Goal: Task Accomplishment & Management: Manage account settings

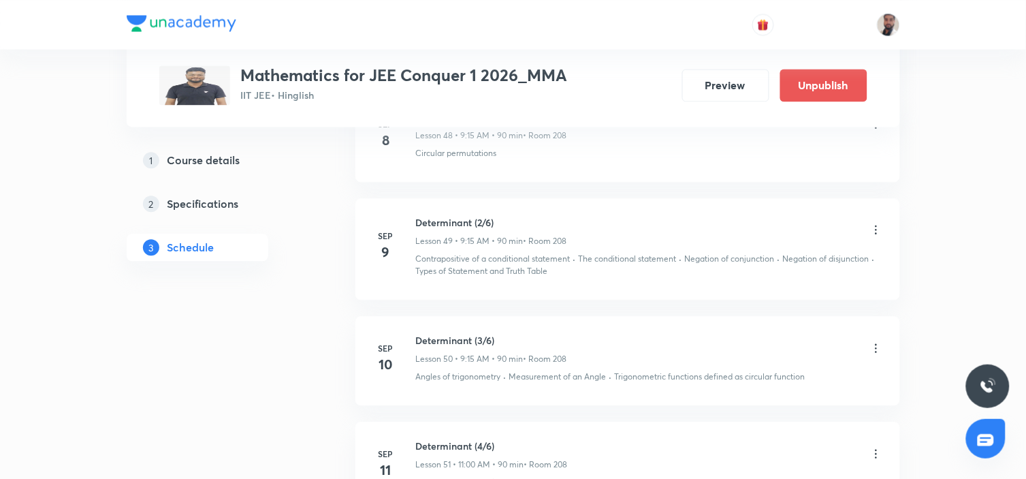
scroll to position [5891, 0]
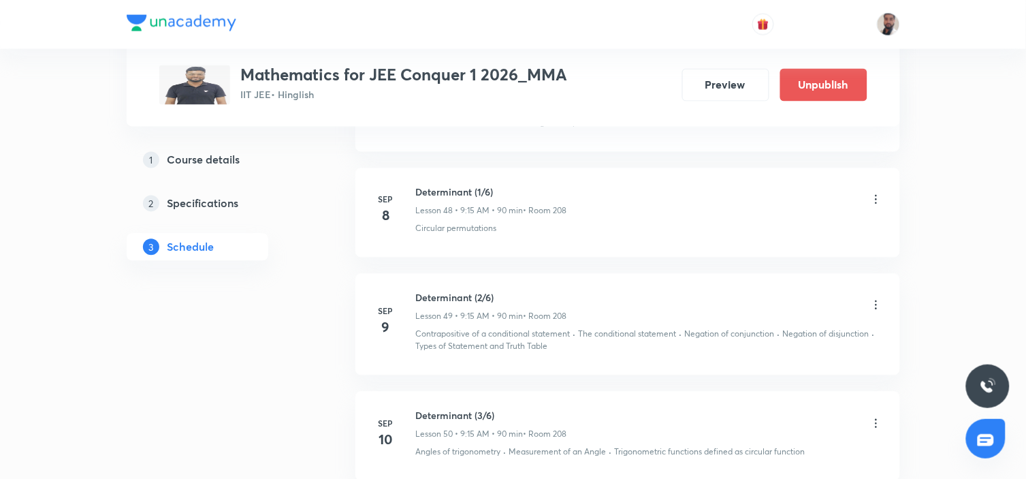
click at [873, 203] on icon at bounding box center [876, 200] width 14 height 14
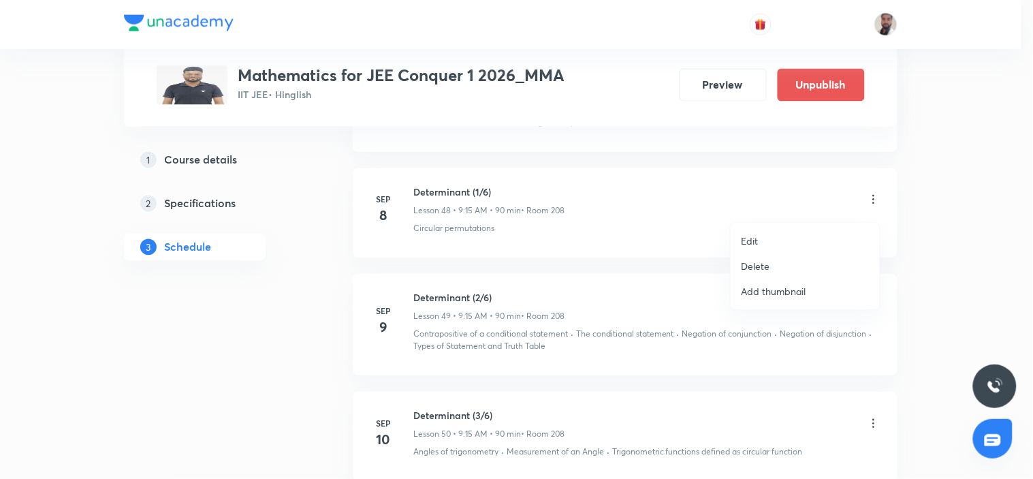
click at [757, 264] on p "Delete" at bounding box center [755, 266] width 29 height 14
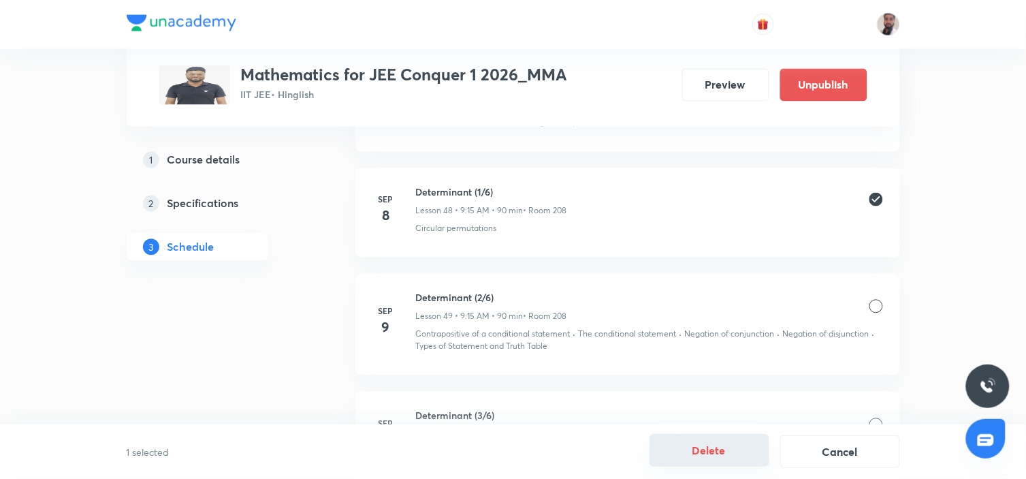
click at [730, 454] on button "Delete" at bounding box center [709, 450] width 120 height 33
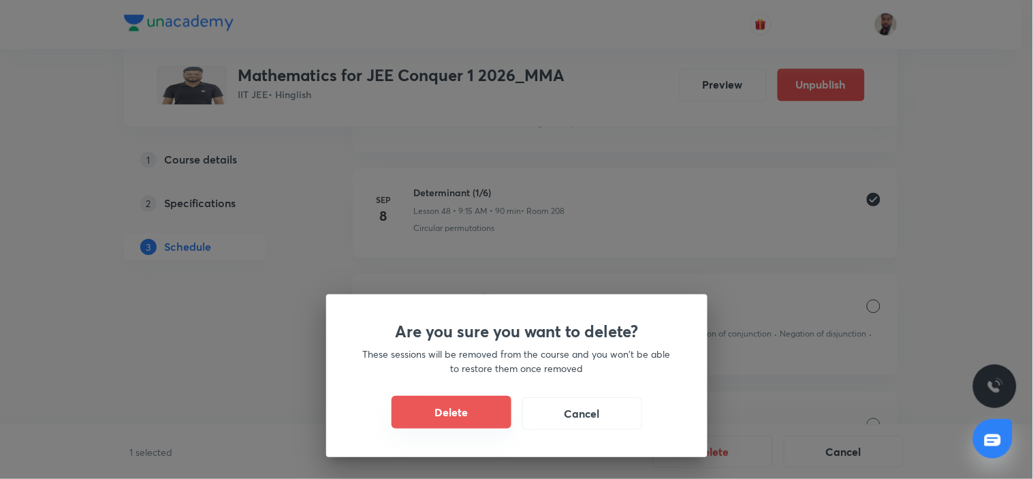
click at [480, 414] on button "Delete" at bounding box center [451, 412] width 120 height 33
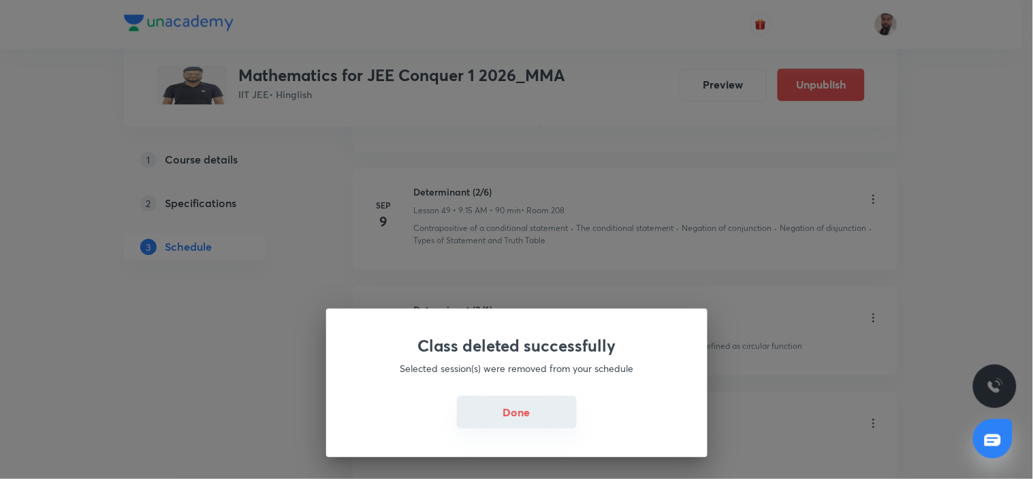
click at [500, 412] on button "Done" at bounding box center [517, 412] width 120 height 33
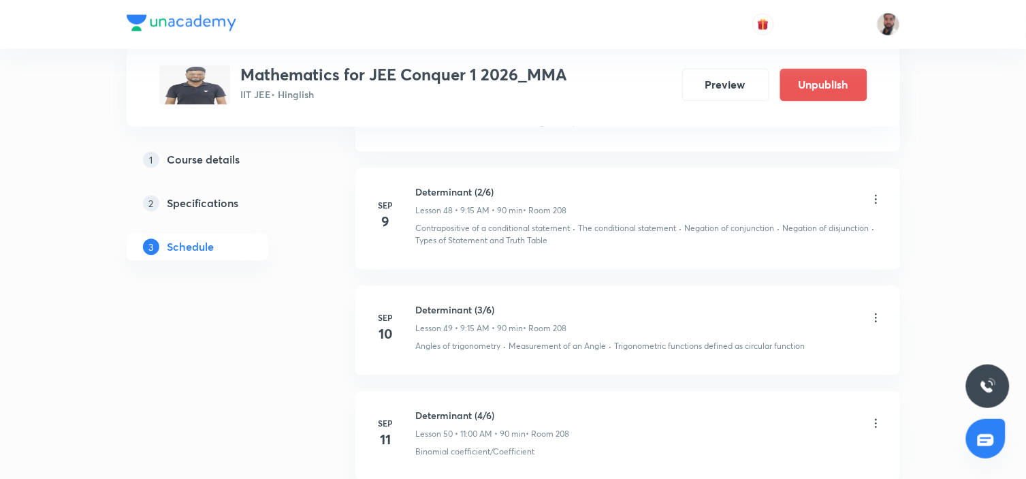
scroll to position [5815, 0]
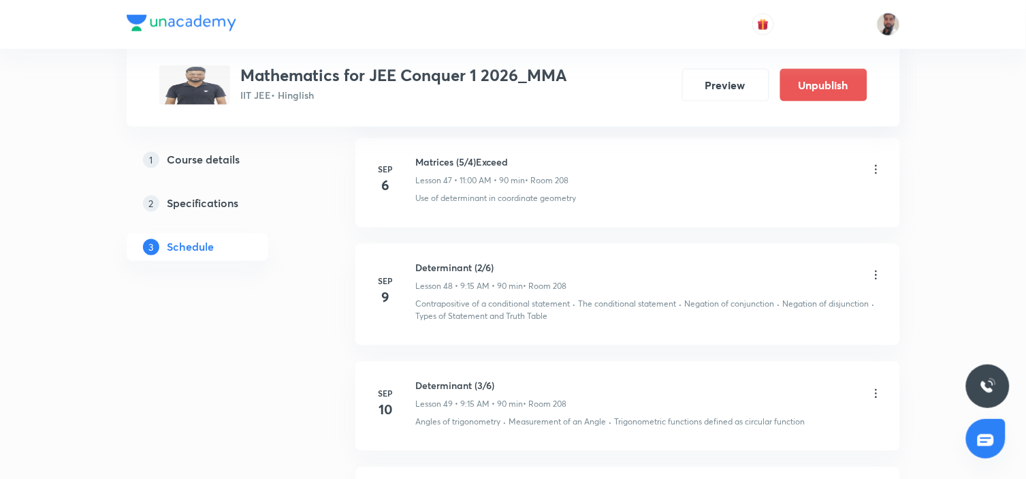
click at [873, 282] on icon at bounding box center [876, 275] width 14 height 14
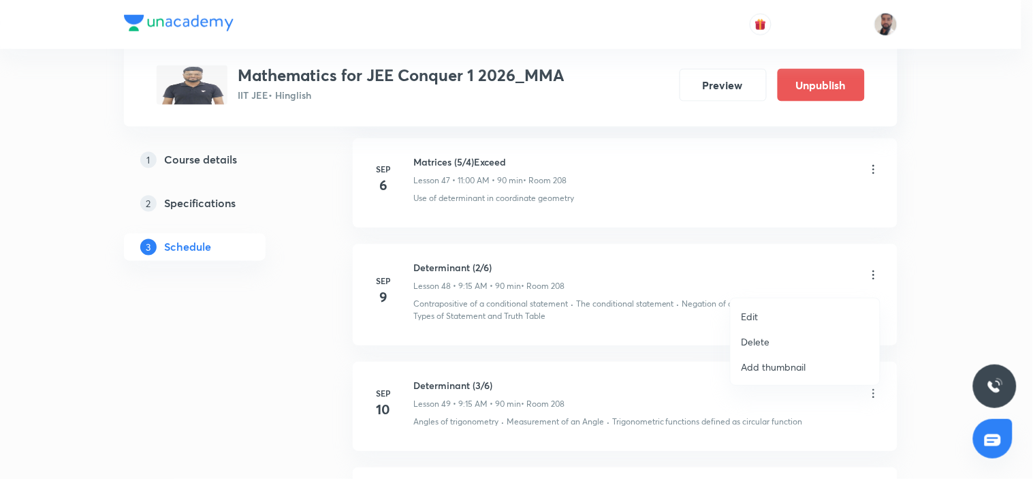
click at [769, 311] on li "Edit" at bounding box center [804, 316] width 149 height 25
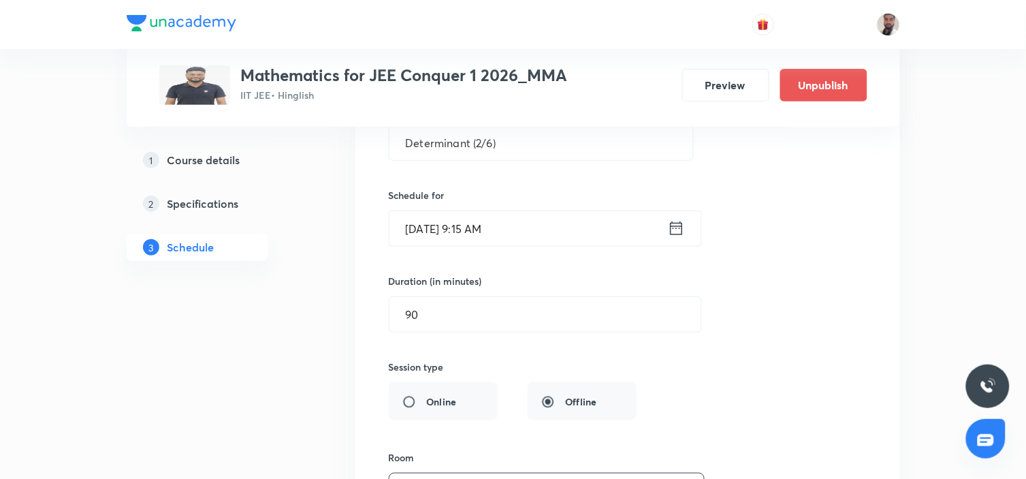
scroll to position [5059, 0]
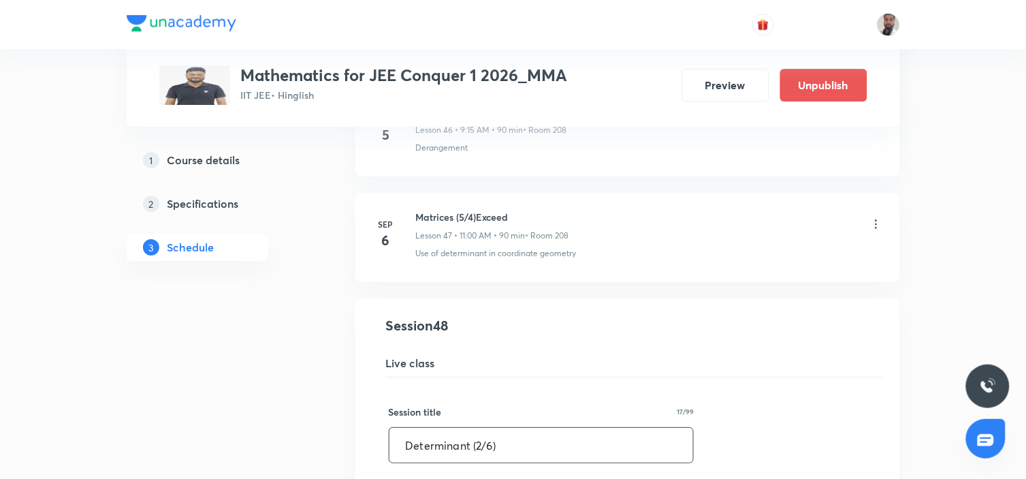
click at [477, 452] on input "Determinant (2/6)" at bounding box center [541, 445] width 304 height 35
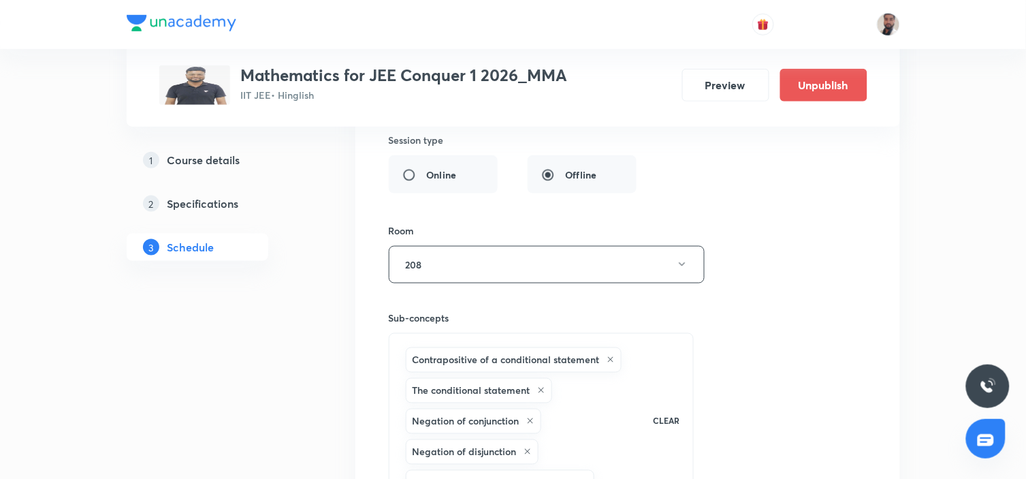
scroll to position [5815, 0]
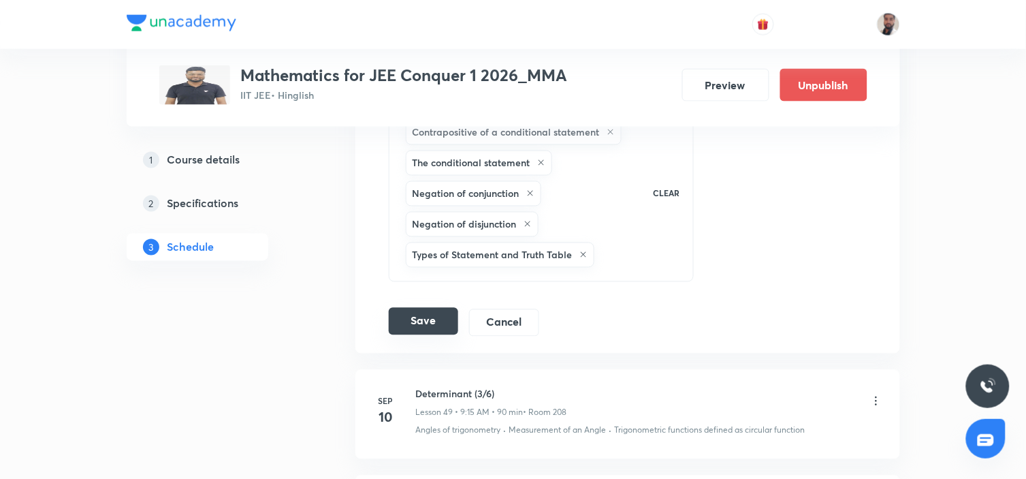
type input "Determinant (1/6)"
click at [441, 334] on button "Save" at bounding box center [423, 321] width 69 height 27
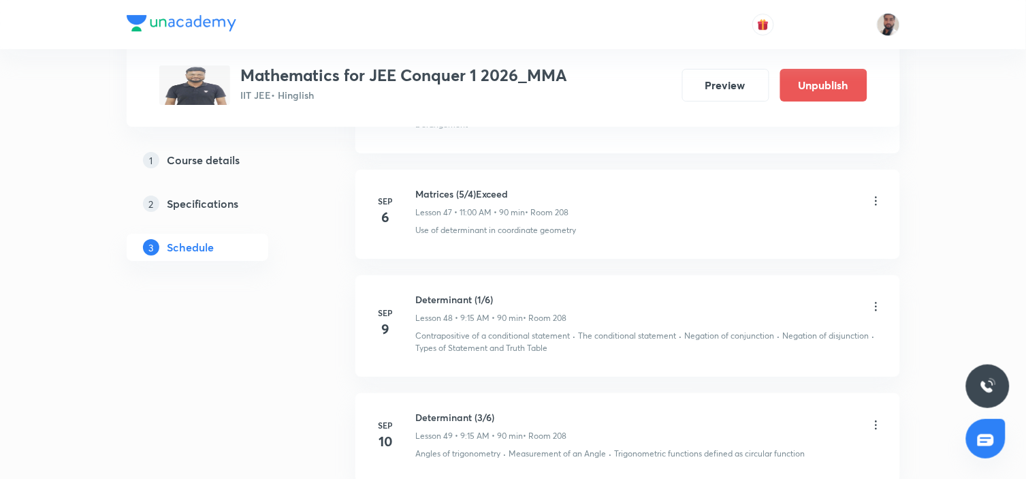
scroll to position [5234, 0]
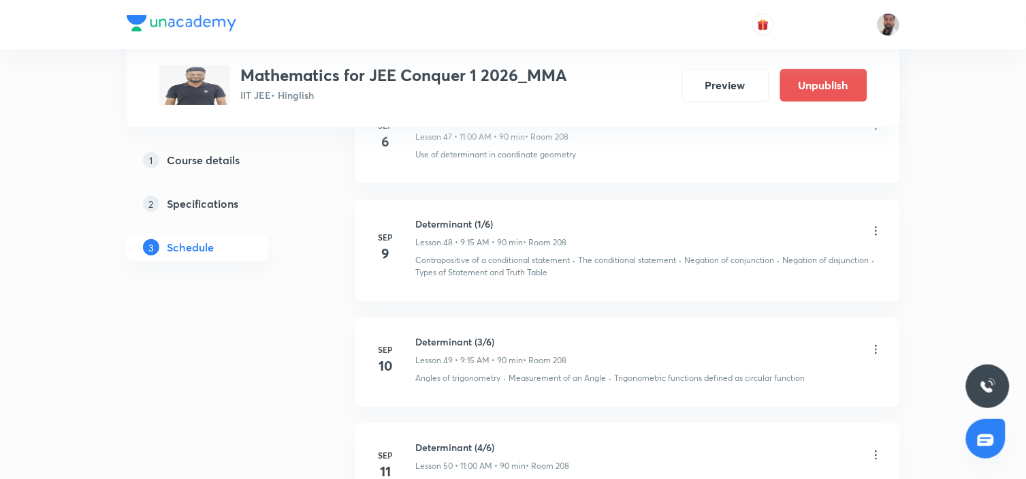
click at [876, 355] on icon at bounding box center [876, 349] width 14 height 14
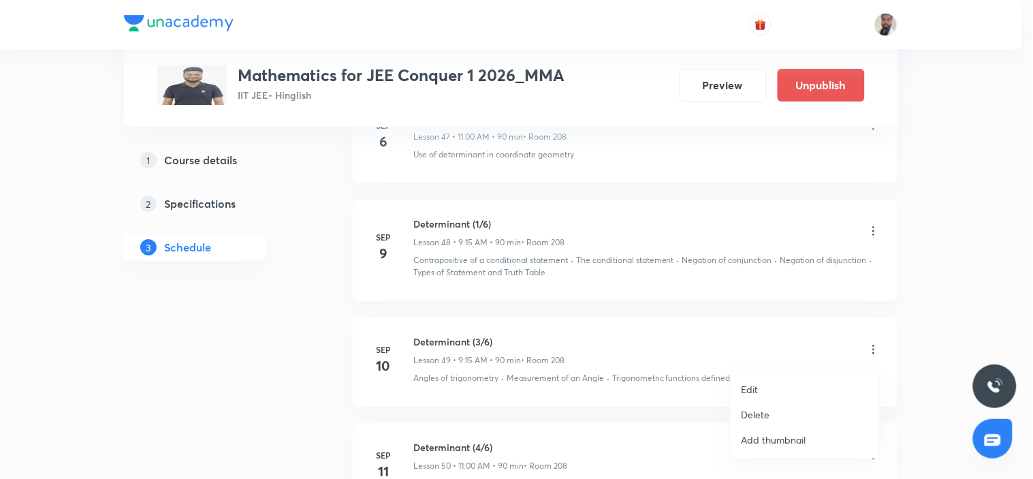
click at [750, 385] on p "Edit" at bounding box center [749, 389] width 17 height 14
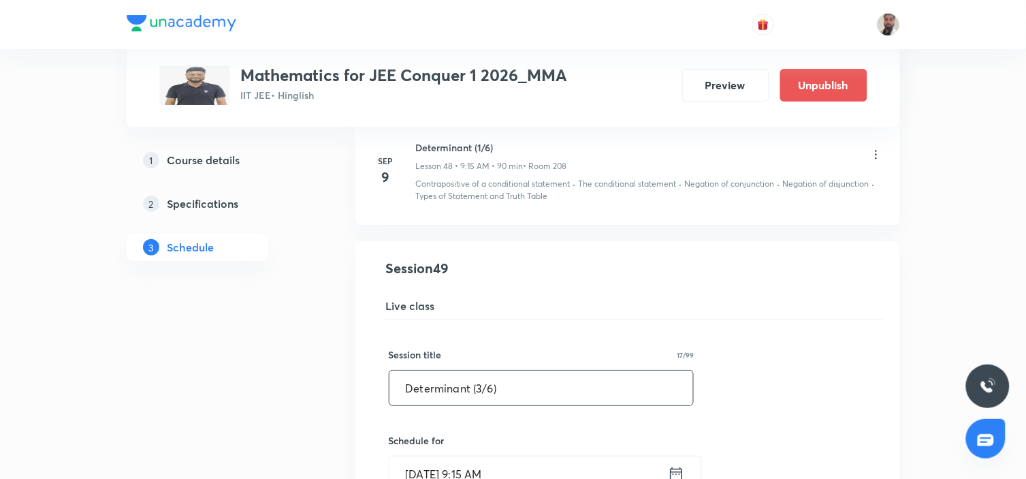
click at [480, 396] on input "Determinant (3/6)" at bounding box center [541, 387] width 304 height 35
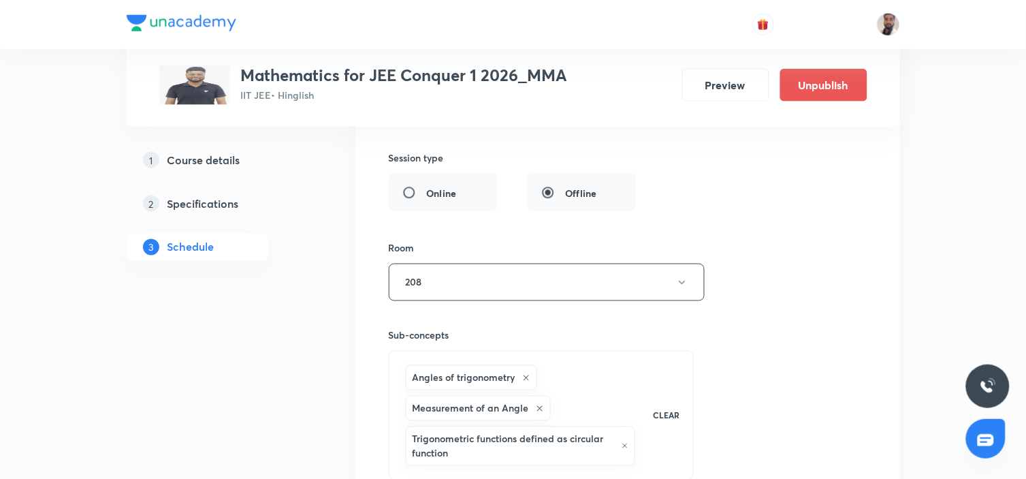
scroll to position [5915, 0]
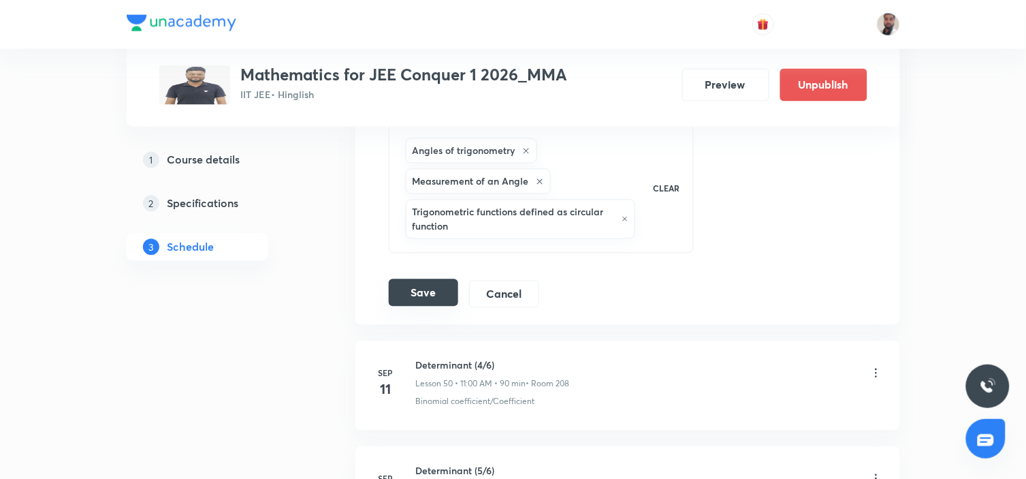
type input "Determinant (2/6)"
click at [426, 295] on button "Save" at bounding box center [423, 292] width 69 height 27
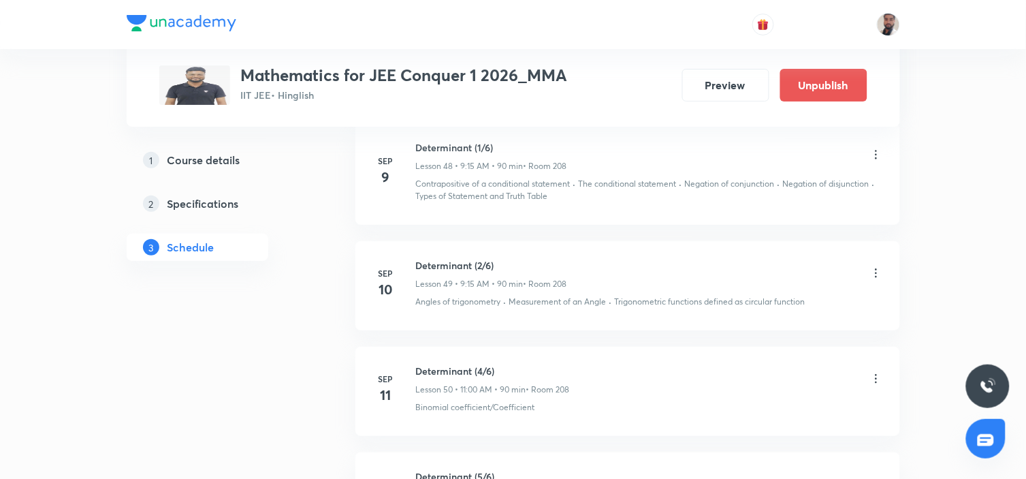
scroll to position [5386, 0]
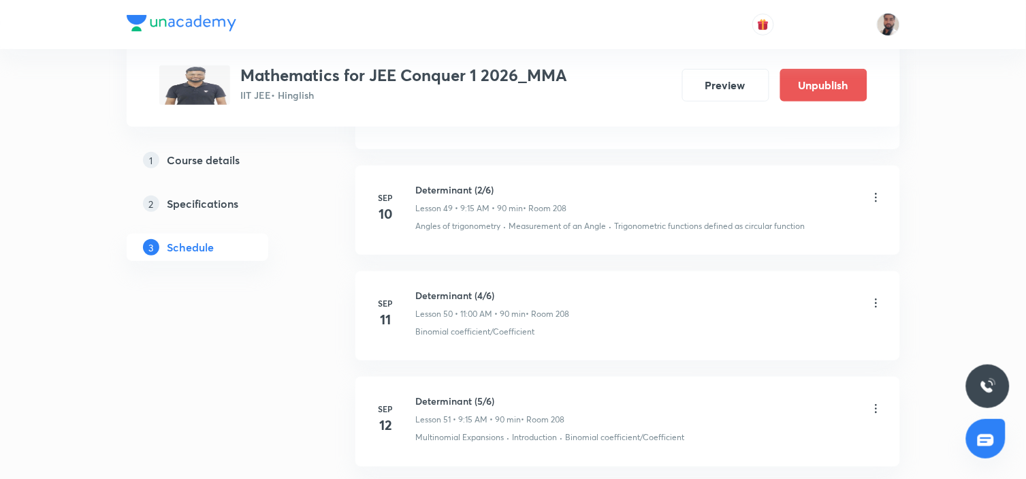
click at [874, 307] on icon at bounding box center [876, 303] width 14 height 14
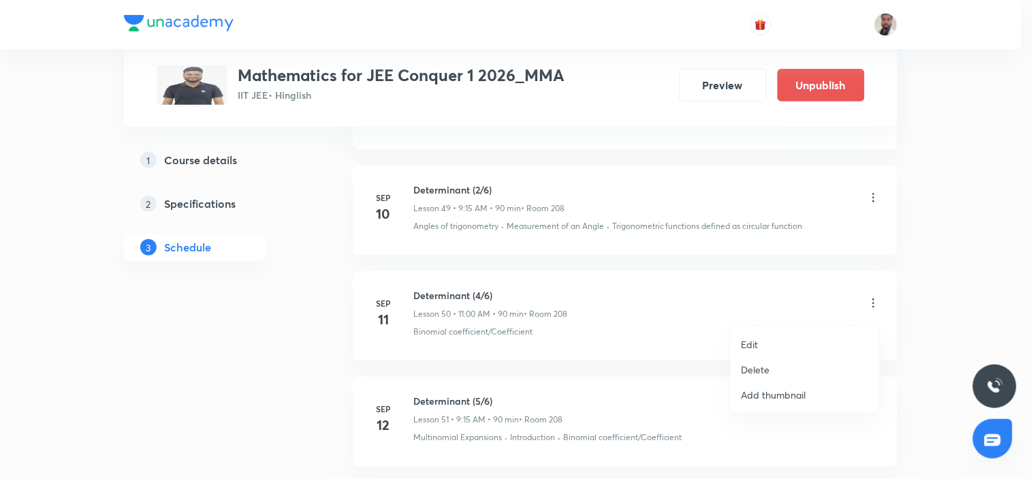
click at [784, 344] on li "Edit" at bounding box center [804, 344] width 149 height 25
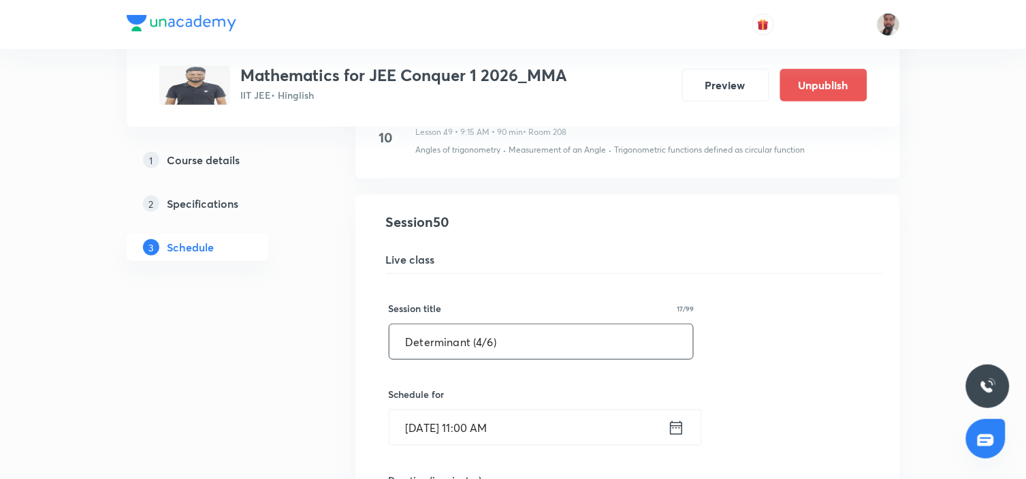
click at [479, 354] on input "Determinant (4/6)" at bounding box center [541, 341] width 304 height 35
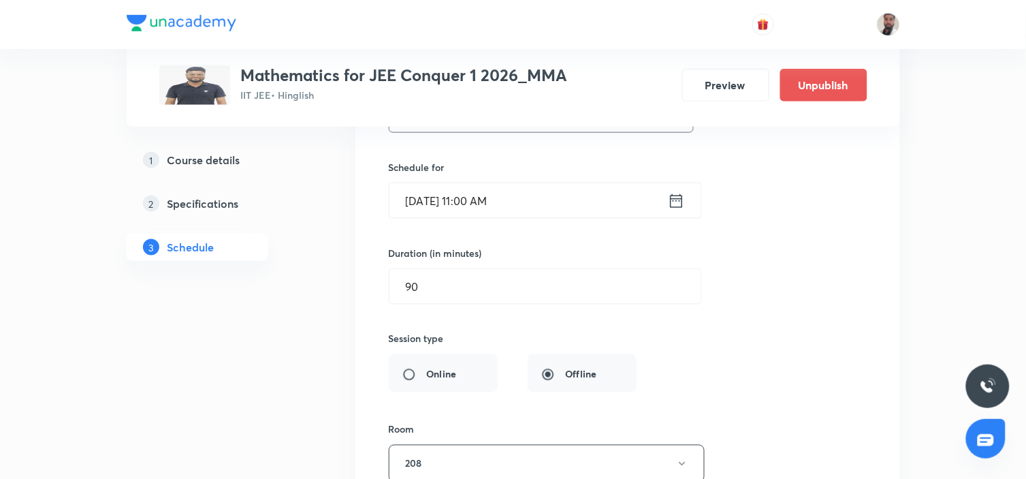
scroll to position [5915, 0]
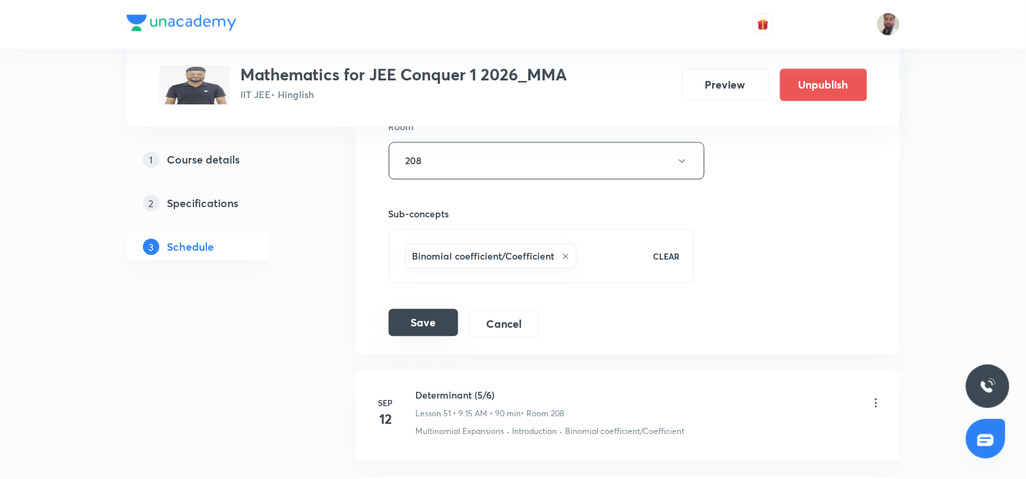
type input "Determinant (3/6)"
click at [414, 323] on button "Save" at bounding box center [423, 322] width 69 height 27
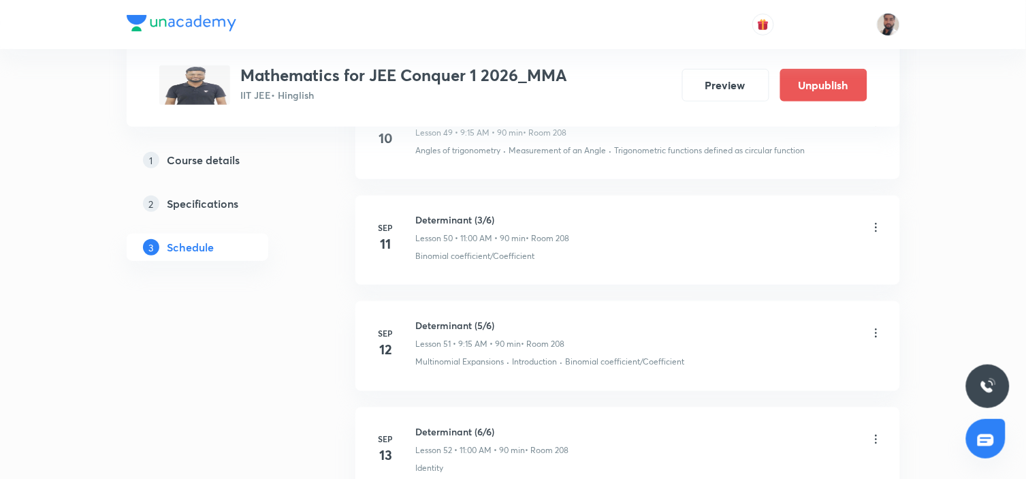
scroll to position [5537, 0]
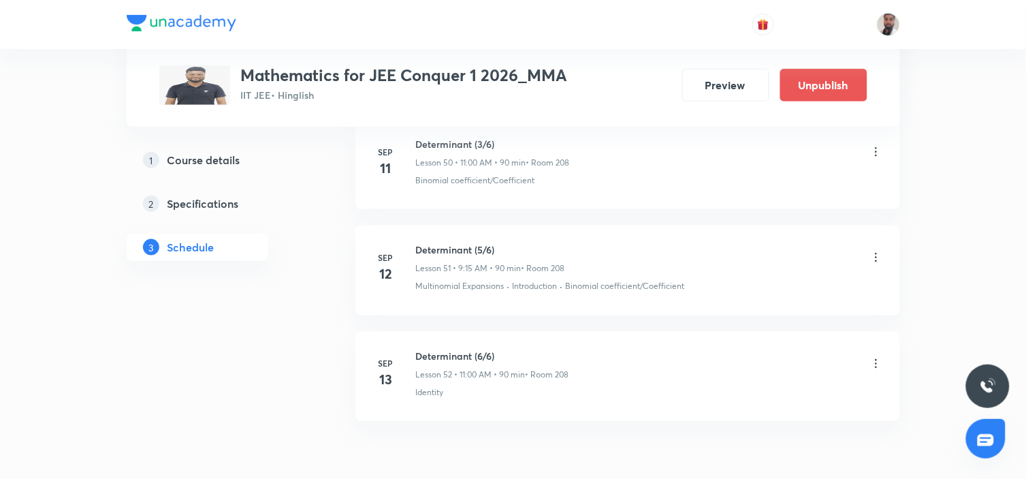
click at [874, 261] on icon at bounding box center [876, 258] width 14 height 14
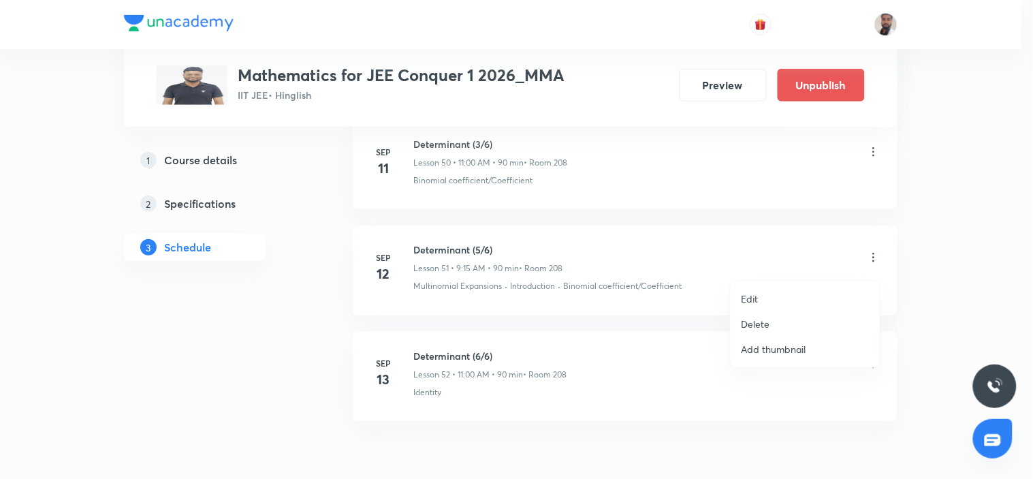
click at [759, 296] on li "Edit" at bounding box center [804, 298] width 149 height 25
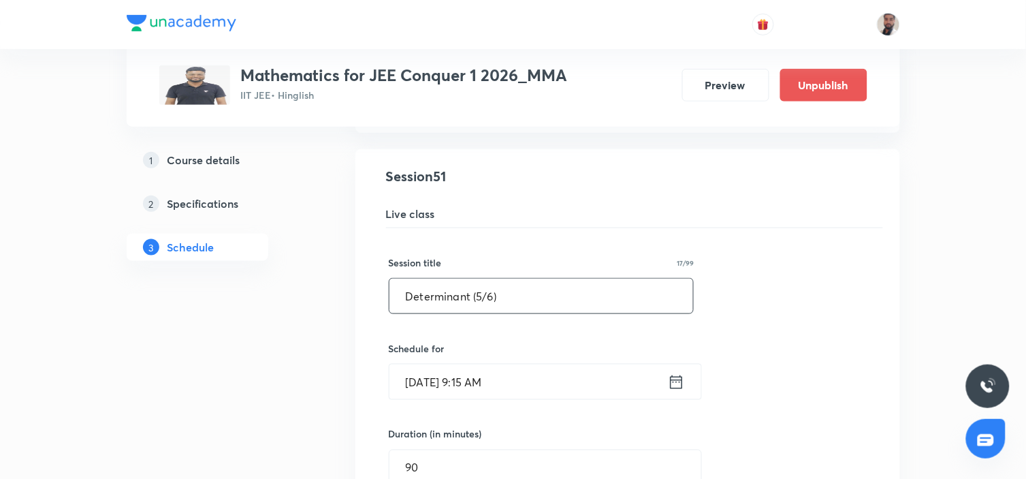
click at [479, 304] on input "Determinant (5/6)" at bounding box center [541, 295] width 304 height 35
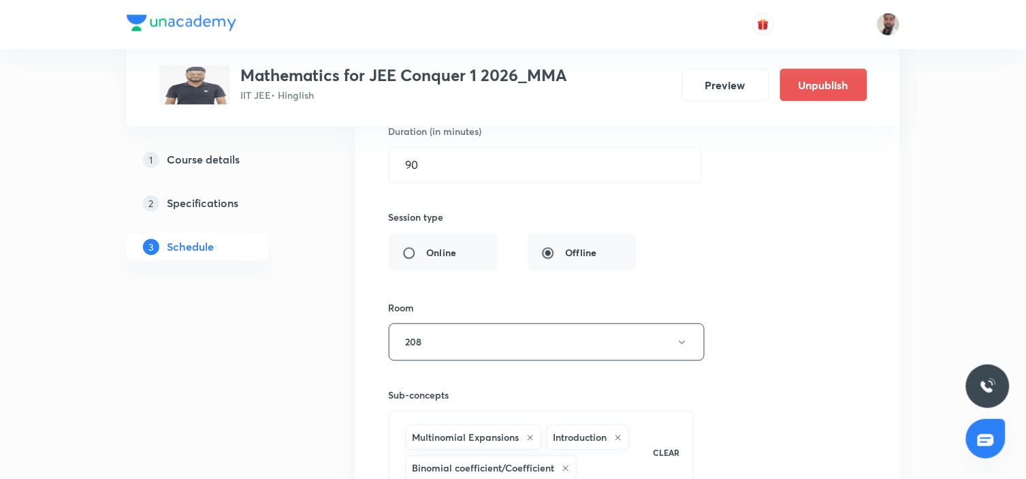
scroll to position [6066, 0]
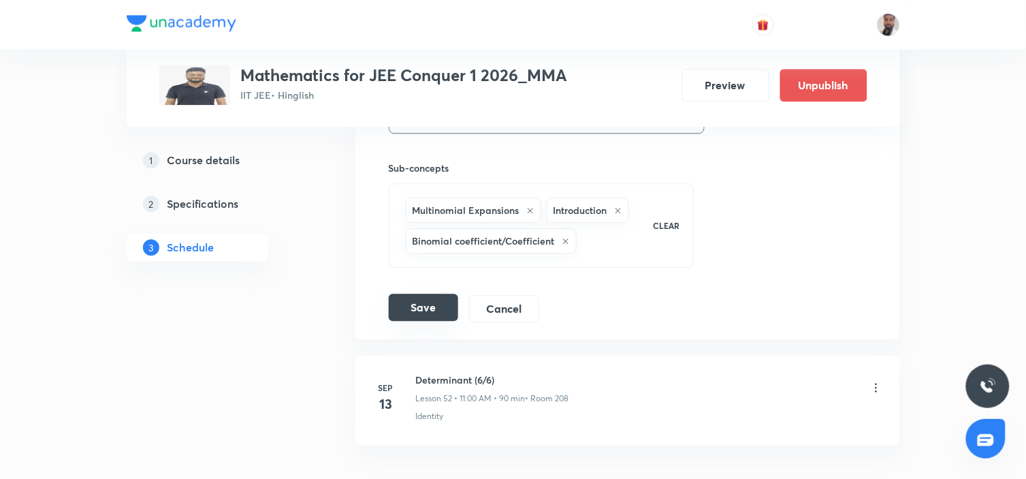
type input "Determinant (4/6)"
click at [429, 305] on button "Save" at bounding box center [423, 306] width 69 height 27
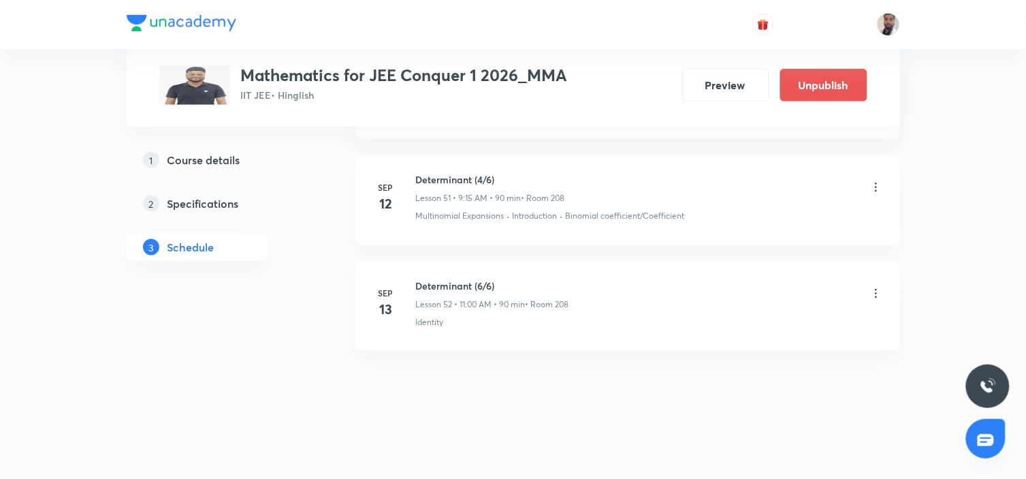
scroll to position [5537, 0]
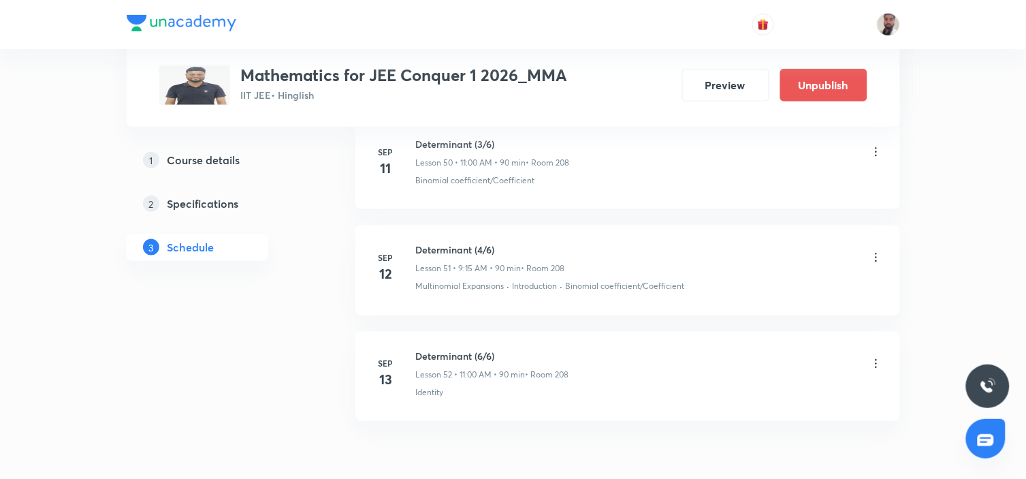
click at [879, 365] on icon at bounding box center [876, 364] width 14 height 14
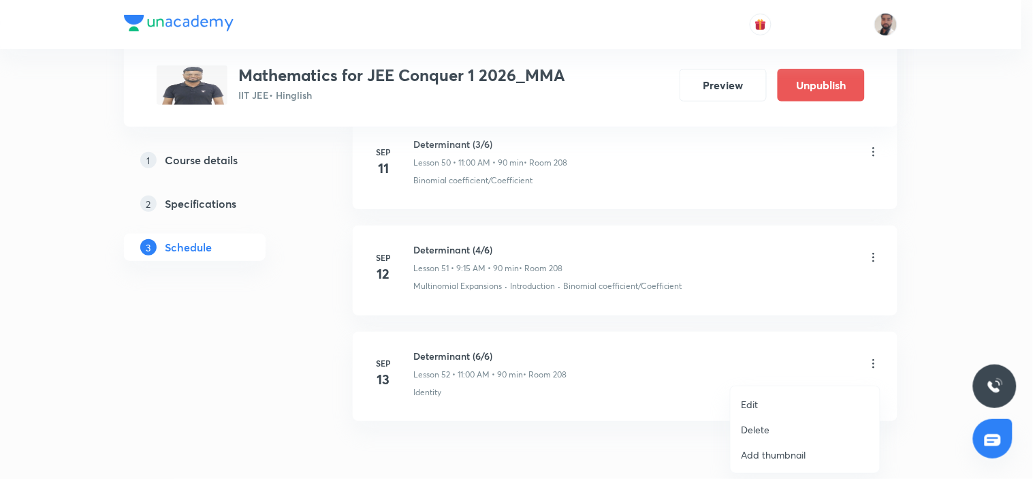
click at [765, 402] on li "Edit" at bounding box center [804, 403] width 149 height 25
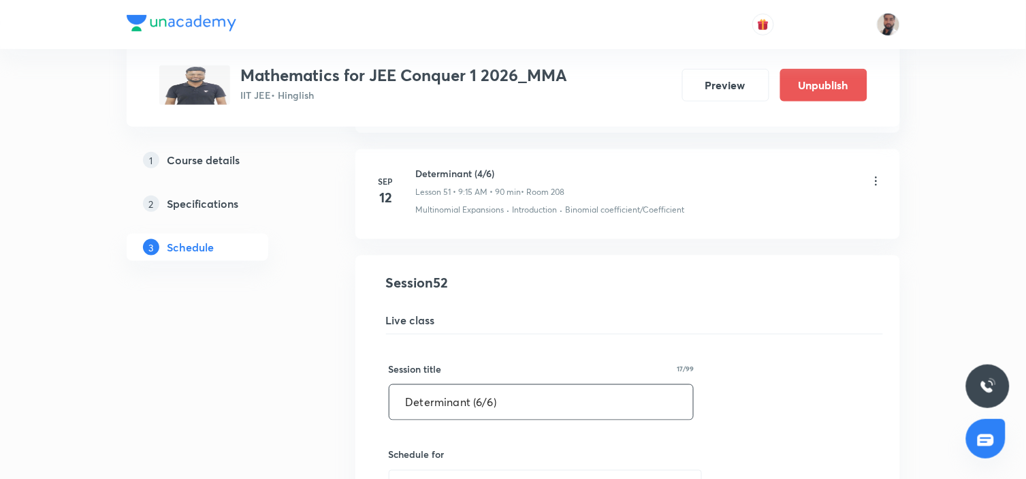
click at [481, 405] on input "Determinant (6/6)" at bounding box center [541, 402] width 304 height 35
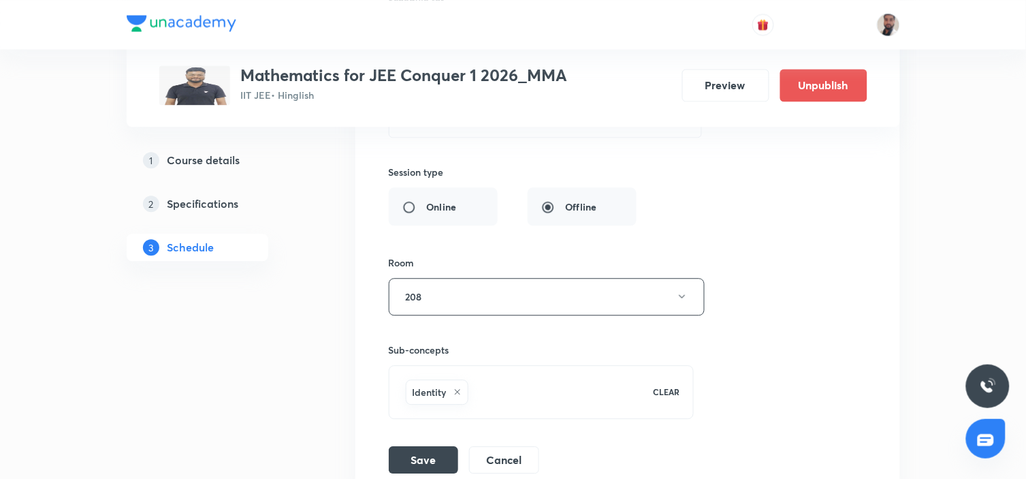
scroll to position [6137, 0]
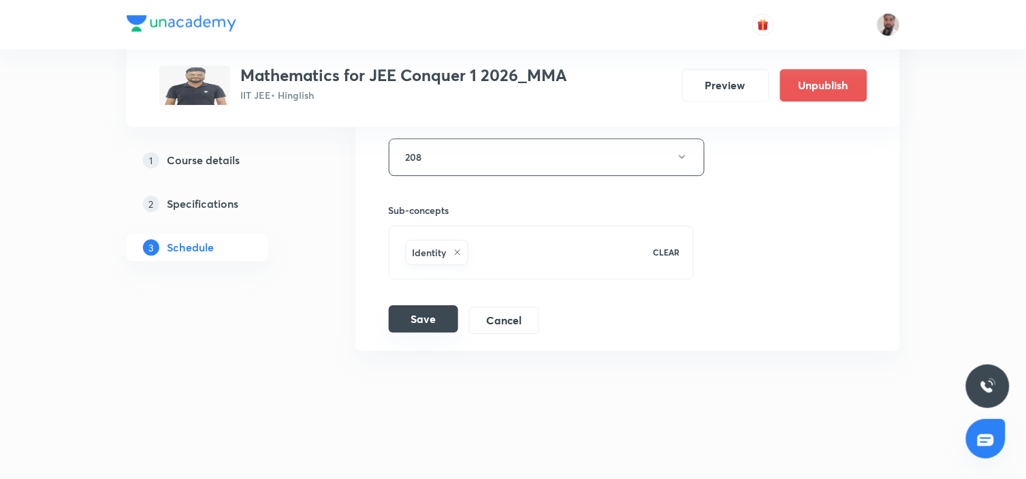
type input "Determinant (5/6)"
click at [425, 320] on button "Save" at bounding box center [423, 318] width 69 height 27
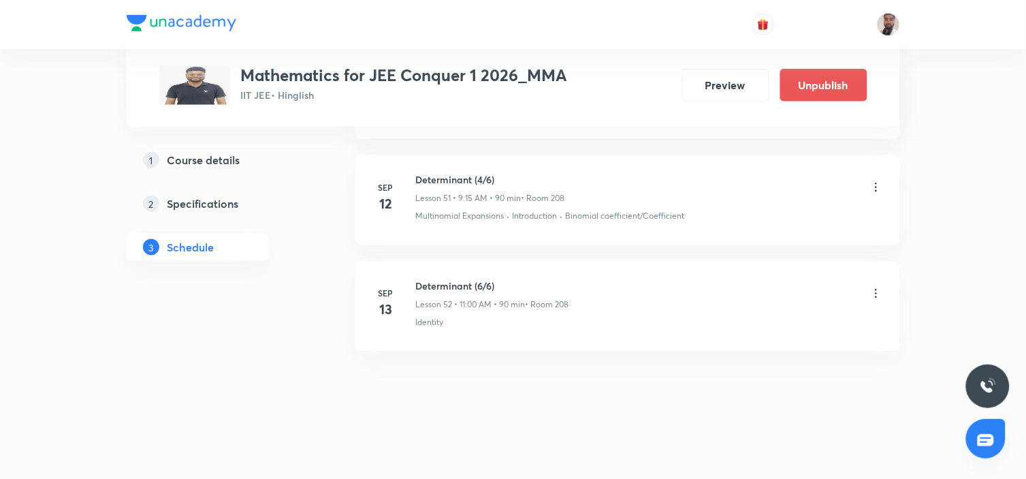
scroll to position [5612, 0]
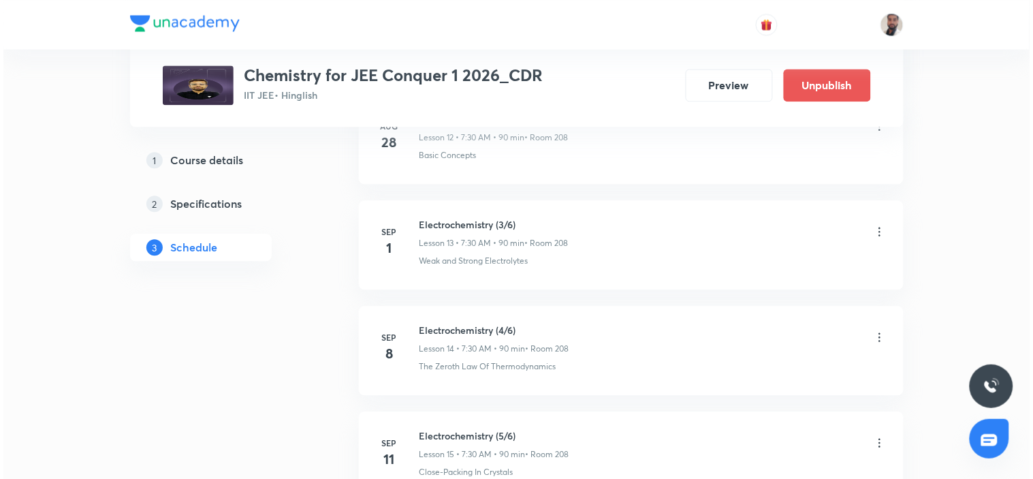
scroll to position [2149, 0]
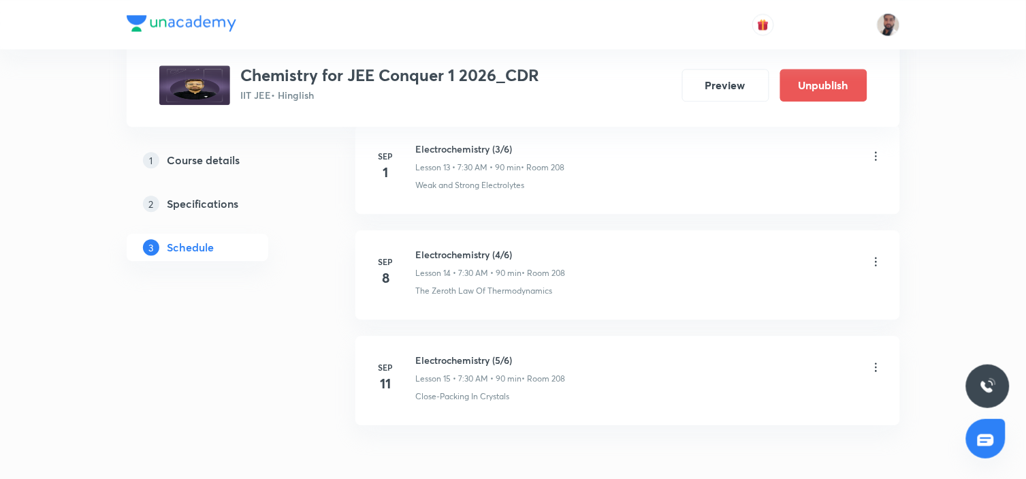
click at [876, 261] on icon at bounding box center [876, 262] width 14 height 14
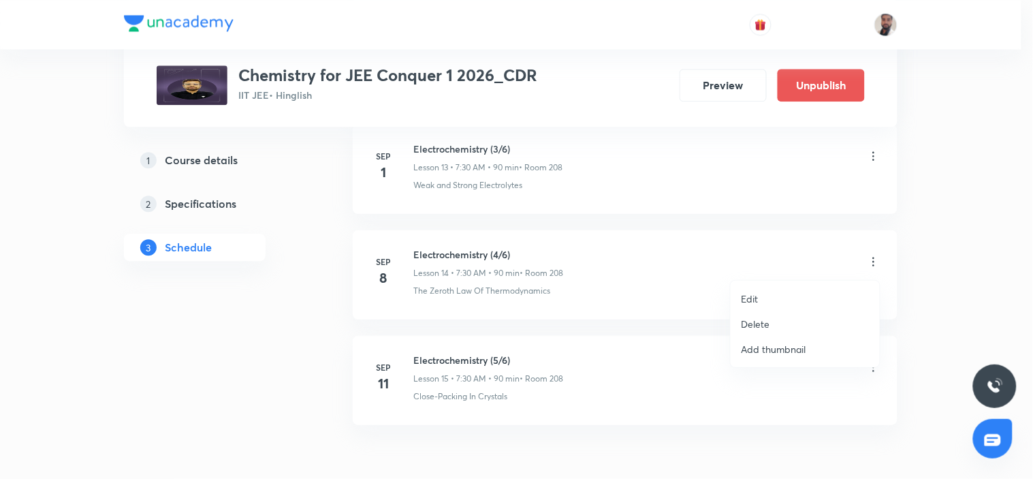
click at [757, 297] on p "Edit" at bounding box center [749, 298] width 17 height 14
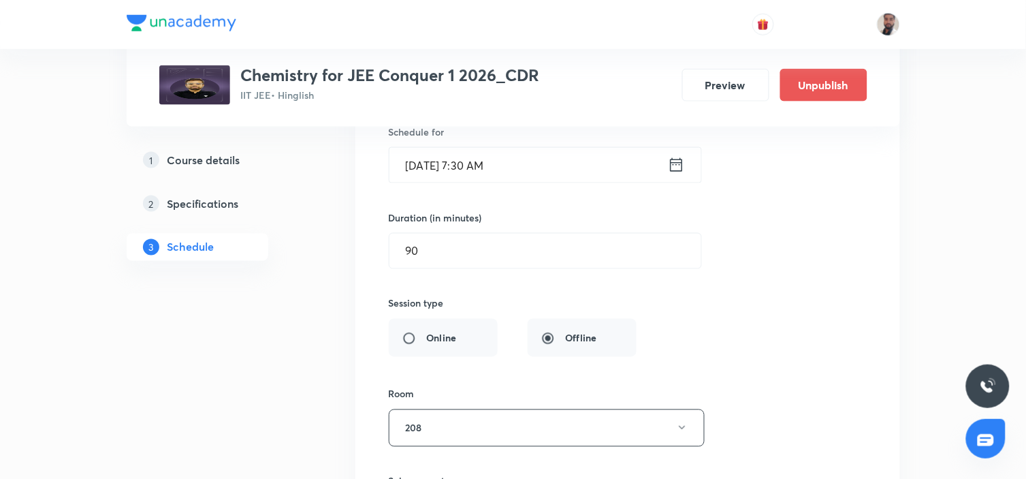
scroll to position [1669, 0]
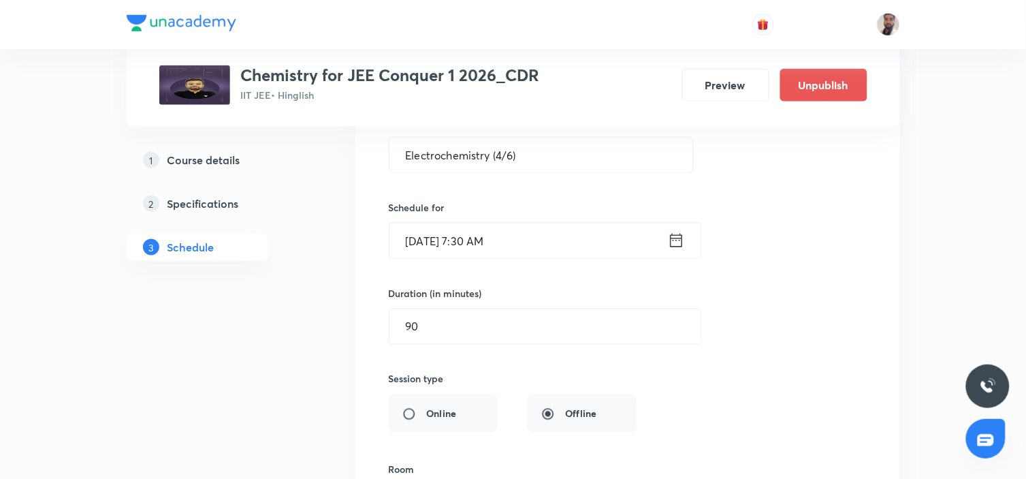
click at [674, 244] on icon at bounding box center [676, 240] width 17 height 19
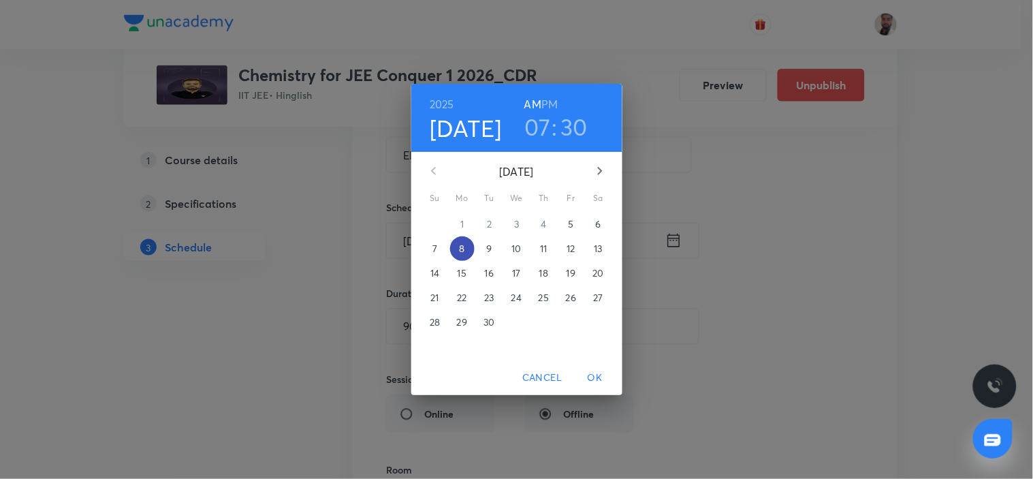
click at [458, 247] on span "8" at bounding box center [462, 249] width 25 height 14
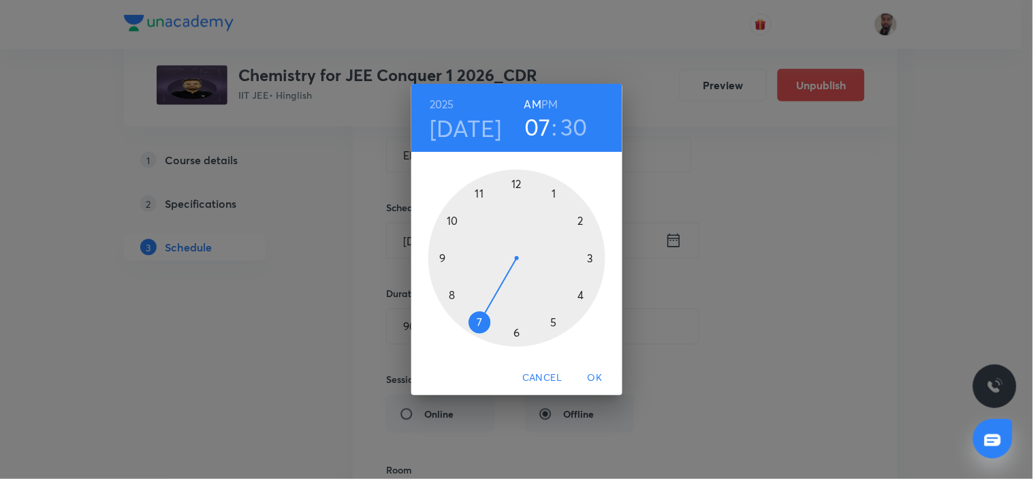
click at [434, 257] on div at bounding box center [516, 258] width 177 height 177
click at [593, 259] on div at bounding box center [516, 258] width 177 height 177
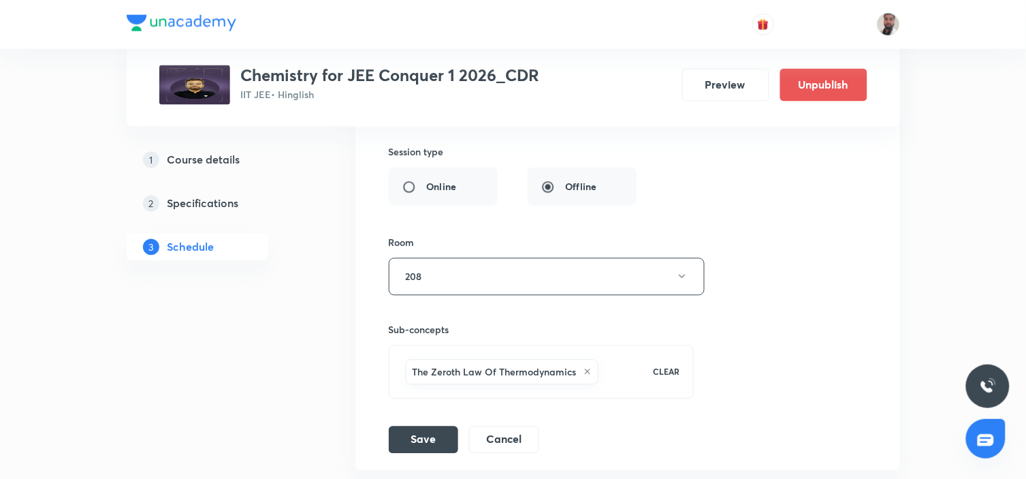
scroll to position [2046, 0]
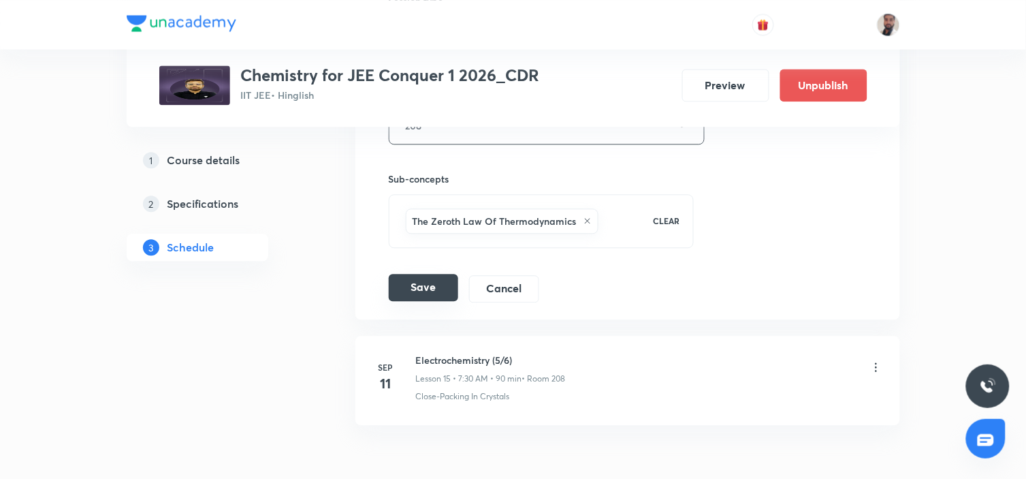
click at [432, 289] on button "Save" at bounding box center [423, 287] width 69 height 27
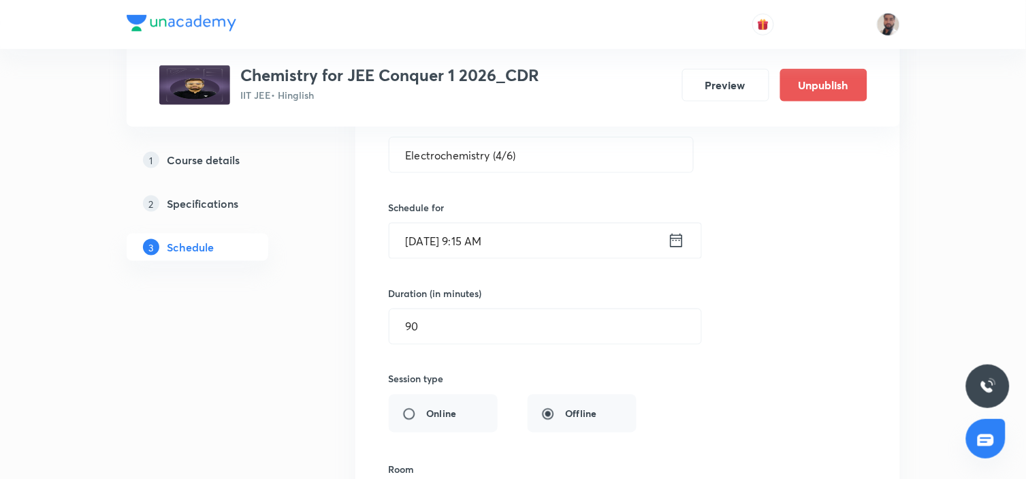
scroll to position [1593, 0]
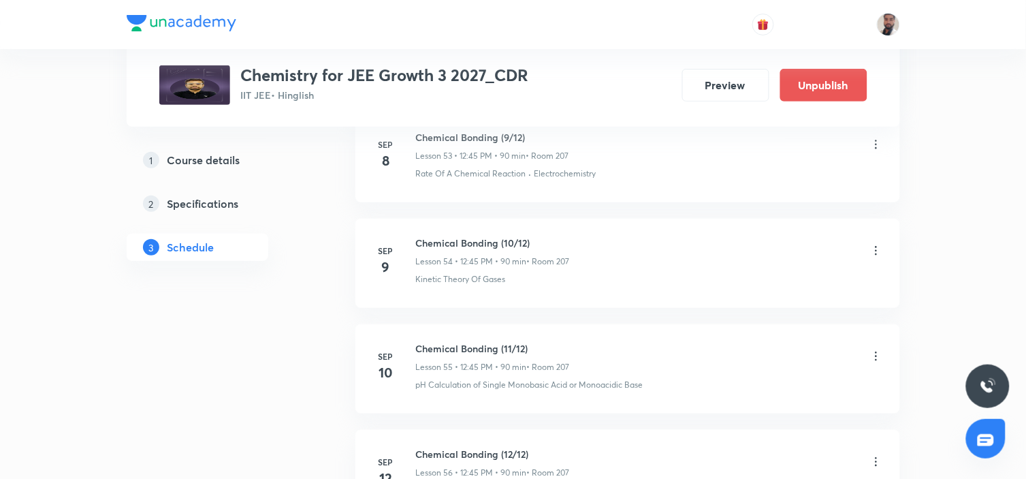
scroll to position [6625, 0]
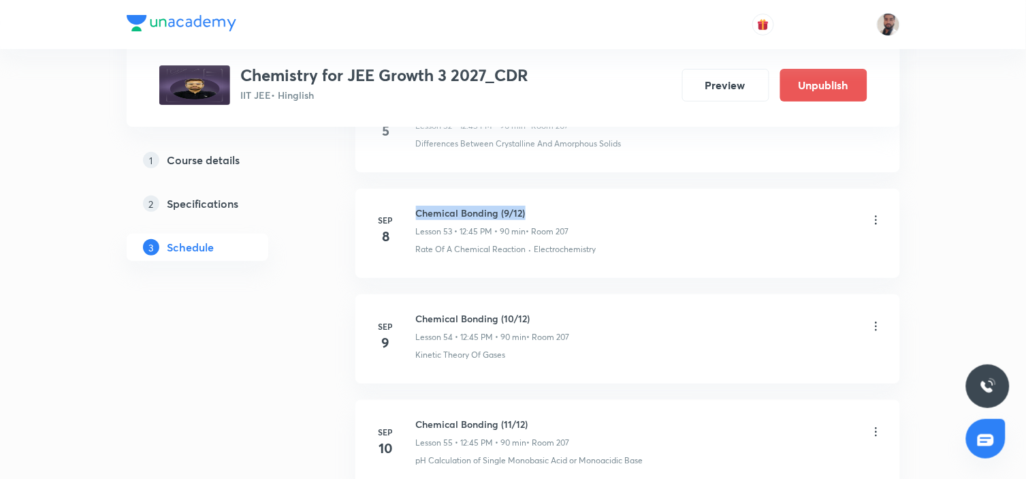
drag, startPoint x: 530, startPoint y: 189, endPoint x: 413, endPoint y: 180, distance: 116.7
click at [413, 189] on li "Sep 8 Chemical Bonding (9/12) Lesson 53 • 12:45 PM • 90 min • Room 207 Rate Of …" at bounding box center [627, 233] width 545 height 89
copy h6 "Chemical Bonding (9/12)"
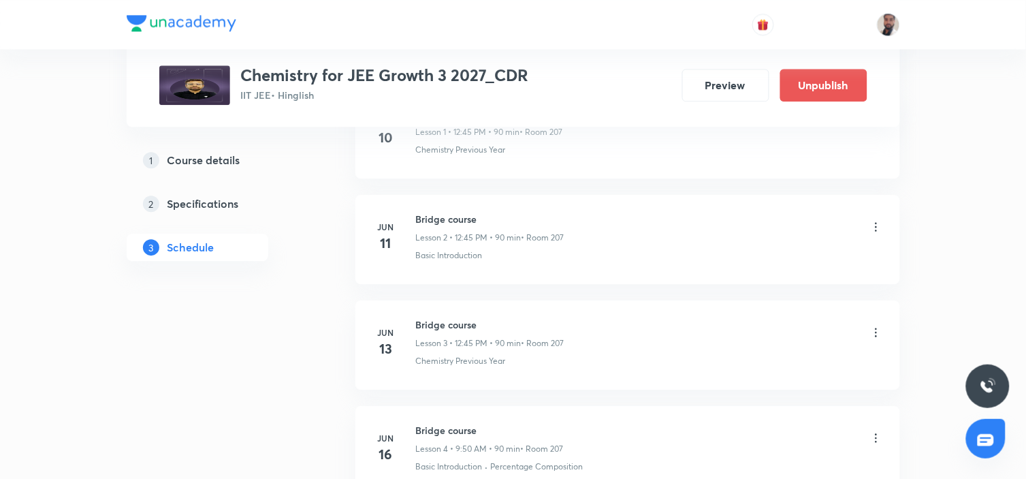
scroll to position [0, 0]
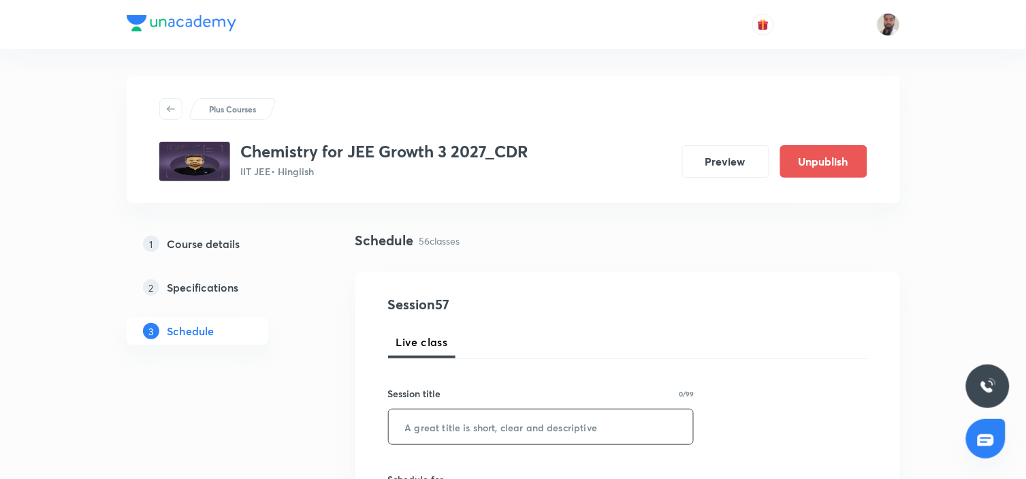
click at [538, 419] on input "text" at bounding box center [541, 426] width 305 height 35
paste input "Chemical Bonding (9/12)"
drag, startPoint x: 536, startPoint y: 427, endPoint x: 501, endPoint y: 422, distance: 35.0
click at [501, 422] on input "Chemical Bonding (9/12)" at bounding box center [541, 426] width 305 height 35
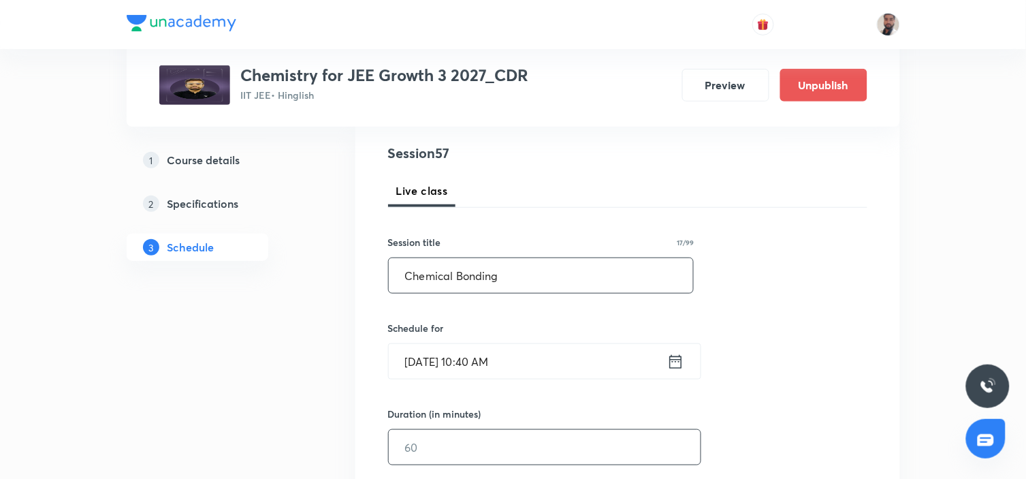
scroll to position [227, 0]
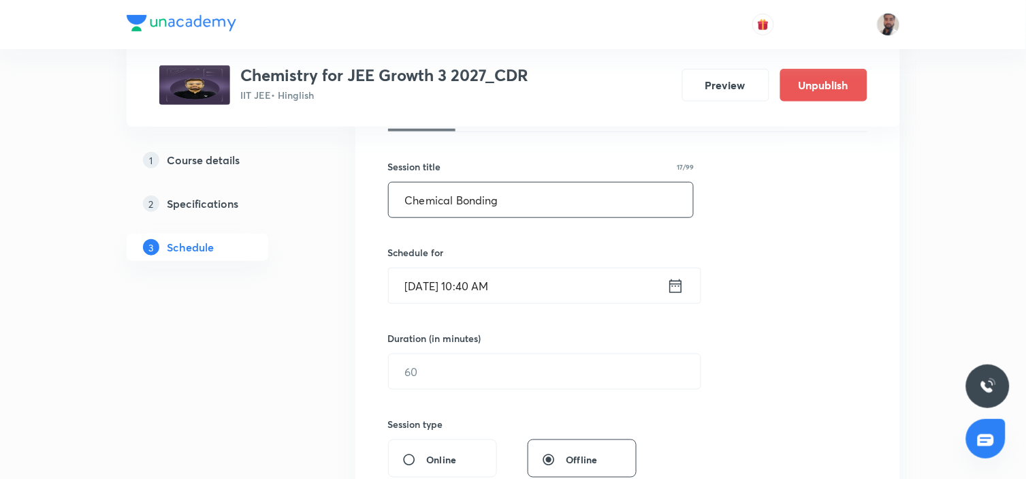
type input "Chemical Bonding"
click at [669, 278] on icon at bounding box center [675, 285] width 17 height 19
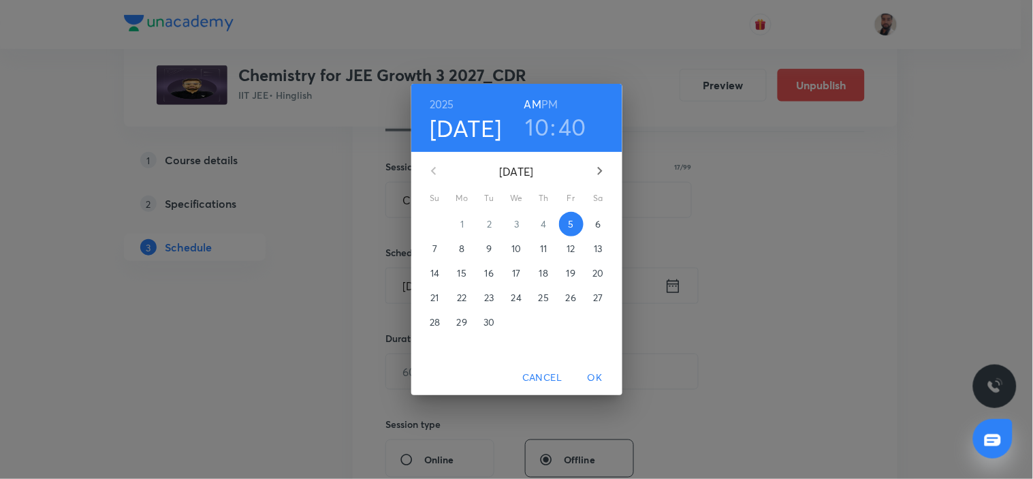
click at [461, 246] on p "8" at bounding box center [461, 249] width 5 height 14
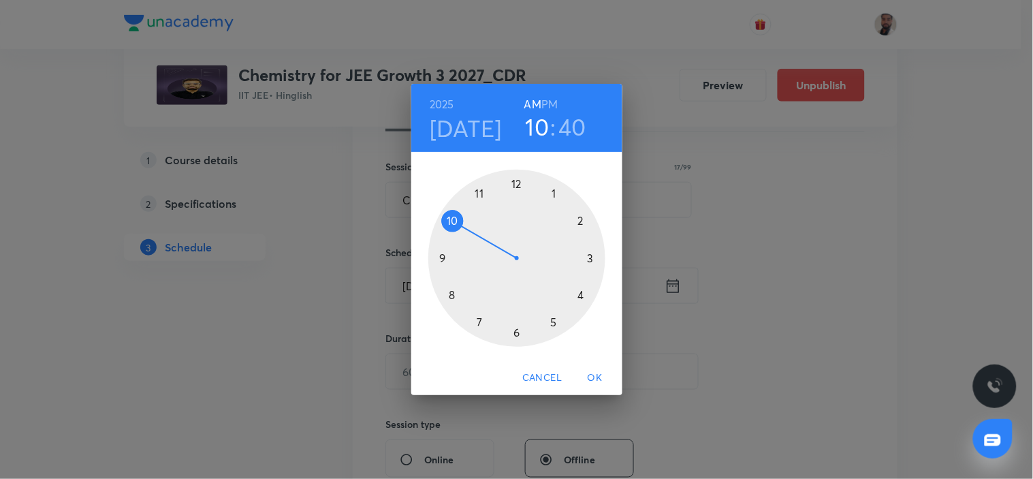
click at [481, 193] on div at bounding box center [516, 258] width 177 height 177
click at [515, 181] on div at bounding box center [516, 258] width 177 height 177
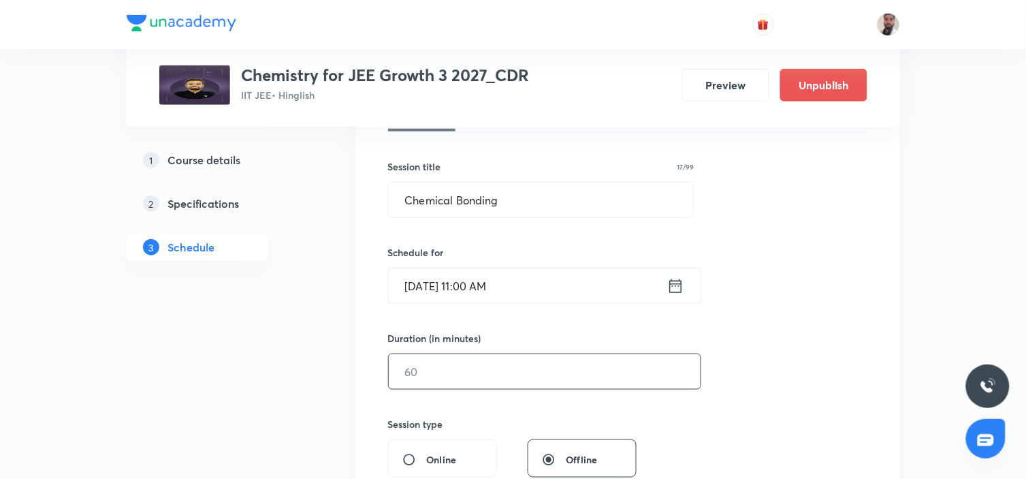
click at [457, 385] on input "text" at bounding box center [545, 371] width 312 height 35
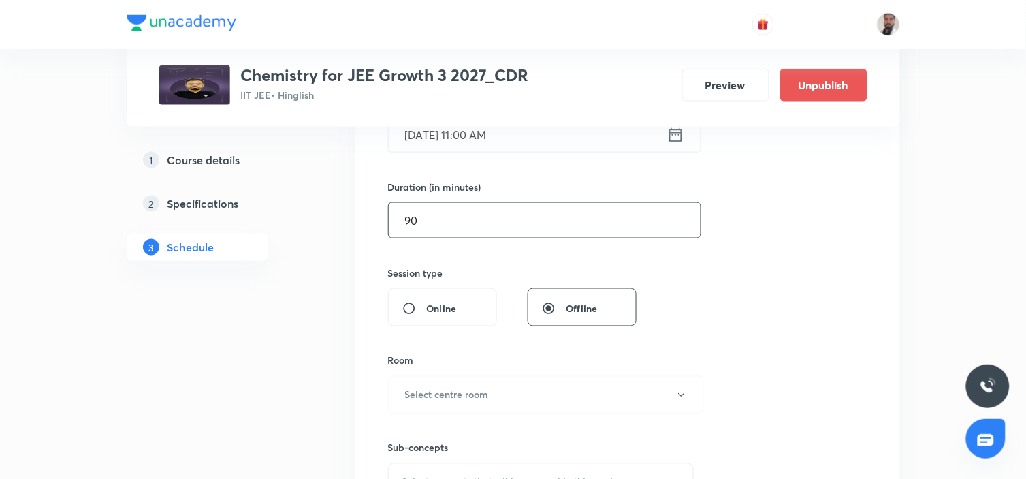
scroll to position [453, 0]
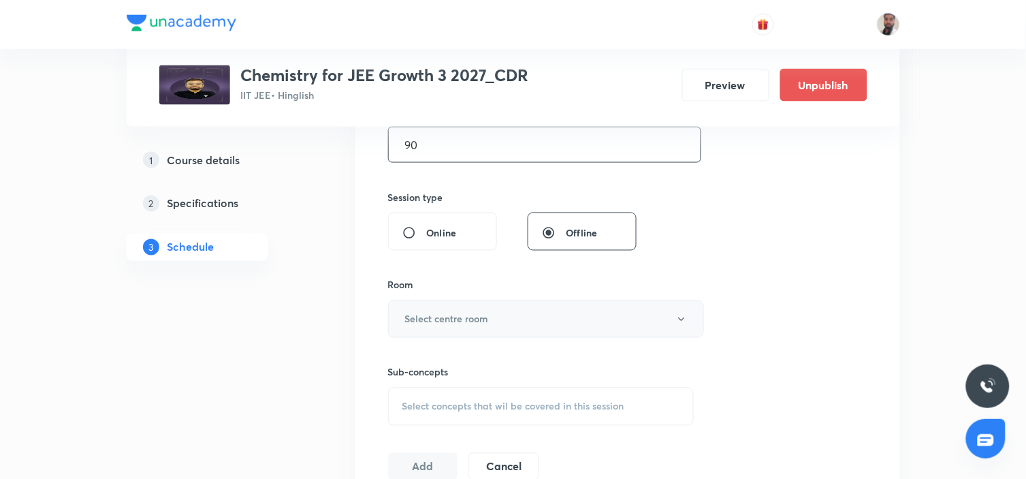
type input "90"
click at [495, 324] on button "Select centre room" at bounding box center [546, 318] width 316 height 37
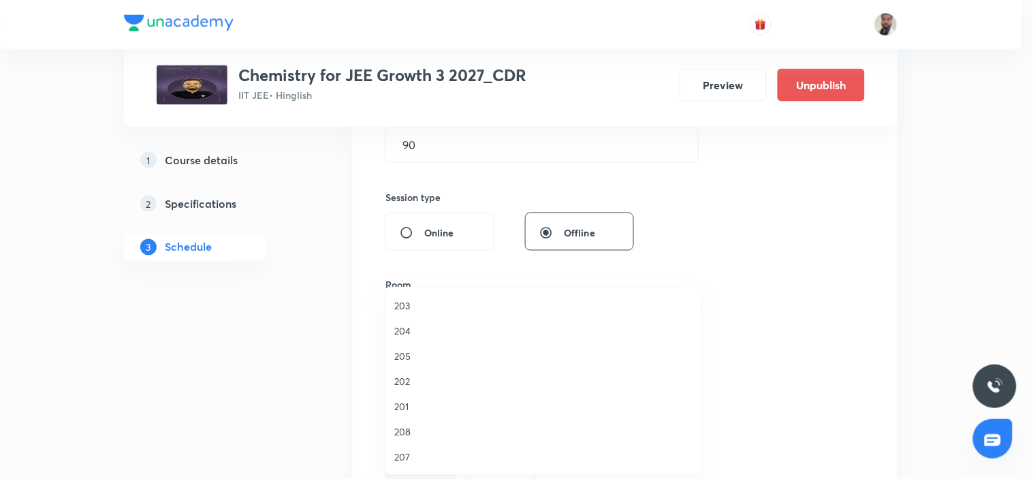
click at [418, 451] on span "207" at bounding box center [543, 456] width 298 height 14
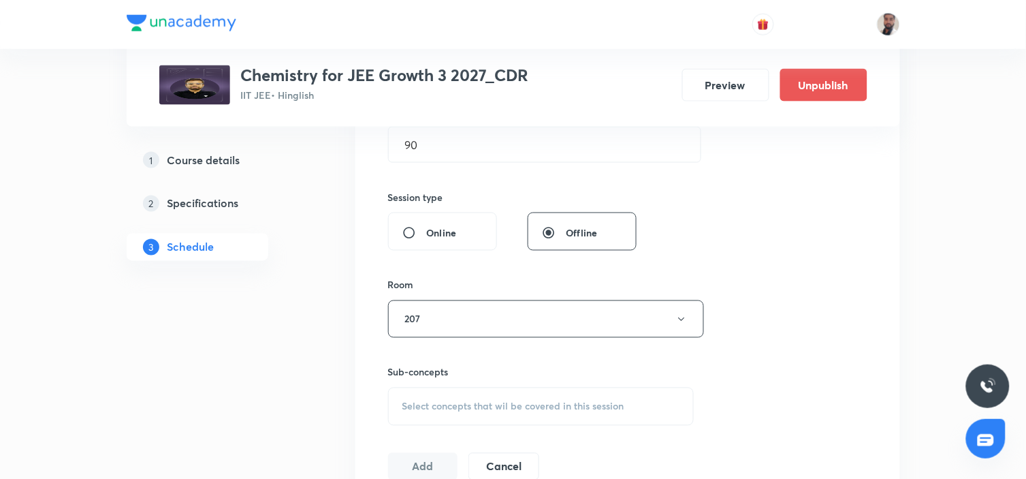
scroll to position [529, 0]
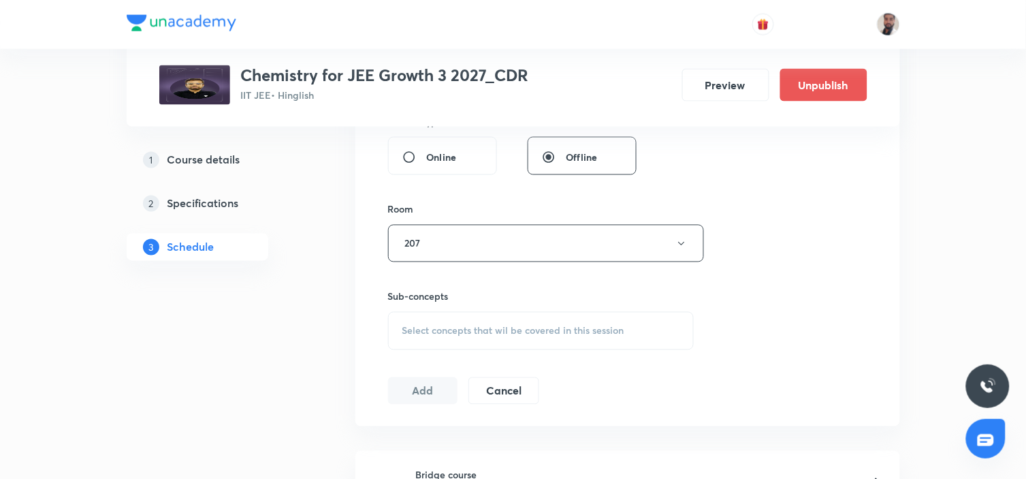
click at [468, 322] on div "Select concepts that wil be covered in this session" at bounding box center [541, 331] width 306 height 38
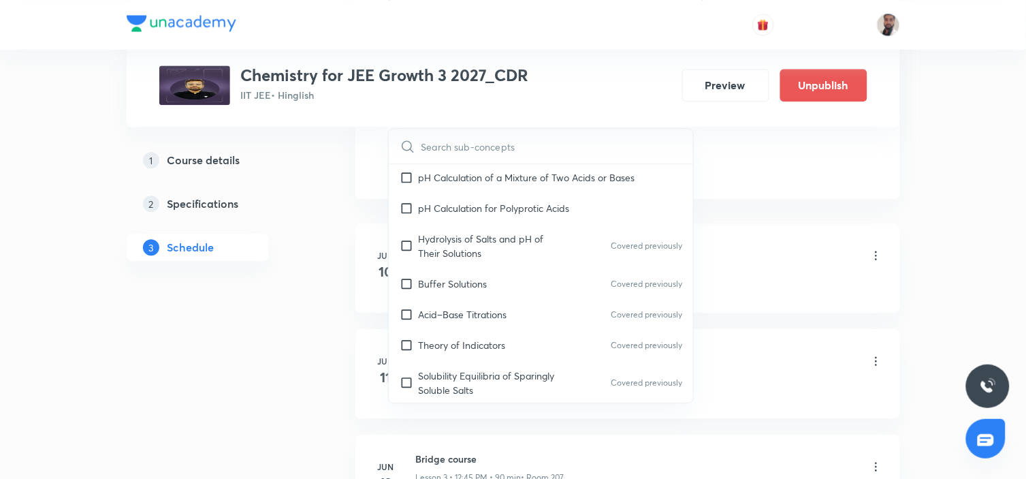
scroll to position [8750, 0]
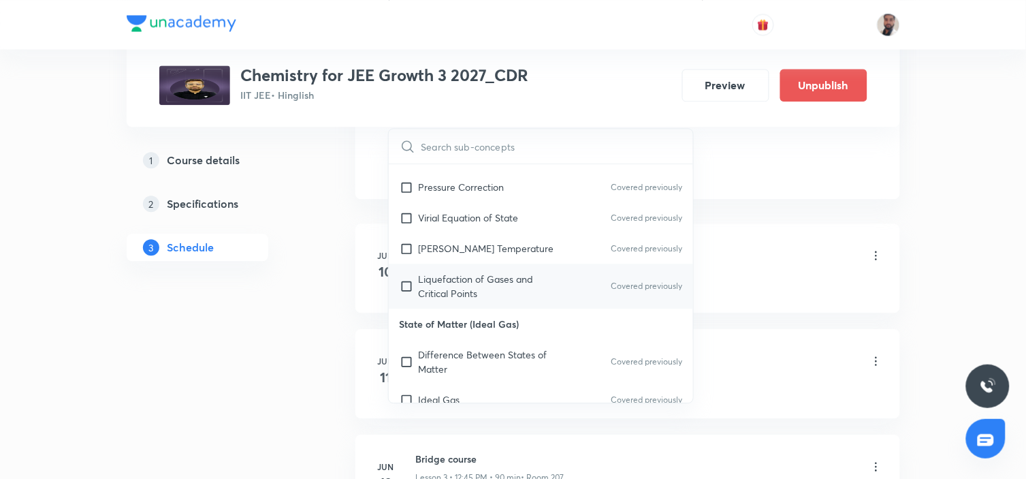
click at [514, 308] on p "State of Matter (Ideal Gas)" at bounding box center [541, 323] width 305 height 31
click at [514, 272] on p "Liquefaction of Gases and Critical Points" at bounding box center [488, 286] width 138 height 29
checkbox input "true"
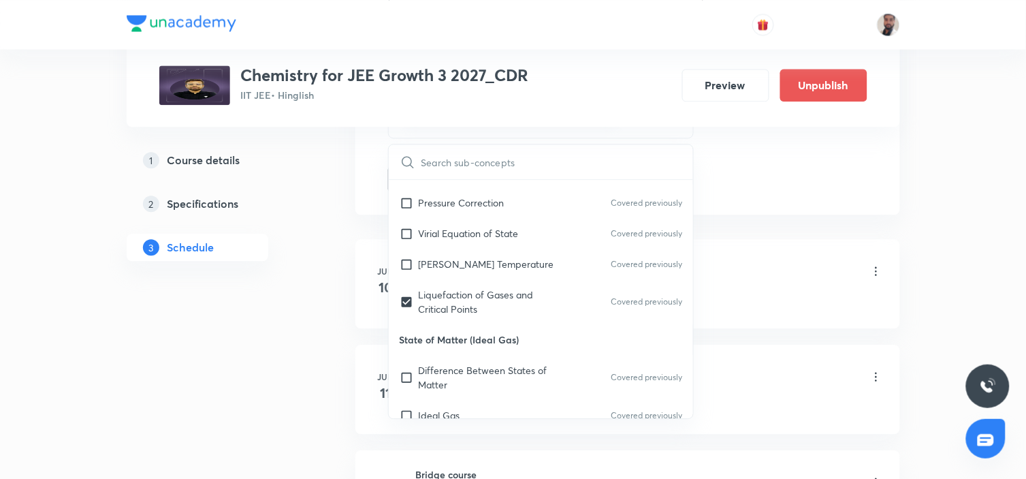
click at [255, 273] on div "1 Course details 2 Specifications 3 Schedule" at bounding box center [219, 211] width 185 height 131
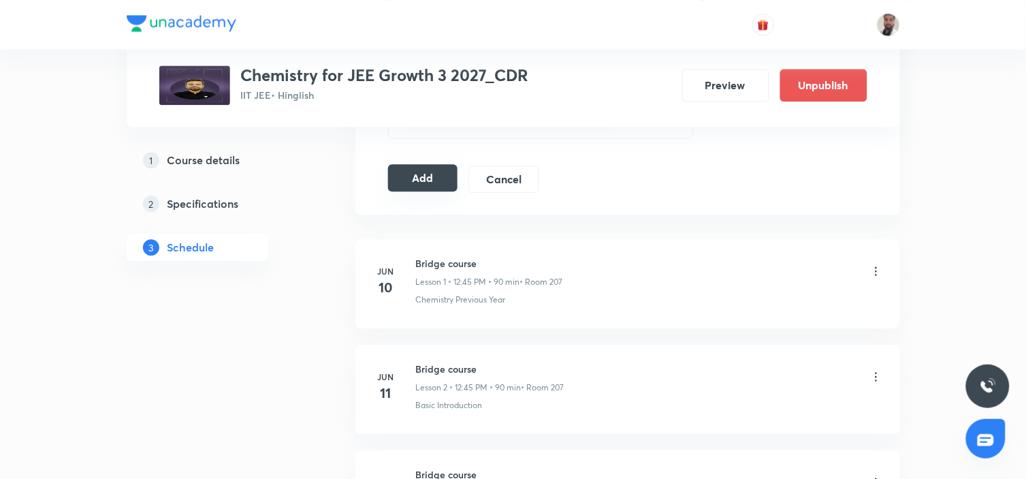
click at [430, 170] on button "Add" at bounding box center [423, 177] width 70 height 27
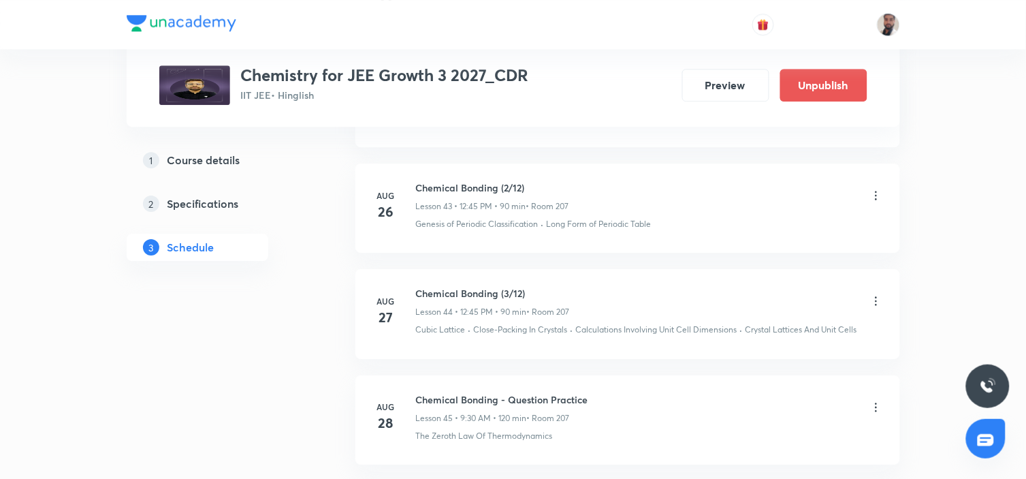
scroll to position [6331, 0]
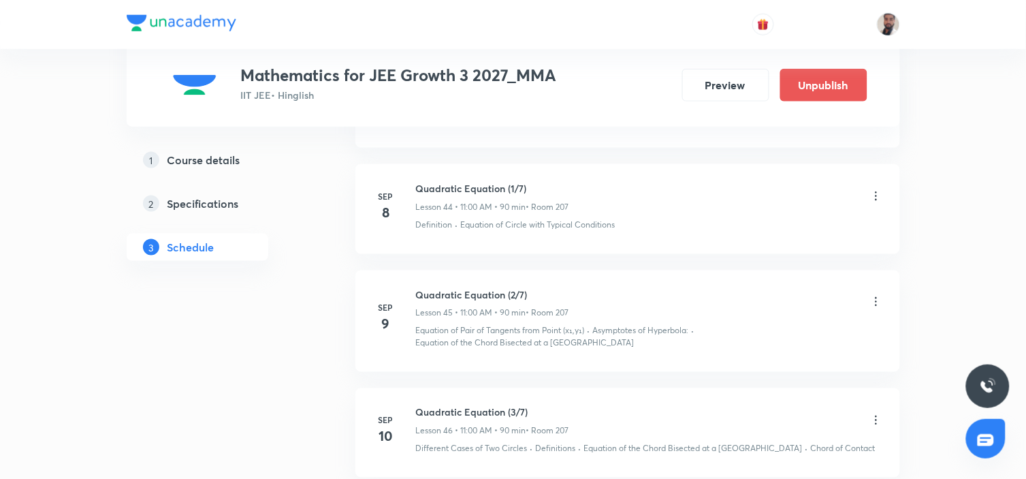
scroll to position [5562, 0]
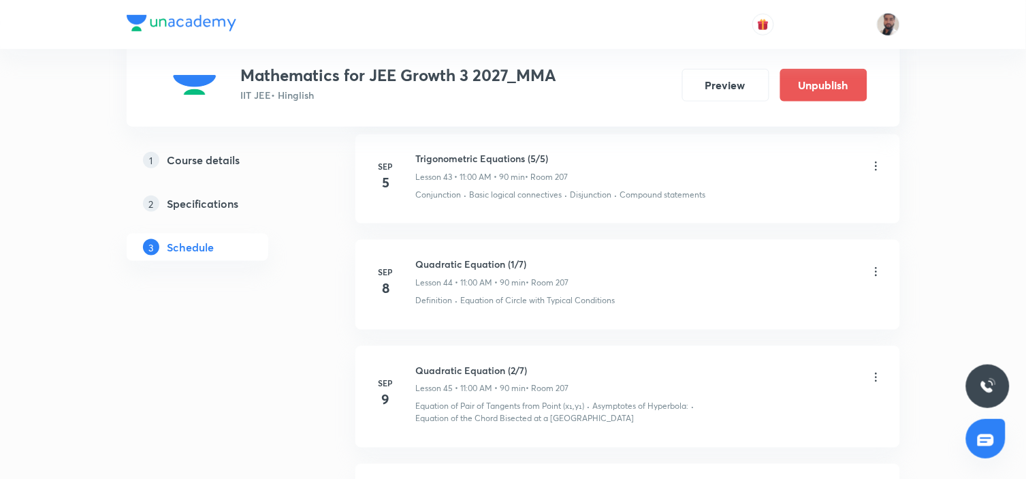
click at [604, 317] on li "Sep 8 Quadratic Equation (1/7) Lesson 44 • 11:00 AM • 90 min • Room 207 Definit…" at bounding box center [627, 284] width 545 height 89
click at [879, 266] on icon at bounding box center [876, 272] width 14 height 14
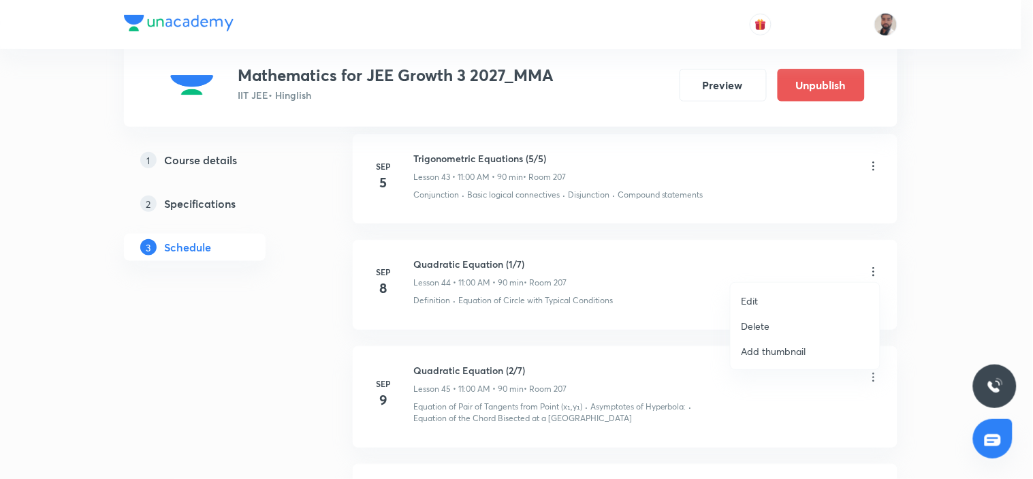
click at [777, 321] on li "Delete" at bounding box center [804, 325] width 149 height 25
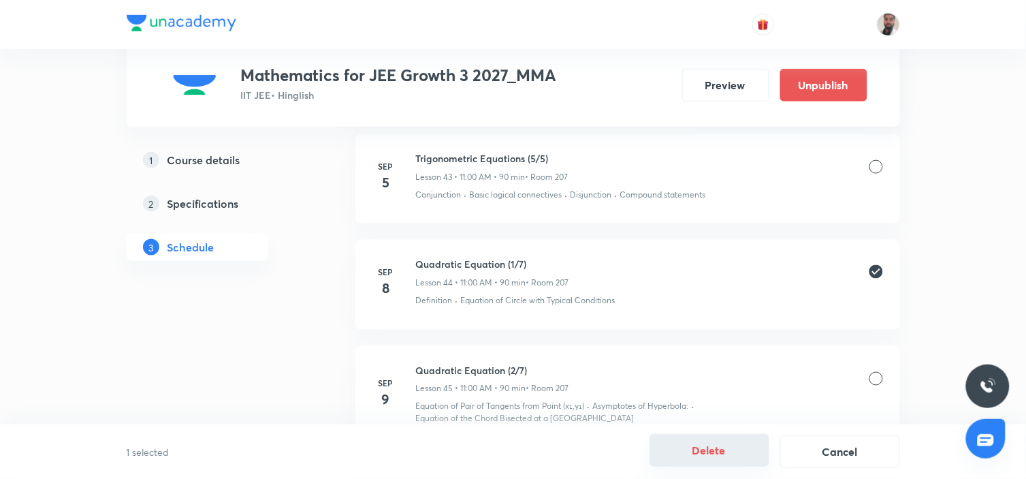
click at [732, 453] on button "Delete" at bounding box center [709, 450] width 120 height 33
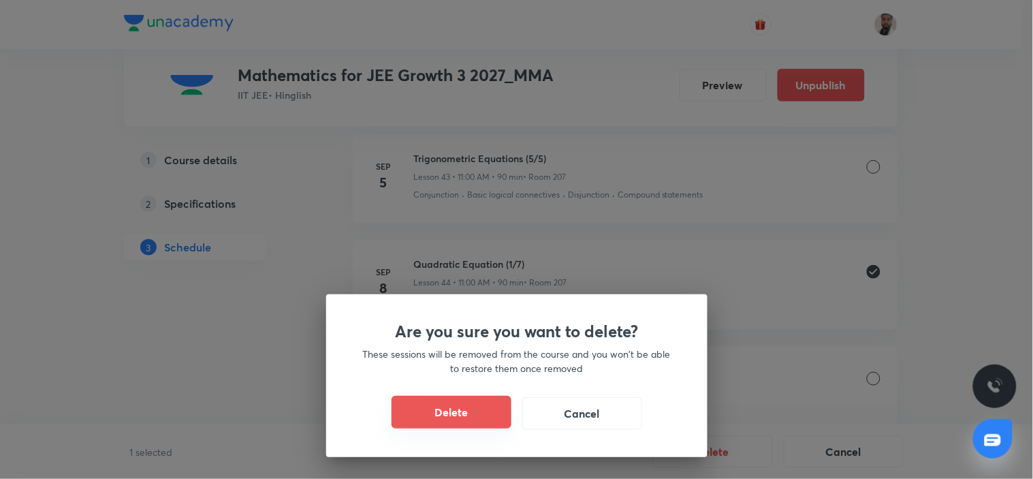
click at [488, 406] on button "Delete" at bounding box center [451, 412] width 120 height 33
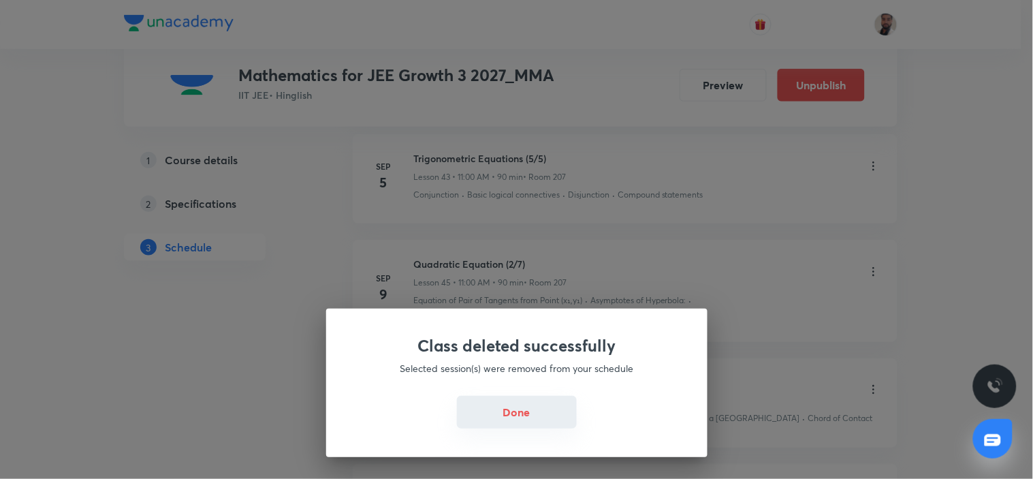
click at [532, 417] on button "Done" at bounding box center [517, 412] width 120 height 33
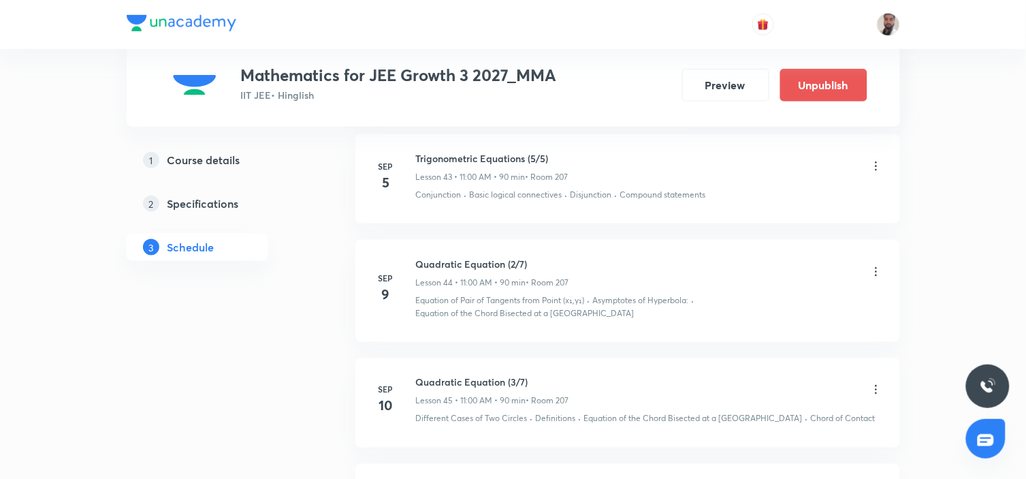
click at [874, 267] on icon at bounding box center [876, 272] width 14 height 14
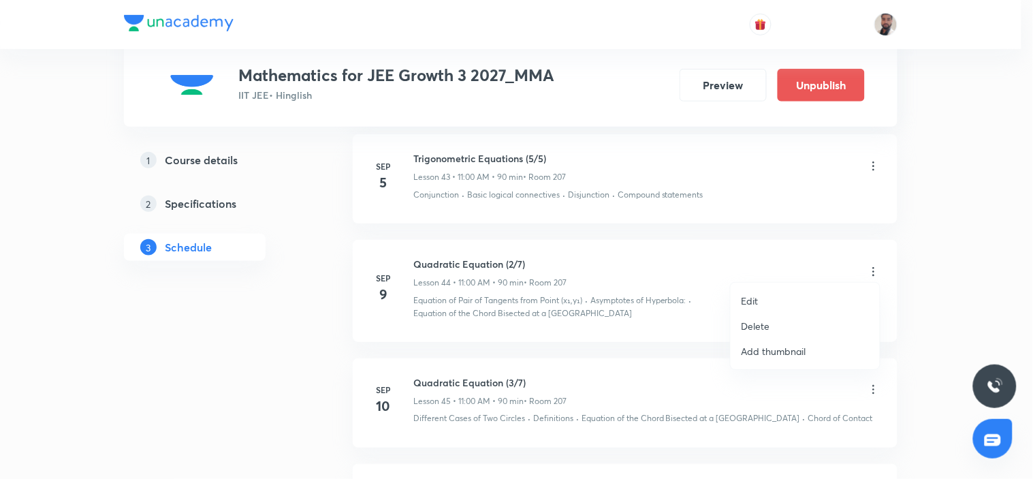
click at [758, 300] on li "Edit" at bounding box center [804, 300] width 149 height 25
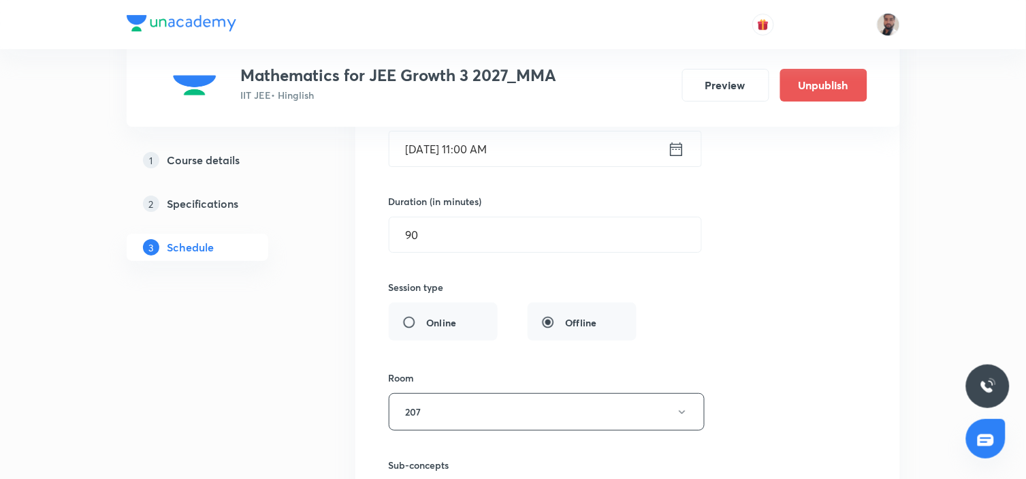
scroll to position [4957, 0]
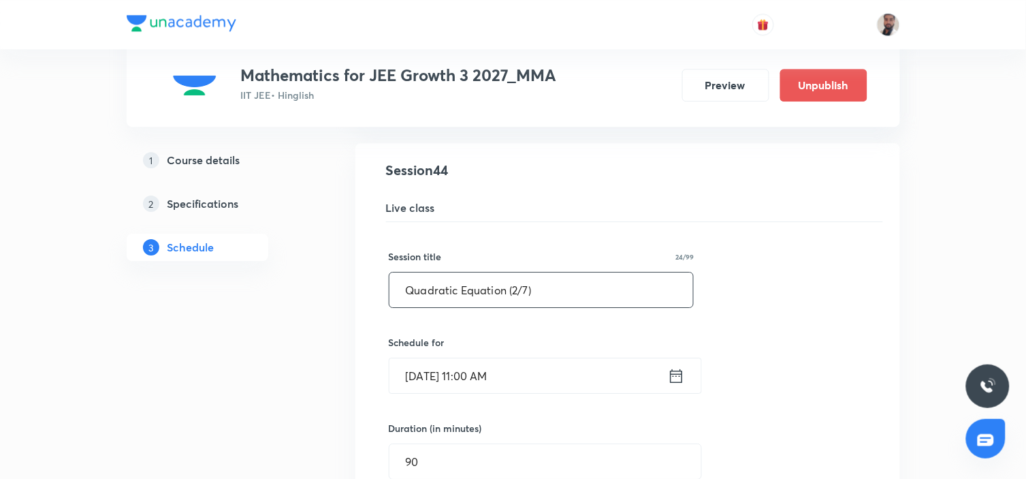
click at [517, 287] on input "Quadratic Equation (2/7)" at bounding box center [541, 289] width 304 height 35
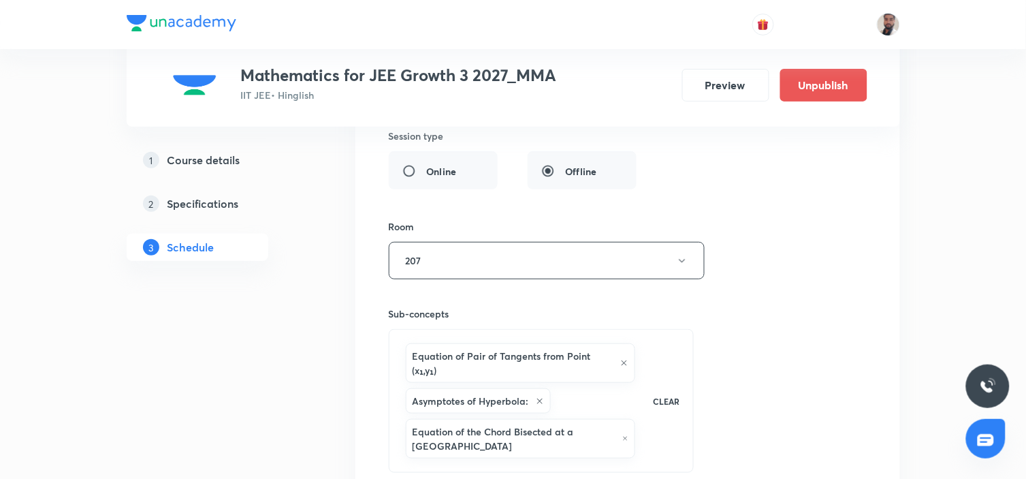
scroll to position [5562, 0]
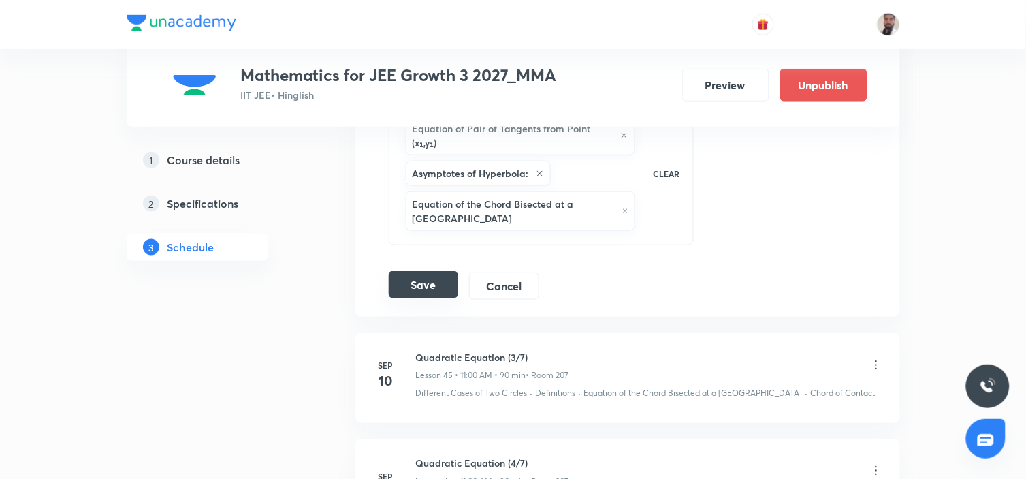
type input "Quadratic Equation (1/7)"
click at [428, 277] on button "Save" at bounding box center [423, 284] width 69 height 27
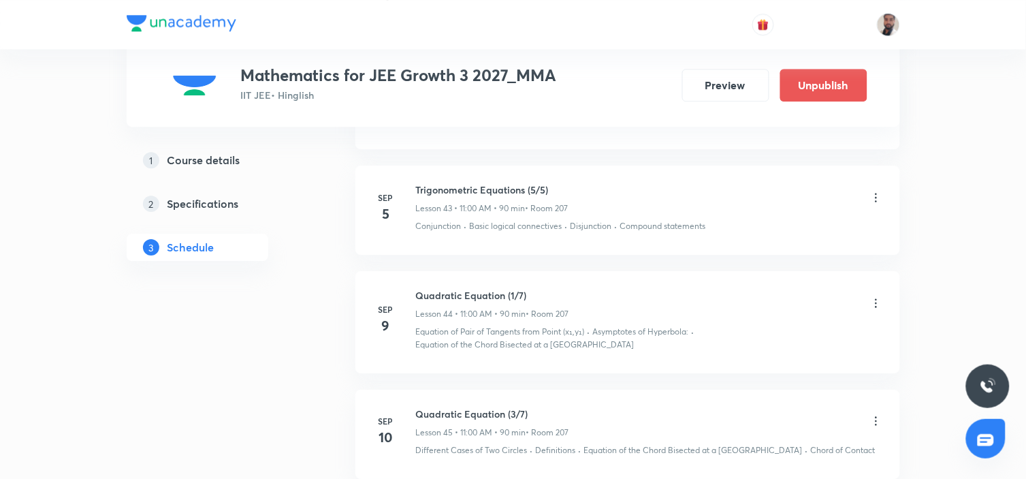
scroll to position [4981, 0]
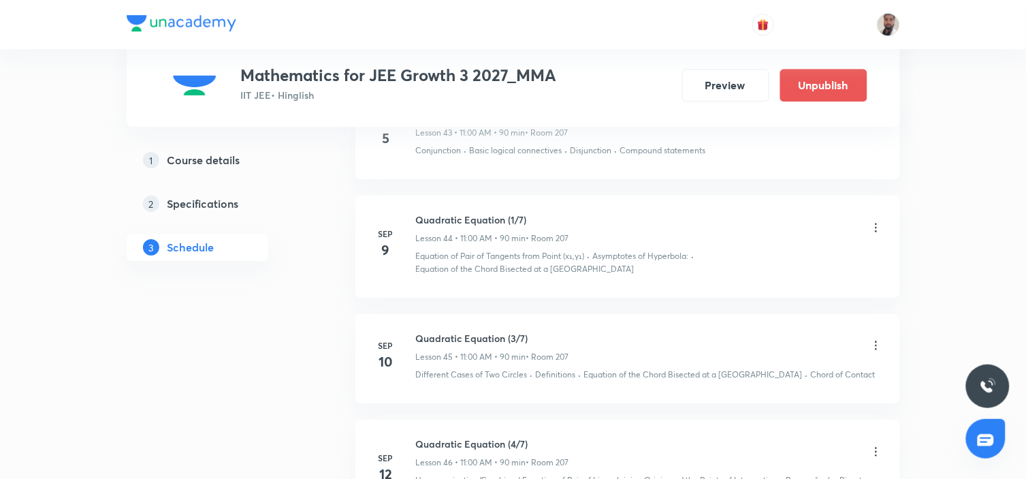
click at [877, 338] on icon at bounding box center [876, 345] width 14 height 14
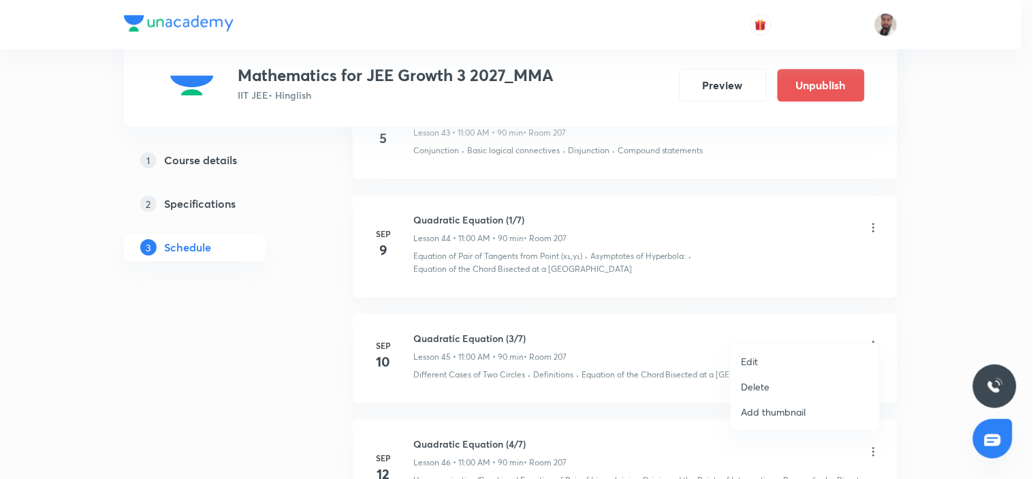
click at [762, 357] on li "Edit" at bounding box center [804, 361] width 149 height 25
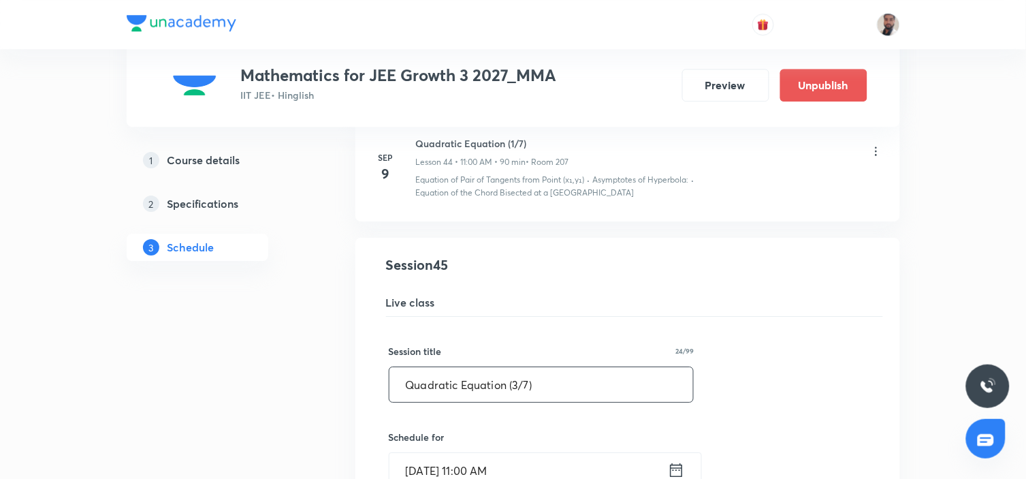
click at [517, 368] on input "Quadratic Equation (3/7)" at bounding box center [541, 384] width 304 height 35
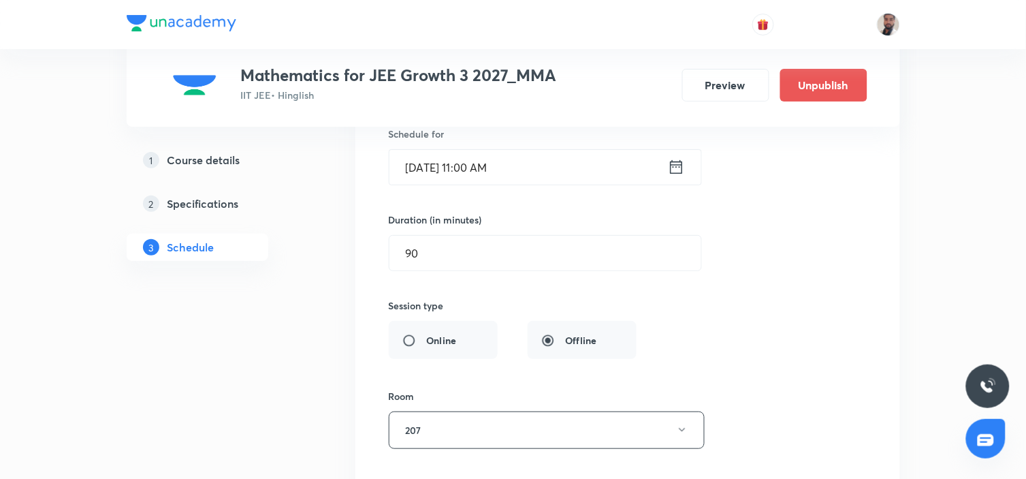
scroll to position [5510, 0]
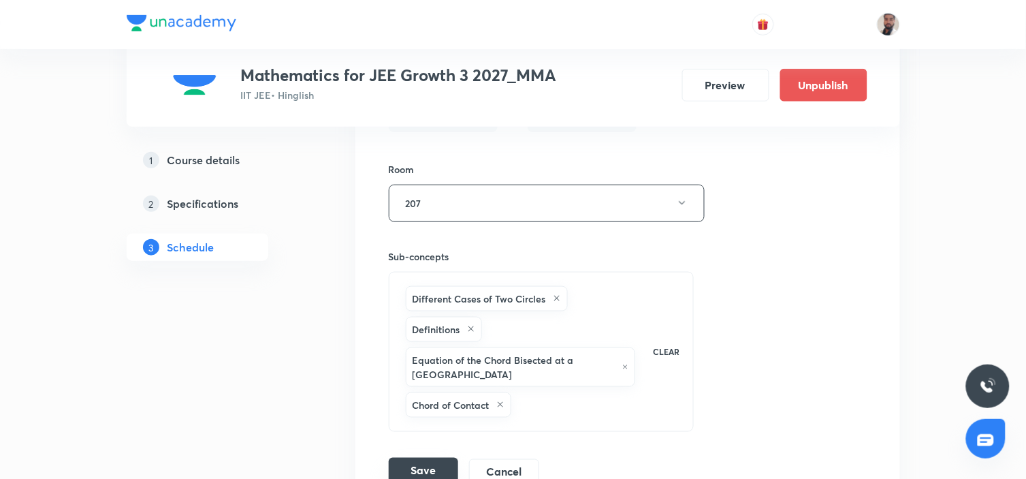
type input "Quadratic Equation (2/7)"
click at [420, 457] on button "Save" at bounding box center [423, 470] width 69 height 27
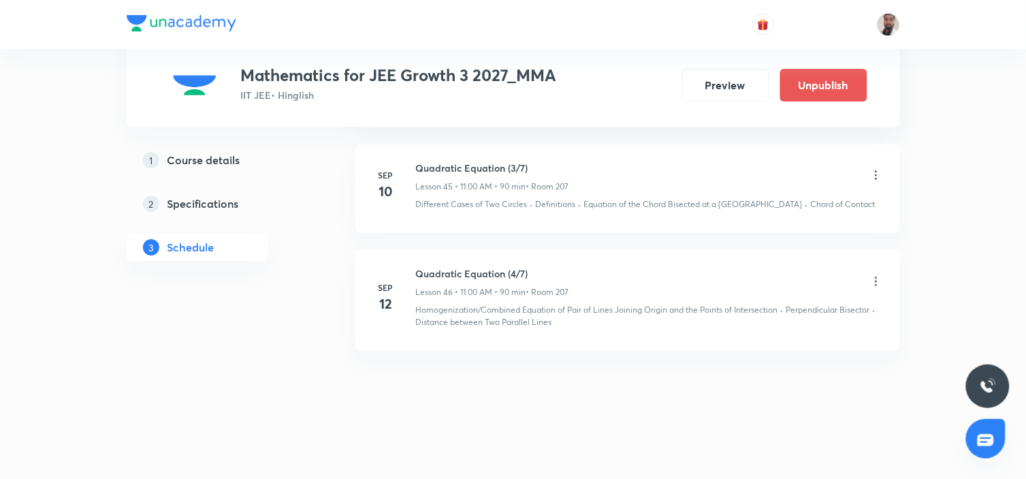
scroll to position [5132, 0]
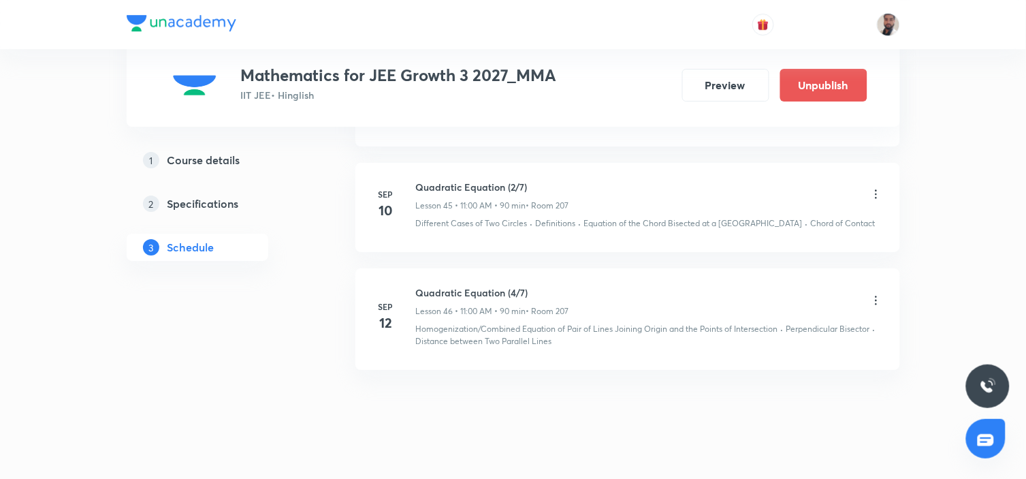
click at [876, 293] on icon at bounding box center [876, 300] width 14 height 14
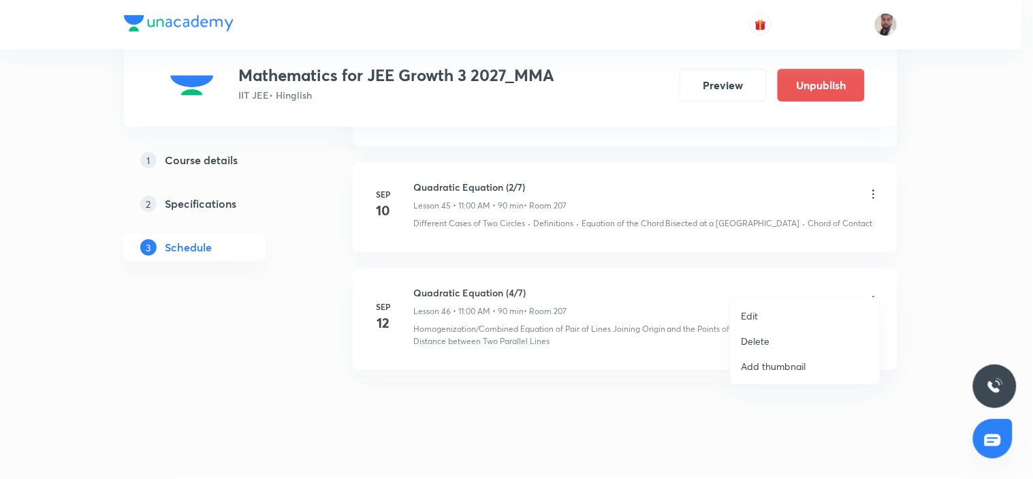
click at [741, 318] on p "Edit" at bounding box center [749, 315] width 17 height 14
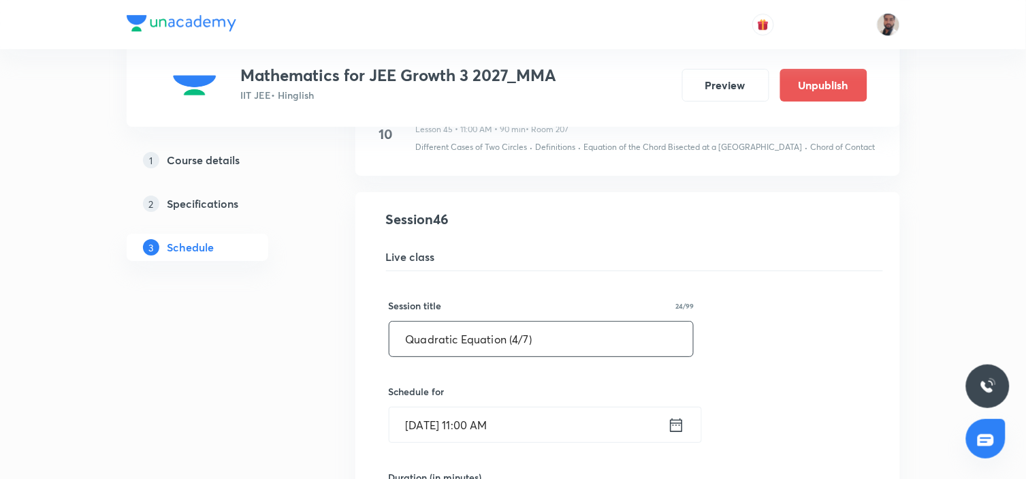
click at [520, 321] on input "Quadratic Equation (4/7)" at bounding box center [541, 338] width 304 height 35
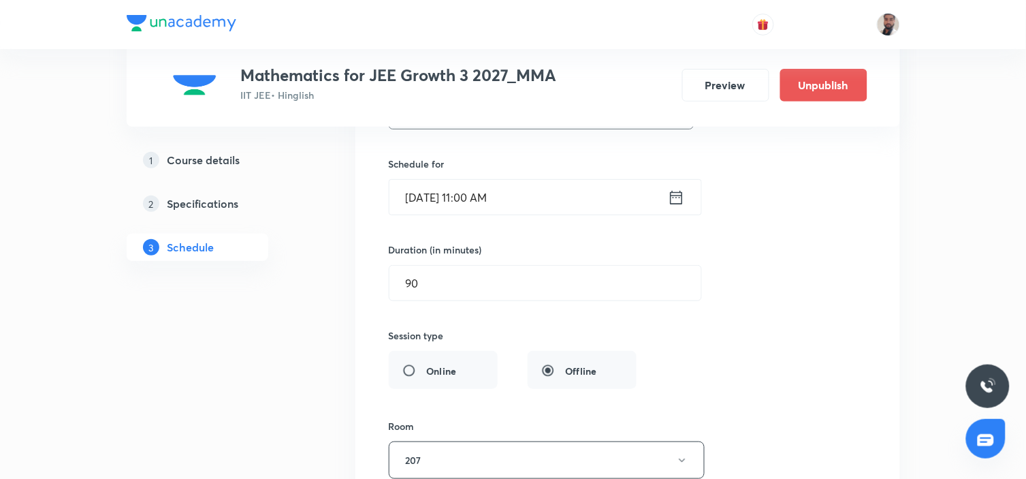
scroll to position [5661, 0]
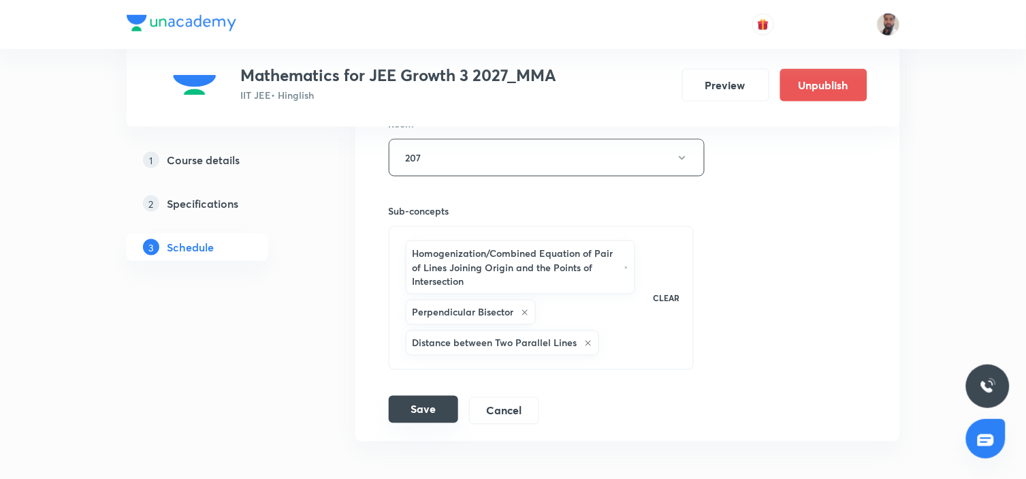
type input "Quadratic Equation (3/7)"
click at [398, 396] on button "Save" at bounding box center [423, 409] width 69 height 27
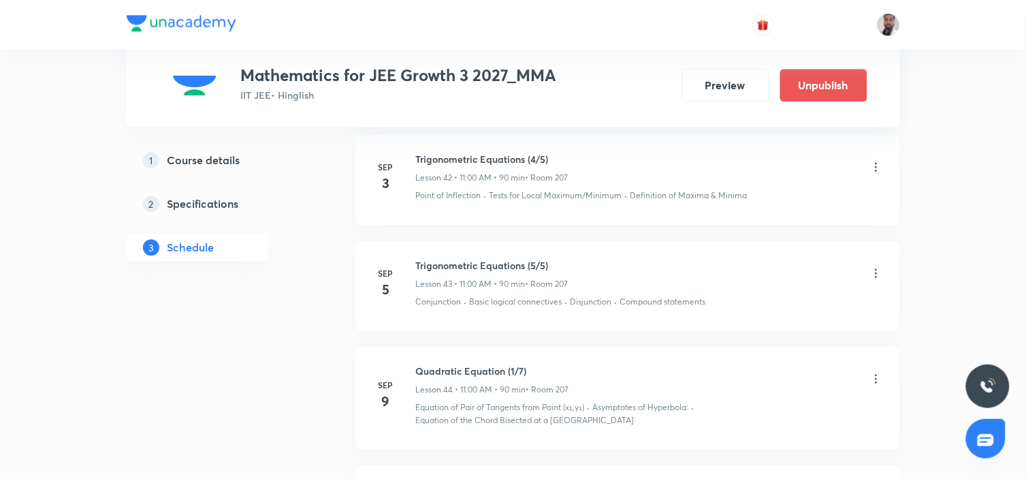
scroll to position [5056, 0]
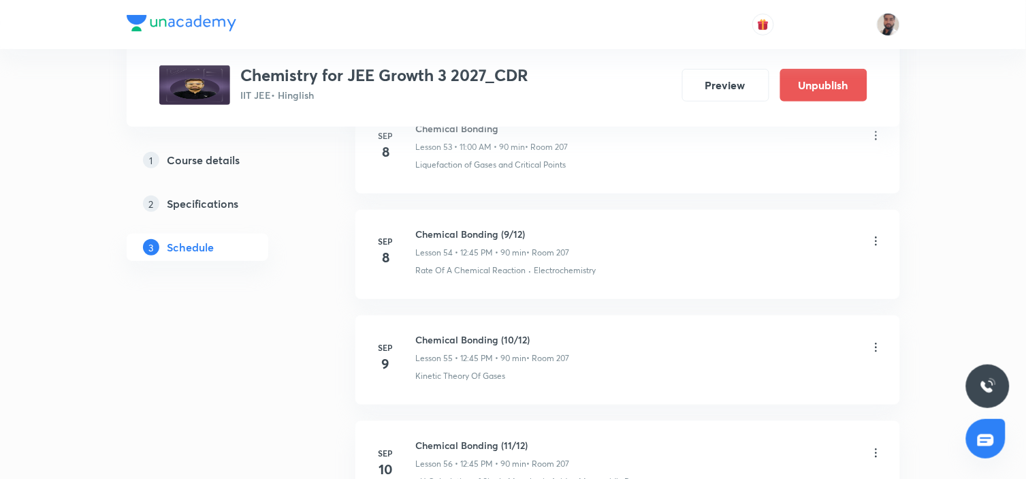
scroll to position [6633, 0]
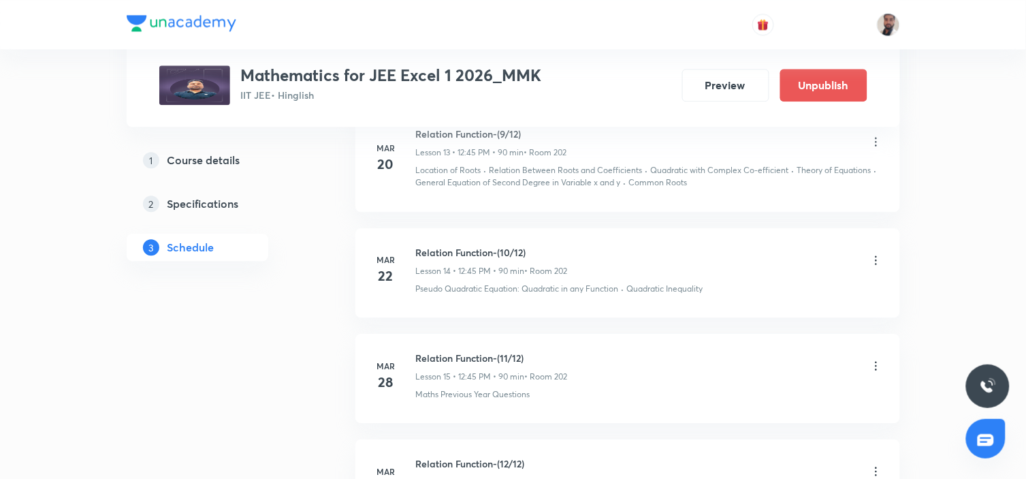
scroll to position [10713, 0]
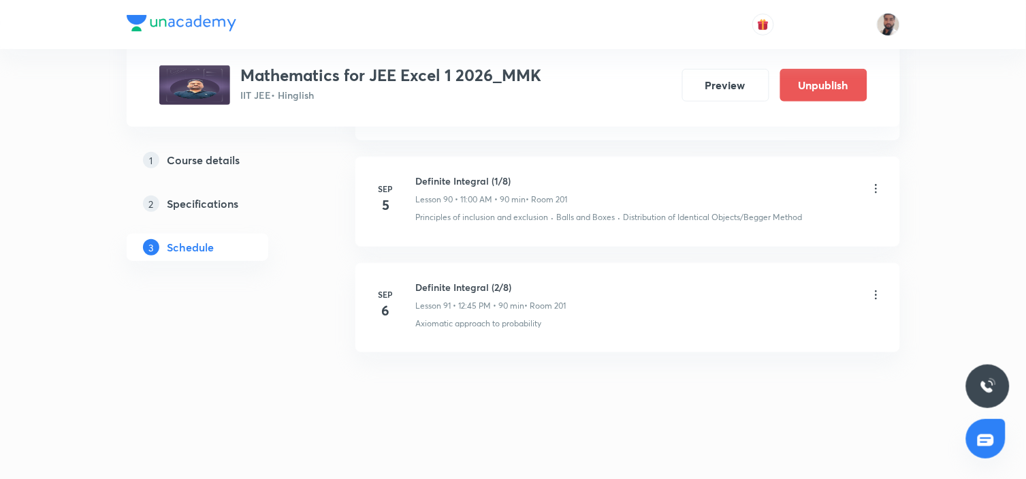
click at [874, 291] on icon at bounding box center [876, 295] width 14 height 14
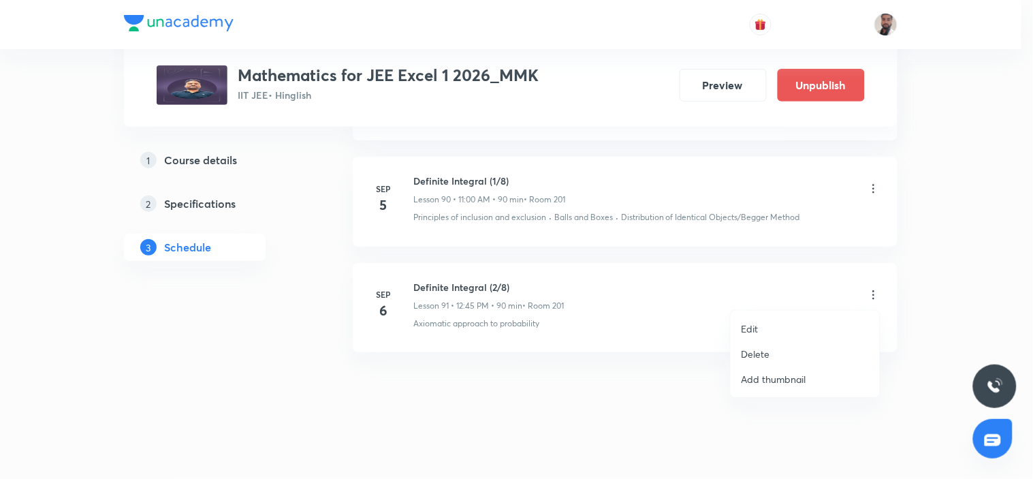
click at [767, 354] on p "Delete" at bounding box center [755, 354] width 29 height 14
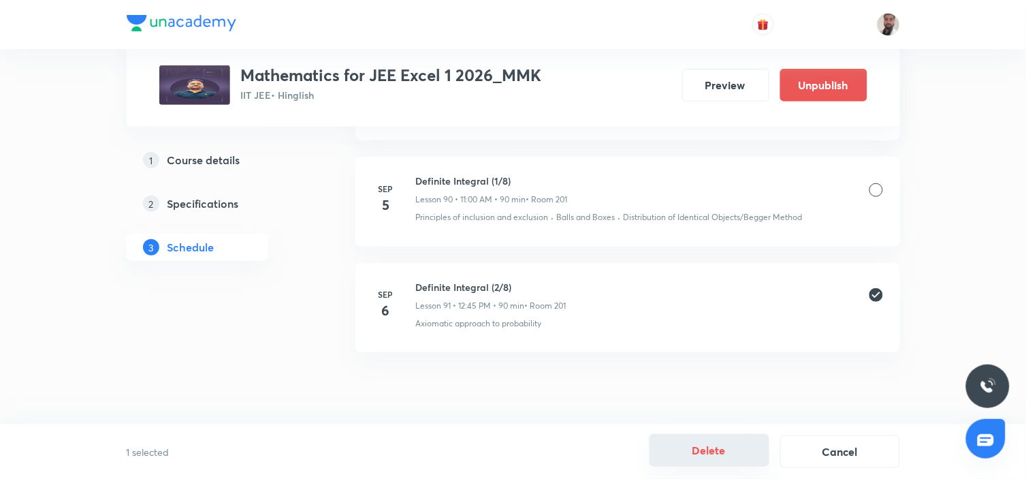
click at [722, 450] on button "Delete" at bounding box center [709, 450] width 120 height 33
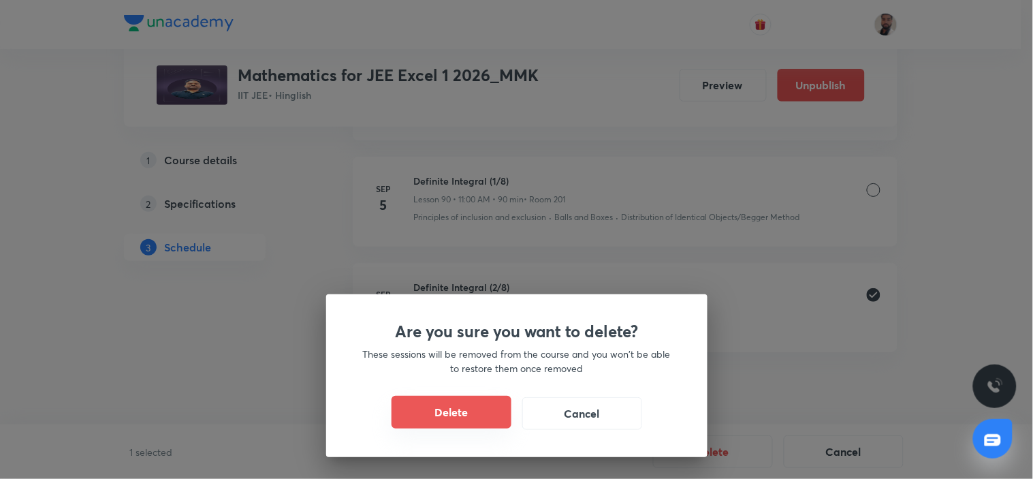
click at [490, 413] on button "Delete" at bounding box center [451, 412] width 120 height 33
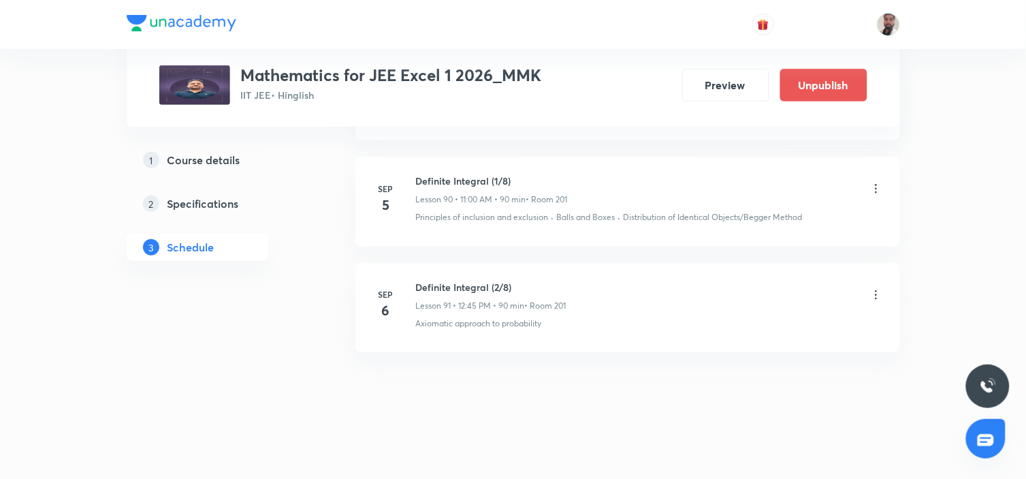
scroll to position [10608, 0]
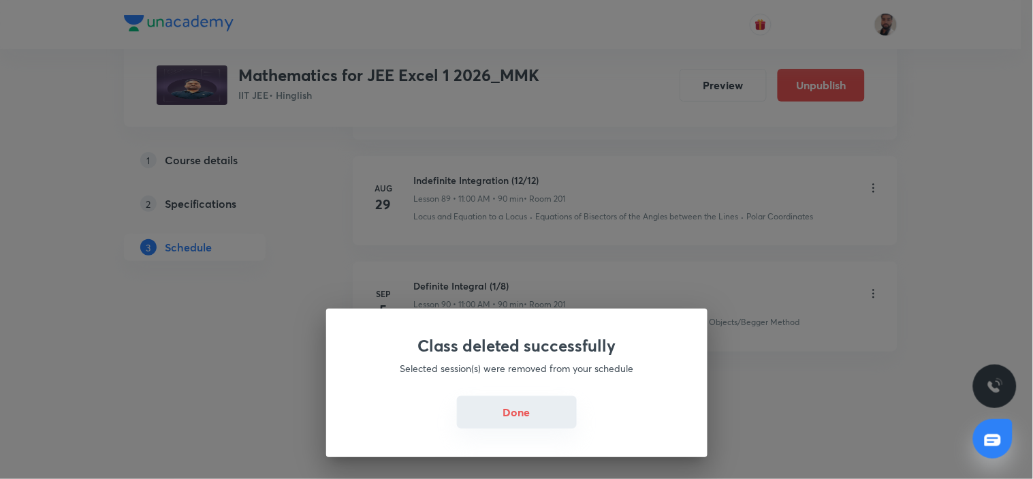
click at [487, 411] on button "Done" at bounding box center [517, 412] width 120 height 33
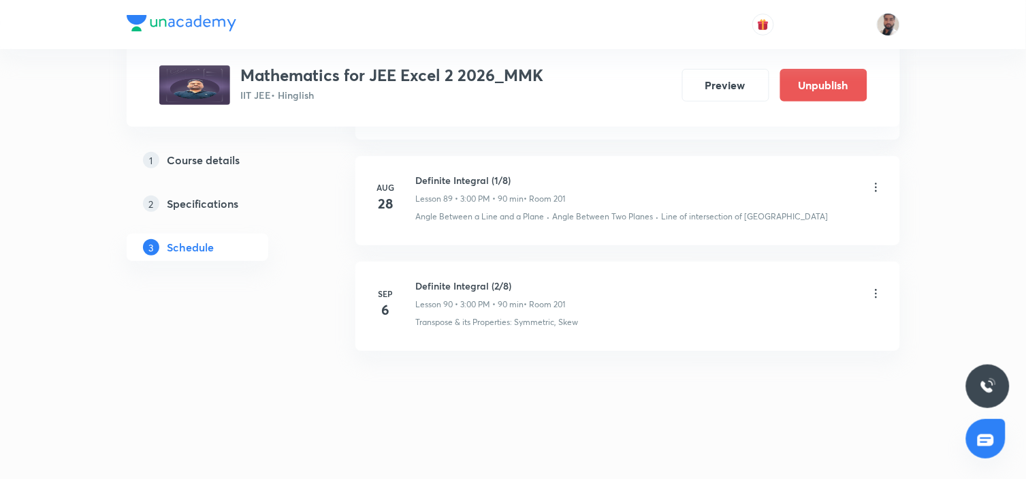
click at [875, 293] on icon at bounding box center [876, 293] width 2 height 9
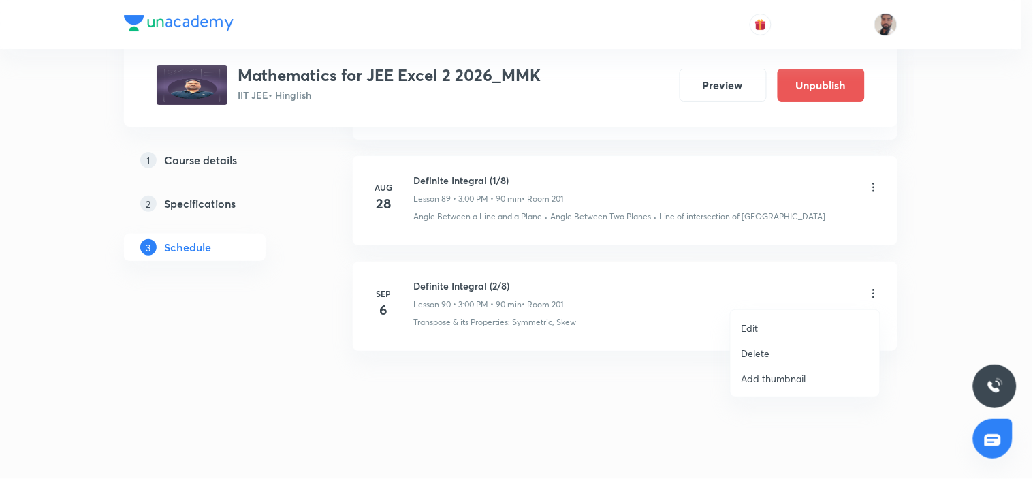
click at [753, 355] on p "Delete" at bounding box center [755, 353] width 29 height 14
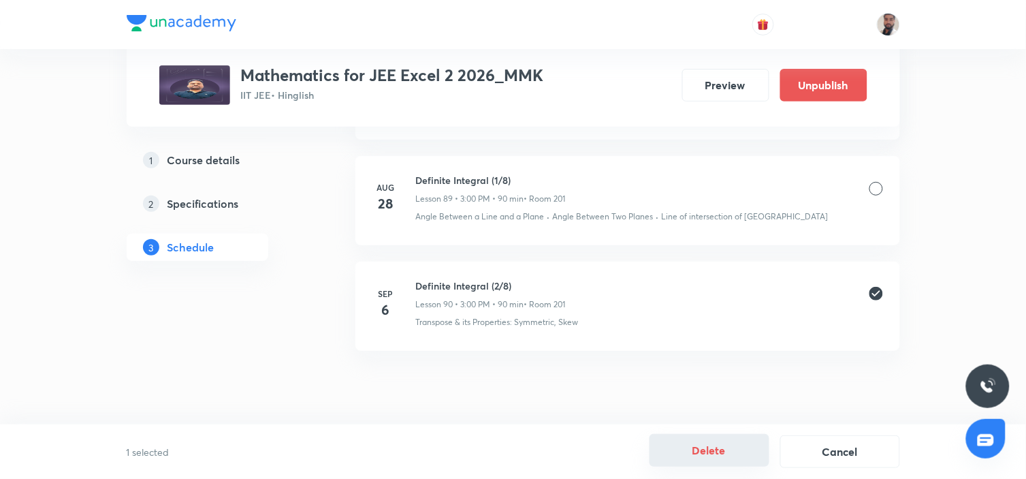
click at [709, 457] on button "Delete" at bounding box center [709, 450] width 120 height 33
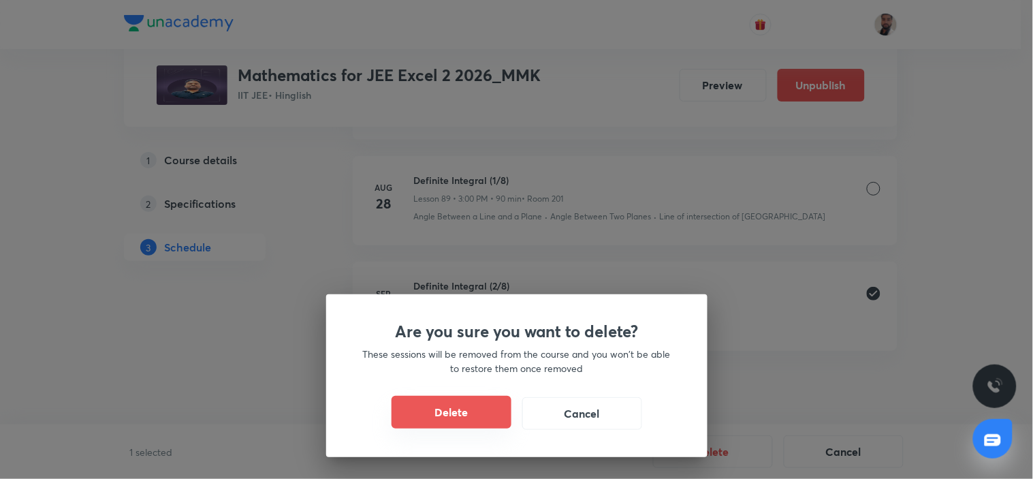
click at [463, 416] on button "Delete" at bounding box center [451, 412] width 120 height 33
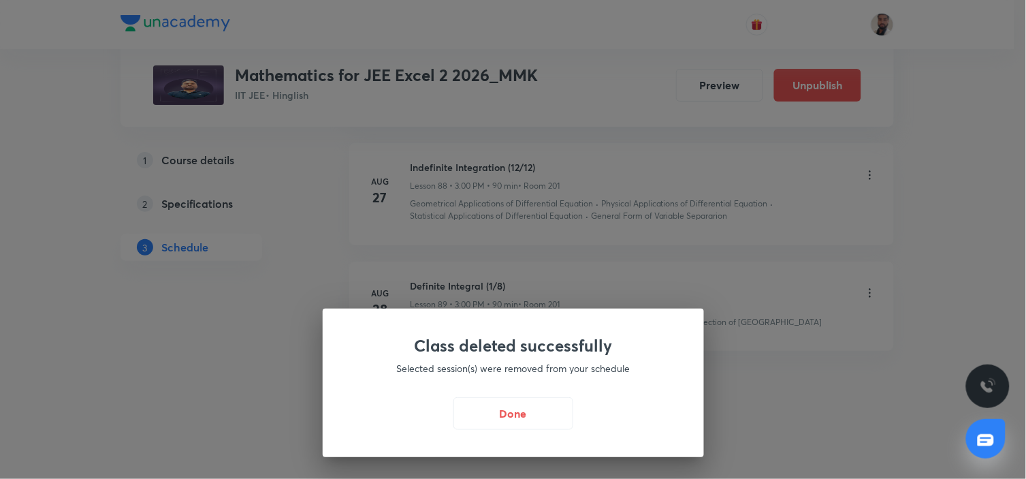
scroll to position [10515, 0]
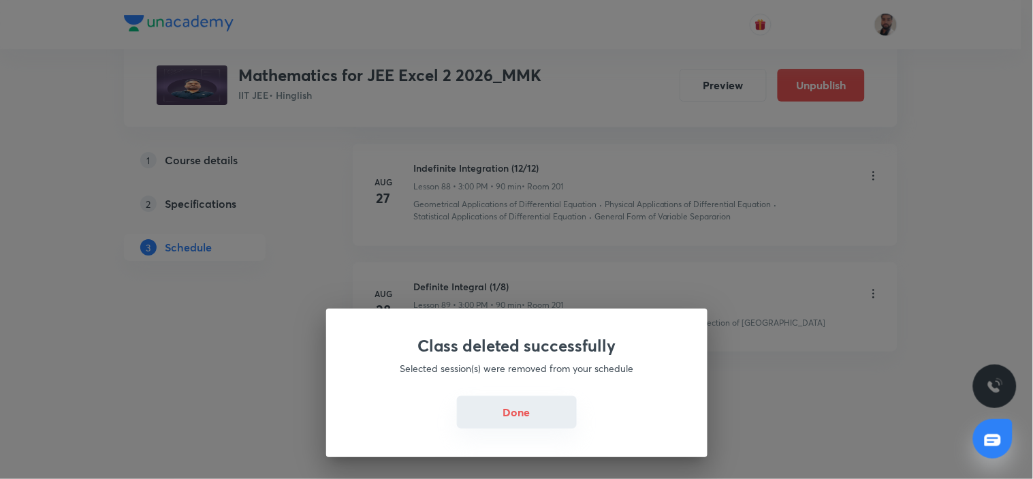
click at [506, 414] on button "Done" at bounding box center [517, 412] width 120 height 33
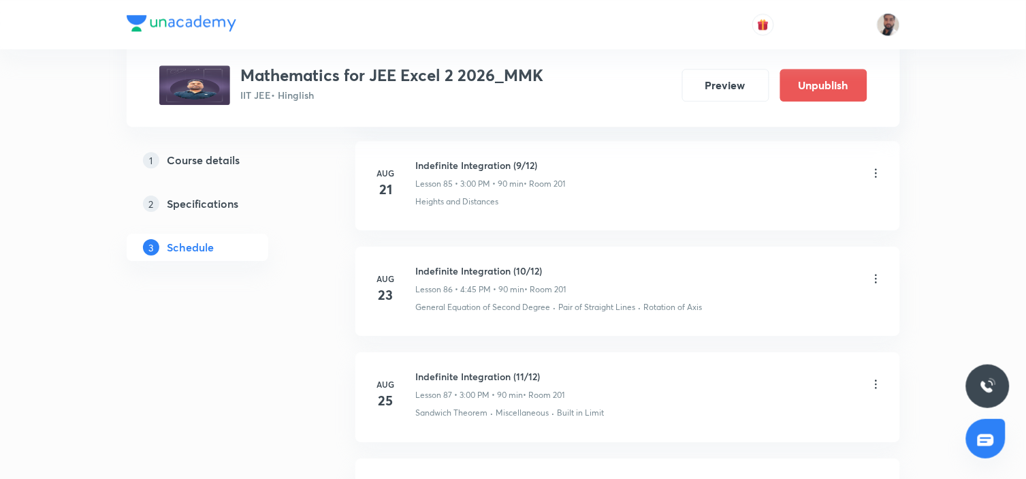
scroll to position [10621, 0]
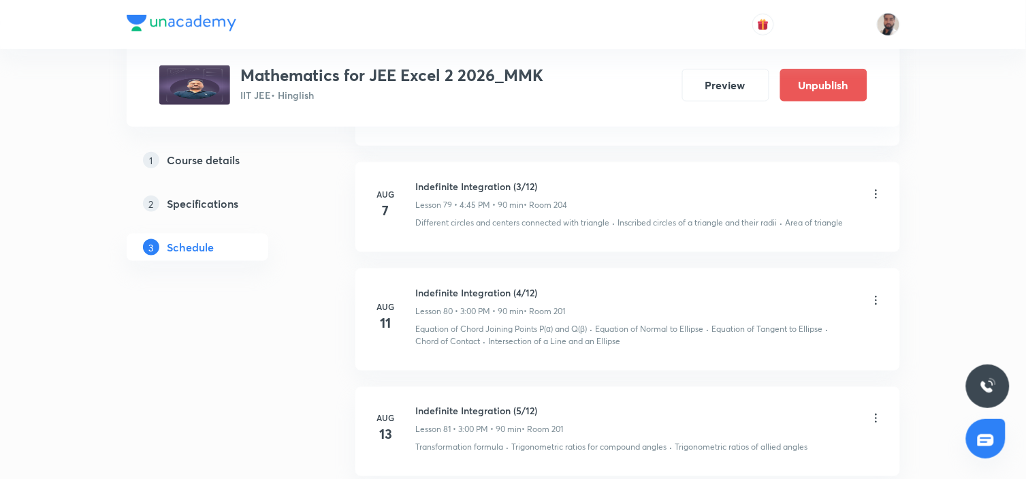
scroll to position [9078, 0]
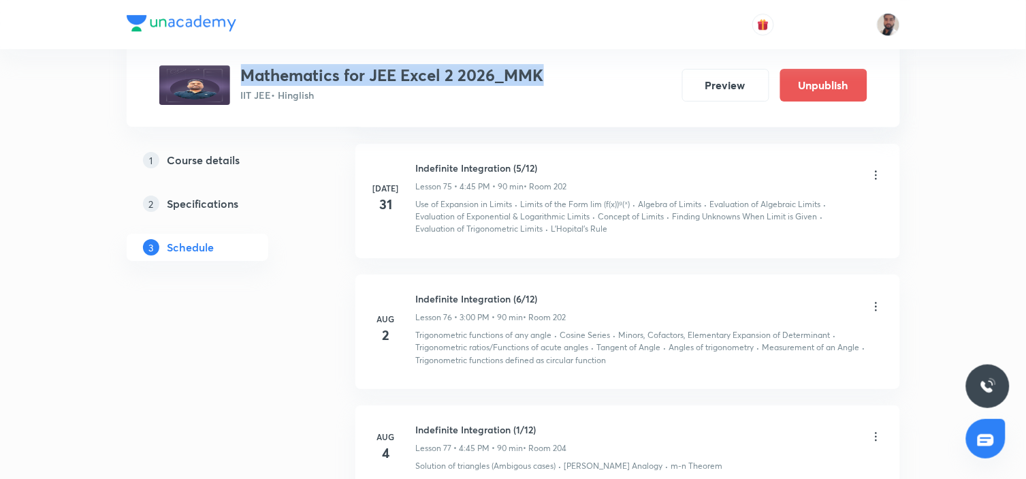
drag, startPoint x: 557, startPoint y: 71, endPoint x: 246, endPoint y: 69, distance: 311.1
click at [246, 69] on div "Mathematics for JEE Excel 2 2026_MMK IIT JEE • Hinglish Preview Unpublish" at bounding box center [513, 84] width 708 height 39
copy h3 "Mathematics for JEE Excel 2 2026_MMK"
click at [181, 157] on h5 "Course details" at bounding box center [203, 160] width 73 height 16
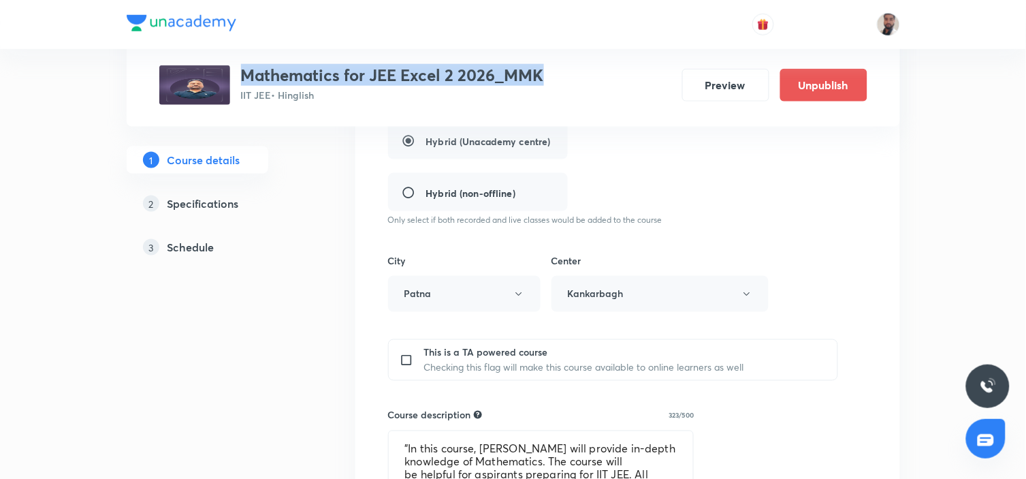
scroll to position [453, 0]
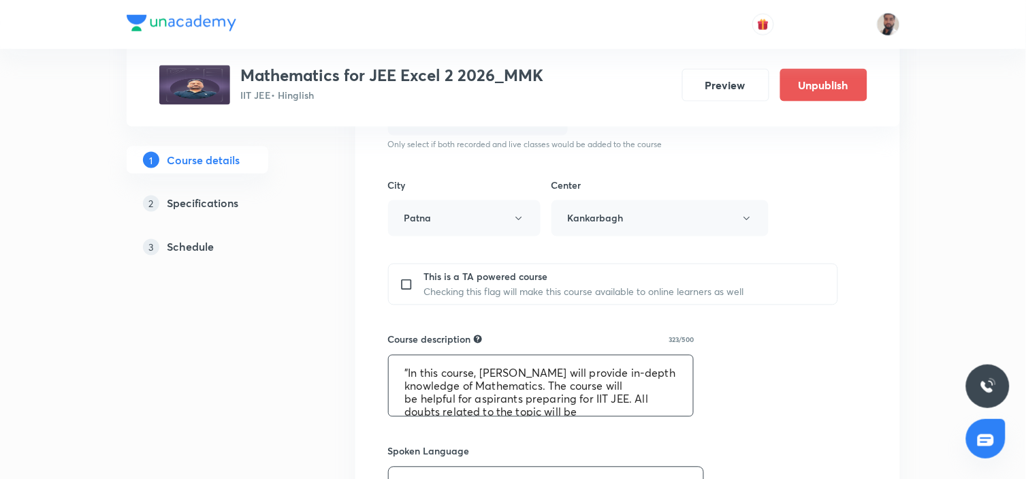
click at [522, 402] on textarea ""In this course, Manish Kumar will provide in-depth knowledge of Mathematics. T…" at bounding box center [541, 385] width 305 height 61
click at [835, 232] on div "City Patna Center Kankarbagh" at bounding box center [613, 207] width 451 height 59
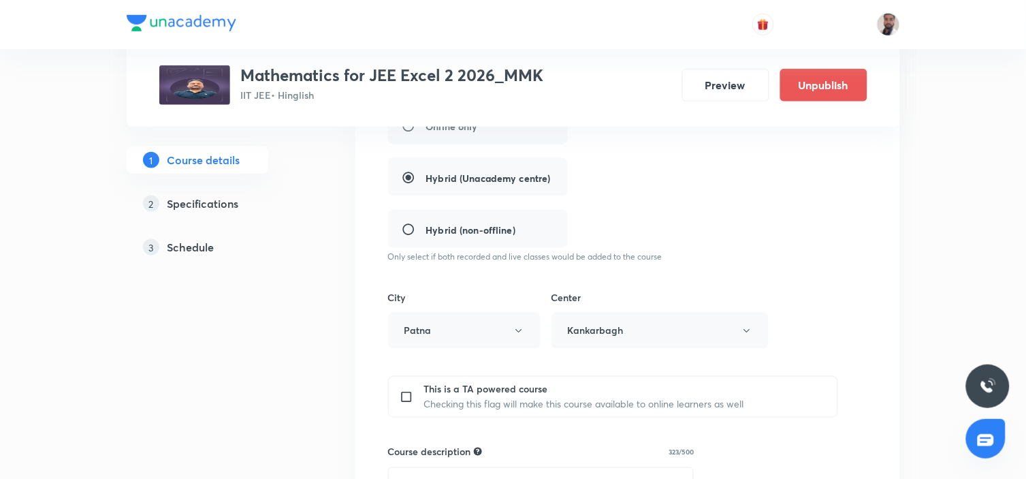
scroll to position [0, 0]
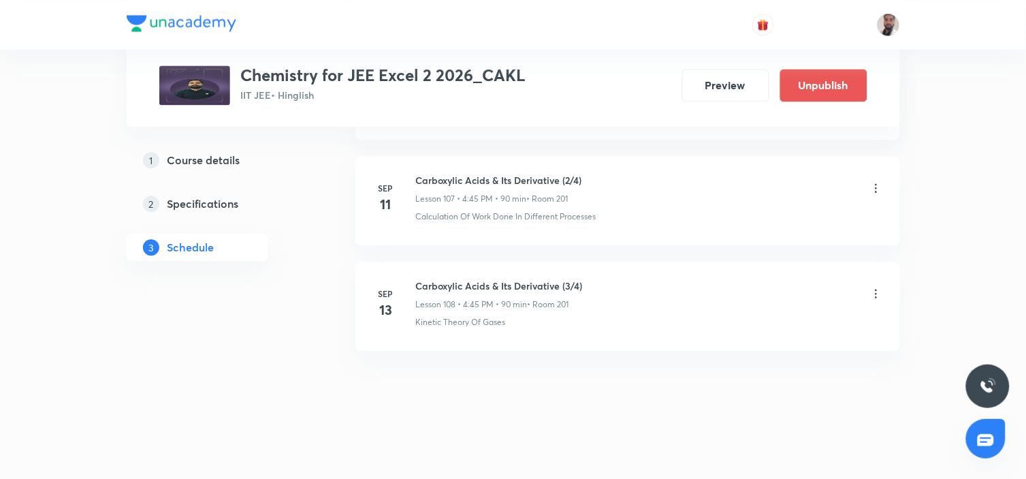
click at [879, 290] on icon at bounding box center [876, 294] width 14 height 14
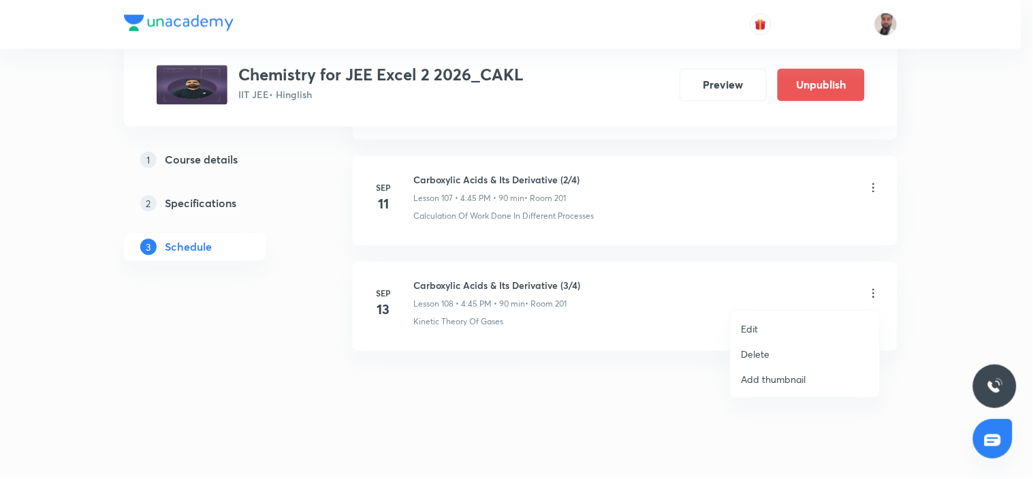
click at [765, 325] on li "Edit" at bounding box center [804, 328] width 149 height 25
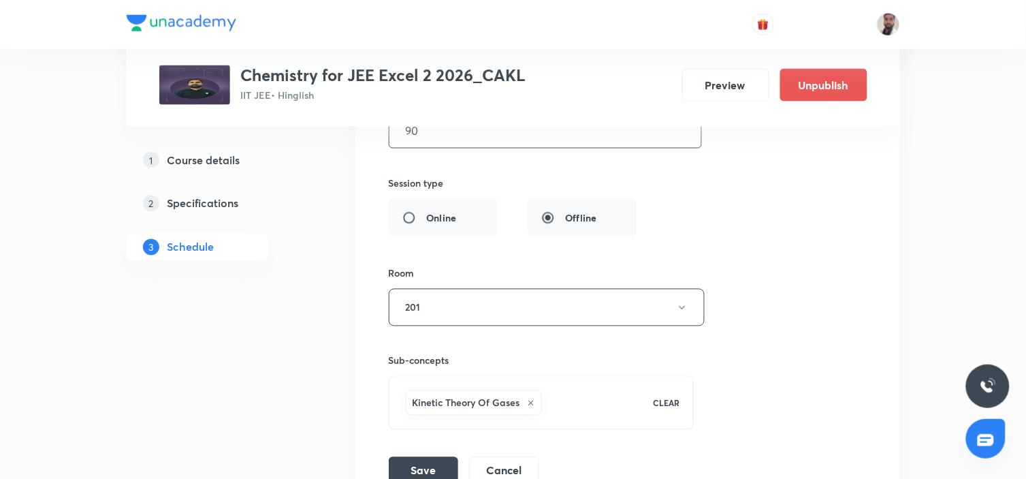
scroll to position [12182, 0]
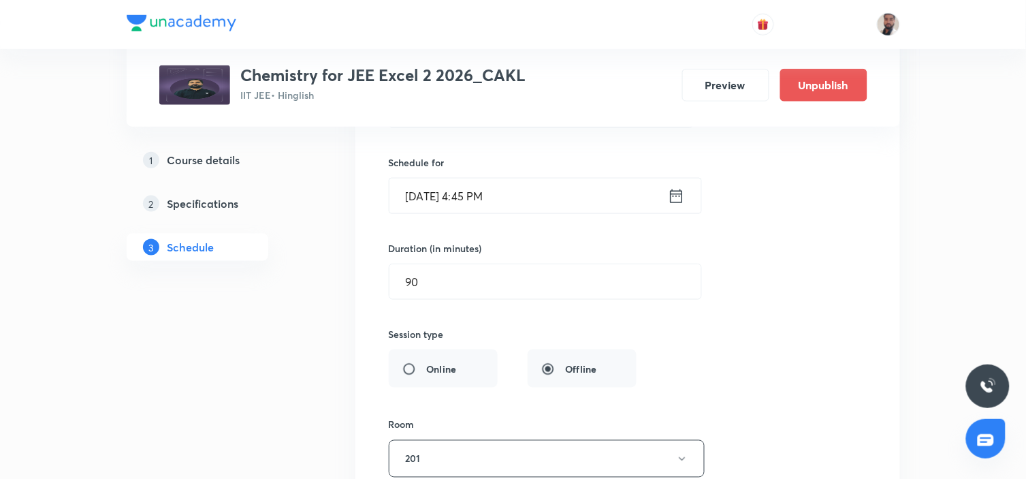
click at [673, 197] on icon at bounding box center [676, 196] width 17 height 19
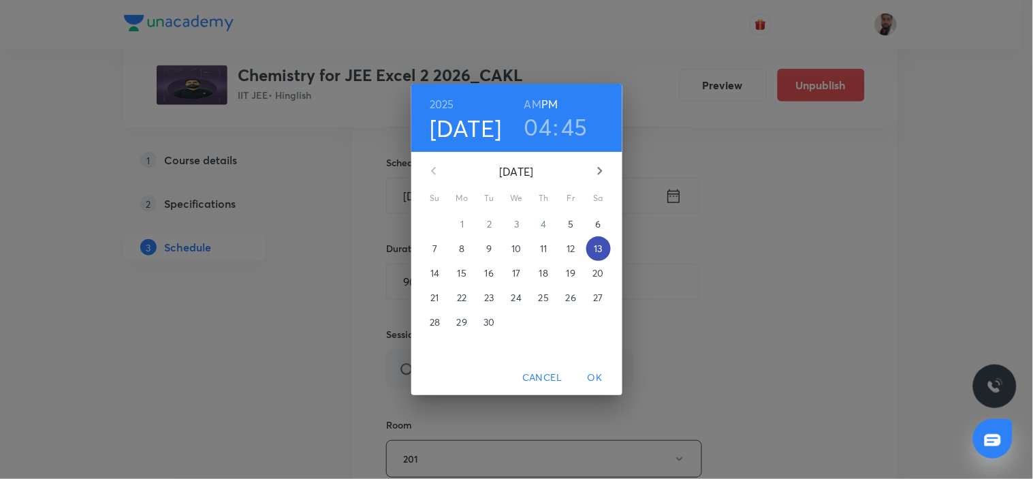
click at [596, 243] on p "13" at bounding box center [598, 249] width 8 height 14
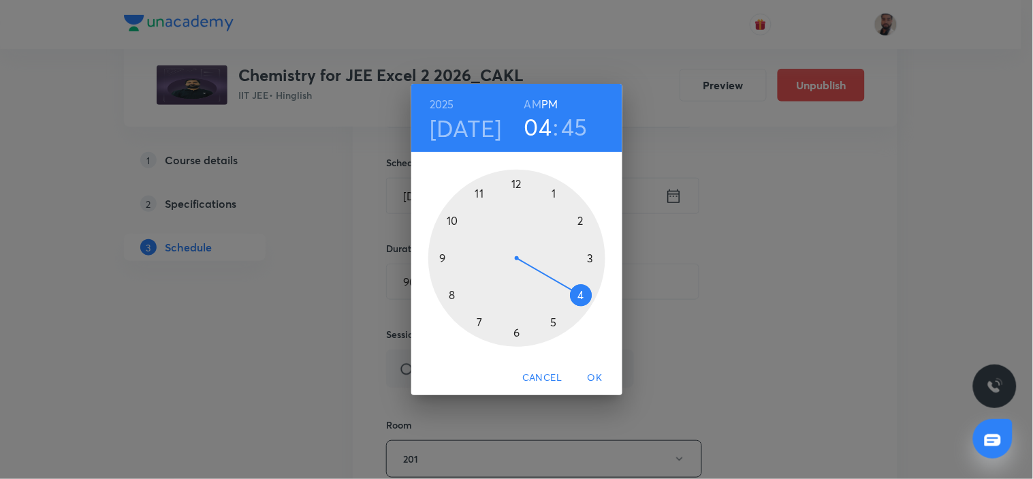
click at [593, 255] on div at bounding box center [516, 258] width 177 height 177
click at [515, 184] on div at bounding box center [516, 258] width 177 height 177
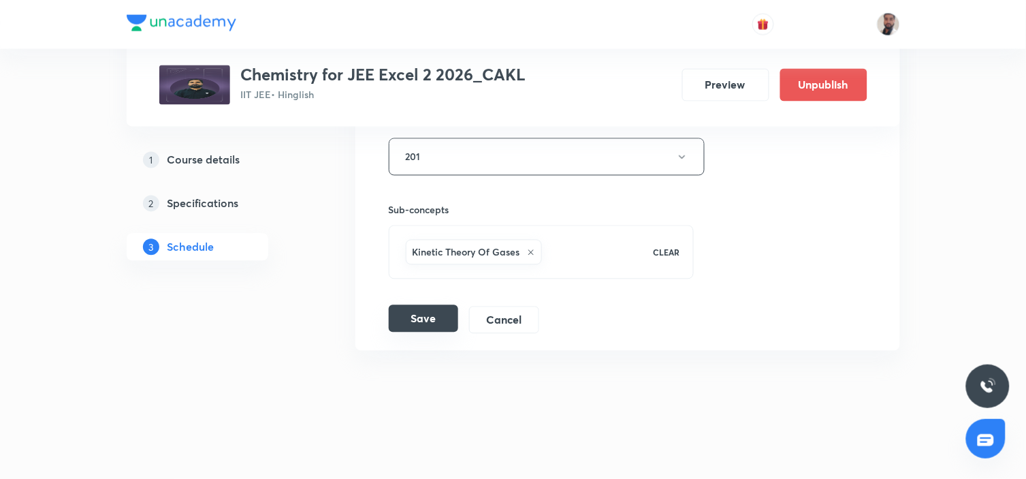
click at [425, 312] on button "Save" at bounding box center [423, 318] width 69 height 27
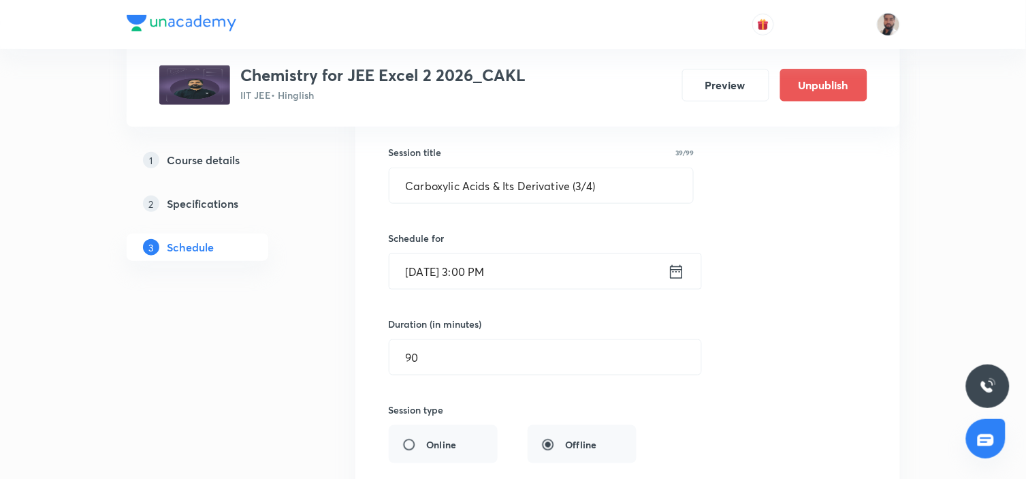
scroll to position [12031, 0]
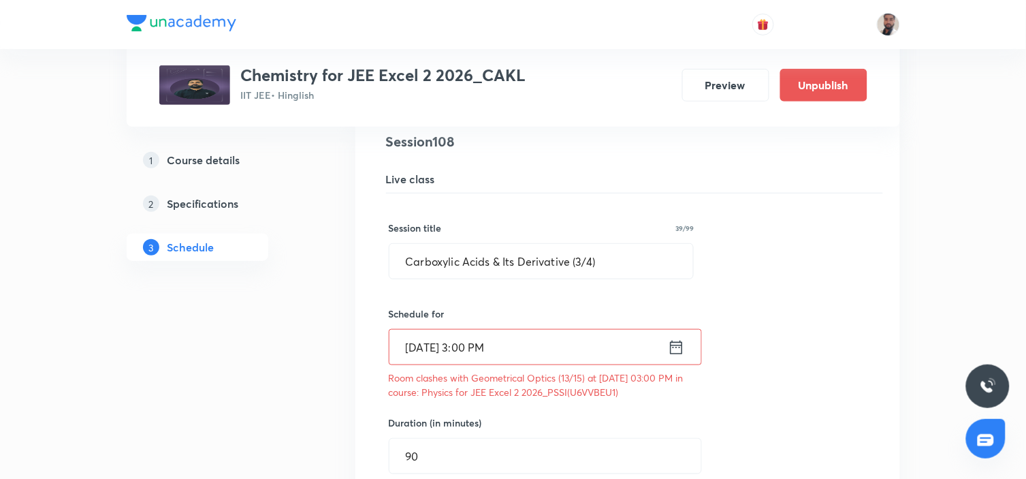
click at [673, 345] on icon at bounding box center [676, 347] width 12 height 14
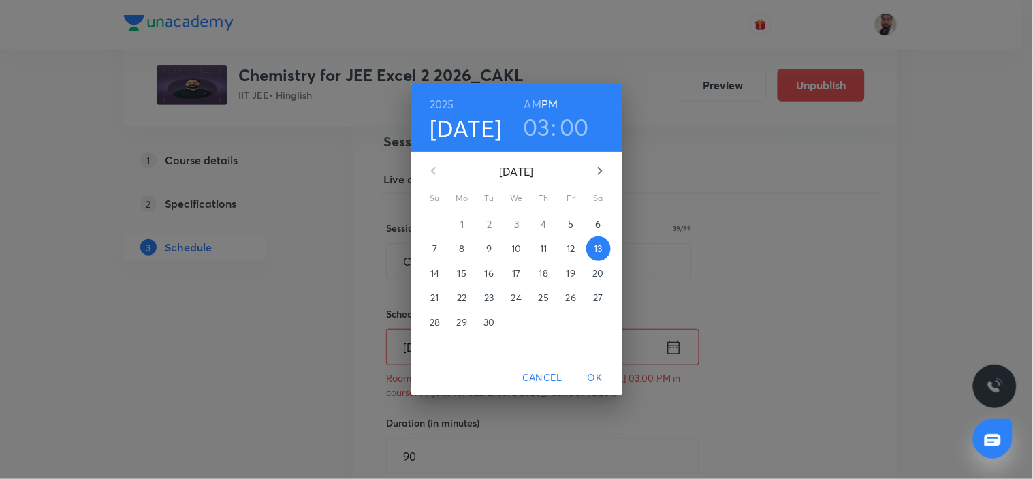
click at [594, 221] on span "6" at bounding box center [598, 224] width 25 height 14
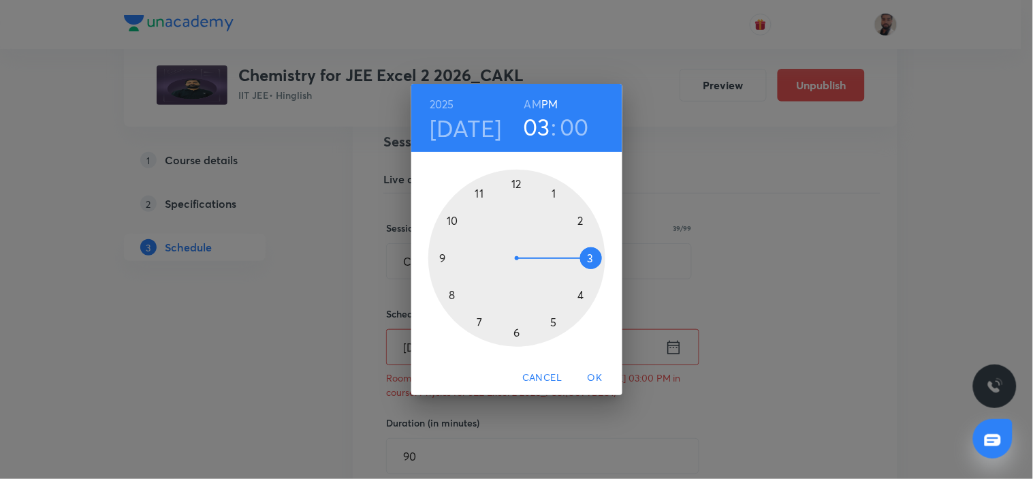
click at [550, 376] on span "Cancel" at bounding box center [541, 377] width 39 height 17
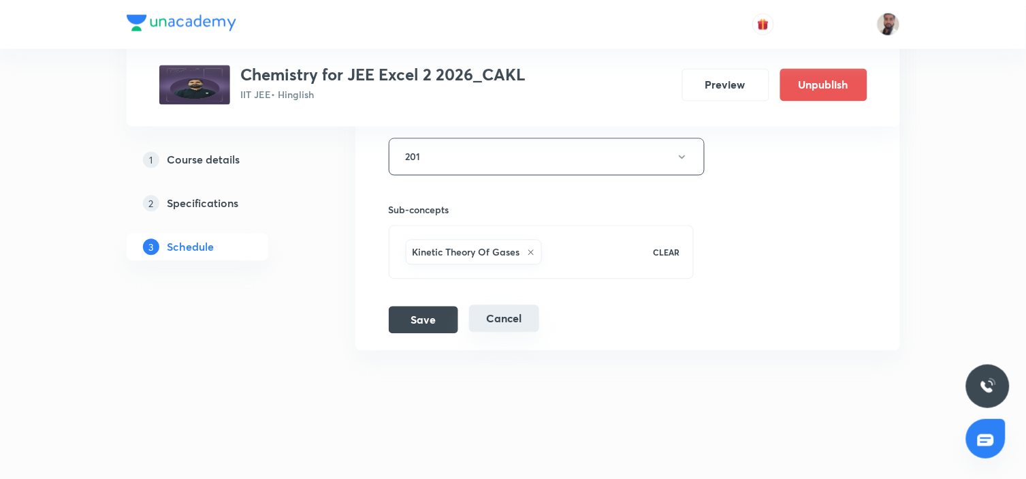
click at [515, 314] on button "Cancel" at bounding box center [504, 318] width 70 height 27
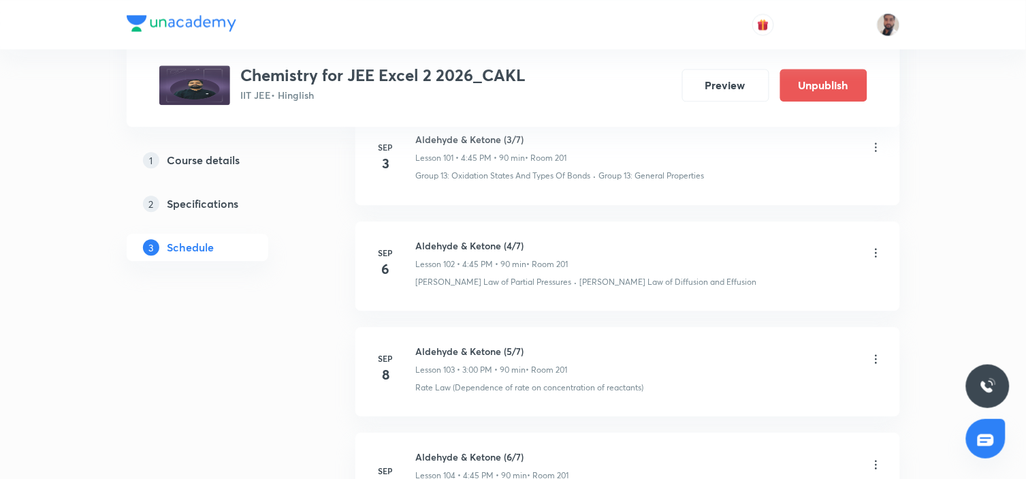
scroll to position [11203, 0]
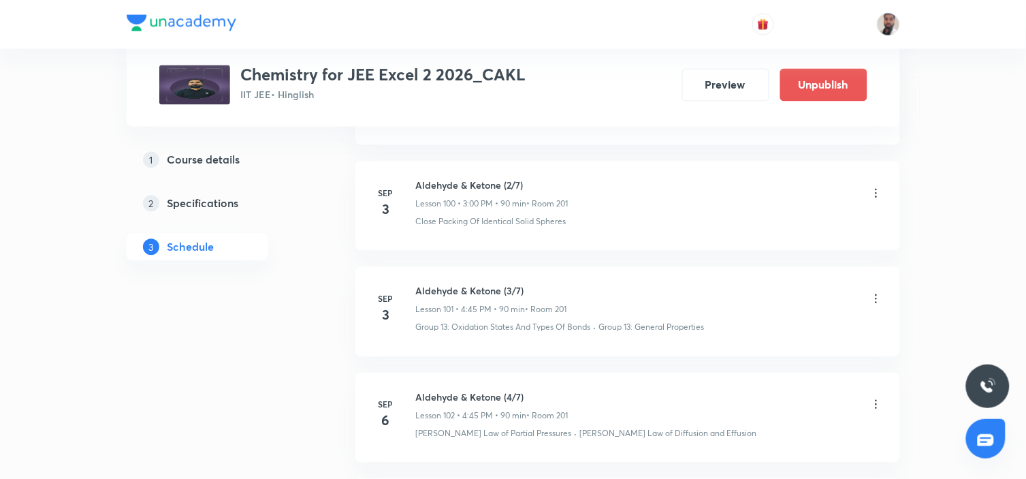
click at [877, 402] on icon at bounding box center [876, 405] width 14 height 14
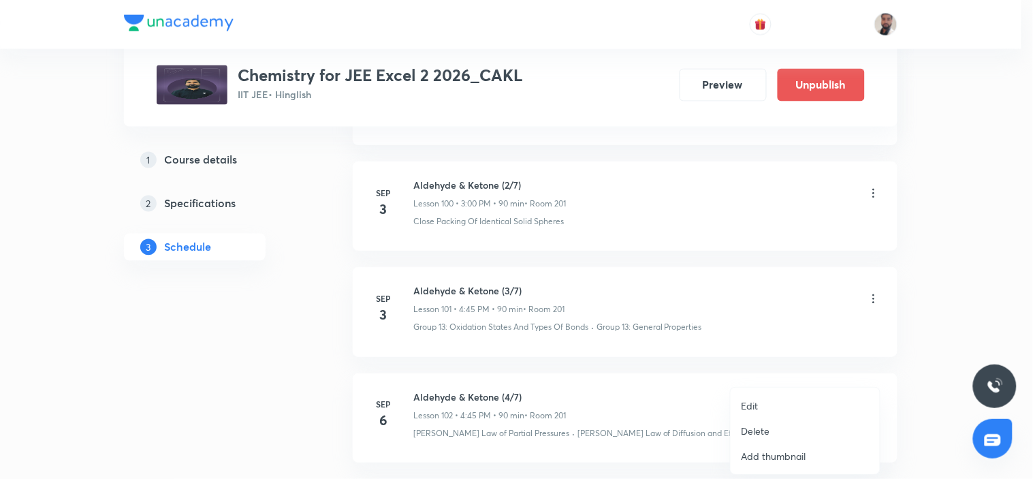
click at [798, 399] on li "Edit" at bounding box center [804, 405] width 149 height 25
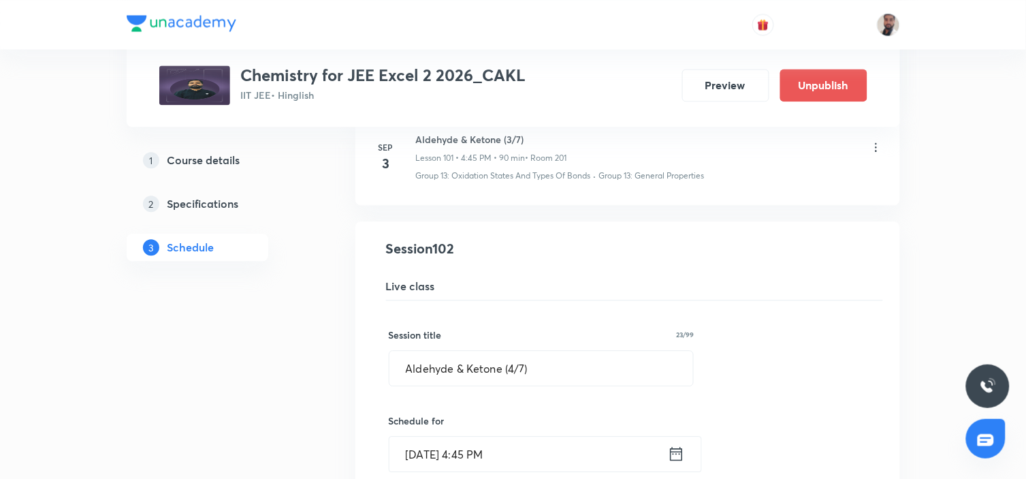
scroll to position [11355, 0]
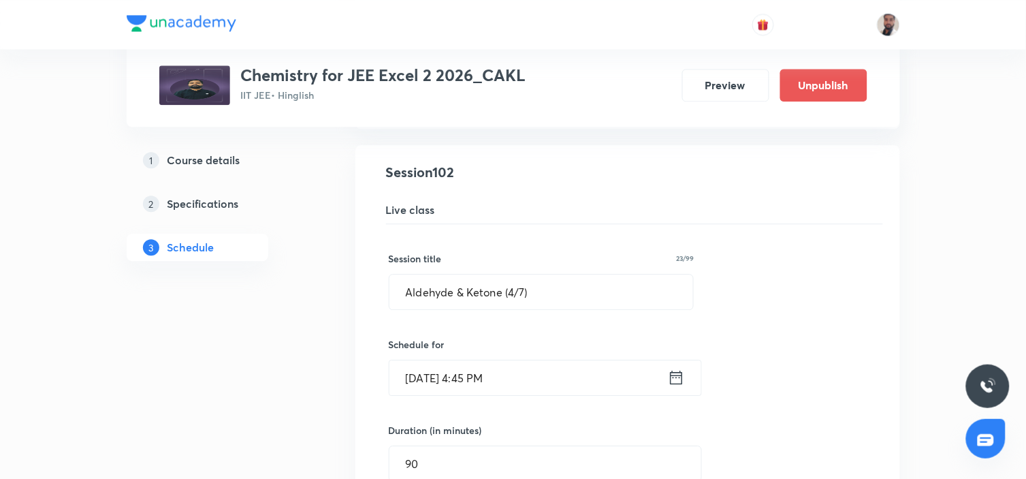
click at [679, 372] on icon at bounding box center [676, 377] width 17 height 19
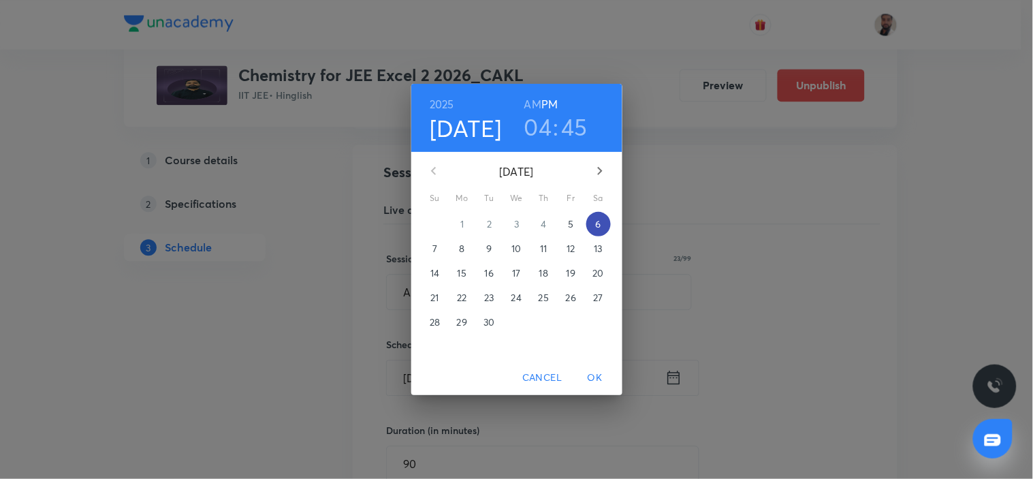
click at [594, 223] on span "6" at bounding box center [598, 224] width 25 height 14
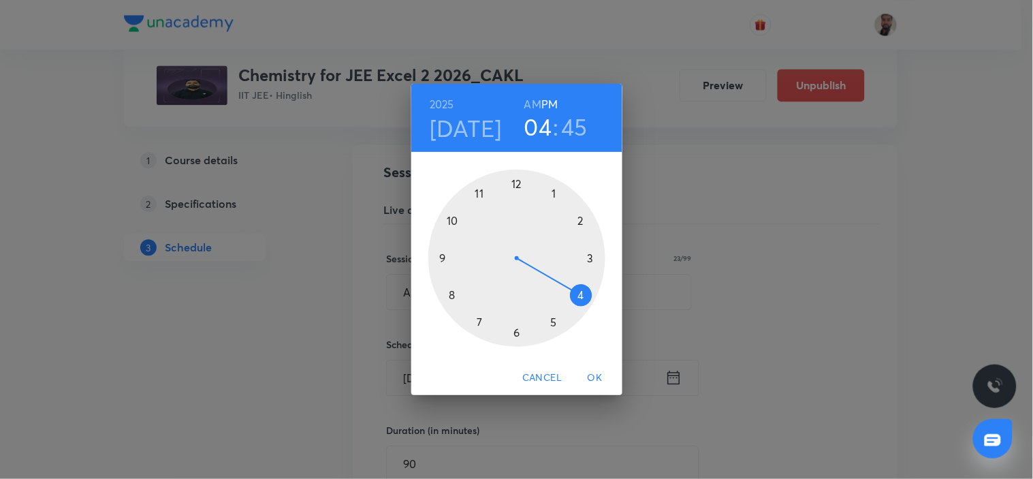
click at [590, 259] on div at bounding box center [516, 258] width 177 height 177
click at [513, 184] on div at bounding box center [516, 258] width 177 height 177
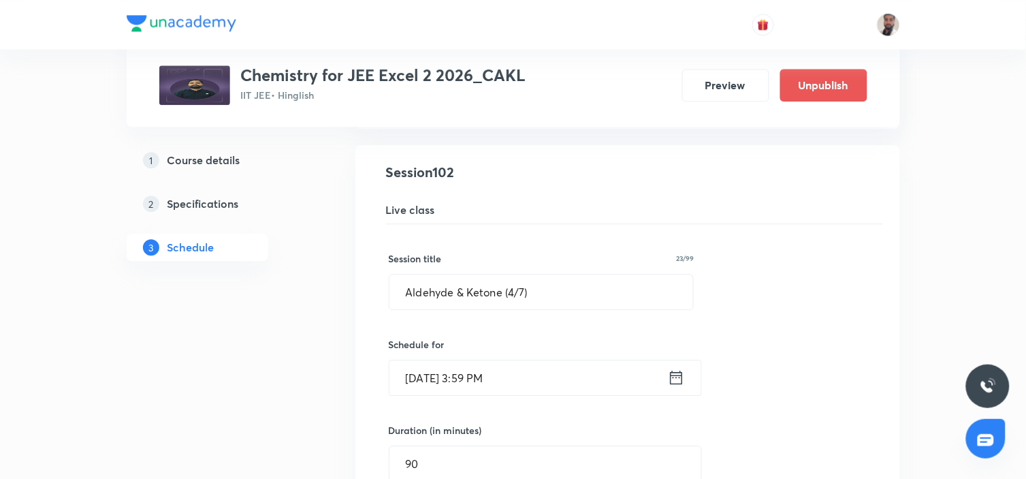
click at [676, 375] on icon at bounding box center [676, 377] width 12 height 14
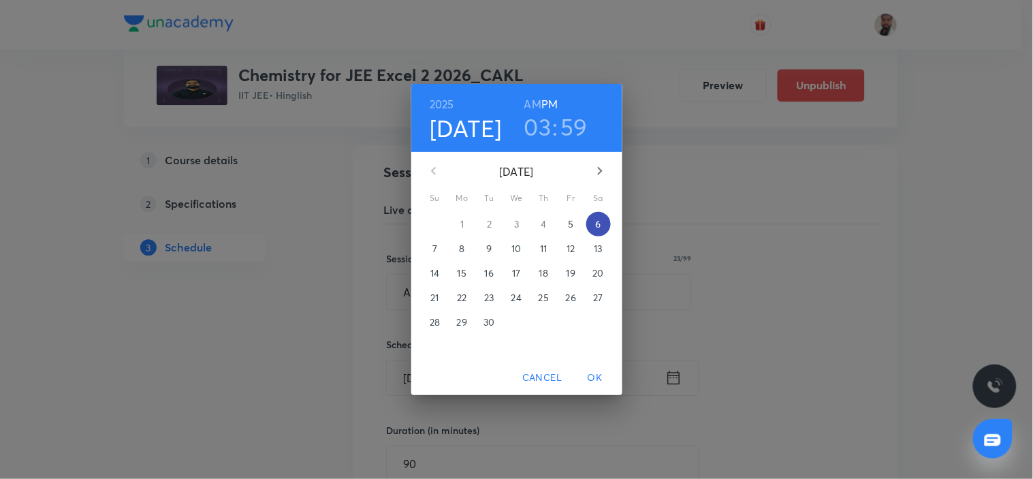
click at [596, 225] on p "6" at bounding box center [597, 224] width 5 height 14
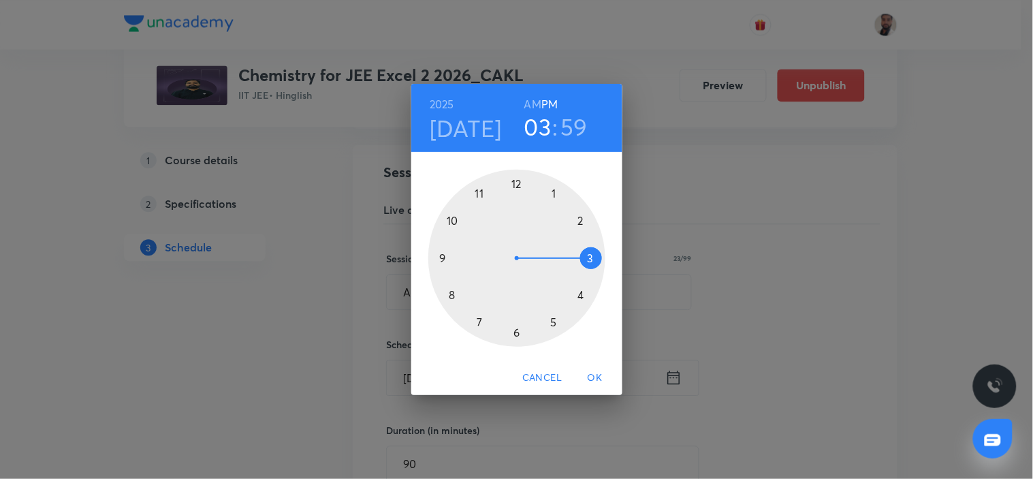
click at [591, 259] on div at bounding box center [516, 258] width 177 height 177
click at [514, 182] on div at bounding box center [516, 258] width 177 height 177
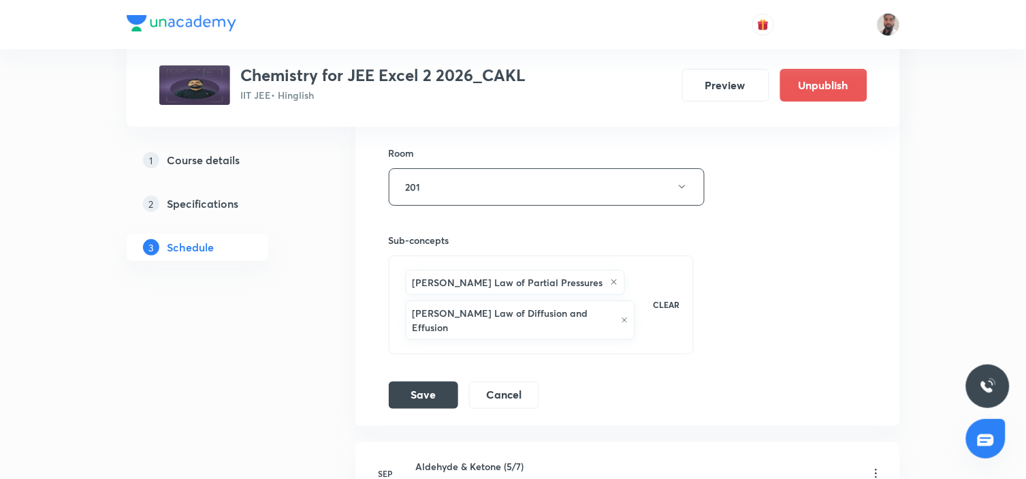
scroll to position [11884, 0]
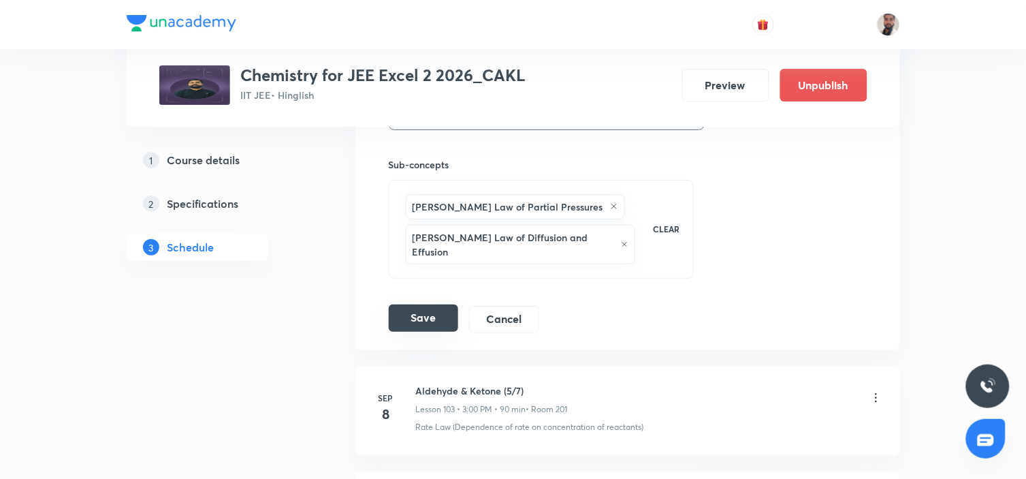
click at [432, 310] on button "Save" at bounding box center [423, 317] width 69 height 27
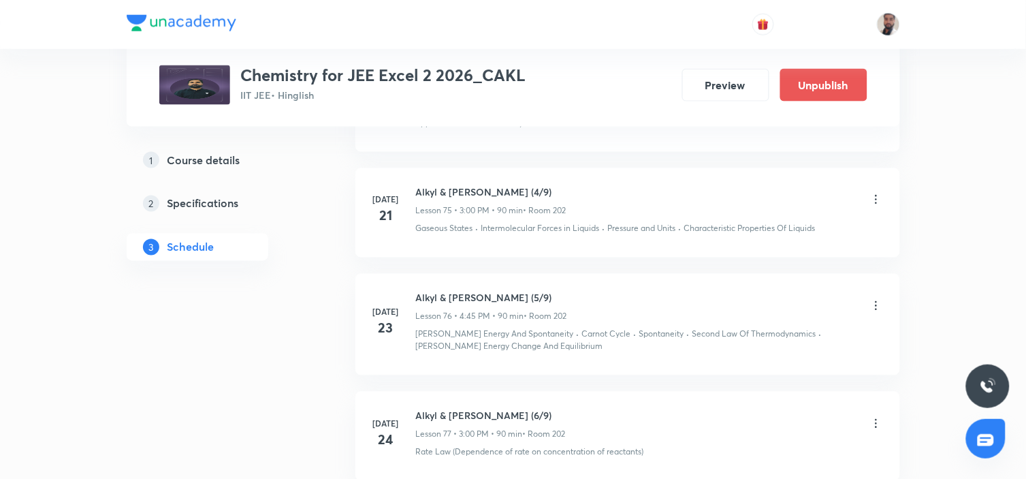
scroll to position [0, 0]
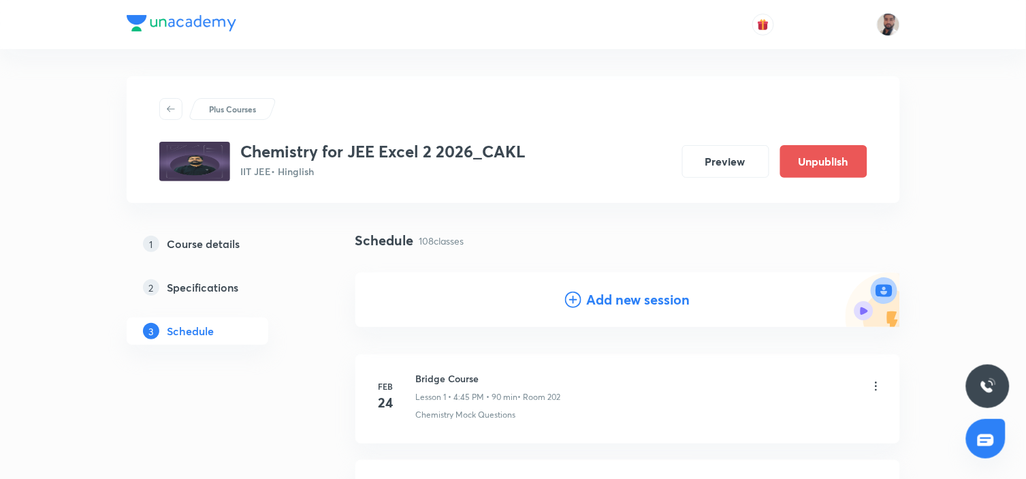
click at [245, 109] on p "Plus Courses" at bounding box center [232, 109] width 47 height 12
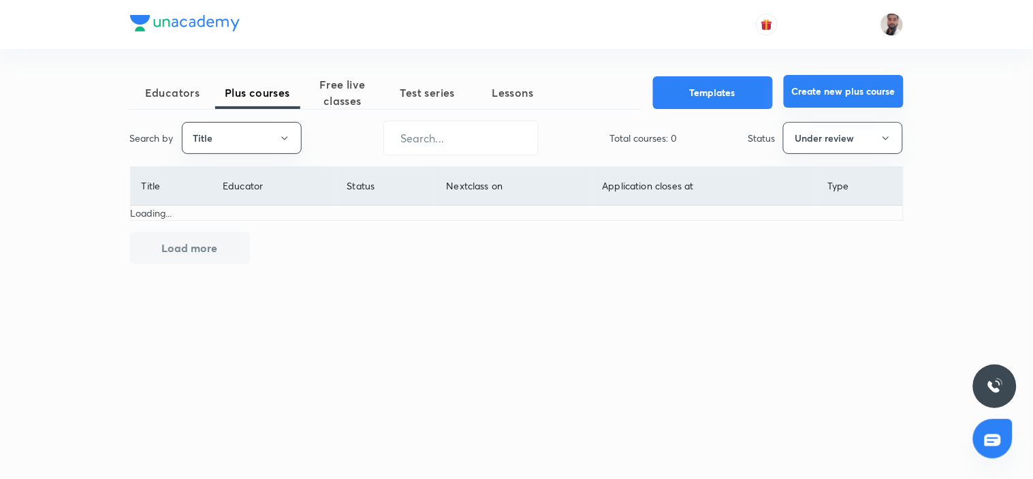
click at [838, 90] on button "Create new plus course" at bounding box center [844, 91] width 120 height 33
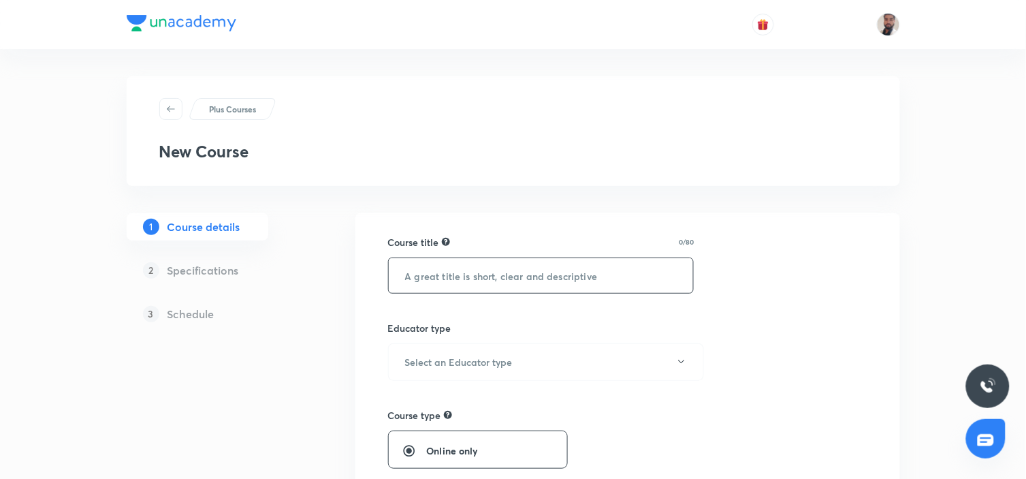
click at [502, 276] on input "text" at bounding box center [541, 275] width 305 height 35
paste input "Mathematics for JEE Excel 2 2026_MMK"
type input "Mathematics for JEE Excel 2 2026_MRK"
click at [662, 356] on button "Select an Educator type" at bounding box center [546, 361] width 316 height 37
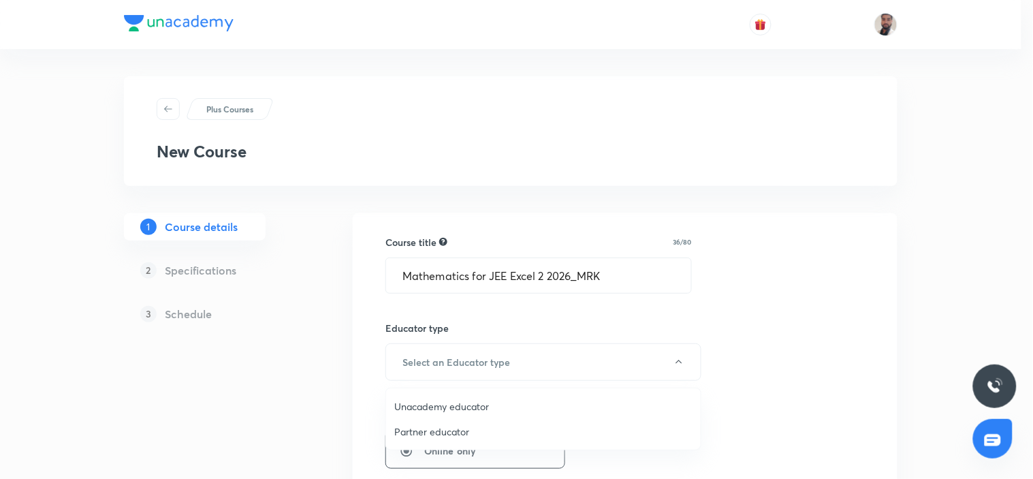
click at [464, 406] on span "Unacademy educator" at bounding box center [543, 406] width 298 height 14
radio input "false"
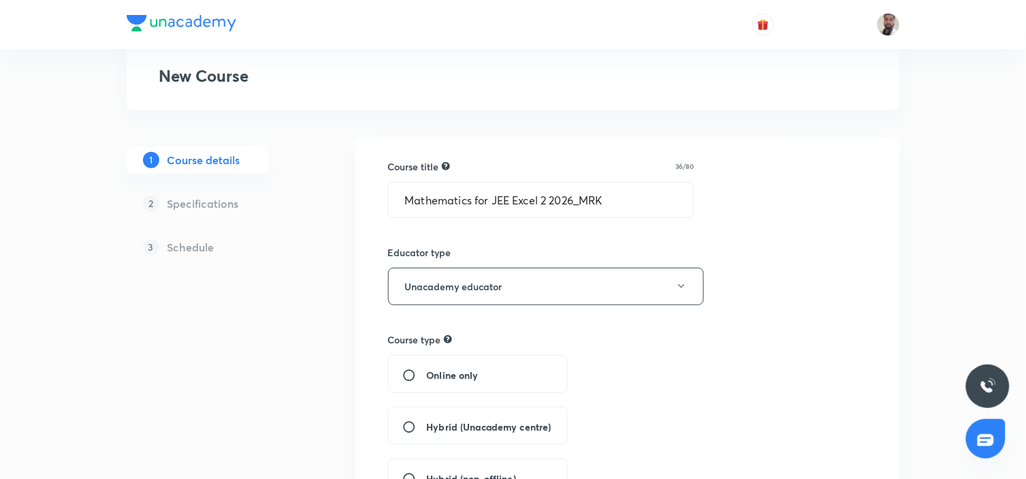
scroll to position [151, 0]
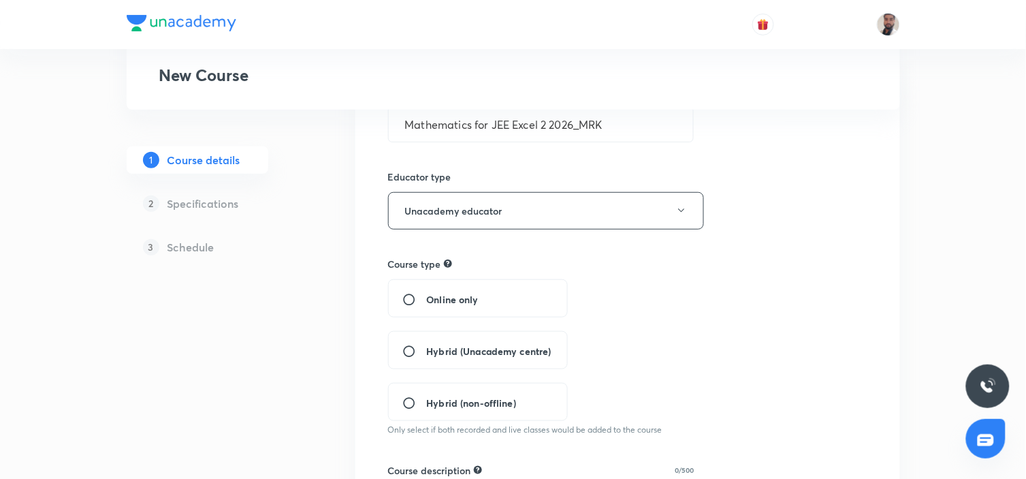
click at [489, 357] on span "Hybrid (Unacademy centre)" at bounding box center [489, 351] width 125 height 14
click at [427, 357] on input "Hybrid (Unacademy centre)" at bounding box center [414, 351] width 25 height 14
radio input "true"
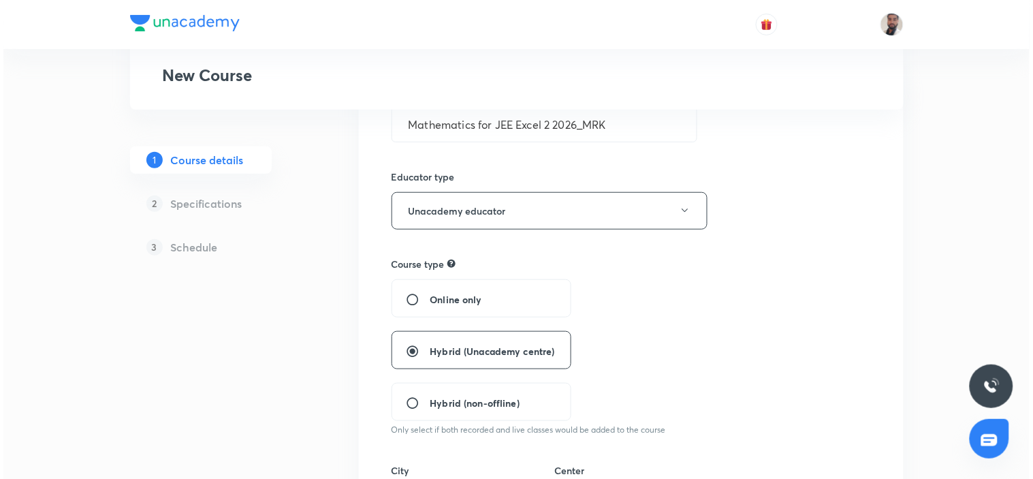
scroll to position [302, 0]
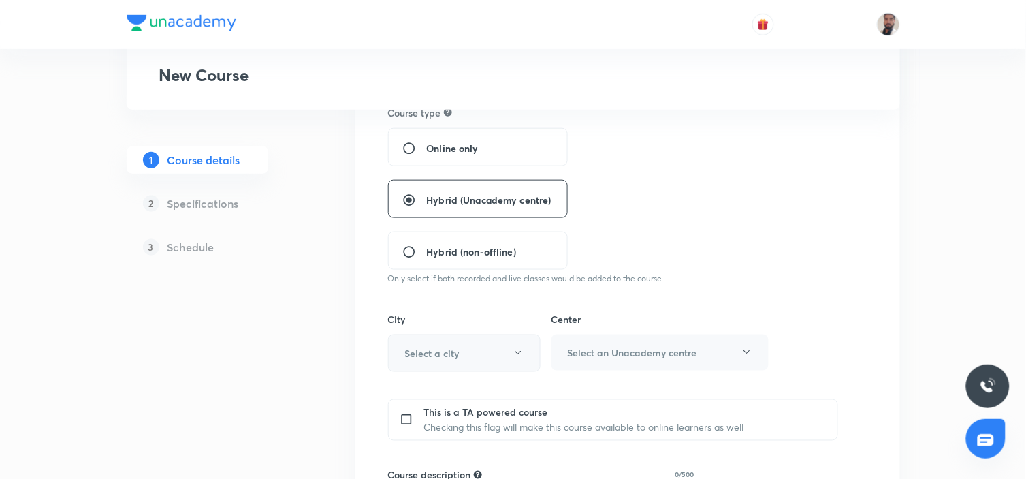
click at [506, 357] on button "Select a city" at bounding box center [464, 352] width 152 height 37
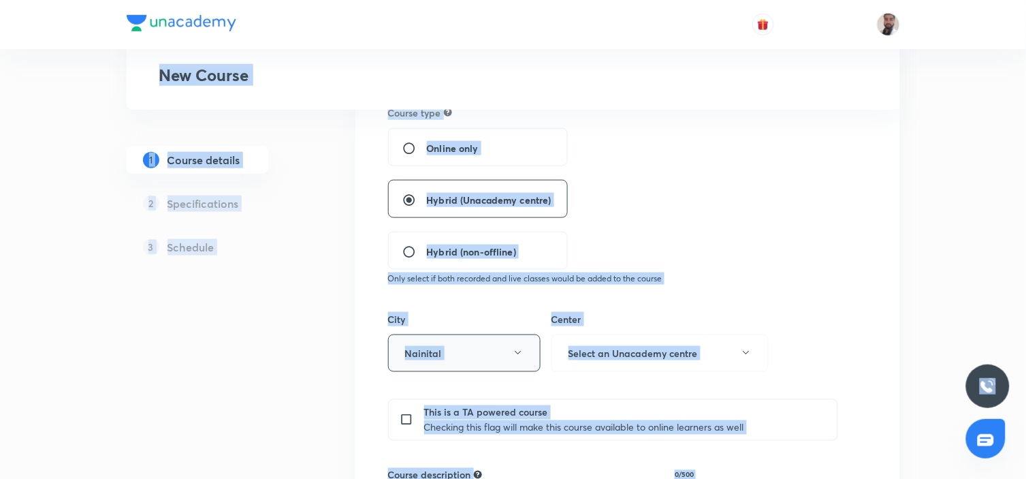
click at [477, 358] on button "Nainital" at bounding box center [464, 352] width 152 height 37
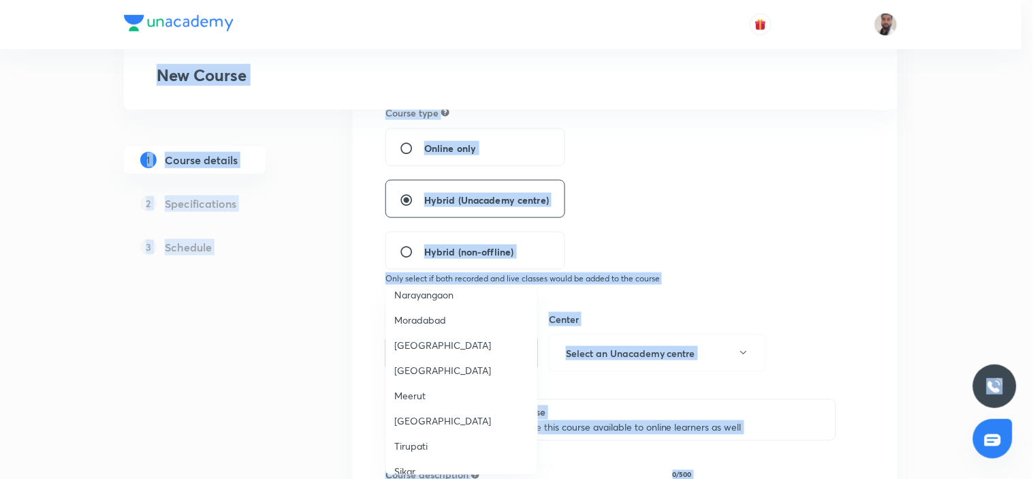
scroll to position [654, 0]
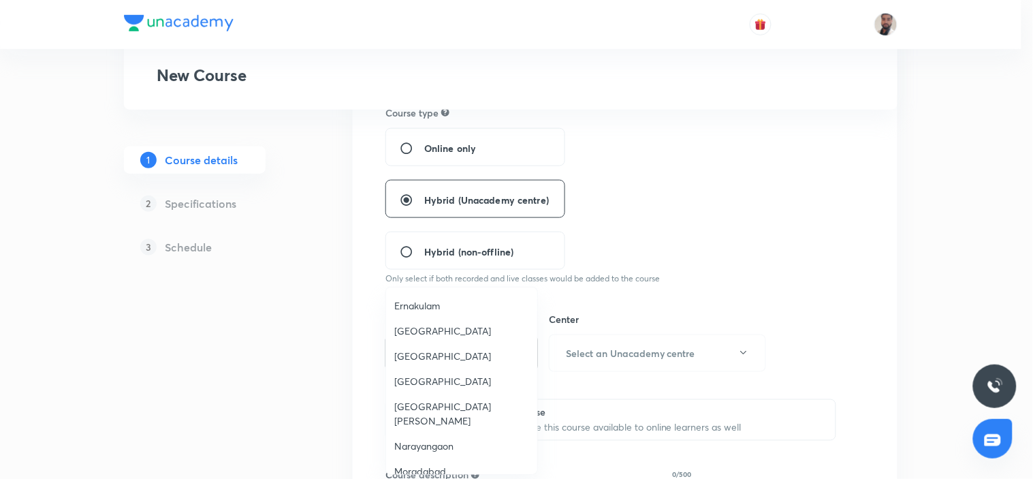
click at [820, 218] on div at bounding box center [516, 239] width 1033 height 479
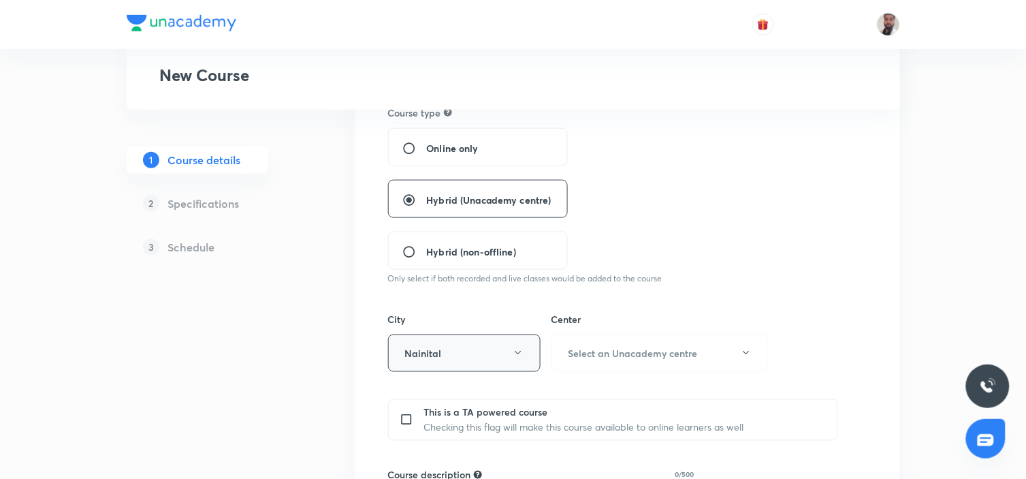
click at [528, 349] on button "Nainital" at bounding box center [464, 352] width 152 height 37
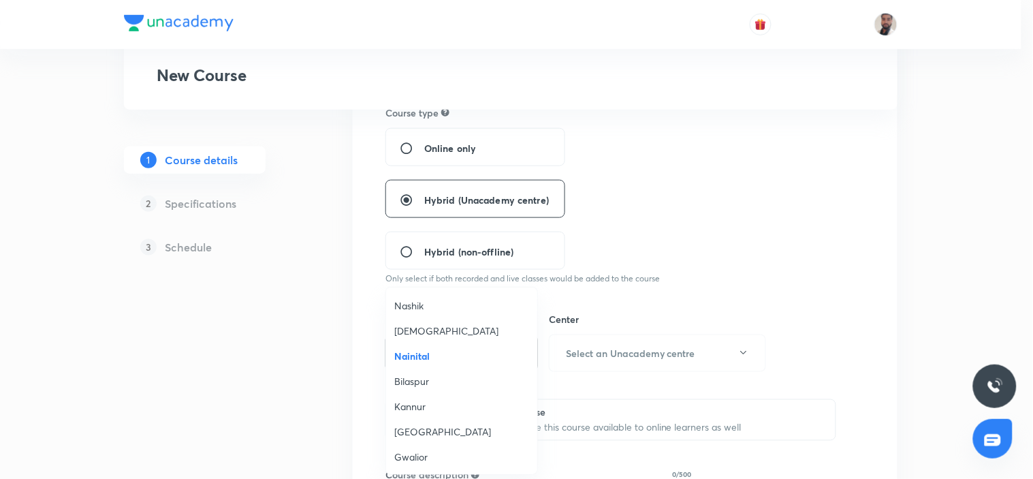
click at [666, 185] on div at bounding box center [516, 239] width 1033 height 479
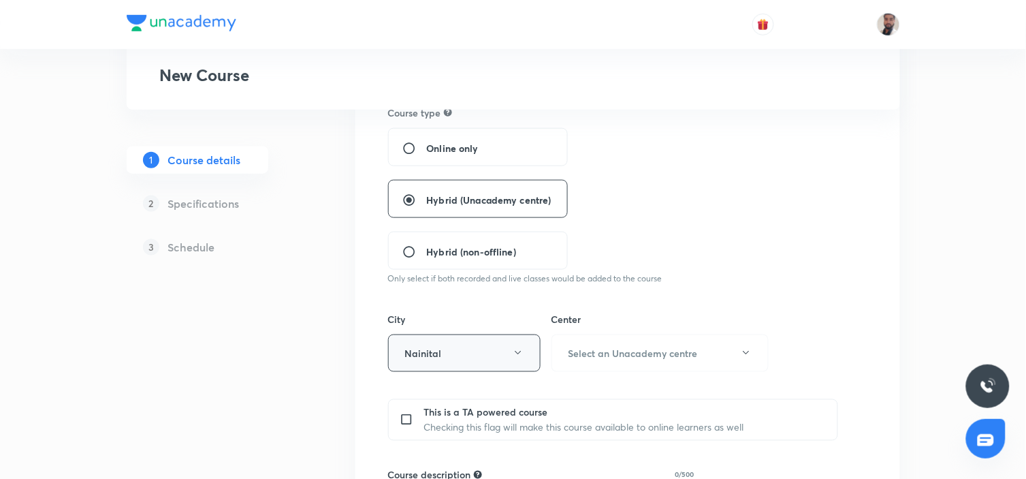
click at [516, 345] on button "Nainital" at bounding box center [464, 352] width 152 height 37
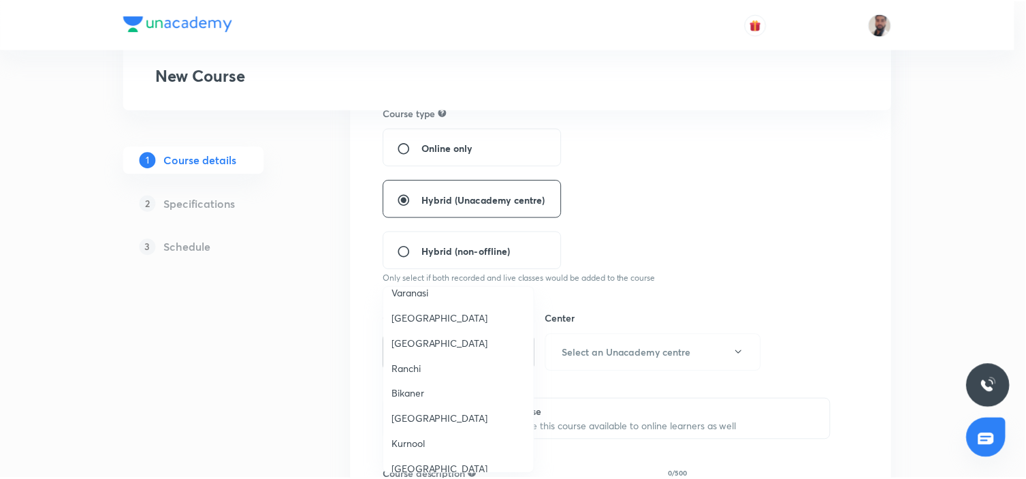
scroll to position [1486, 0]
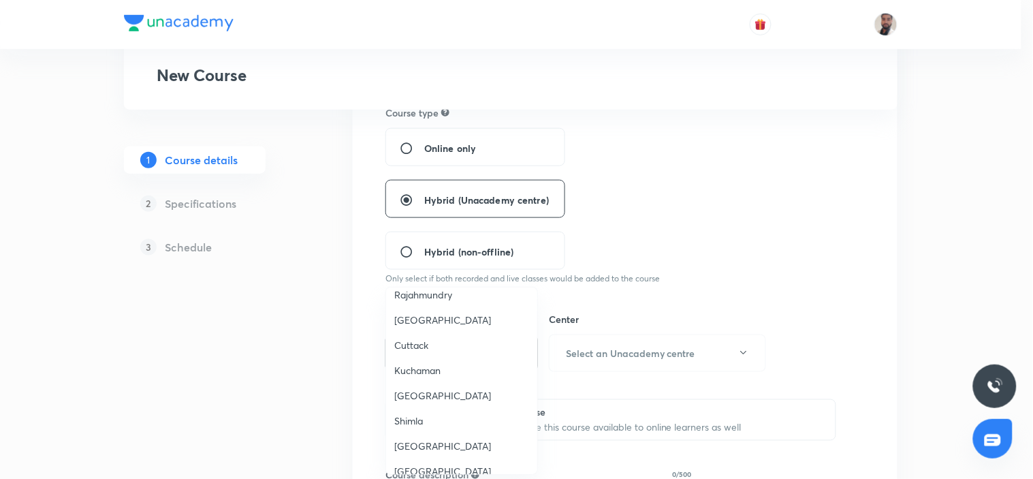
click at [903, 167] on div at bounding box center [516, 239] width 1033 height 479
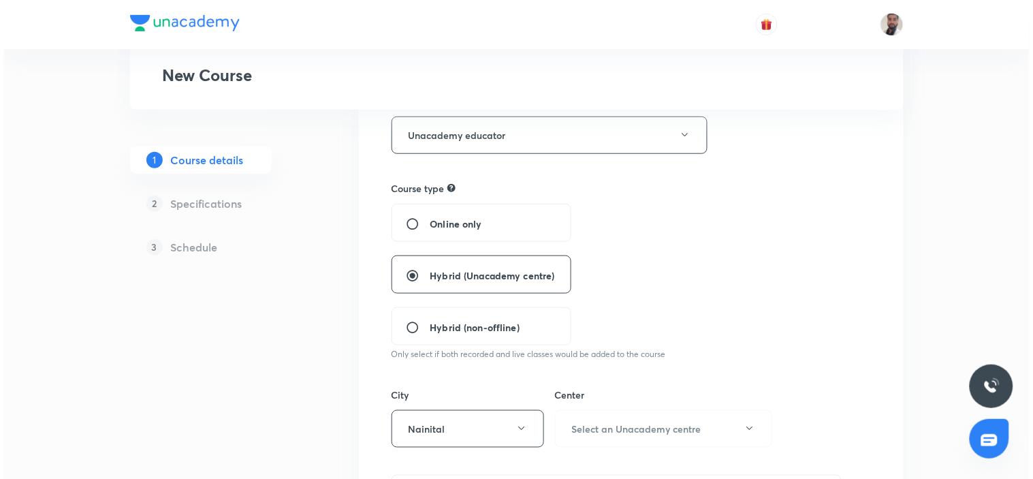
scroll to position [302, 0]
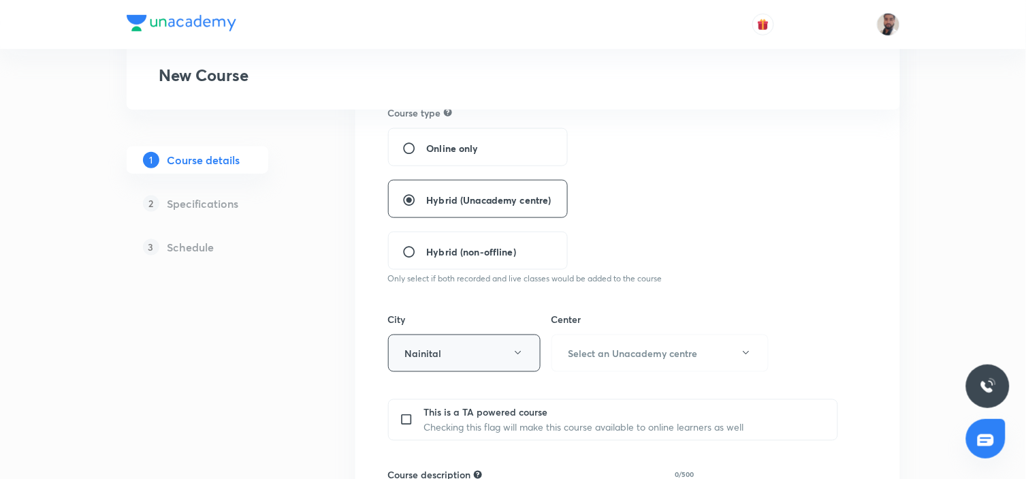
click at [519, 342] on button "Nainital" at bounding box center [464, 352] width 152 height 37
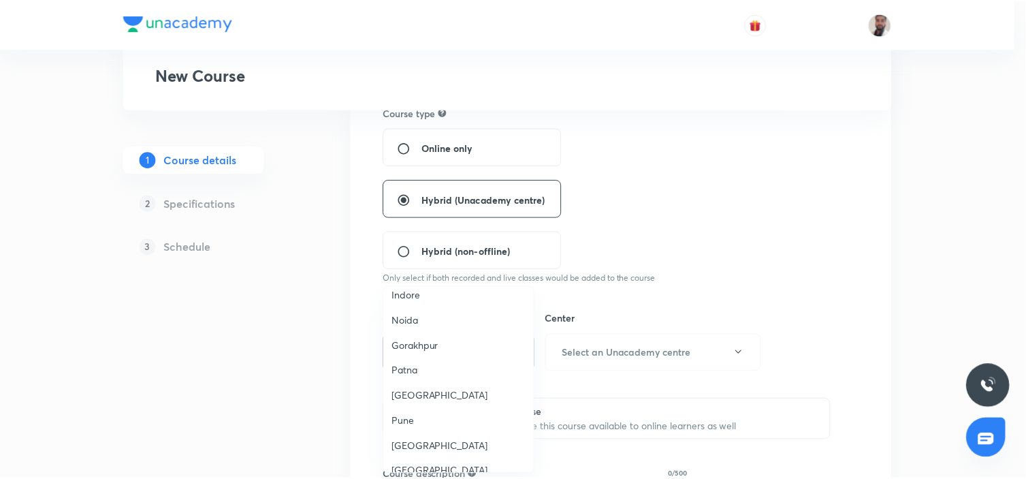
scroll to position [956, 0]
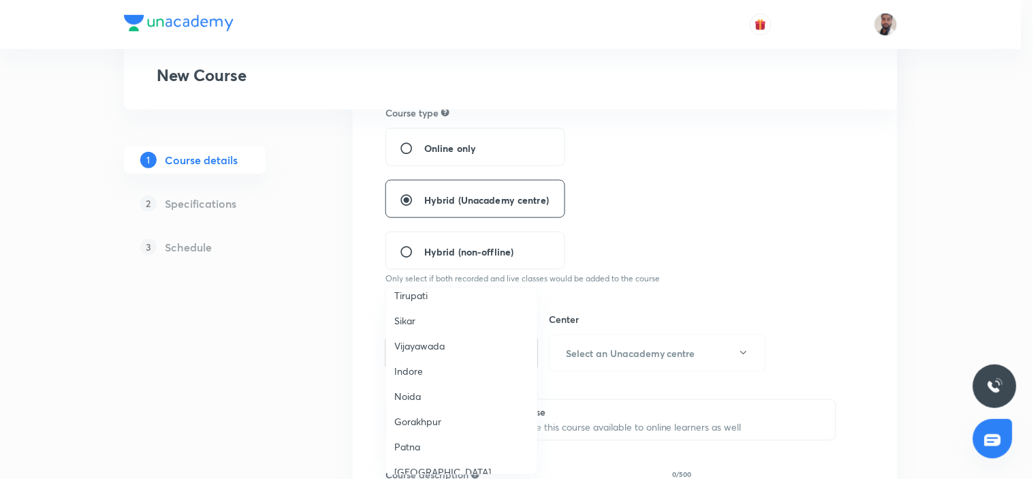
click at [418, 439] on span "Patna" at bounding box center [461, 446] width 135 height 14
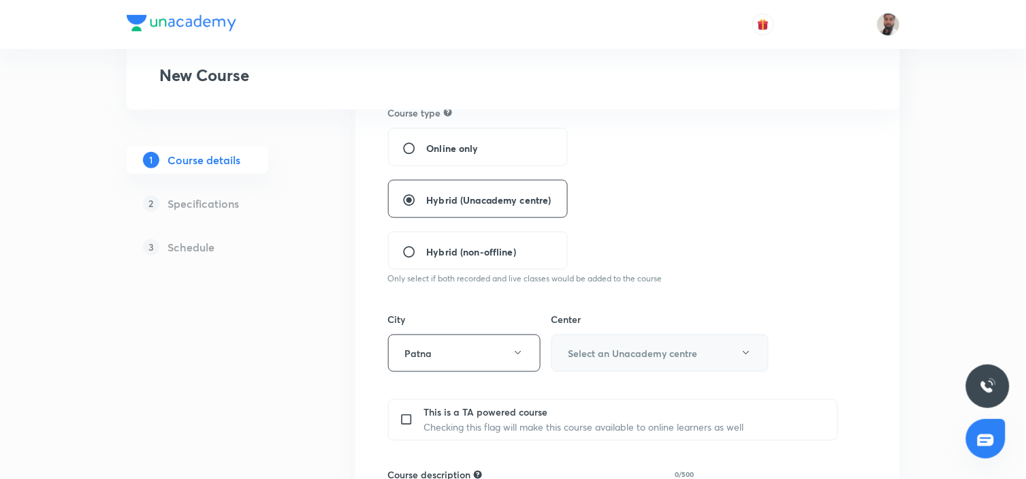
click at [681, 341] on button "Select an Unacademy centre" at bounding box center [659, 352] width 217 height 37
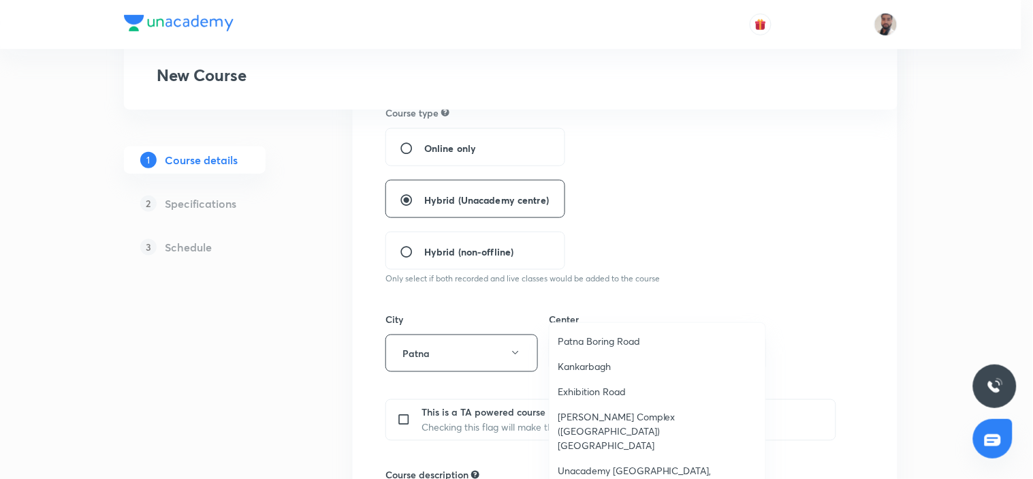
click at [607, 366] on span "Kankarbagh" at bounding box center [657, 366] width 199 height 14
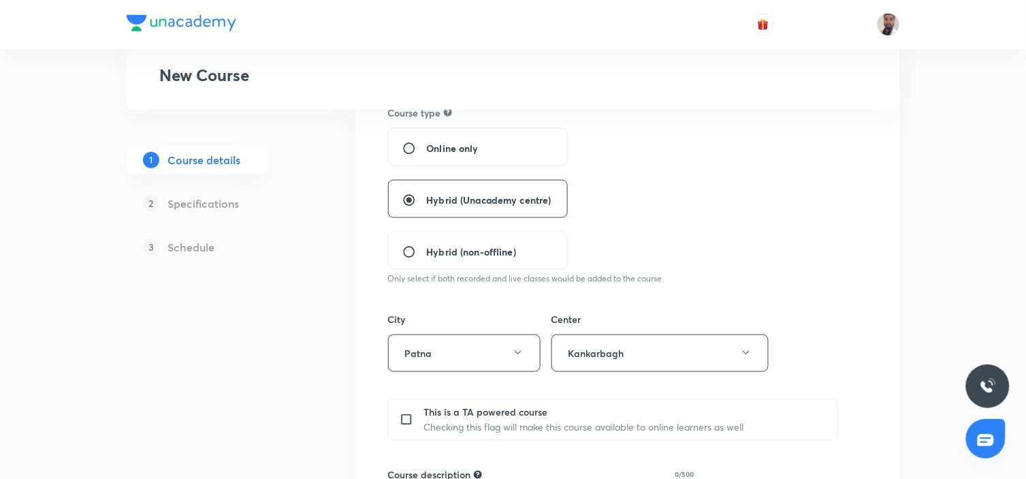
scroll to position [529, 0]
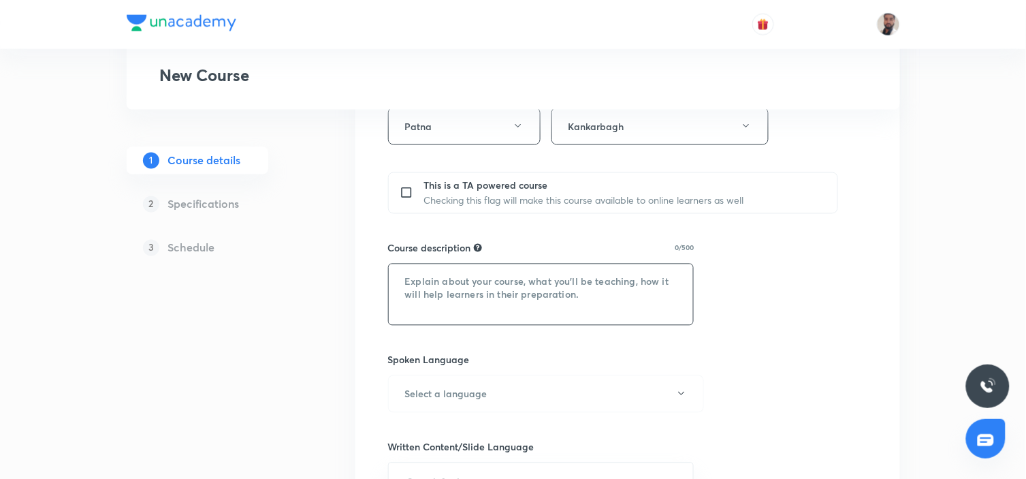
click at [501, 291] on textarea at bounding box center [541, 294] width 305 height 61
paste textarea ""In this course, Manish Kumar will provide in-depth knowledge of Mathematics. T…"
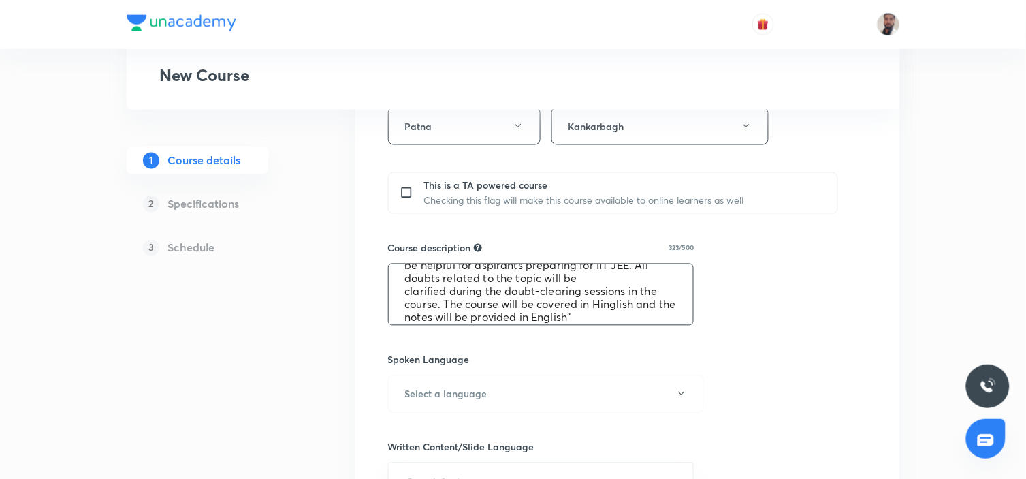
scroll to position [0, 0]
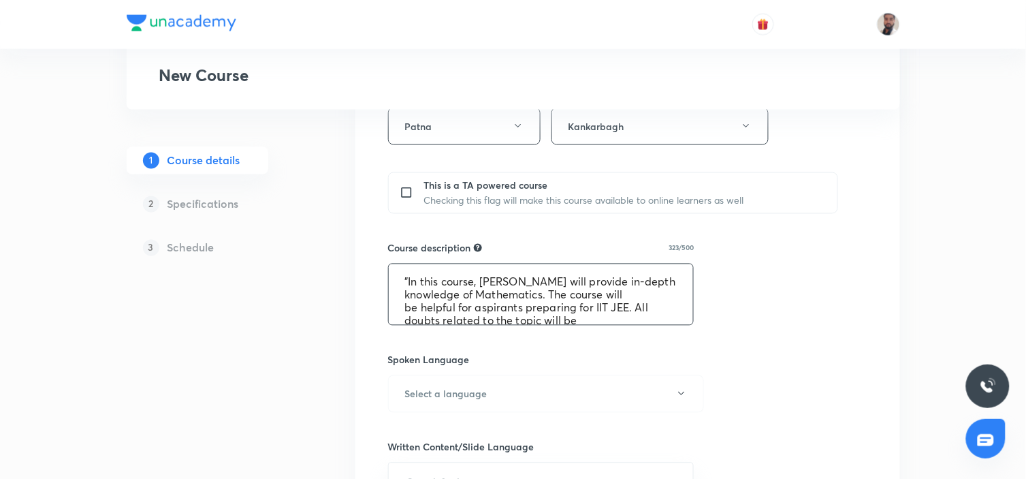
drag, startPoint x: 554, startPoint y: 280, endPoint x: 484, endPoint y: 276, distance: 70.3
click at [484, 276] on textarea ""In this course, Manish Kumar will provide in-depth knowledge of Mathematics. T…" at bounding box center [541, 294] width 305 height 61
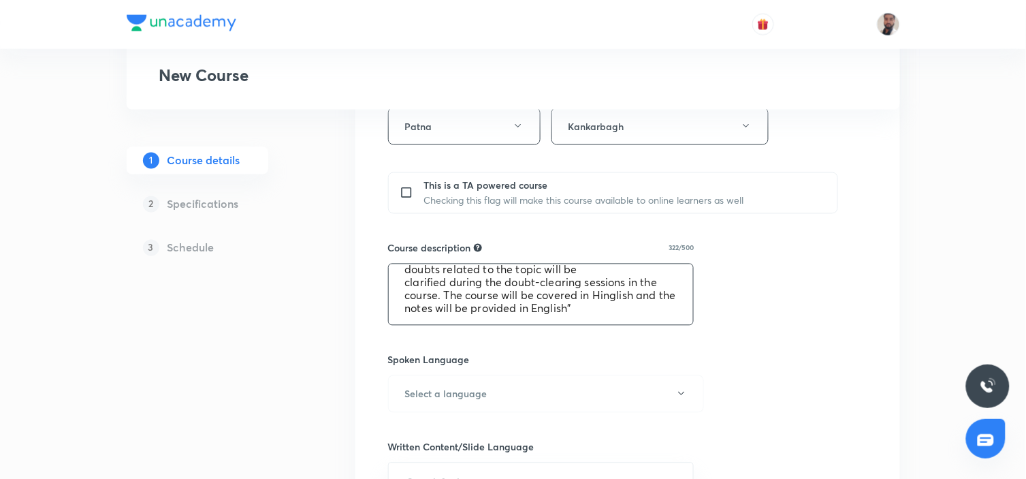
click at [781, 287] on div "Course title 36/80 Mathematics for JEE Excel 2 2026_MRK ​ Educator type Unacade…" at bounding box center [627, 219] width 479 height 1027
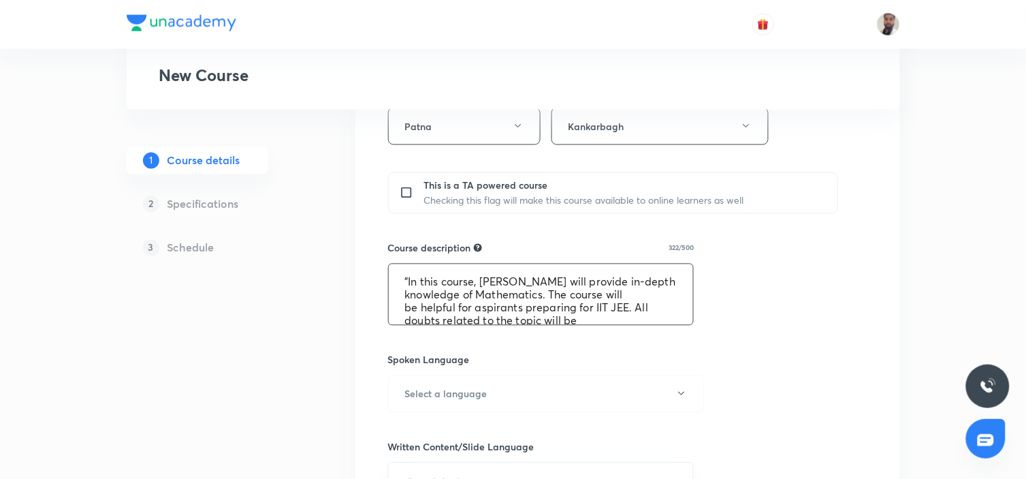
click at [545, 280] on textarea ""In this course, Raushan Ara will provide in-depth knowledge of Mathematics. Th…" at bounding box center [541, 294] width 305 height 61
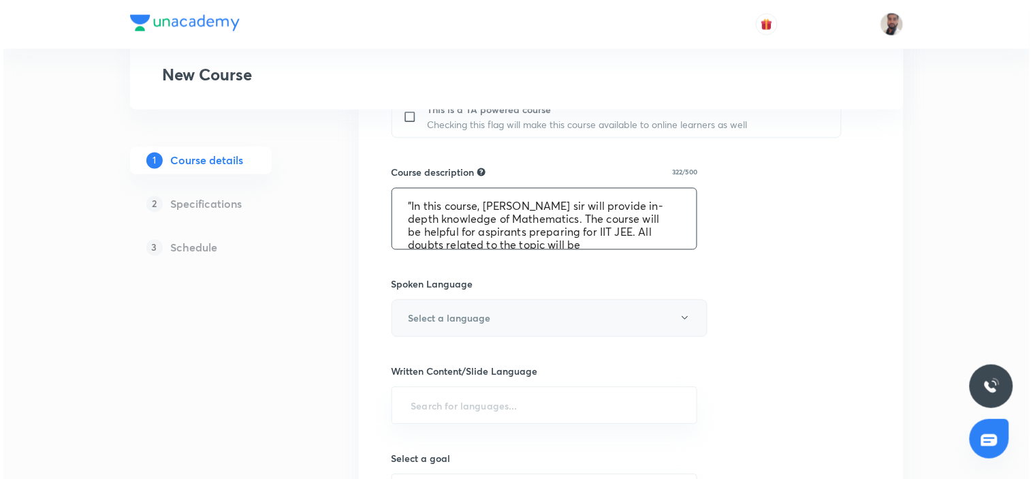
scroll to position [756, 0]
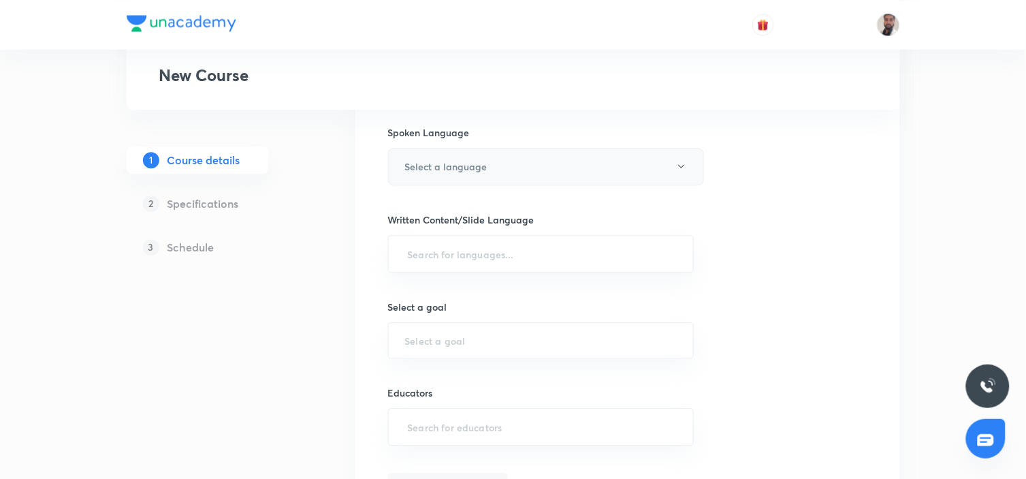
type textarea ""In this course, Raushan sir will provide in-depth knowledge of Mathematics. Th…"
click at [610, 163] on button "Select a language" at bounding box center [546, 166] width 316 height 37
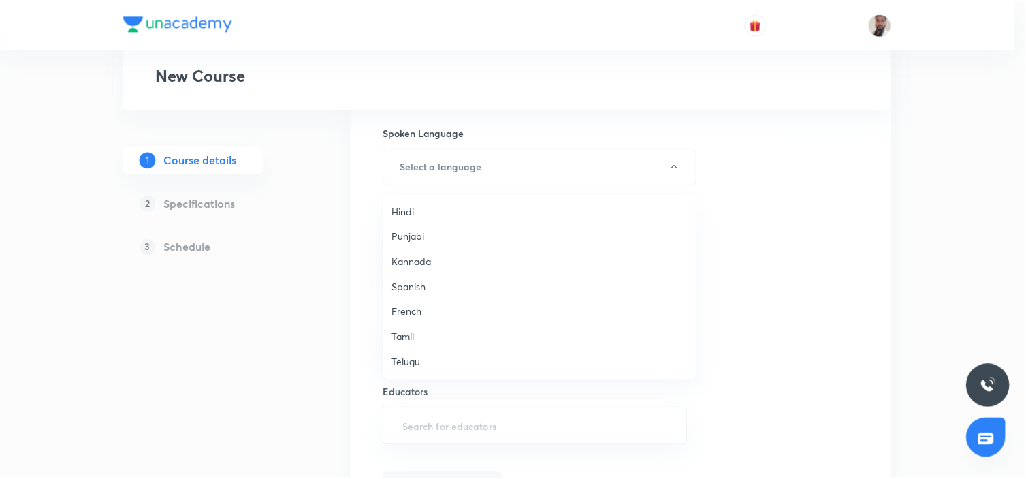
scroll to position [404, 0]
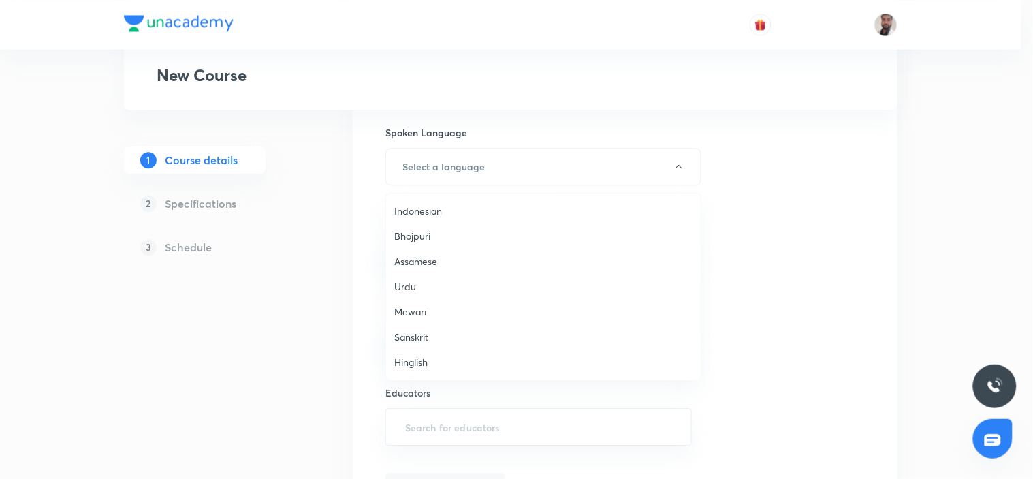
click at [430, 361] on span "Hinglish" at bounding box center [543, 362] width 298 height 14
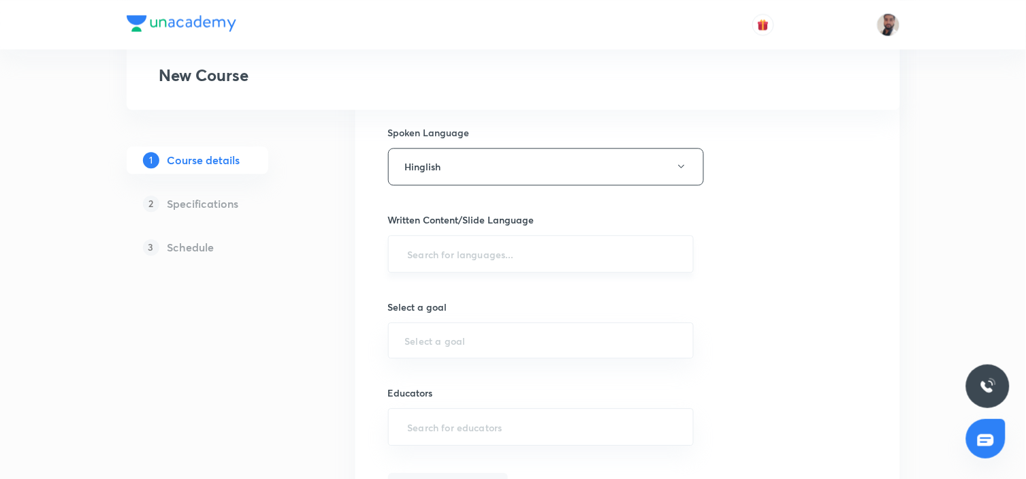
click at [466, 252] on input "text" at bounding box center [541, 253] width 272 height 25
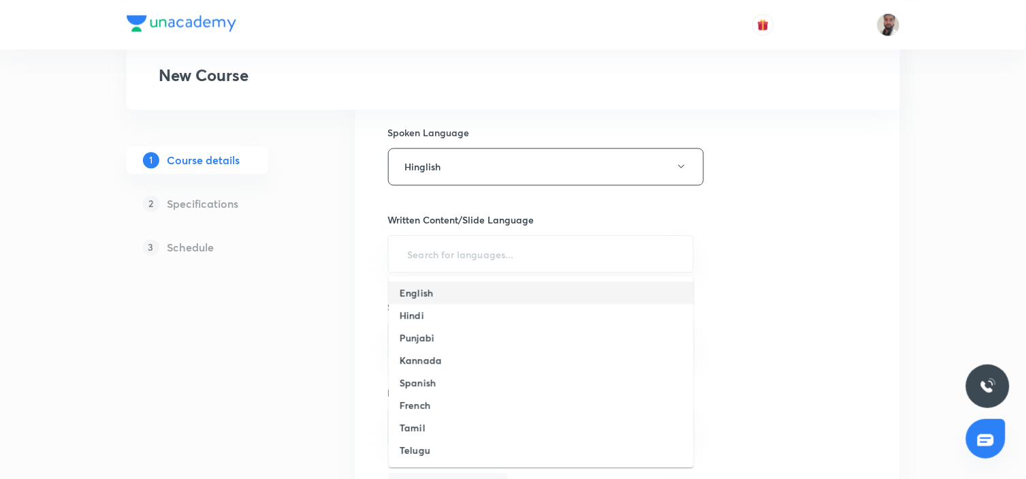
scroll to position [336, 0]
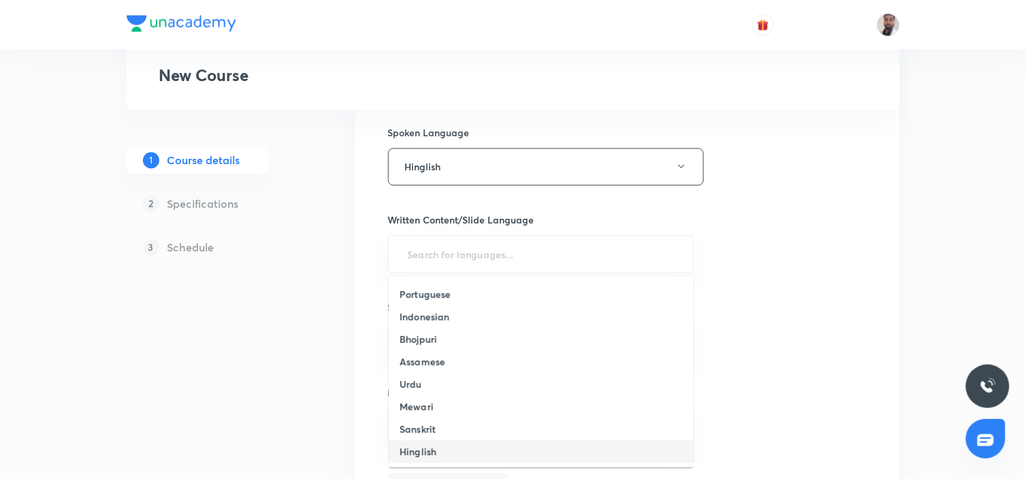
click at [466, 441] on li "Hinglish" at bounding box center [541, 451] width 305 height 22
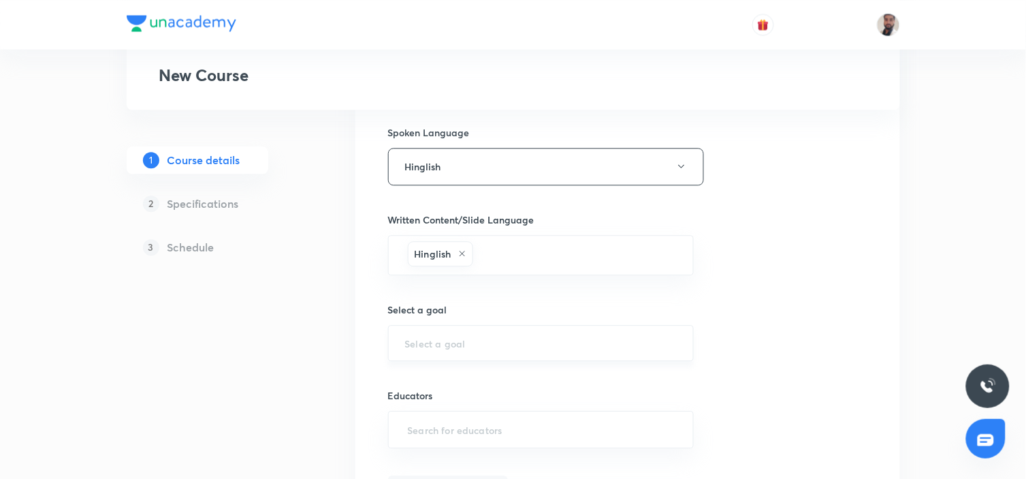
click at [512, 338] on input "text" at bounding box center [541, 342] width 272 height 13
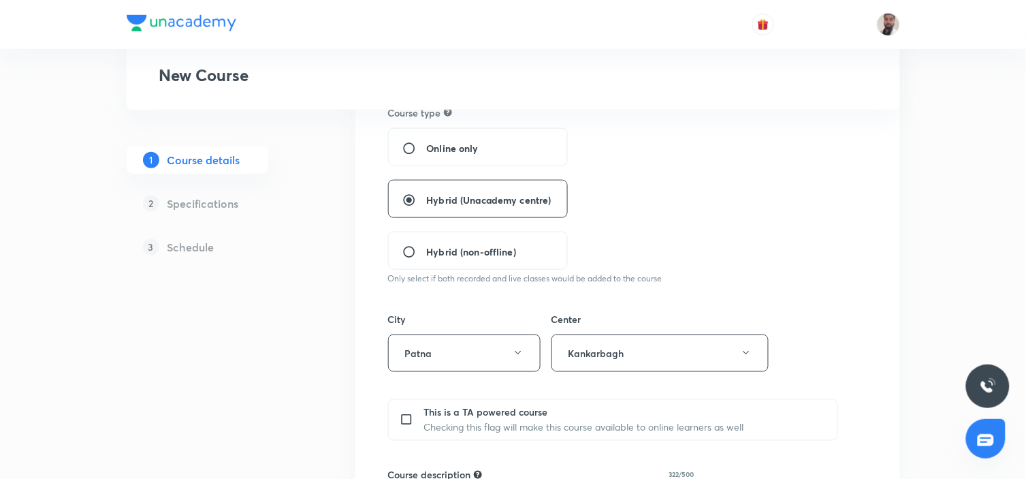
scroll to position [0, 0]
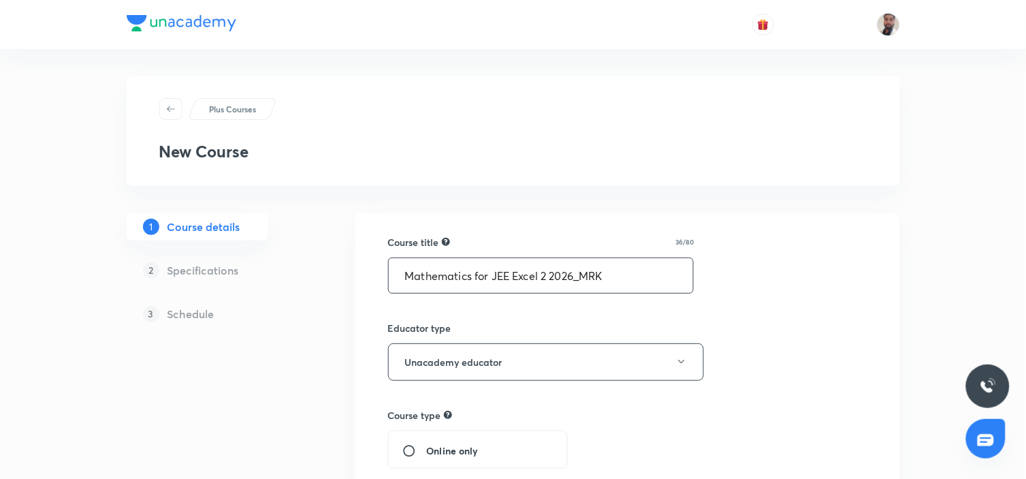
click at [617, 273] on input "Mathematics for JEE Excel 2 2026_MRK" at bounding box center [541, 275] width 305 height 35
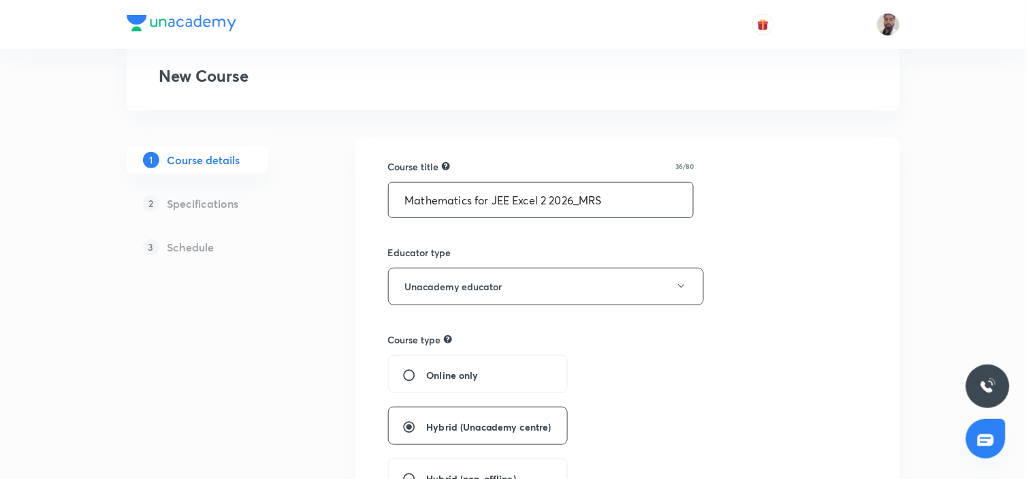
type input "Mathematics for JEE Excel 2 2026_MRS"
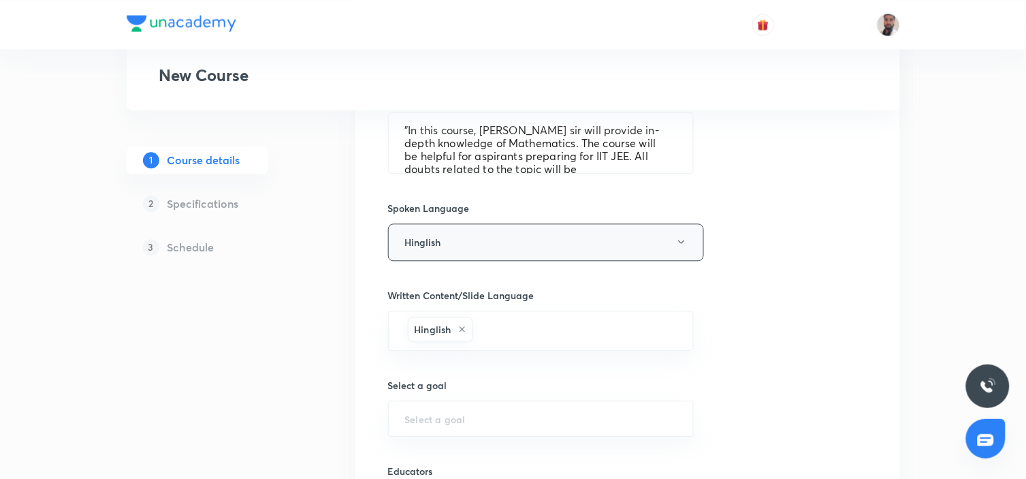
scroll to position [832, 0]
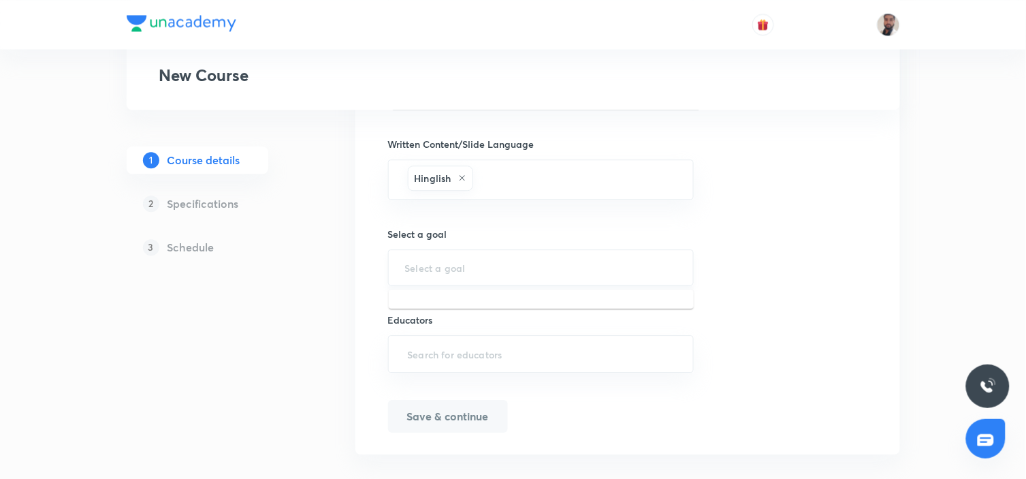
click at [506, 262] on input "text" at bounding box center [541, 267] width 272 height 13
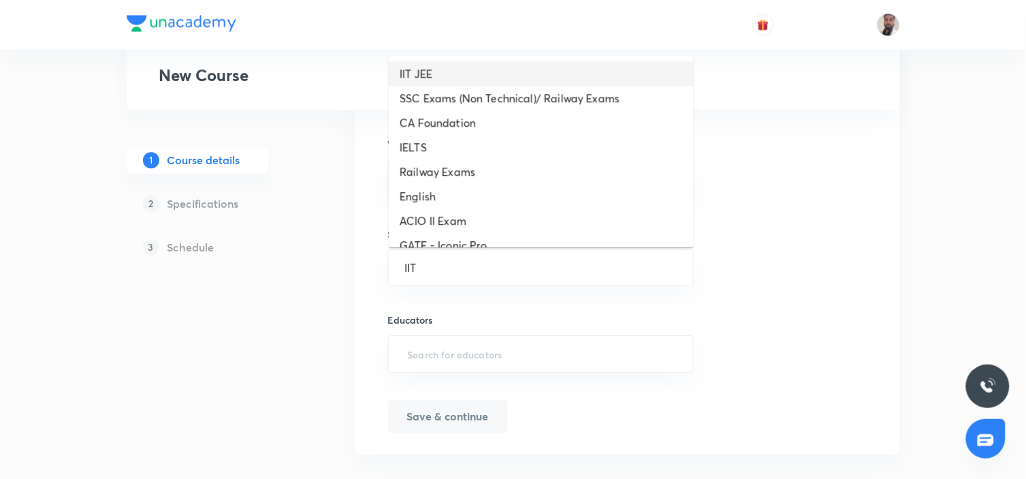
click at [444, 80] on li "IIT JEE" at bounding box center [541, 73] width 305 height 25
type input "IIT JEE"
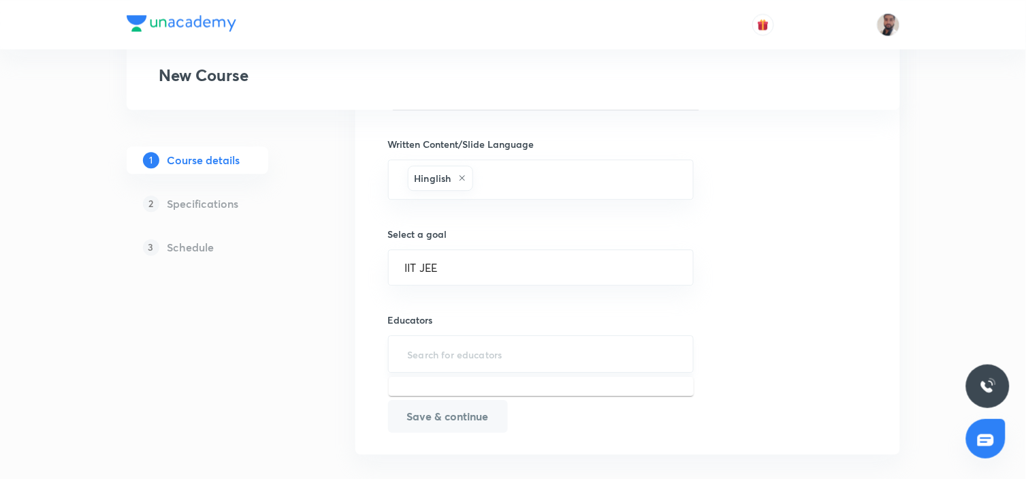
click at [489, 351] on input "text" at bounding box center [541, 353] width 272 height 25
paste input "roushansaha"
type input "roushansaha"
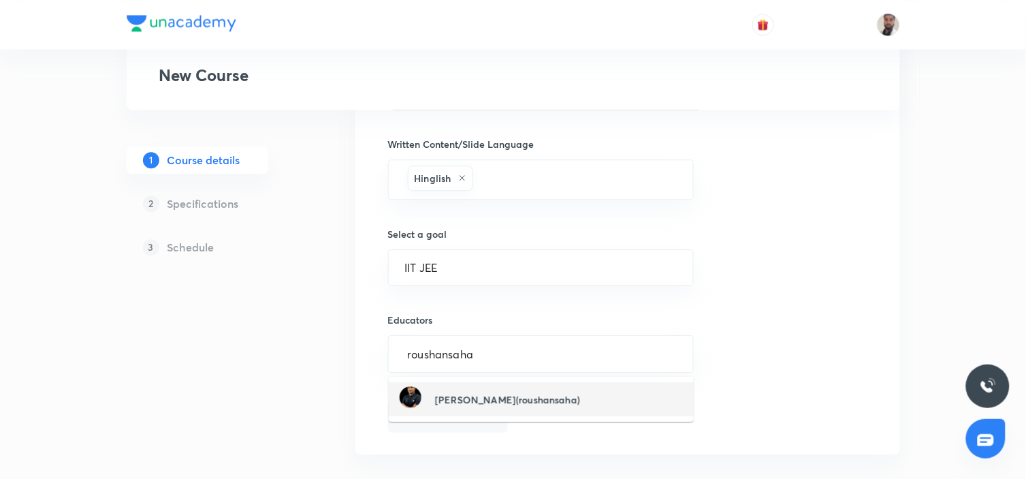
click at [489, 393] on h6 "Roushan Kumar(roushansaha)" at bounding box center [507, 399] width 145 height 14
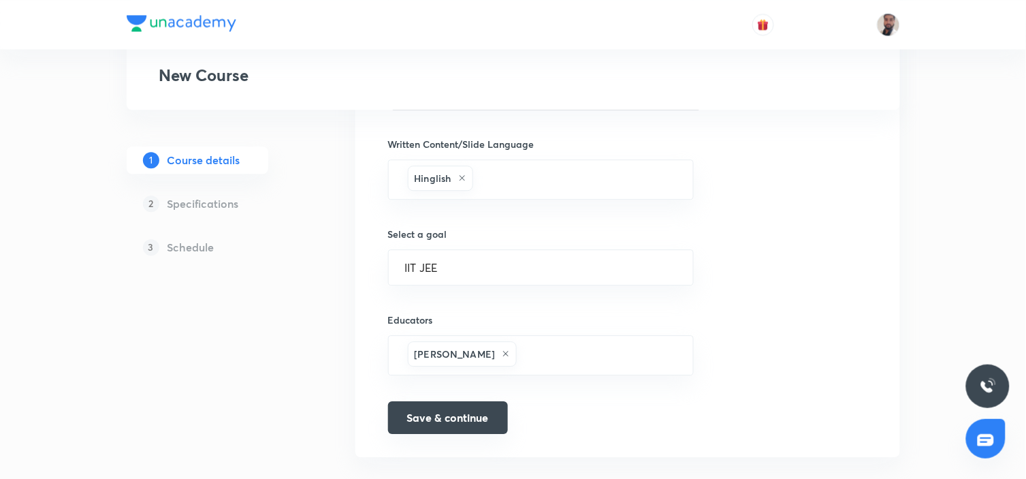
click at [465, 423] on button "Save & continue" at bounding box center [448, 417] width 120 height 33
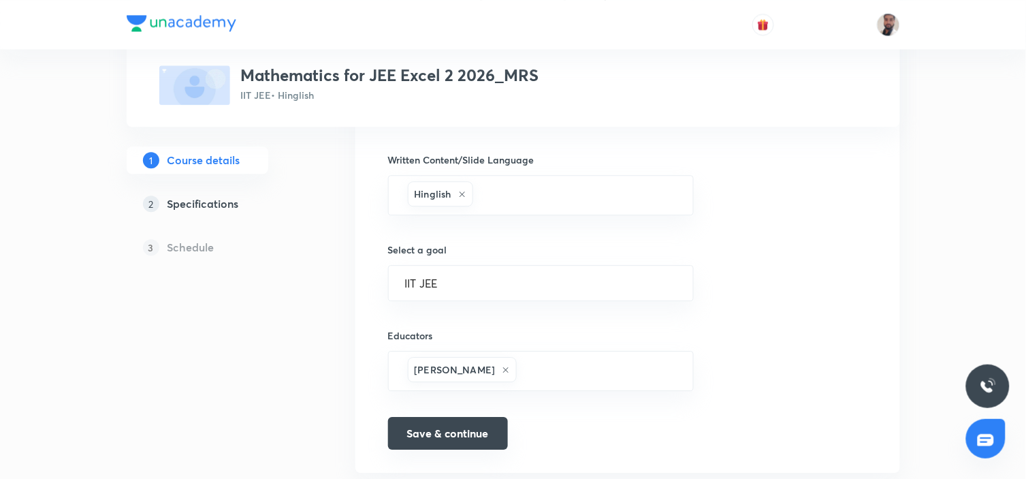
scroll to position [849, 0]
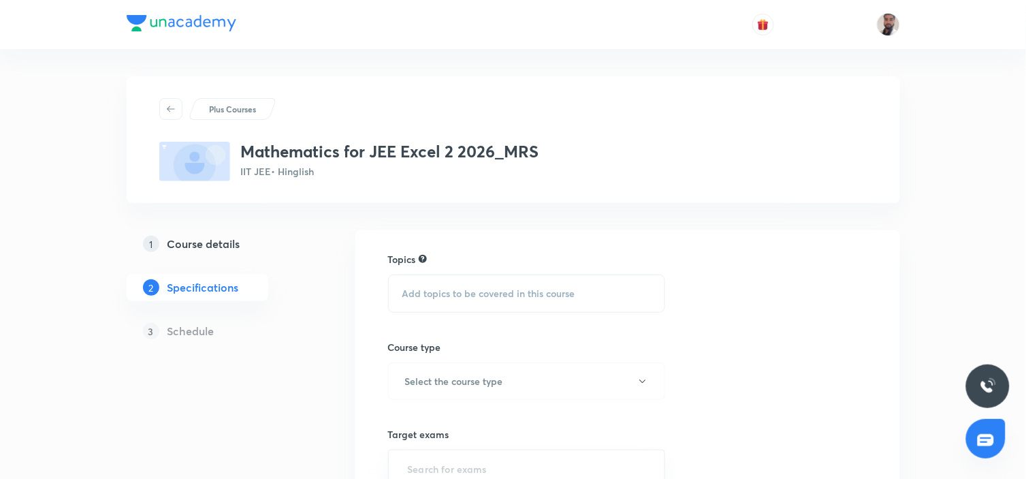
click at [490, 296] on span "Add topics to be covered in this course" at bounding box center [488, 293] width 173 height 11
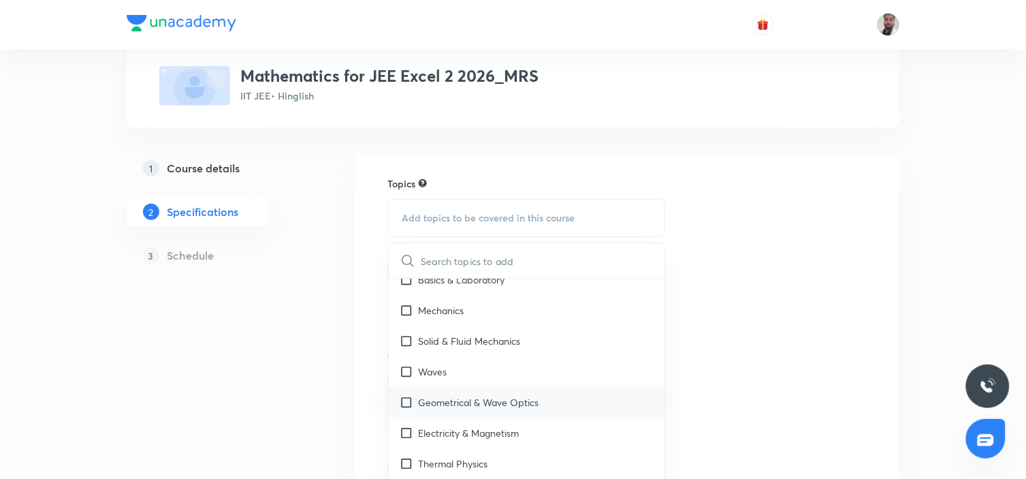
scroll to position [151, 0]
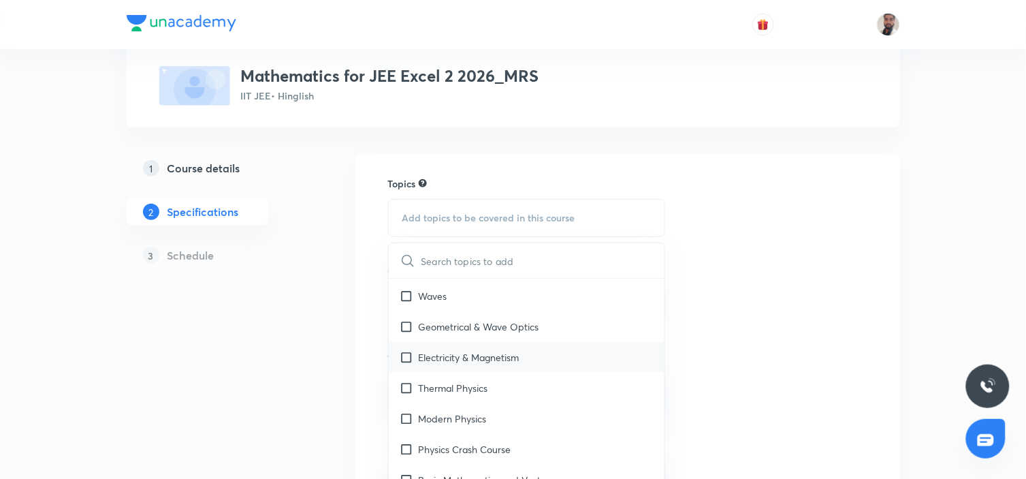
click at [460, 342] on div "Electricity & Magnetism" at bounding box center [527, 357] width 276 height 31
checkbox input "true"
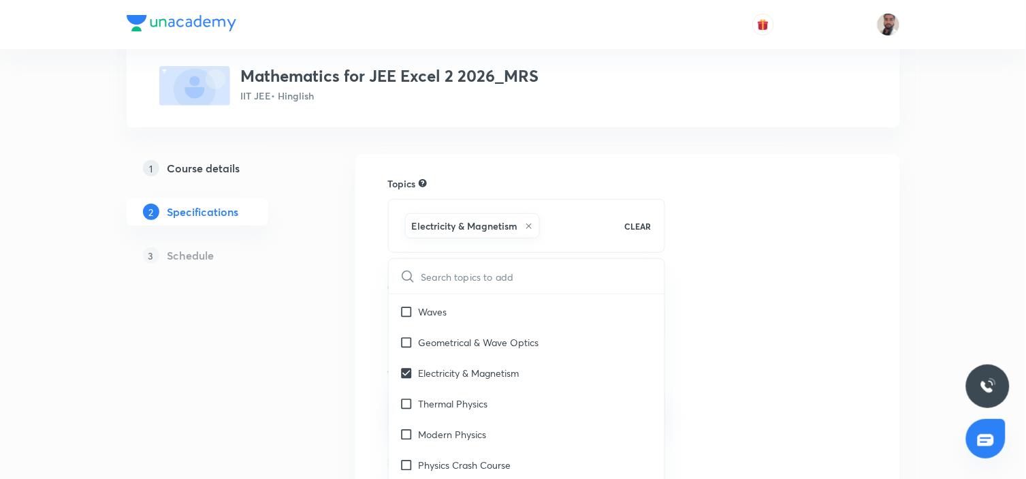
click at [252, 347] on div "1 Course details 2 Specifications 3 Schedule" at bounding box center [219, 463] width 185 height 616
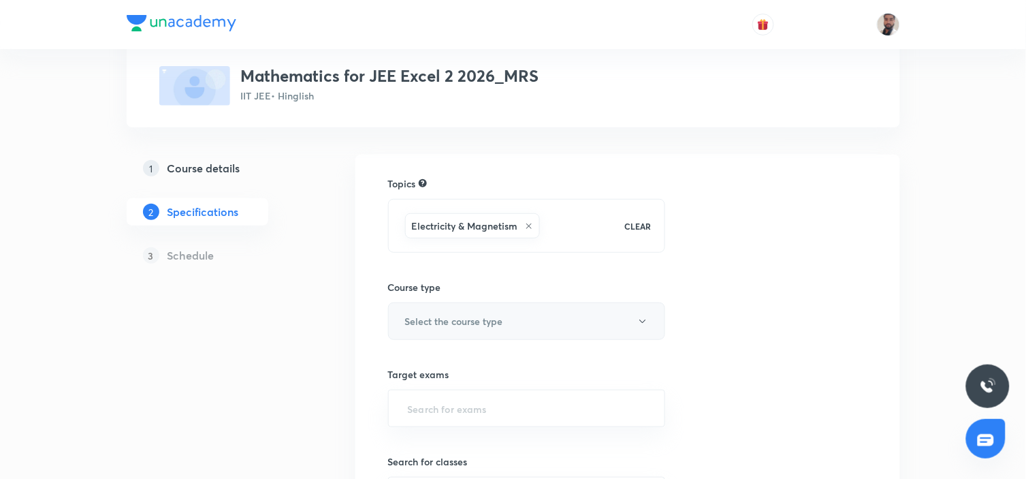
click at [450, 317] on h6 "Select the course type" at bounding box center [454, 321] width 98 height 14
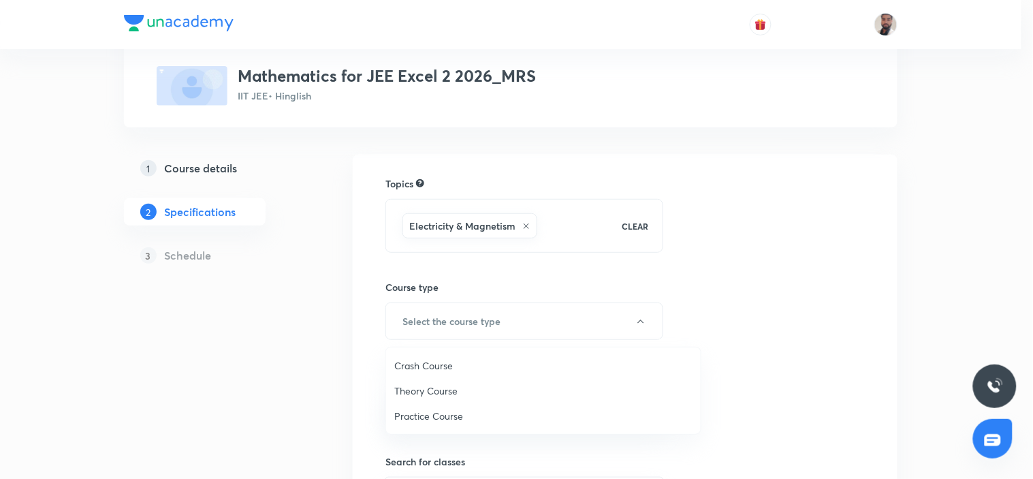
click at [440, 387] on span "Theory Course" at bounding box center [543, 390] width 298 height 14
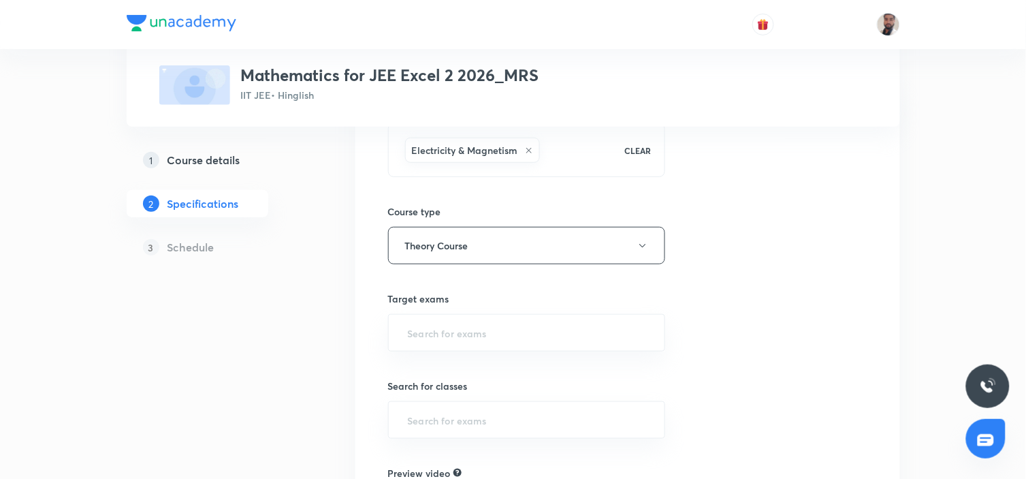
scroll to position [227, 0]
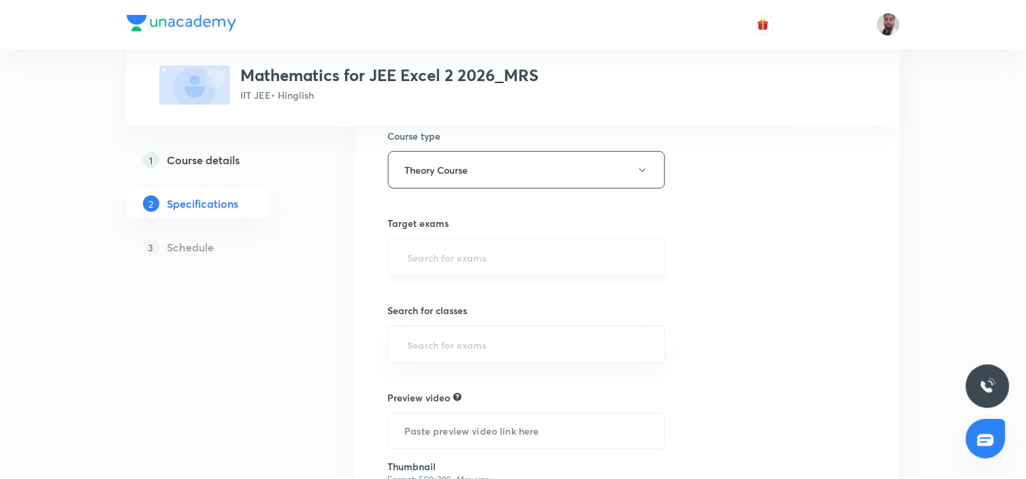
click at [581, 251] on input "text" at bounding box center [527, 256] width 244 height 25
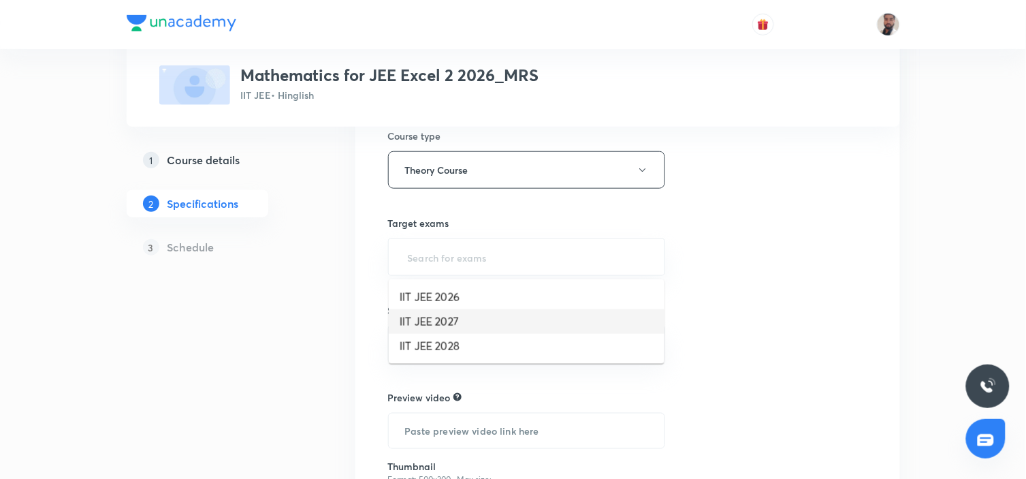
click at [493, 317] on li "IIT JEE 2027" at bounding box center [527, 321] width 276 height 25
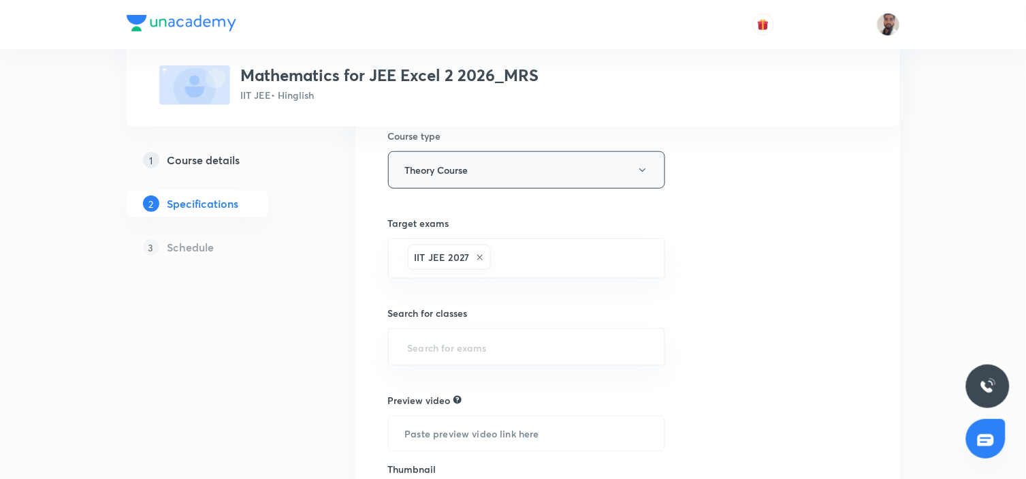
click at [566, 170] on button "Theory Course" at bounding box center [527, 169] width 278 height 37
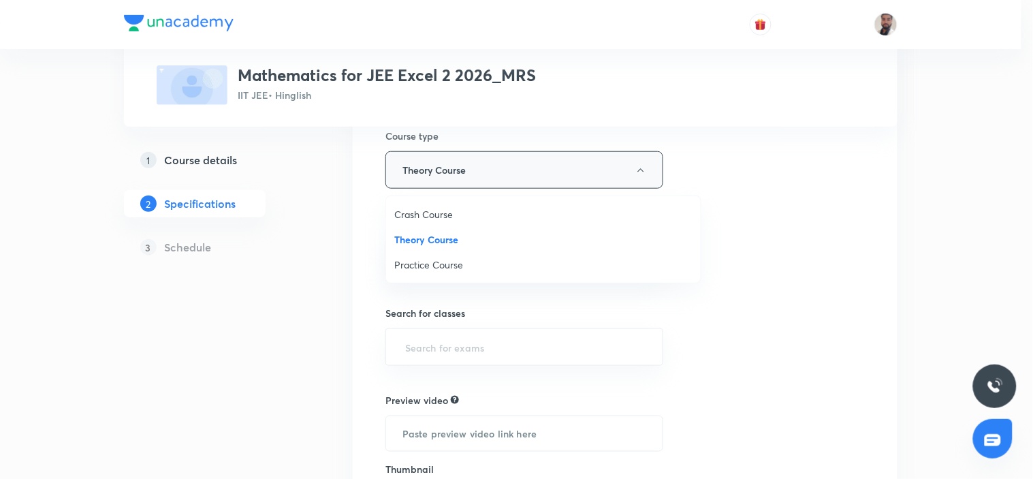
click at [566, 170] on div at bounding box center [516, 239] width 1033 height 479
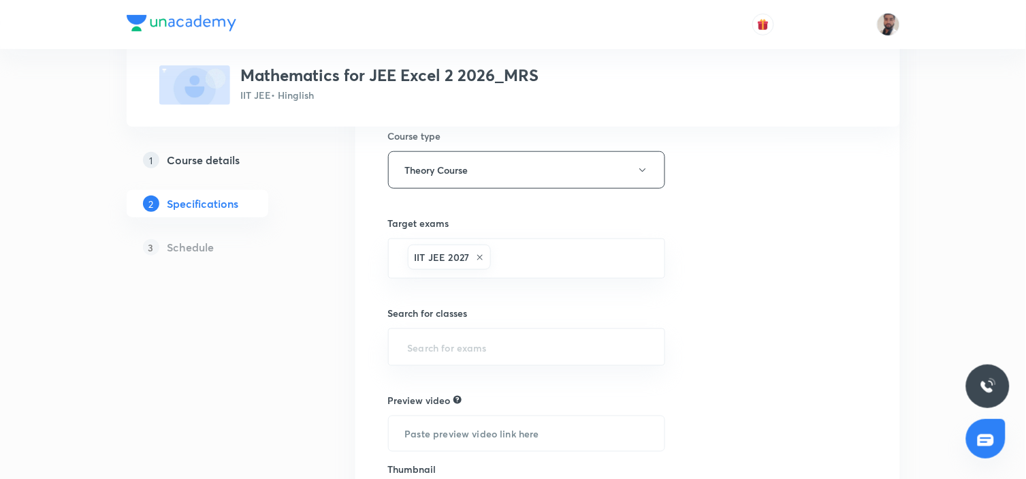
scroll to position [302, 0]
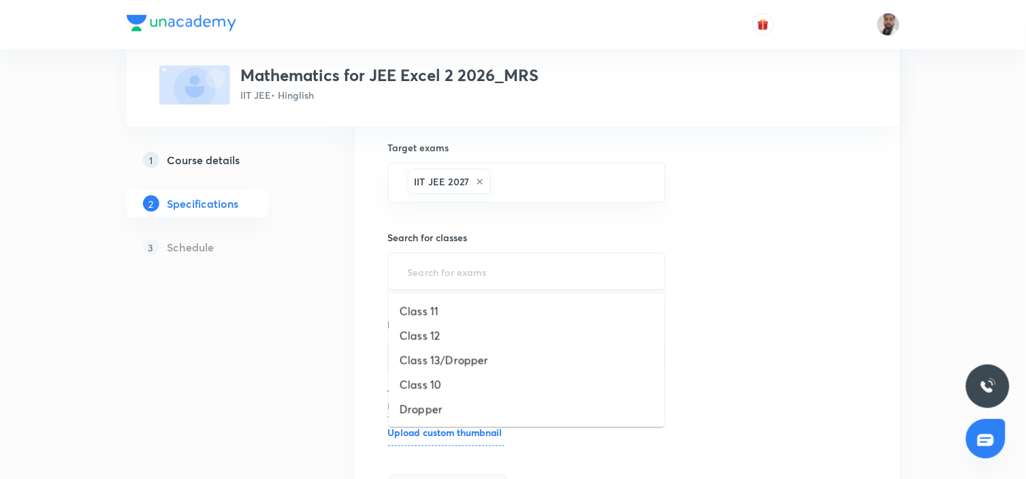
click at [513, 264] on input "text" at bounding box center [527, 271] width 244 height 25
click at [458, 332] on li "Class 12" at bounding box center [527, 335] width 276 height 25
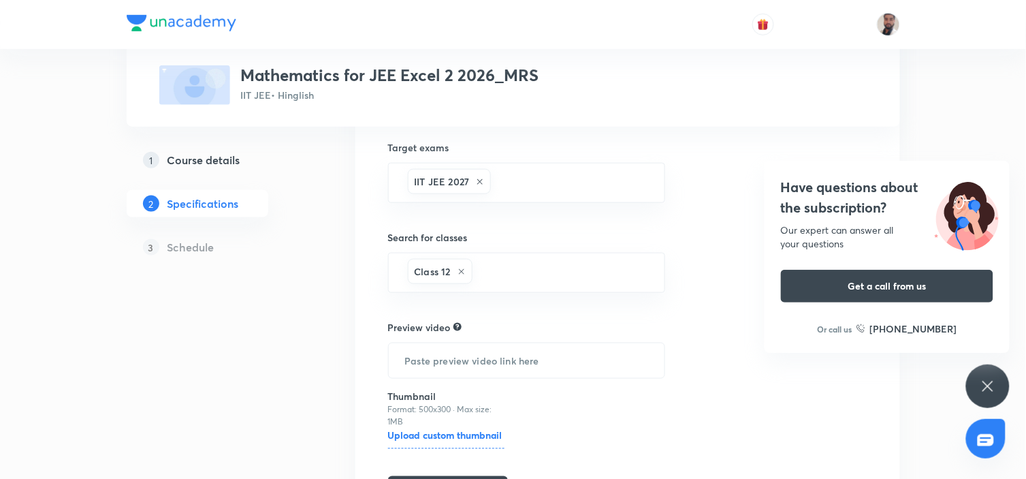
click at [412, 436] on h6 "Upload custom thumbnail" at bounding box center [446, 438] width 116 height 20
click at [0, 0] on input "Upload custom thumbnail" at bounding box center [0, 0] width 0 height 0
click at [994, 386] on icon at bounding box center [988, 386] width 16 height 16
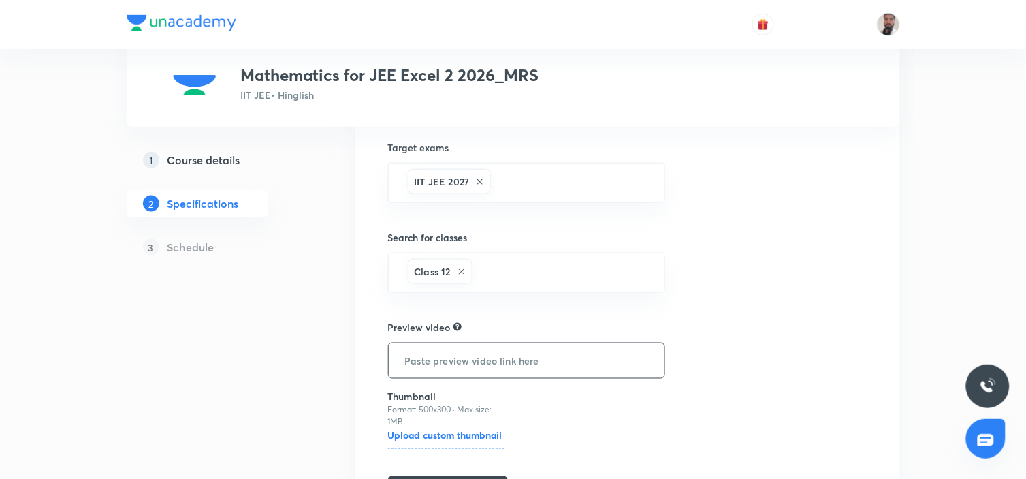
scroll to position [398, 0]
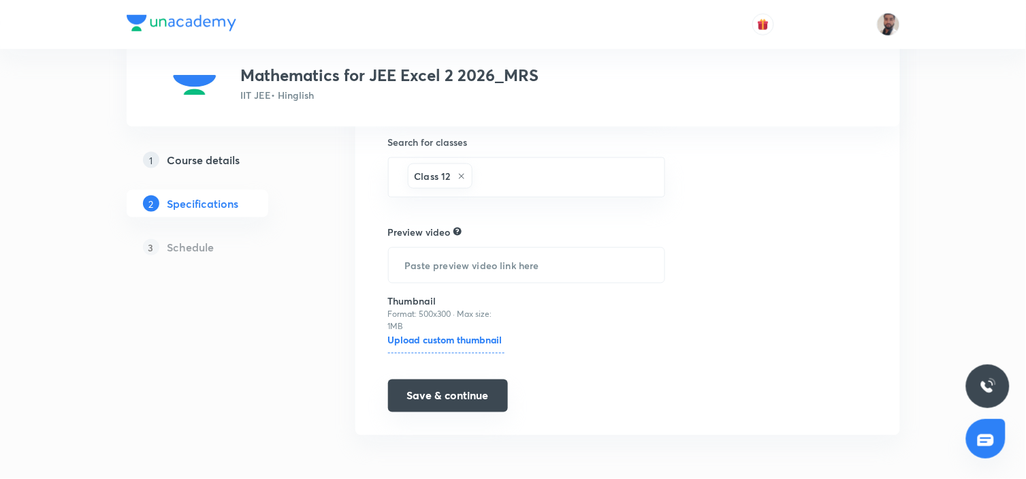
click at [470, 396] on button "Save & continue" at bounding box center [448, 395] width 120 height 33
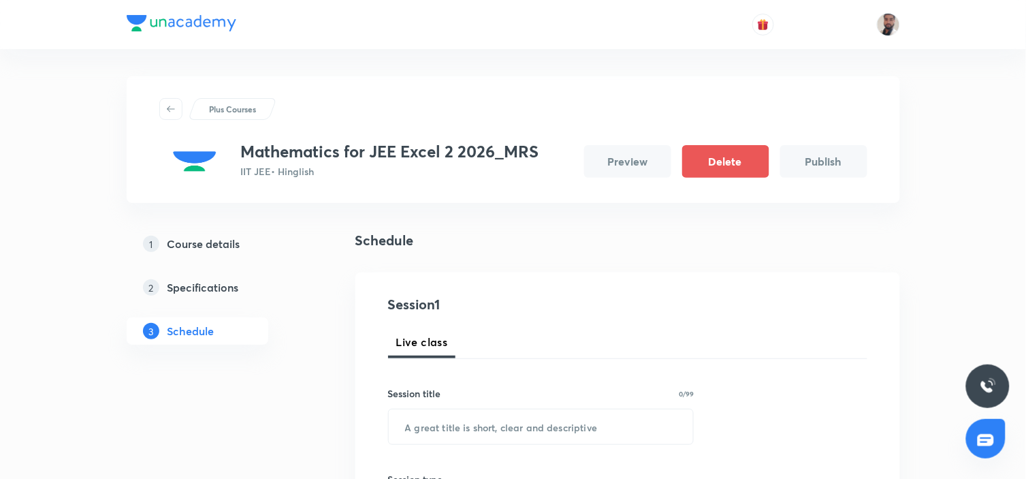
scroll to position [151, 0]
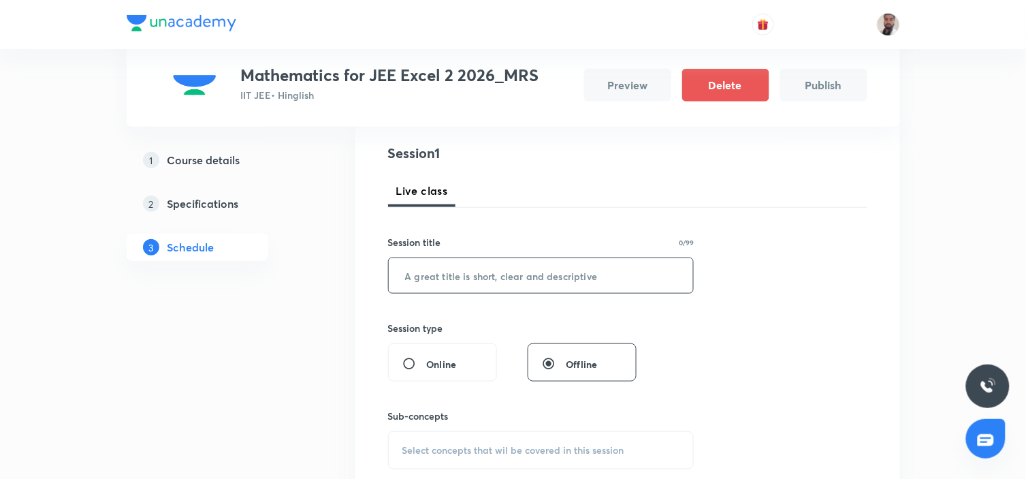
click at [492, 277] on input "text" at bounding box center [541, 275] width 305 height 35
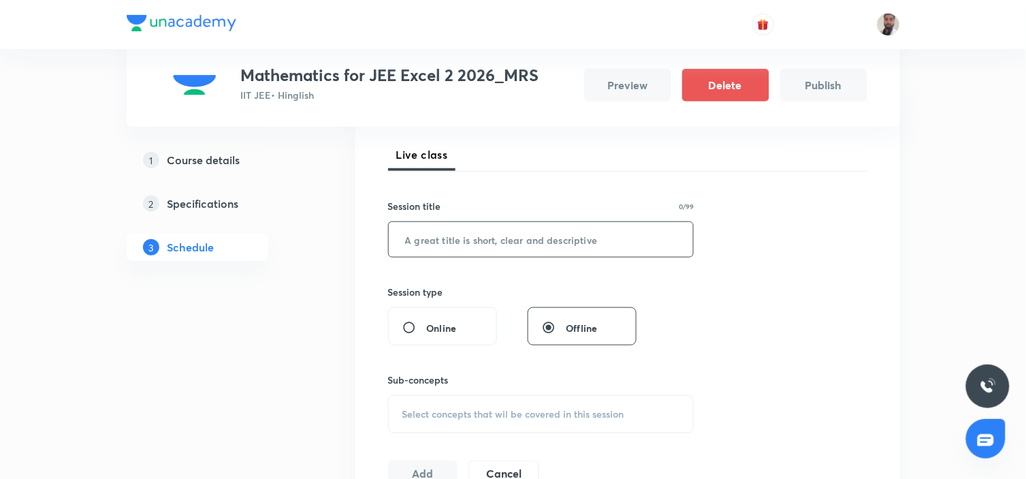
scroll to position [112, 0]
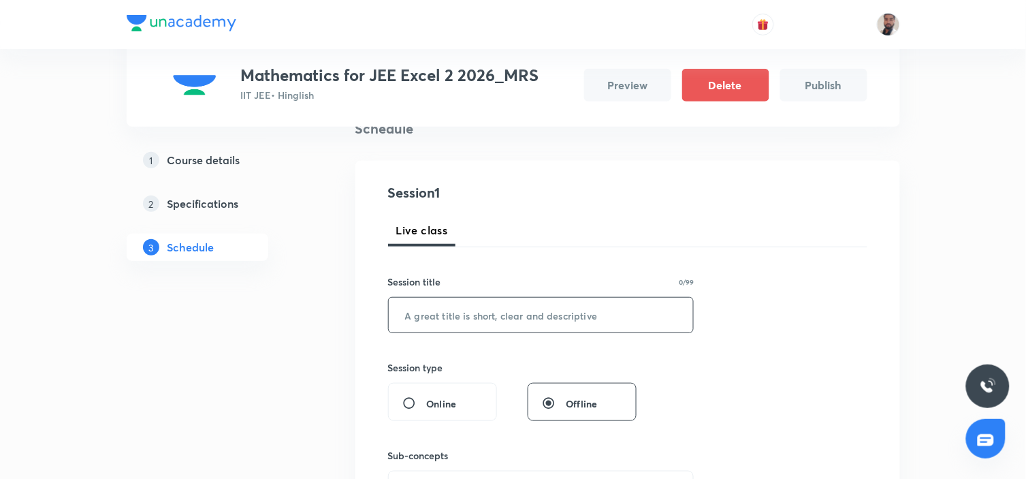
click at [488, 310] on input "text" at bounding box center [541, 314] width 305 height 35
paste input "Definite Integral"
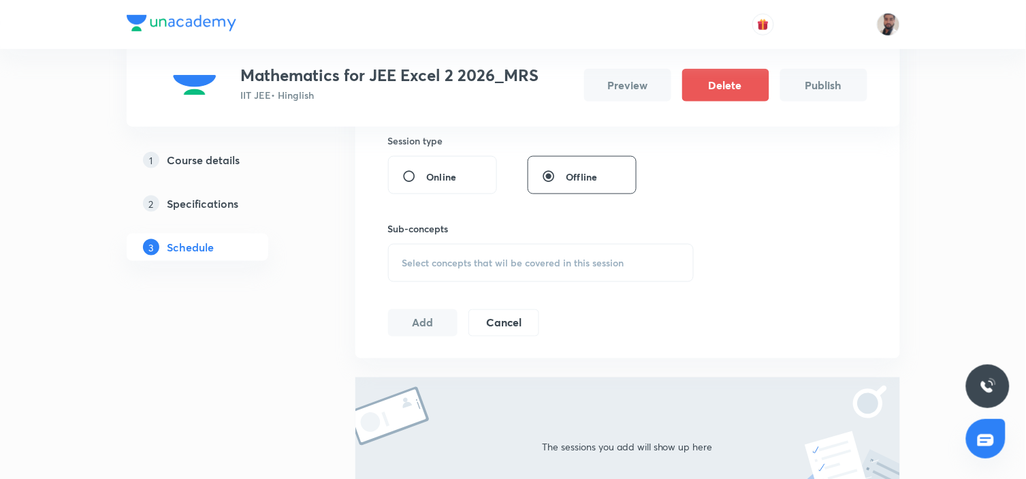
type input "Definite Integral (1/8)"
click at [525, 253] on div "Select concepts that wil be covered in this session" at bounding box center [541, 263] width 306 height 38
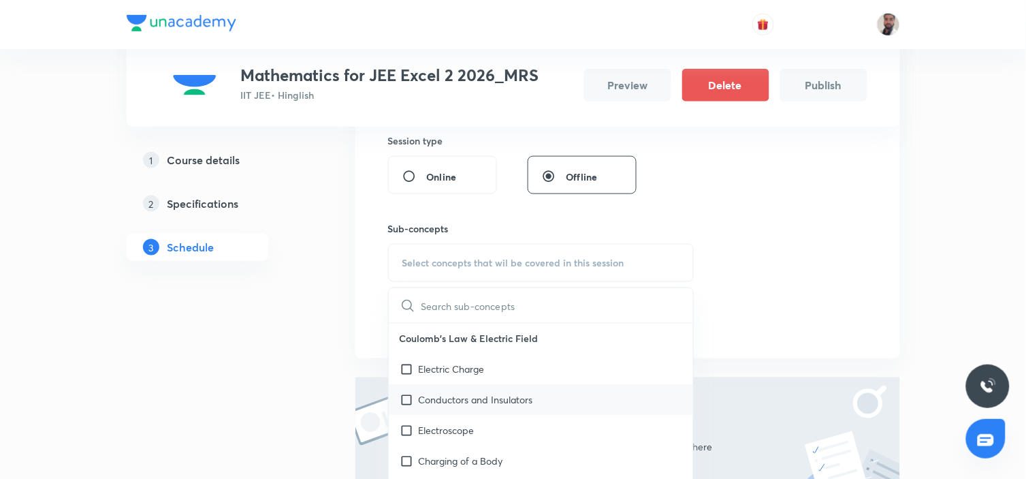
click at [512, 424] on div "Electroscope" at bounding box center [541, 430] width 305 height 31
checkbox input "true"
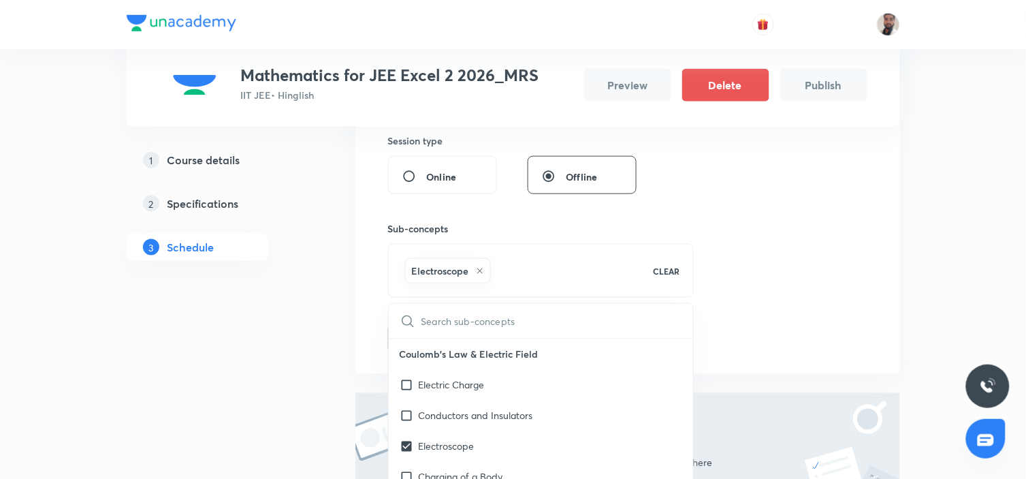
drag, startPoint x: 113, startPoint y: 389, endPoint x: 338, endPoint y: 356, distance: 227.0
click at [114, 388] on div "Plus Courses Mathematics for JEE Excel 2 2026_MRS IIT JEE • Hinglish Preview De…" at bounding box center [513, 154] width 1026 height 984
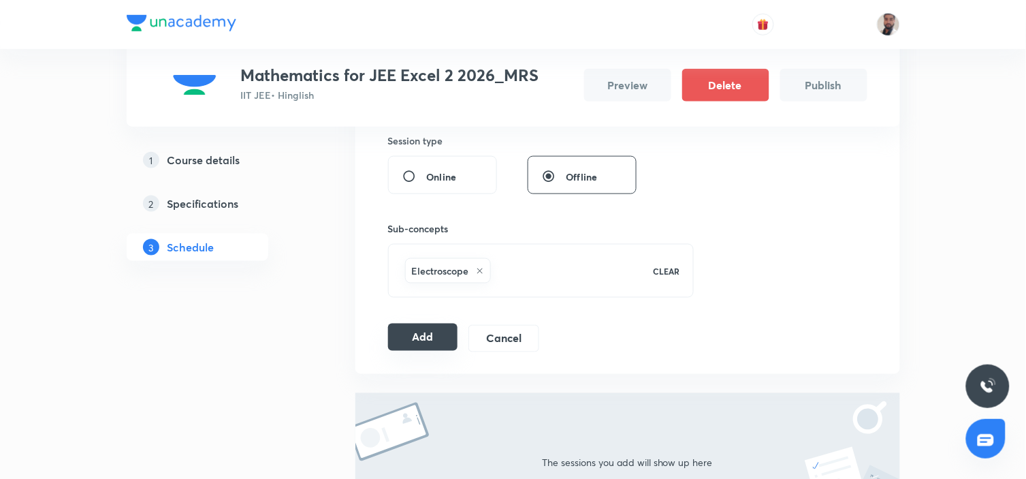
click at [396, 340] on button "Add" at bounding box center [423, 336] width 70 height 27
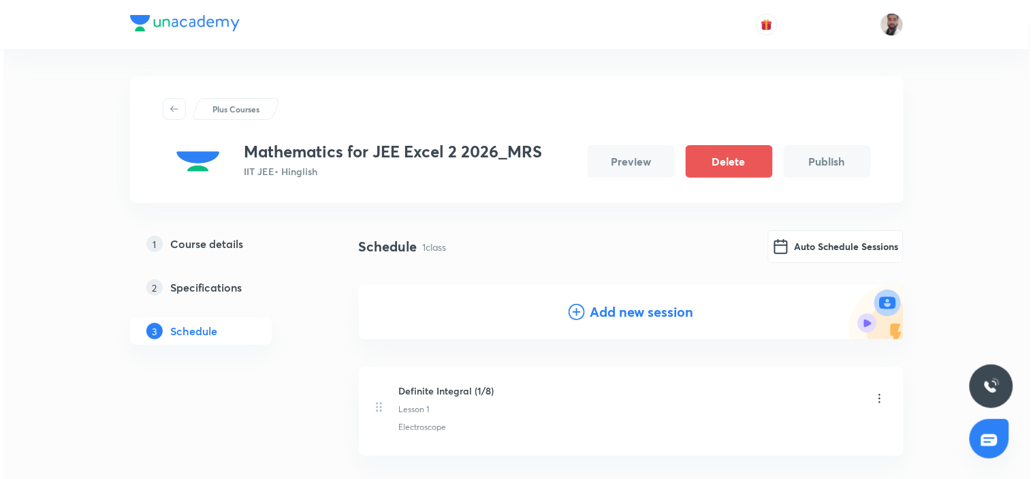
scroll to position [76, 0]
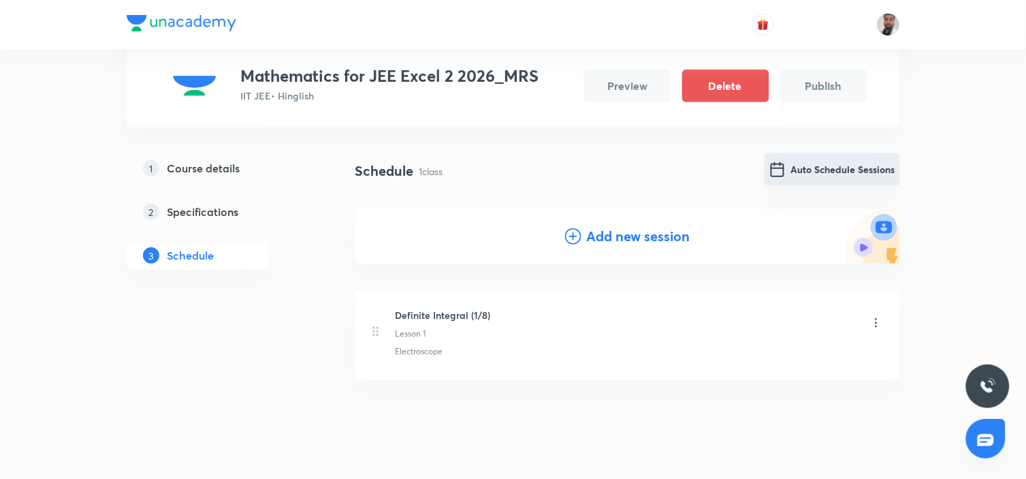
click at [848, 171] on button "Auto Schedule Sessions" at bounding box center [832, 169] width 135 height 33
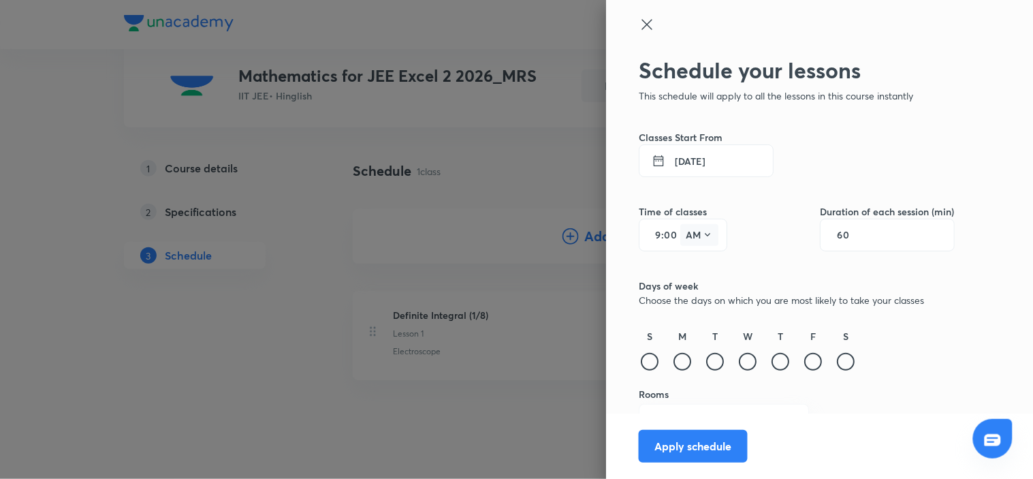
click at [702, 234] on icon at bounding box center [707, 234] width 11 height 11
click at [682, 270] on div "PM" at bounding box center [688, 269] width 49 height 33
drag, startPoint x: 872, startPoint y: 234, endPoint x: 746, endPoint y: 237, distance: 126.0
click at [746, 237] on div "Time of classes 9 : 00 PM Duration of each session (min) 60" at bounding box center [797, 214] width 316 height 74
click at [902, 243] on div "60" at bounding box center [887, 235] width 135 height 33
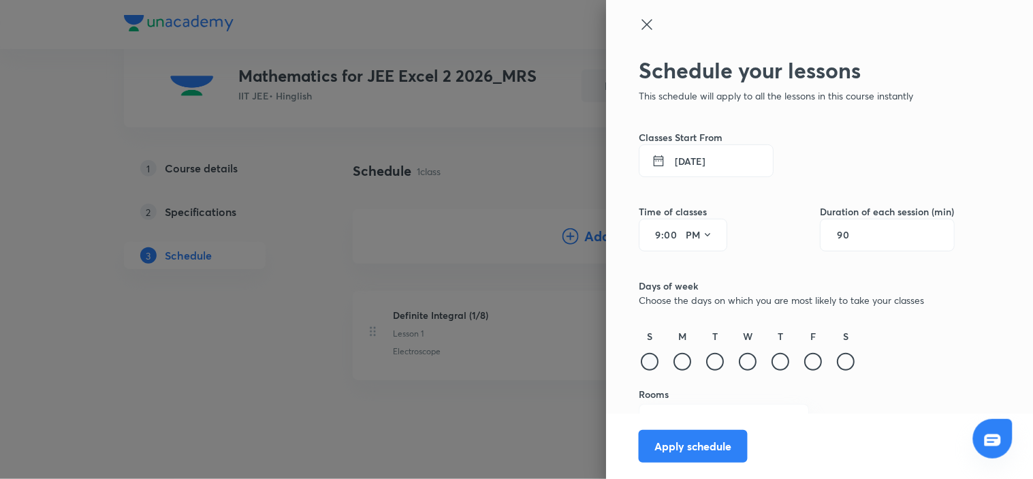
type input "90"
click at [641, 359] on div at bounding box center [650, 362] width 18 height 18
drag, startPoint x: 669, startPoint y: 357, endPoint x: 712, endPoint y: 359, distance: 43.7
click at [673, 357] on div at bounding box center [682, 362] width 18 height 18
click at [706, 359] on div at bounding box center [715, 362] width 18 height 18
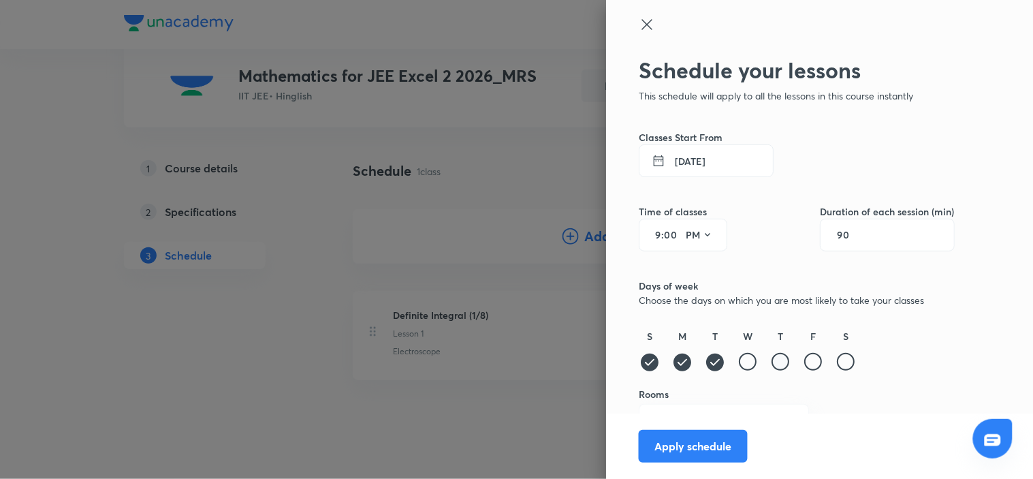
drag, startPoint x: 736, startPoint y: 363, endPoint x: 760, endPoint y: 364, distance: 23.8
click at [739, 363] on div at bounding box center [748, 362] width 18 height 18
click at [771, 364] on div at bounding box center [780, 362] width 18 height 18
click at [804, 364] on div at bounding box center [813, 362] width 18 height 18
click at [837, 358] on div at bounding box center [846, 362] width 18 height 18
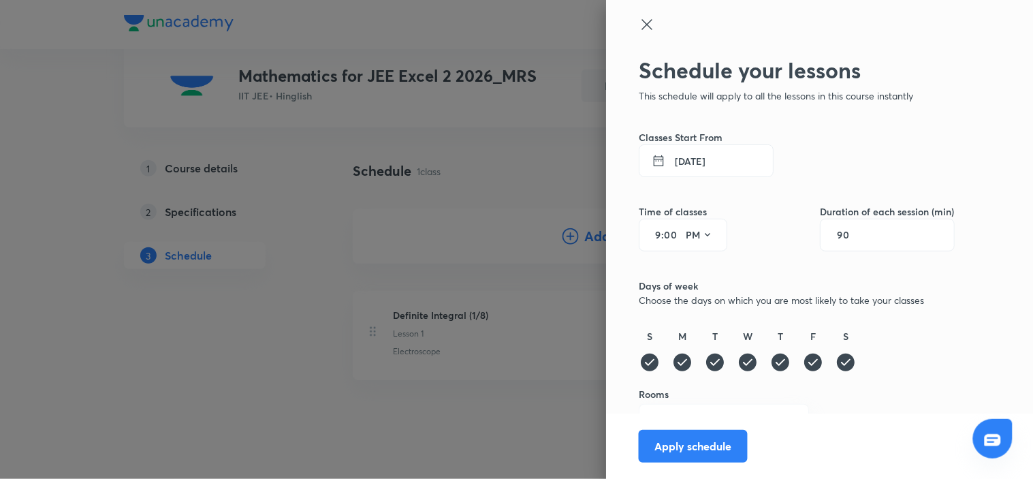
click at [717, 157] on button "5 Sep 2025" at bounding box center [706, 160] width 135 height 33
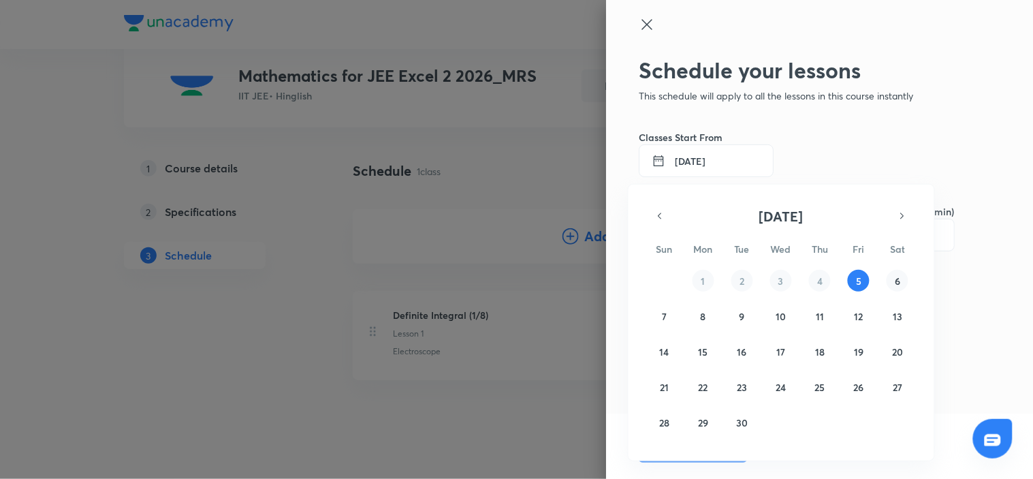
click at [895, 277] on abbr "6" at bounding box center [897, 280] width 5 height 13
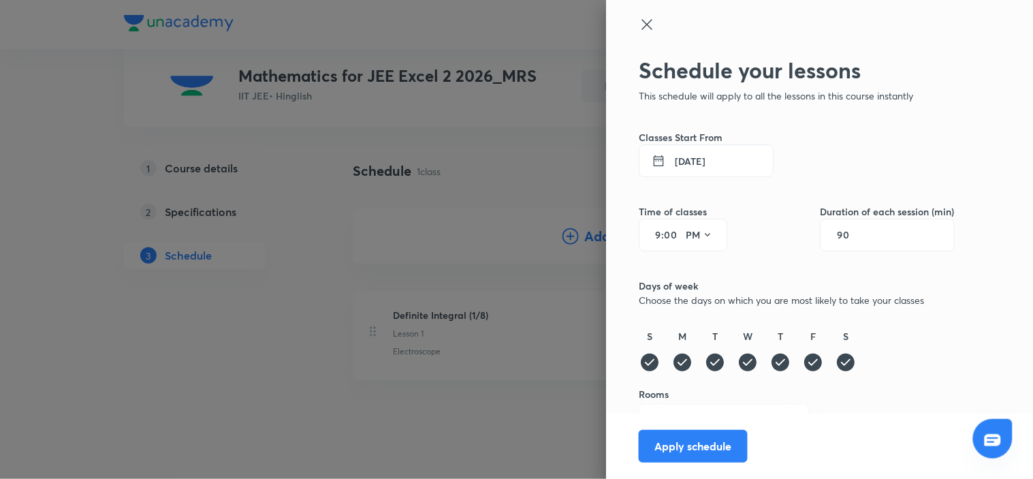
scroll to position [25, 0]
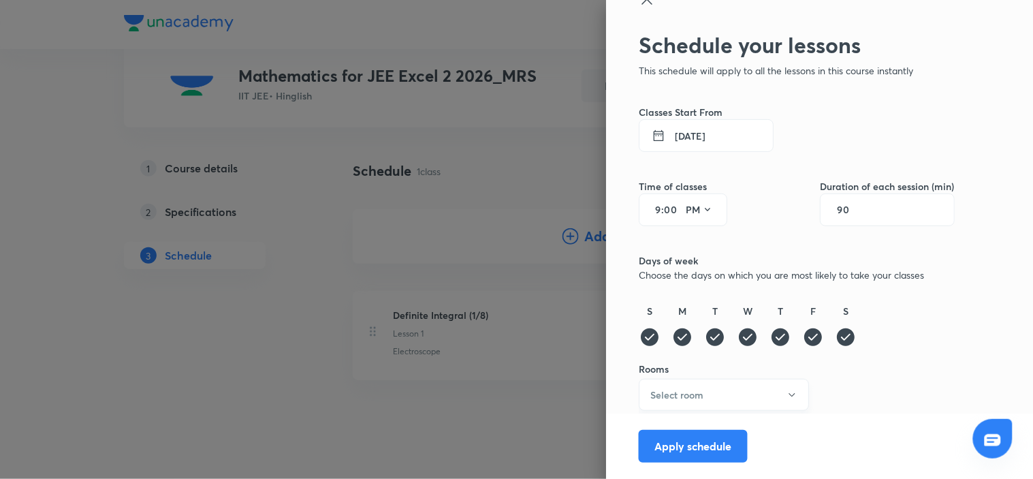
click at [727, 391] on button "Select room" at bounding box center [724, 395] width 170 height 32
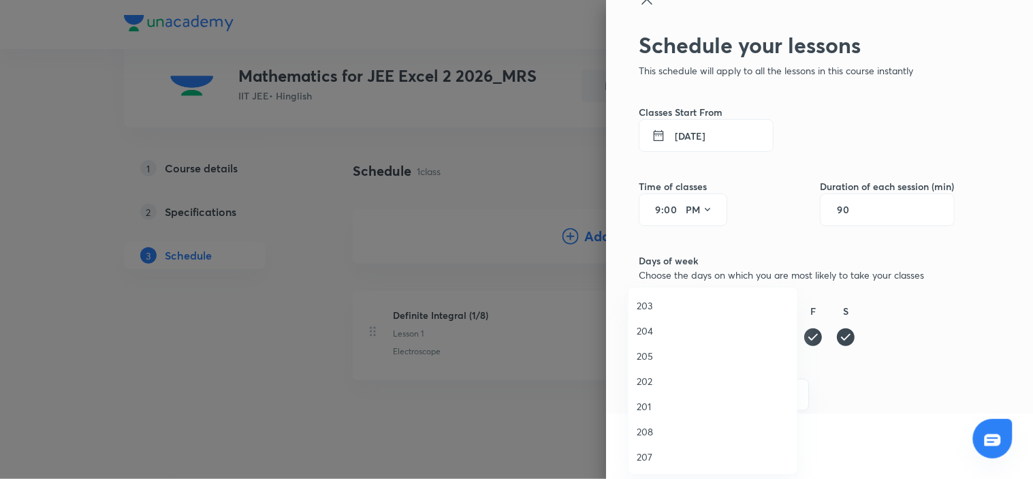
click at [664, 402] on span "201" at bounding box center [713, 406] width 152 height 14
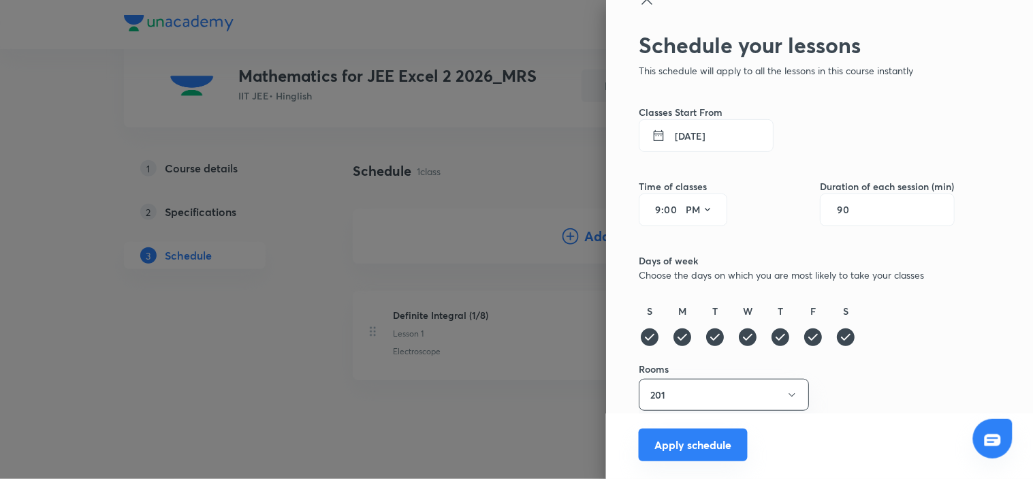
click at [702, 448] on button "Apply schedule" at bounding box center [693, 444] width 109 height 33
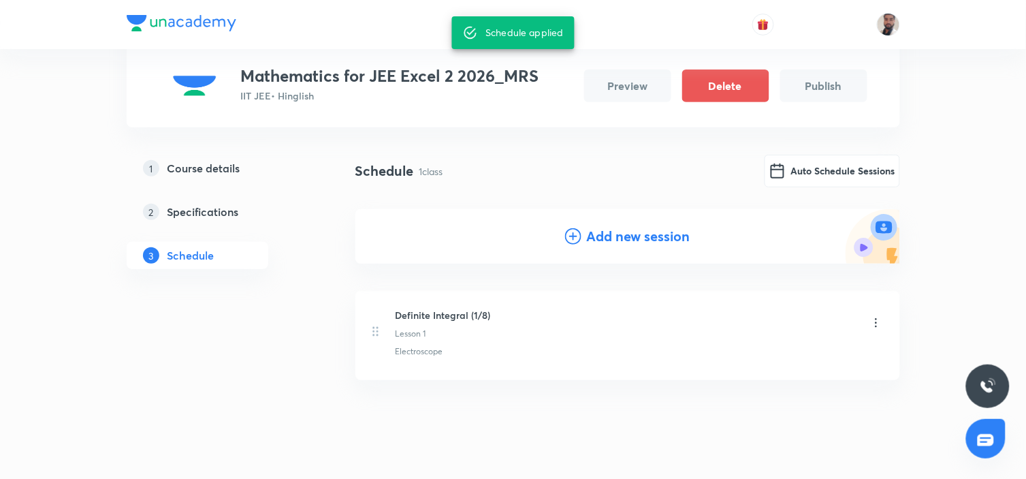
click at [870, 321] on icon at bounding box center [876, 323] width 14 height 14
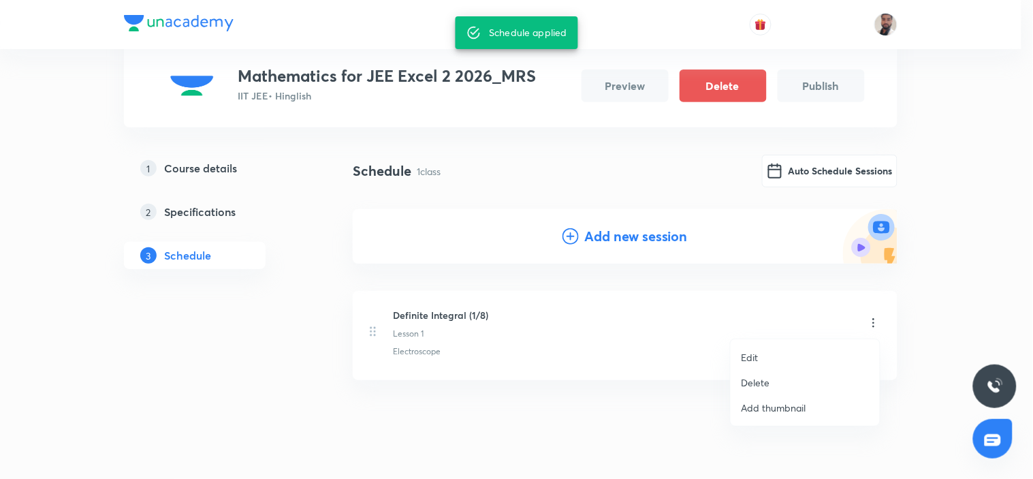
click at [658, 315] on div at bounding box center [516, 239] width 1033 height 479
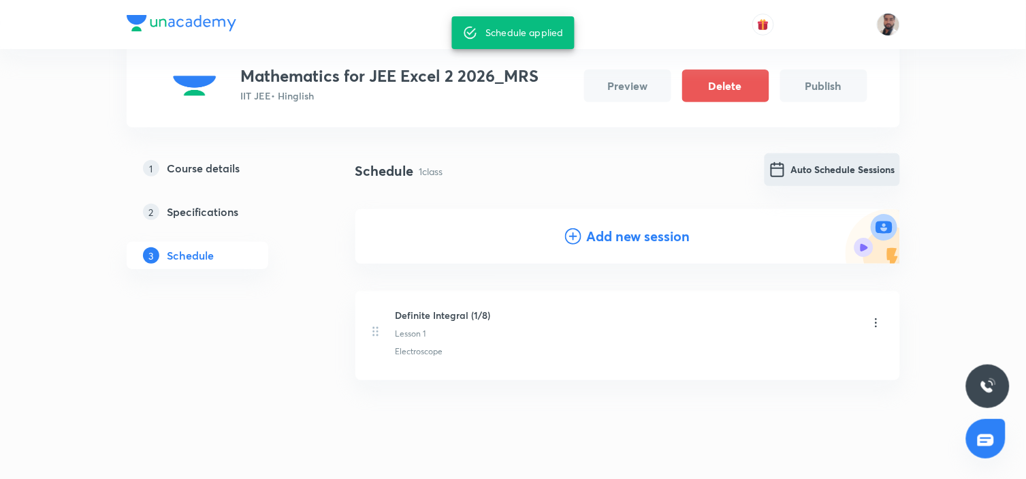
click at [804, 165] on button "Auto Schedule Sessions" at bounding box center [832, 169] width 135 height 33
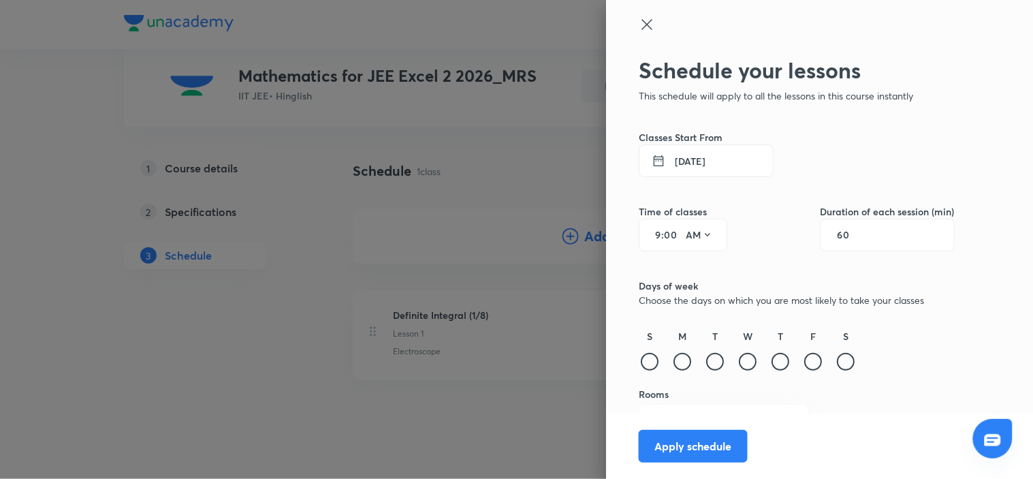
click at [695, 157] on button "5 Sep 2025" at bounding box center [706, 160] width 135 height 33
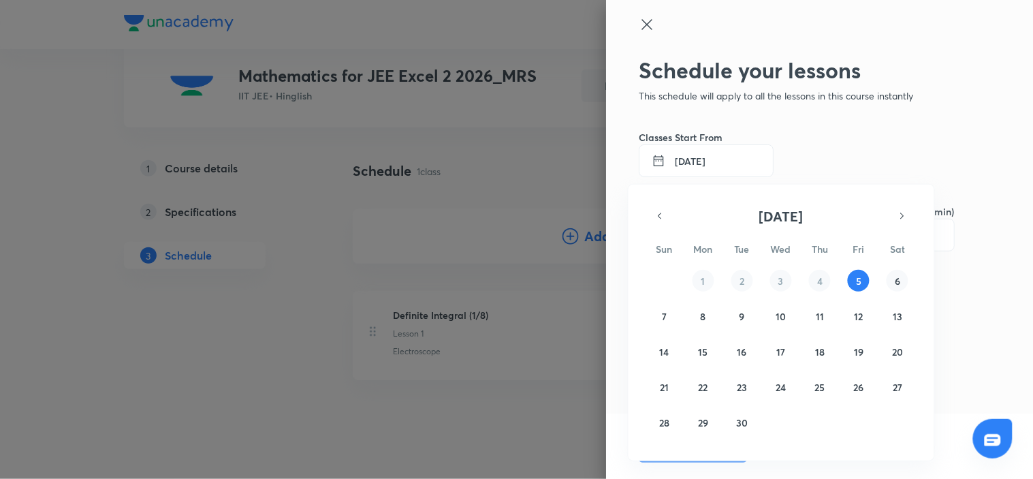
click at [897, 280] on abbr "6" at bounding box center [897, 280] width 5 height 13
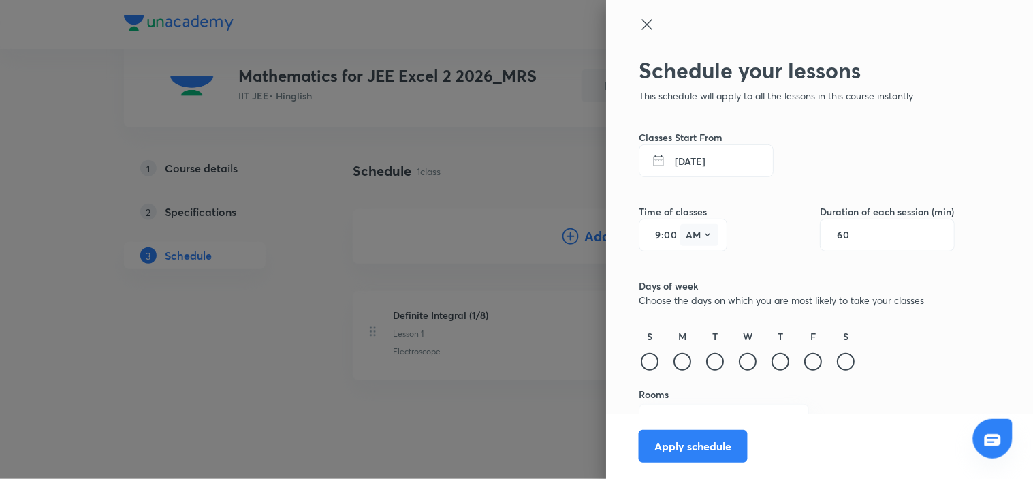
click at [702, 234] on icon at bounding box center [707, 234] width 11 height 11
click at [648, 232] on div at bounding box center [516, 239] width 1033 height 479
click at [650, 235] on div "9 : 00 AM" at bounding box center [683, 235] width 89 height 33
click at [648, 233] on input "9" at bounding box center [653, 234] width 16 height 11
type input "4"
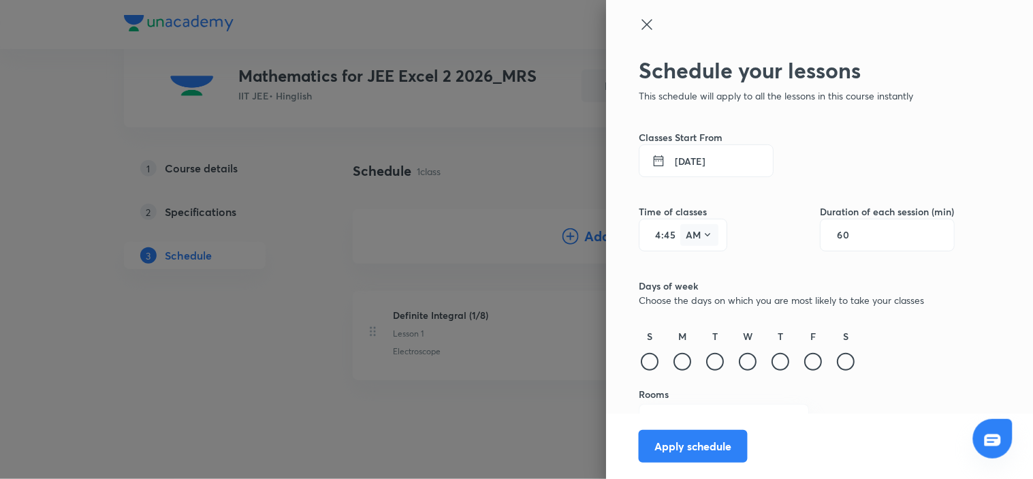
type input "45"
click at [702, 236] on icon at bounding box center [707, 234] width 11 height 11
click at [698, 260] on div "PM" at bounding box center [688, 269] width 49 height 33
drag, startPoint x: 852, startPoint y: 229, endPoint x: 806, endPoint y: 229, distance: 46.3
click at [806, 229] on div "Time of classes 4 : 45 PM Duration of each session (min) 60" at bounding box center [797, 214] width 316 height 74
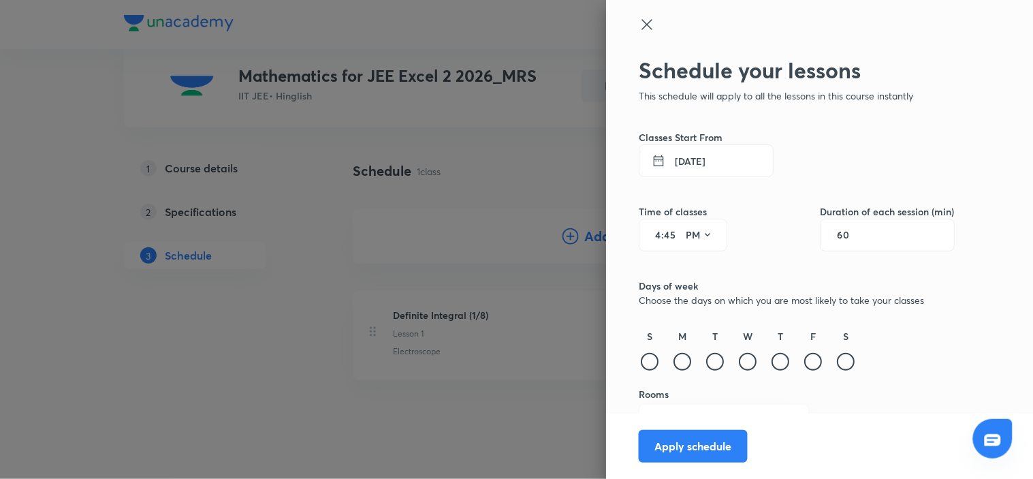
click at [841, 235] on input "60" at bounding box center [850, 234] width 26 height 11
click at [853, 233] on div "60" at bounding box center [887, 235] width 135 height 33
drag, startPoint x: 914, startPoint y: 300, endPoint x: 851, endPoint y: 249, distance: 80.8
click at [909, 295] on p "Choose the days on which you are most likely to take your classes" at bounding box center [797, 300] width 316 height 14
click at [841, 236] on input "60" at bounding box center [850, 234] width 26 height 11
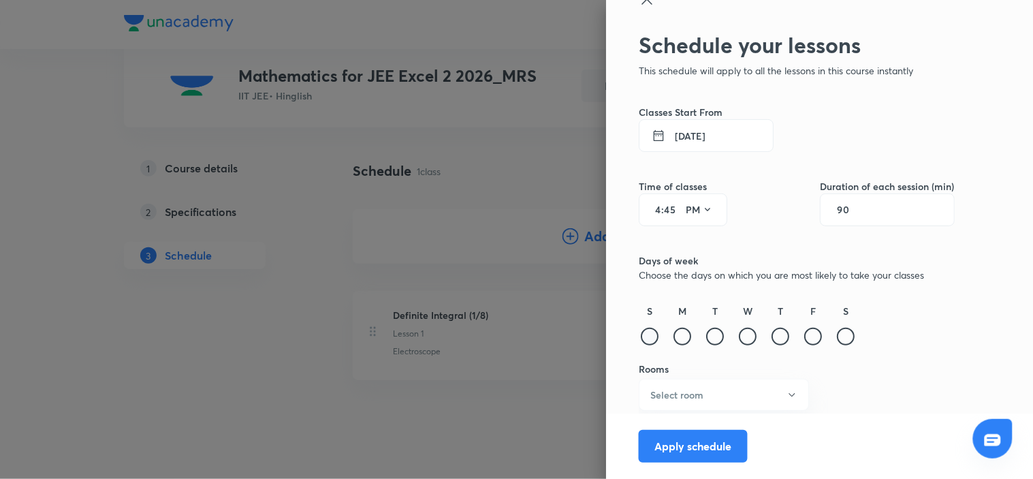
type input "90"
click at [641, 331] on div at bounding box center [650, 336] width 18 height 18
click at [673, 335] on div at bounding box center [682, 336] width 18 height 18
click at [708, 336] on div at bounding box center [715, 336] width 18 height 18
click at [739, 338] on div at bounding box center [748, 336] width 18 height 18
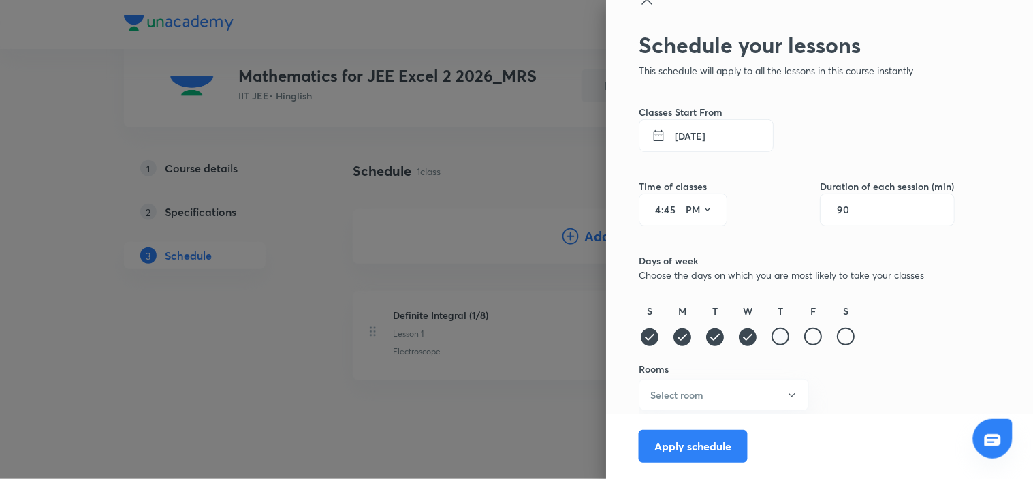
click at [771, 337] on div at bounding box center [780, 336] width 18 height 18
click at [804, 337] on div at bounding box center [813, 336] width 18 height 18
click at [837, 336] on div at bounding box center [846, 336] width 18 height 18
click at [738, 391] on button "Select room" at bounding box center [724, 395] width 170 height 32
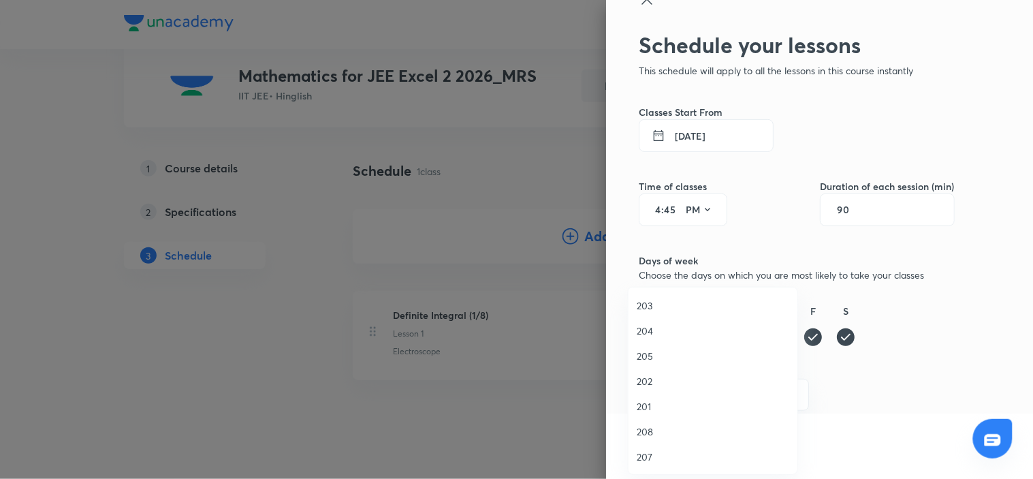
click at [656, 409] on span "201" at bounding box center [713, 406] width 152 height 14
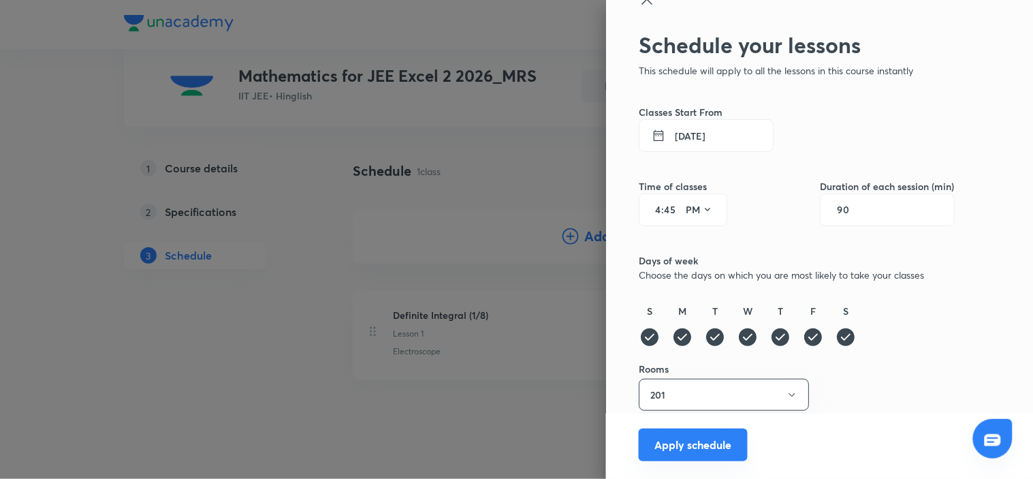
click at [696, 446] on button "Apply schedule" at bounding box center [693, 444] width 109 height 33
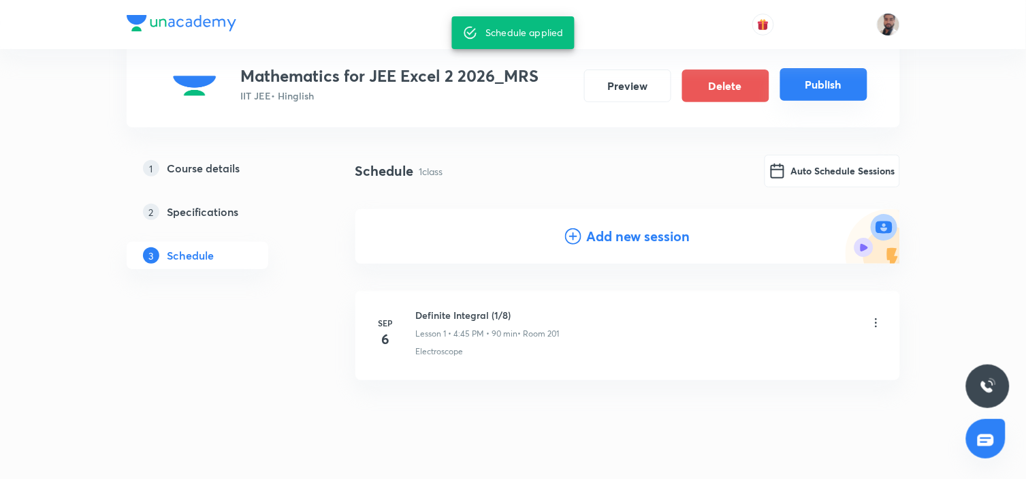
click at [799, 85] on button "Publish" at bounding box center [823, 84] width 87 height 33
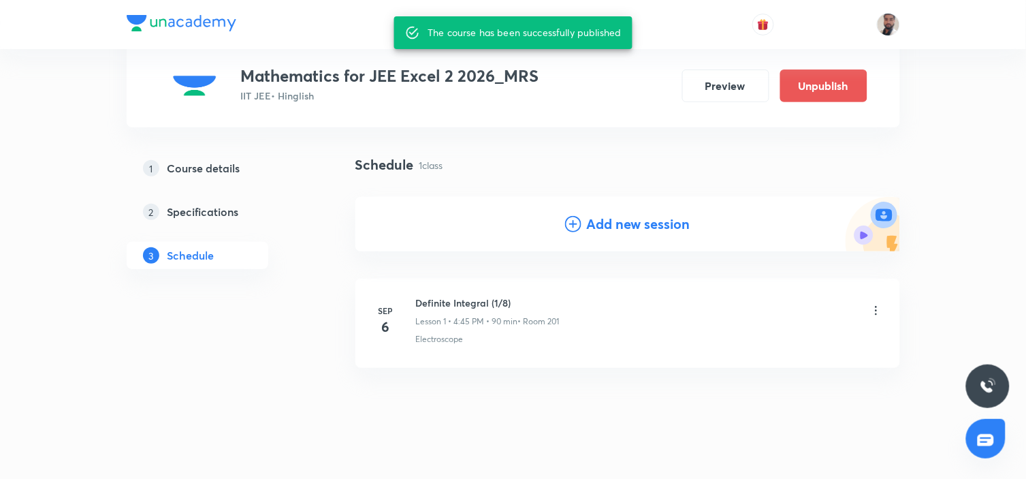
click at [595, 368] on div "Sep 6 Definite Integral (1/8) Lesson 1 • 4:45 PM • 90 min • Room 201 Electrosco…" at bounding box center [627, 328] width 545 height 111
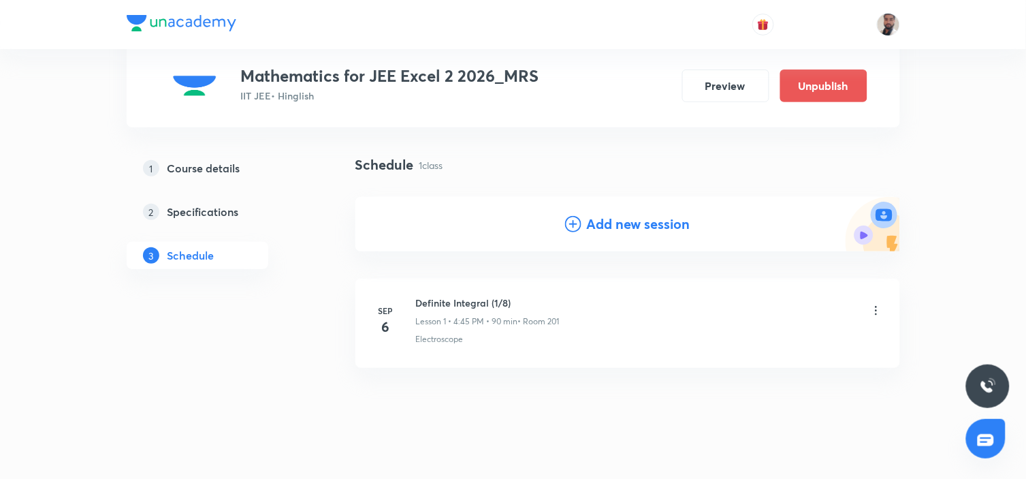
click at [519, 293] on li "Sep 6 Definite Integral (1/8) Lesson 1 • 4:45 PM • 90 min • Room 201 Electrosco…" at bounding box center [627, 322] width 545 height 89
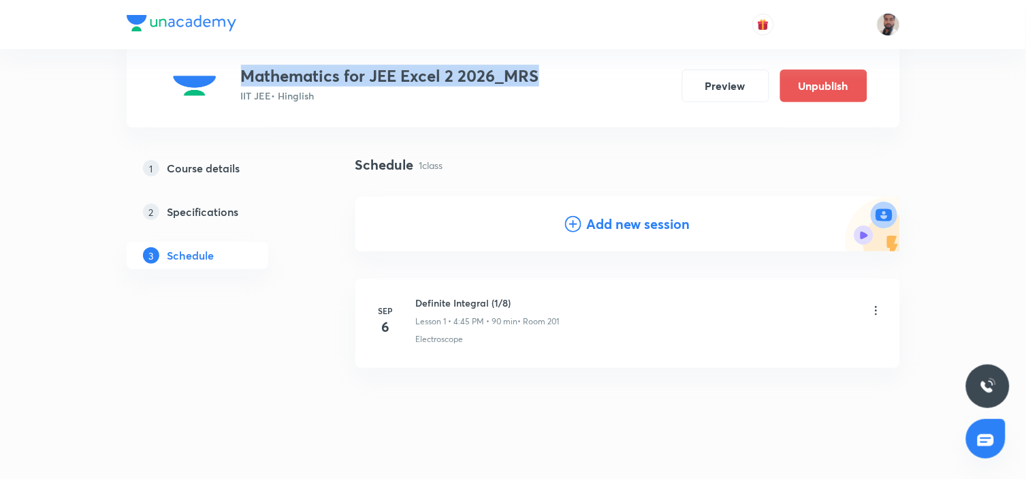
drag, startPoint x: 550, startPoint y: 76, endPoint x: 244, endPoint y: 49, distance: 307.5
click at [244, 49] on div "Plus Courses Mathematics for JEE Excel 2 2026_MRS IIT JEE • Hinglish Preview Un…" at bounding box center [513, 63] width 708 height 83
copy h3 "Mathematics for JEE Excel 2 2026_MRS"
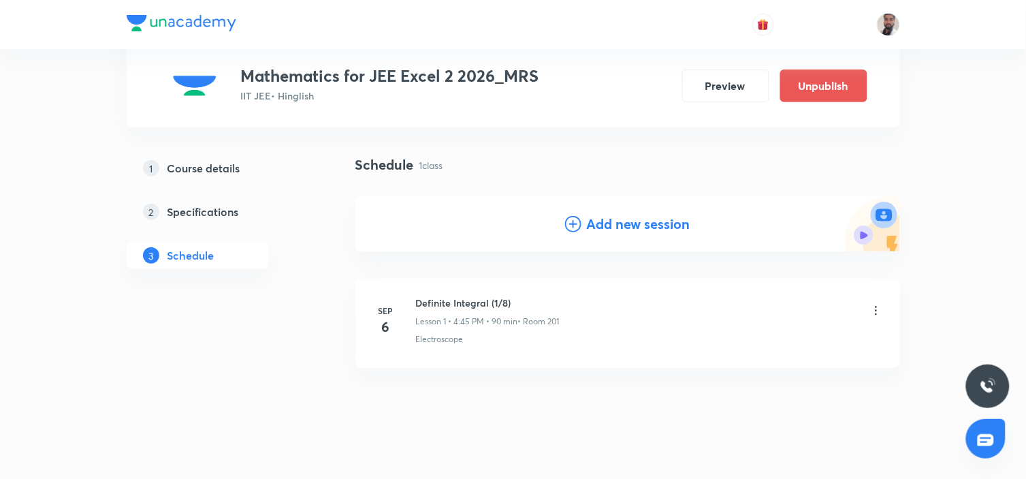
click at [549, 177] on div "Schedule 1 class Add new session" at bounding box center [627, 214] width 545 height 118
click at [575, 398] on div "Schedule 1 class Add new session Sep 6 Definite Integral (1/8) Lesson 1 • 4:45 …" at bounding box center [627, 313] width 545 height 317
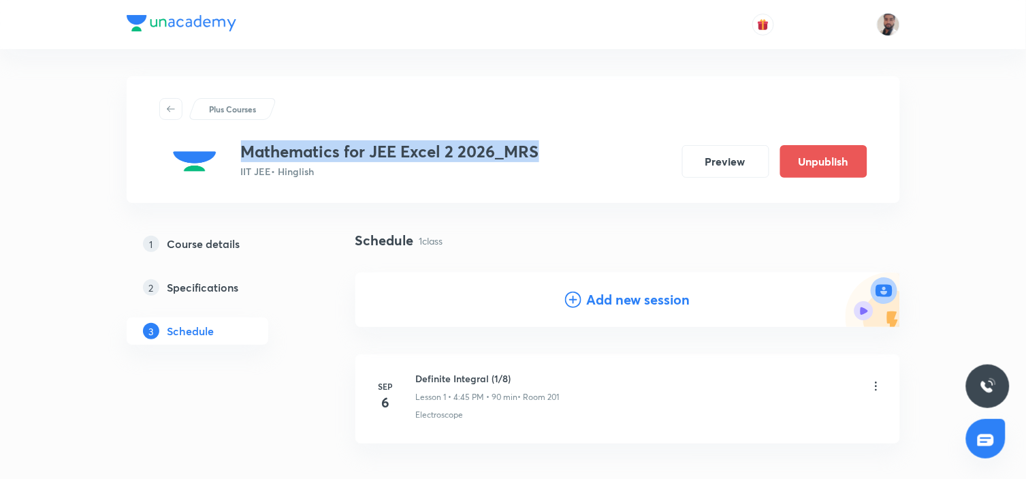
drag, startPoint x: 548, startPoint y: 150, endPoint x: 246, endPoint y: 139, distance: 301.8
click at [246, 139] on div "Plus Courses Mathematics for JEE Excel 2 2026_MRS IIT JEE • Hinglish Preview Un…" at bounding box center [513, 139] width 708 height 83
copy h3 "Mathematics for JEE Excel 2 2026_MRS"
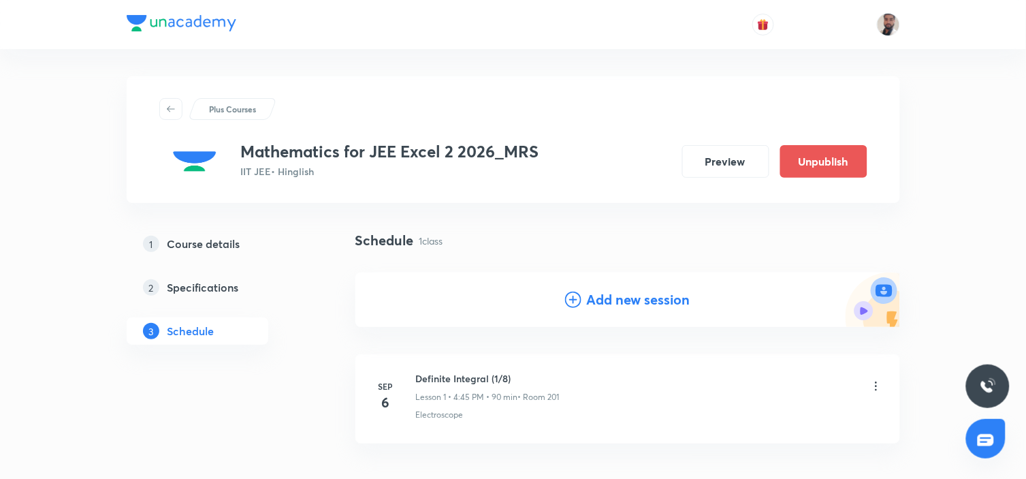
click at [215, 110] on p "Plus Courses" at bounding box center [232, 109] width 47 height 12
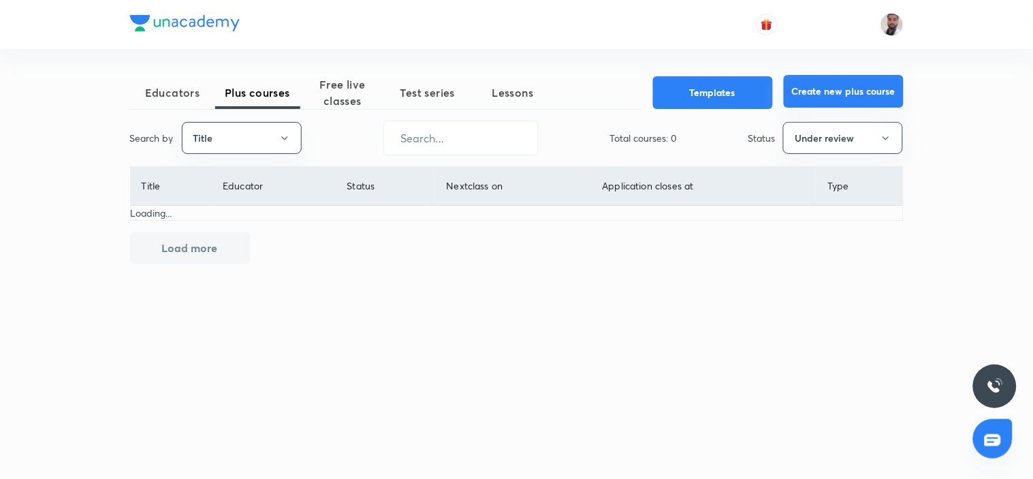
click at [815, 91] on button "Create new plus course" at bounding box center [844, 91] width 120 height 33
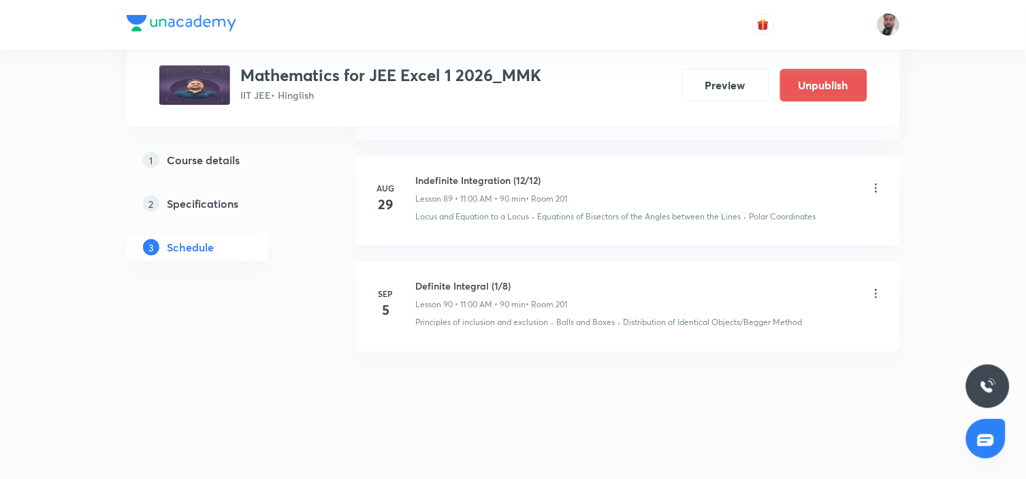
scroll to position [10532, 0]
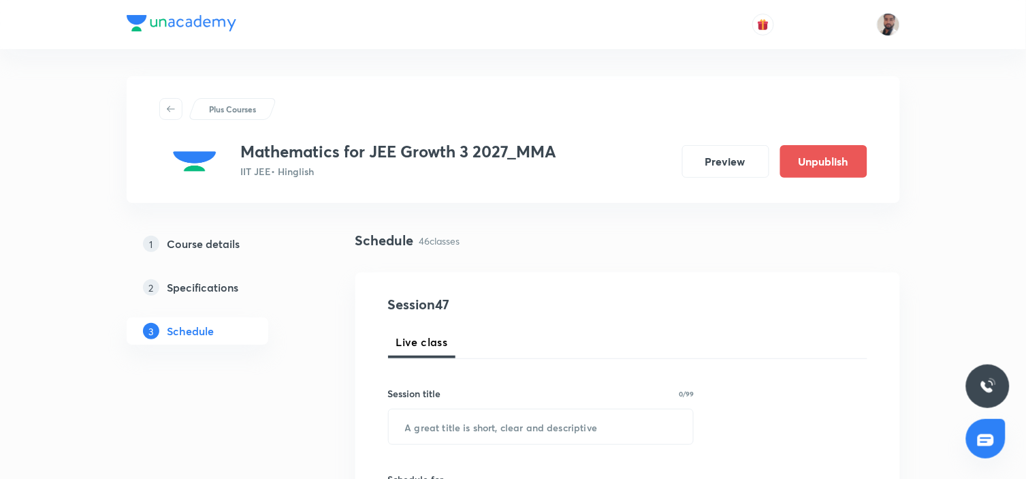
click at [215, 245] on h5 "Course details" at bounding box center [203, 244] width 73 height 16
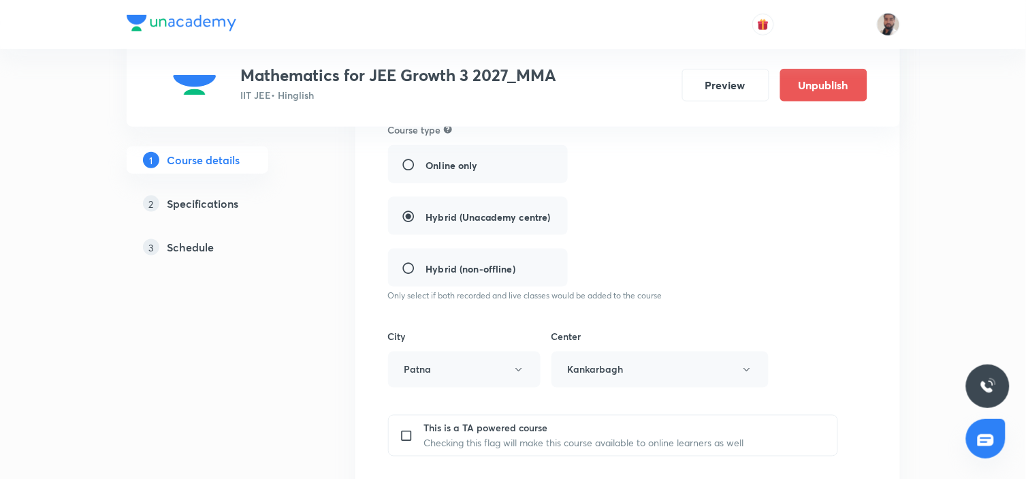
scroll to position [453, 0]
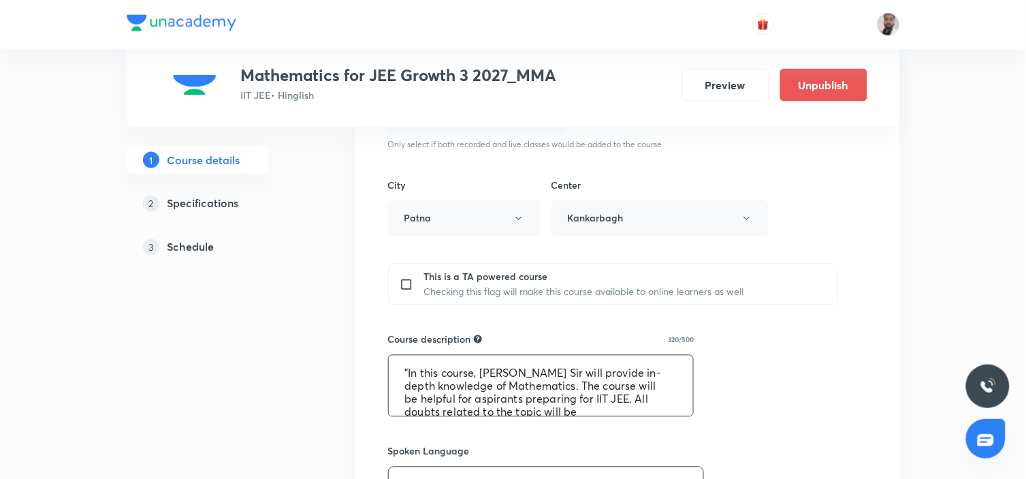
click at [508, 409] on textarea ""In this course, [PERSON_NAME] Sir will provide in-depth knowledge of Mathemati…" at bounding box center [541, 385] width 305 height 61
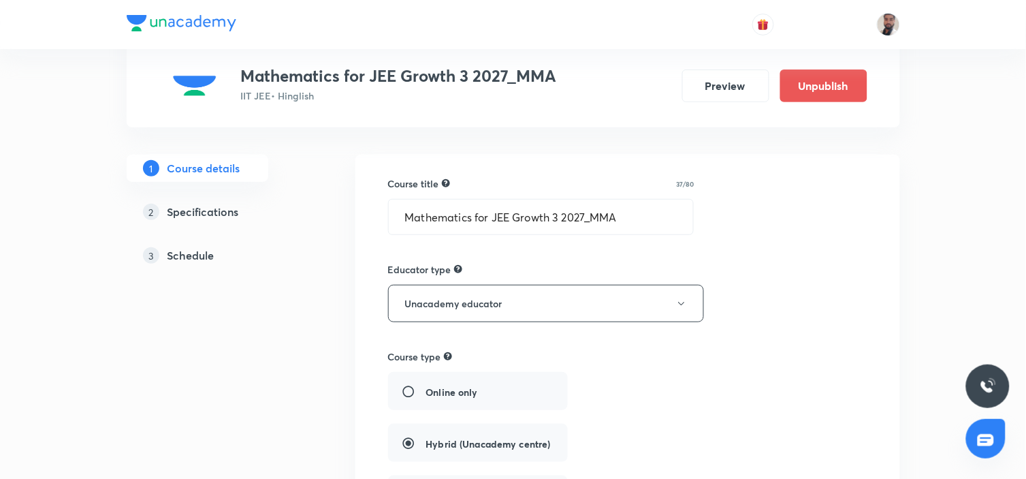
scroll to position [0, 0]
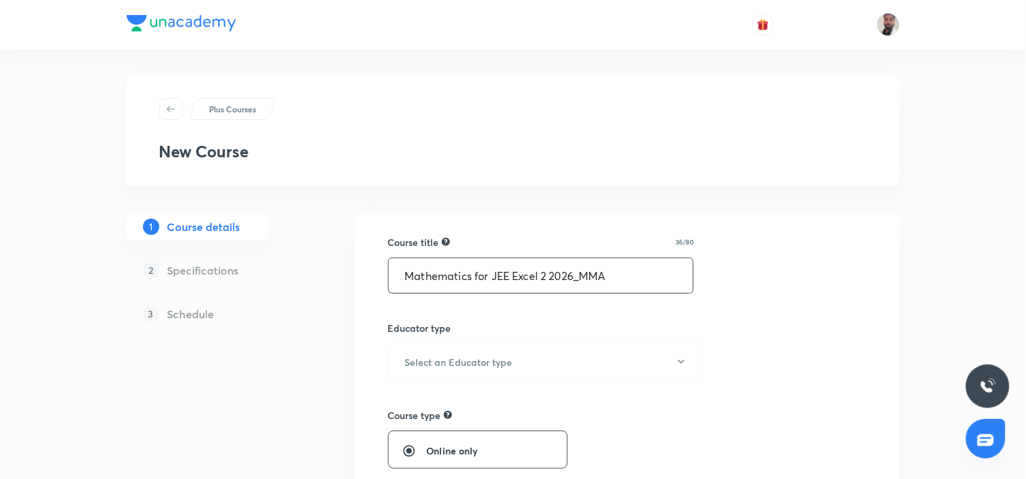
click at [547, 279] on input "Mathematics for JEE Excel 2 2026_MMA" at bounding box center [541, 275] width 305 height 35
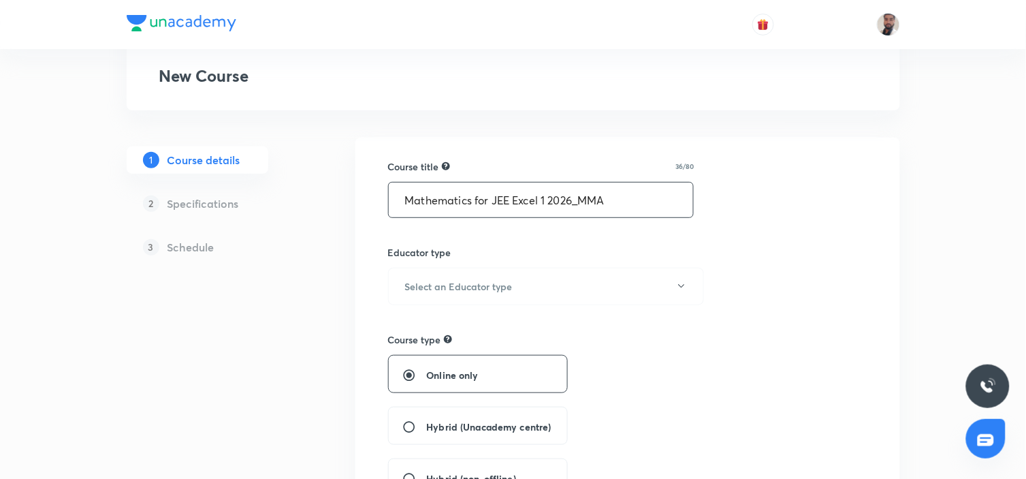
scroll to position [151, 0]
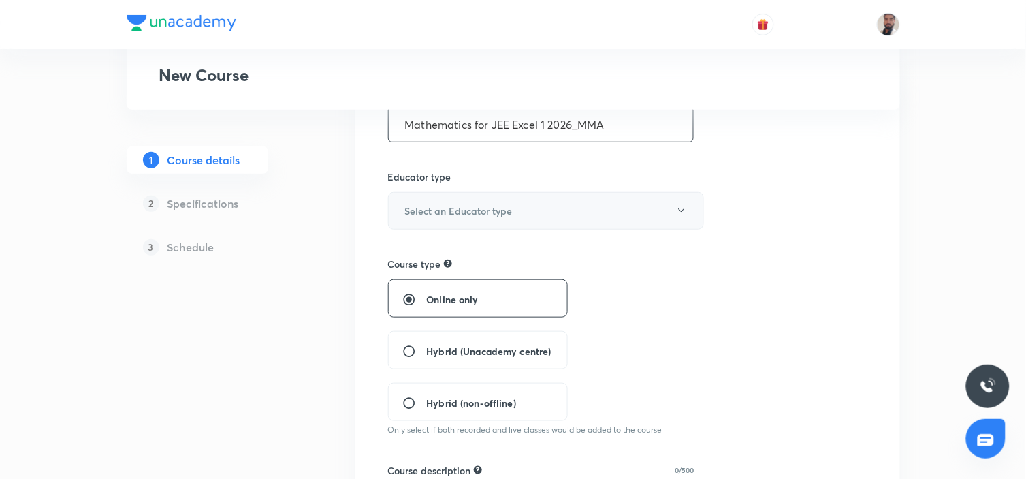
type input "Mathematics for JEE Excel 1 2026_MMA"
click at [617, 208] on button "Select an Educator type" at bounding box center [546, 210] width 316 height 37
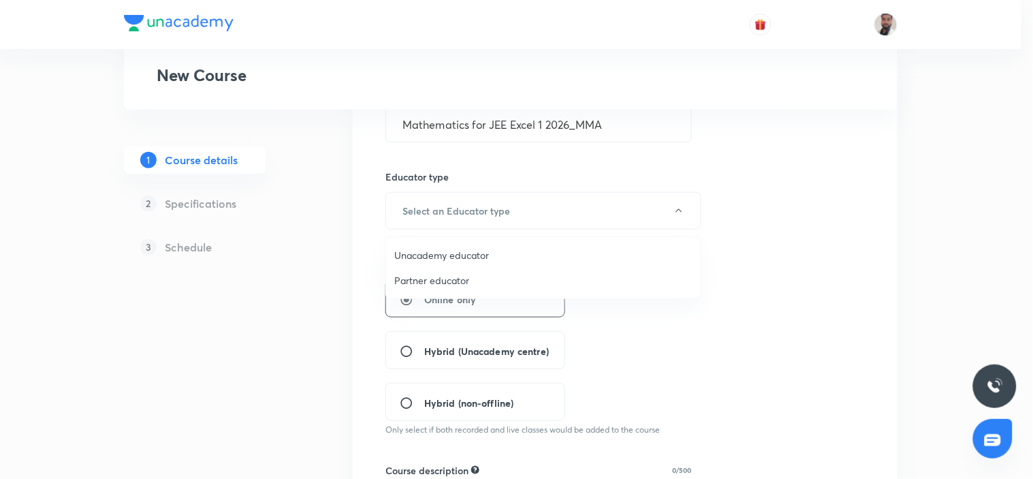
click at [462, 254] on span "Unacademy educator" at bounding box center [543, 255] width 298 height 14
radio input "false"
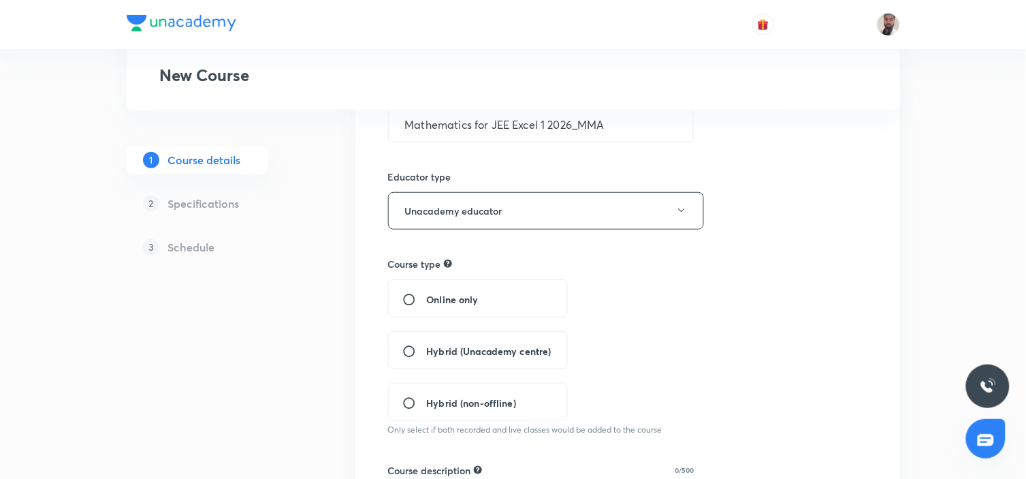
click at [492, 346] on span "Hybrid (Unacademy centre)" at bounding box center [489, 351] width 125 height 14
click at [427, 346] on input "Hybrid (Unacademy centre)" at bounding box center [414, 351] width 25 height 14
radio input "true"
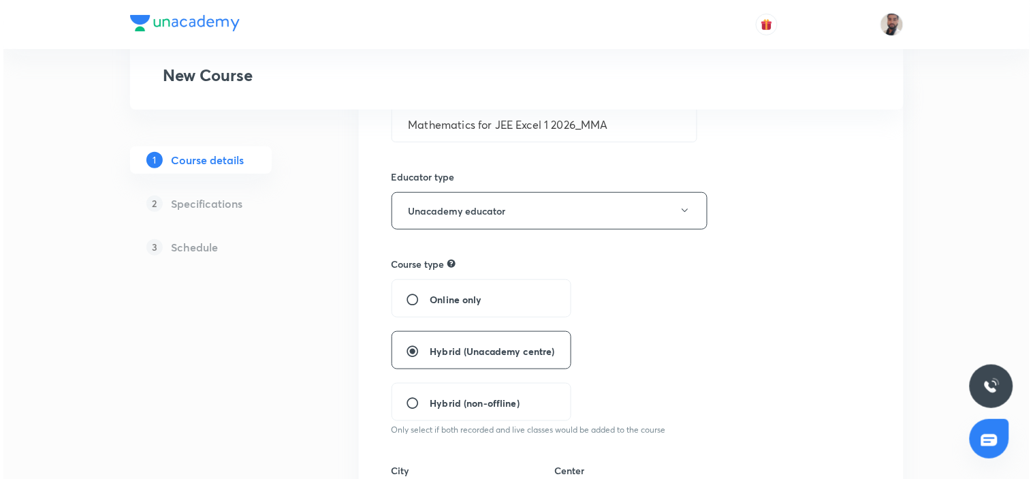
scroll to position [302, 0]
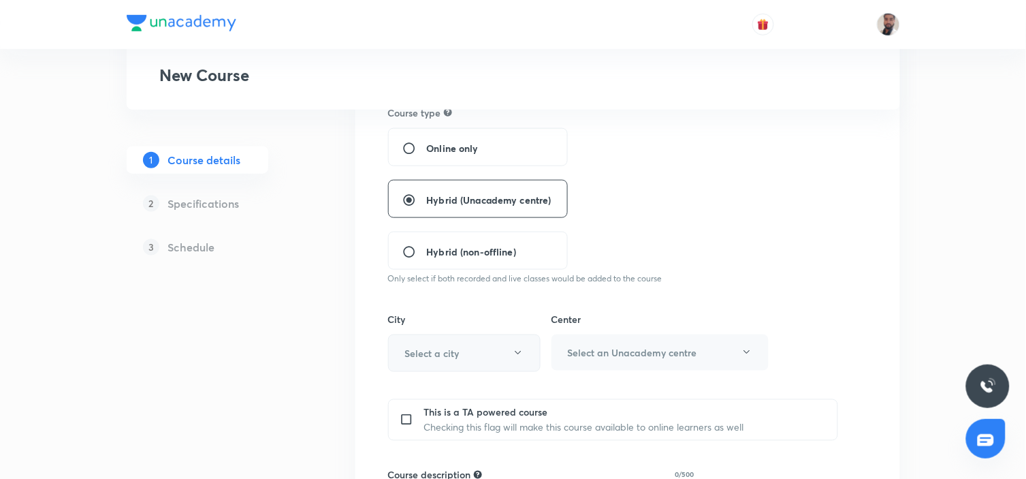
click at [507, 355] on button "Select a city" at bounding box center [464, 352] width 152 height 37
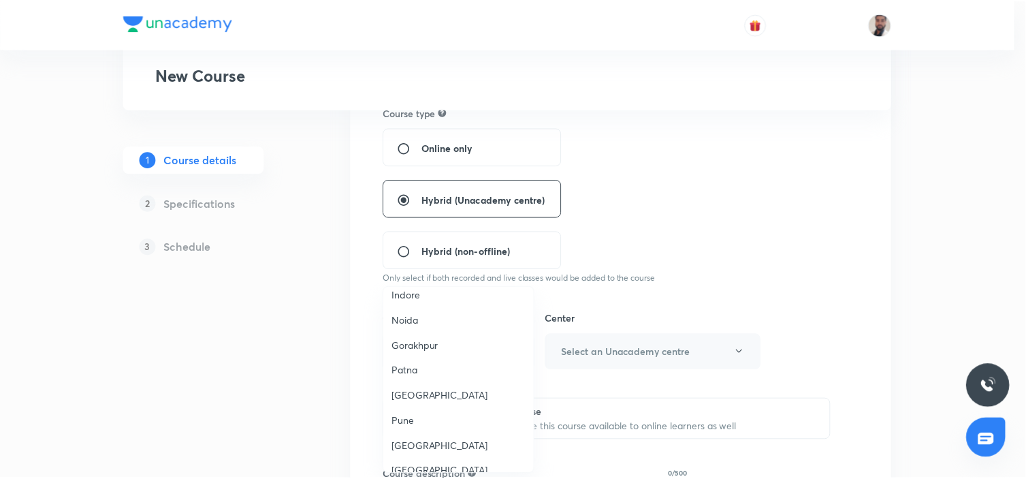
scroll to position [956, 0]
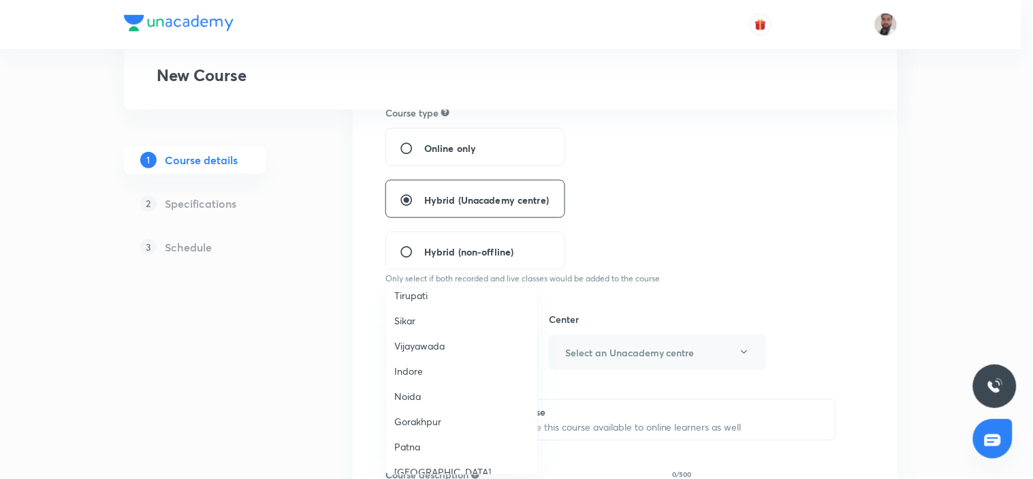
click at [428, 434] on li "Patna" at bounding box center [461, 446] width 151 height 25
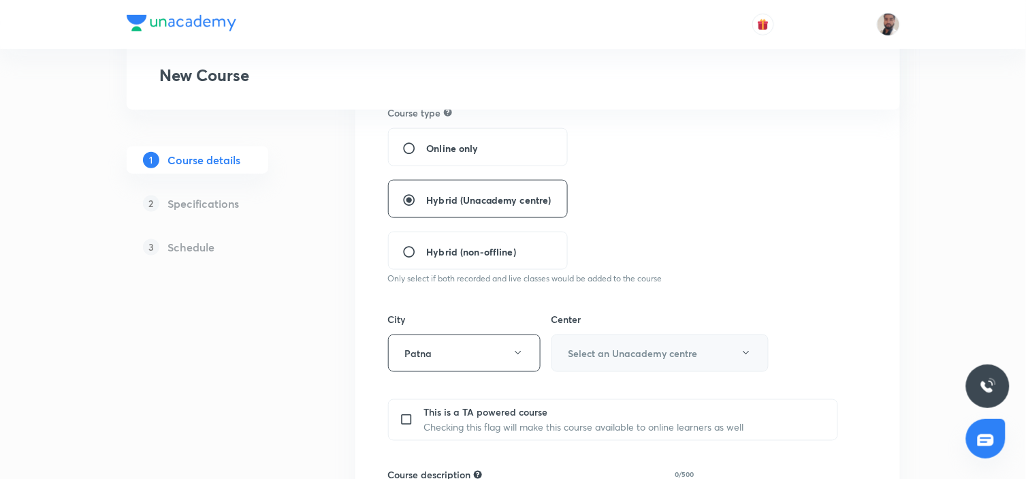
click at [625, 358] on h6 "Select an Unacademy centre" at bounding box center [632, 353] width 129 height 14
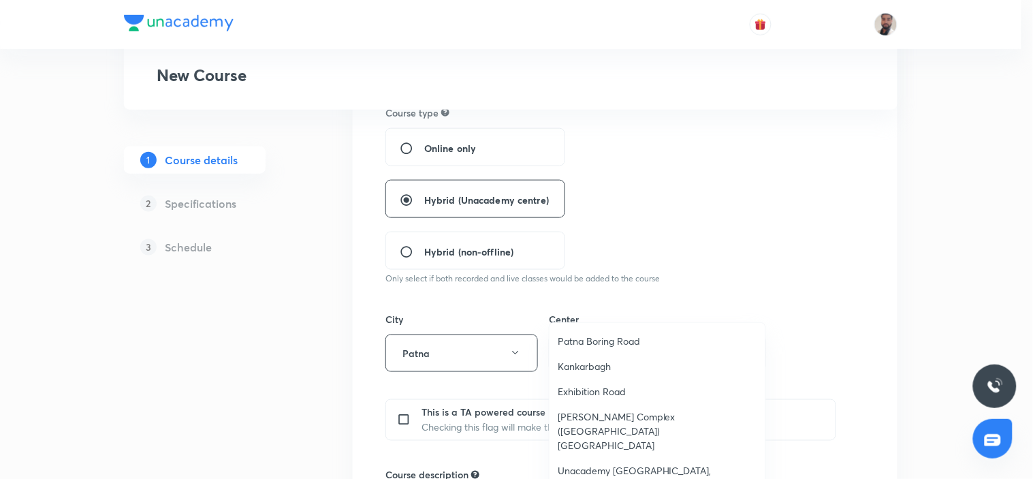
click at [601, 368] on span "Kankarbagh" at bounding box center [657, 366] width 199 height 14
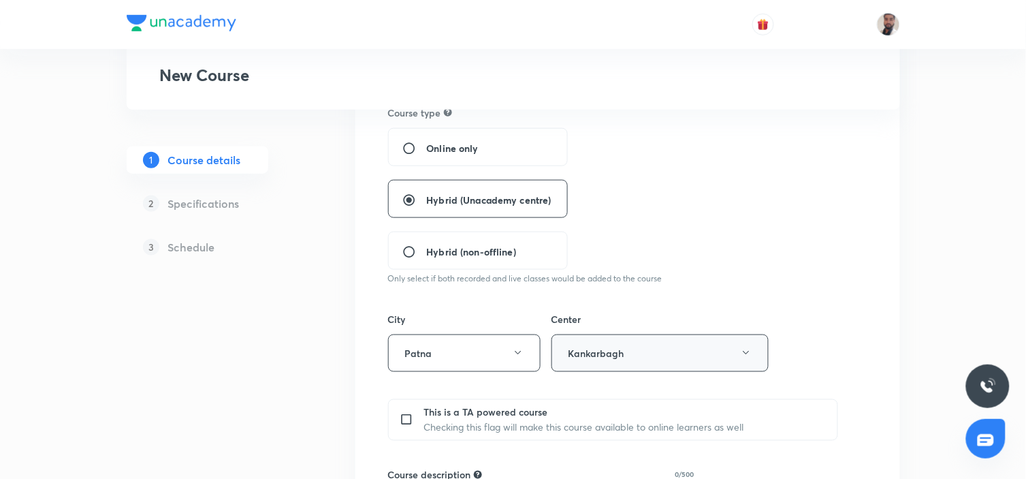
scroll to position [529, 0]
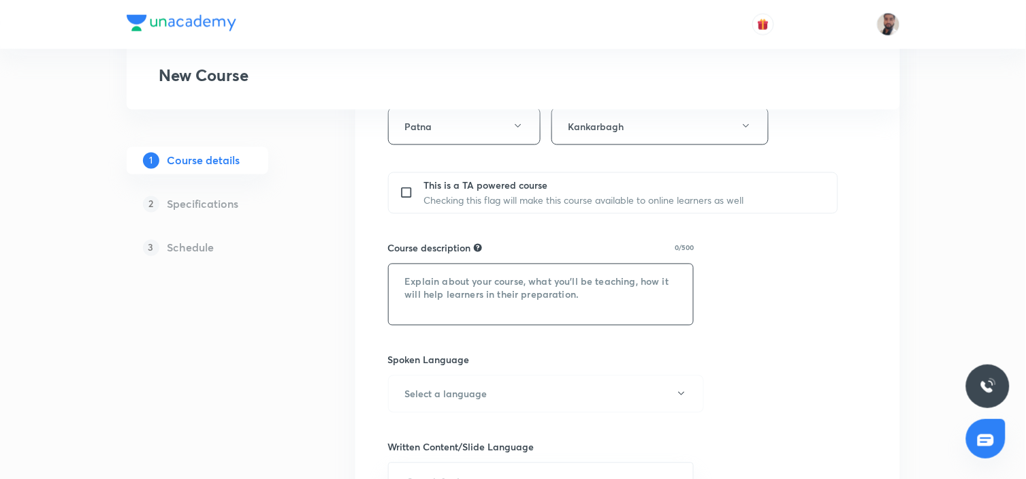
click at [509, 289] on textarea at bounding box center [541, 294] width 305 height 61
paste textarea ""In this course, Afroj Sir will provide in-depth knowledge of Mathematics. The …"
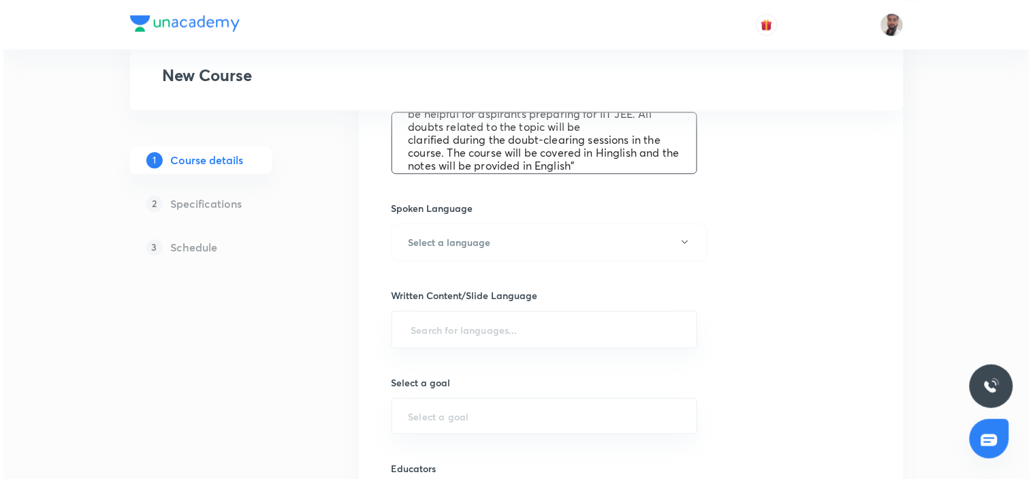
scroll to position [756, 0]
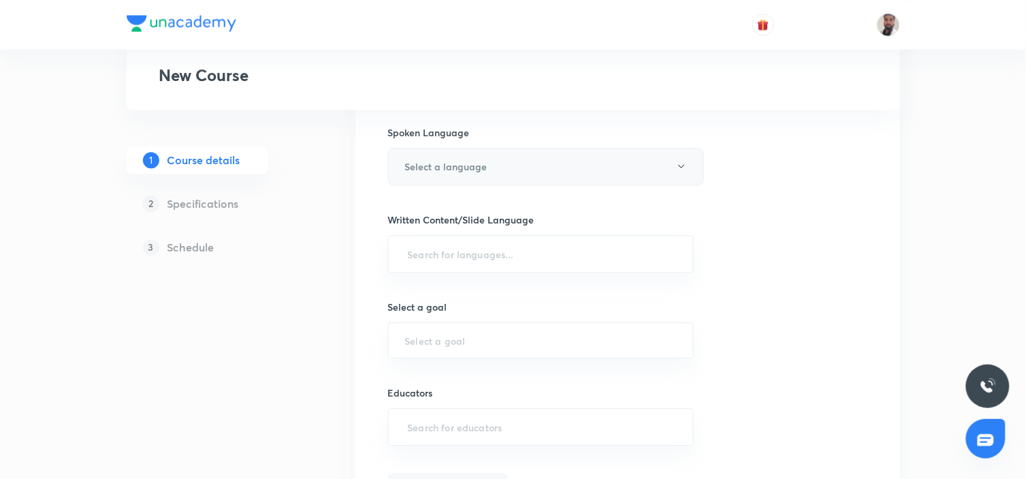
type textarea ""In this course, Afroj Sir will provide in-depth knowledge of Mathematics. The …"
click at [671, 161] on button "Select a language" at bounding box center [546, 166] width 316 height 37
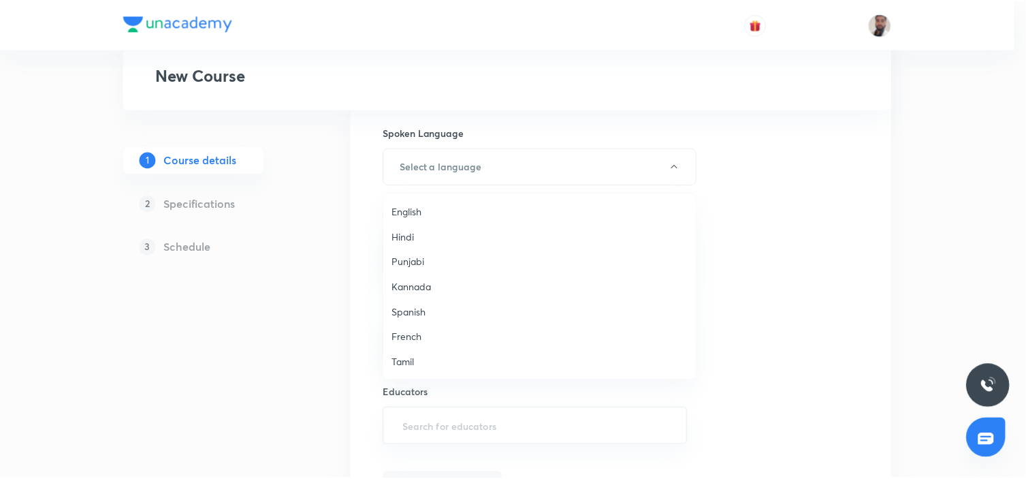
scroll to position [404, 0]
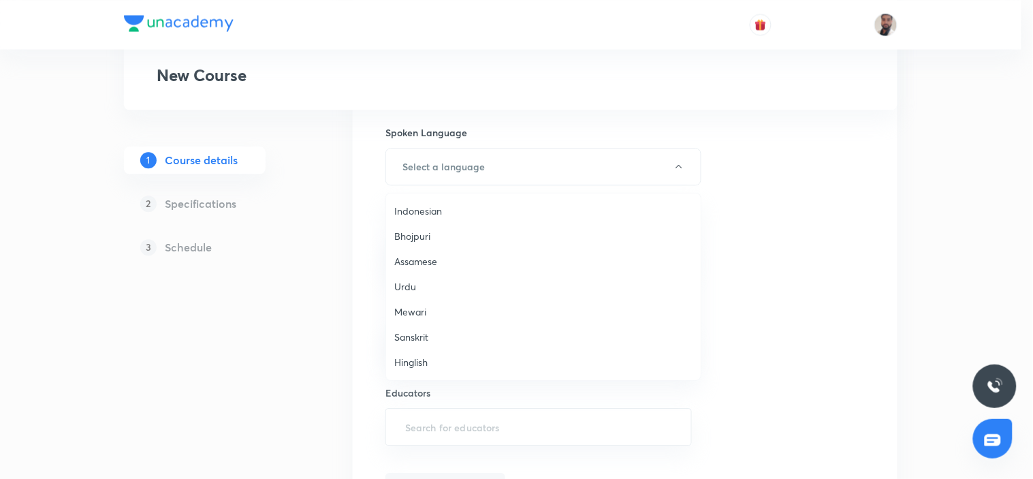
click at [427, 363] on span "Hinglish" at bounding box center [543, 362] width 298 height 14
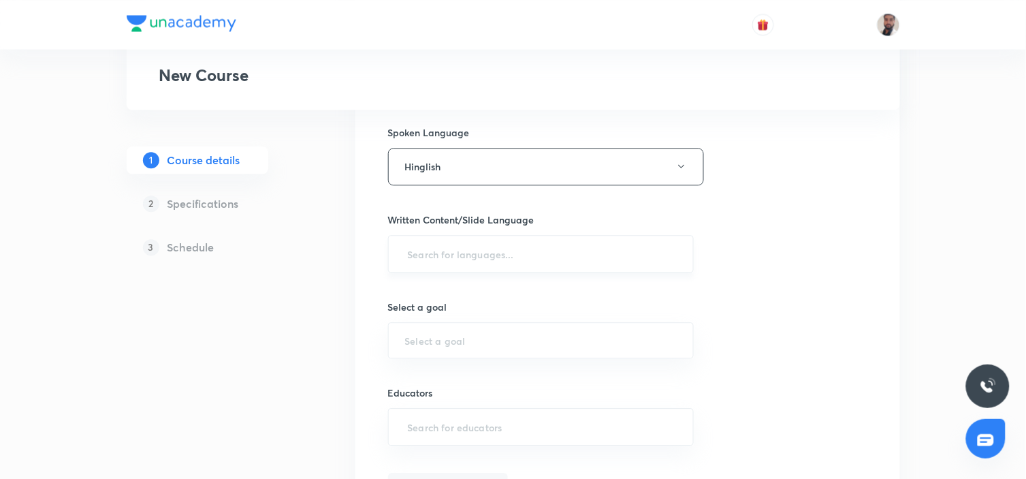
click at [549, 251] on input "text" at bounding box center [541, 253] width 272 height 25
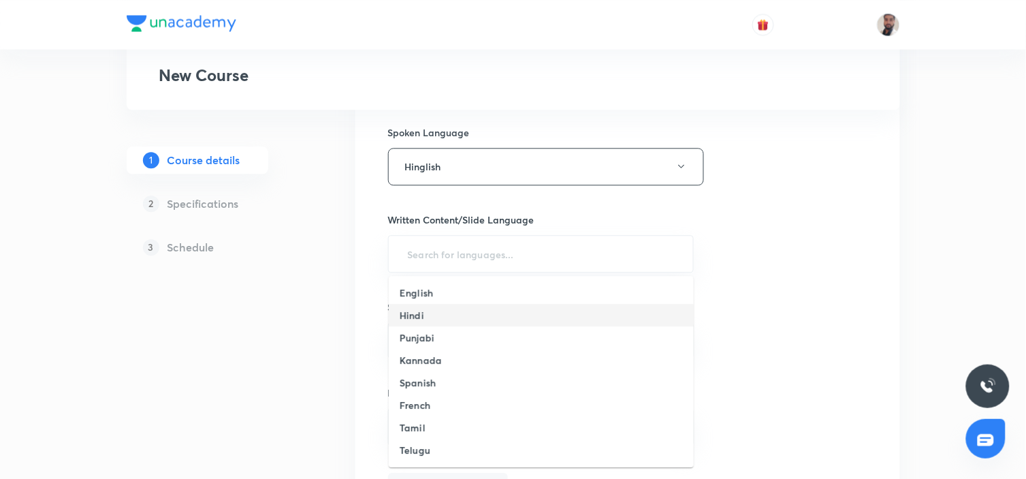
click at [451, 310] on li "Hindi" at bounding box center [541, 315] width 305 height 22
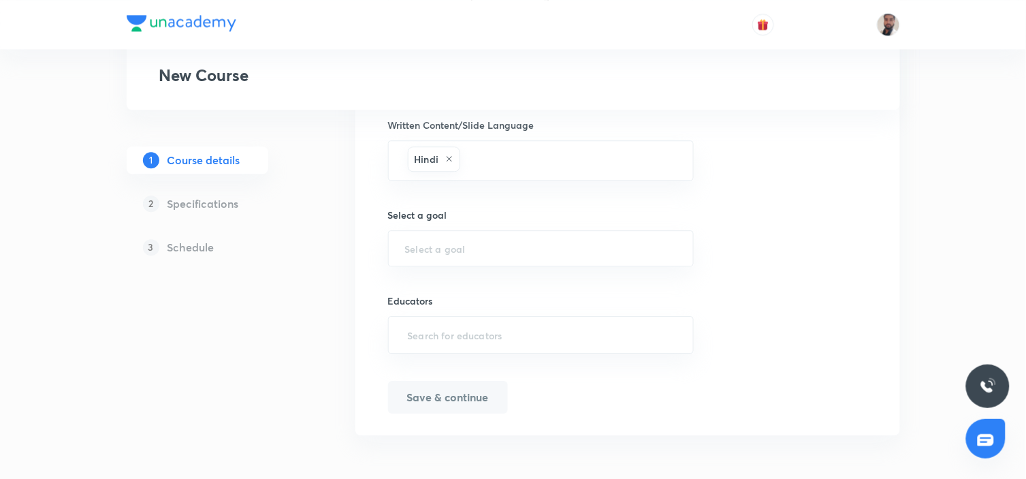
scroll to position [700, 0]
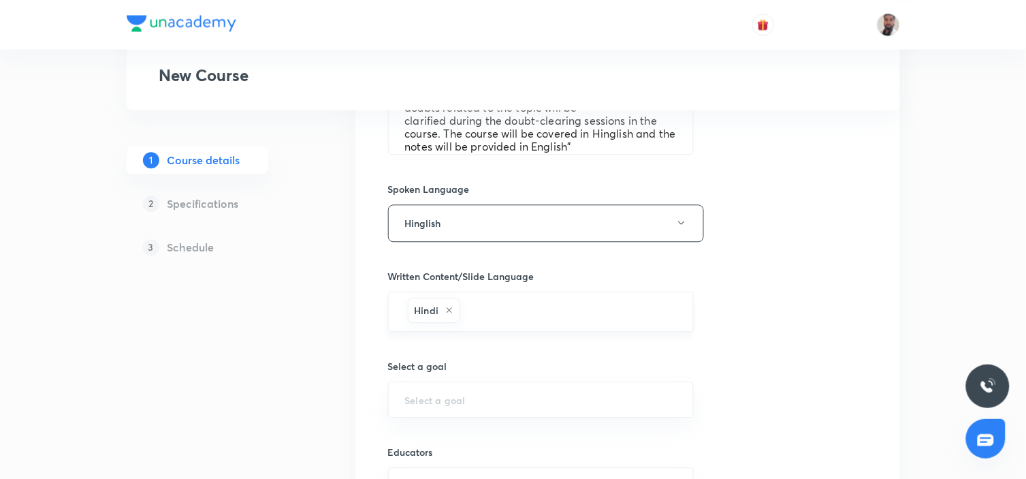
click at [447, 313] on icon at bounding box center [449, 310] width 8 height 8
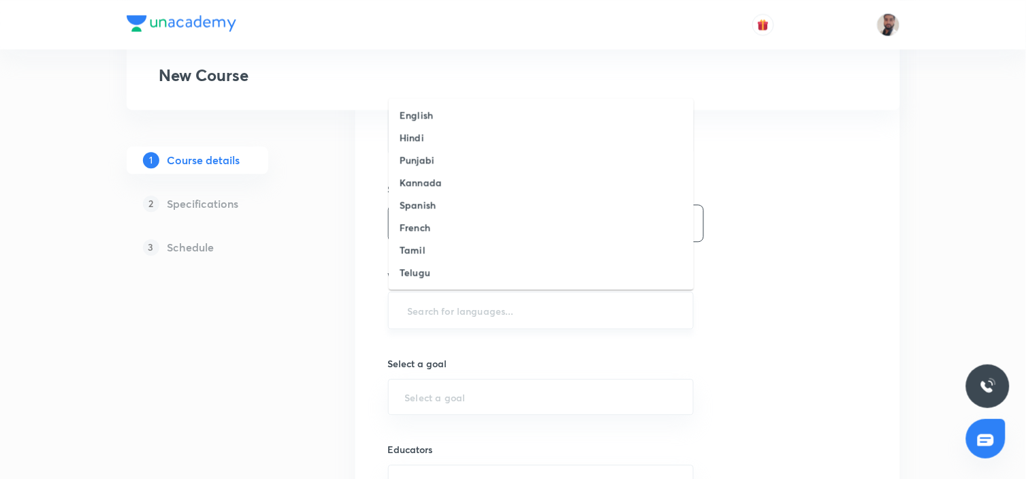
click at [471, 305] on input "text" at bounding box center [541, 309] width 272 height 25
click at [456, 107] on li "English" at bounding box center [541, 114] width 305 height 22
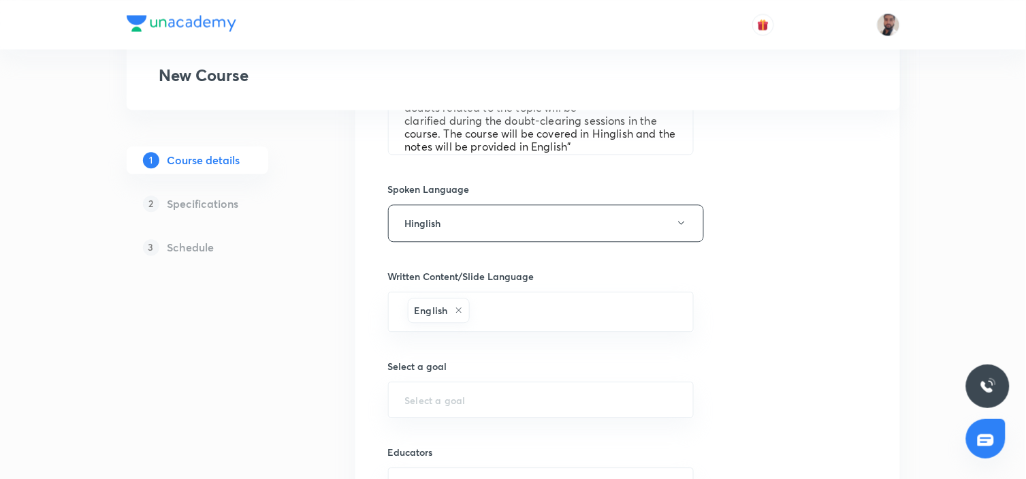
scroll to position [776, 0]
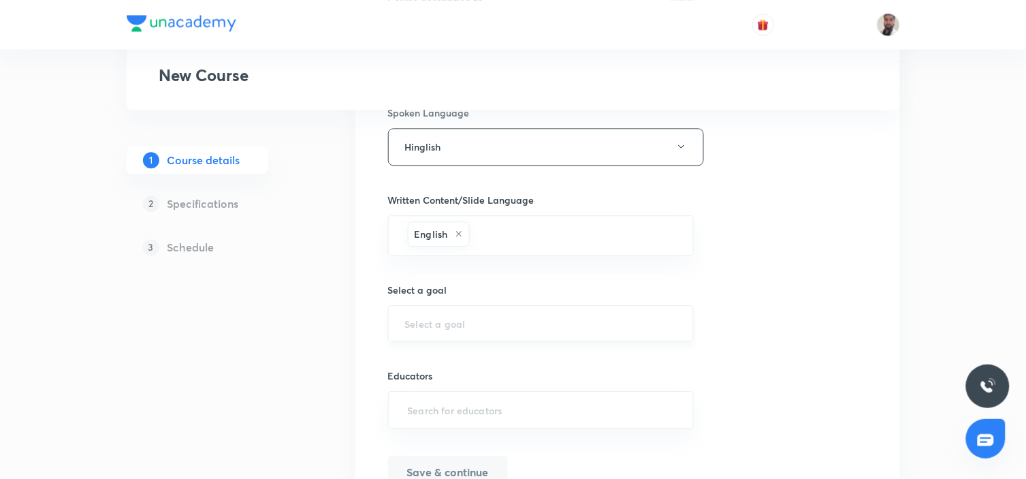
click at [480, 315] on div "​" at bounding box center [541, 323] width 306 height 36
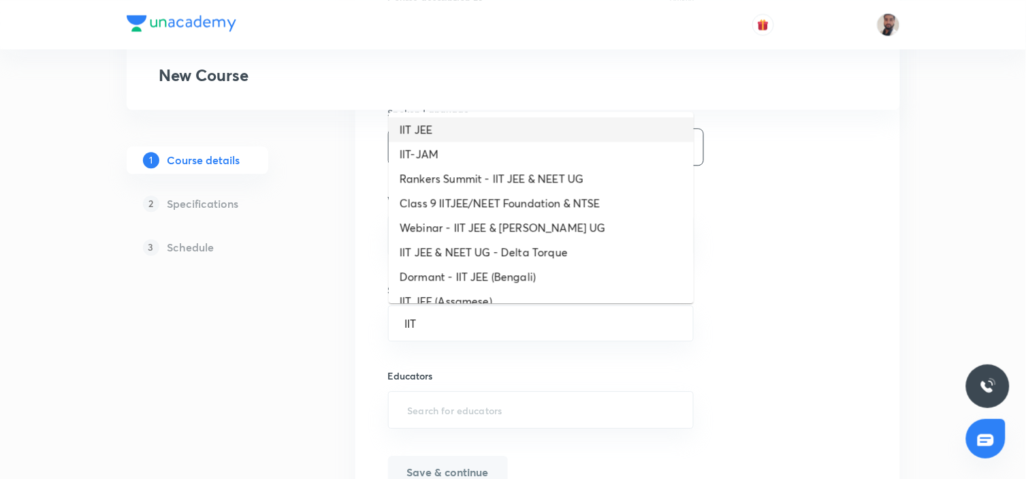
click at [465, 125] on li "IIT JEE" at bounding box center [541, 129] width 305 height 25
type input "IIT JEE"
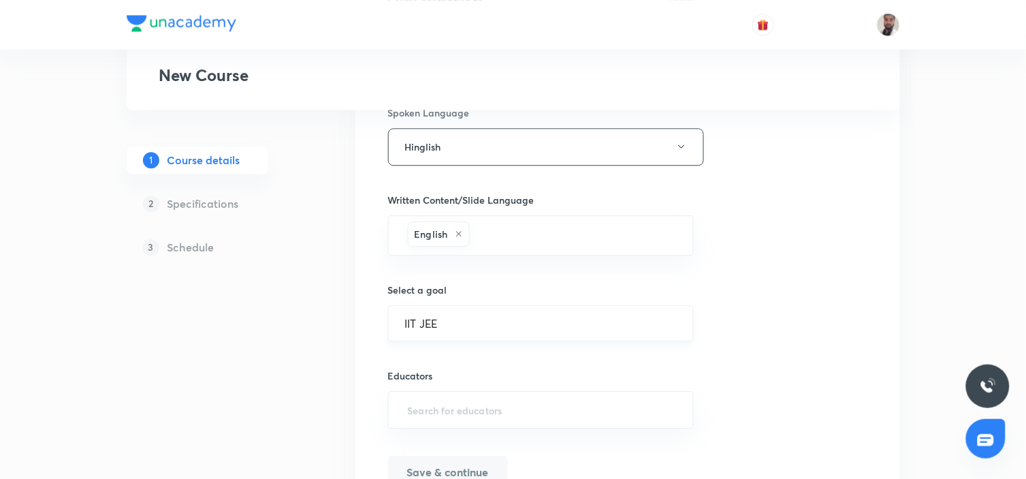
scroll to position [852, 0]
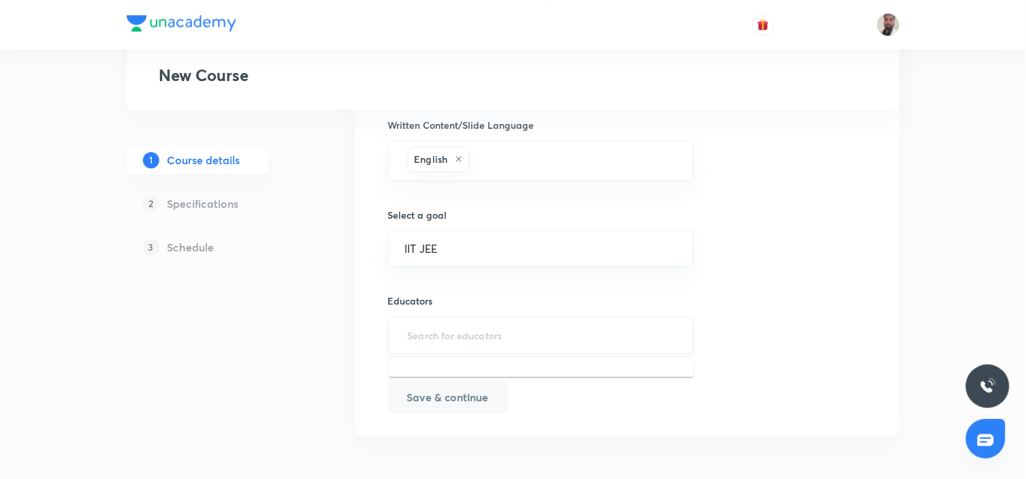
click at [461, 338] on input "text" at bounding box center [541, 334] width 272 height 25
paste input "mdafroj680@gmail.com"
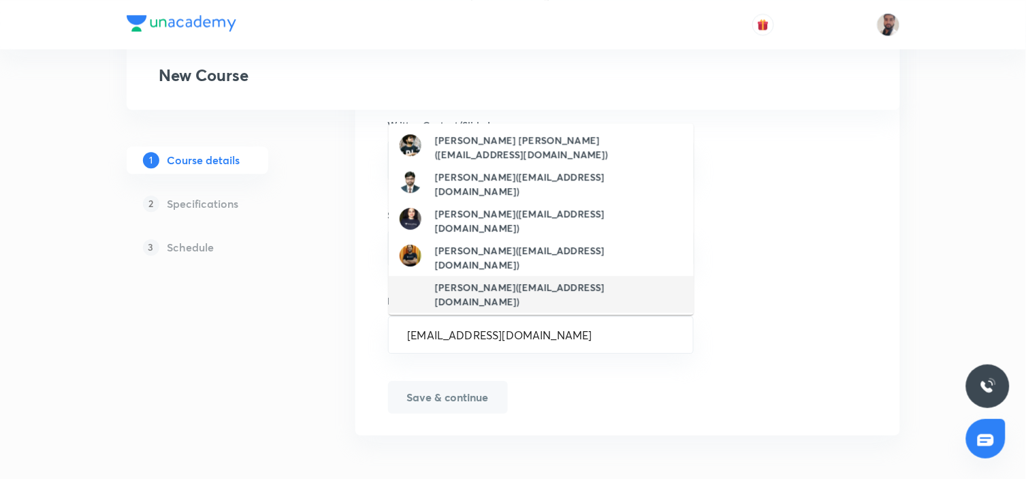
type input "mdafroj680@gmail.com"
click at [575, 409] on div "Save & continue" at bounding box center [541, 397] width 306 height 33
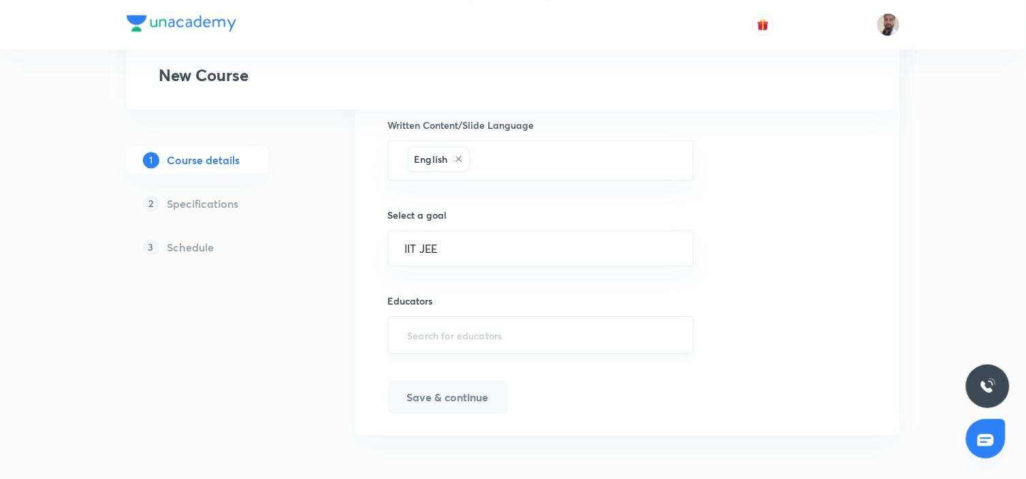
click at [516, 335] on input "text" at bounding box center [541, 334] width 272 height 25
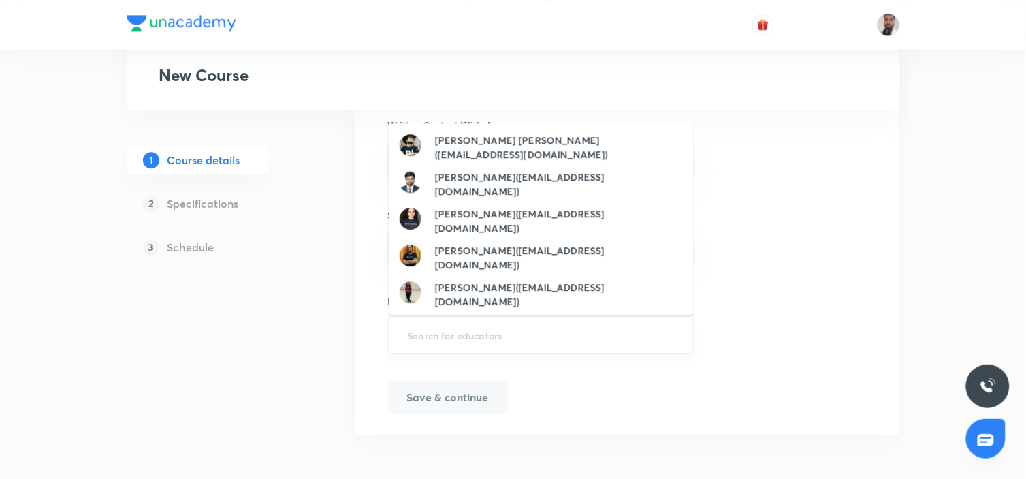
click at [460, 332] on input "text" at bounding box center [541, 334] width 272 height 25
paste input ""unacademy-user-YPEJOZOMFL3Y ""
type input ""unacademy-user-YPEJOZOMFL3Y ""
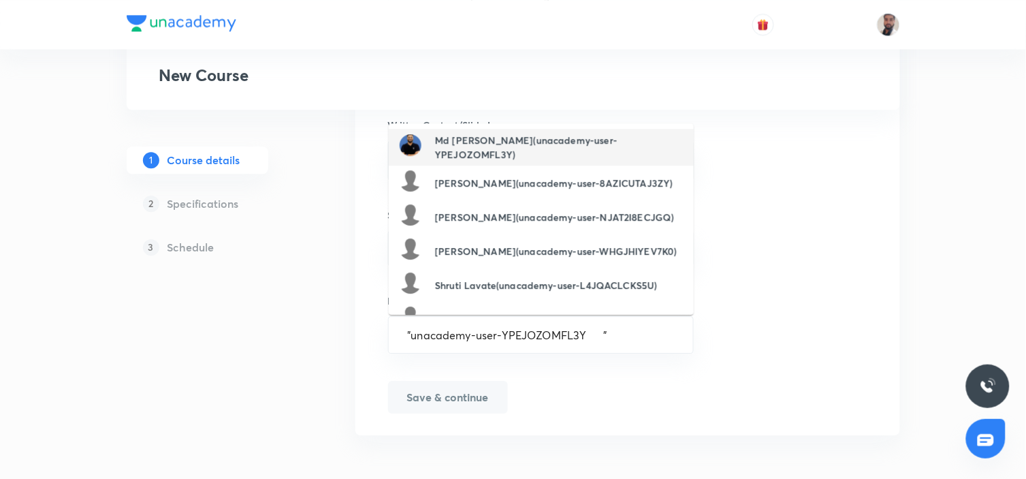
click at [507, 144] on h6 "Md Afroj(unacademy-user-YPEJOZOMFL3Y)" at bounding box center [559, 147] width 248 height 29
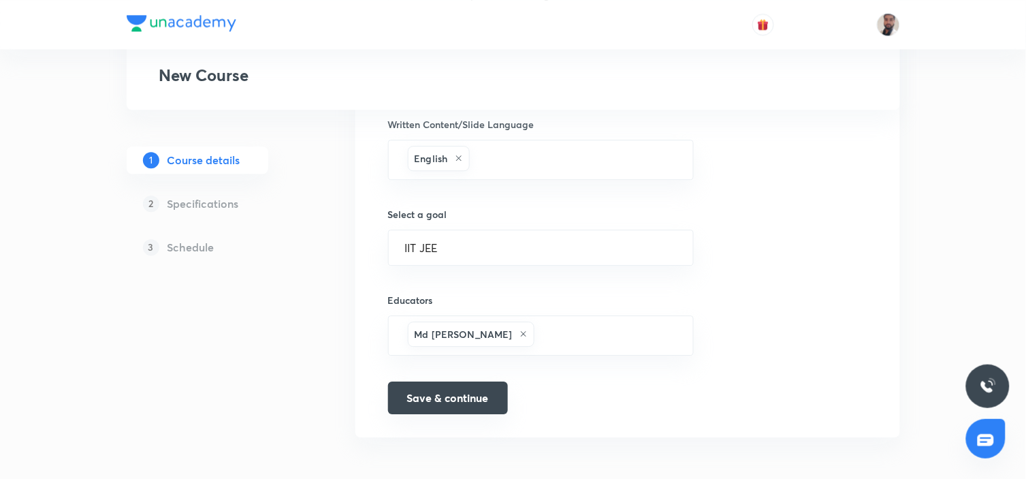
click at [467, 399] on button "Save & continue" at bounding box center [448, 397] width 120 height 33
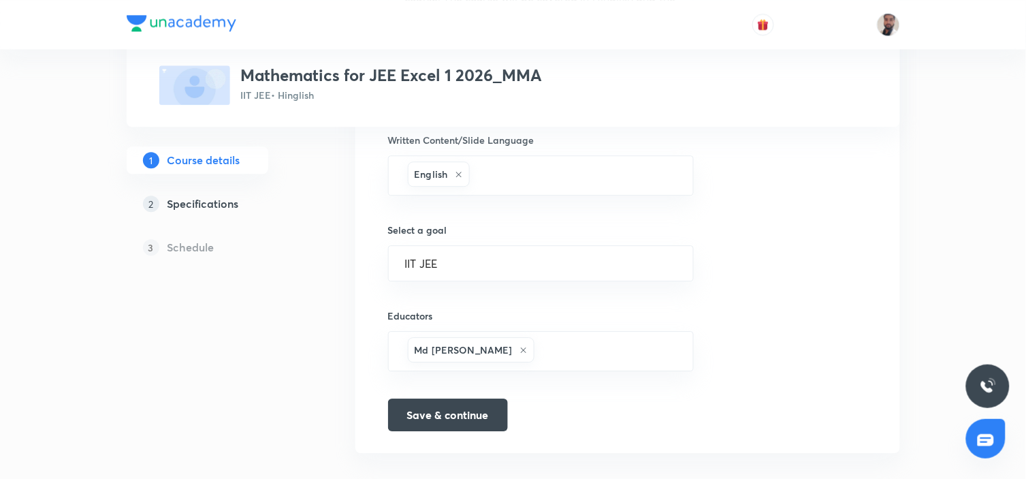
scroll to position [869, 0]
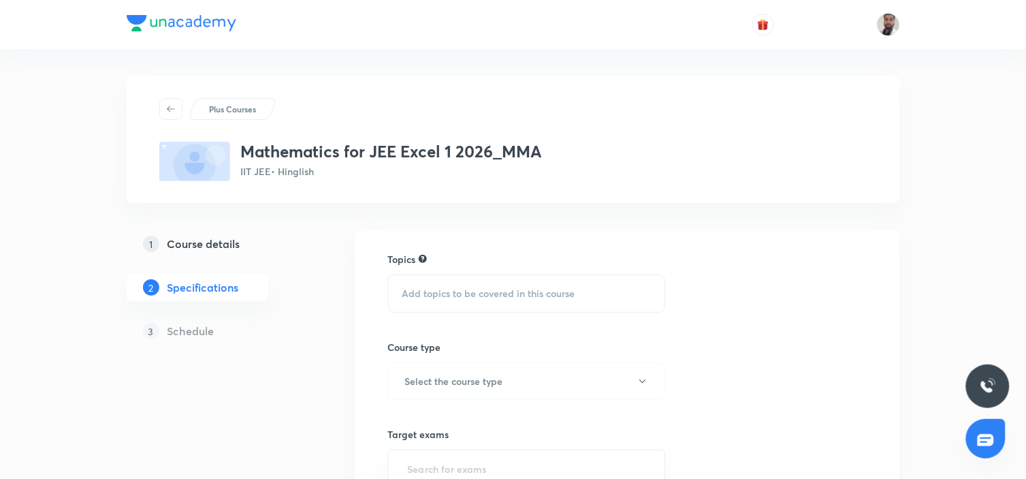
click at [493, 293] on span "Add topics to be covered in this course" at bounding box center [488, 293] width 173 height 11
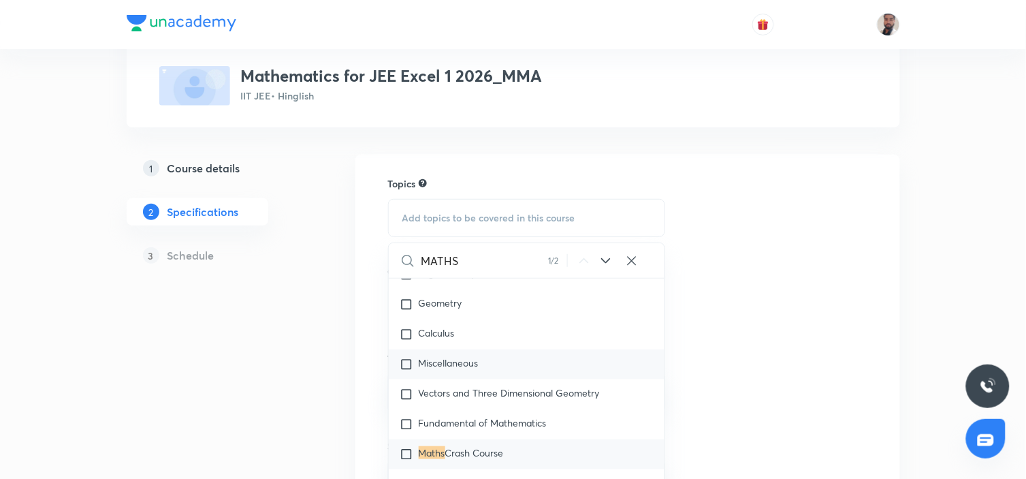
scroll to position [151, 0]
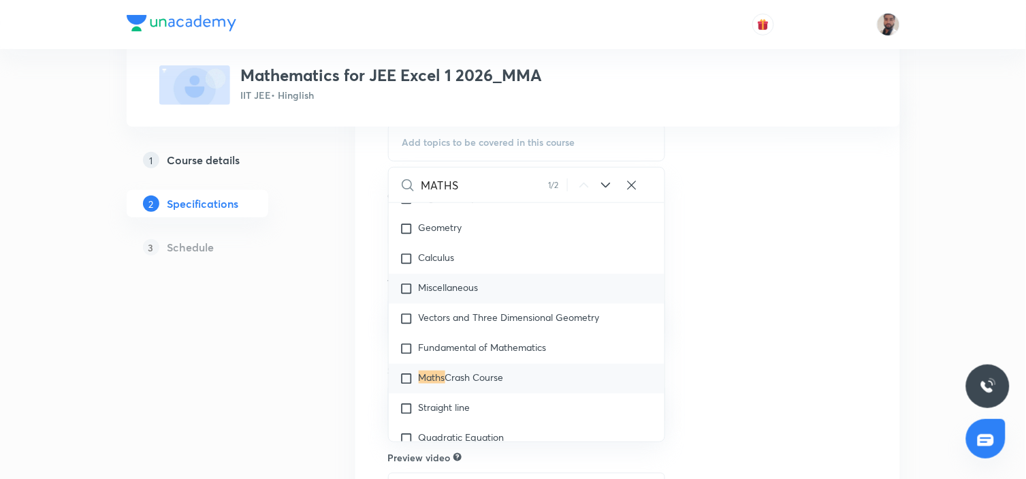
type input "MATHS"
click at [487, 296] on div "Miscellaneous" at bounding box center [527, 289] width 276 height 30
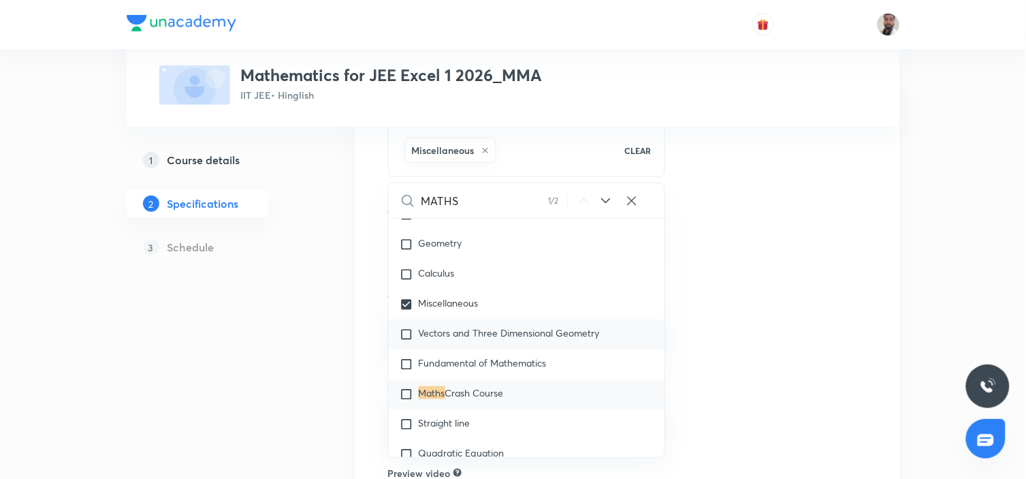
click at [475, 334] on span "Vectors and Three Dimensional Geometry" at bounding box center [509, 332] width 181 height 13
checkbox input "true"
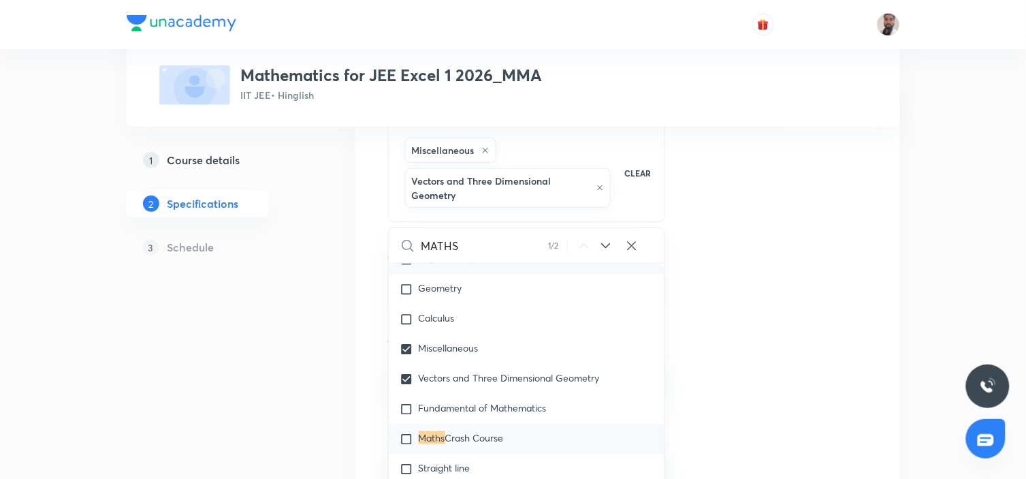
scroll to position [1601, 0]
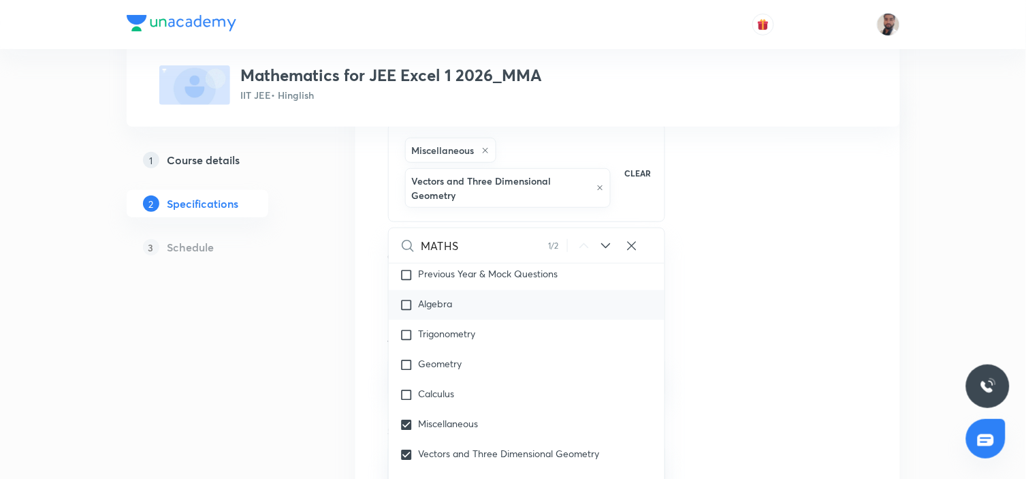
click at [445, 302] on span "Algebra" at bounding box center [436, 303] width 34 height 13
checkbox input "true"
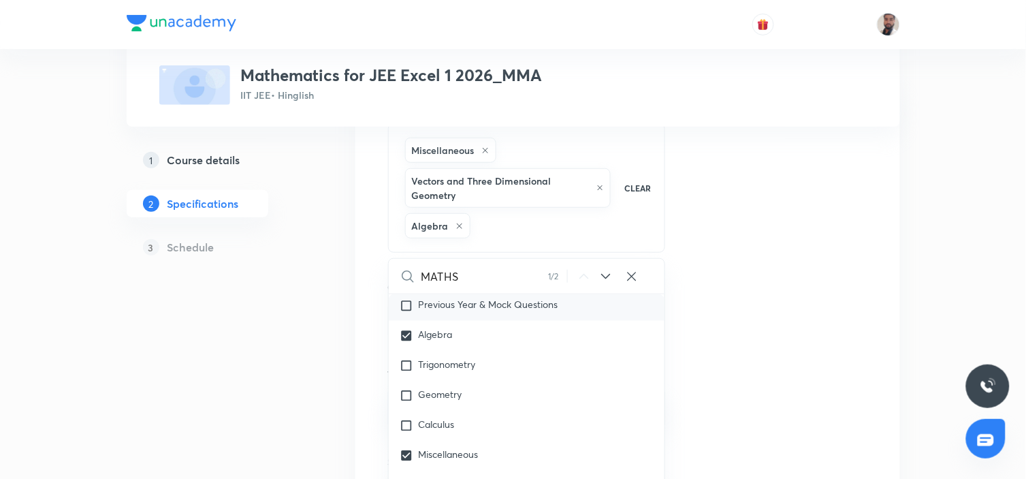
click at [451, 304] on span "Previous Year & Mock Questions" at bounding box center [489, 303] width 140 height 13
checkbox input "true"
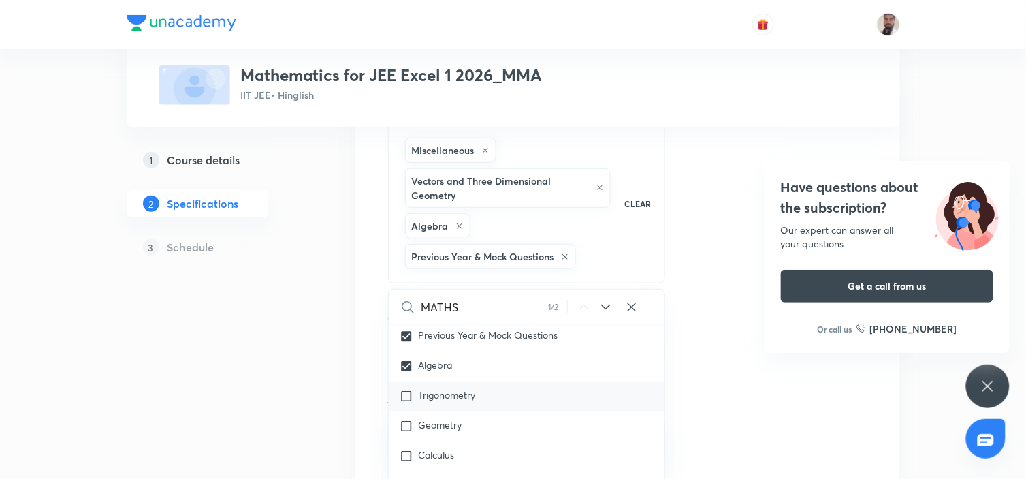
click at [439, 398] on span "Trigonometry" at bounding box center [447, 394] width 57 height 13
checkbox input "true"
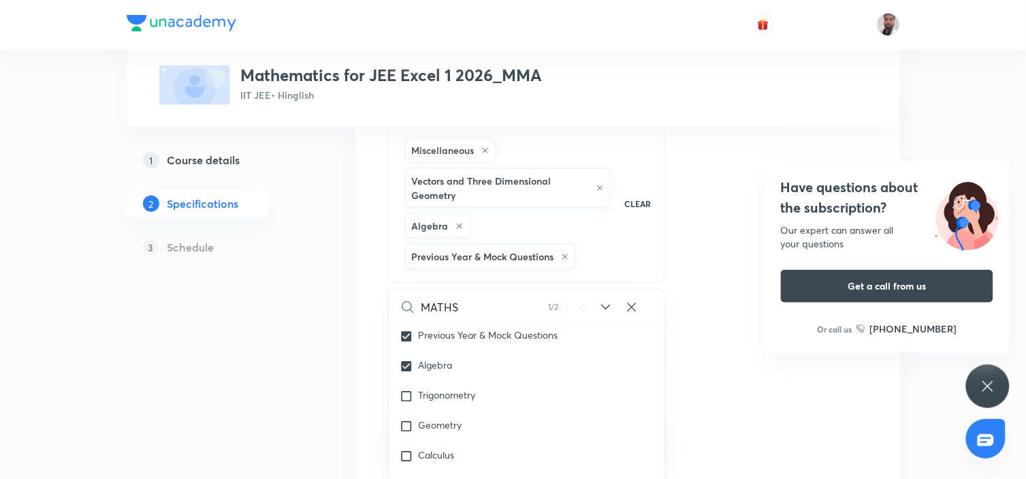
checkbox input "true"
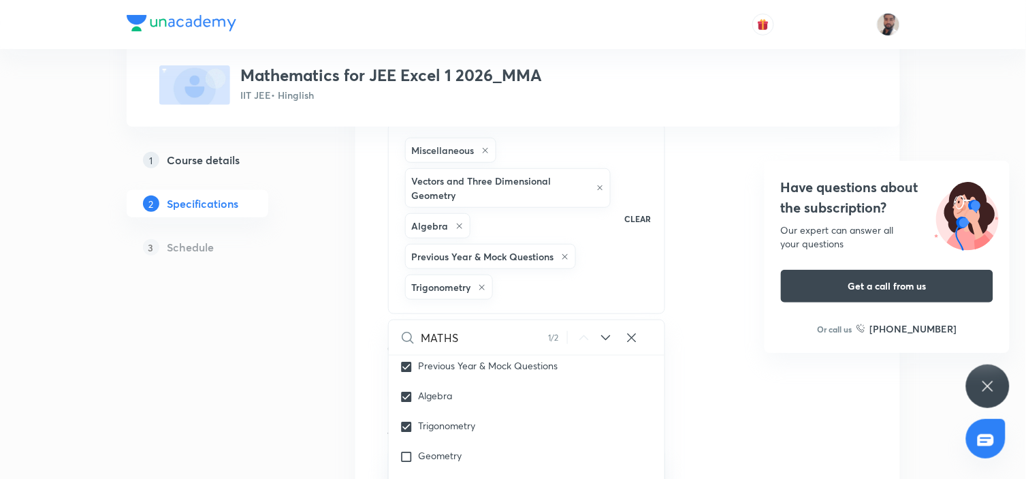
scroll to position [227, 0]
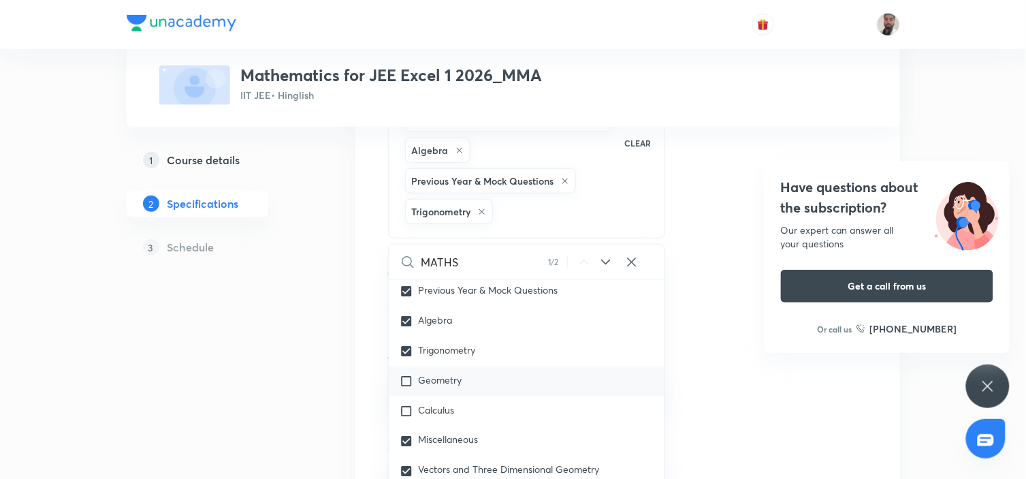
drag, startPoint x: 460, startPoint y: 385, endPoint x: 472, endPoint y: 385, distance: 13.0
click at [460, 385] on span "Geometry" at bounding box center [441, 379] width 44 height 13
checkbox input "true"
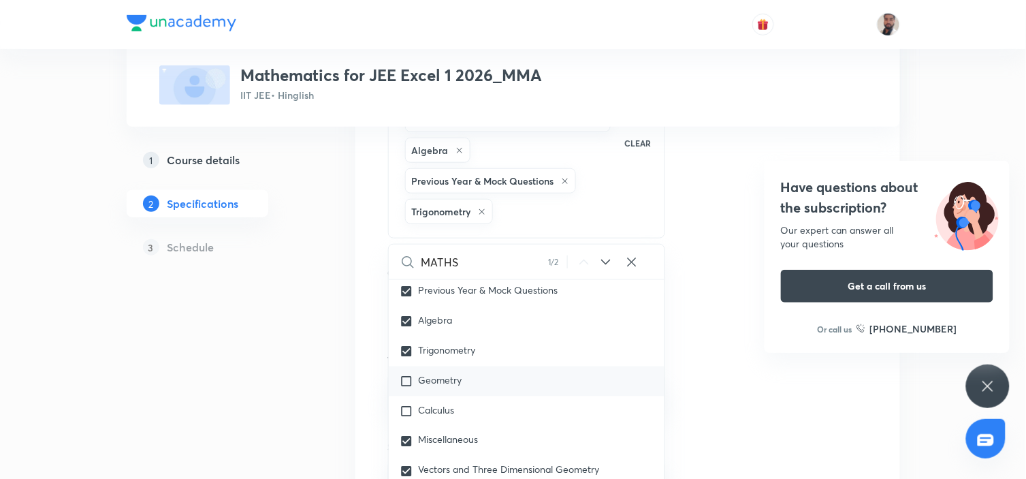
checkbox input "true"
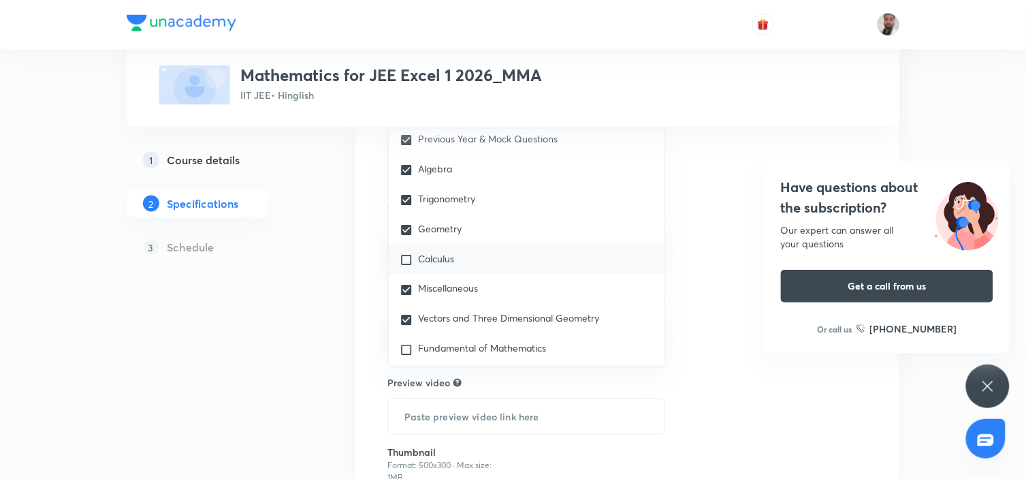
click at [468, 256] on div "Calculus" at bounding box center [527, 260] width 276 height 30
checkbox input "true"
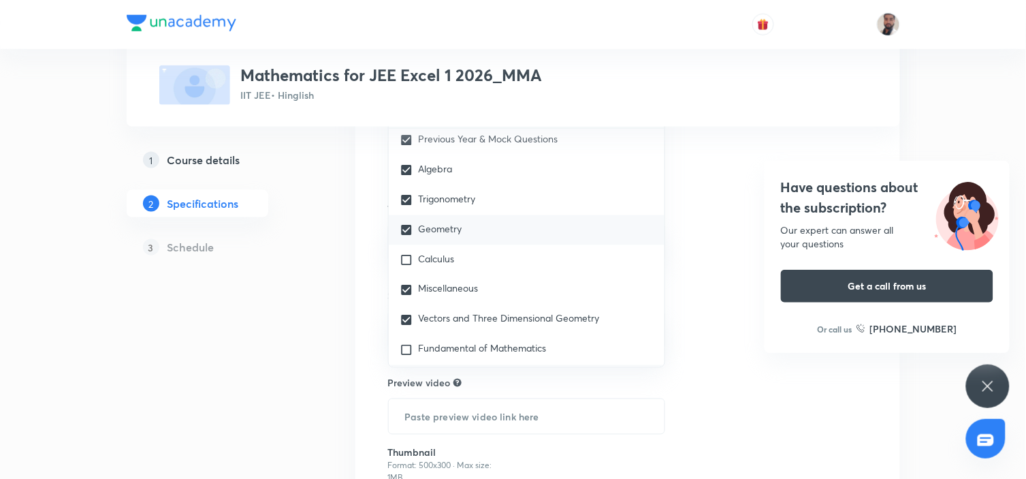
checkbox input "true"
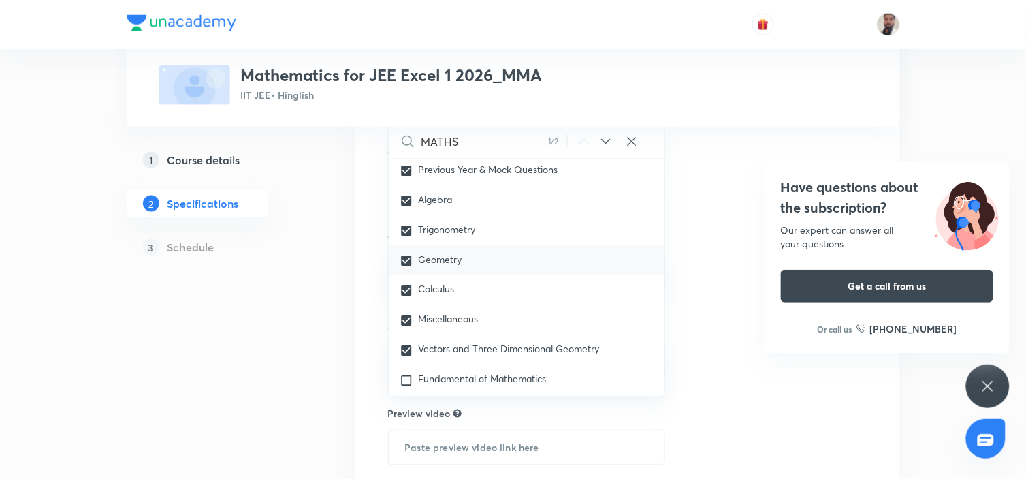
scroll to position [1828, 0]
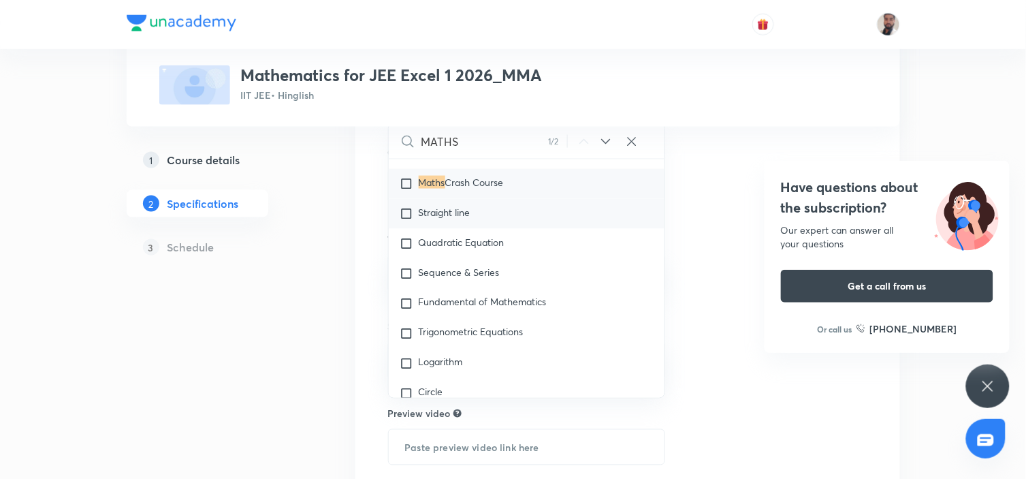
click at [459, 221] on div "Straight line" at bounding box center [527, 214] width 276 height 30
checkbox input "true"
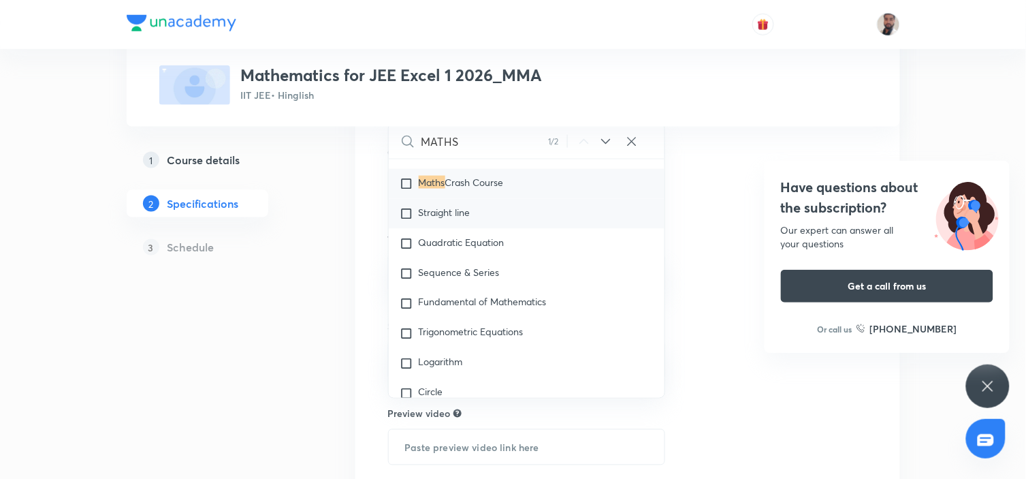
checkbox input "true"
click at [461, 185] on span "Crash Course" at bounding box center [474, 182] width 59 height 13
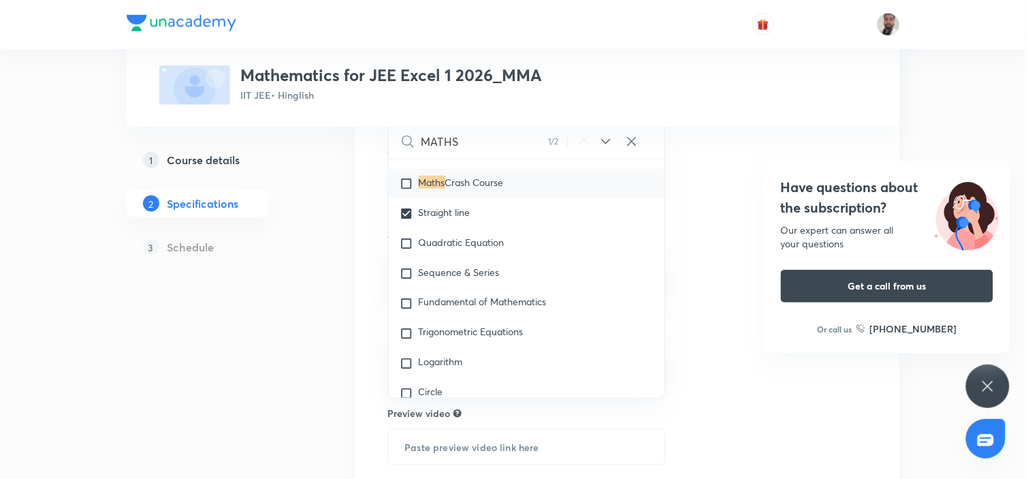
checkbox input "true"
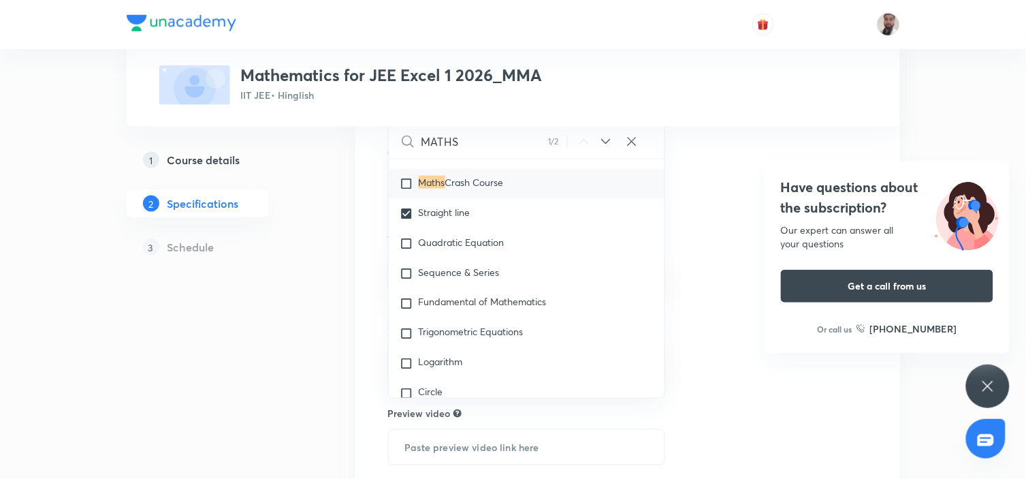
checkbox input "true"
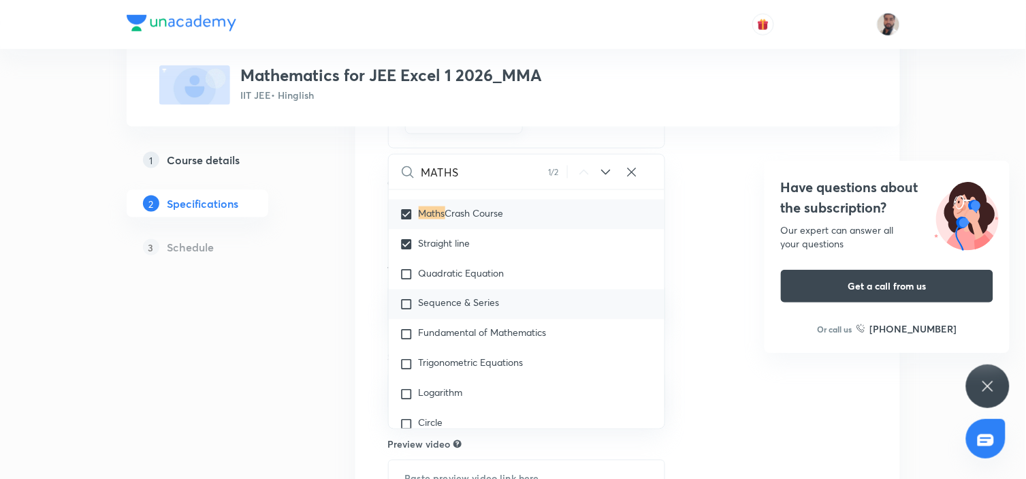
click at [457, 301] on span "Sequence & Series" at bounding box center [459, 302] width 81 height 13
checkbox input "true"
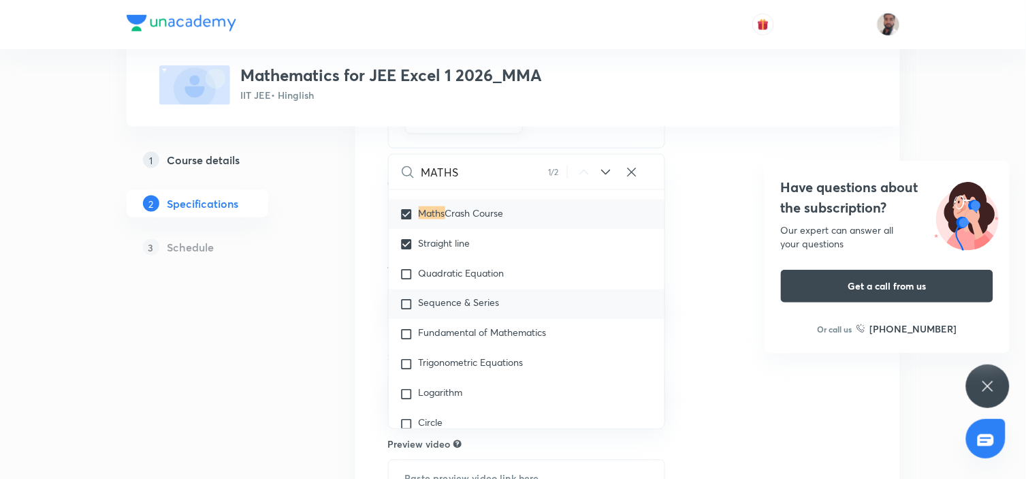
checkbox input "true"
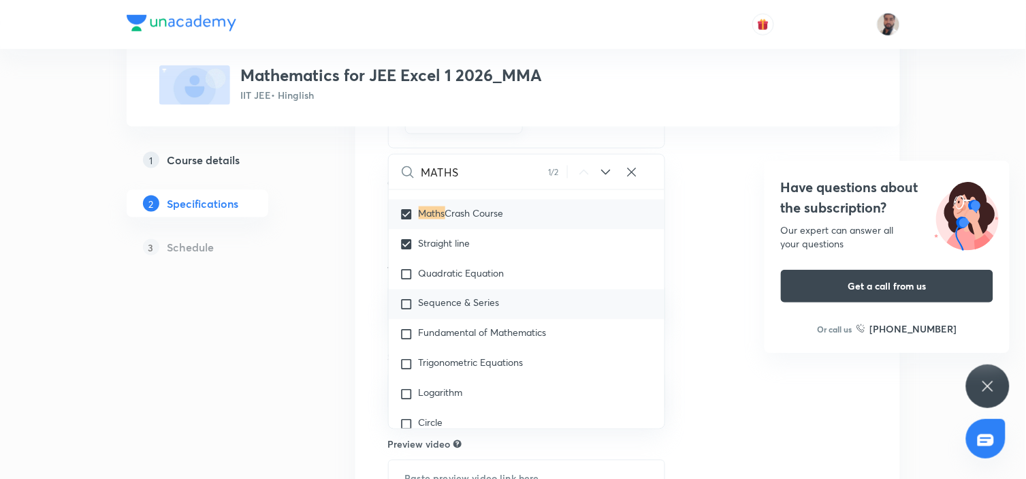
checkbox input "true"
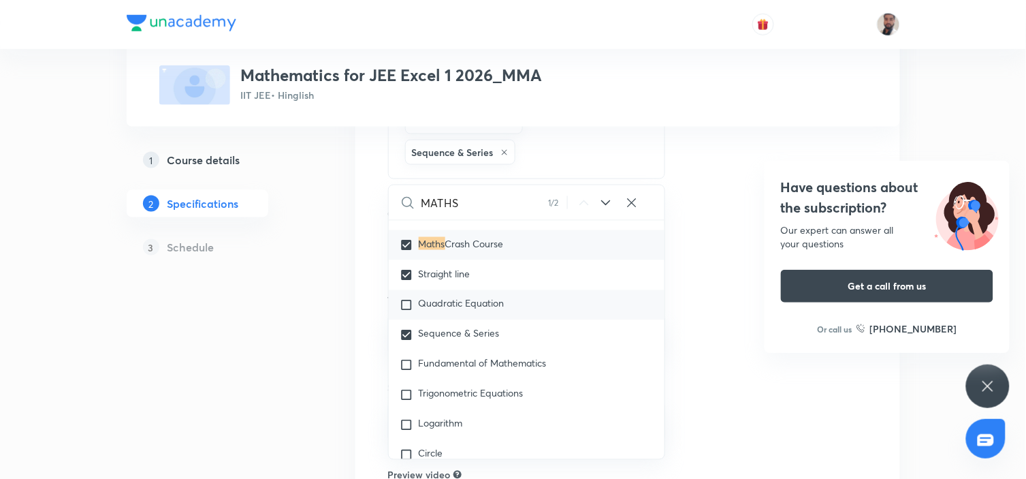
click at [452, 303] on span "Quadratic Equation" at bounding box center [462, 303] width 86 height 13
checkbox input "true"
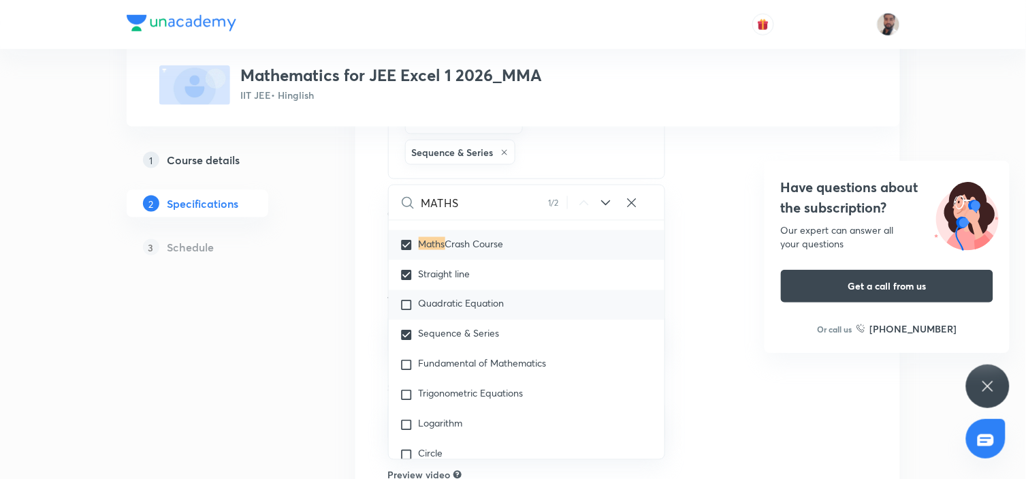
checkbox input "true"
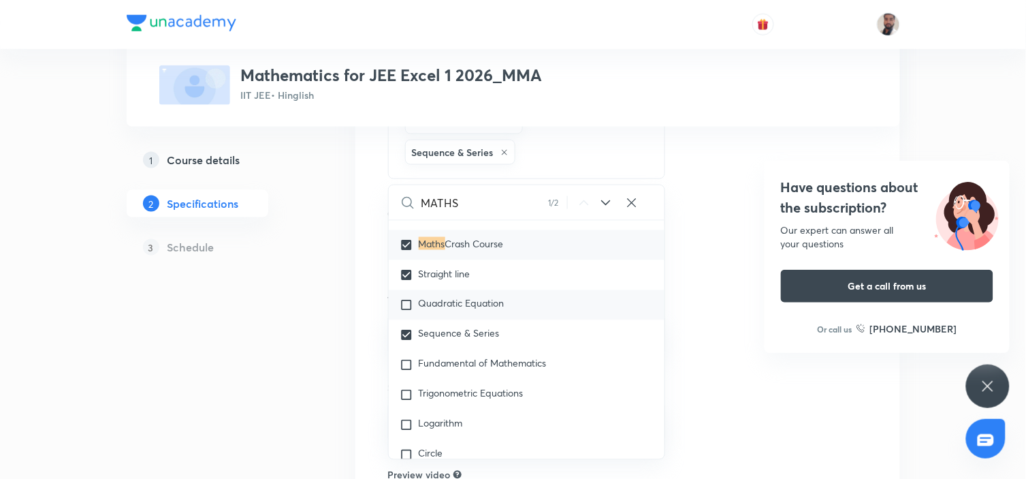
checkbox input "true"
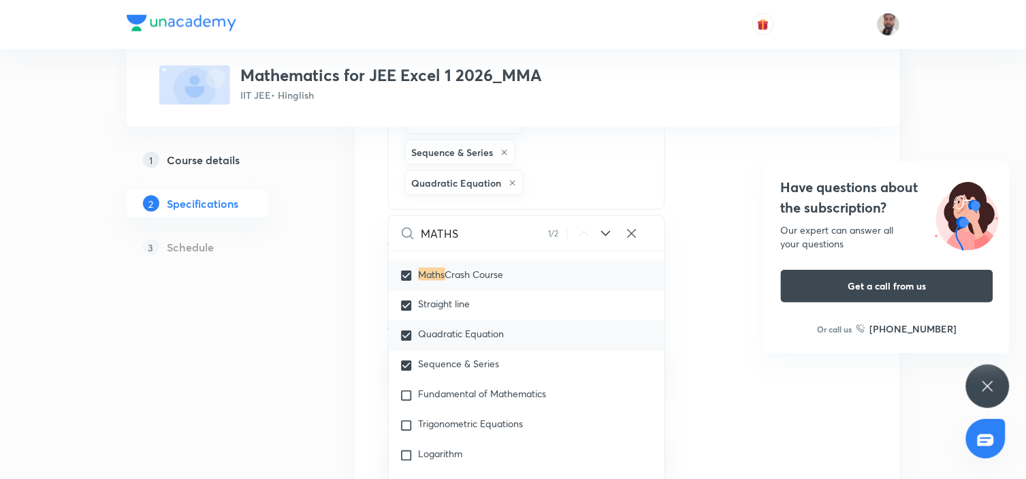
scroll to position [453, 0]
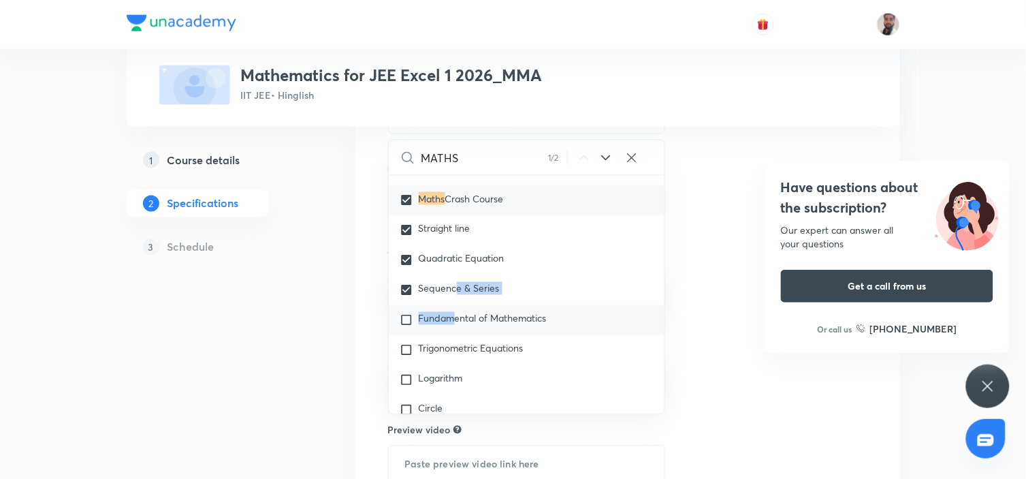
click at [464, 327] on div "Fundamental of Mathematics" at bounding box center [527, 320] width 276 height 30
checkbox input "true"
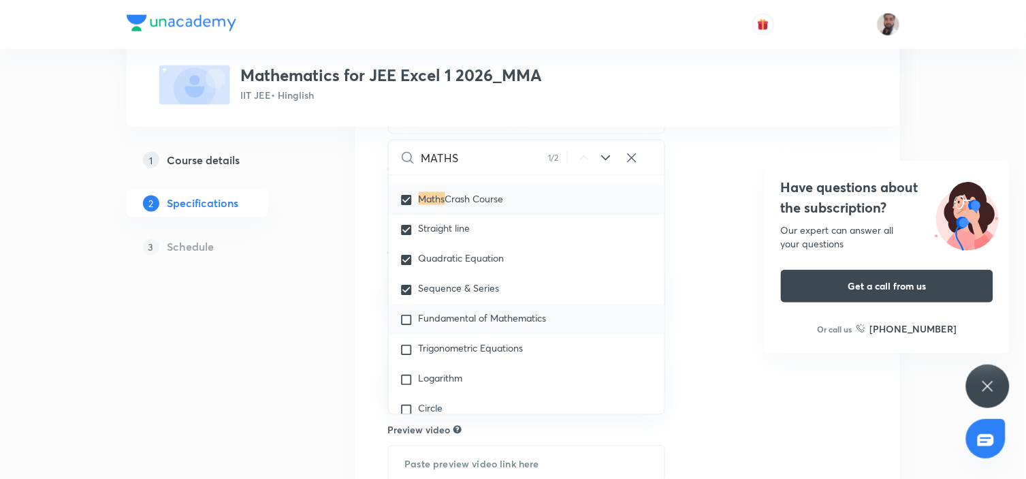
checkbox input "true"
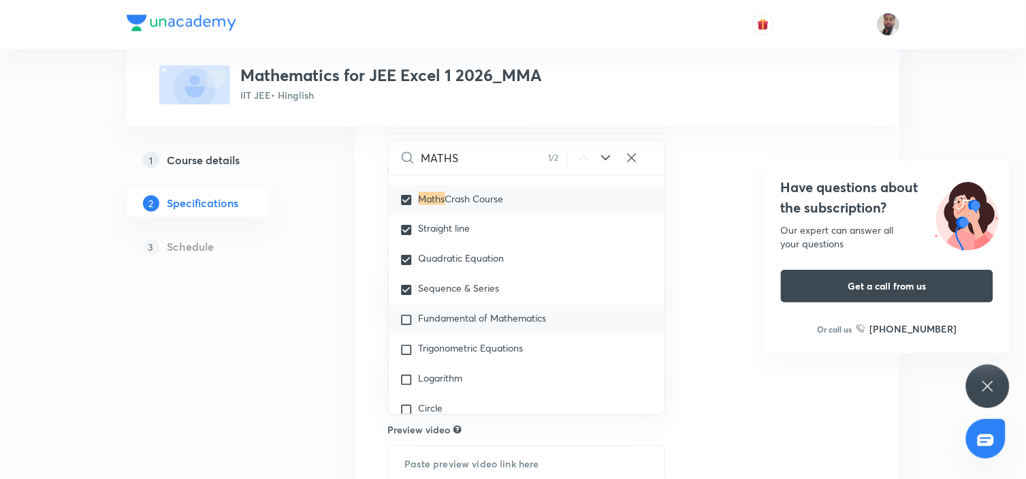
checkbox input "true"
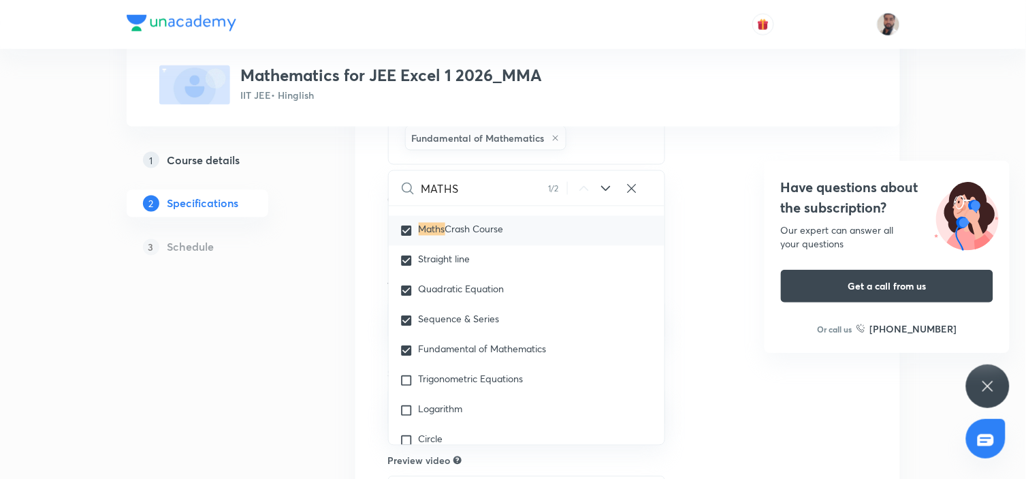
drag, startPoint x: 443, startPoint y: 383, endPoint x: 536, endPoint y: 227, distance: 181.7
click at [443, 383] on span "Trigonometric Equations" at bounding box center [471, 378] width 105 height 13
checkbox input "true"
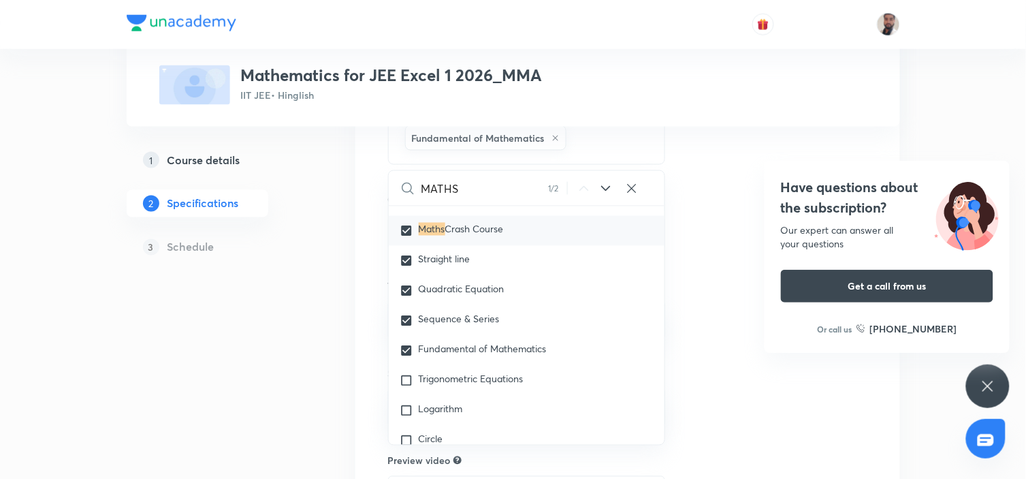
checkbox input "true"
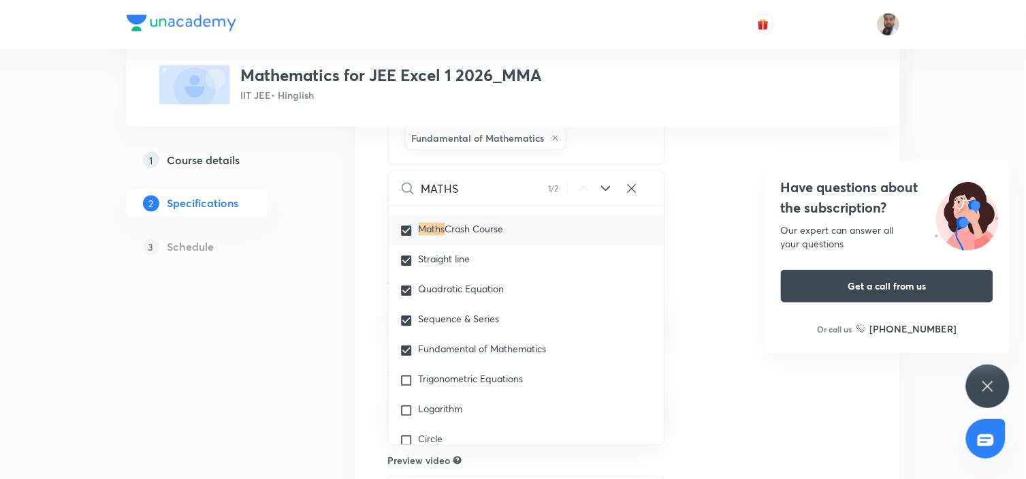
checkbox input "true"
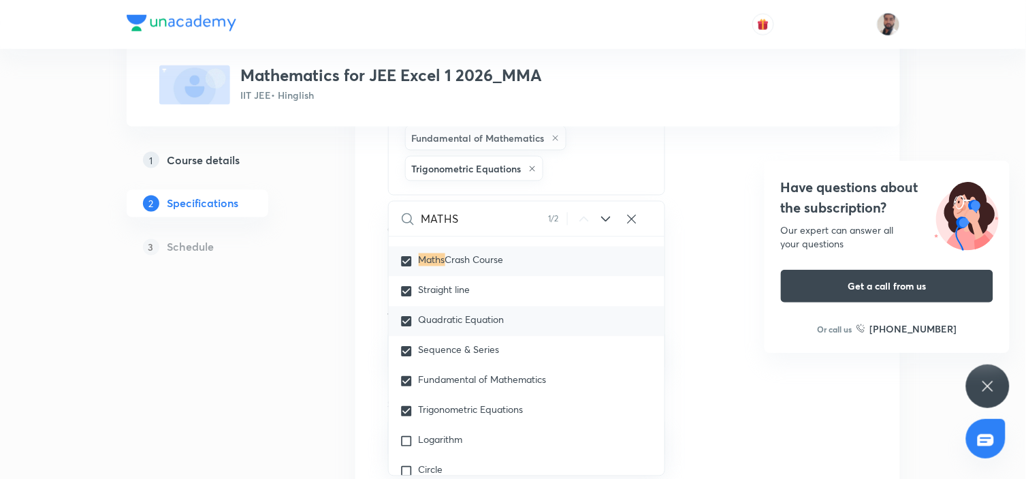
scroll to position [605, 0]
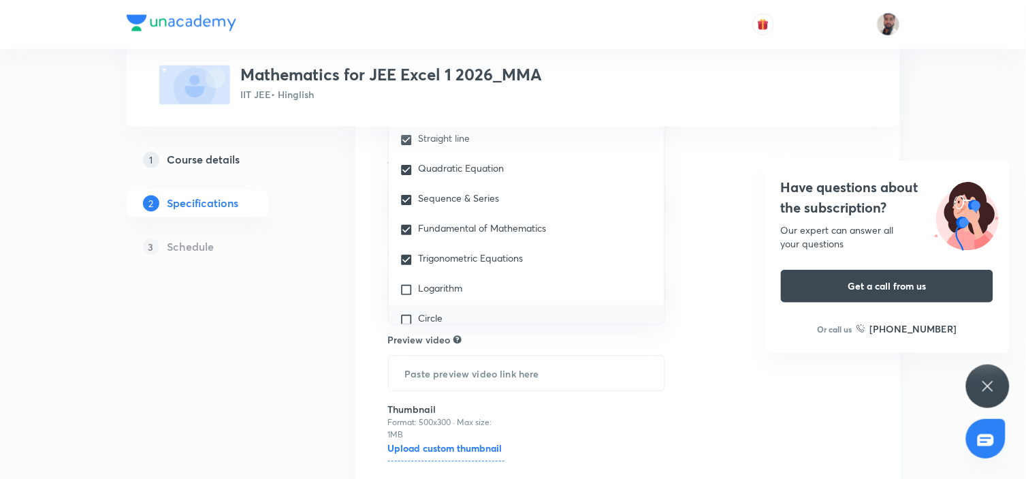
click at [462, 317] on div "Circle" at bounding box center [527, 320] width 276 height 30
checkbox input "true"
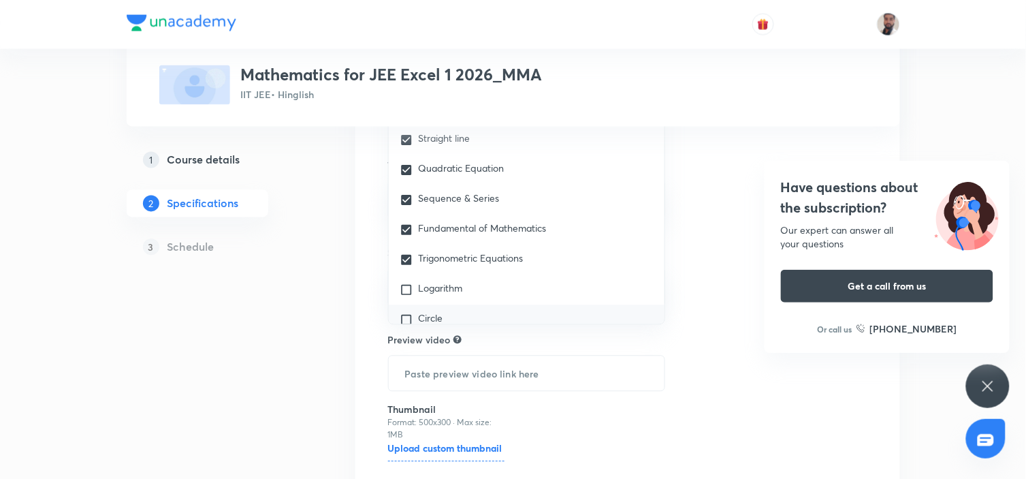
checkbox input "true"
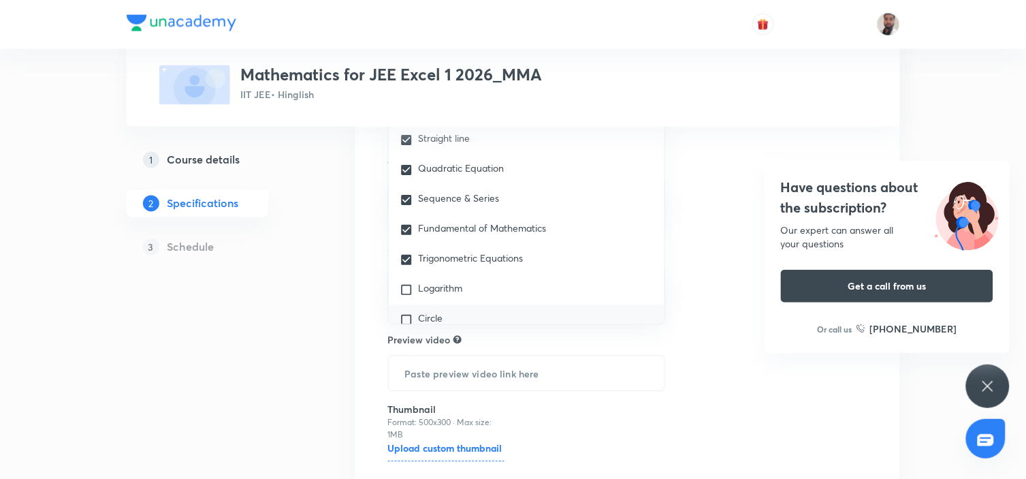
checkbox input "true"
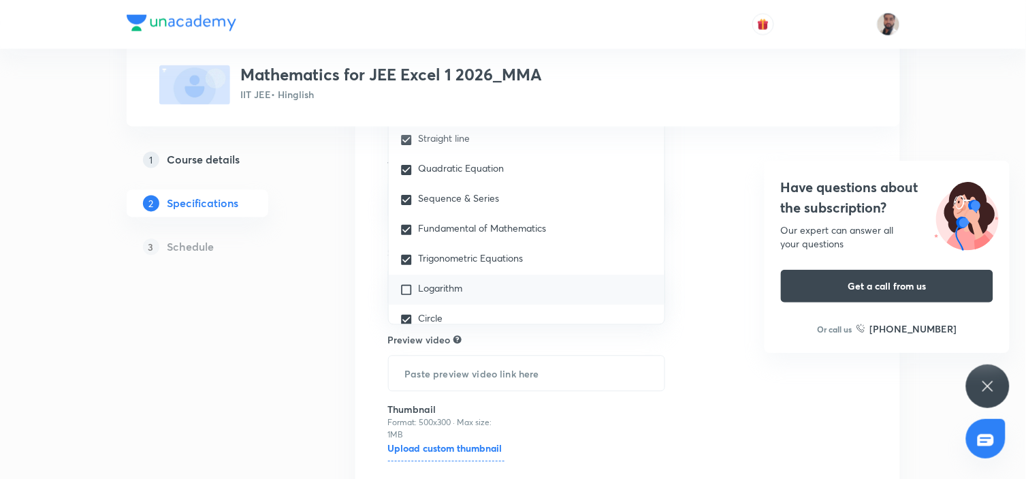
click at [445, 295] on span "Logarithm" at bounding box center [441, 288] width 44 height 13
checkbox input "true"
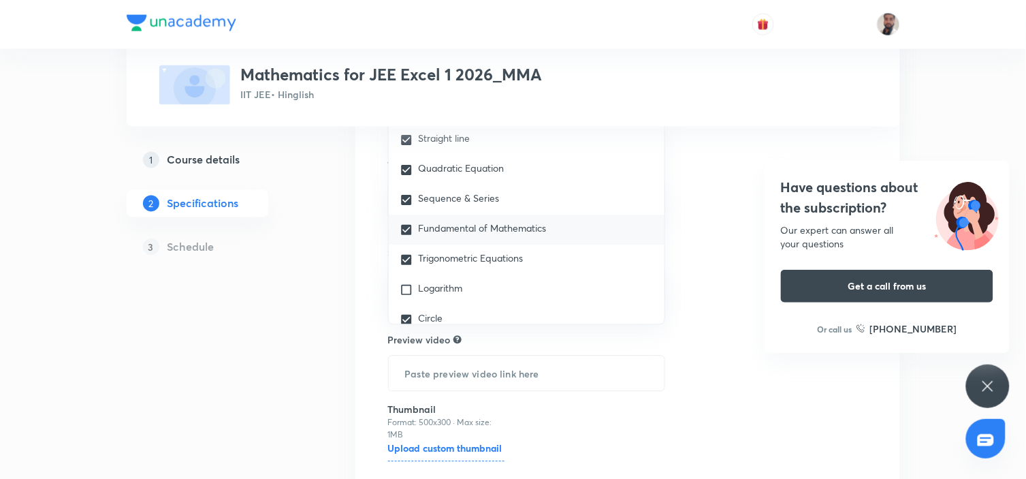
checkbox input "true"
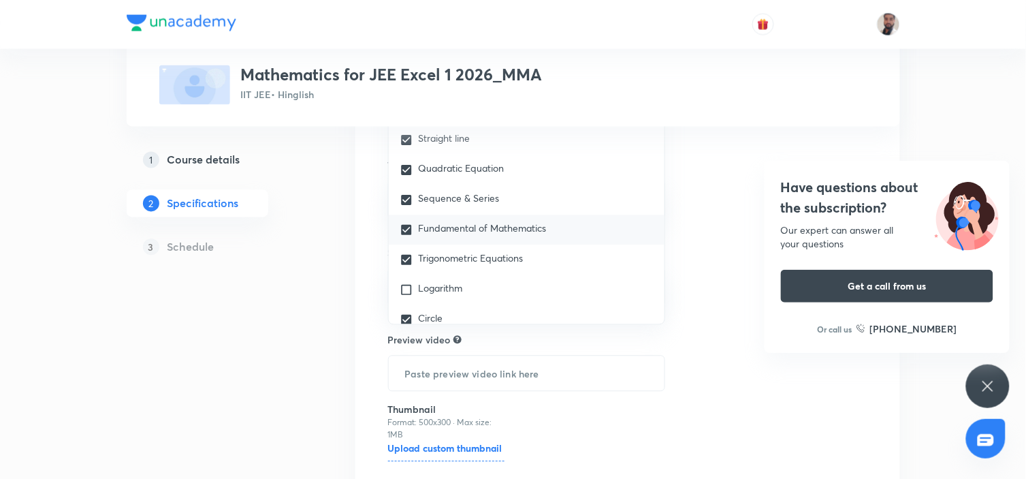
checkbox input "true"
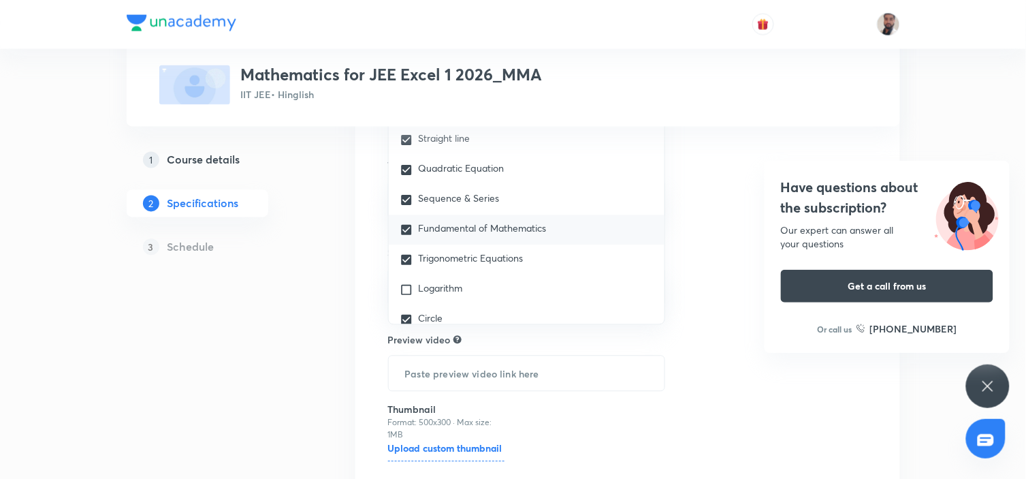
checkbox input "true"
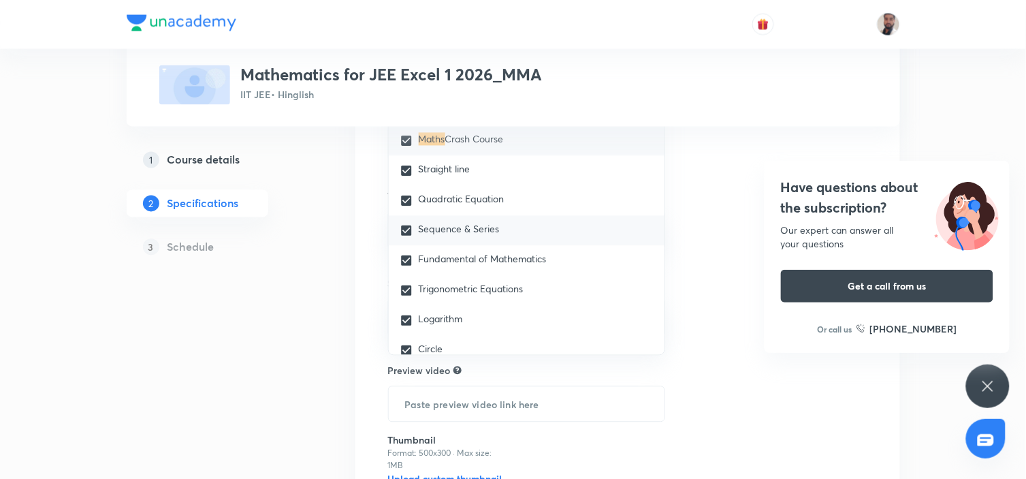
scroll to position [1979, 0]
click at [465, 232] on span "Functions and Their Graphs" at bounding box center [479, 227] width 120 height 13
checkbox input "true"
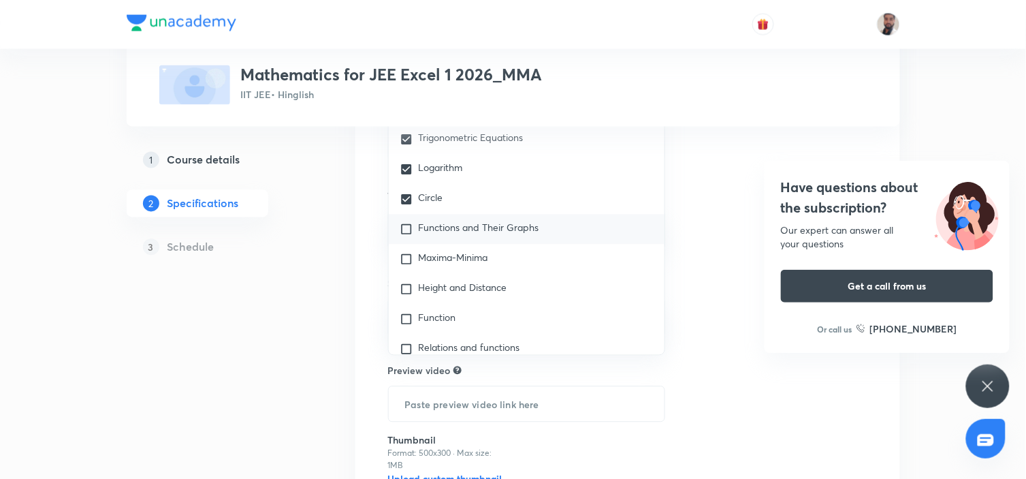
checkbox input "true"
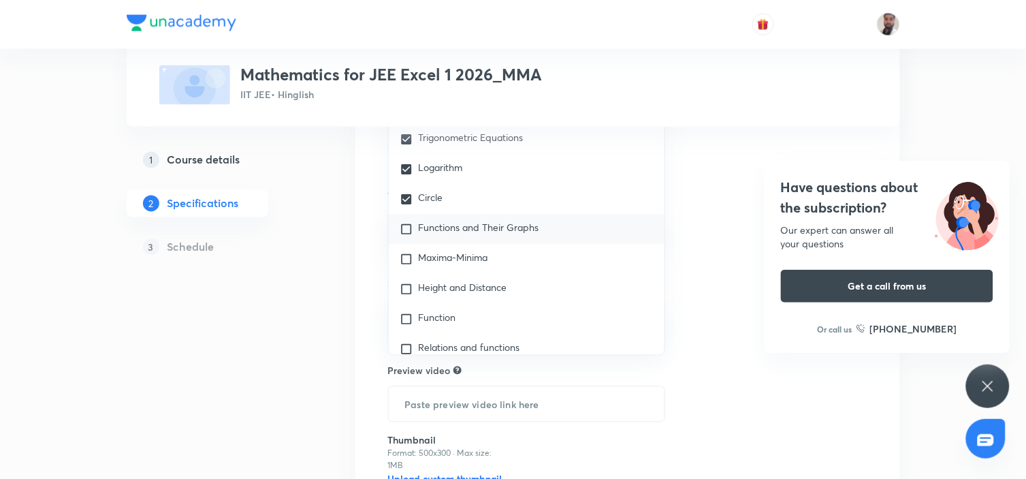
checkbox input "true"
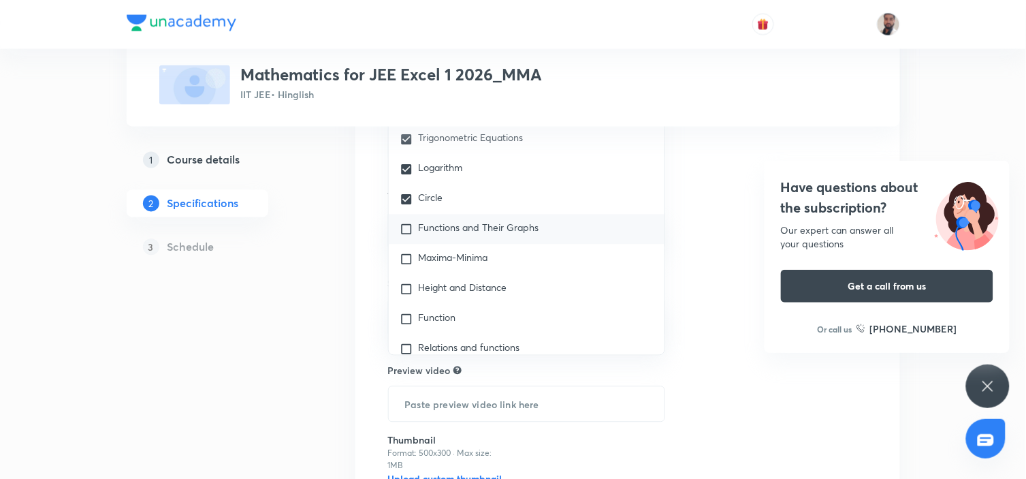
checkbox input "true"
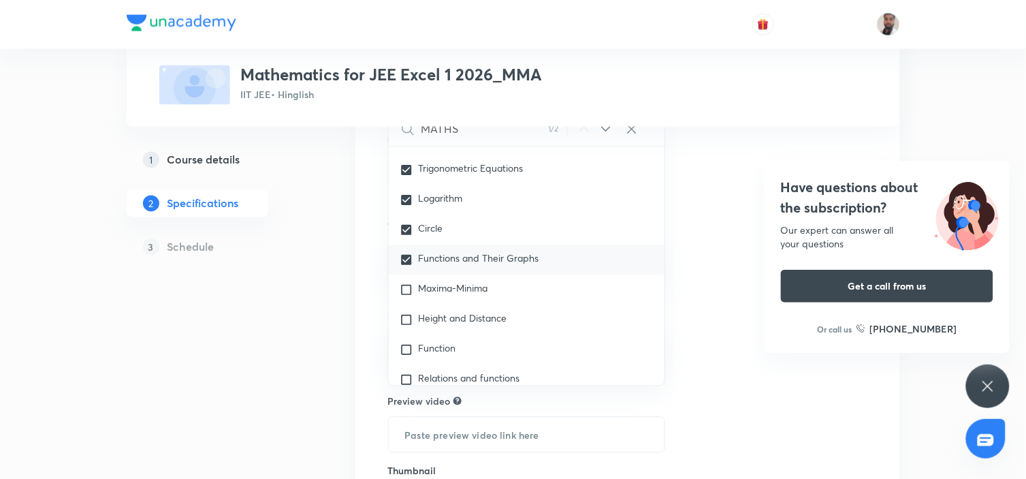
click at [466, 248] on div "Functions and Their Graphs" at bounding box center [527, 260] width 276 height 30
checkbox input "true"
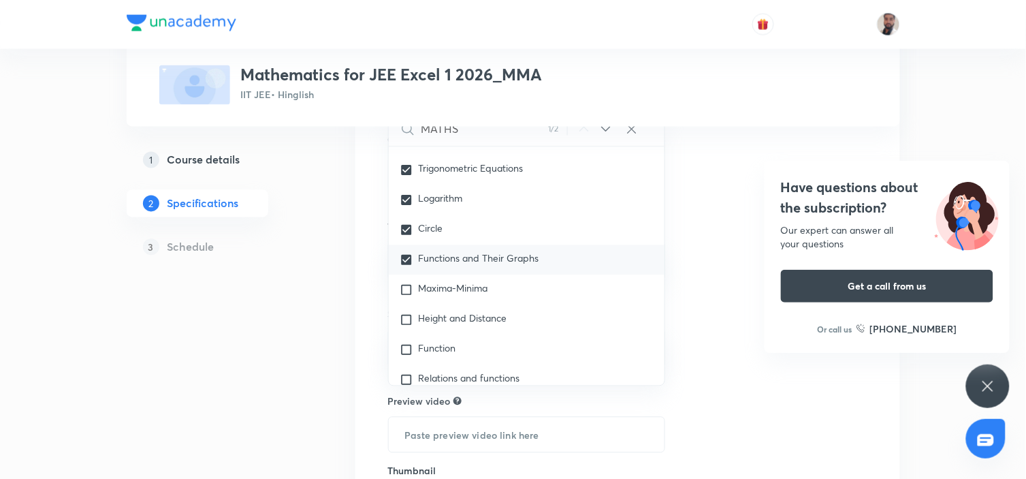
checkbox input "true"
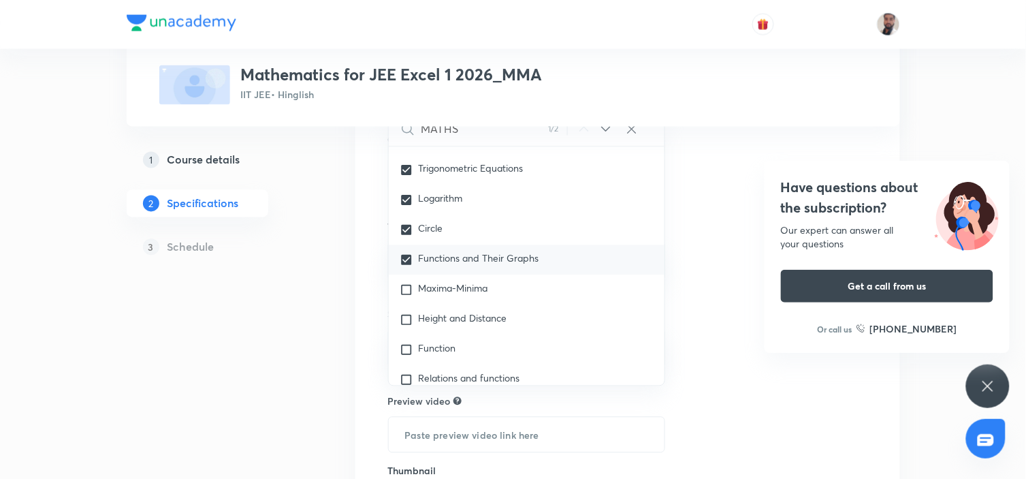
checkbox input "true"
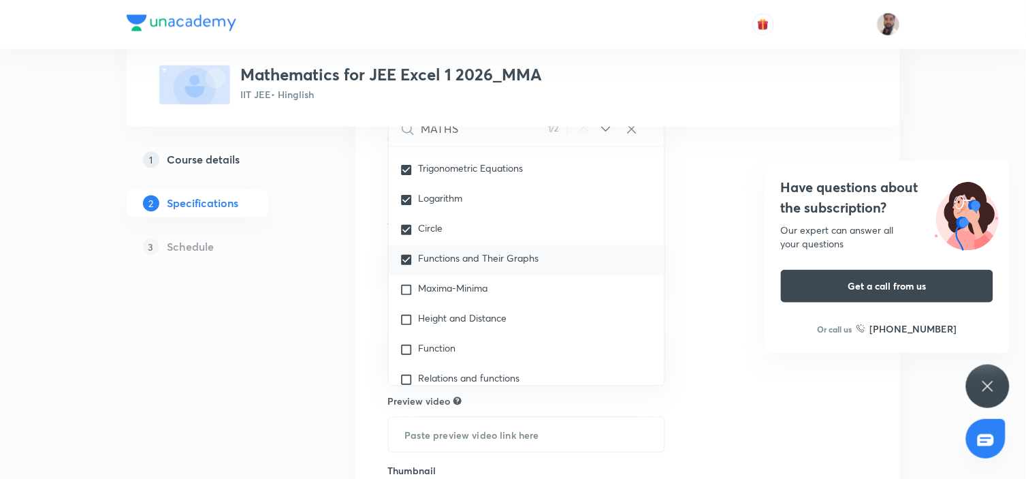
checkbox input "true"
checkbox input "false"
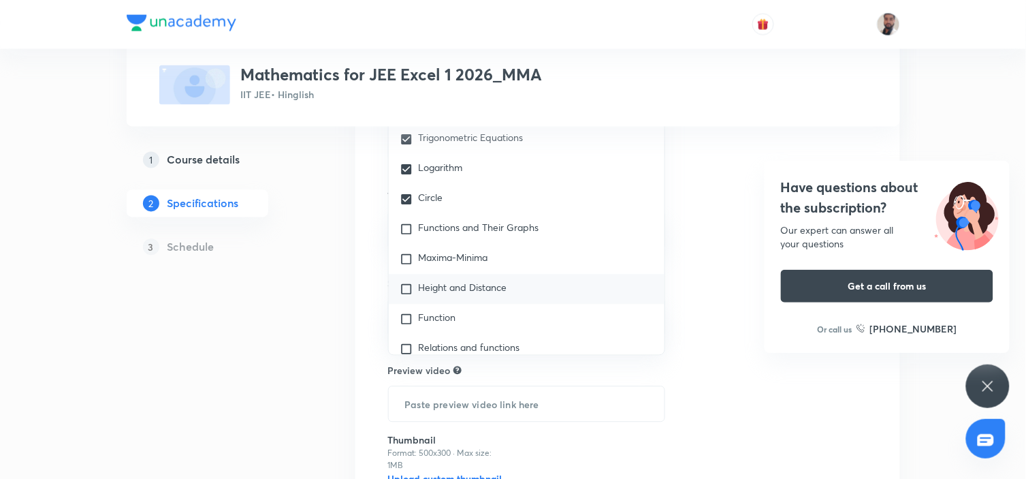
click at [463, 288] on span "Height and Distance" at bounding box center [463, 287] width 89 height 13
checkbox input "true"
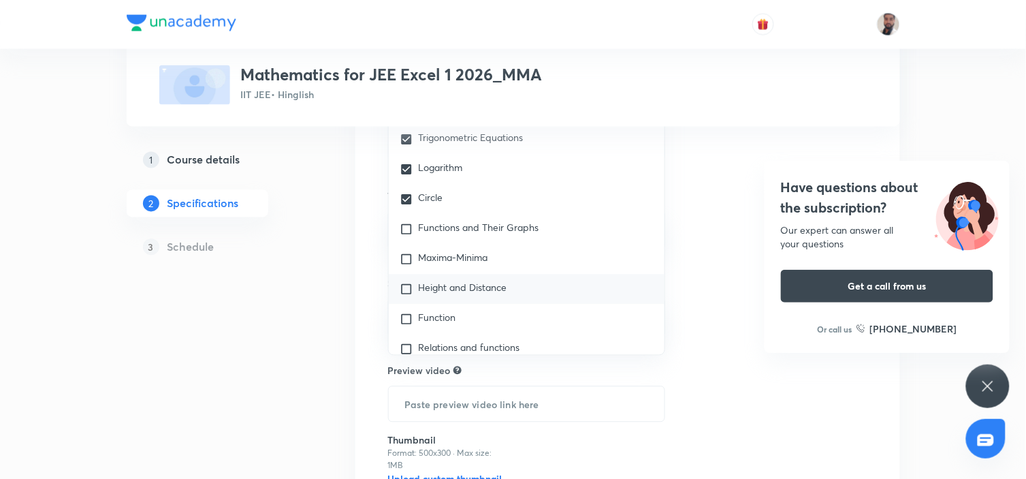
checkbox input "true"
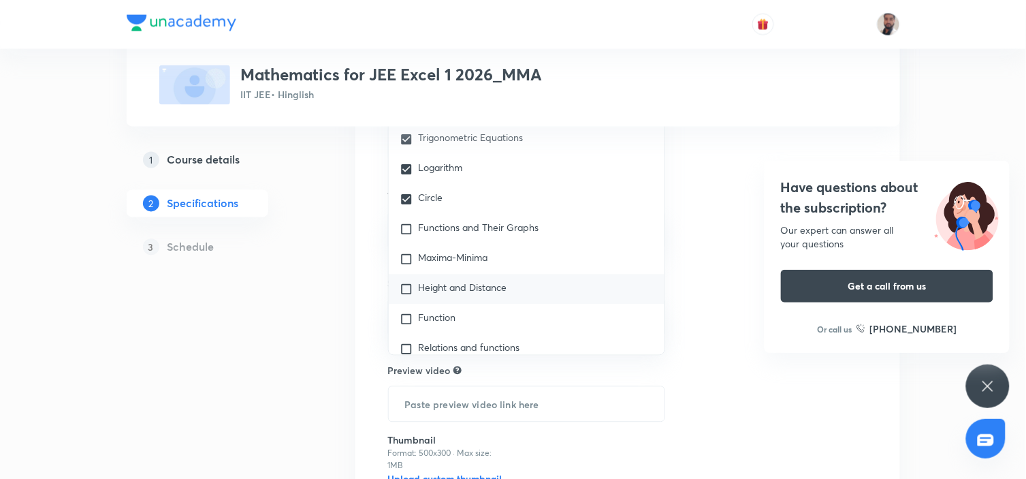
checkbox input "true"
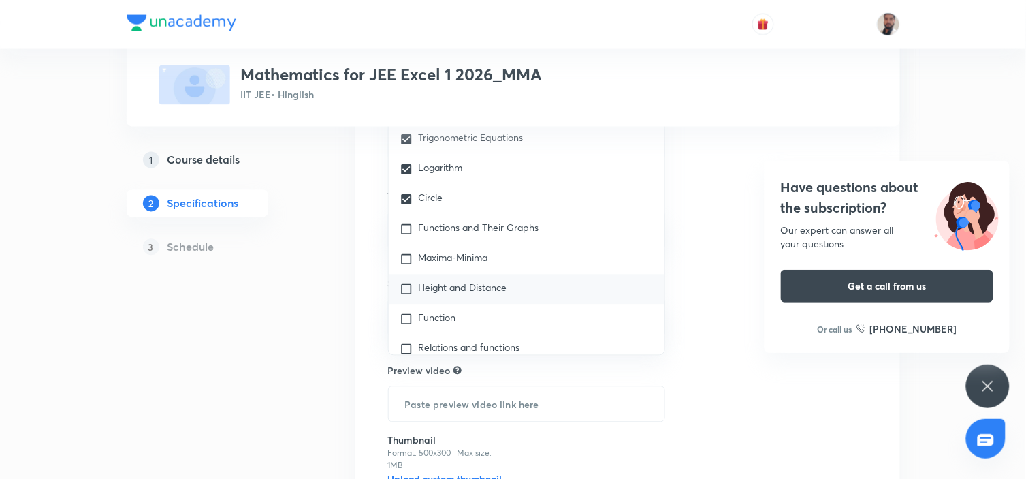
checkbox input "true"
click at [448, 267] on div "Maxima-Minima" at bounding box center [527, 259] width 276 height 30
checkbox input "true"
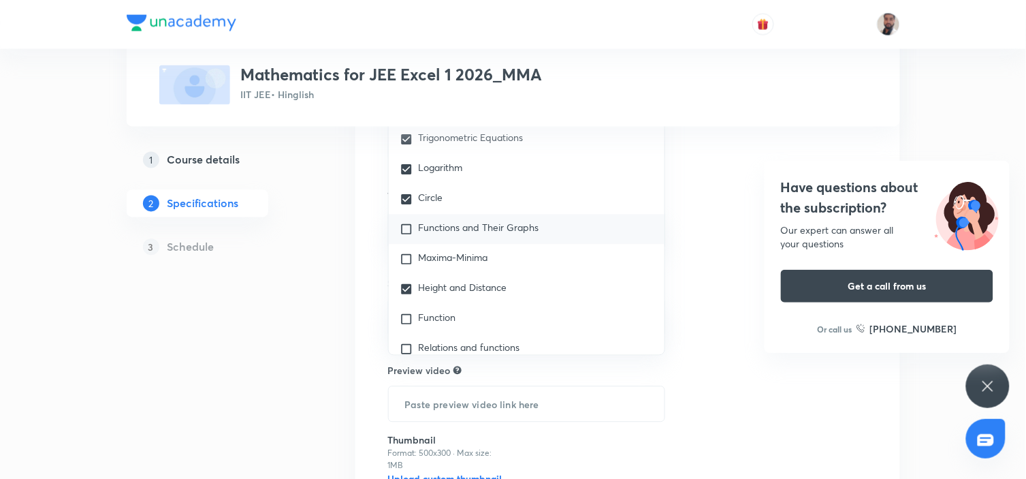
checkbox input "true"
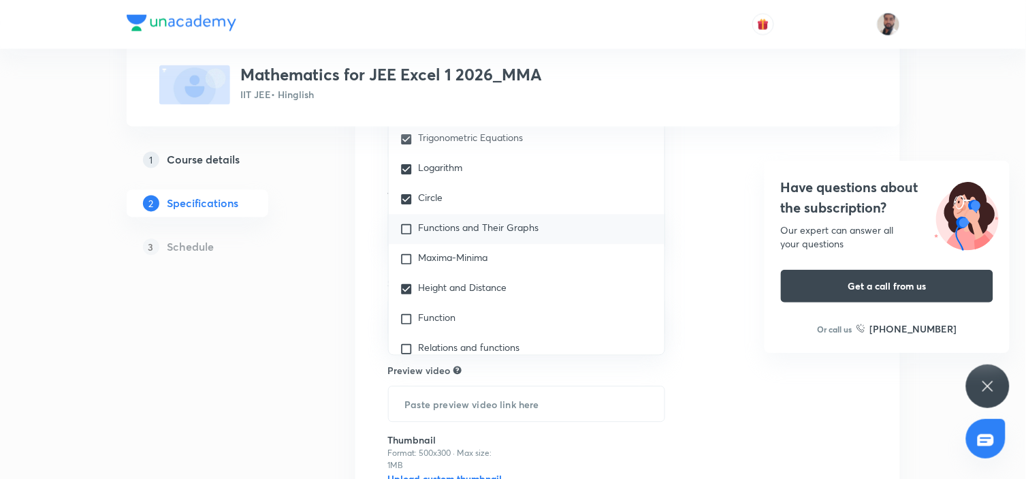
checkbox input "true"
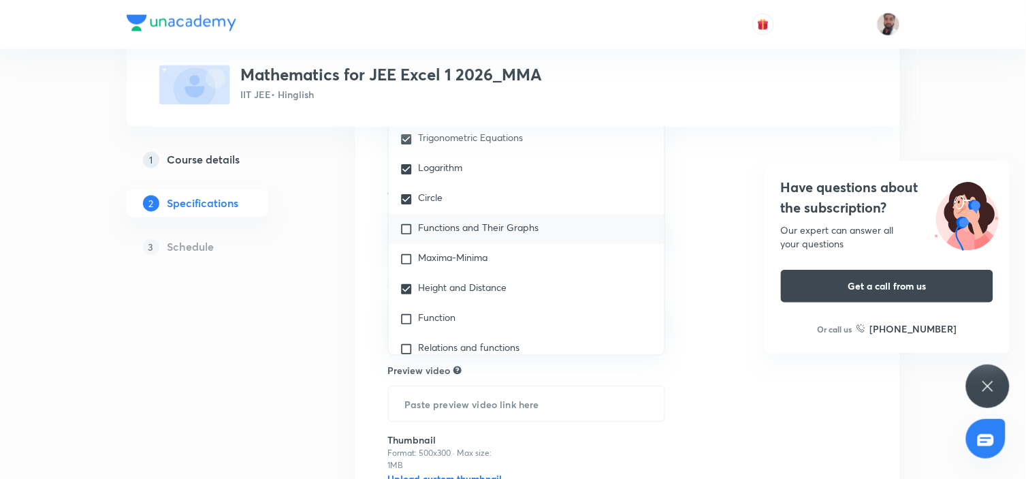
checkbox input "true"
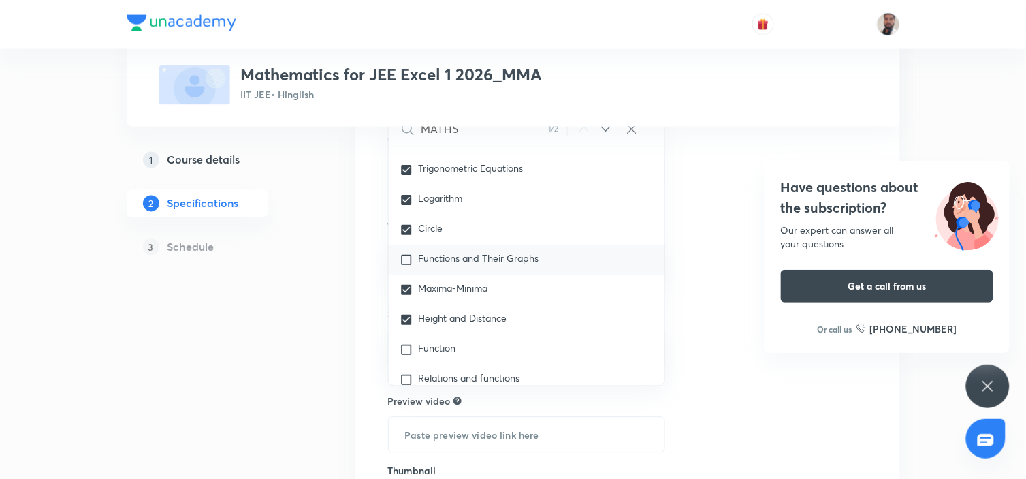
click at [451, 262] on span "Functions and Their Graphs" at bounding box center [479, 258] width 120 height 13
checkbox input "true"
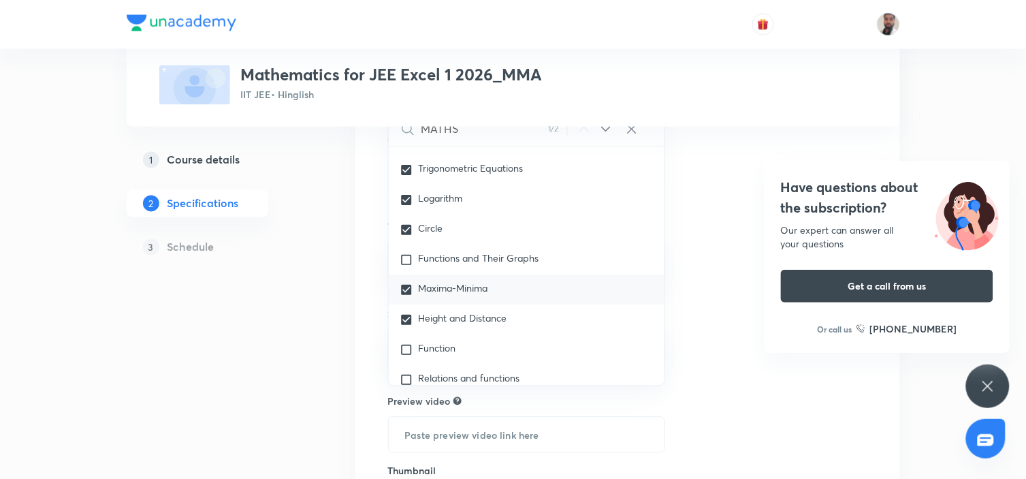
checkbox input "true"
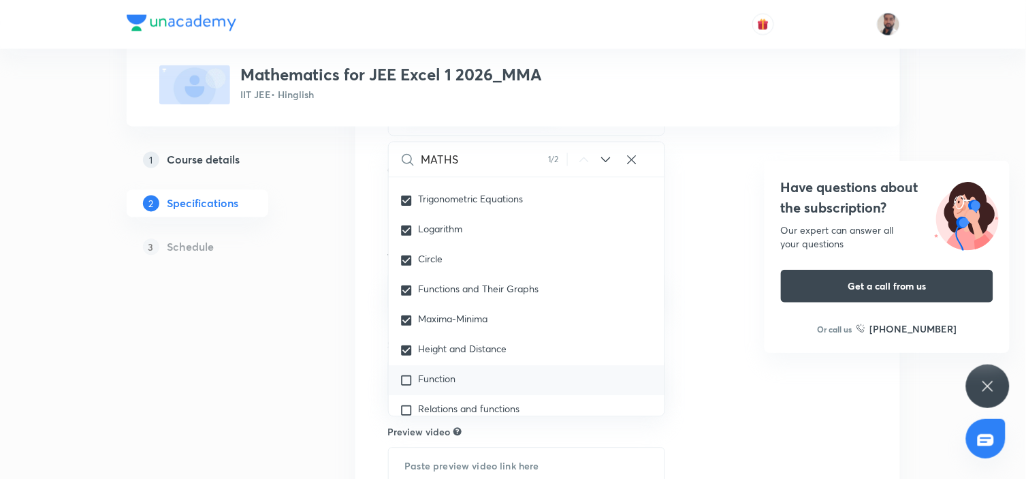
click at [460, 378] on div "Function" at bounding box center [527, 381] width 276 height 30
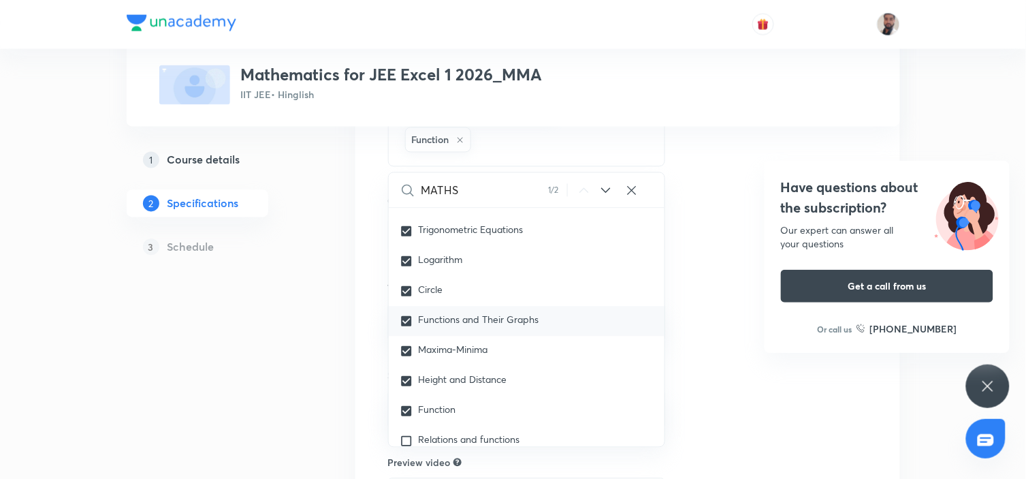
scroll to position [2055, 0]
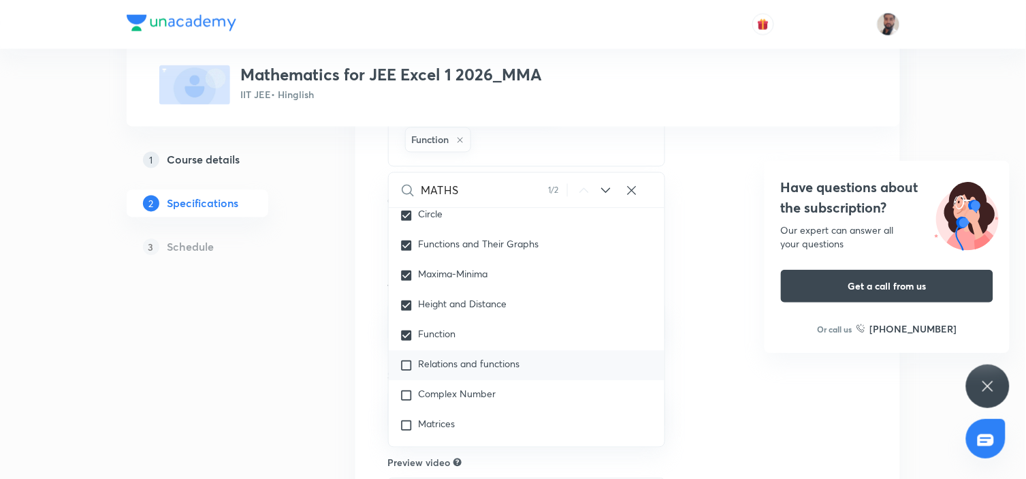
click at [464, 363] on span "Relations and functions" at bounding box center [469, 363] width 101 height 13
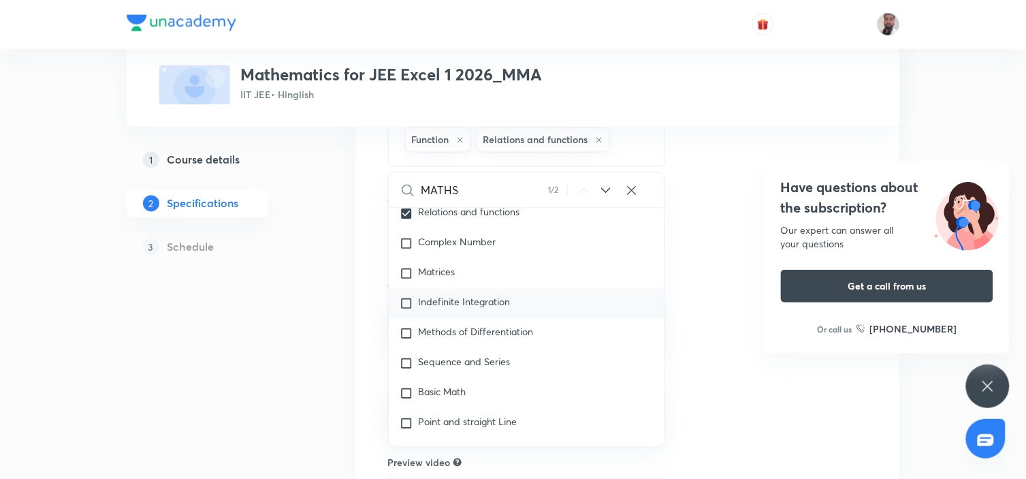
click at [454, 319] on div "Indefinite Integration" at bounding box center [527, 304] width 276 height 30
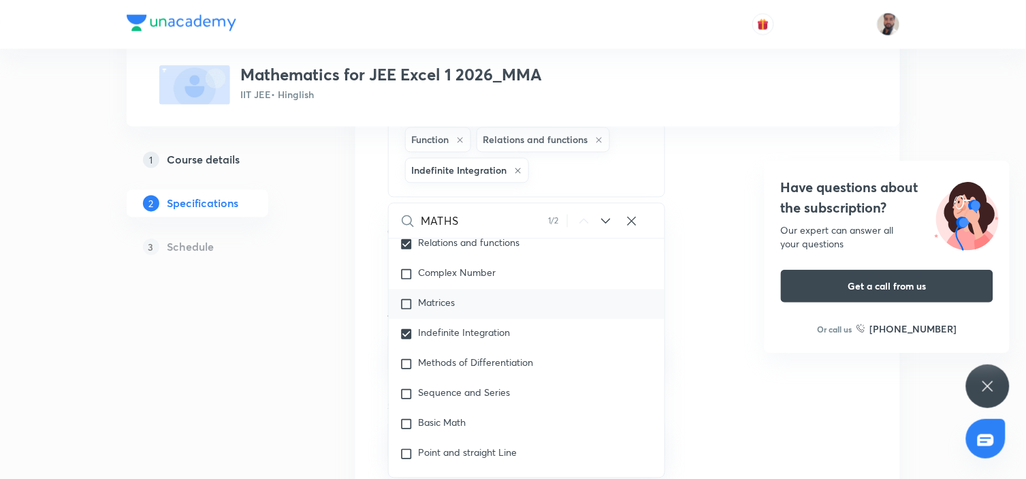
click at [446, 309] on span "Matrices" at bounding box center [437, 302] width 37 height 13
click at [448, 279] on span "Complex Number" at bounding box center [458, 272] width 78 height 13
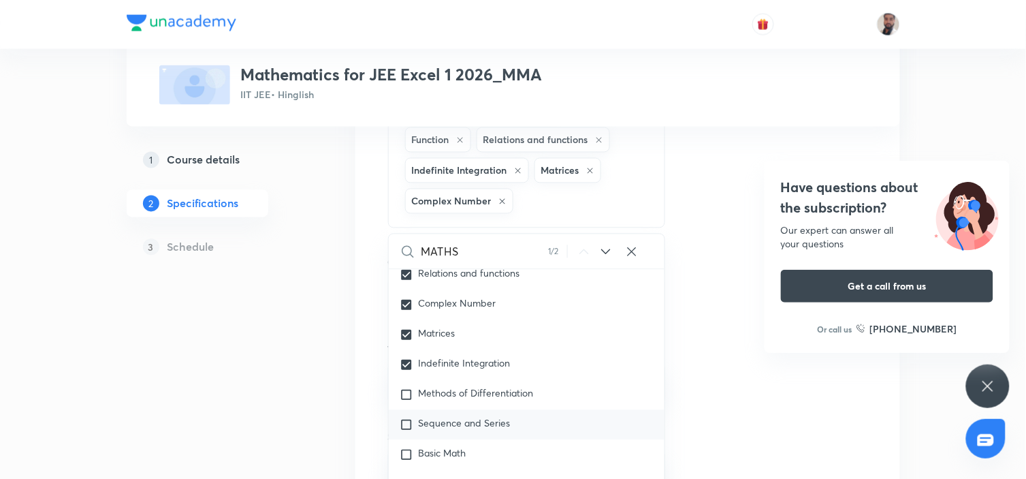
scroll to position [2282, 0]
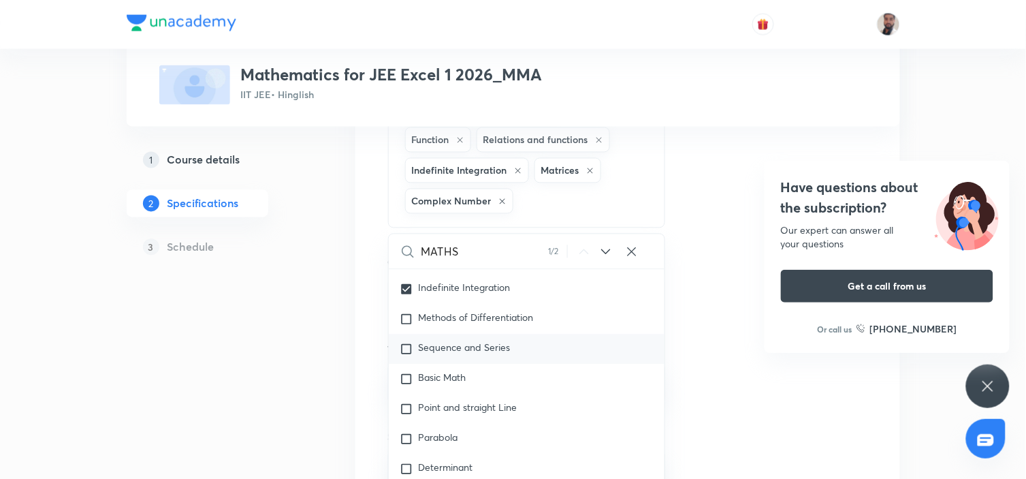
click at [461, 354] on span "Sequence and Series" at bounding box center [465, 347] width 92 height 13
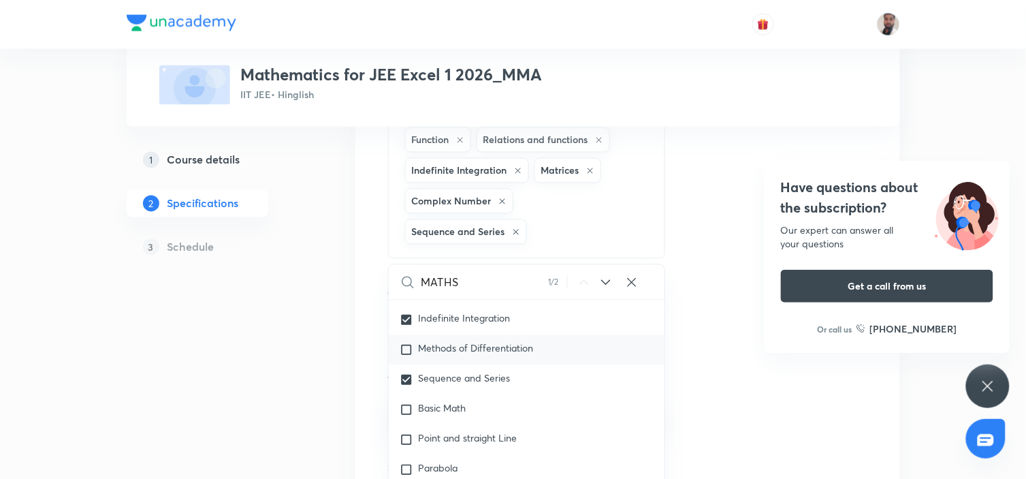
click at [445, 355] on span "Methods of Differentiation" at bounding box center [476, 348] width 115 height 13
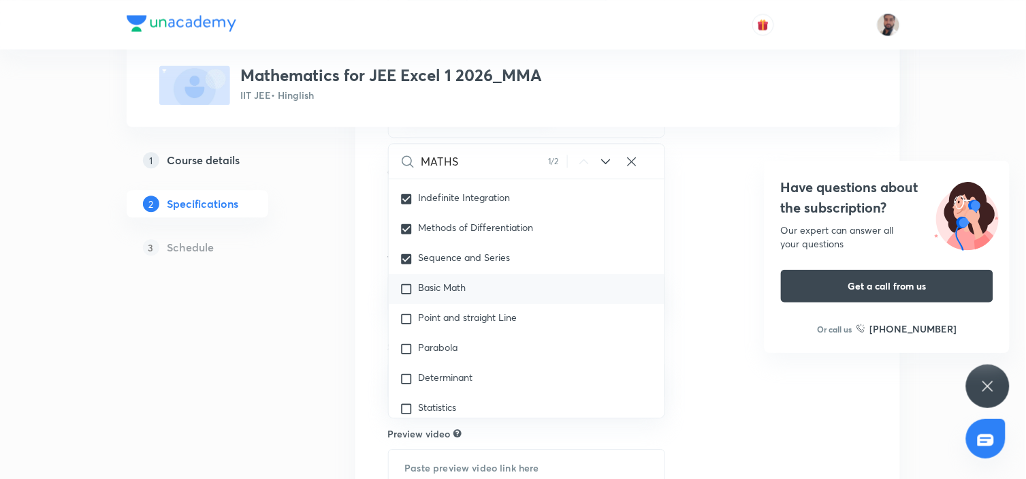
scroll to position [832, 0]
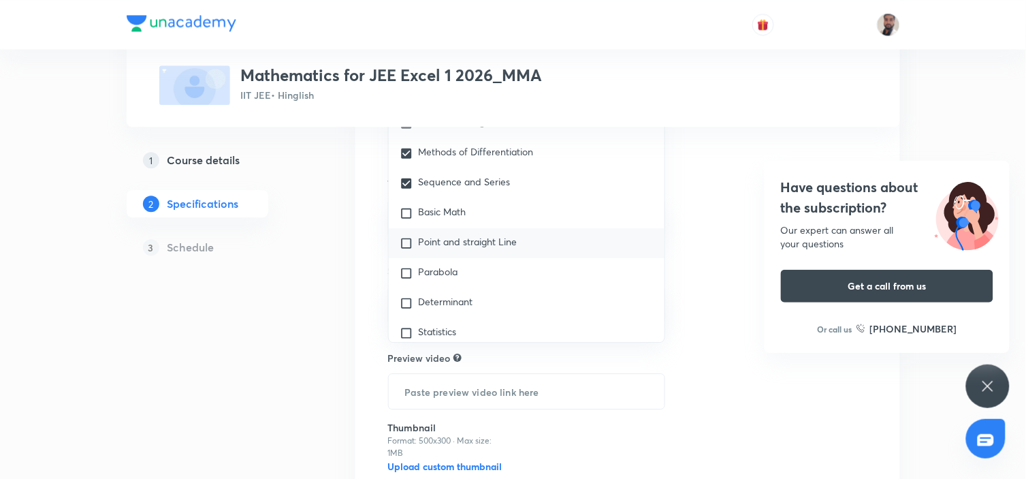
click at [479, 258] on div "Point and straight Line" at bounding box center [527, 243] width 276 height 30
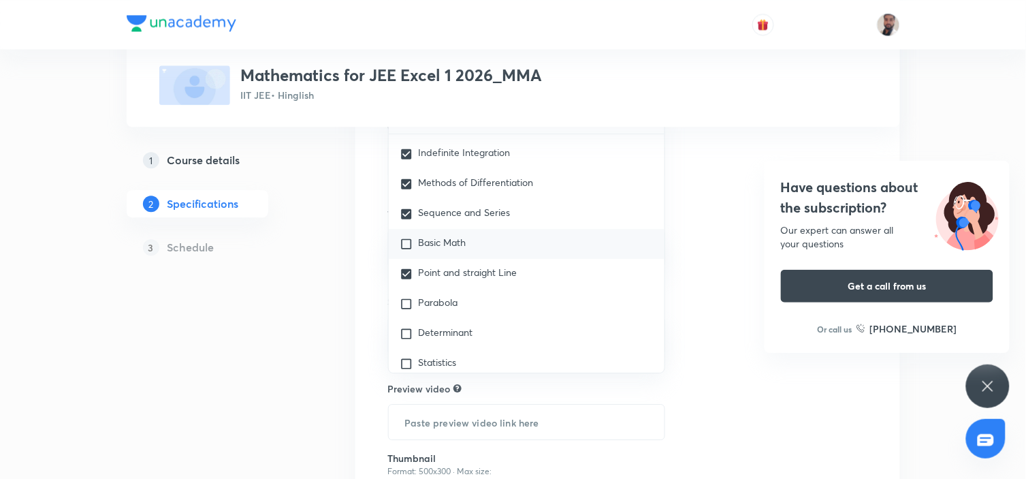
click at [443, 259] on div "Basic Math" at bounding box center [527, 244] width 276 height 30
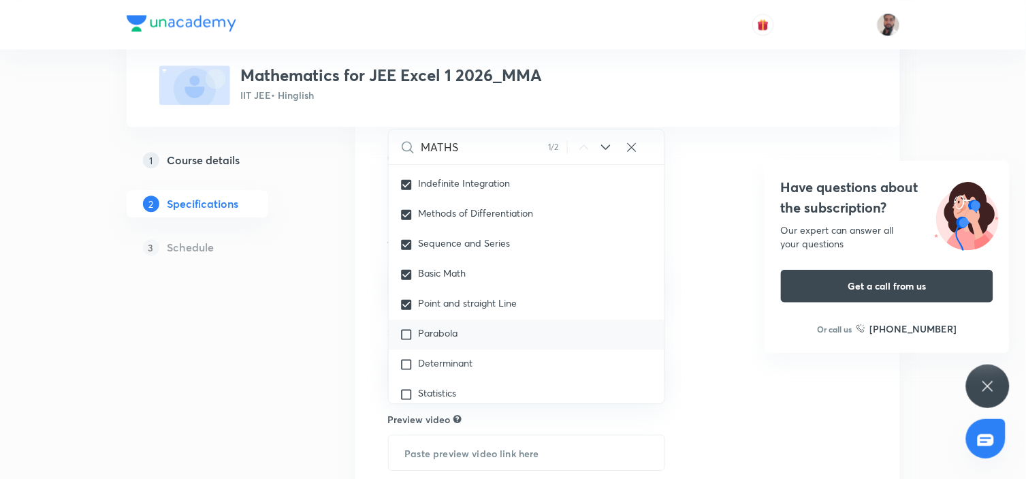
click at [438, 349] on div "Parabola" at bounding box center [527, 334] width 276 height 30
click at [449, 369] on span "Determinant" at bounding box center [446, 362] width 54 height 13
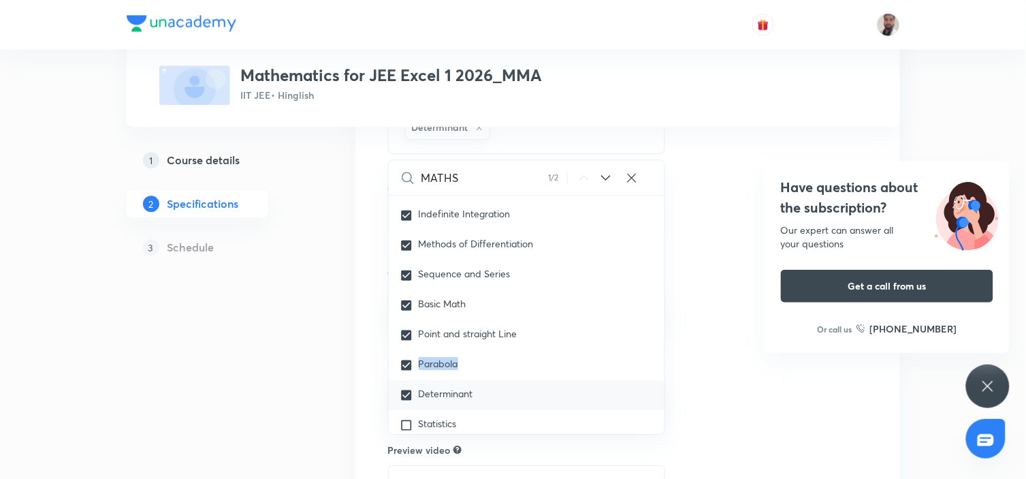
click at [449, 370] on span "Parabola" at bounding box center [438, 363] width 39 height 13
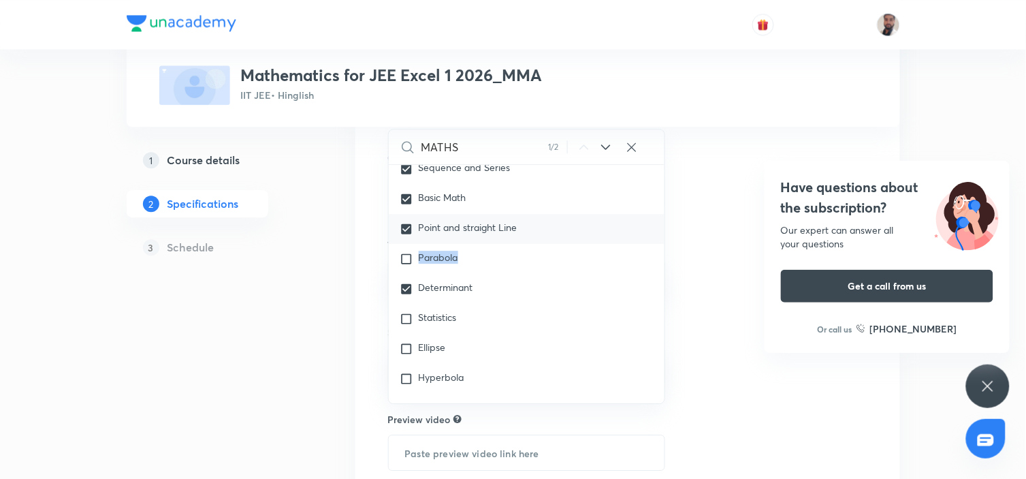
scroll to position [2433, 0]
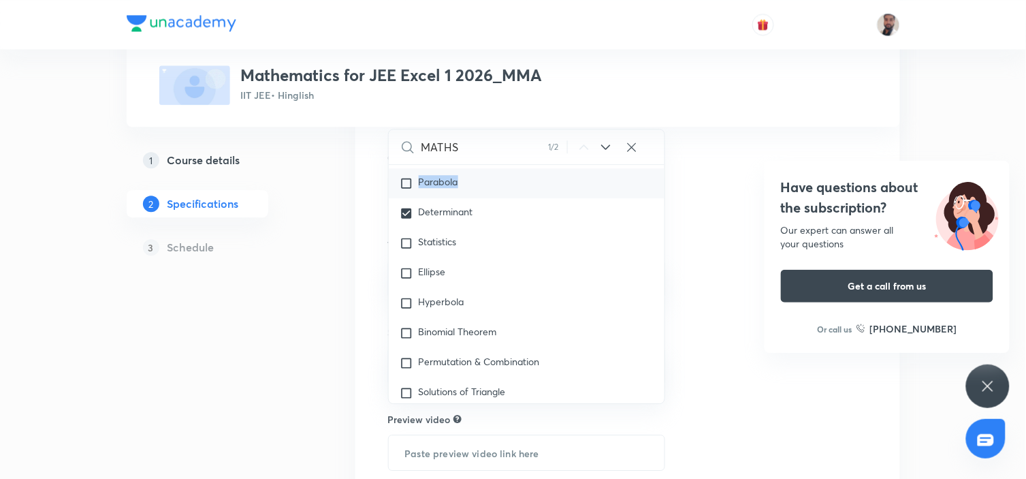
click at [450, 198] on div "Parabola" at bounding box center [527, 183] width 276 height 30
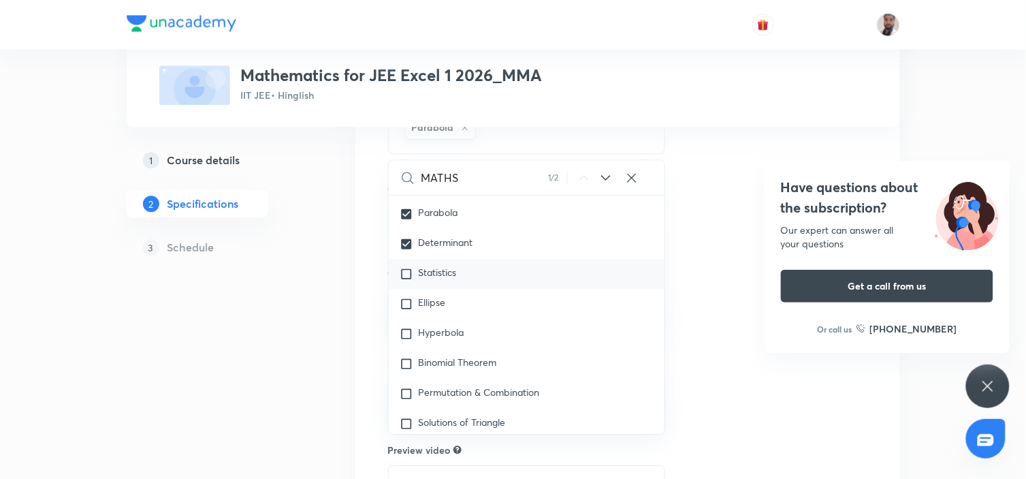
click at [437, 280] on p "Statistics" at bounding box center [438, 274] width 38 height 14
click at [440, 319] on div "Ellipse" at bounding box center [527, 304] width 276 height 30
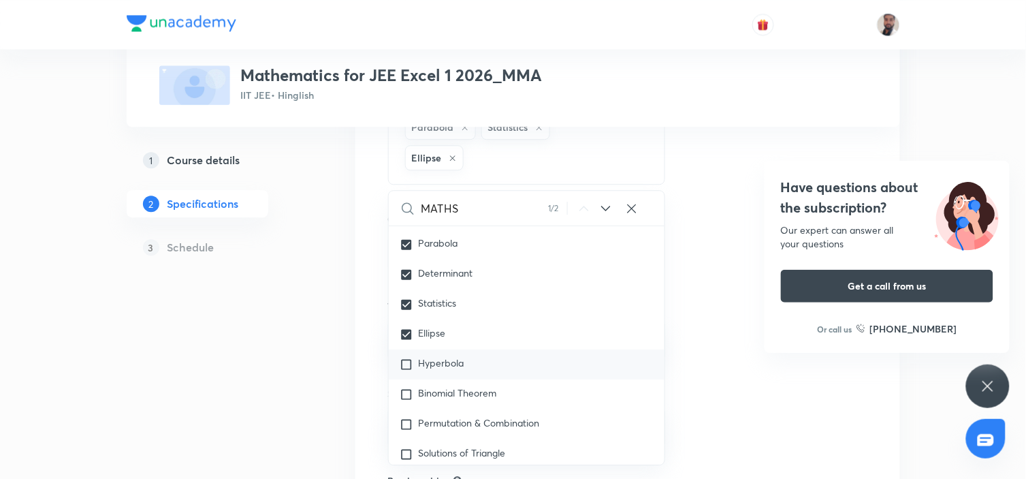
click at [447, 369] on span "Hyperbola" at bounding box center [442, 362] width 46 height 13
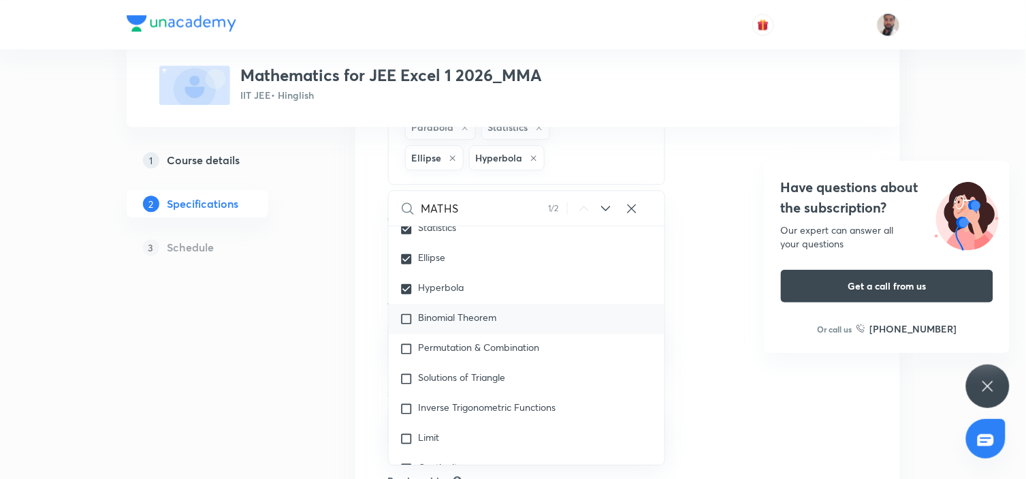
click at [463, 323] on span "Binomial Theorem" at bounding box center [458, 316] width 78 height 13
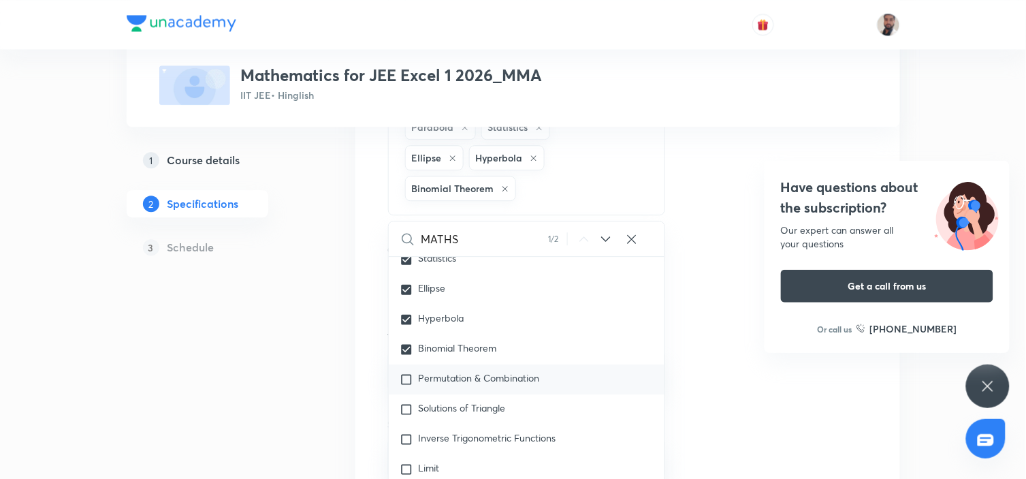
click at [481, 394] on div "Permutation & Combination" at bounding box center [527, 379] width 276 height 30
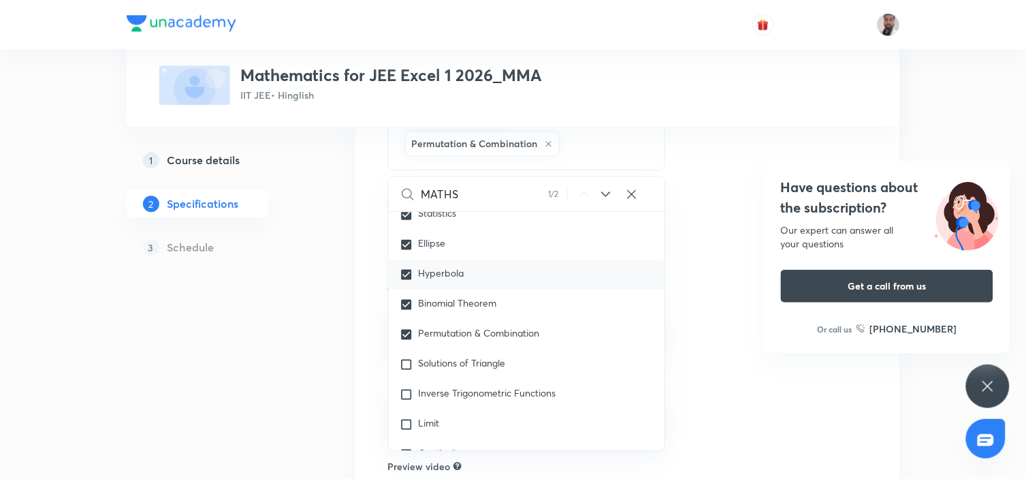
scroll to position [983, 0]
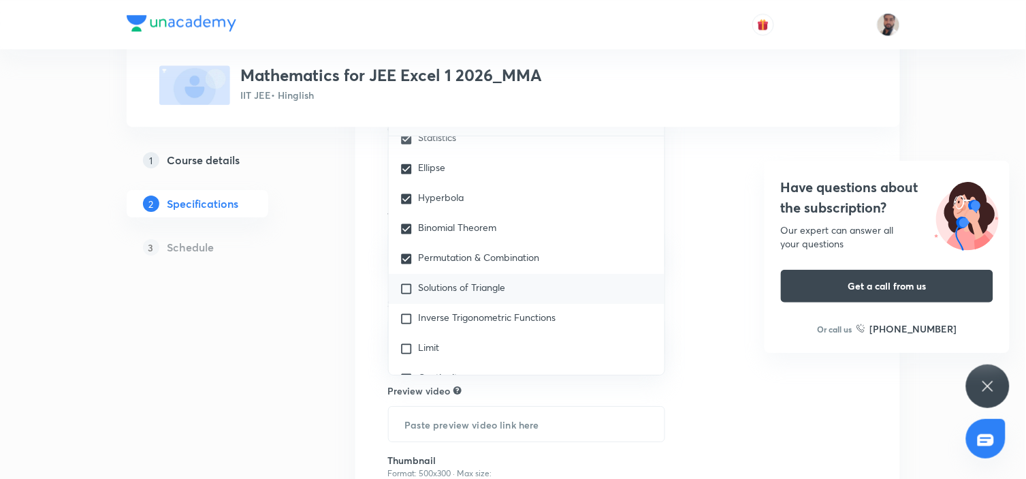
drag, startPoint x: 484, startPoint y: 323, endPoint x: 480, endPoint y: 350, distance: 26.9
click at [483, 293] on span "Solutions of Triangle" at bounding box center [462, 286] width 87 height 13
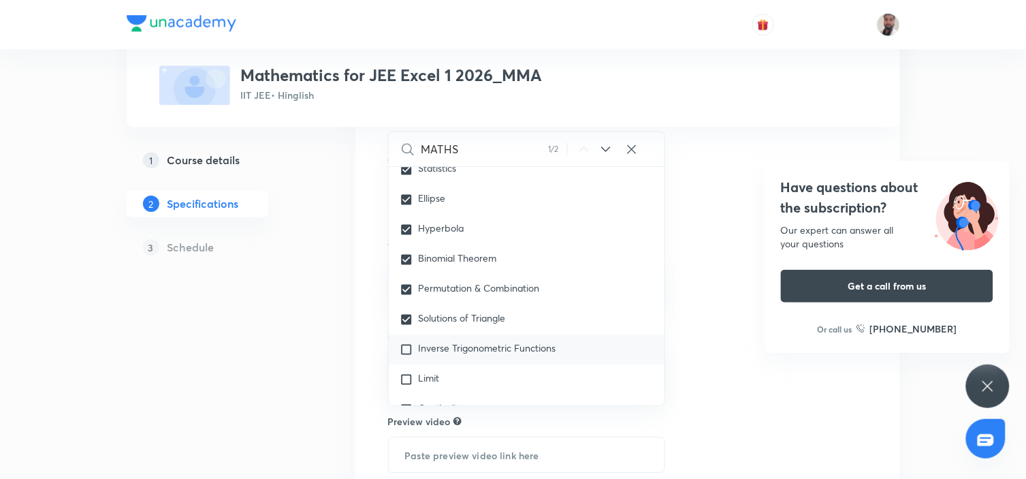
click at [474, 354] on span "Inverse Trigonometric Functions" at bounding box center [488, 347] width 138 height 13
click at [474, 324] on span "Solutions of Triangle" at bounding box center [462, 317] width 87 height 13
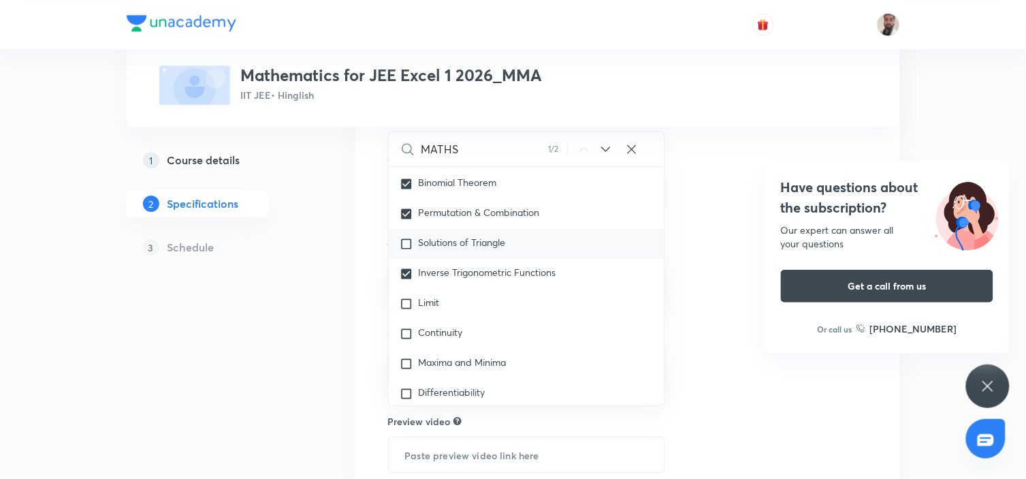
scroll to position [2660, 0]
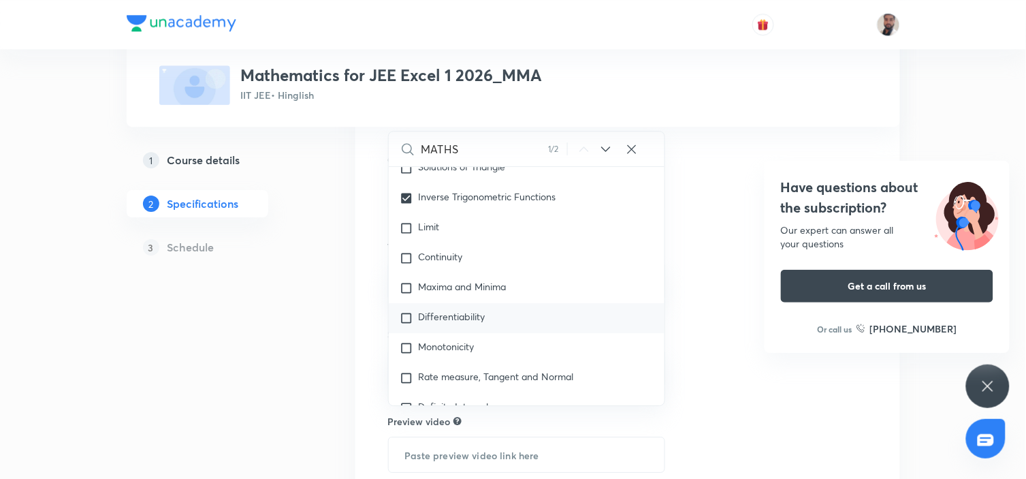
click at [423, 333] on div "Differentiability" at bounding box center [527, 318] width 276 height 30
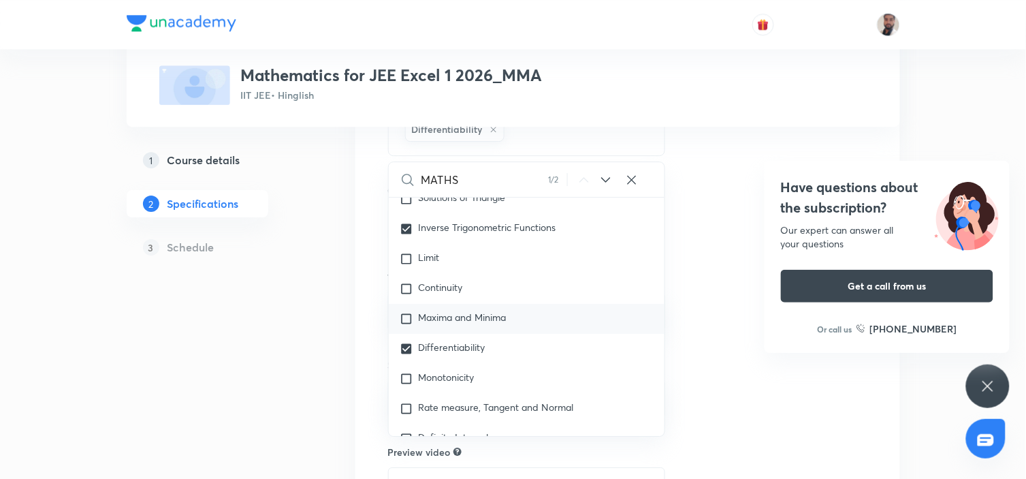
click at [430, 323] on span "Maxima and Minima" at bounding box center [463, 316] width 88 height 13
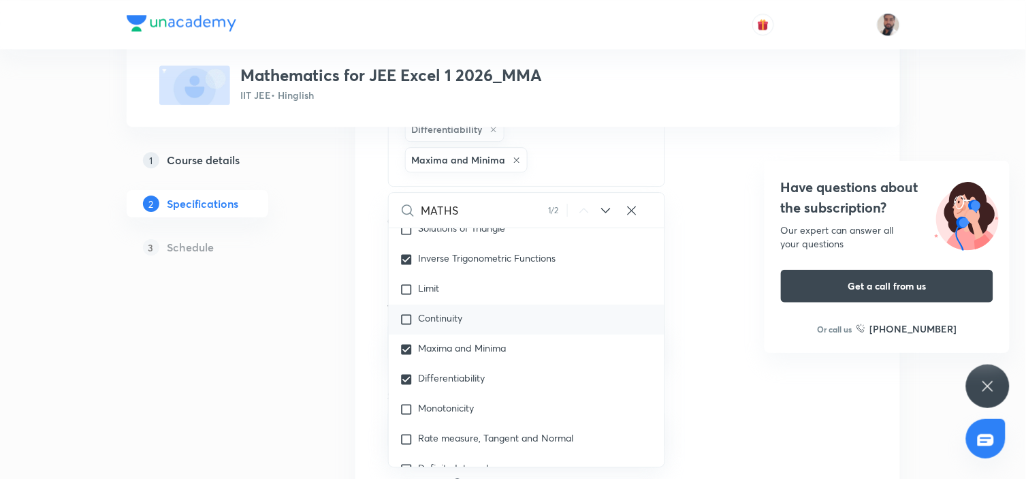
click at [430, 324] on span "Continuity" at bounding box center [441, 317] width 44 height 13
click at [432, 294] on span "Limit" at bounding box center [429, 287] width 21 height 13
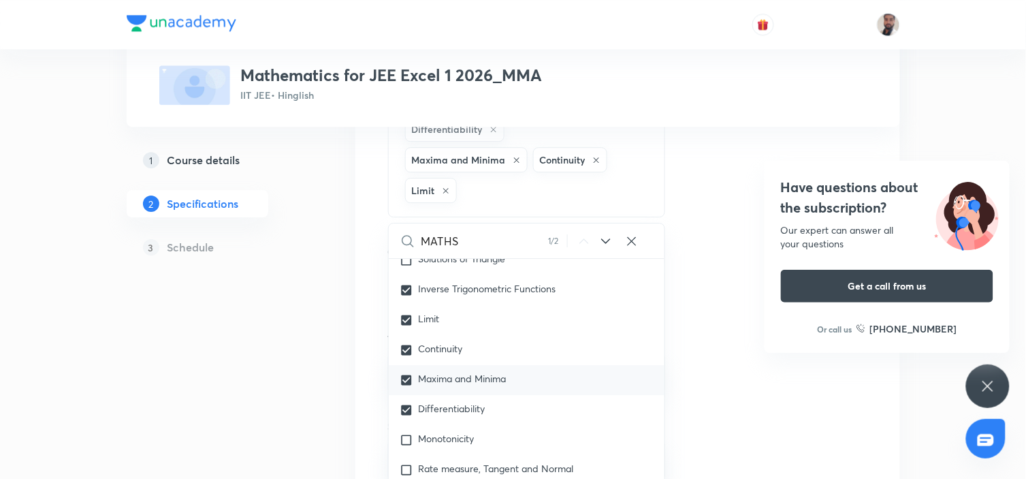
scroll to position [2735, 0]
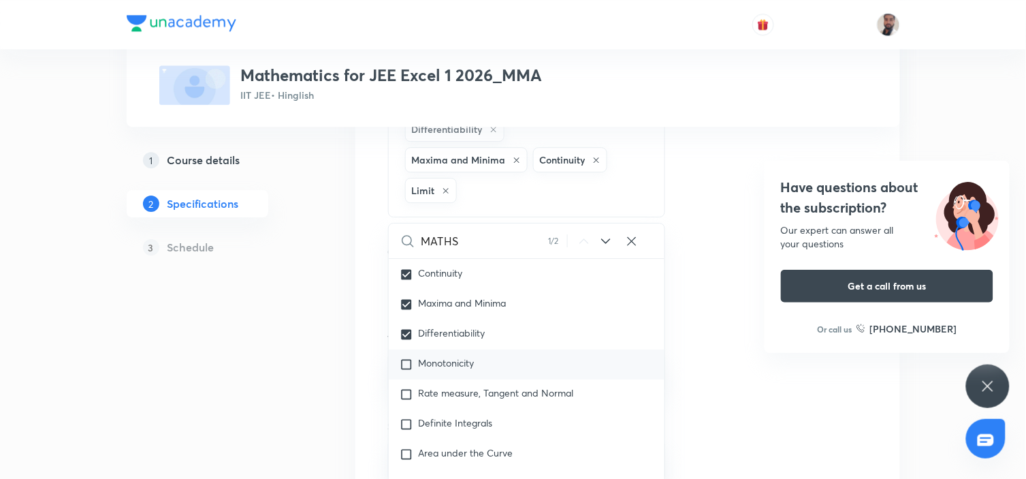
click at [445, 369] on span "Monotonicity" at bounding box center [447, 362] width 56 height 13
click at [465, 399] on span "Rate measure, Tangent and Normal" at bounding box center [496, 392] width 155 height 13
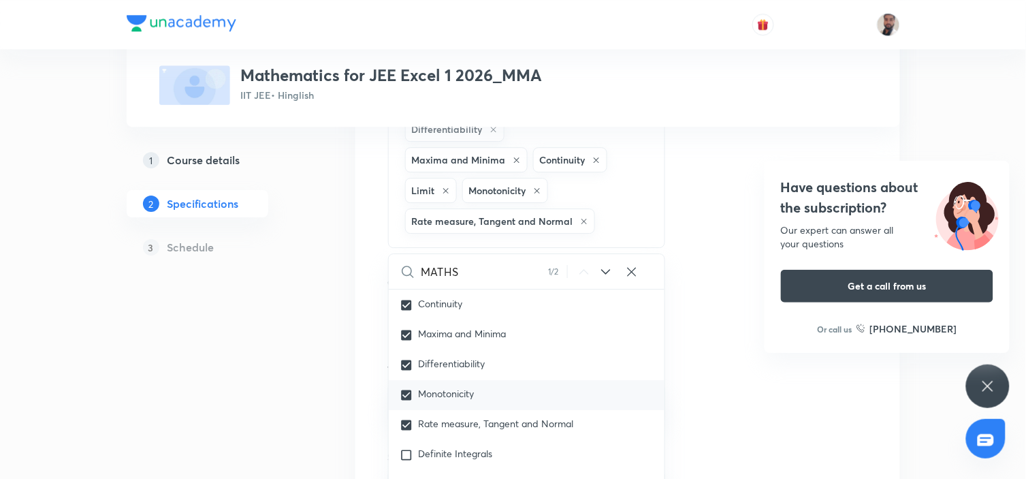
scroll to position [1134, 0]
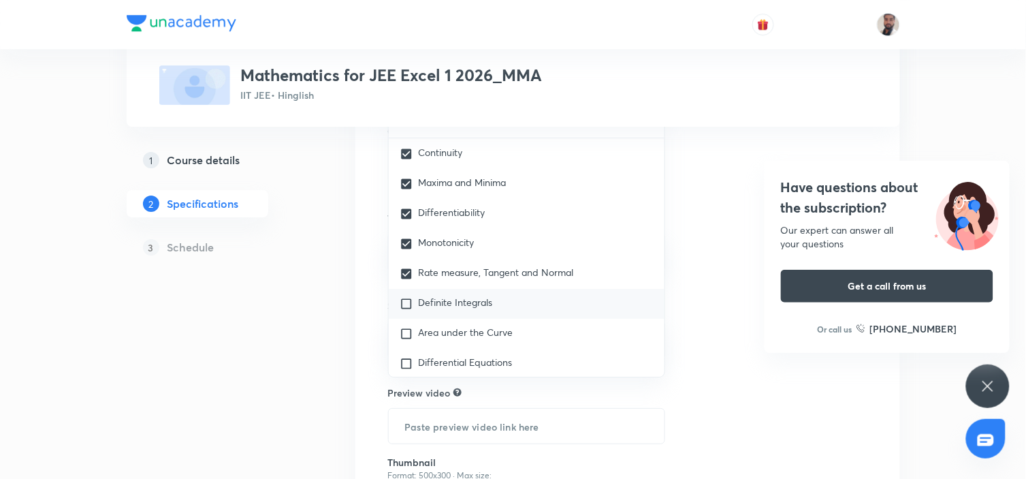
click at [473, 319] on div "Definite Integrals" at bounding box center [527, 304] width 276 height 30
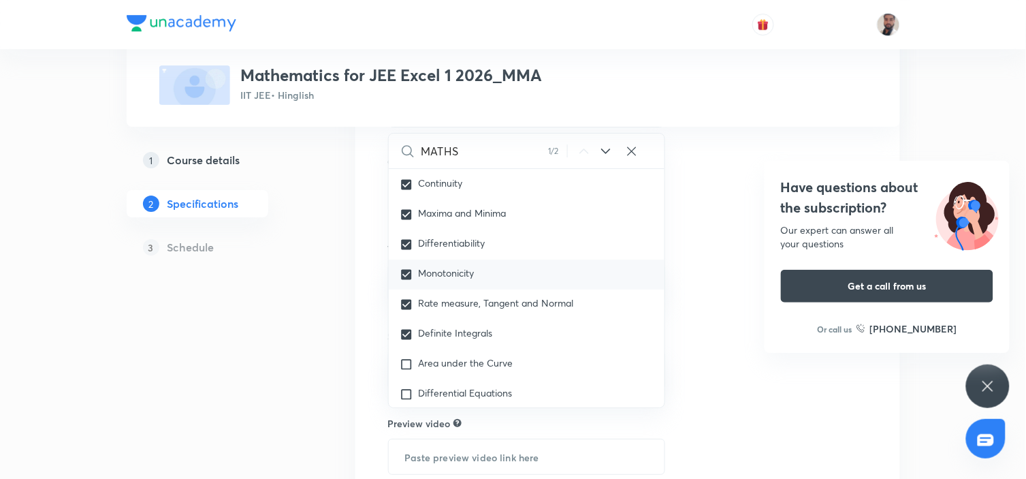
drag, startPoint x: 445, startPoint y: 393, endPoint x: 487, endPoint y: 338, distance: 69.9
click at [445, 369] on span "Area under the Curve" at bounding box center [466, 362] width 95 height 13
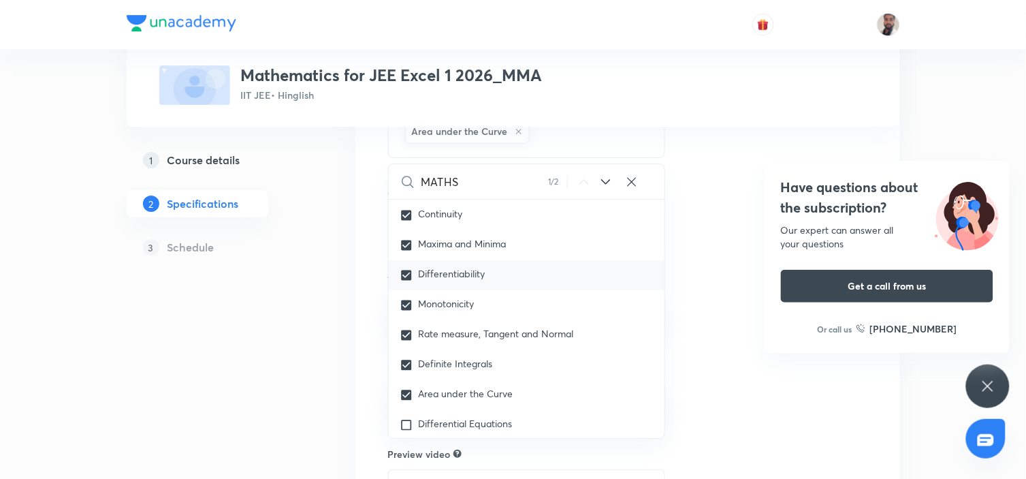
scroll to position [2887, 0]
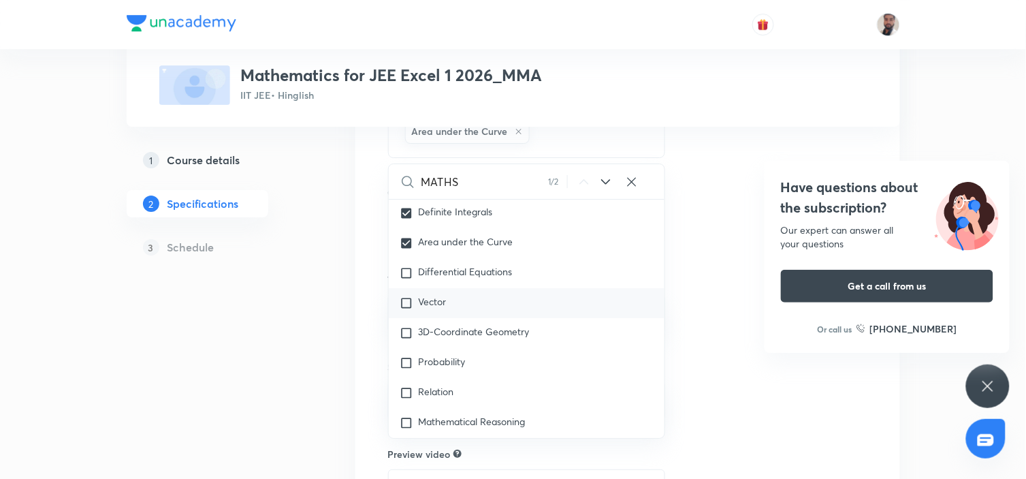
click at [485, 318] on div "Vector" at bounding box center [527, 303] width 276 height 30
click at [485, 278] on span "Differential Equations" at bounding box center [466, 271] width 94 height 13
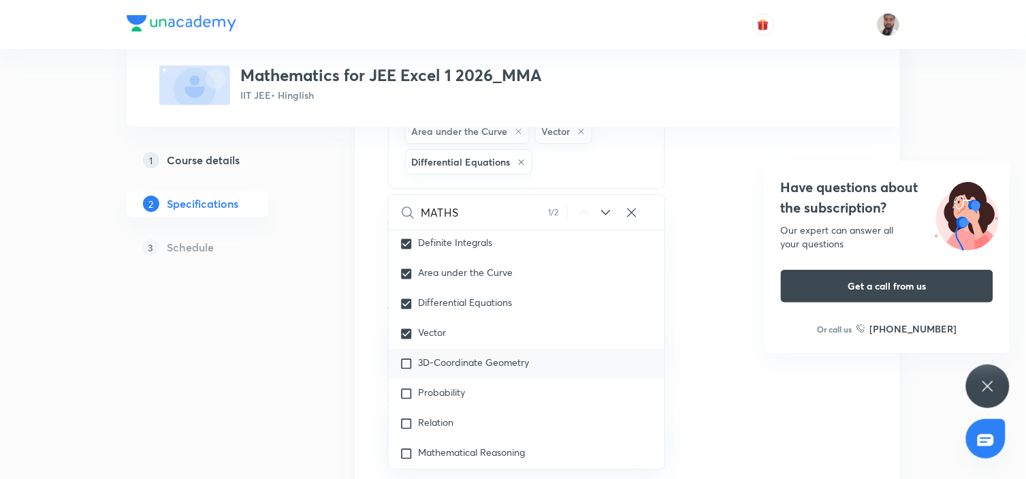
click at [461, 379] on div "3D-Coordinate Geometry" at bounding box center [527, 364] width 276 height 30
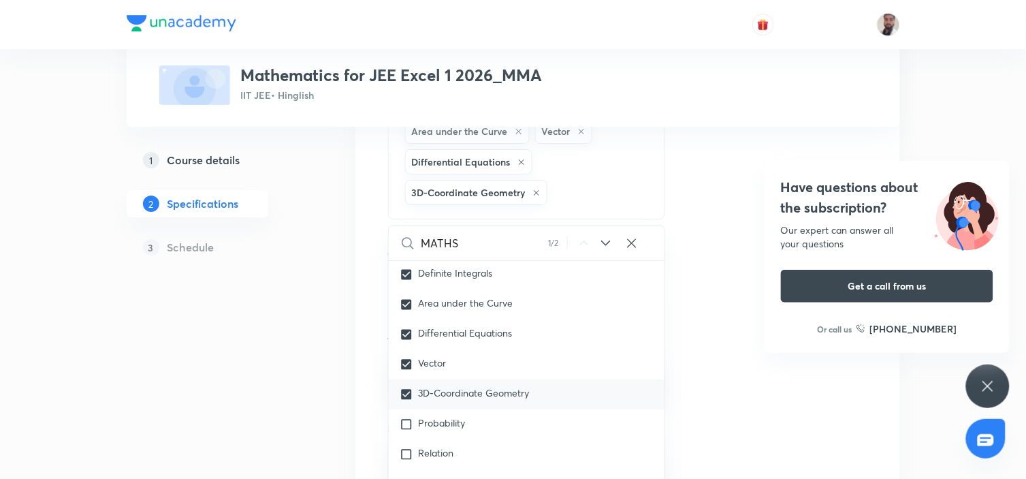
scroll to position [3038, 0]
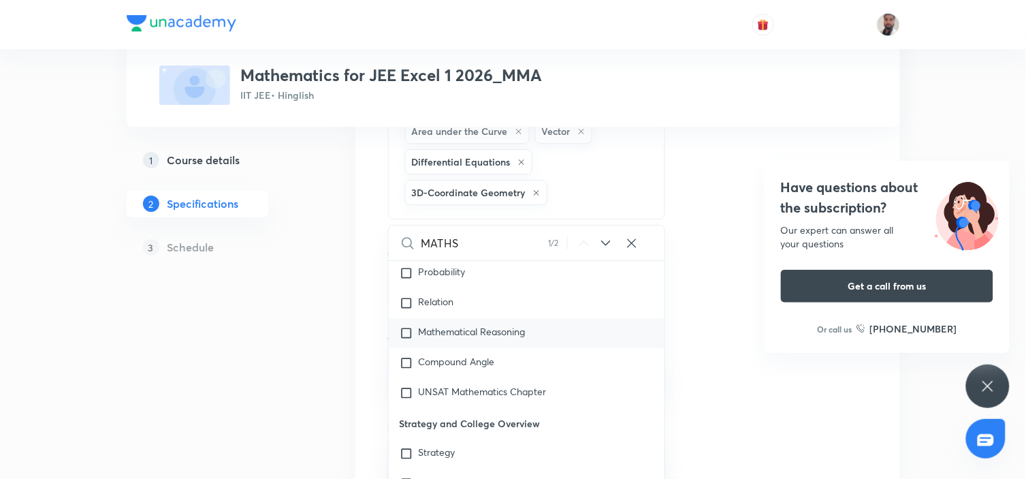
click at [472, 338] on span "Mathematical Reasoning" at bounding box center [472, 331] width 107 height 13
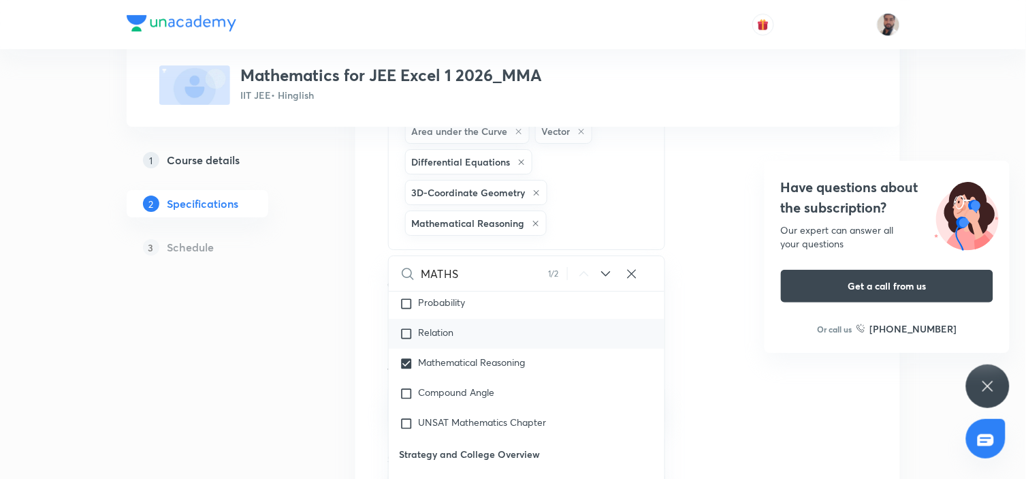
click at [457, 349] on div "Relation" at bounding box center [527, 334] width 276 height 30
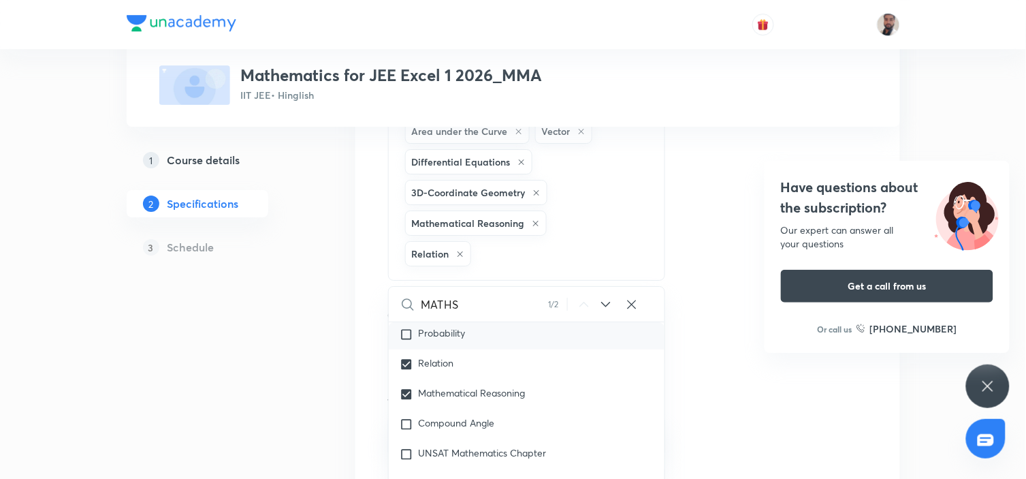
click at [450, 341] on p "Probability" at bounding box center [442, 334] width 47 height 14
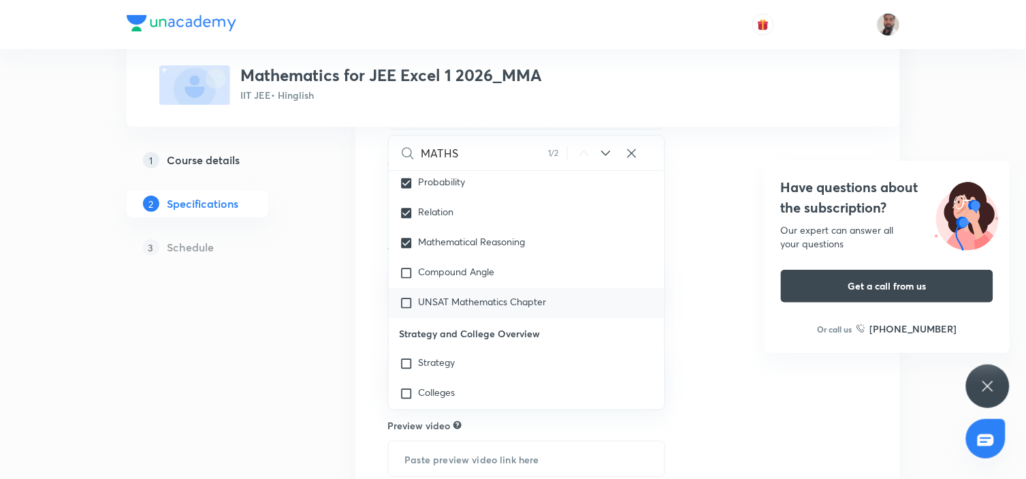
click at [487, 308] on span "UNSAT Mathematics Chapter" at bounding box center [483, 301] width 128 height 13
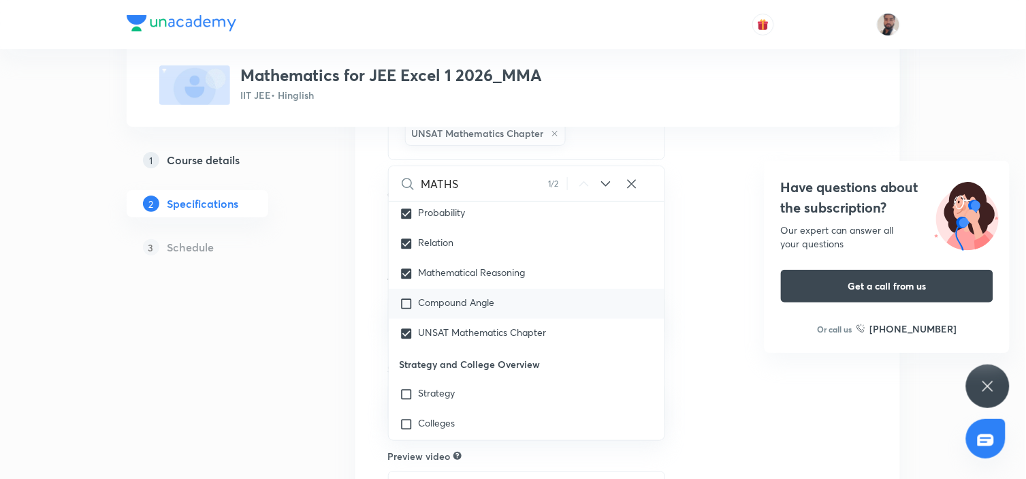
click at [450, 308] on span "Compound Angle" at bounding box center [457, 301] width 76 height 13
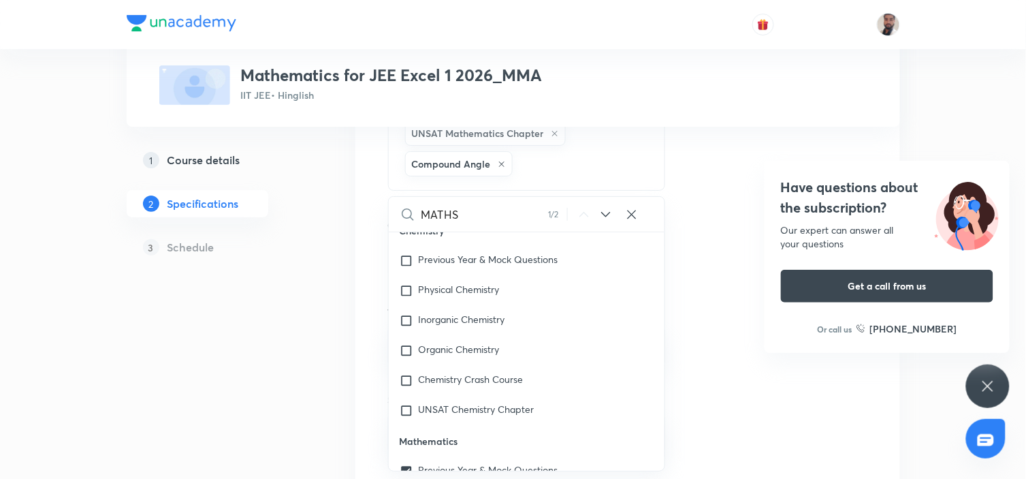
scroll to position [1526, 0]
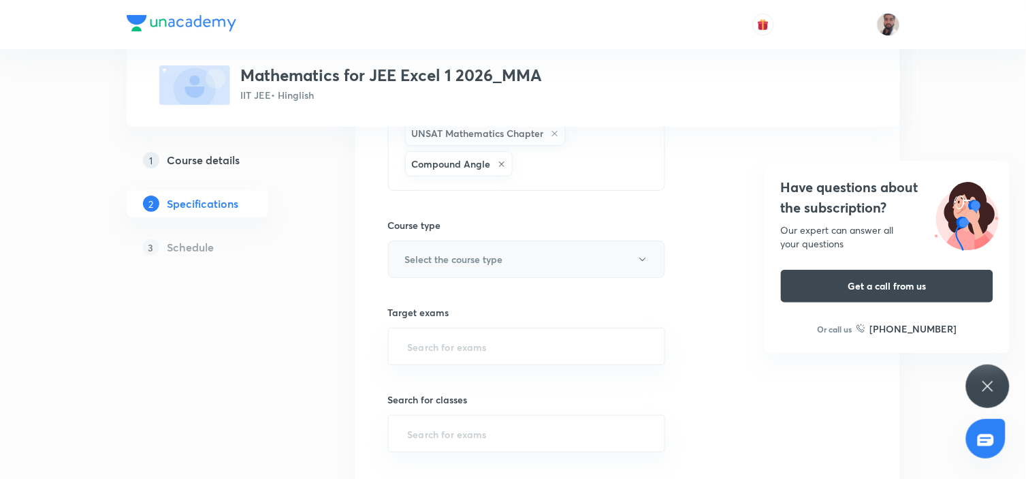
click at [494, 266] on h6 "Select the course type" at bounding box center [454, 259] width 98 height 14
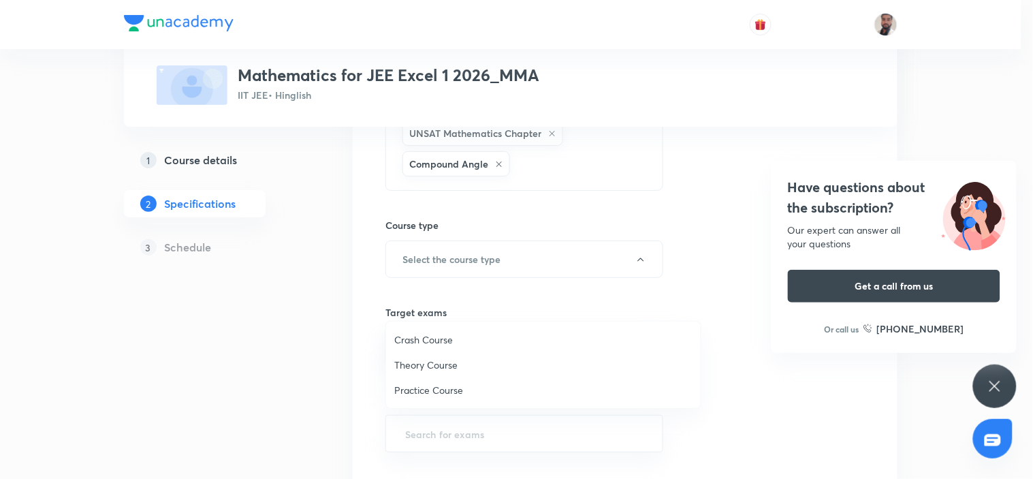
click at [459, 368] on span "Theory Course" at bounding box center [543, 364] width 298 height 14
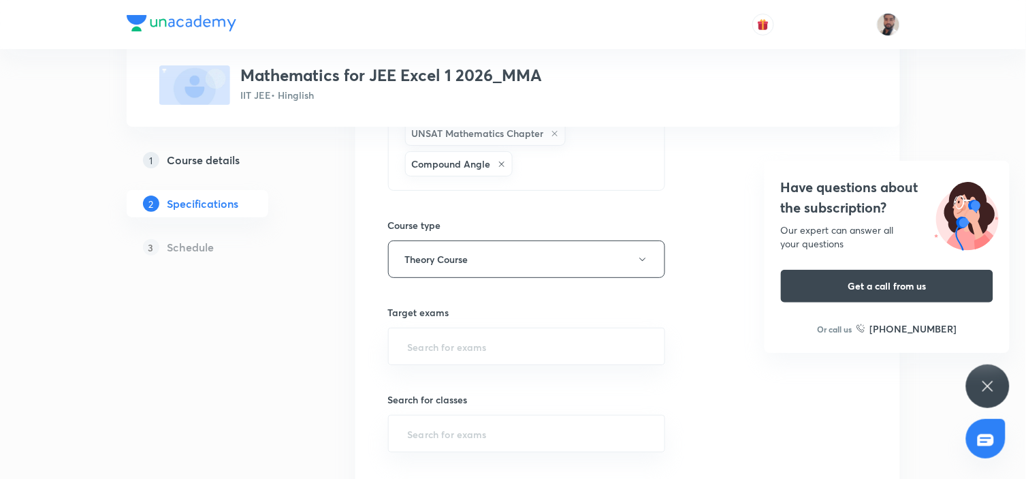
scroll to position [1437, 0]
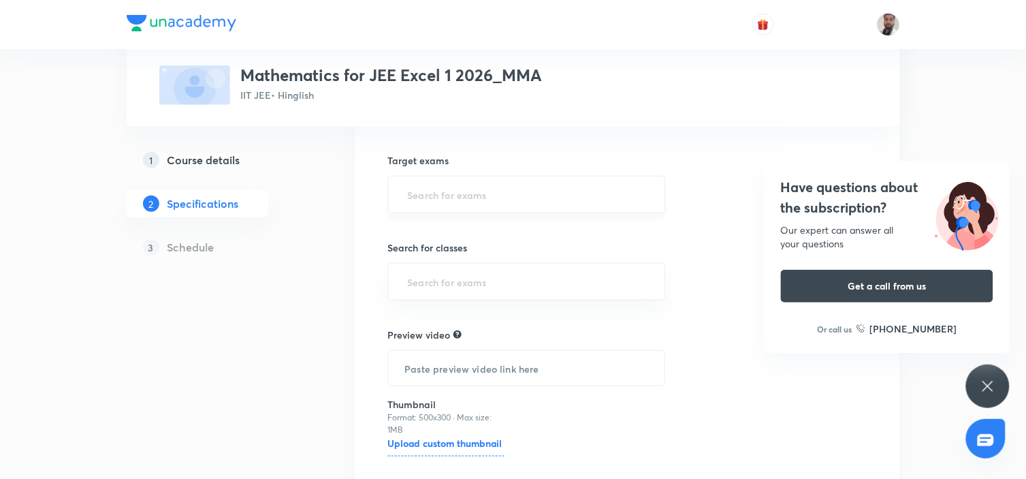
click at [502, 207] on input "text" at bounding box center [527, 194] width 244 height 25
click at [472, 284] on li "IIT JEE 2027" at bounding box center [527, 295] width 276 height 25
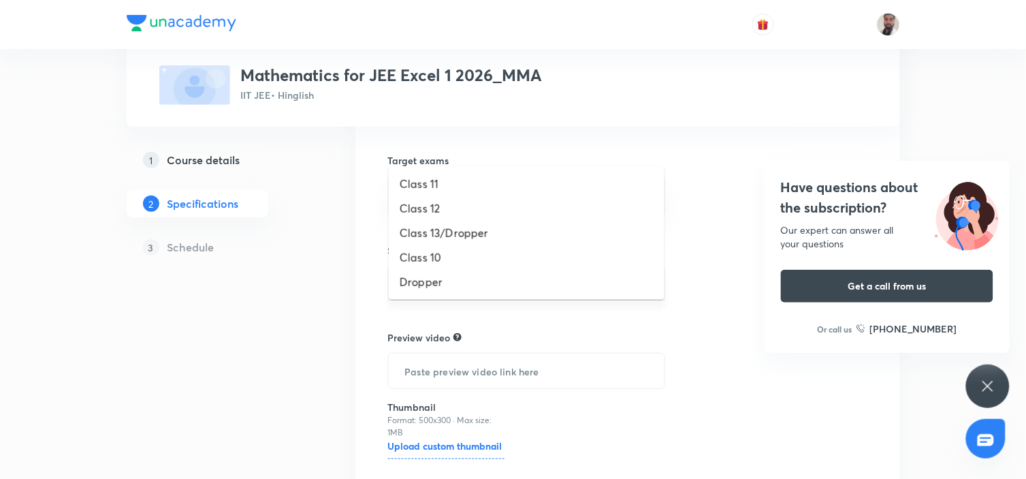
click at [488, 297] on input "text" at bounding box center [527, 284] width 244 height 25
click at [466, 219] on li "Class 12" at bounding box center [527, 208] width 276 height 25
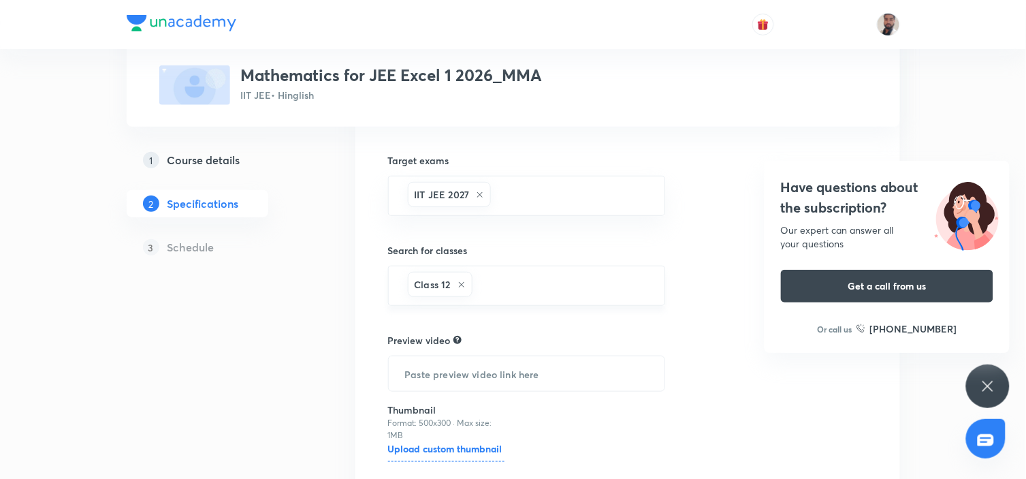
scroll to position [1582, 0]
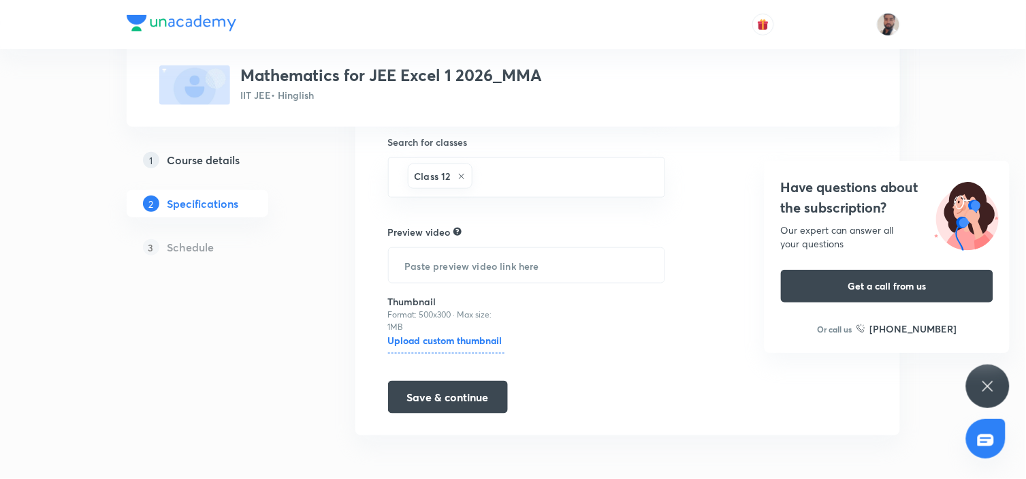
click at [451, 339] on h6 "Upload custom thumbnail" at bounding box center [446, 343] width 116 height 20
click at [0, 0] on input "Upload custom thumbnail" at bounding box center [0, 0] width 0 height 0
click at [996, 389] on icon at bounding box center [988, 386] width 16 height 16
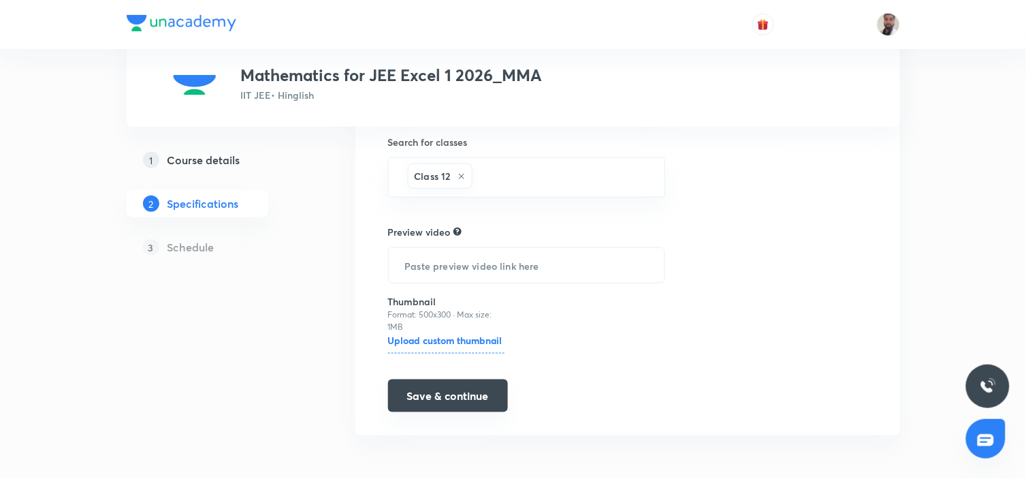
click at [470, 396] on button "Save & continue" at bounding box center [448, 395] width 120 height 33
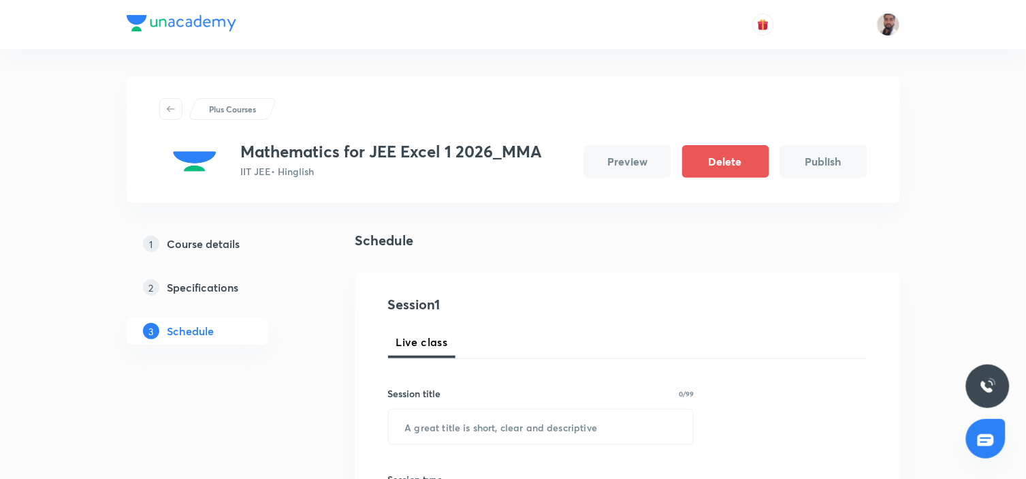
scroll to position [151, 0]
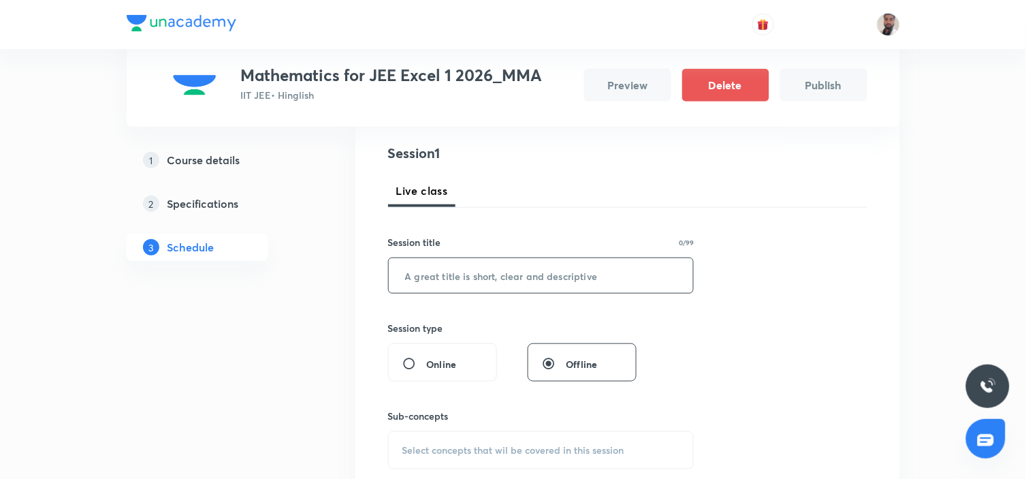
click at [550, 272] on input "text" at bounding box center [541, 275] width 305 height 35
paste input "Definite Integral"
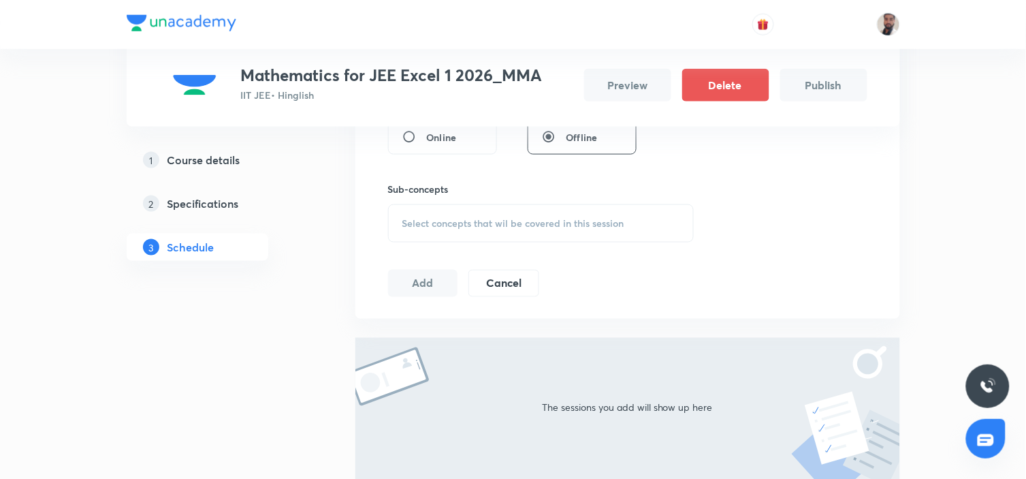
click at [530, 214] on div "Select concepts that wil be covered in this session" at bounding box center [541, 223] width 306 height 38
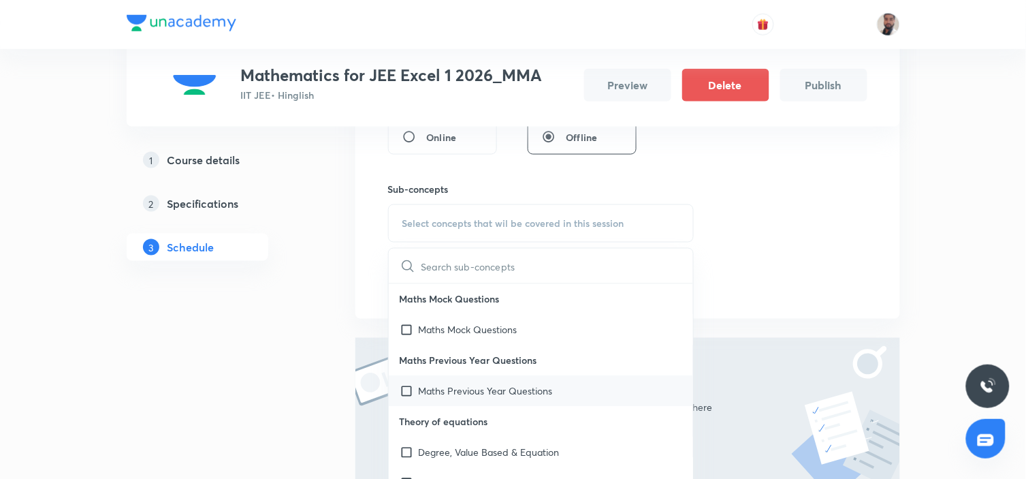
click at [498, 388] on p "Maths Previous Year Questions" at bounding box center [486, 391] width 134 height 14
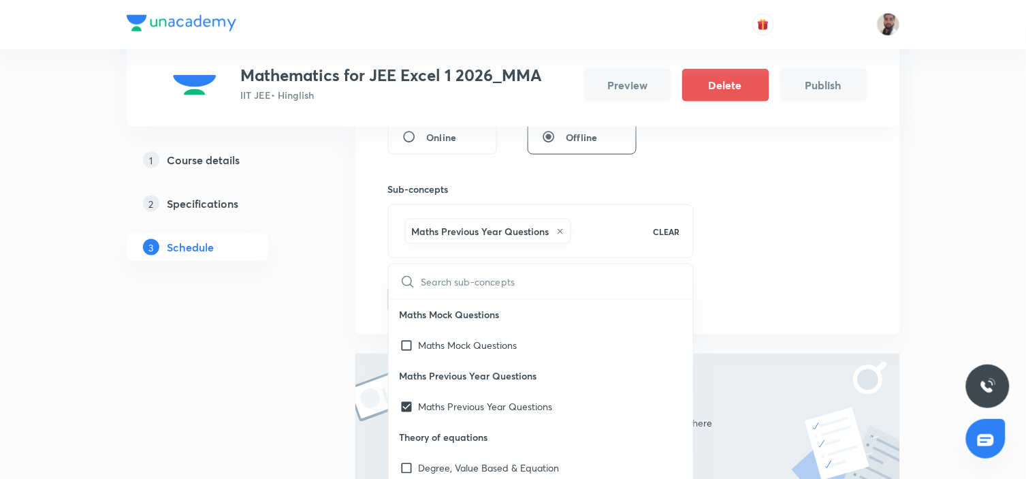
scroll to position [151, 0]
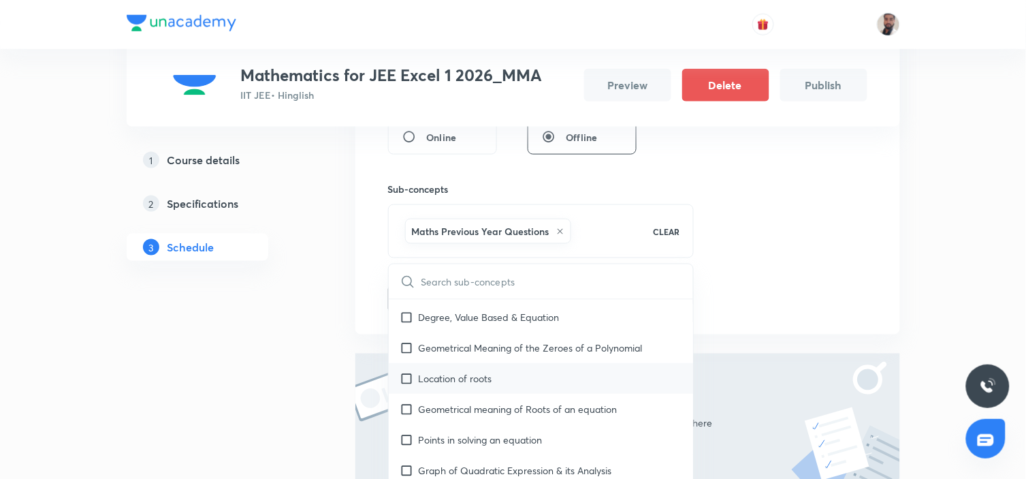
click at [466, 375] on p "Location of roots" at bounding box center [456, 378] width 74 height 14
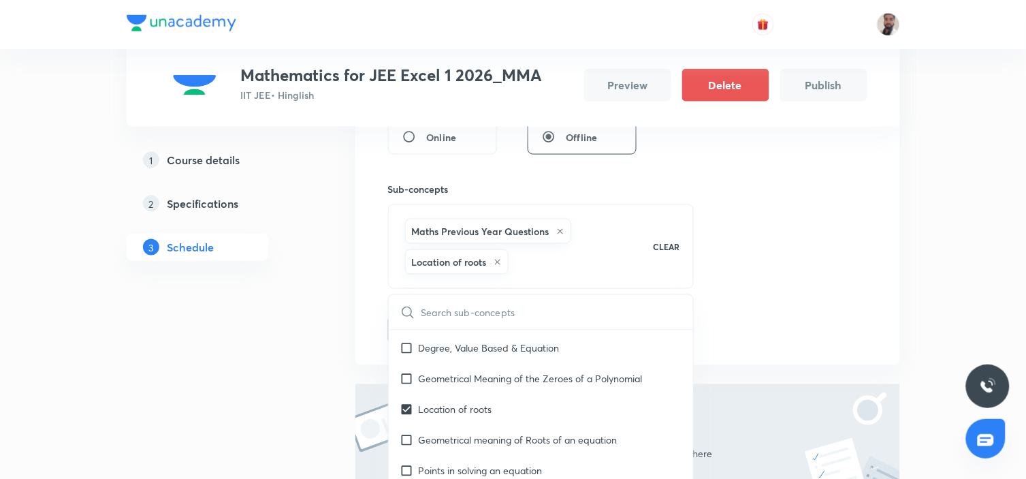
click at [415, 371] on input "checkbox" at bounding box center [409, 378] width 19 height 14
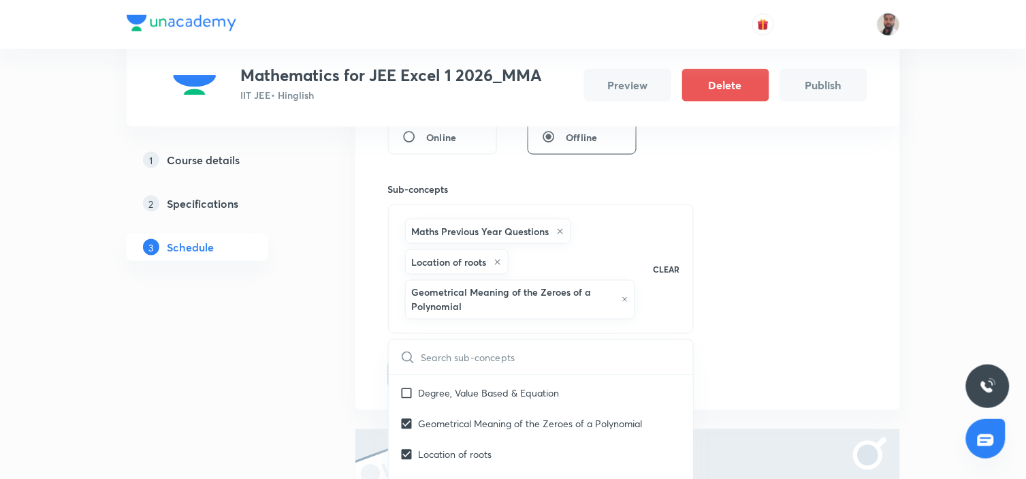
drag, startPoint x: 410, startPoint y: 392, endPoint x: 210, endPoint y: 393, distance: 200.2
click at [406, 393] on input "checkbox" at bounding box center [409, 392] width 19 height 14
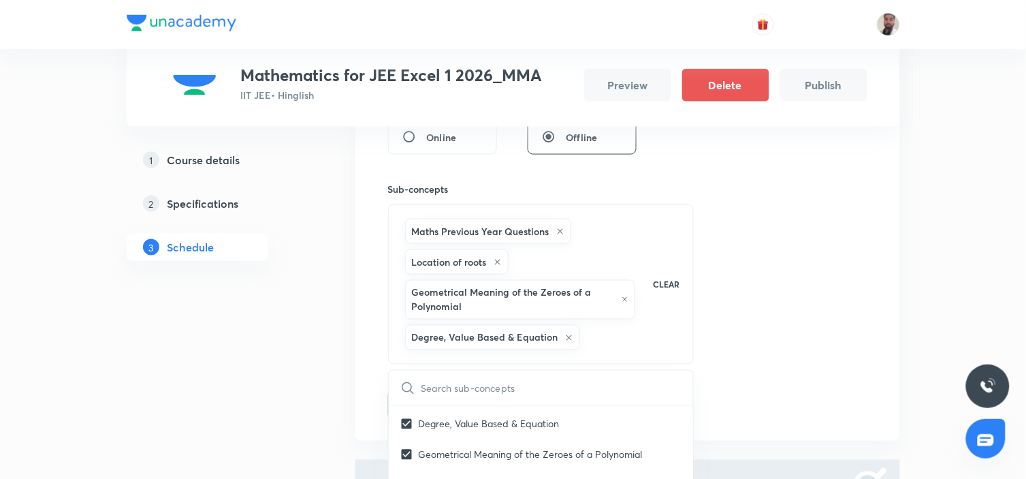
drag, startPoint x: 167, startPoint y: 393, endPoint x: 233, endPoint y: 380, distance: 66.8
click at [169, 393] on div "1 Course details 2 Specifications 3 Schedule" at bounding box center [219, 270] width 185 height 836
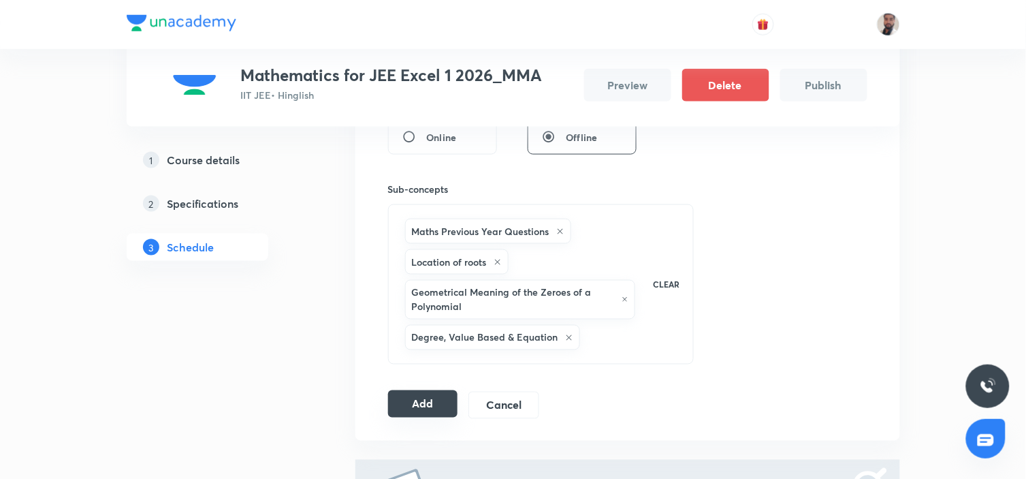
click at [432, 396] on button "Add" at bounding box center [423, 403] width 70 height 27
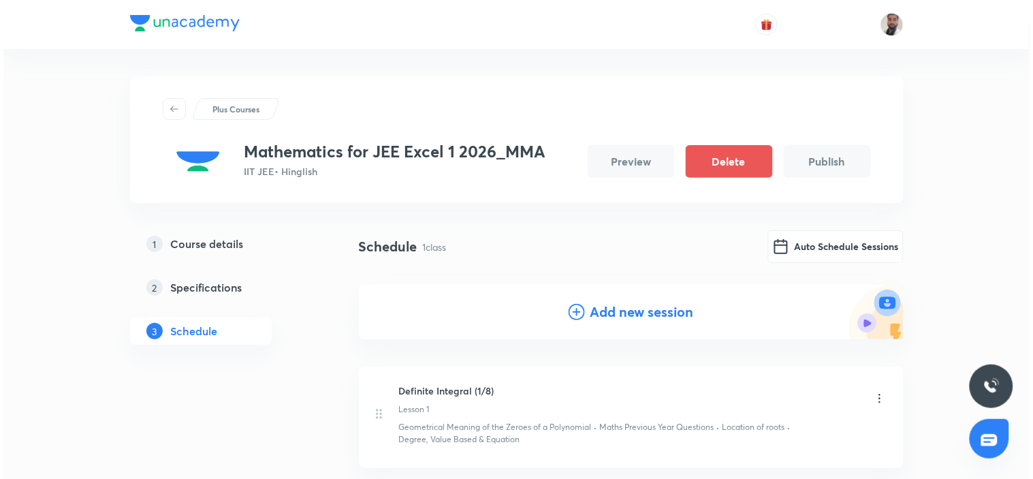
scroll to position [76, 0]
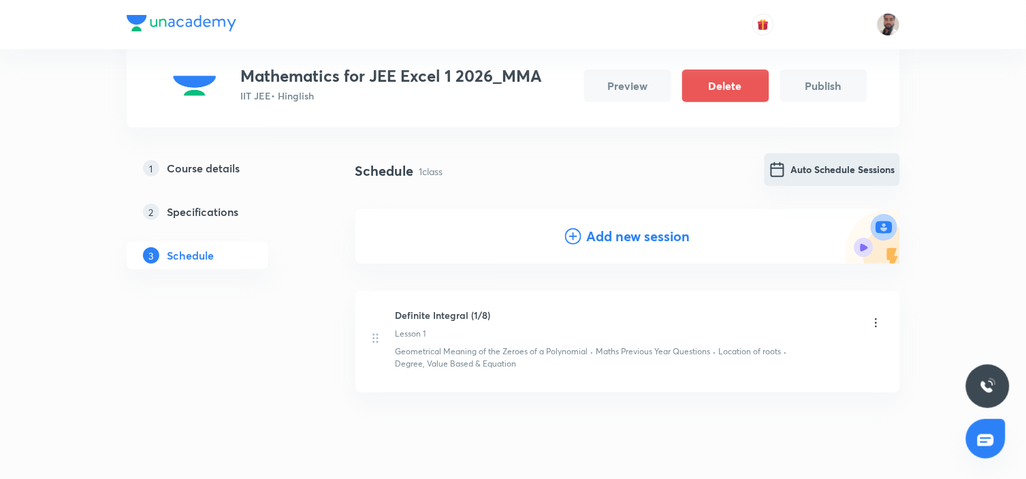
click at [809, 165] on button "Auto Schedule Sessions" at bounding box center [832, 169] width 135 height 33
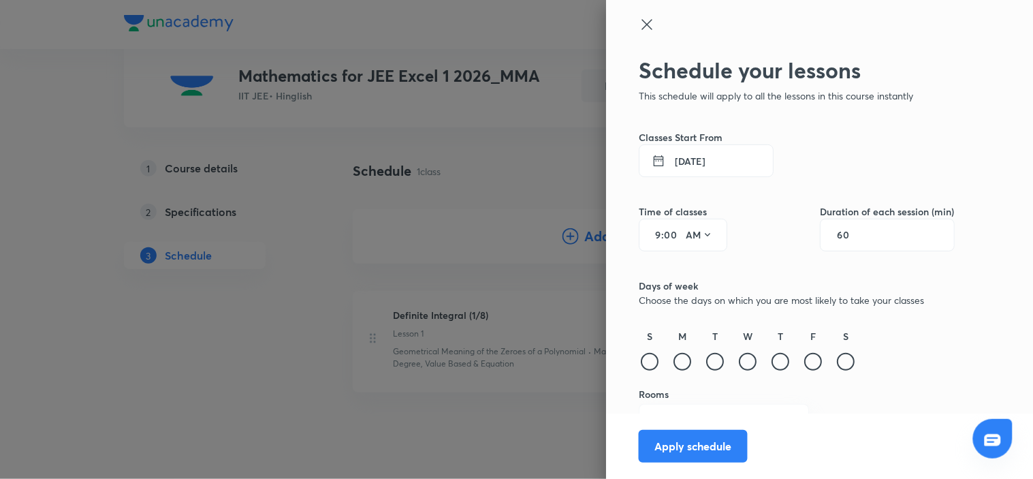
click at [698, 162] on button "5 Sep 2025" at bounding box center [706, 160] width 135 height 33
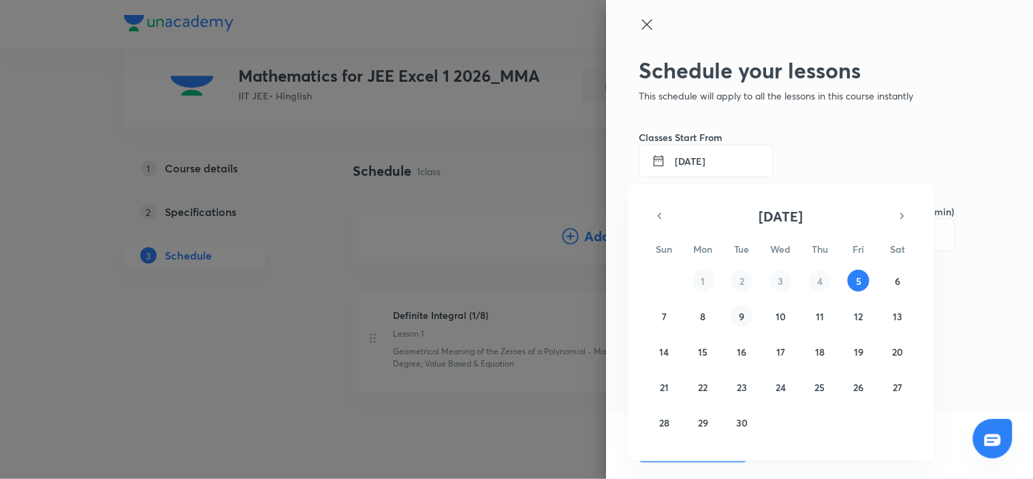
click at [745, 315] on button "9" at bounding box center [742, 316] width 22 height 22
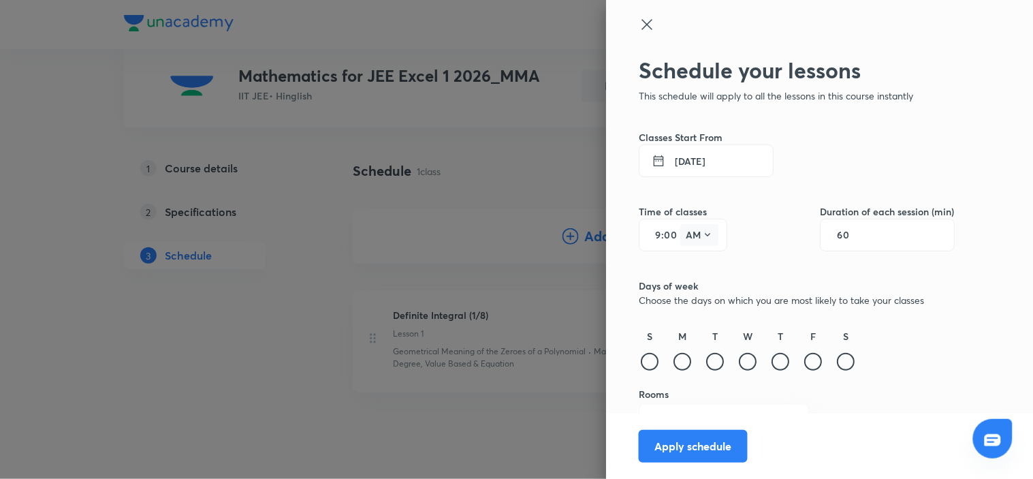
click at [702, 237] on icon at bounding box center [707, 234] width 11 height 11
click at [694, 266] on div "PM" at bounding box center [688, 269] width 49 height 33
click at [845, 235] on input "60" at bounding box center [850, 234] width 26 height 11
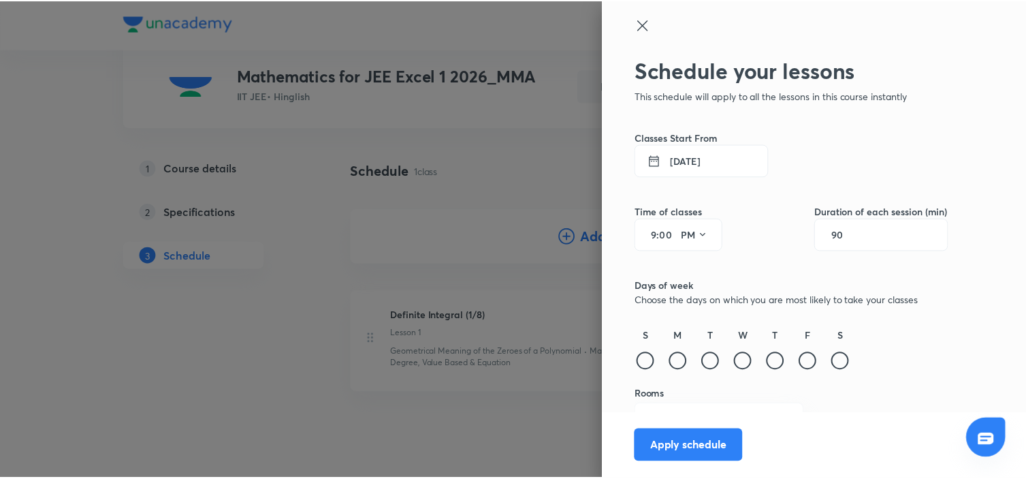
scroll to position [25, 0]
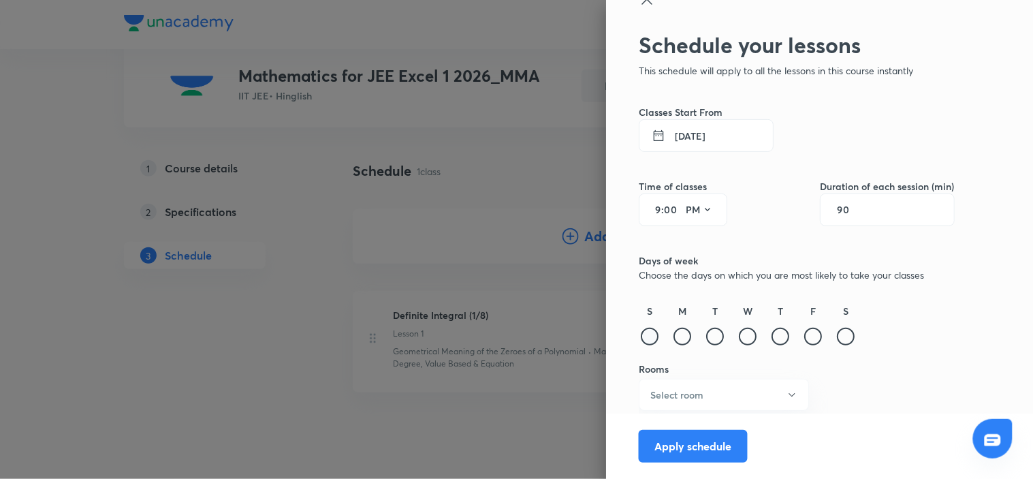
click at [641, 332] on div at bounding box center [650, 336] width 18 height 18
click at [673, 336] on div at bounding box center [682, 336] width 18 height 18
click at [711, 336] on div at bounding box center [715, 336] width 18 height 18
click at [739, 339] on div at bounding box center [748, 336] width 18 height 18
click at [771, 340] on div at bounding box center [780, 336] width 18 height 18
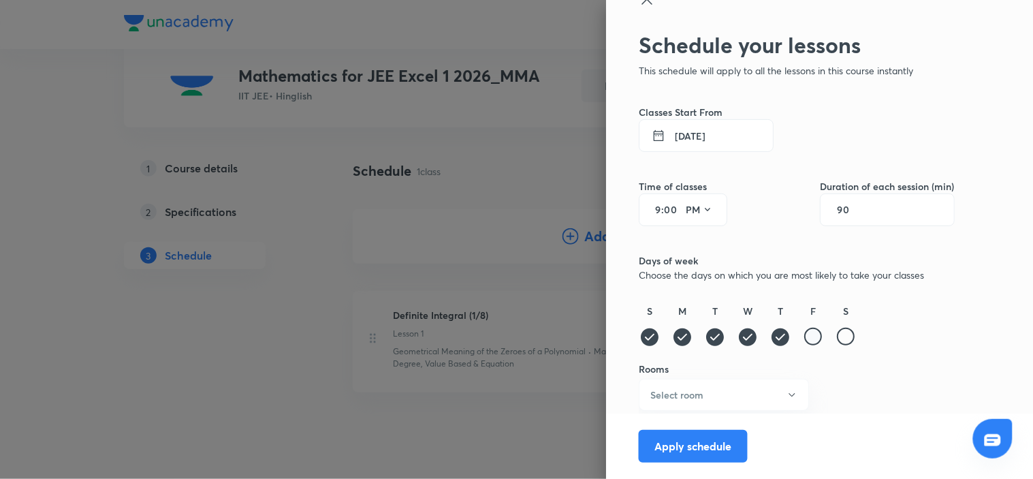
click at [808, 338] on div at bounding box center [813, 336] width 18 height 18
drag, startPoint x: 839, startPoint y: 338, endPoint x: 820, endPoint y: 338, distance: 18.4
click at [839, 338] on div at bounding box center [846, 336] width 18 height 18
click at [778, 403] on button "Select room" at bounding box center [724, 395] width 170 height 32
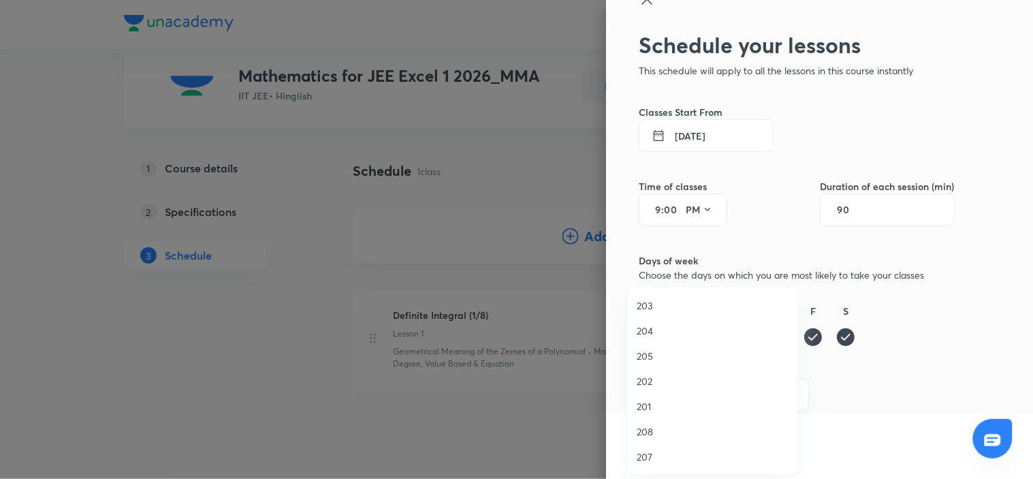
click at [667, 334] on span "204" at bounding box center [713, 330] width 152 height 14
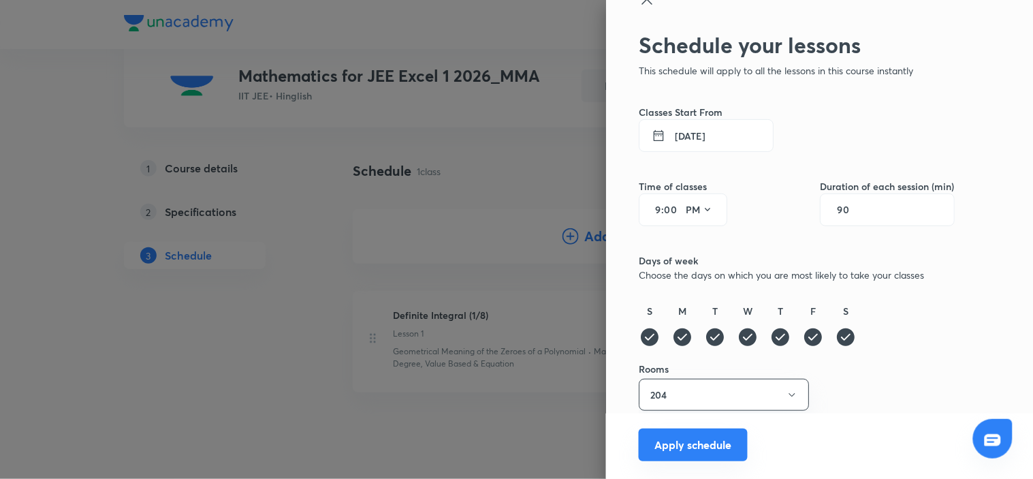
click at [695, 439] on button "Apply schedule" at bounding box center [693, 444] width 109 height 33
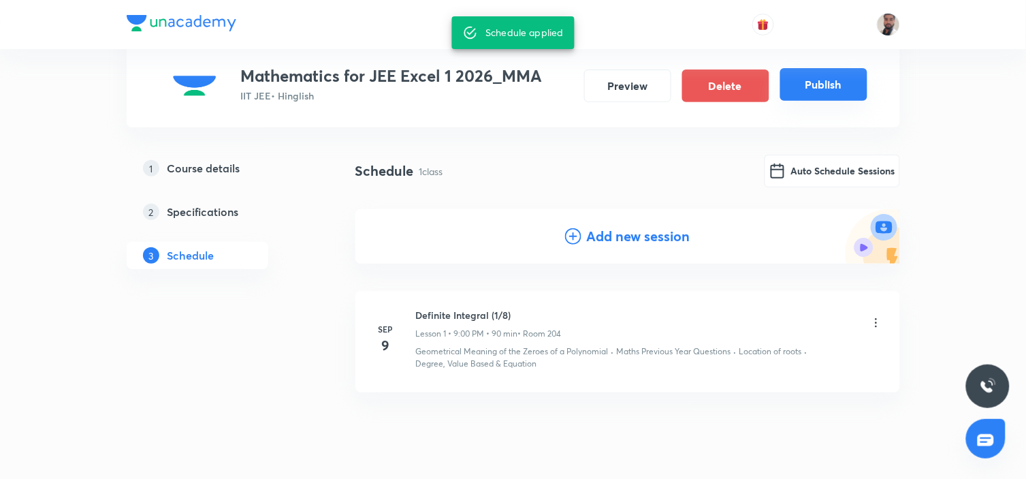
click at [803, 80] on button "Publish" at bounding box center [823, 84] width 87 height 33
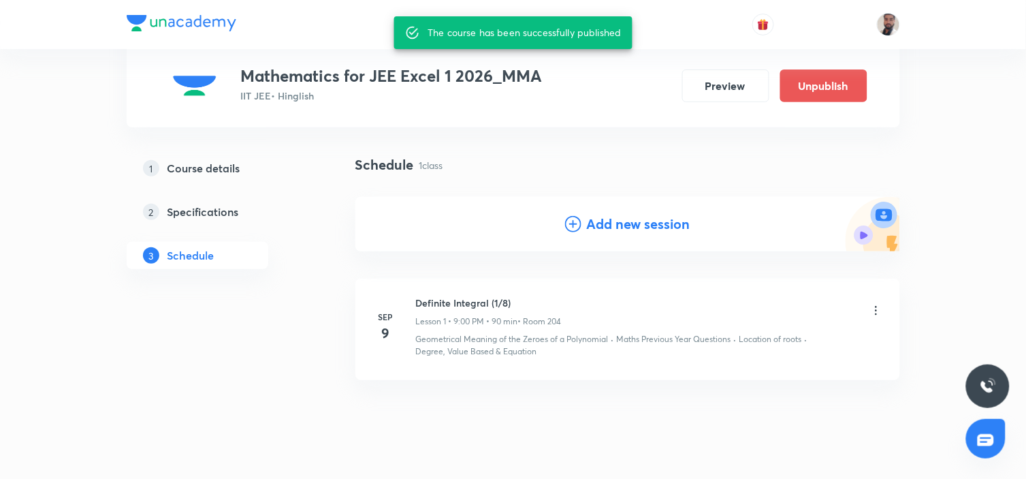
click at [559, 121] on div "Plus Courses Mathematics for JEE Excel 1 2026_MMA IIT JEE • Hinglish Preview Un…" at bounding box center [513, 64] width 773 height 127
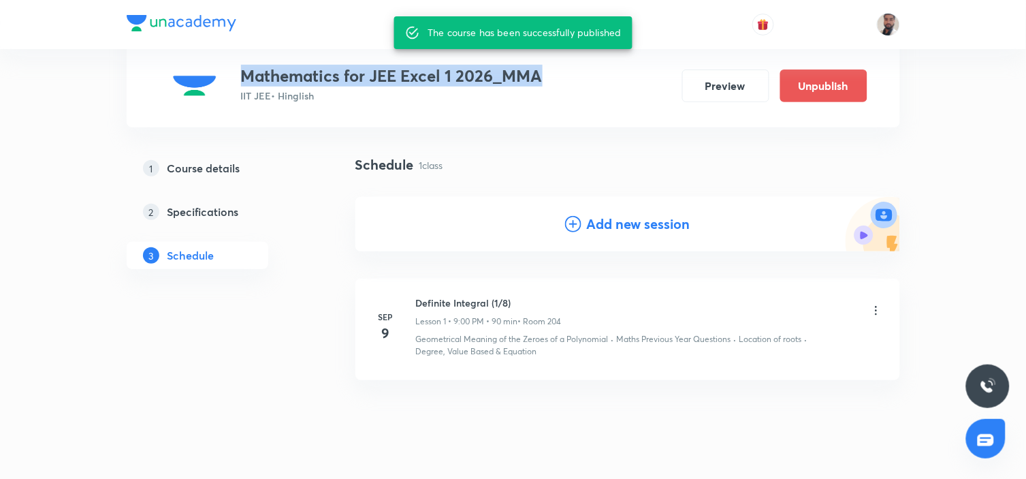
drag, startPoint x: 548, startPoint y: 76, endPoint x: 241, endPoint y: 70, distance: 307.1
click at [241, 70] on div "Mathematics for JEE Excel 1 2026_MMA IIT JEE • Hinglish Preview Unpublish" at bounding box center [513, 85] width 708 height 39
copy h3 "Mathematics for JEE Excel 1 2026_MMA"
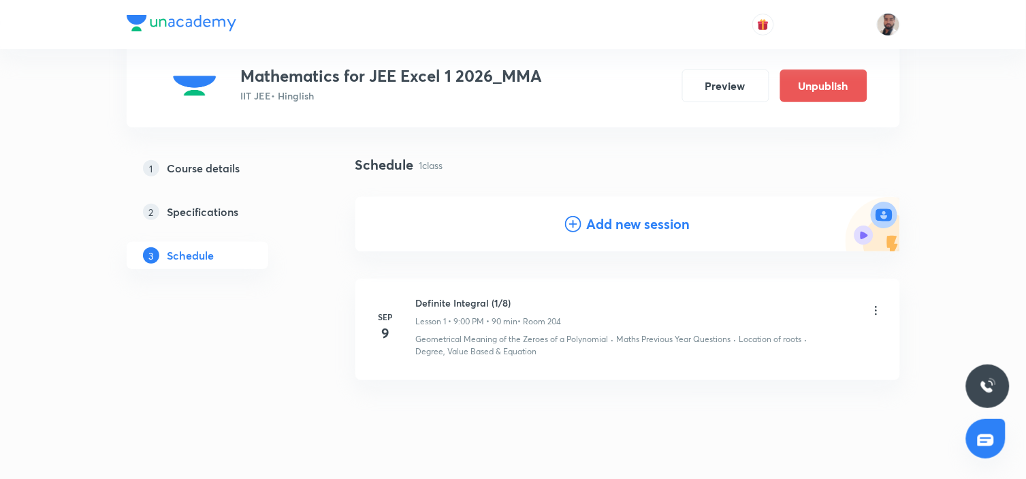
click at [550, 142] on div "Plus Courses Mathematics for JEE Excel 1 2026_MMA IIT JEE • Hinglish Preview Un…" at bounding box center [513, 242] width 773 height 483
click at [875, 314] on icon at bounding box center [876, 310] width 2 height 9
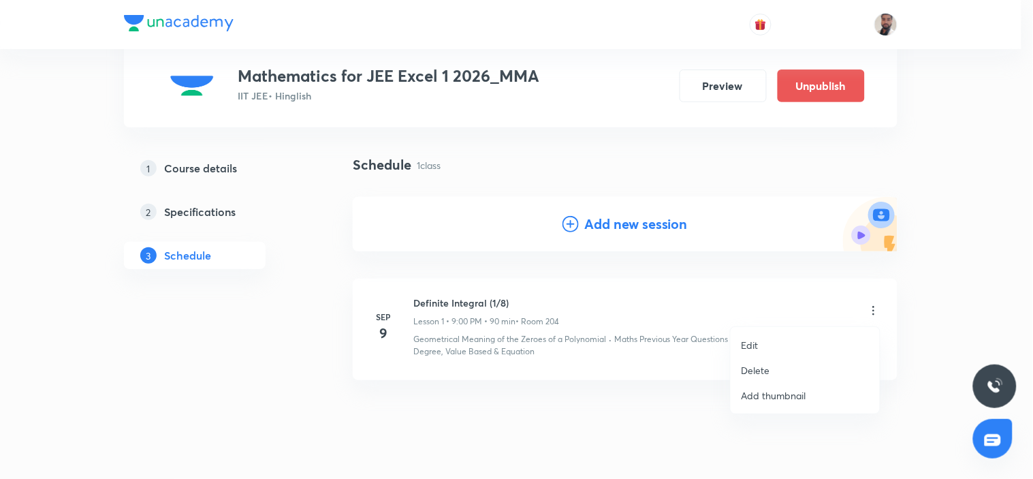
click at [774, 373] on li "Delete" at bounding box center [804, 369] width 149 height 25
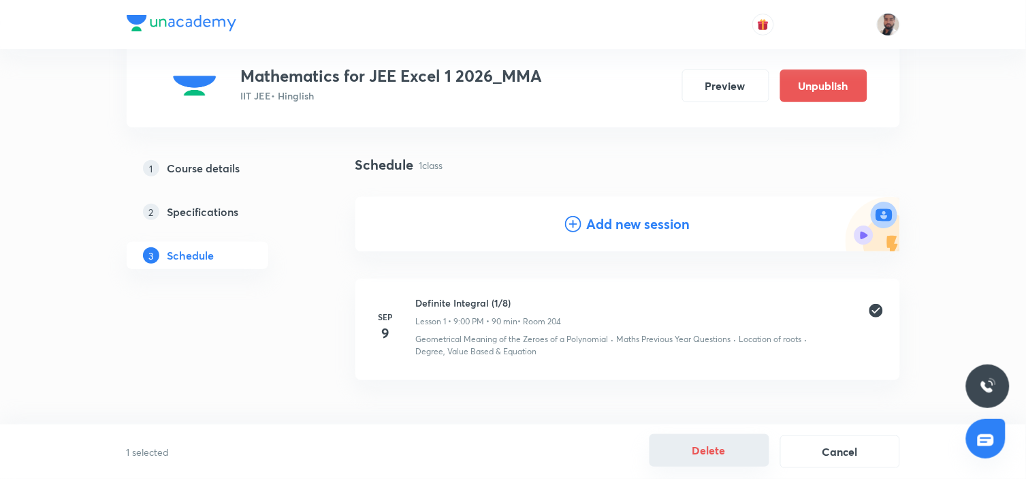
click at [701, 459] on button "Delete" at bounding box center [709, 450] width 120 height 33
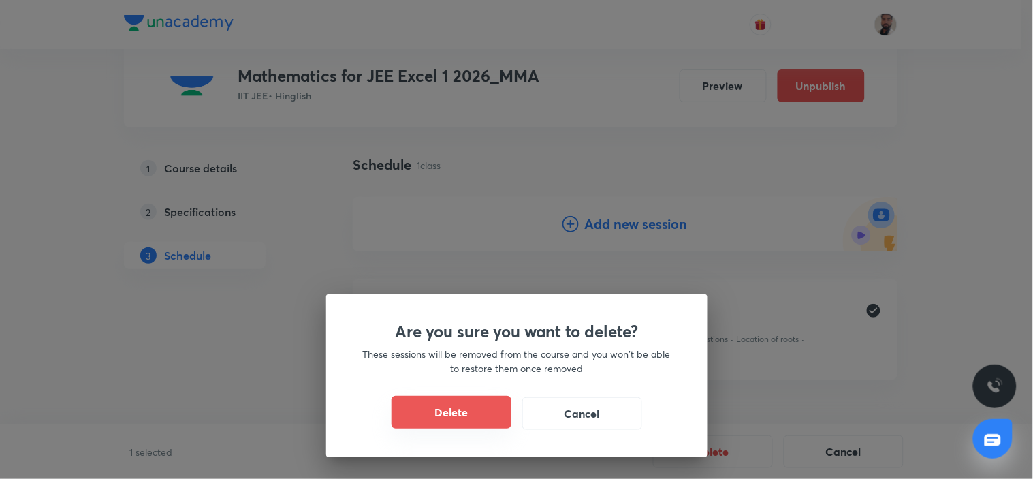
click at [492, 415] on button "Delete" at bounding box center [451, 412] width 120 height 33
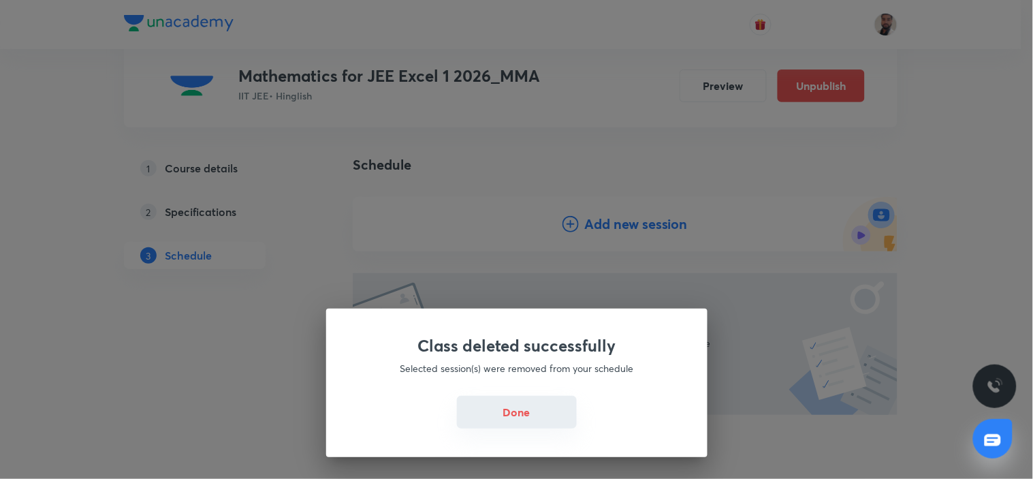
click at [553, 402] on button "Done" at bounding box center [517, 412] width 120 height 33
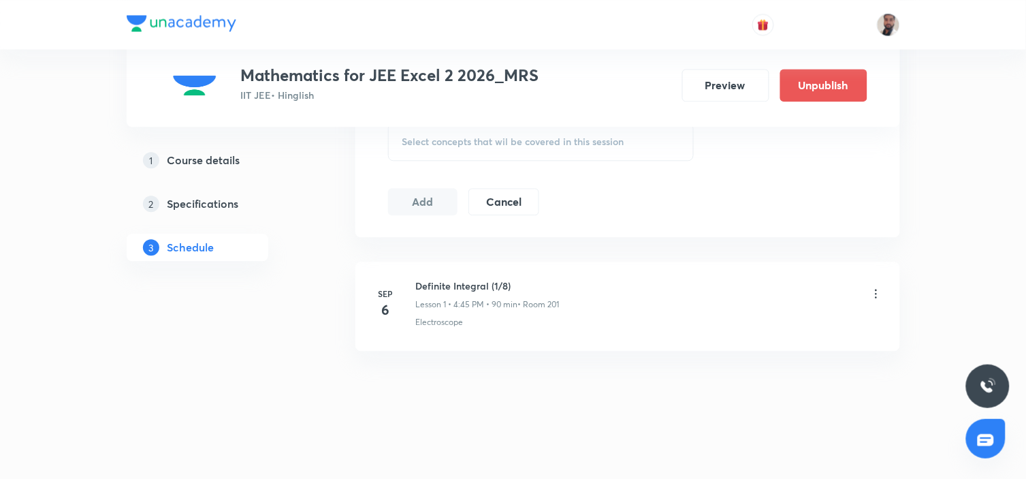
scroll to position [340, 0]
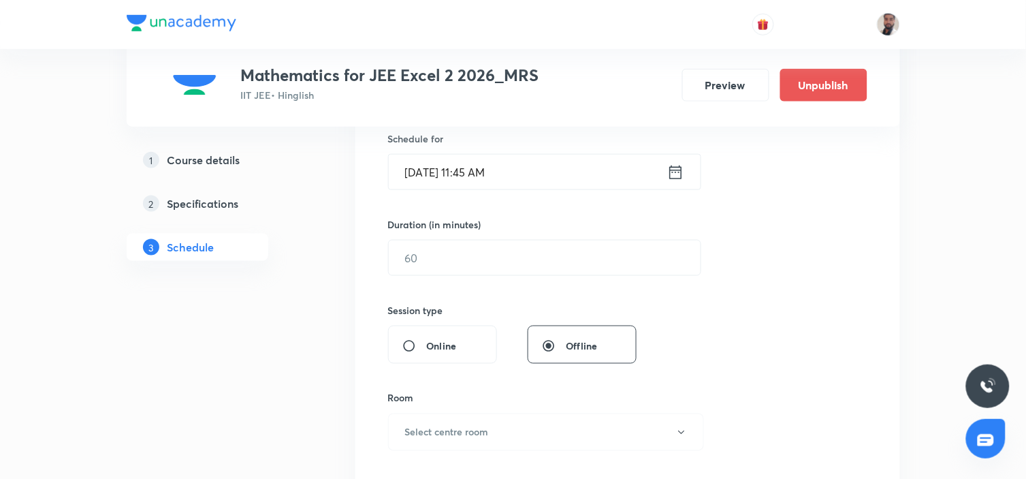
click at [233, 161] on h5 "Course details" at bounding box center [203, 160] width 73 height 16
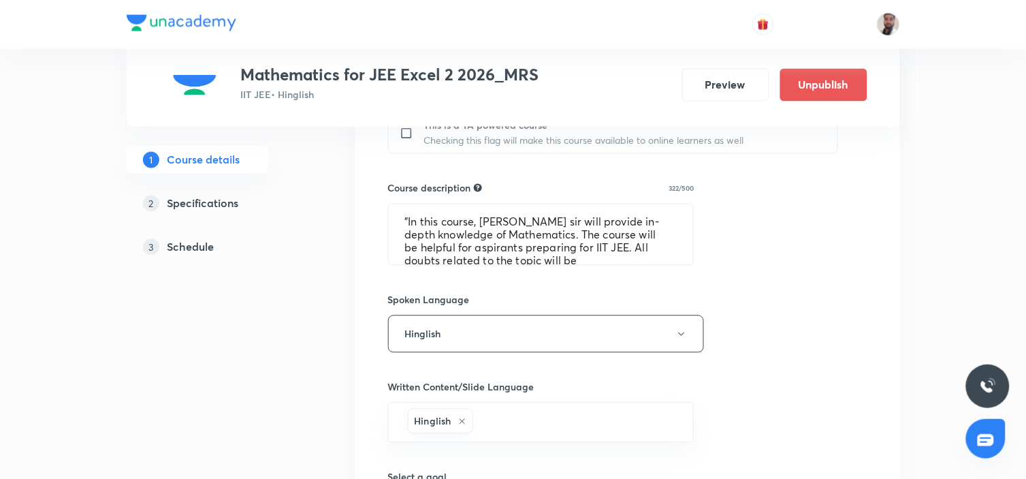
scroll to position [453, 0]
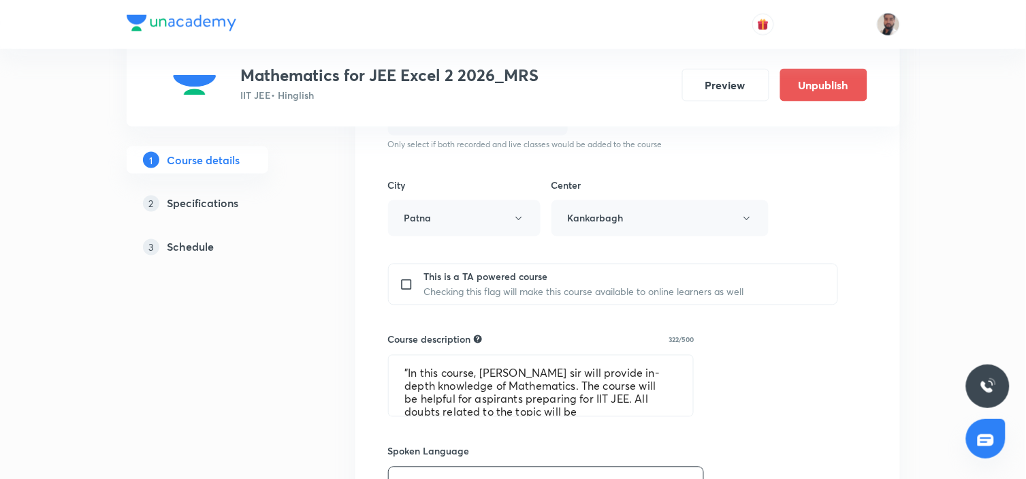
click at [206, 198] on h5 "Specifications" at bounding box center [202, 203] width 71 height 16
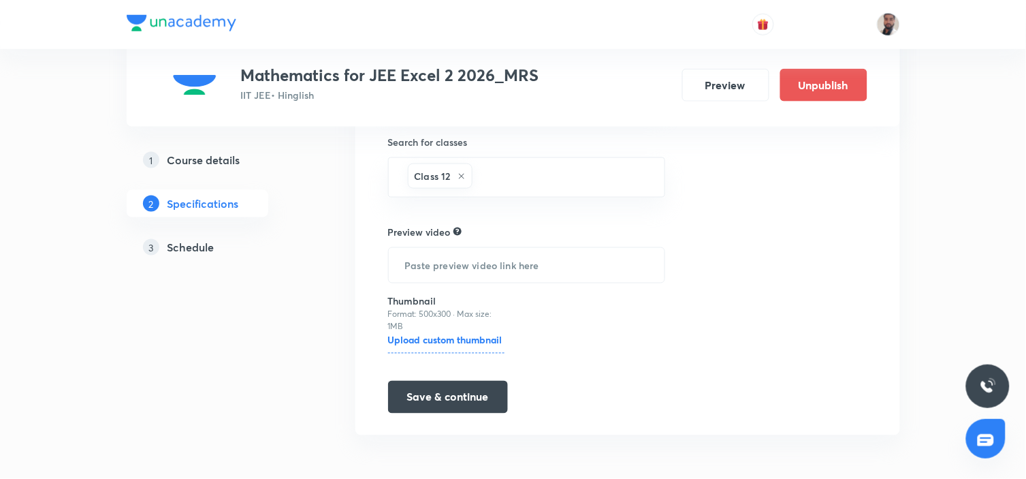
scroll to position [20, 0]
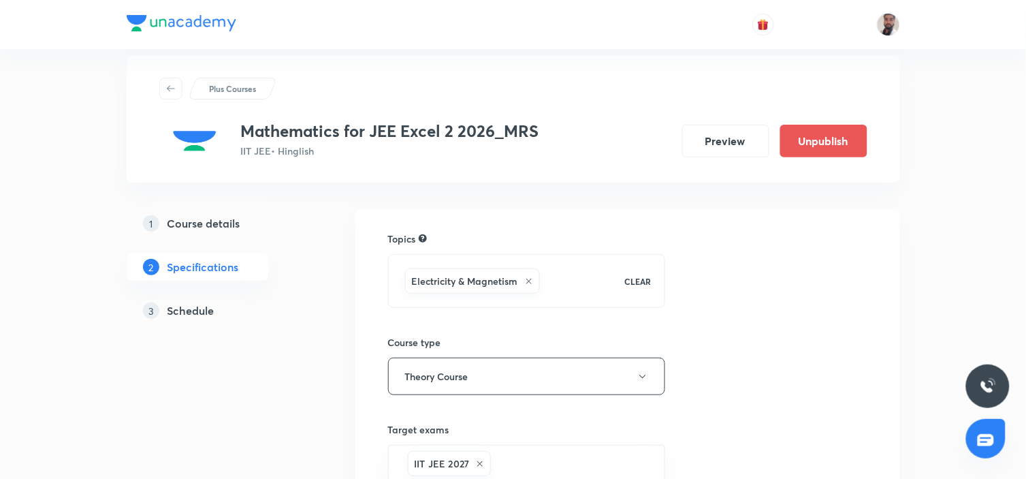
click at [624, 275] on p "CLEAR" at bounding box center [637, 281] width 27 height 12
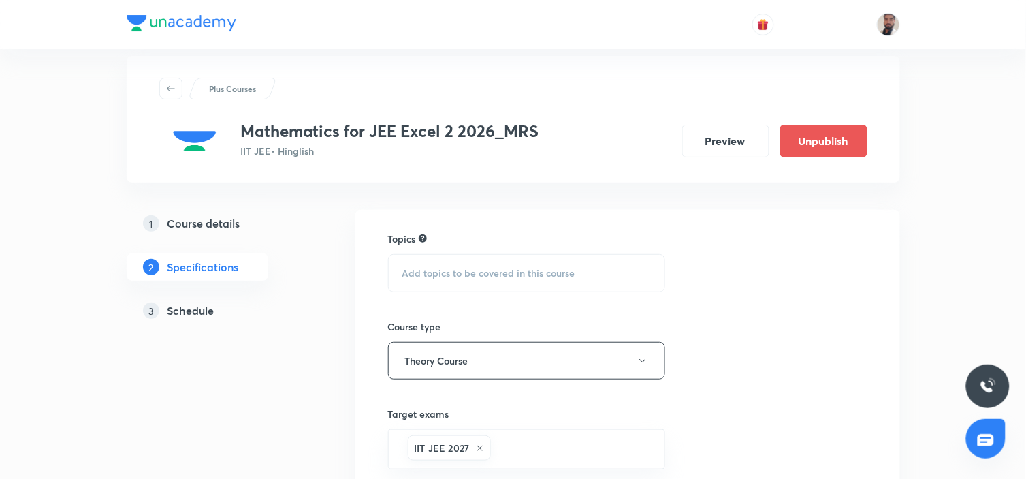
click at [515, 269] on span "Add topics to be covered in this course" at bounding box center [488, 273] width 173 height 11
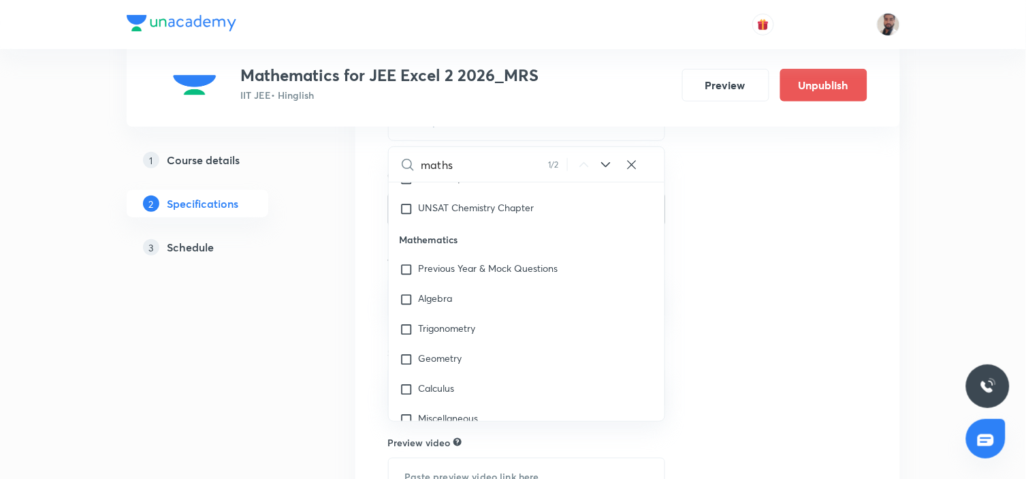
scroll to position [1450, 0]
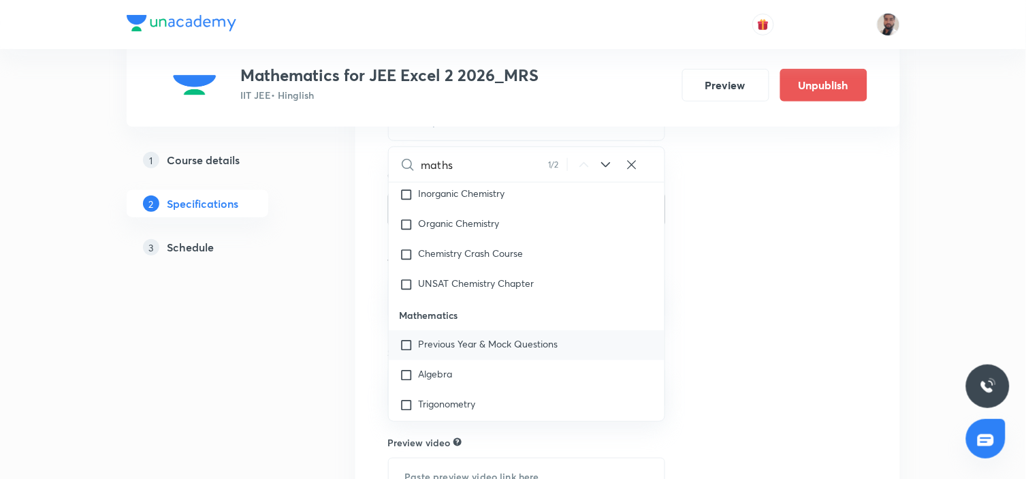
type input "maths"
click at [487, 338] on span "Previous Year & Mock Questions" at bounding box center [489, 343] width 140 height 13
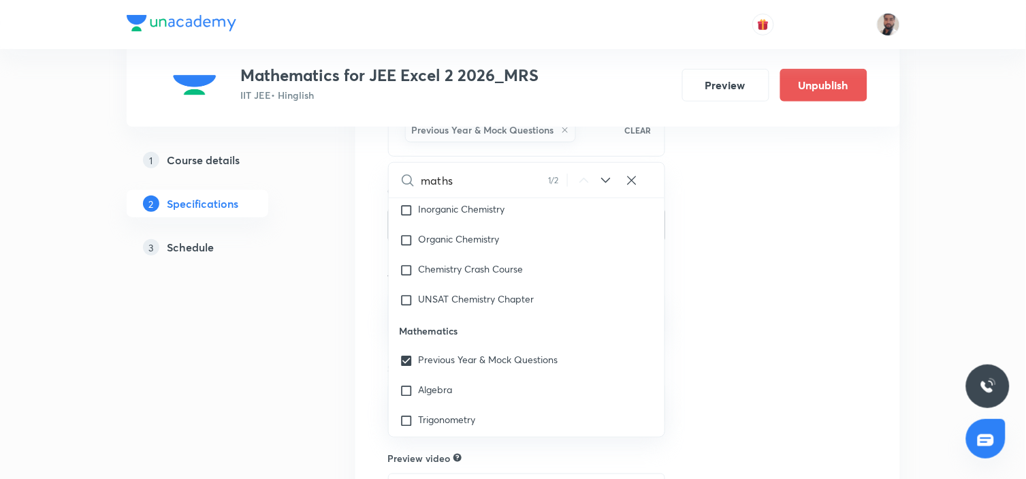
scroll to position [1526, 0]
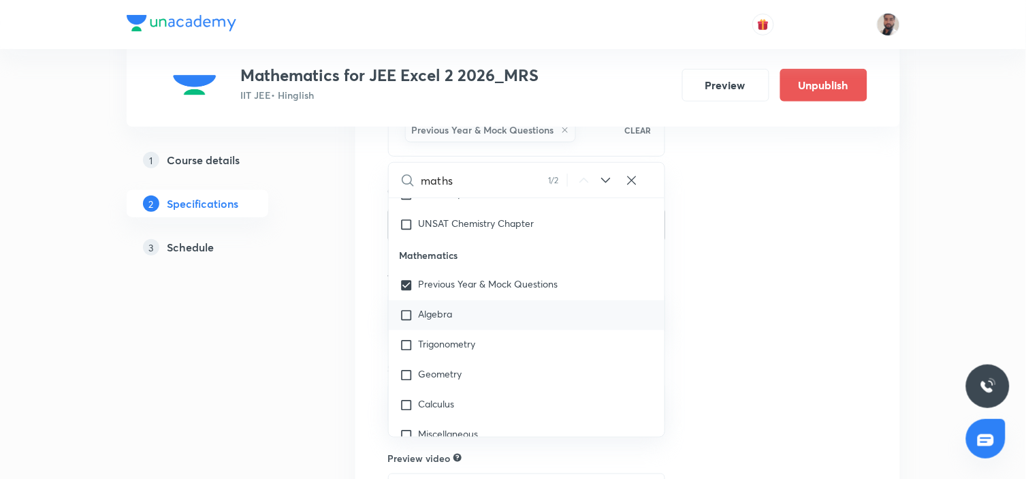
click at [459, 309] on div "Algebra" at bounding box center [527, 315] width 276 height 30
checkbox input "true"
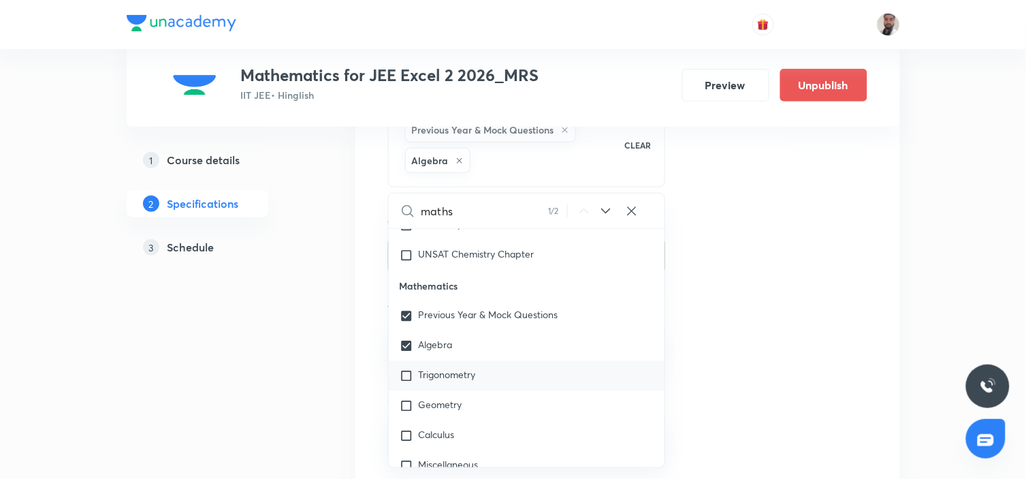
click at [457, 373] on span "Trigonometry" at bounding box center [447, 374] width 57 height 13
checkbox input "true"
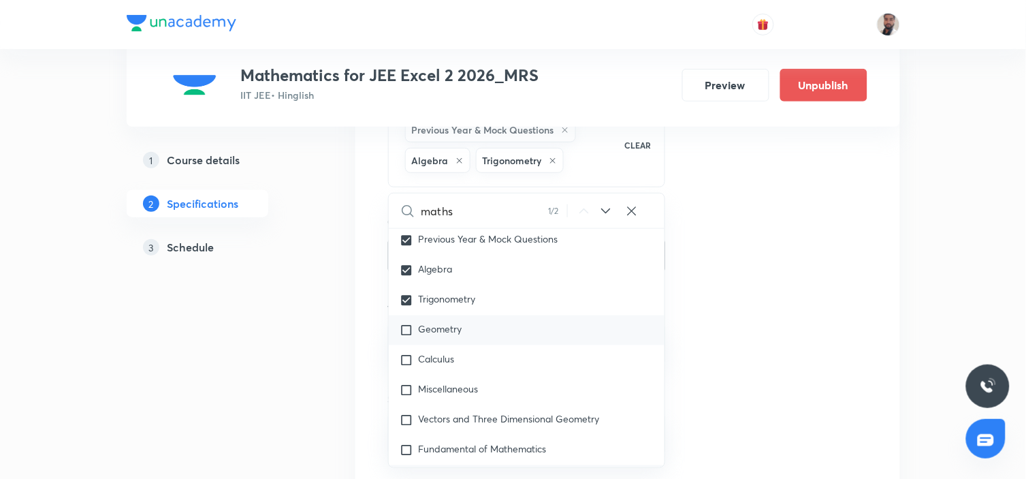
click at [460, 337] on div "Geometry" at bounding box center [527, 330] width 276 height 30
checkbox input "true"
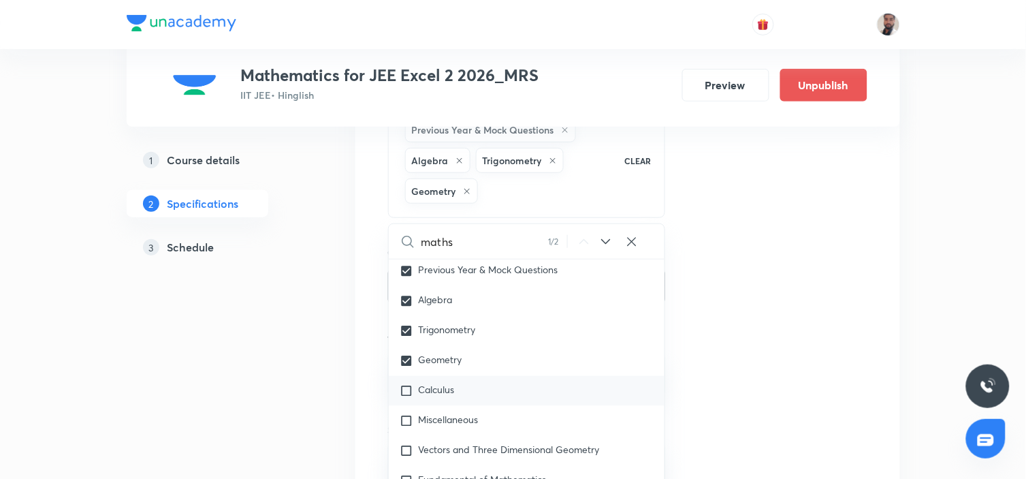
drag, startPoint x: 437, startPoint y: 385, endPoint x: 465, endPoint y: 383, distance: 28.0
click at [436, 385] on span "Calculus" at bounding box center [437, 389] width 36 height 13
checkbox input "true"
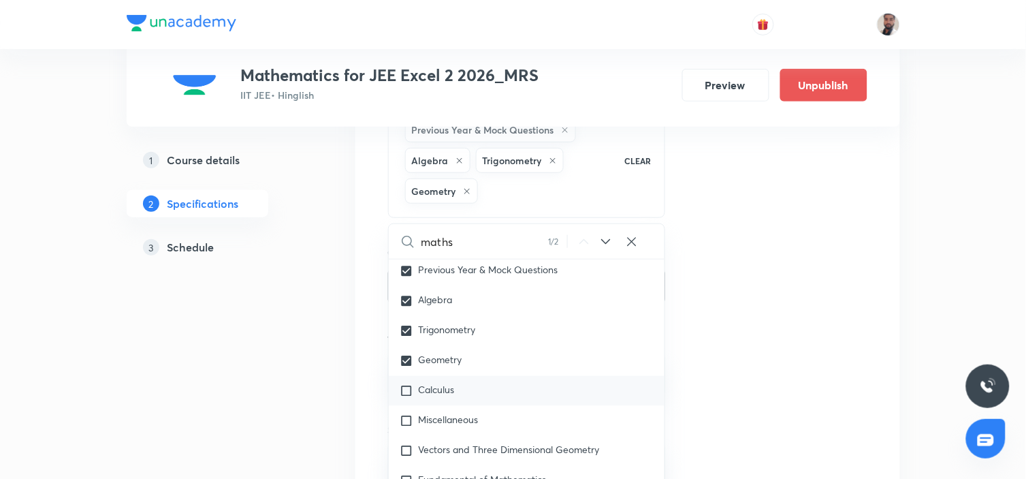
checkbox input "true"
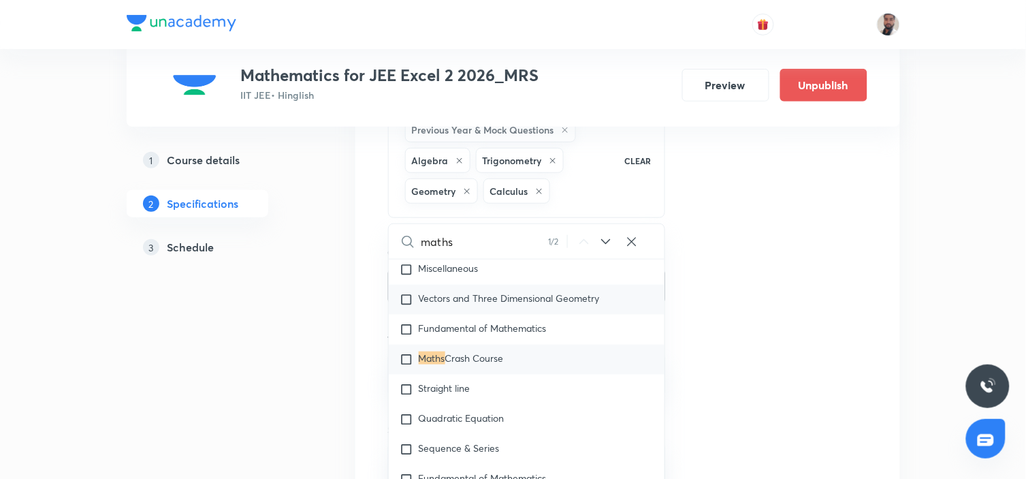
click at [467, 306] on div "Vectors and Three Dimensional Geometry" at bounding box center [527, 300] width 276 height 30
checkbox input "true"
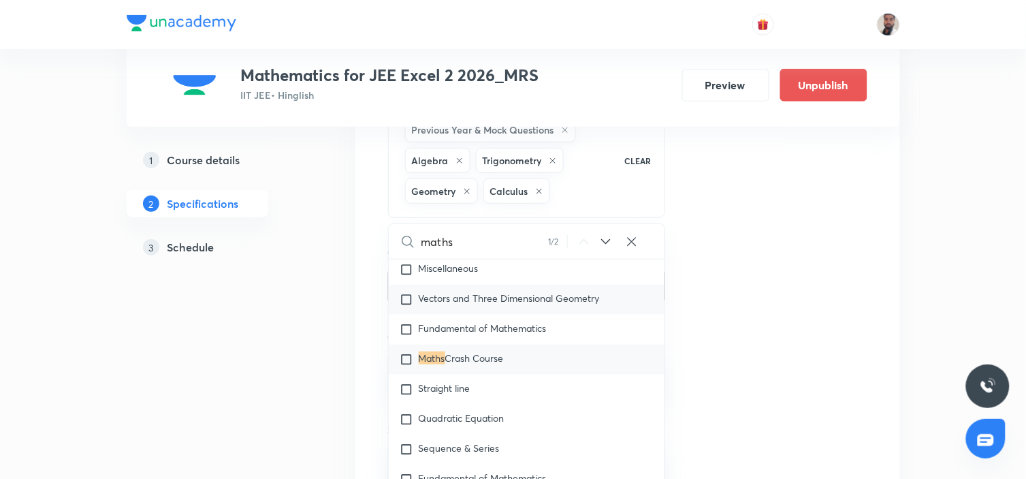
checkbox input "true"
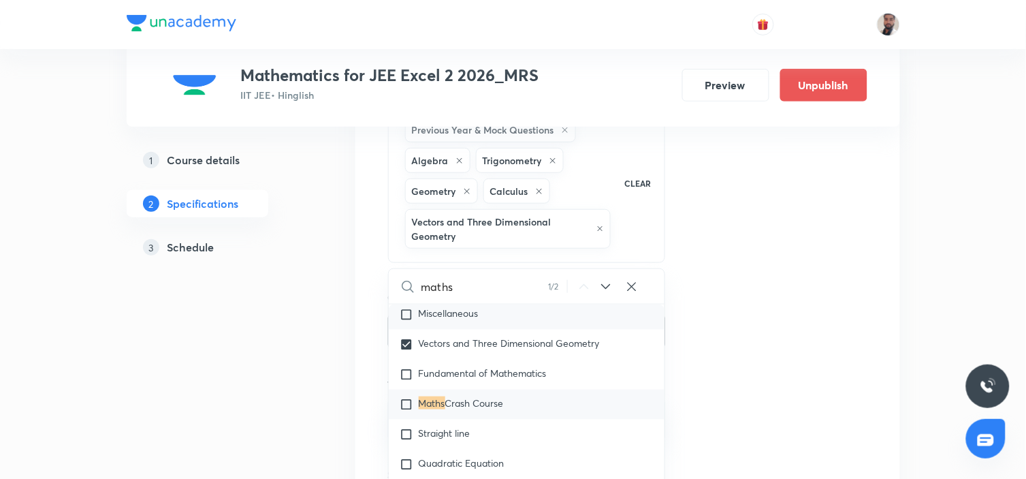
click at [436, 316] on span "Miscellaneous" at bounding box center [449, 312] width 60 height 13
checkbox input "true"
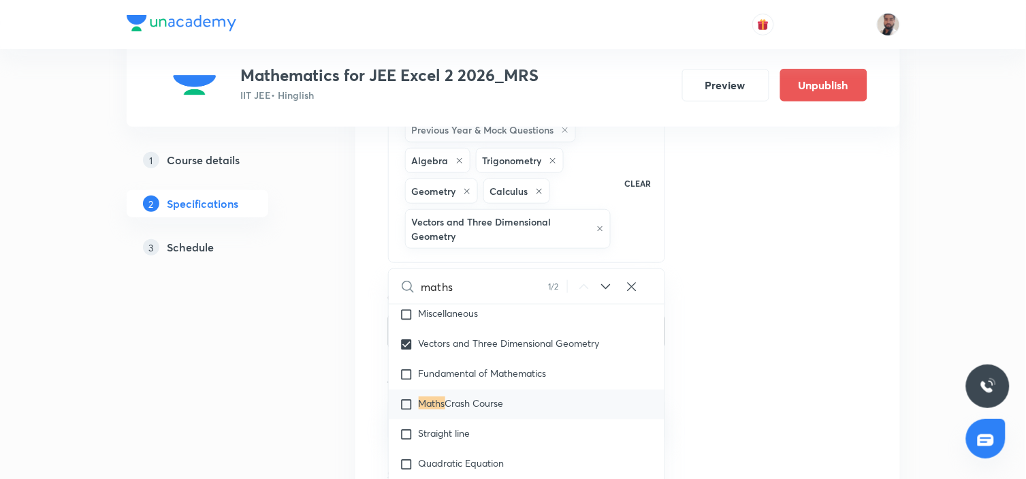
checkbox input "true"
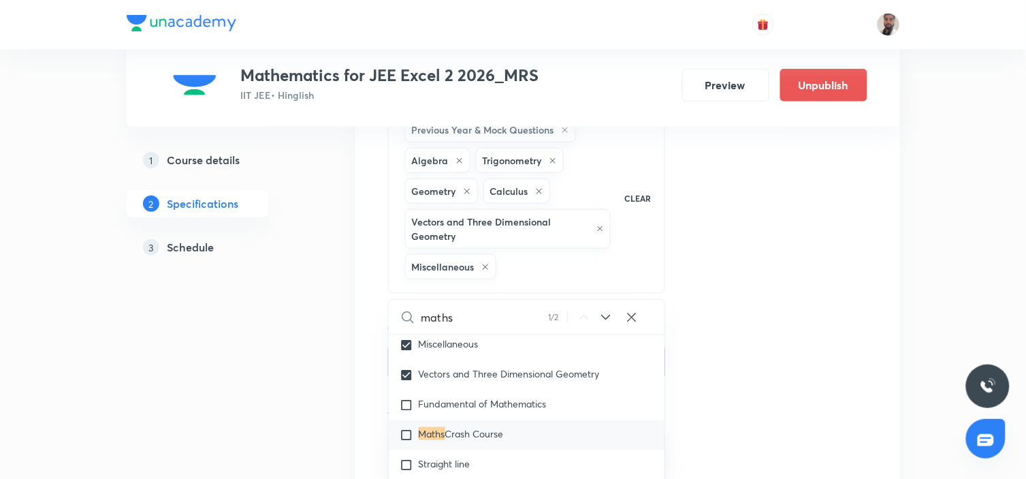
scroll to position [323, 0]
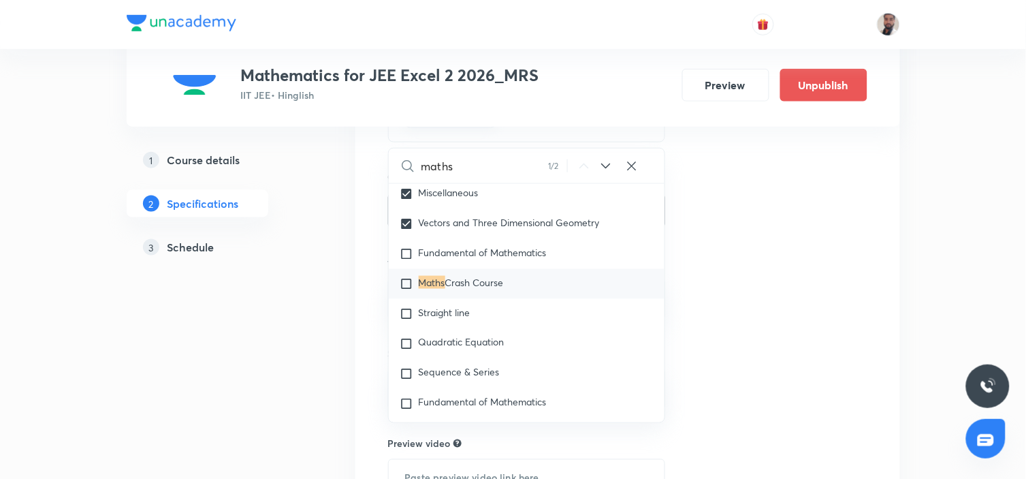
click at [447, 279] on span "Crash Course" at bounding box center [474, 282] width 59 height 13
checkbox input "true"
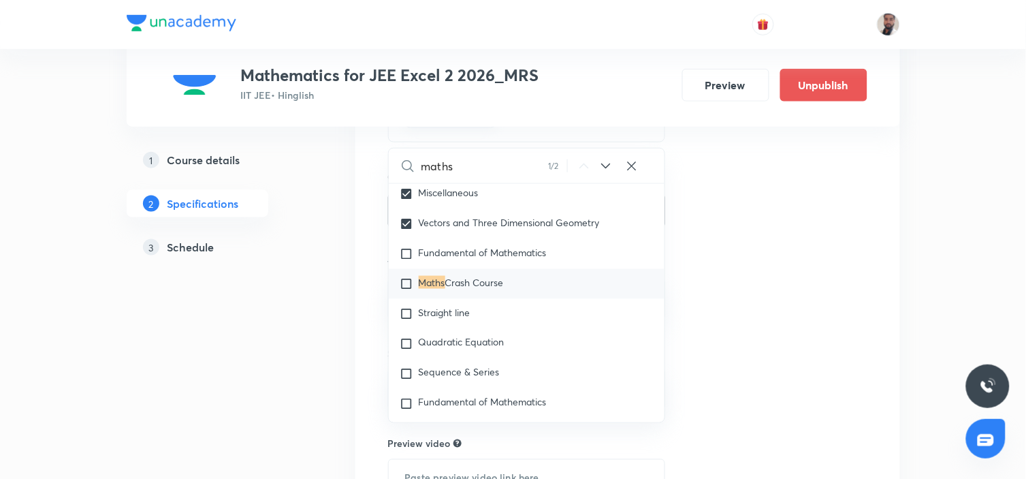
checkbox input "true"
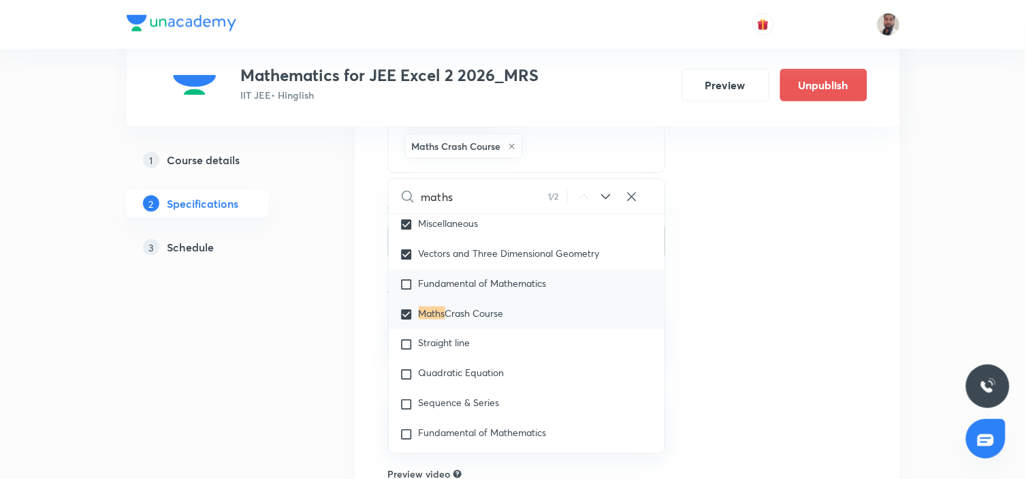
click at [444, 281] on span "Fundamental of Mathematics" at bounding box center [483, 282] width 128 height 13
checkbox input "true"
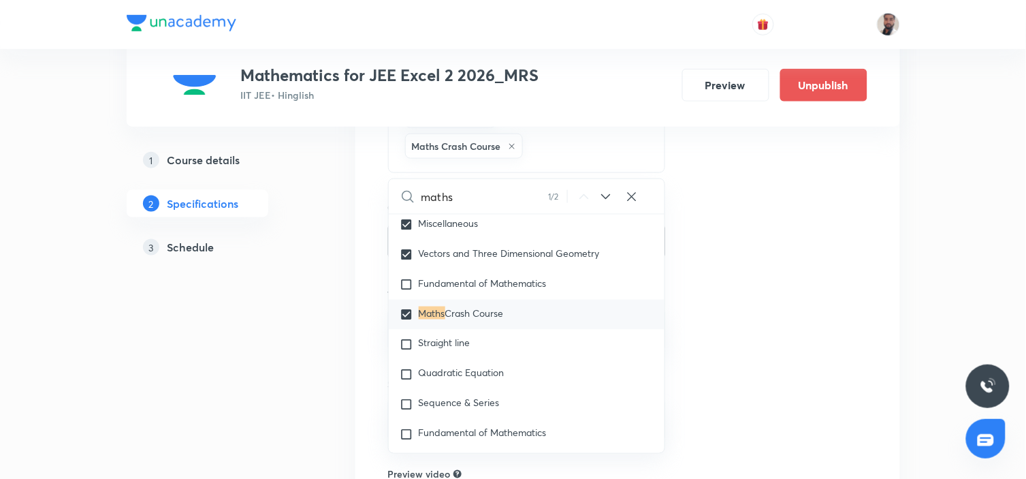
checkbox input "true"
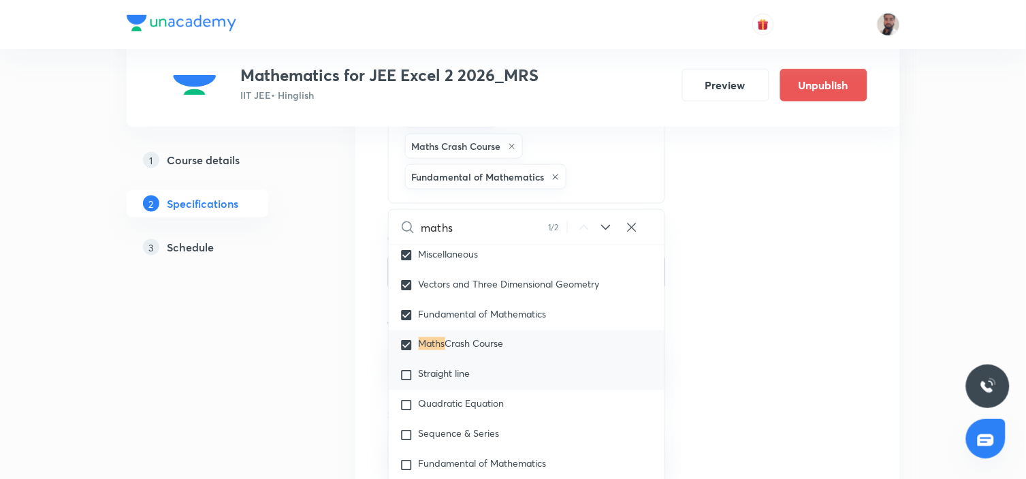
click at [459, 388] on div "Straight line" at bounding box center [527, 375] width 276 height 30
checkbox input "true"
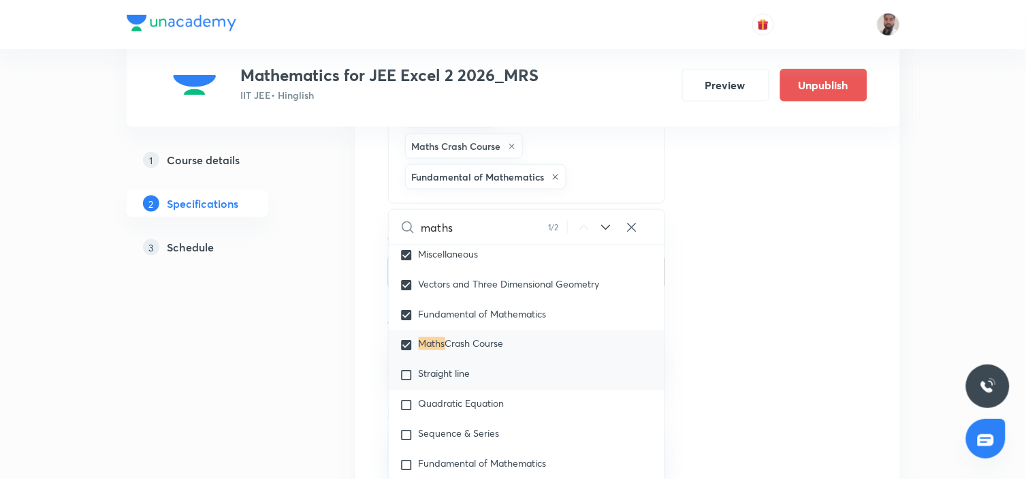
checkbox input "true"
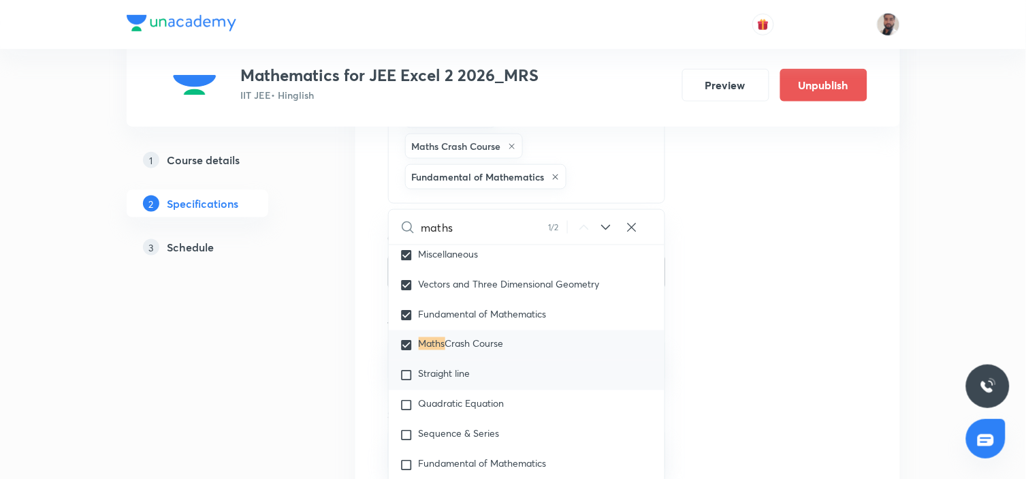
checkbox input "true"
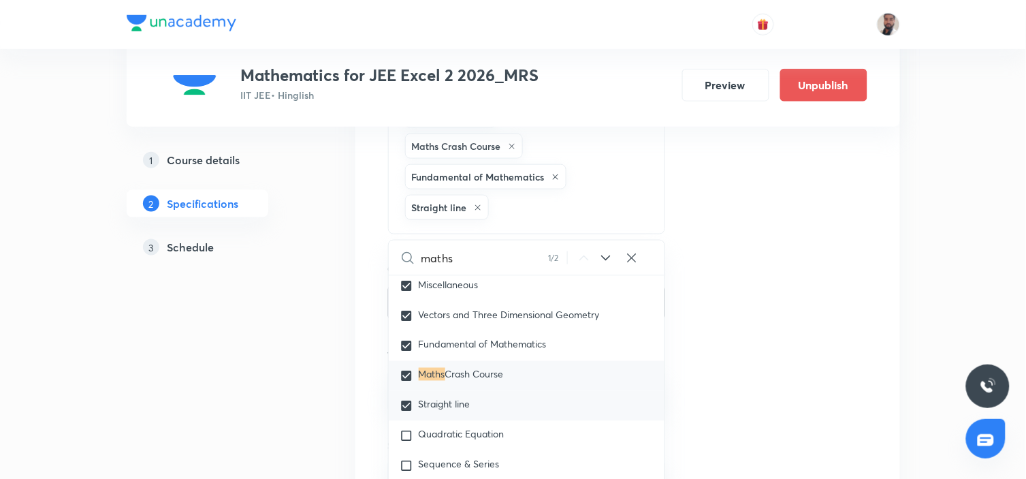
click at [459, 418] on div "Straight line" at bounding box center [527, 406] width 276 height 30
checkbox input "true"
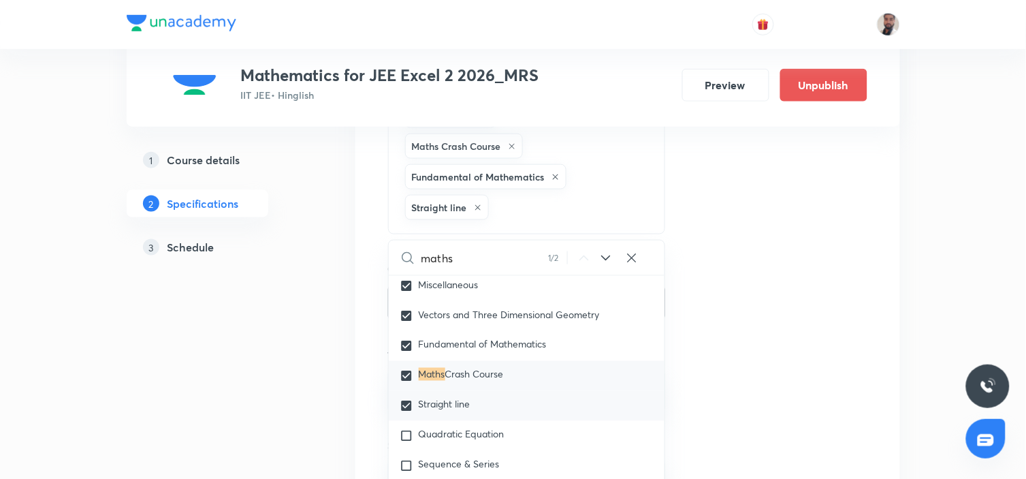
checkbox input "true"
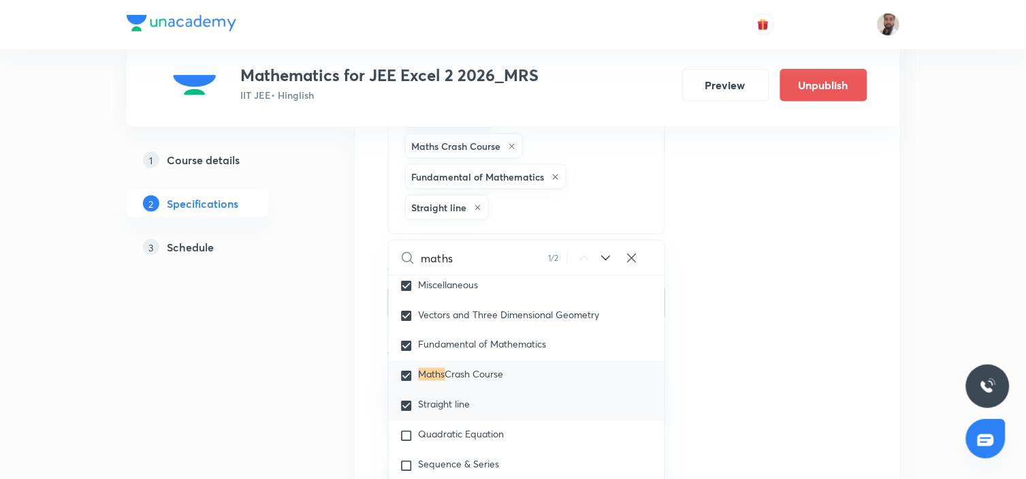
checkbox input "false"
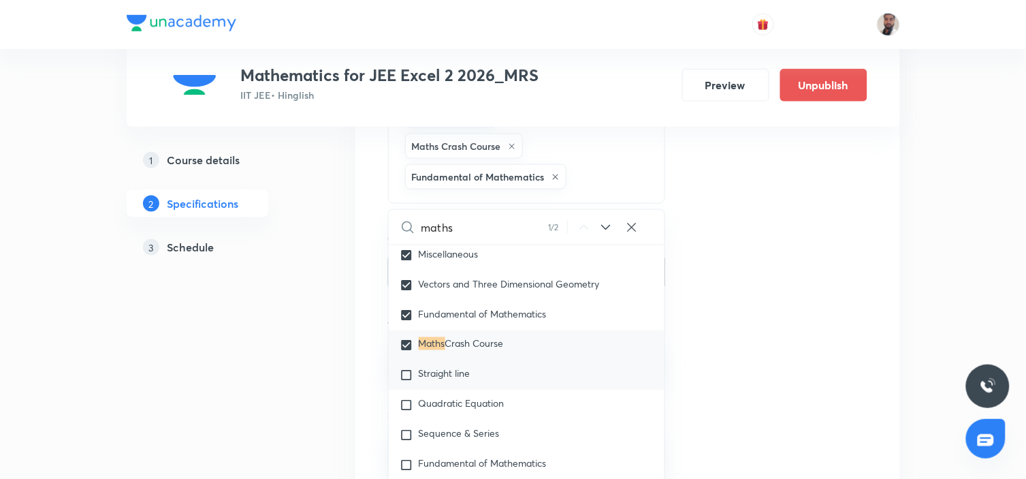
click at [502, 380] on div "Straight line" at bounding box center [527, 375] width 276 height 30
checkbox input "true"
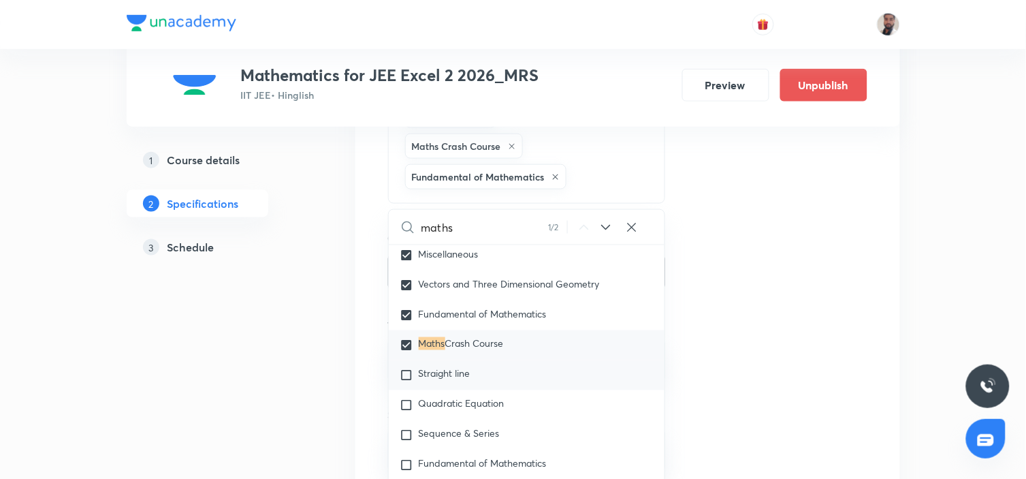
checkbox input "true"
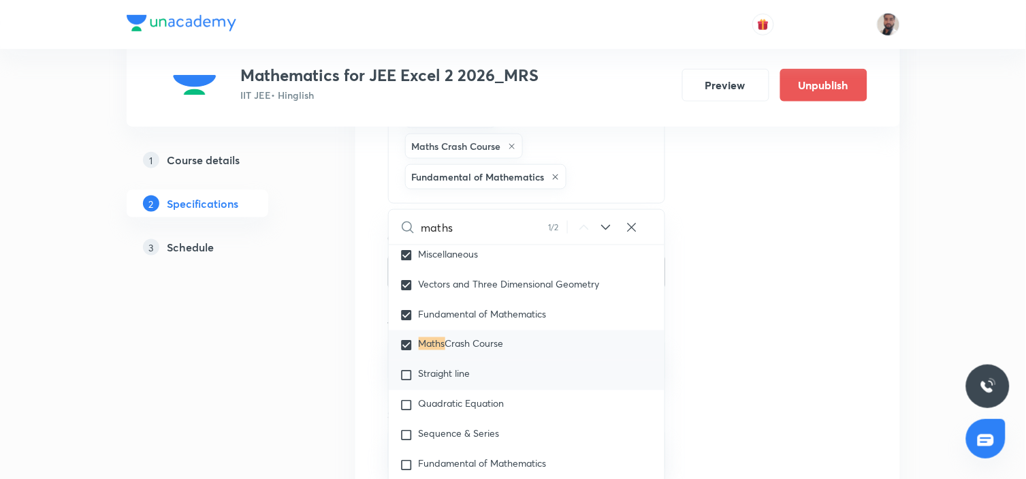
checkbox input "true"
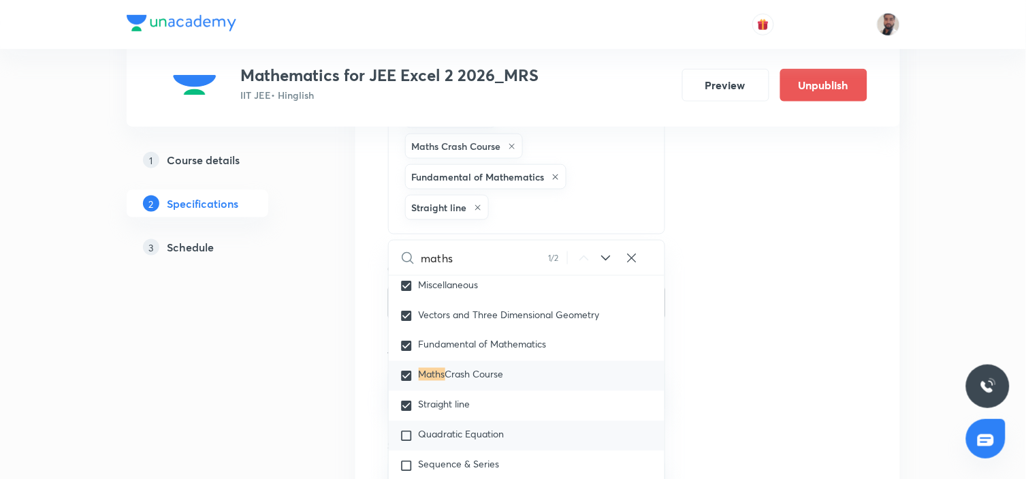
click at [498, 421] on div "Quadratic Equation" at bounding box center [527, 436] width 276 height 30
checkbox input "true"
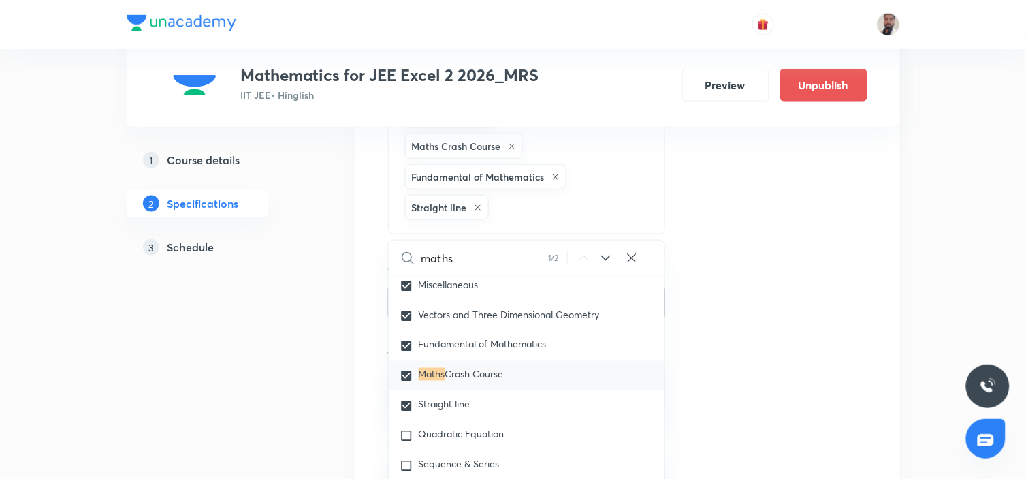
checkbox input "true"
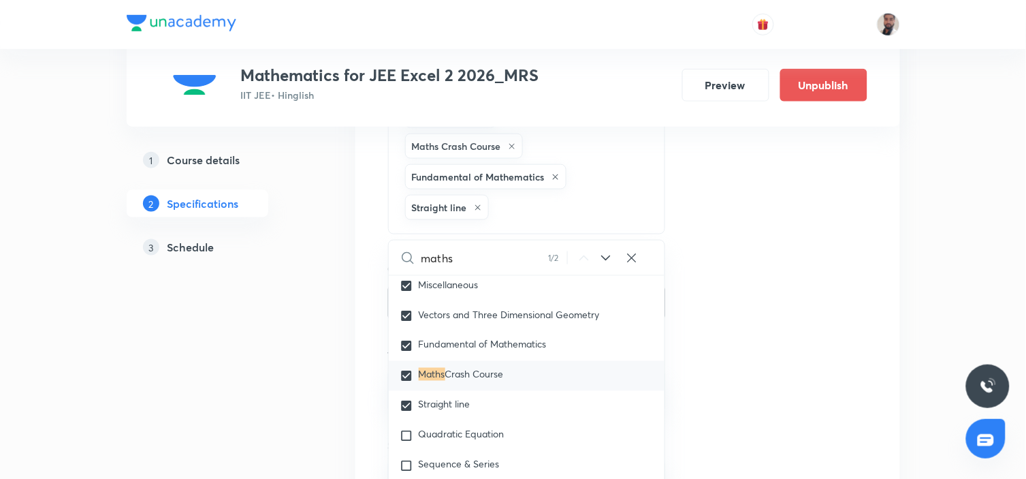
checkbox input "true"
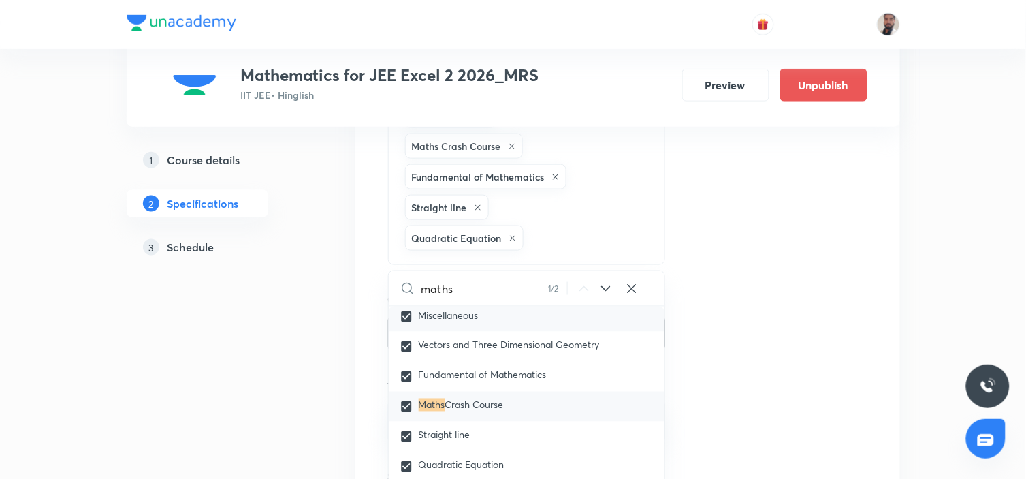
scroll to position [474, 0]
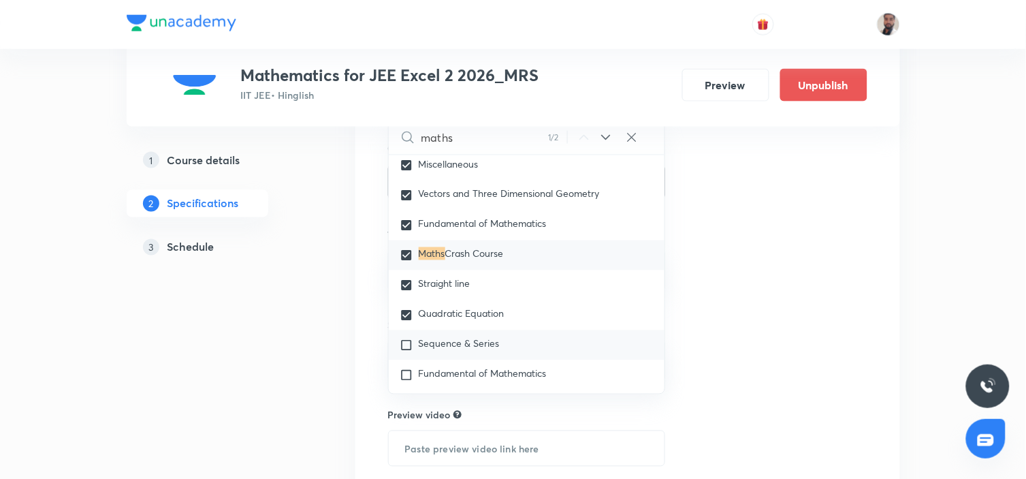
click at [474, 351] on p "Sequence & Series" at bounding box center [459, 345] width 81 height 14
checkbox input "true"
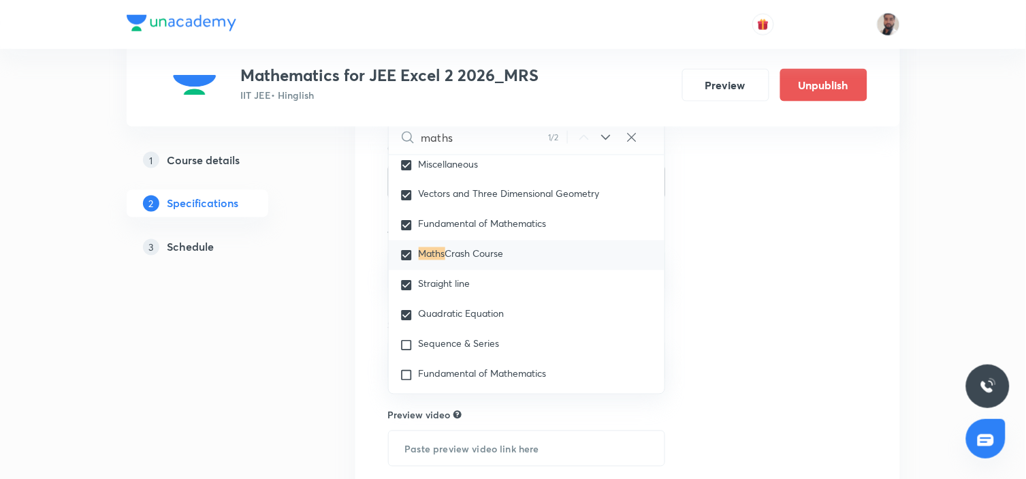
checkbox input "true"
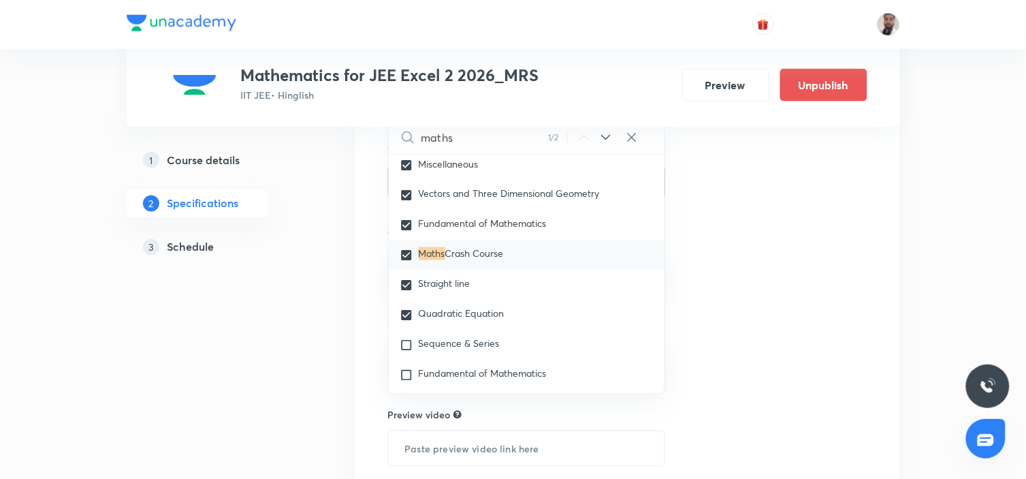
checkbox input "true"
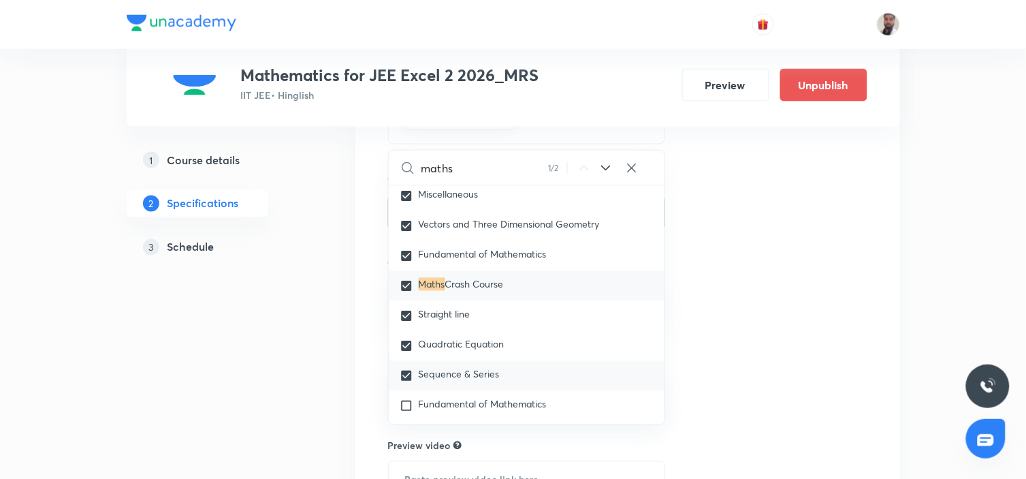
scroll to position [1828, 0]
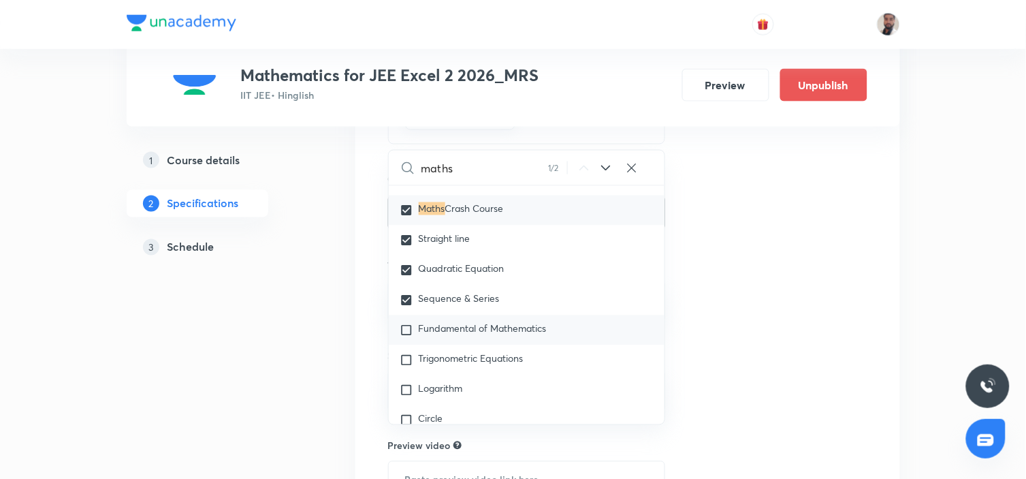
click at [473, 324] on span "Fundamental of Mathematics" at bounding box center [483, 328] width 128 height 13
checkbox input "true"
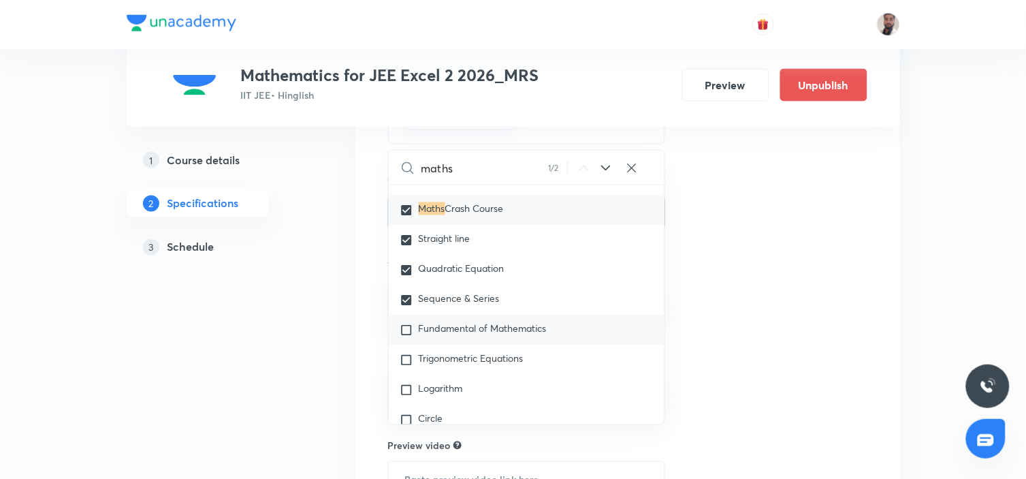
checkbox input "true"
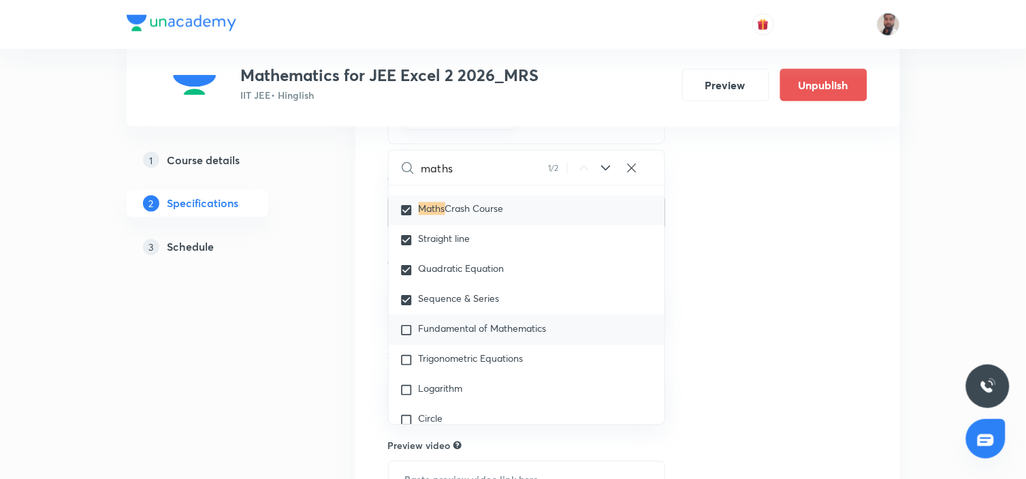
checkbox input "true"
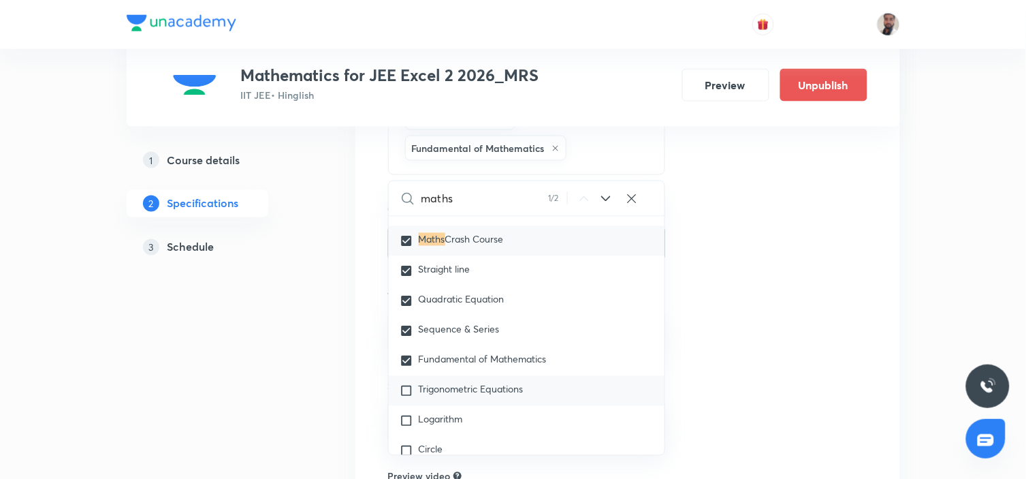
click at [457, 389] on span "Trigonometric Equations" at bounding box center [471, 389] width 105 height 13
checkbox input "true"
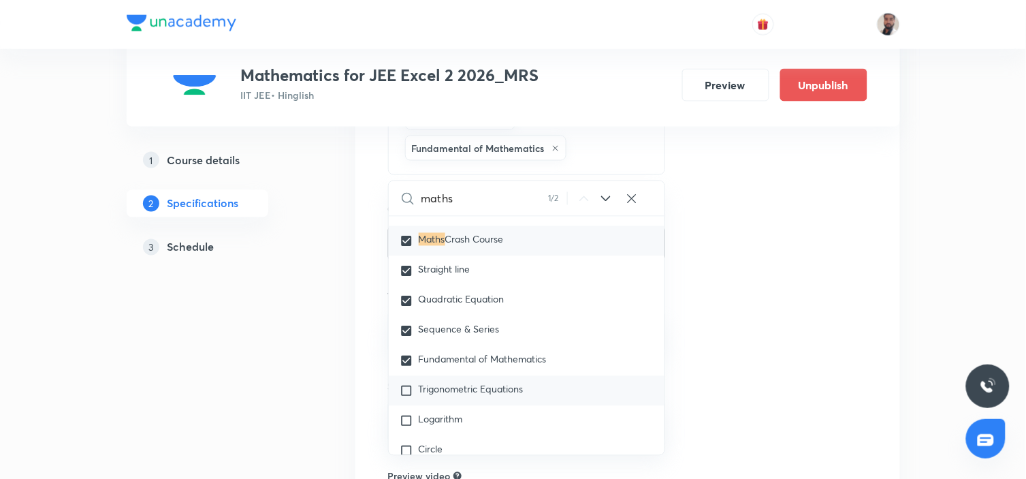
checkbox input "true"
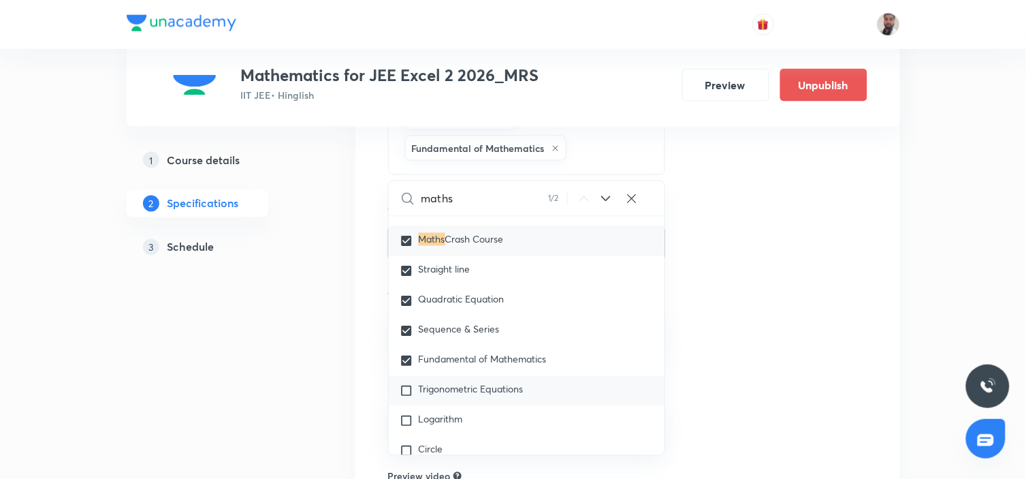
checkbox input "true"
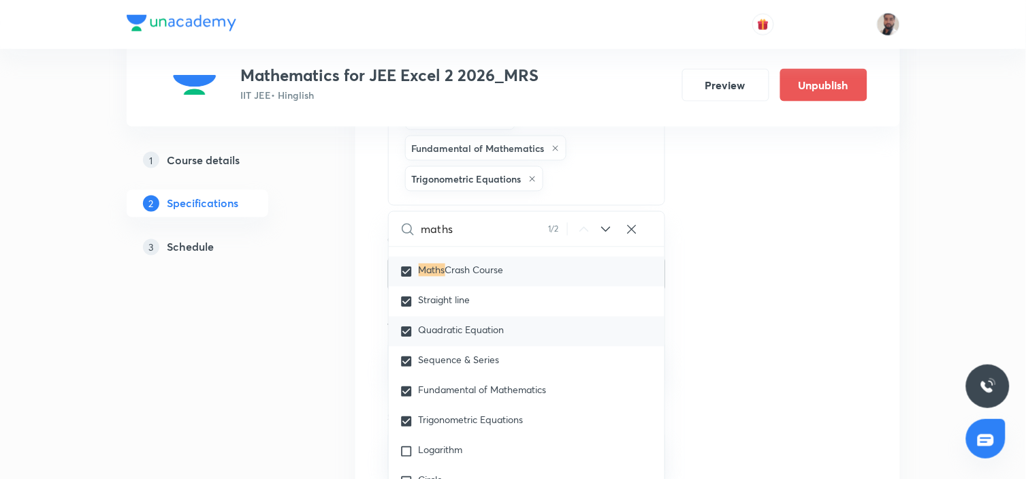
scroll to position [1903, 0]
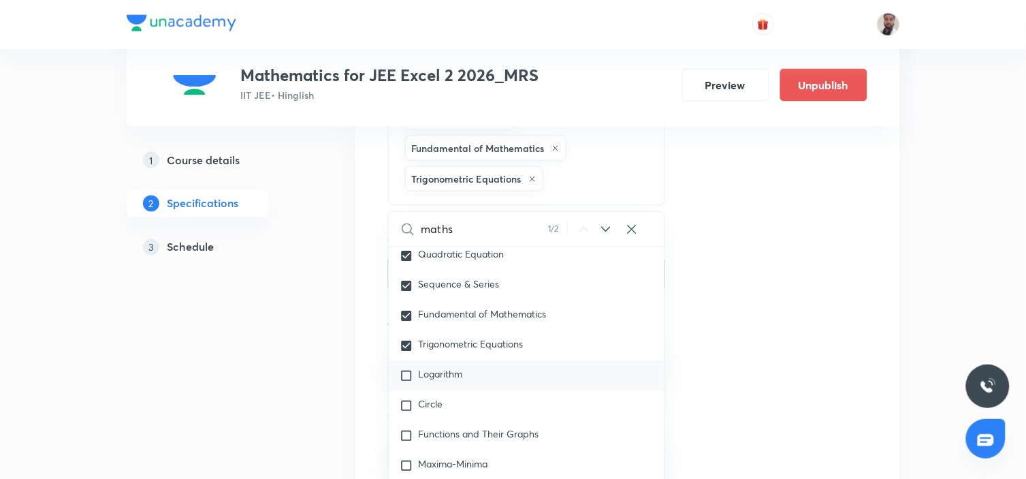
click at [472, 378] on div "Logarithm" at bounding box center [527, 376] width 276 height 30
checkbox input "true"
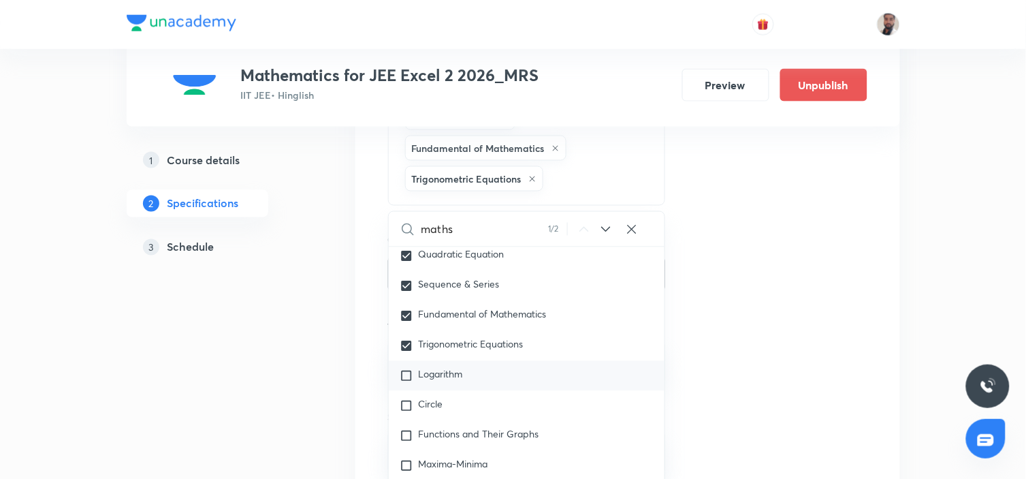
checkbox input "true"
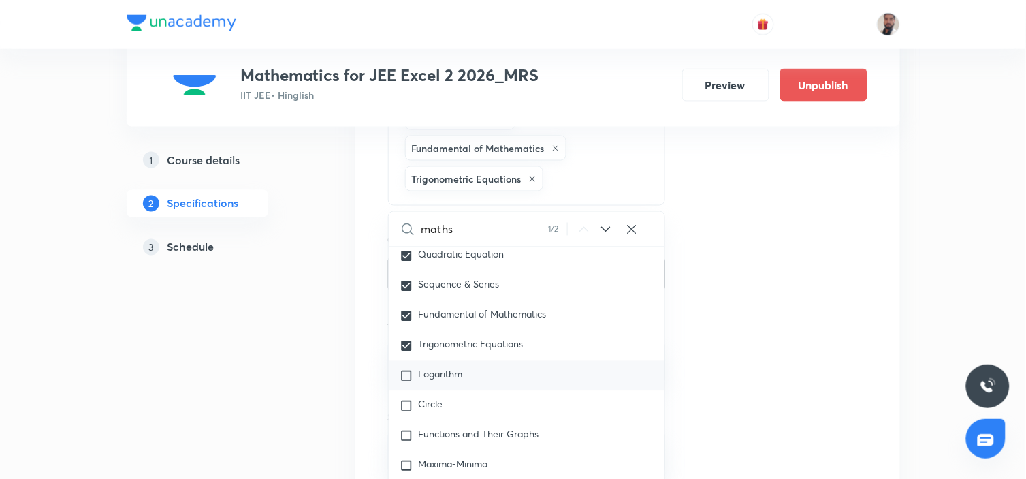
checkbox input "true"
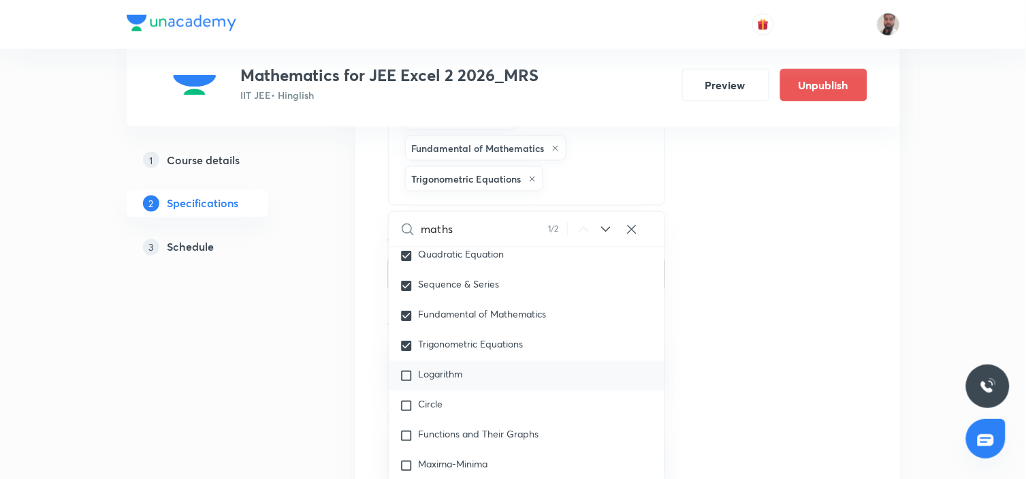
checkbox input "true"
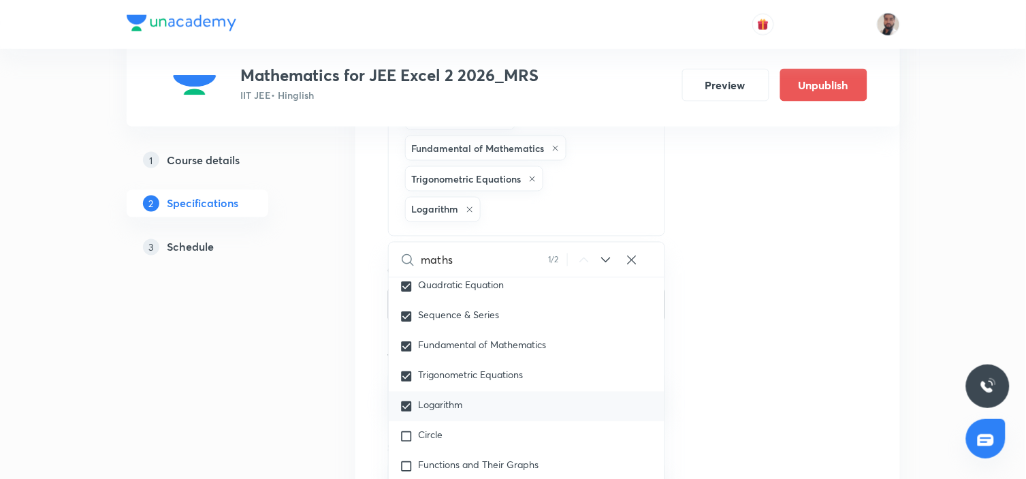
click at [451, 408] on span "Logarithm" at bounding box center [441, 404] width 44 height 13
checkbox input "true"
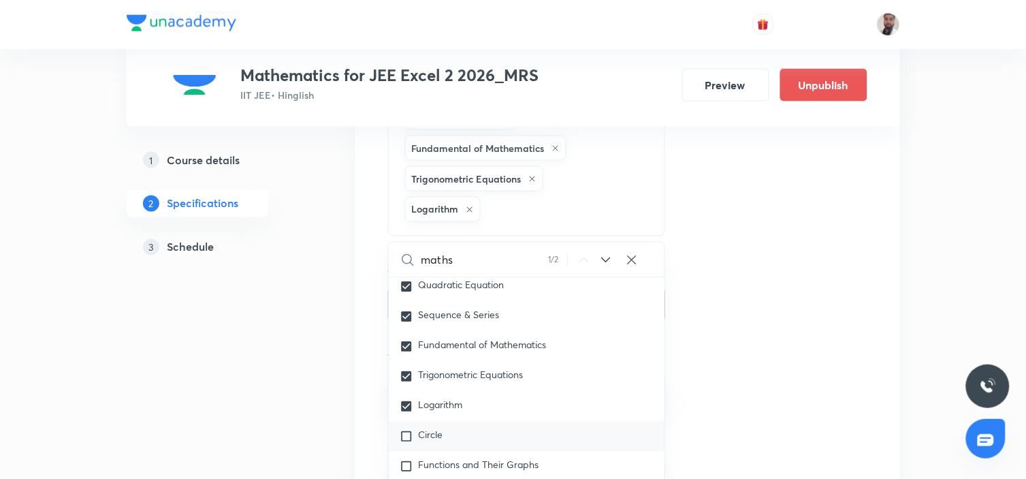
checkbox input "true"
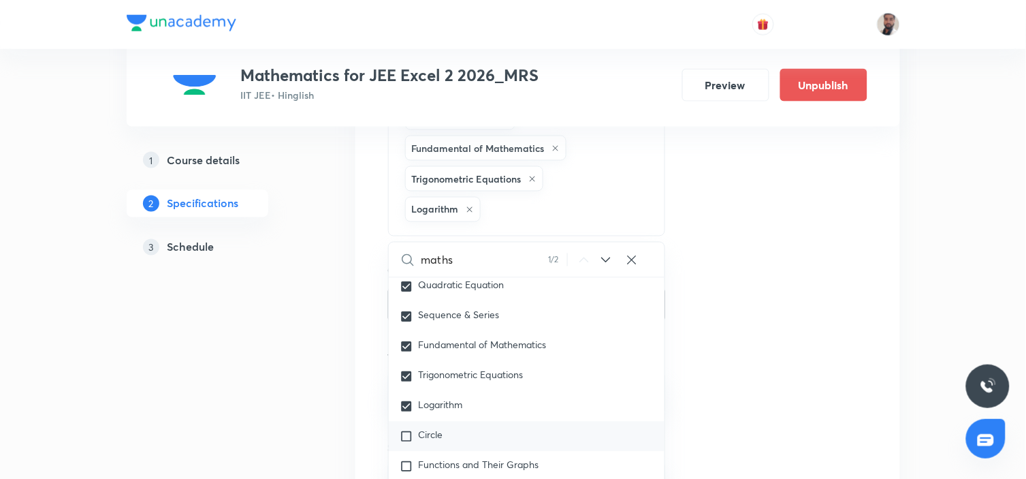
checkbox input "true"
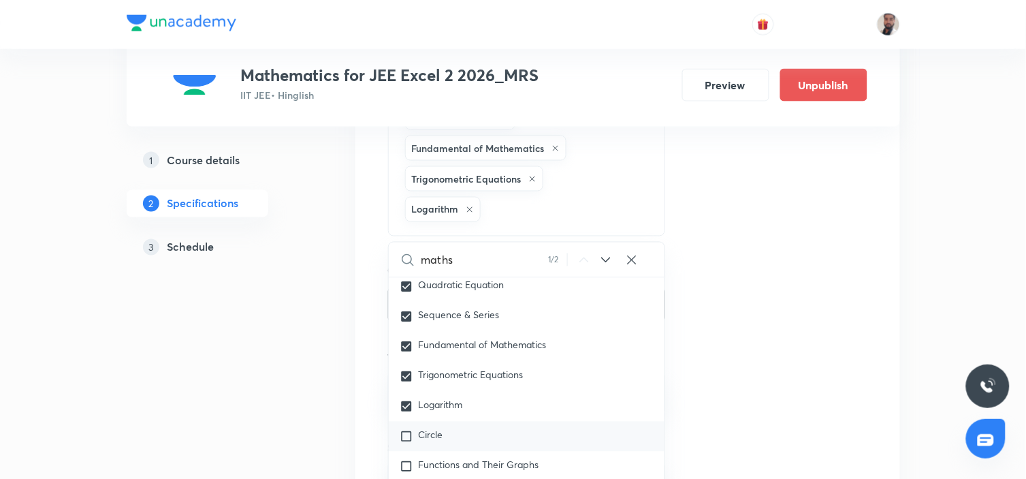
checkbox input "false"
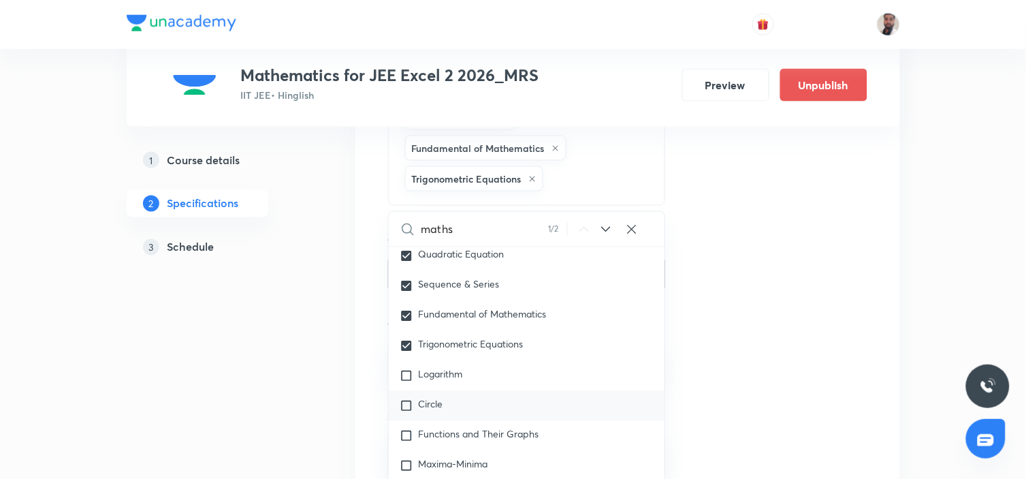
click at [457, 392] on div "Circle" at bounding box center [527, 406] width 276 height 30
checkbox input "true"
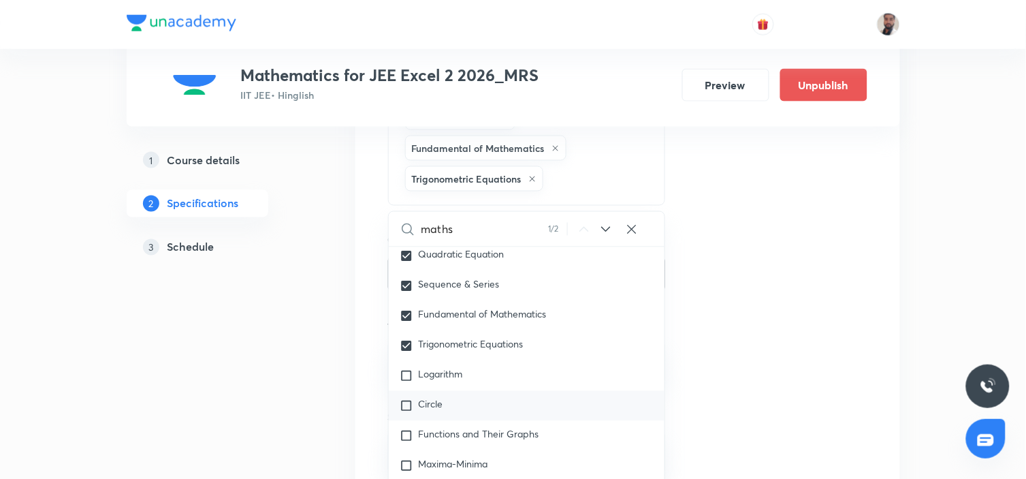
checkbox input "true"
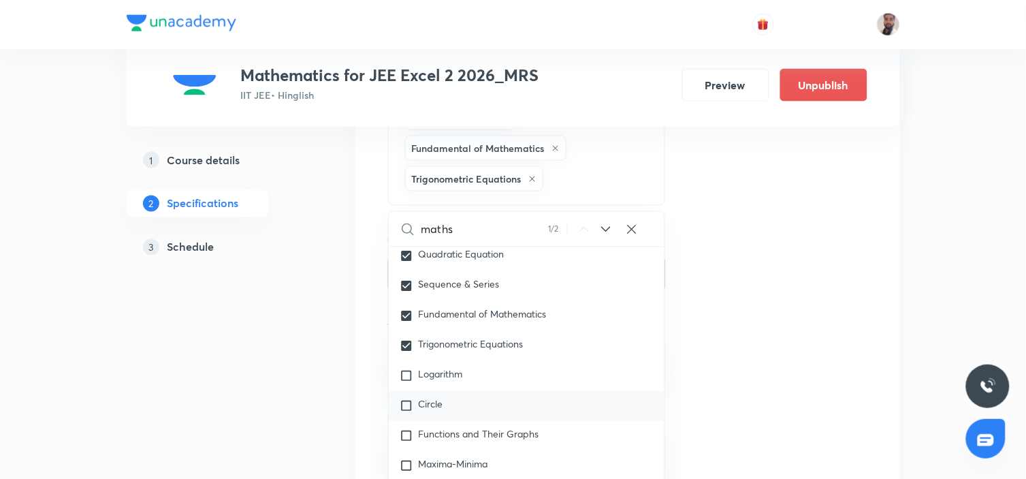
checkbox input "true"
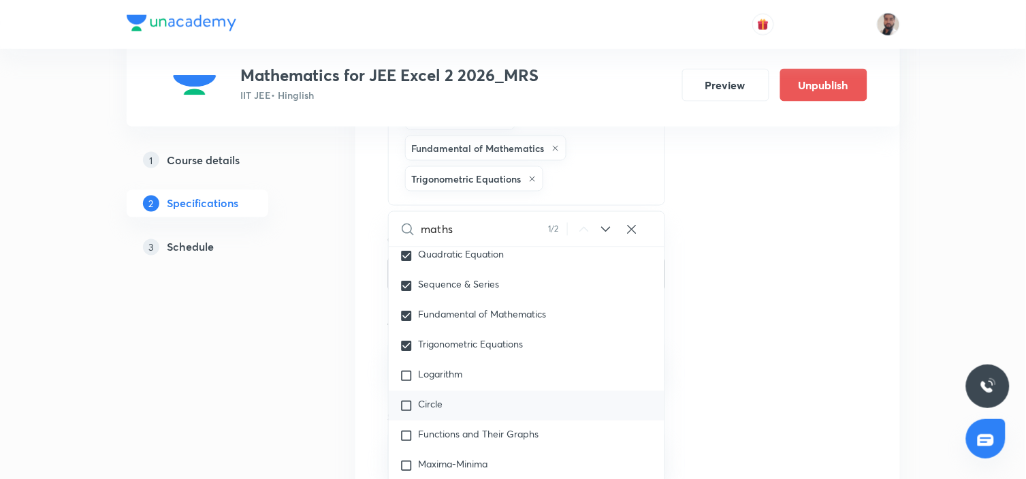
checkbox input "true"
click at [440, 378] on span "Logarithm" at bounding box center [441, 374] width 44 height 13
checkbox input "true"
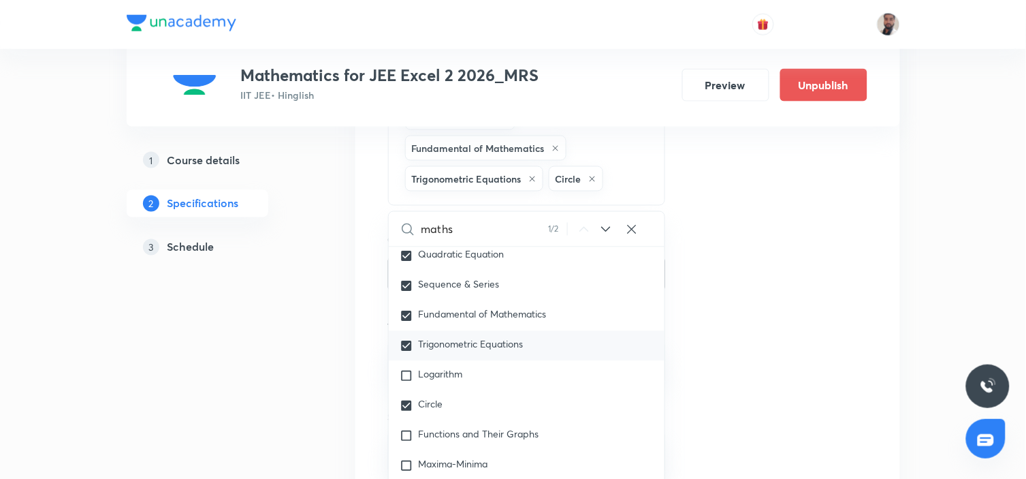
checkbox input "true"
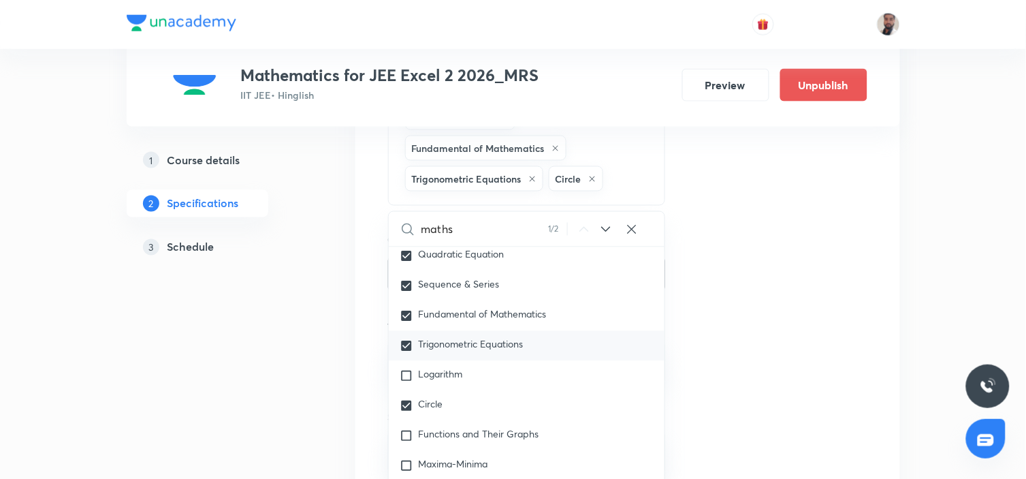
checkbox input "true"
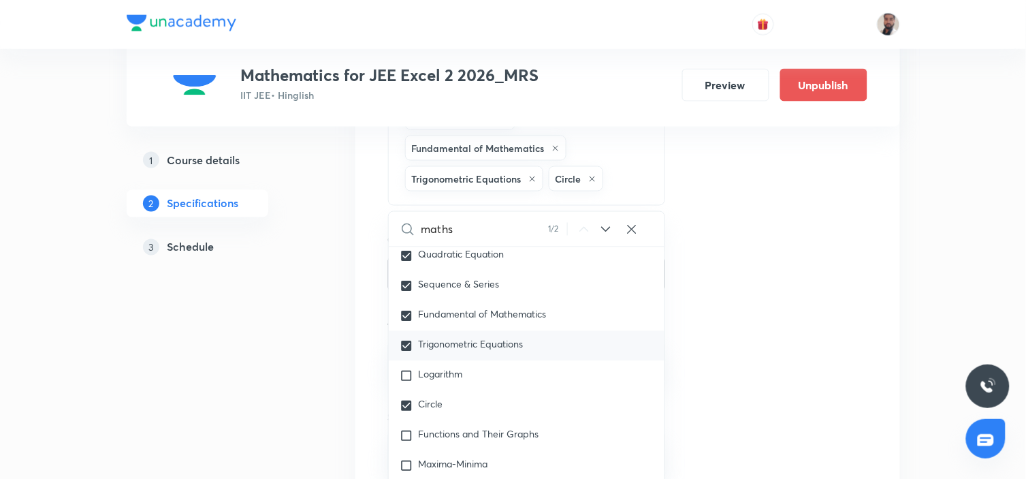
checkbox input "true"
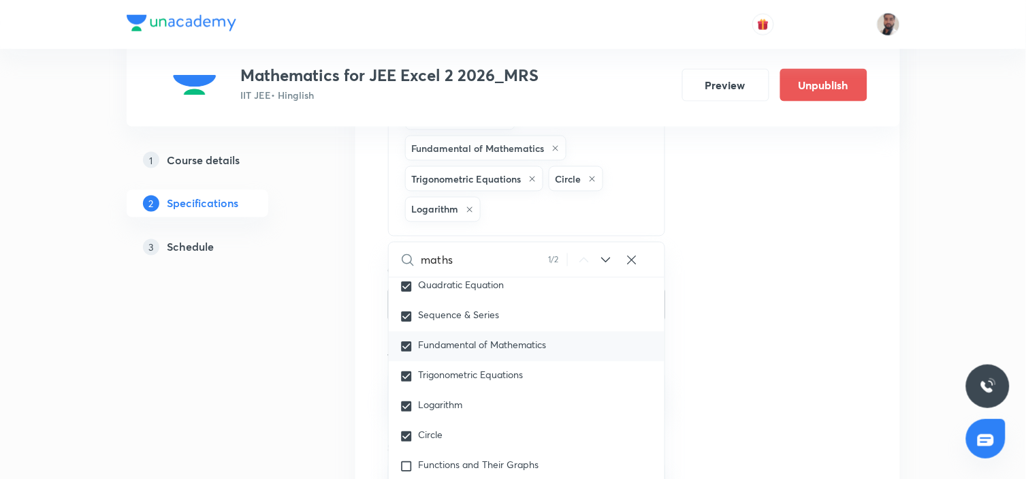
scroll to position [2055, 0]
click at [464, 341] on span "Maxima-Minima" at bounding box center [453, 343] width 69 height 13
checkbox input "true"
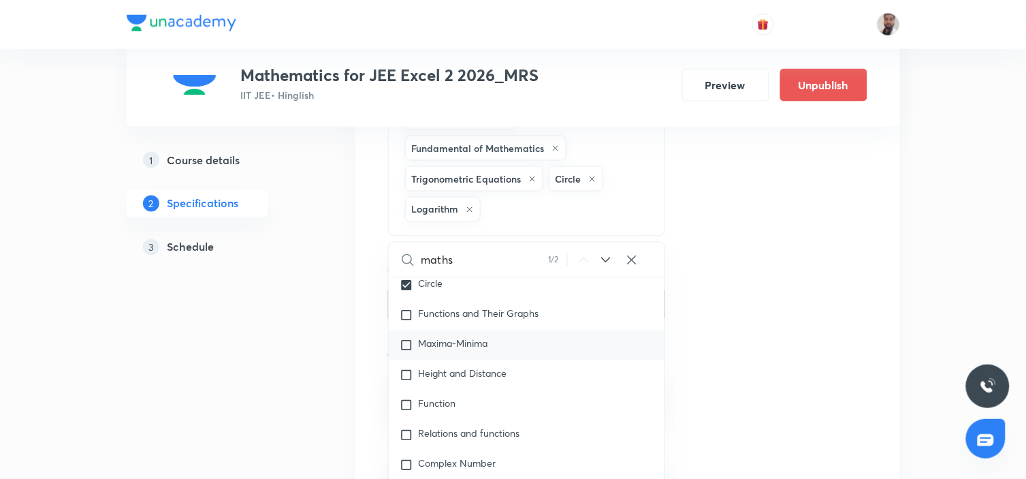
checkbox input "true"
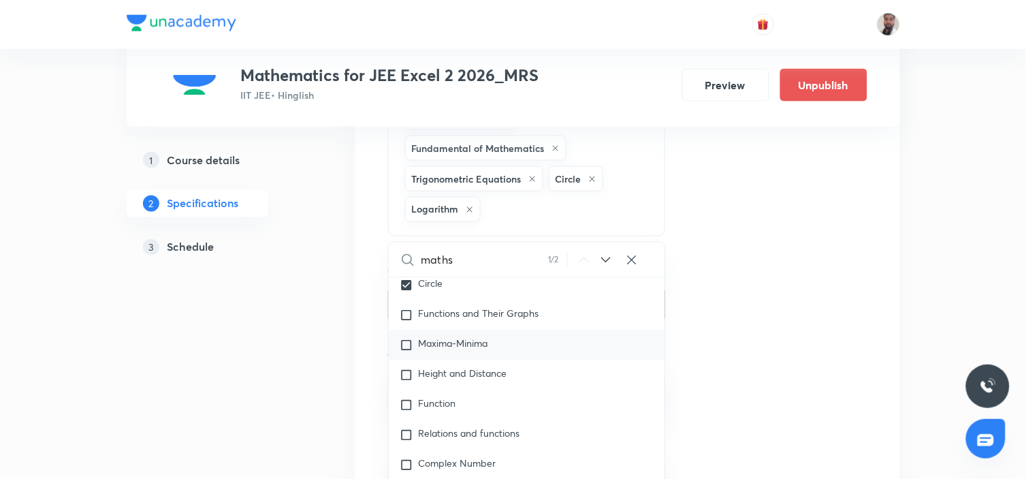
checkbox input "true"
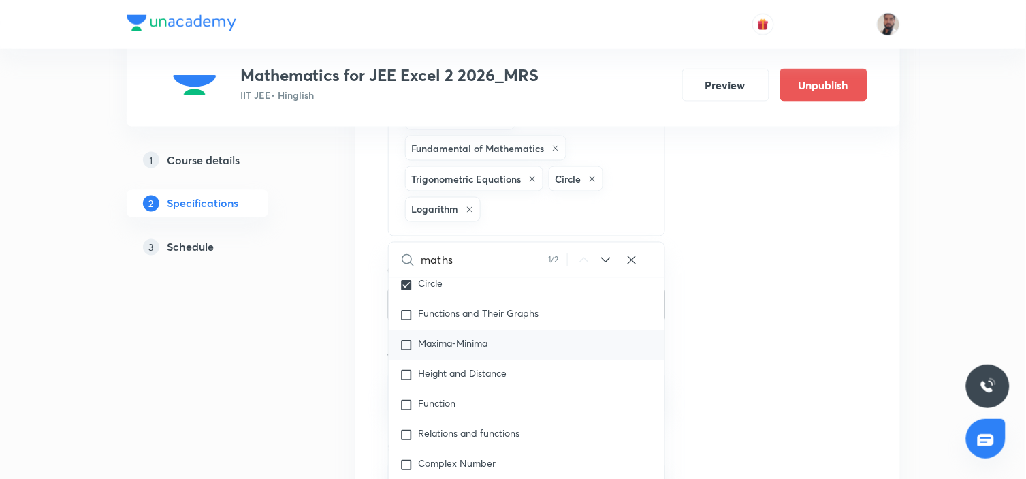
checkbox input "true"
click at [460, 321] on p "Functions and Their Graphs" at bounding box center [479, 315] width 120 height 14
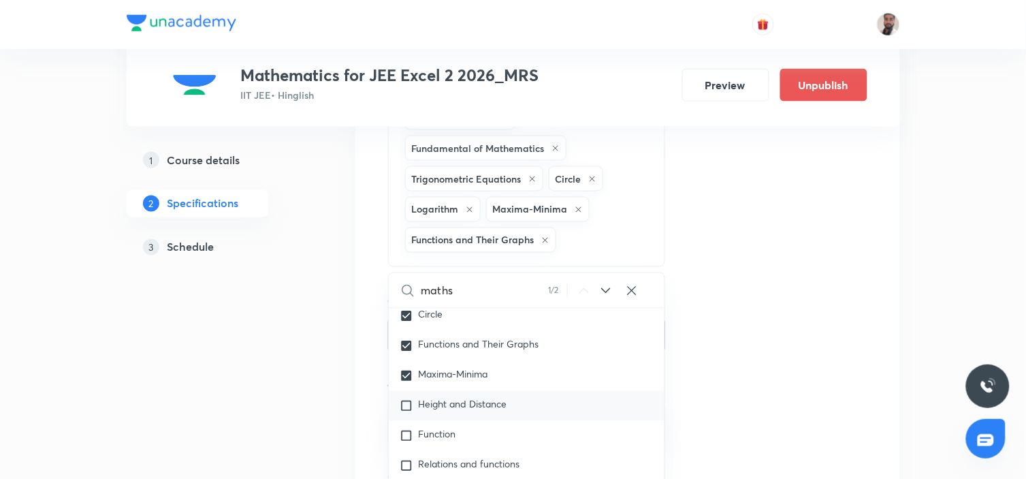
click at [468, 411] on p "Height and Distance" at bounding box center [463, 406] width 89 height 14
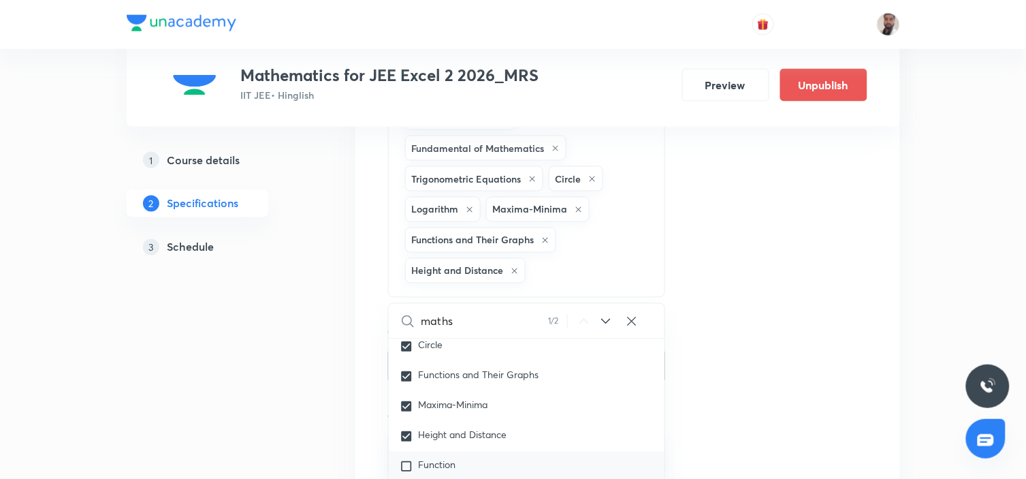
click at [462, 456] on div "Function" at bounding box center [527, 466] width 276 height 30
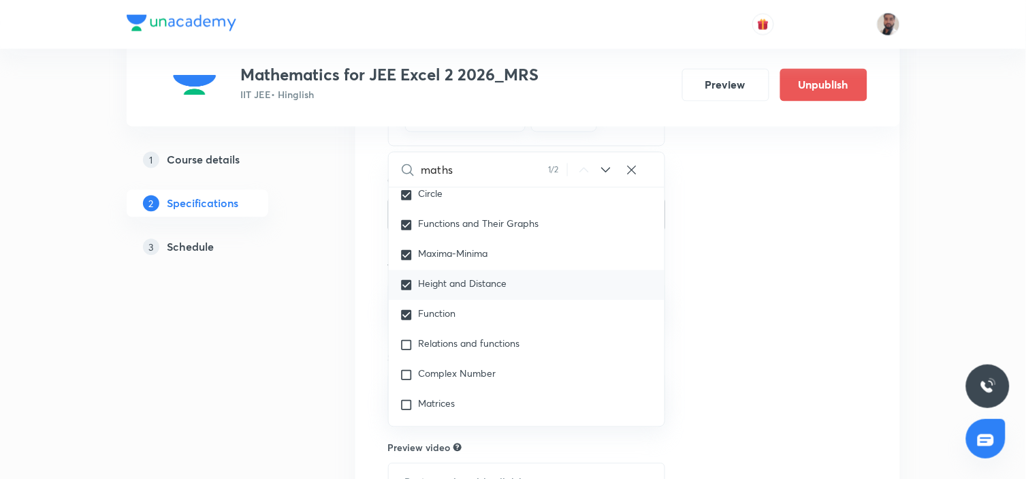
scroll to position [701, 0]
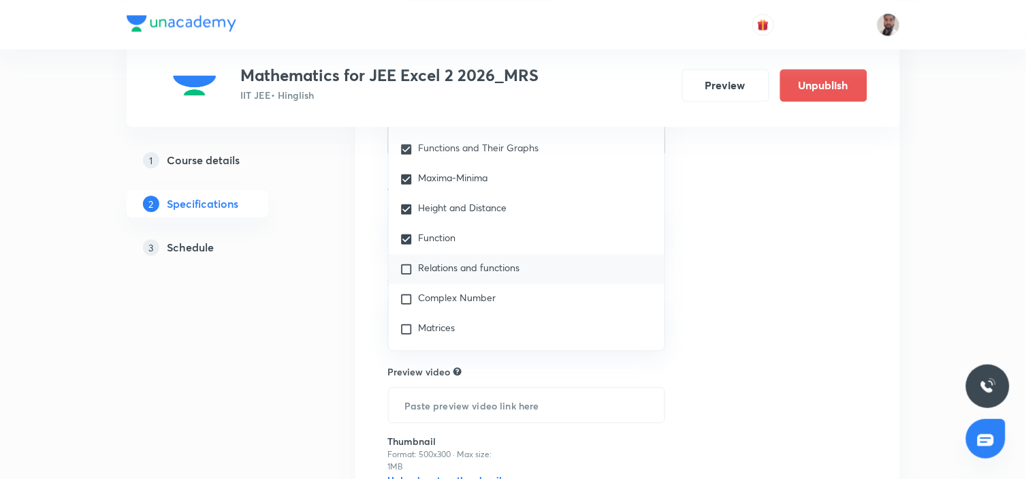
click at [494, 276] on p "Relations and functions" at bounding box center [469, 269] width 101 height 14
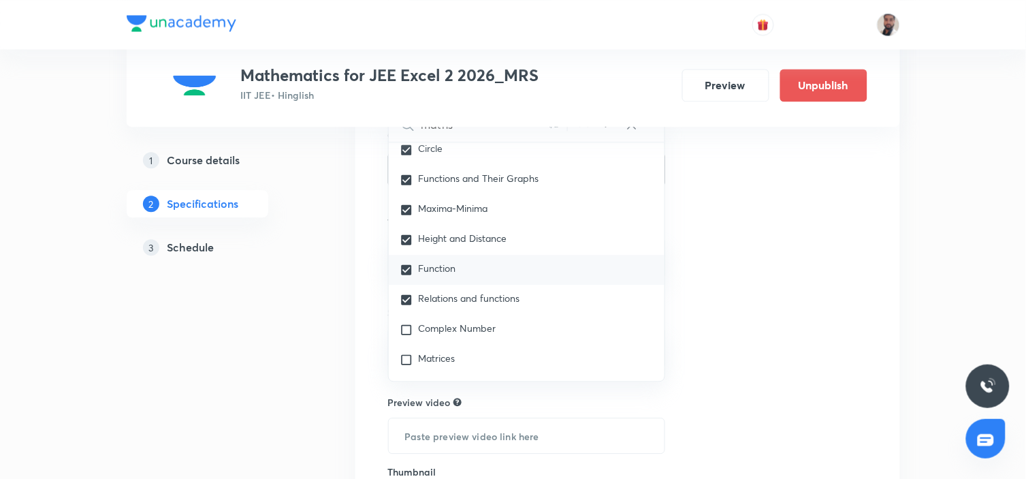
drag, startPoint x: 472, startPoint y: 321, endPoint x: 507, endPoint y: 302, distance: 39.6
click at [471, 321] on div "Complex Number" at bounding box center [527, 330] width 276 height 30
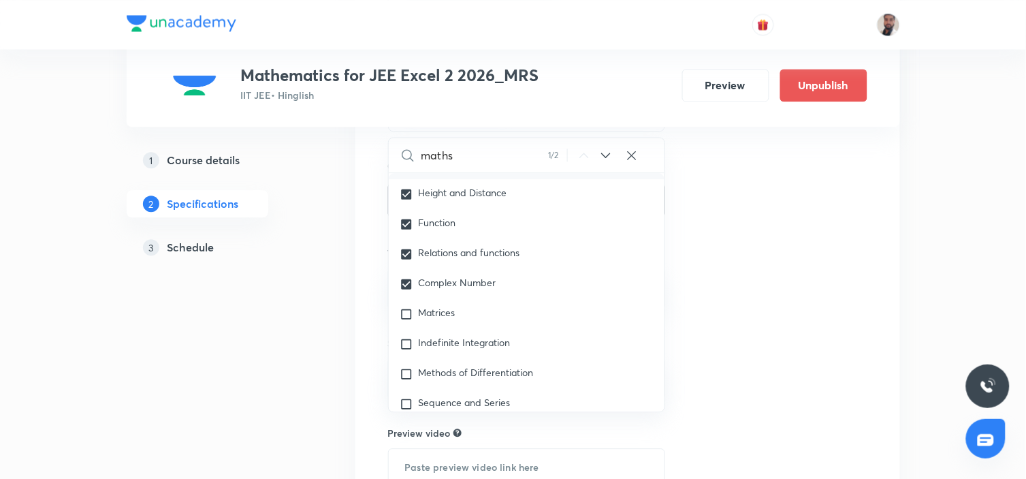
scroll to position [2206, 0]
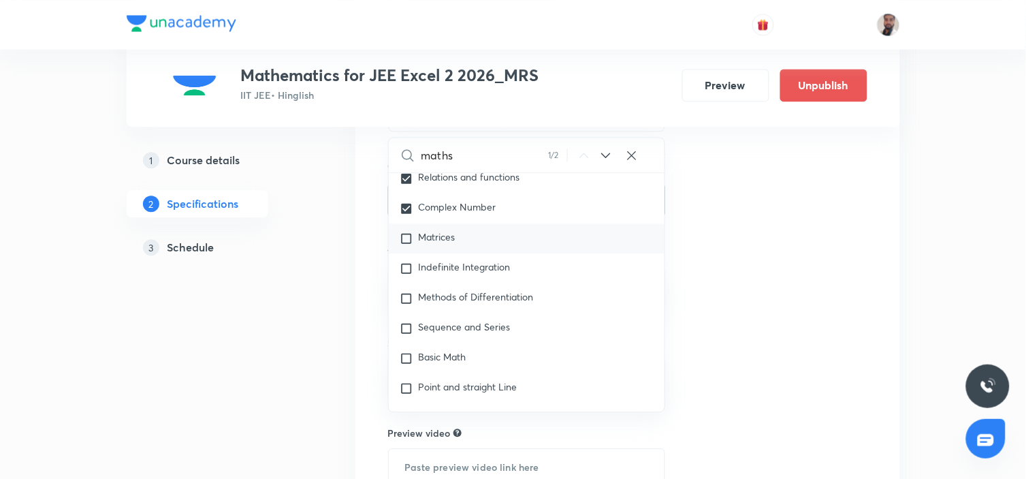
click at [468, 227] on div "Matrices" at bounding box center [527, 238] width 276 height 30
click at [487, 266] on span "Indefinite Integration" at bounding box center [465, 266] width 92 height 13
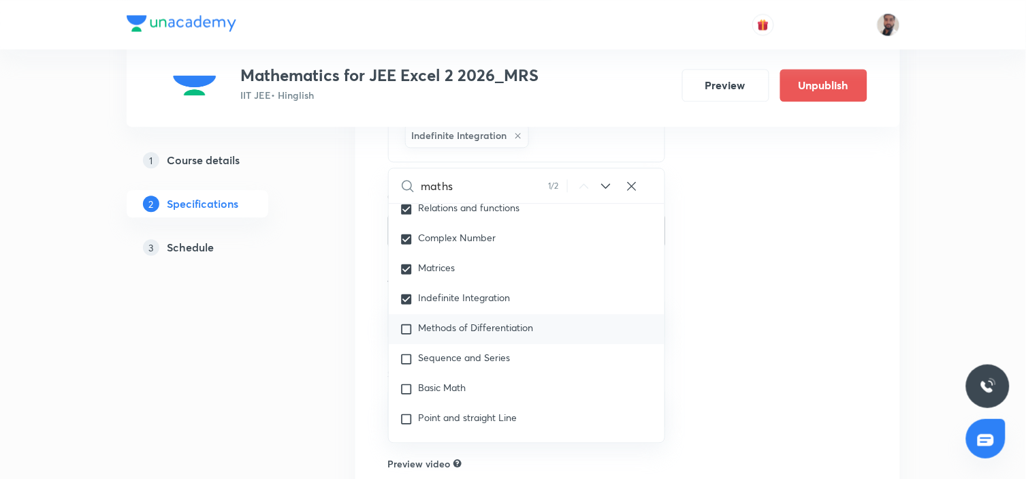
click at [489, 329] on span "Methods of Differentiation" at bounding box center [476, 327] width 115 height 13
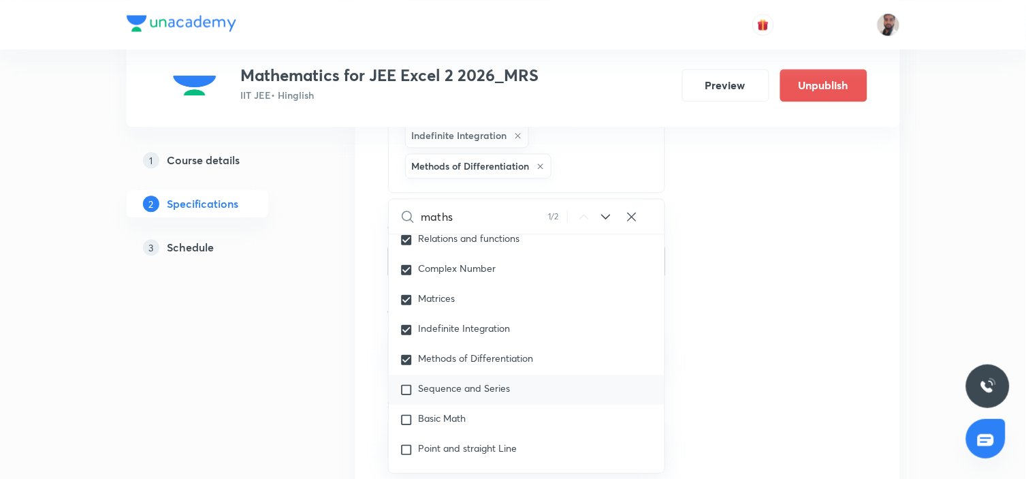
click at [468, 389] on span "Sequence and Series" at bounding box center [465, 387] width 92 height 13
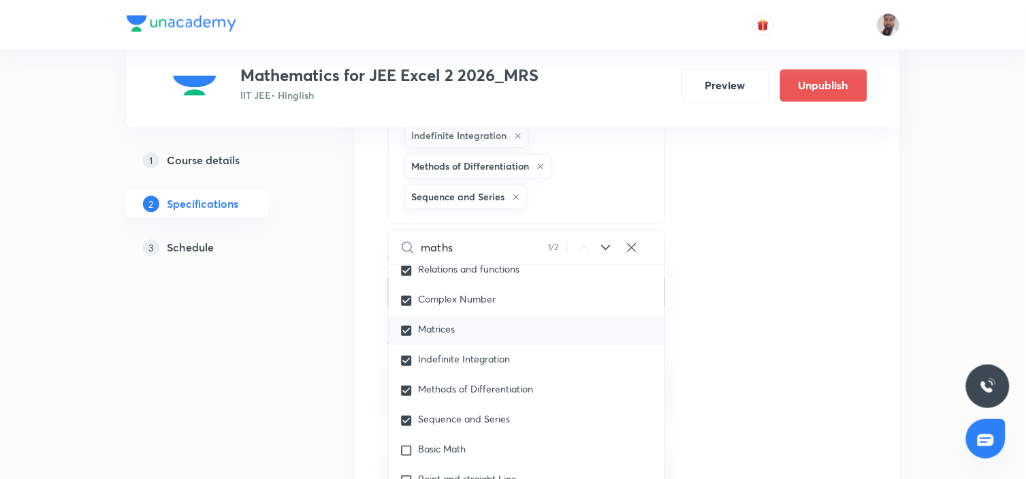
scroll to position [2282, 0]
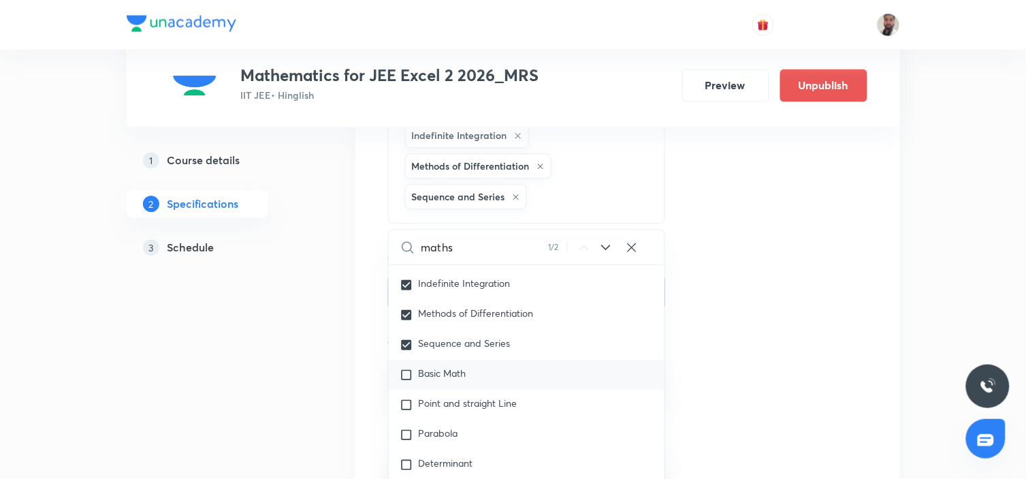
click at [468, 366] on div "Basic Math" at bounding box center [527, 374] width 276 height 30
drag, startPoint x: 463, startPoint y: 415, endPoint x: 519, endPoint y: 400, distance: 58.0
click at [461, 415] on div "Point and straight Line" at bounding box center [527, 404] width 276 height 30
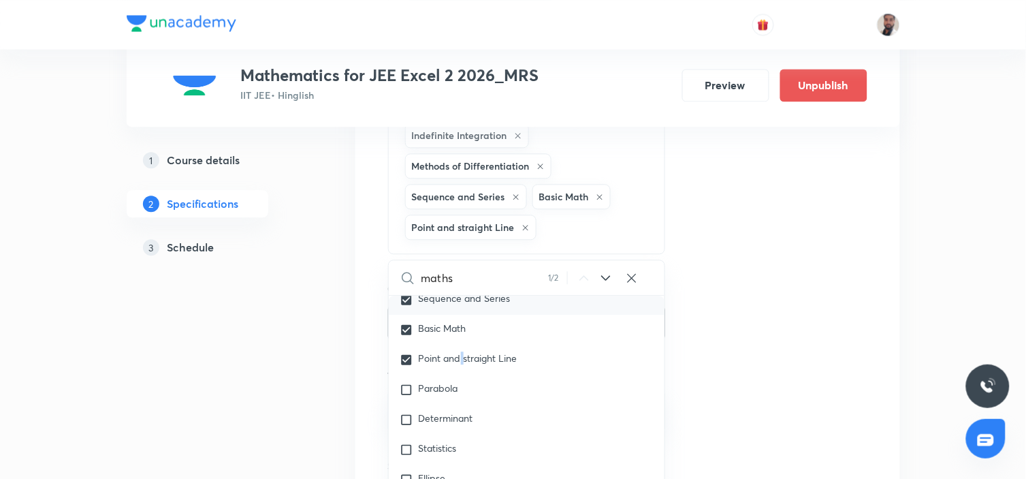
scroll to position [2433, 0]
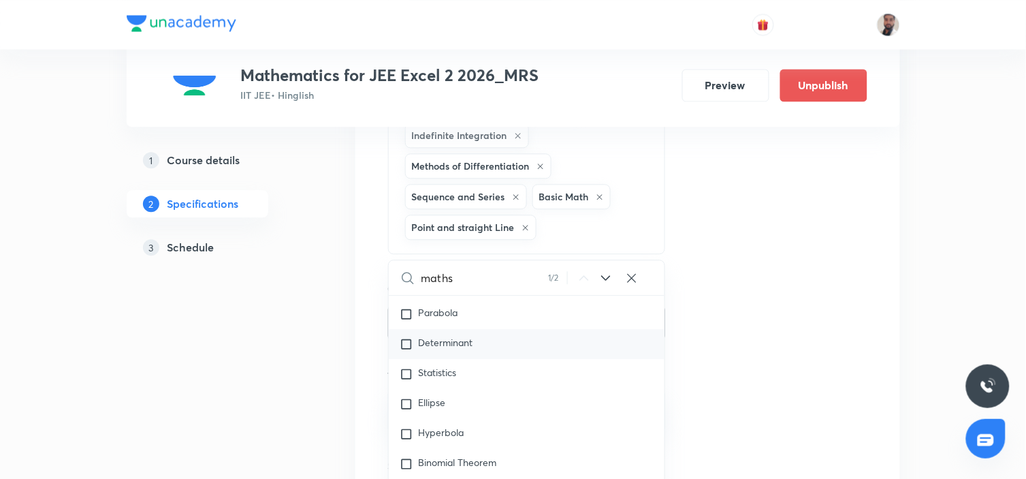
click at [456, 359] on div "Determinant" at bounding box center [527, 344] width 276 height 30
click at [457, 329] on div "Parabola" at bounding box center [527, 314] width 276 height 30
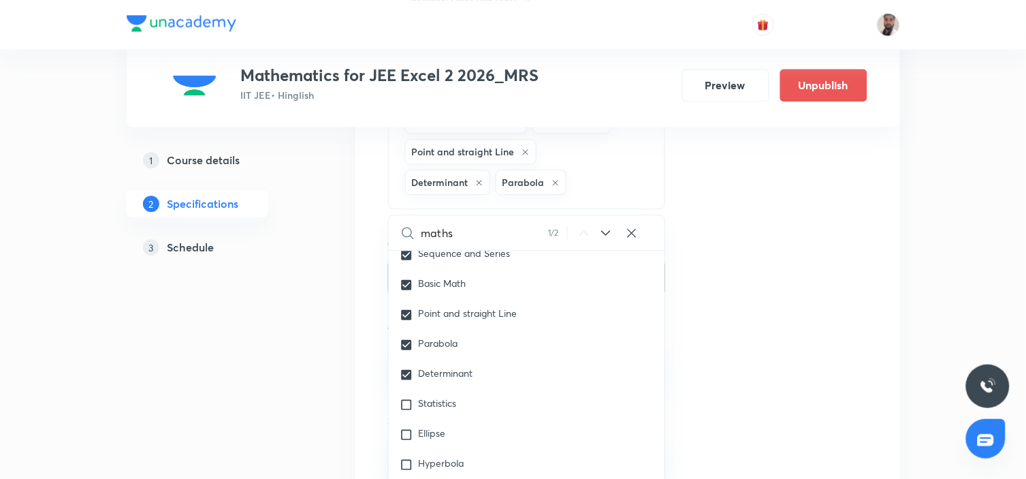
scroll to position [852, 0]
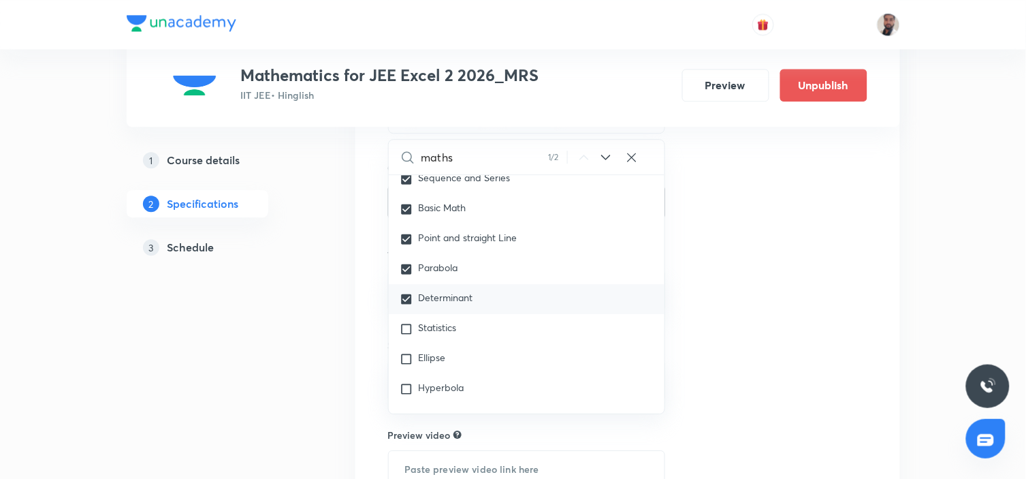
click at [463, 334] on div "Statistics" at bounding box center [527, 329] width 276 height 30
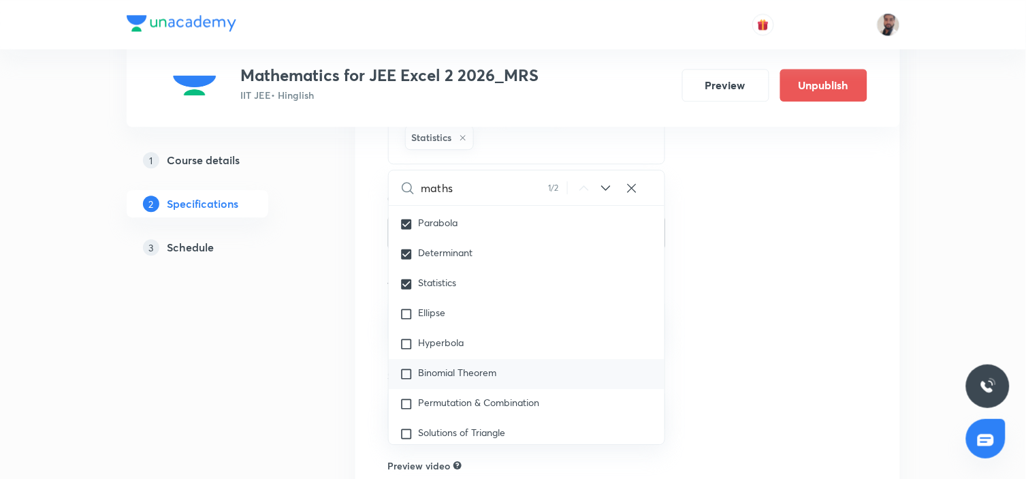
scroll to position [2509, 0]
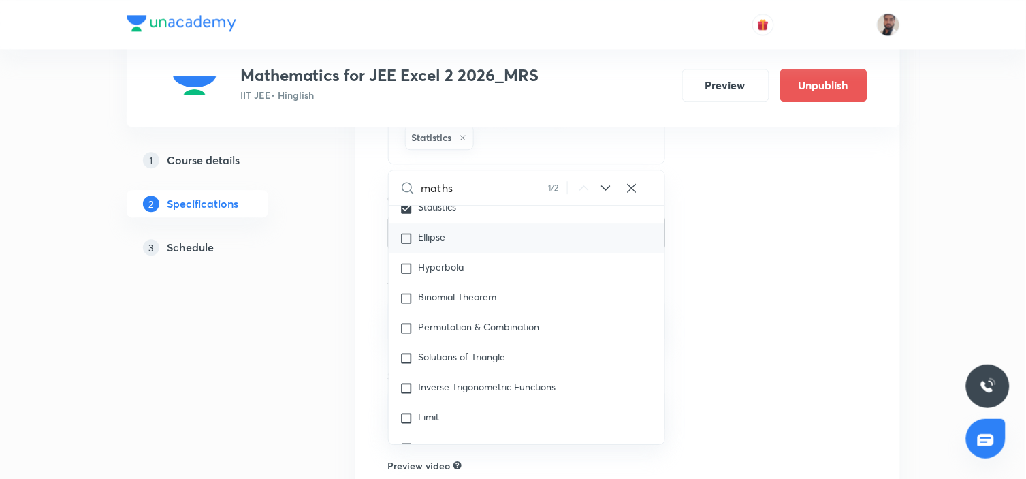
click at [474, 246] on div "Ellipse" at bounding box center [527, 238] width 276 height 30
click at [477, 280] on div "Hyperbola" at bounding box center [527, 268] width 276 height 30
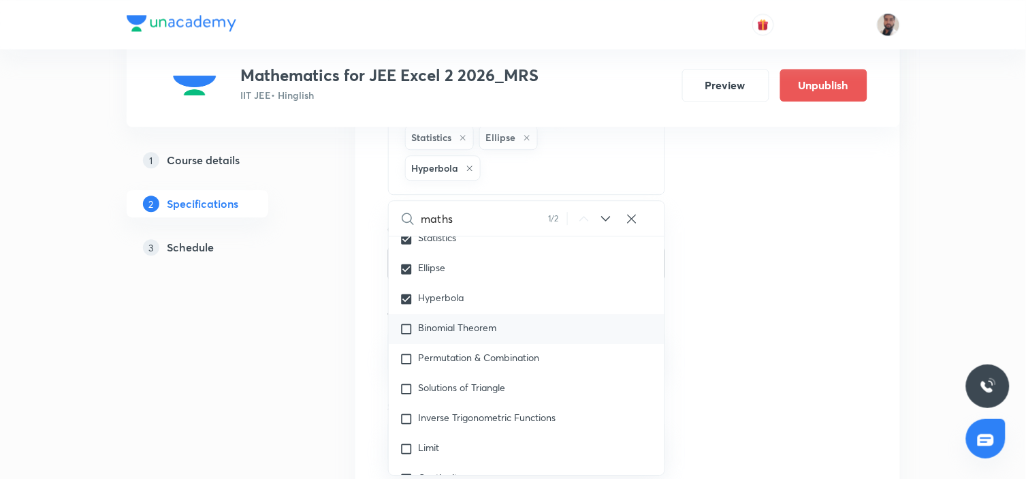
click at [474, 331] on span "Binomial Theorem" at bounding box center [458, 327] width 78 height 13
click at [477, 359] on span "Permutation & Combination" at bounding box center [479, 357] width 121 height 13
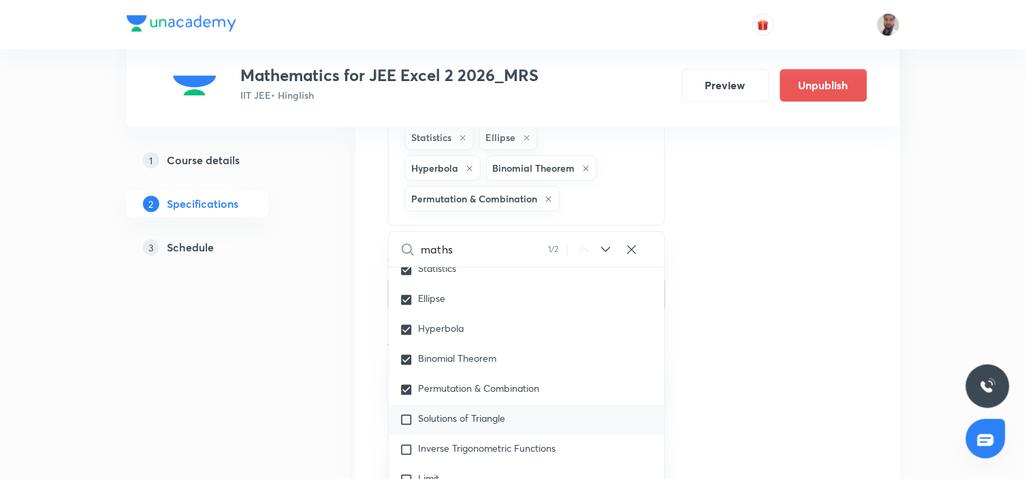
click at [471, 426] on p "Solutions of Triangle" at bounding box center [462, 420] width 87 height 14
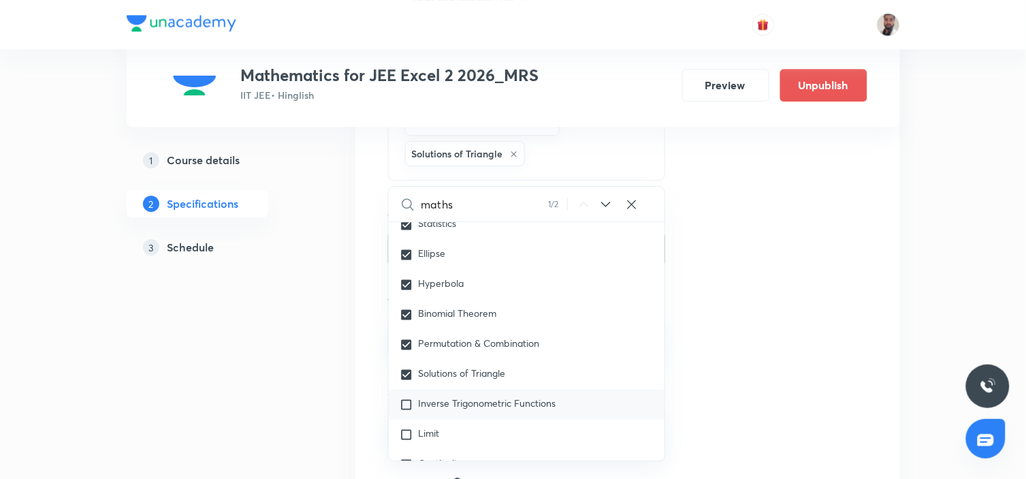
scroll to position [1003, 0]
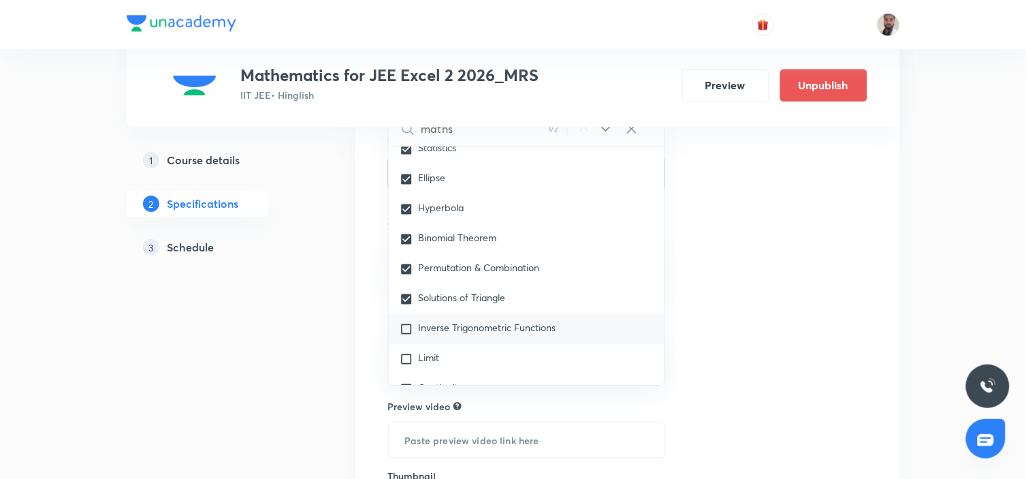
click at [468, 321] on div "Inverse Trigonometric Functions" at bounding box center [527, 329] width 276 height 30
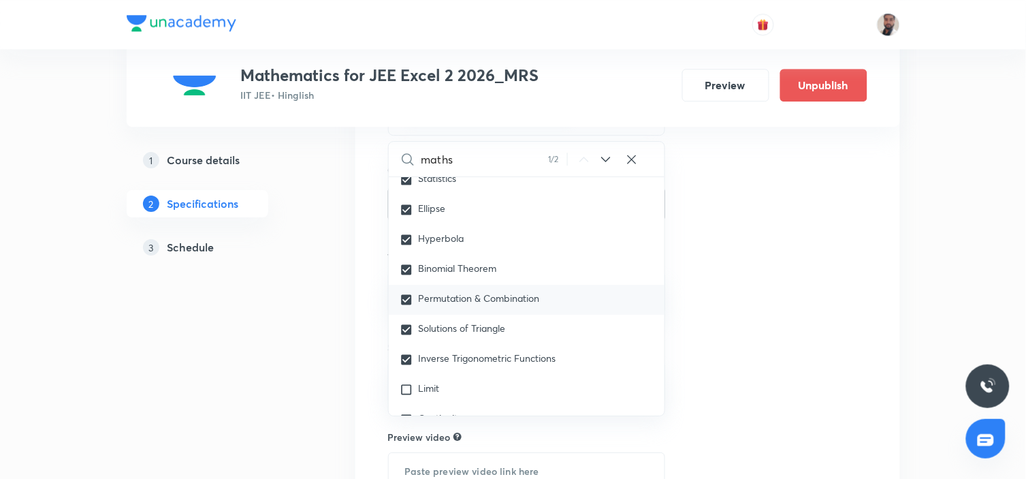
scroll to position [2584, 0]
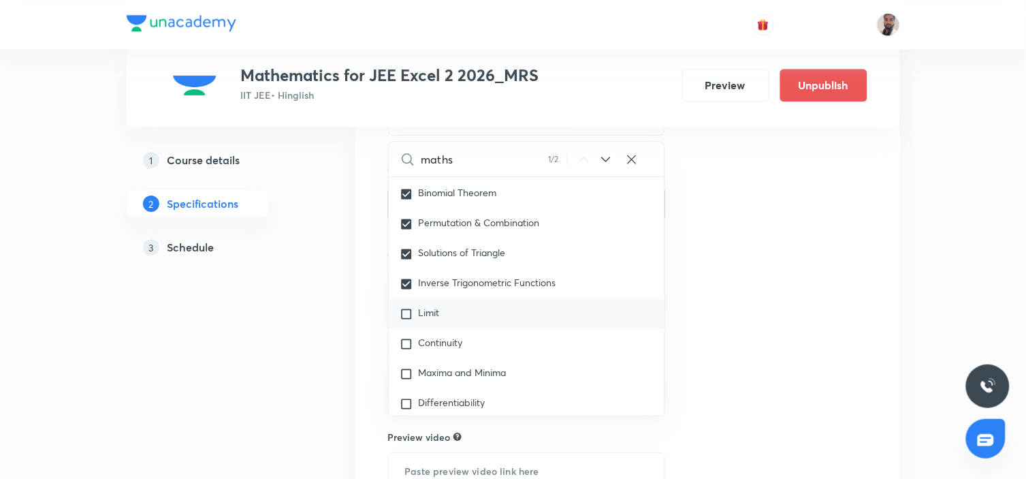
click at [453, 314] on div "Limit" at bounding box center [527, 314] width 276 height 30
click at [453, 289] on span "Inverse Trigonometric Functions" at bounding box center [488, 282] width 138 height 13
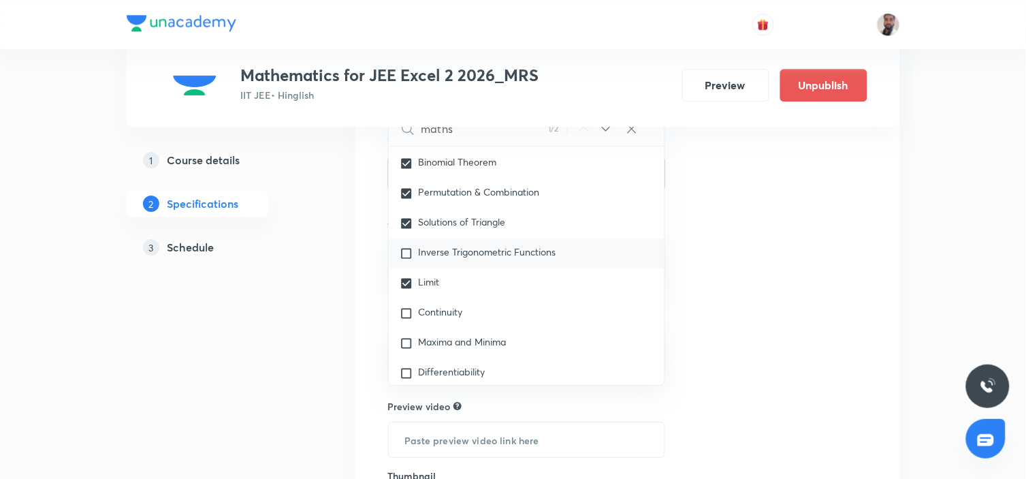
click at [450, 250] on span "Inverse Trigonometric Functions" at bounding box center [488, 251] width 138 height 13
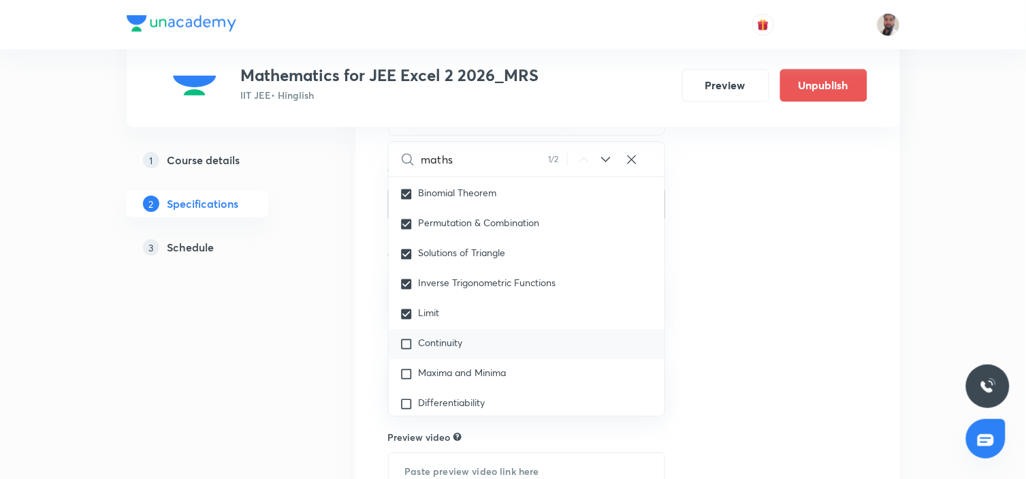
click at [447, 345] on span "Continuity" at bounding box center [441, 342] width 44 height 13
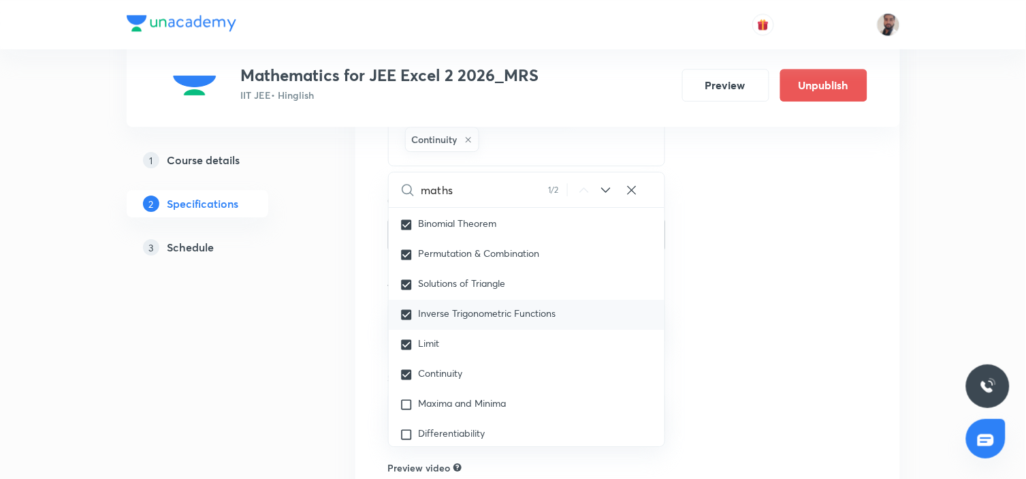
scroll to position [2660, 0]
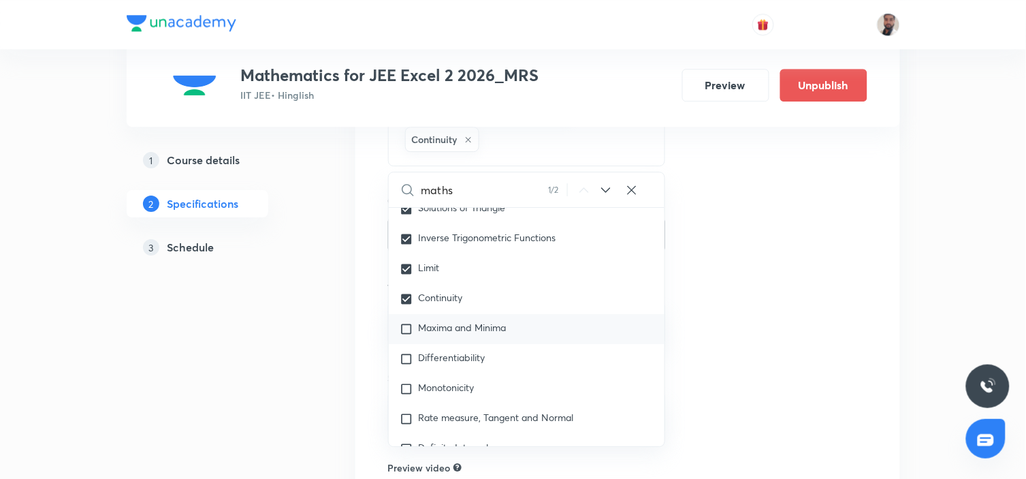
click at [475, 343] on div "Maxima and Minima" at bounding box center [527, 329] width 276 height 30
click at [466, 359] on span "Differentiability" at bounding box center [452, 357] width 67 height 13
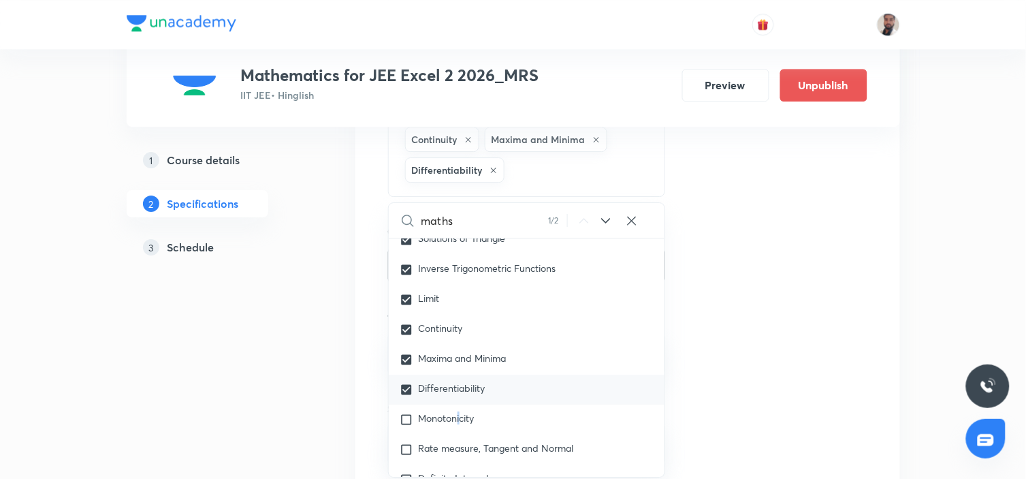
drag, startPoint x: 460, startPoint y: 425, endPoint x: 506, endPoint y: 396, distance: 54.8
click at [460, 424] on span "Monotonicity" at bounding box center [447, 417] width 56 height 13
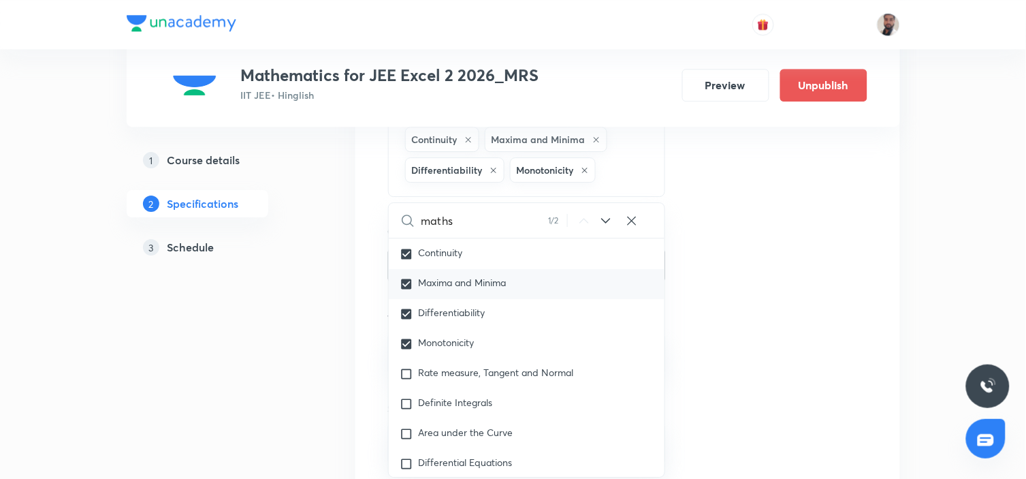
scroll to position [2812, 0]
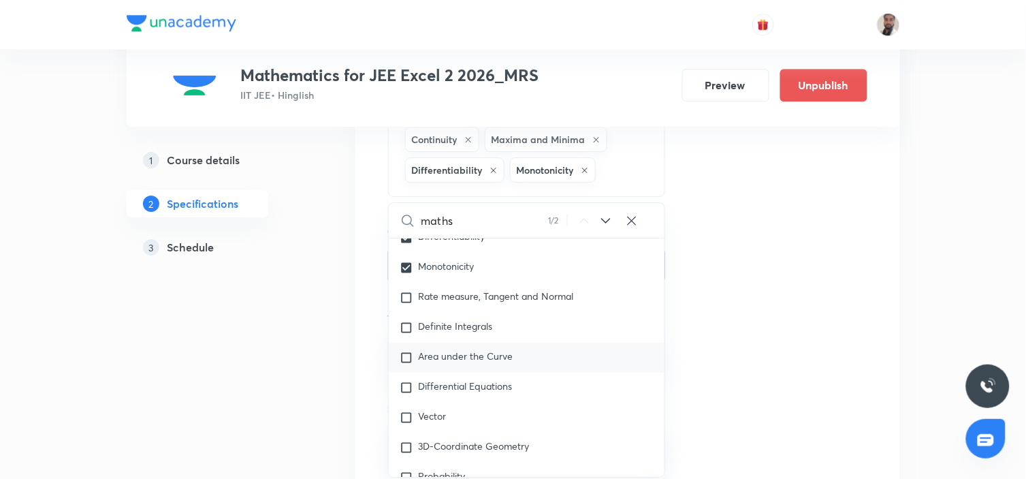
click at [479, 354] on span "Area under the Curve" at bounding box center [466, 355] width 95 height 13
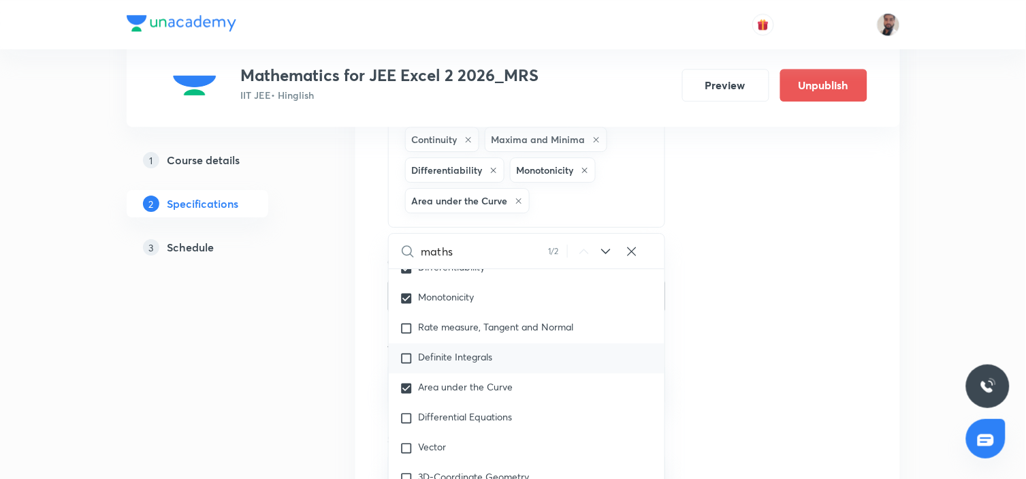
click at [460, 356] on span "Definite Integrals" at bounding box center [456, 356] width 74 height 13
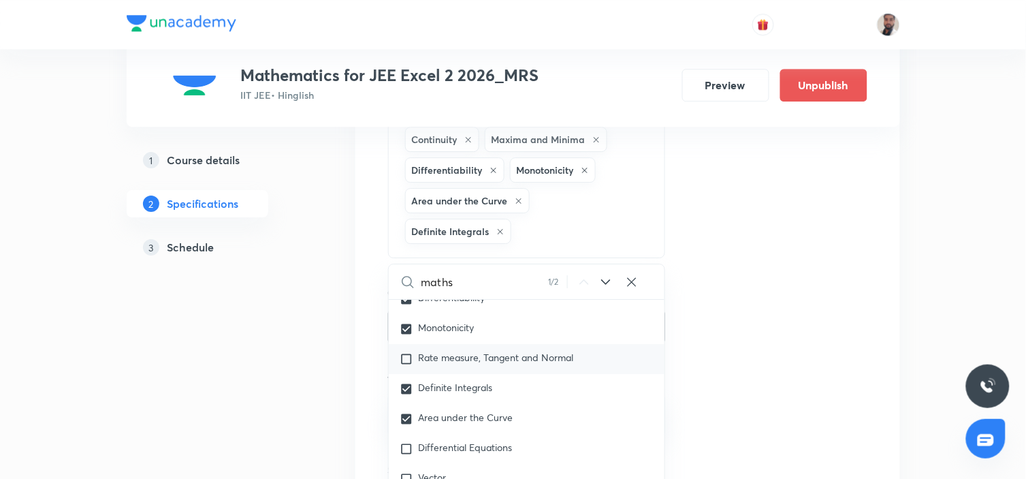
click at [475, 364] on span "Rate measure, Tangent and Normal" at bounding box center [496, 357] width 155 height 13
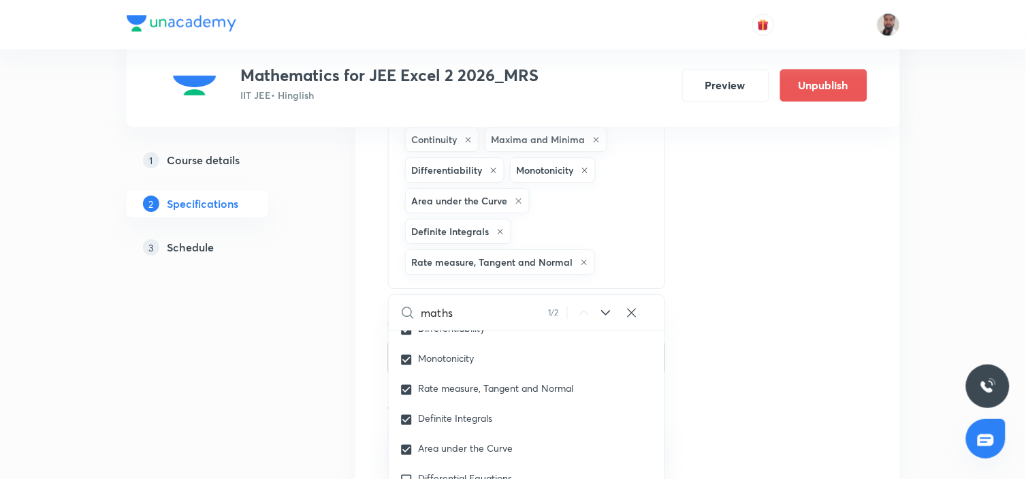
scroll to position [1079, 0]
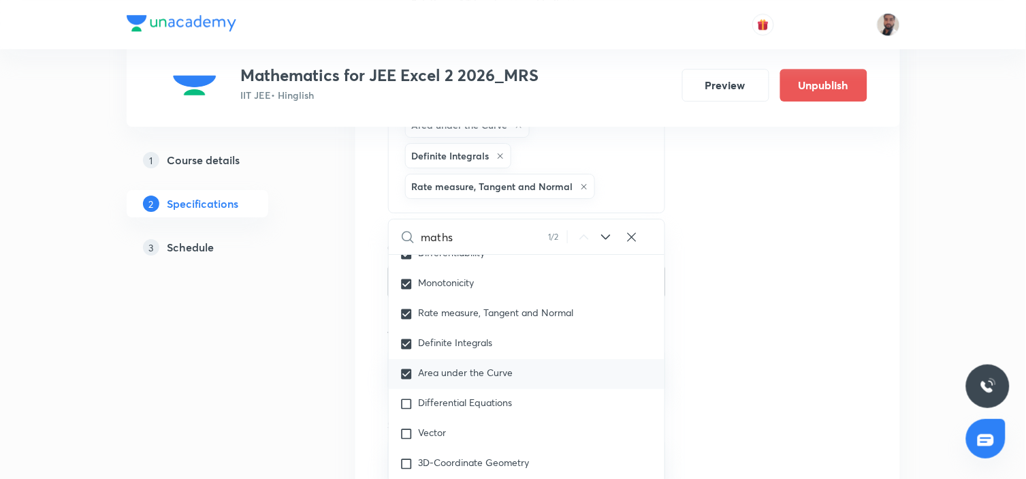
click at [465, 419] on div "Differential Equations" at bounding box center [527, 404] width 276 height 30
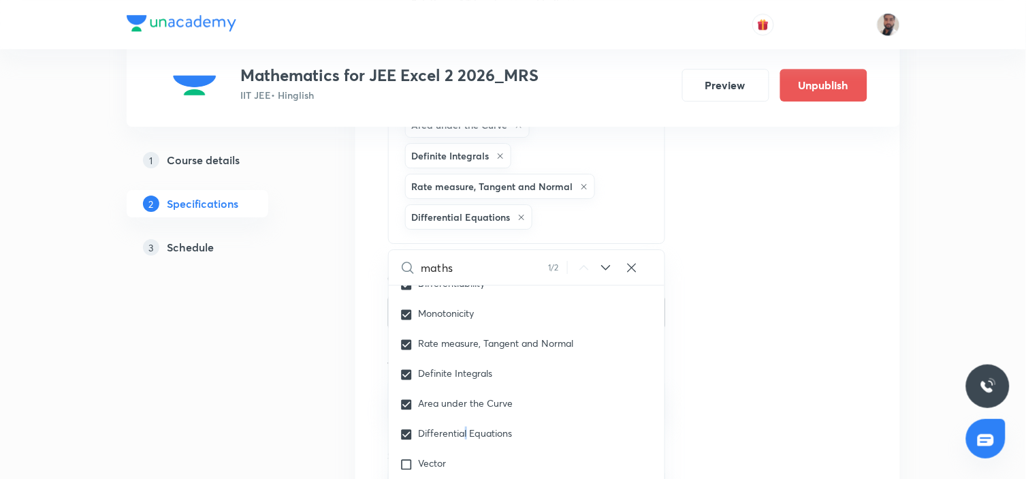
scroll to position [1230, 0]
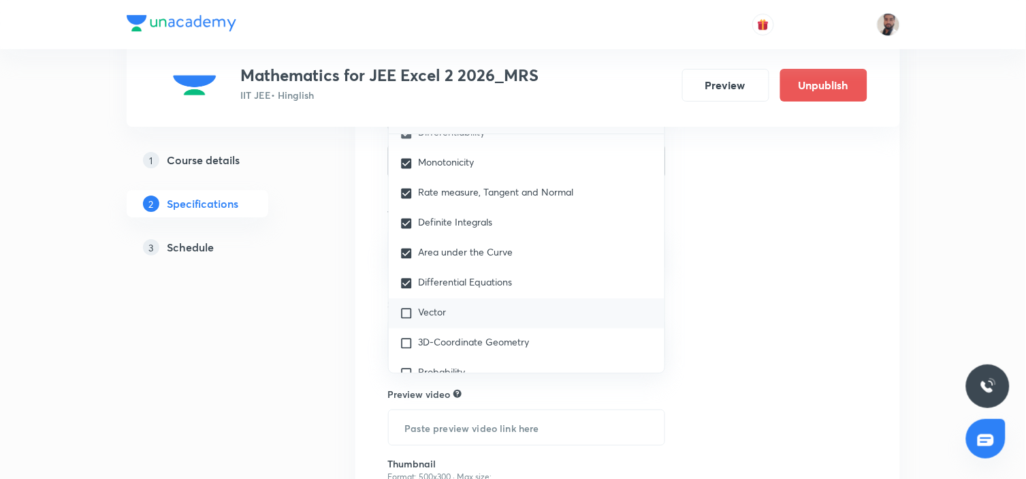
click at [458, 321] on div "Vector" at bounding box center [527, 313] width 276 height 30
drag, startPoint x: 460, startPoint y: 354, endPoint x: 468, endPoint y: 344, distance: 12.1
click at [460, 354] on div "3D-Coordinate Geometry" at bounding box center [527, 343] width 276 height 30
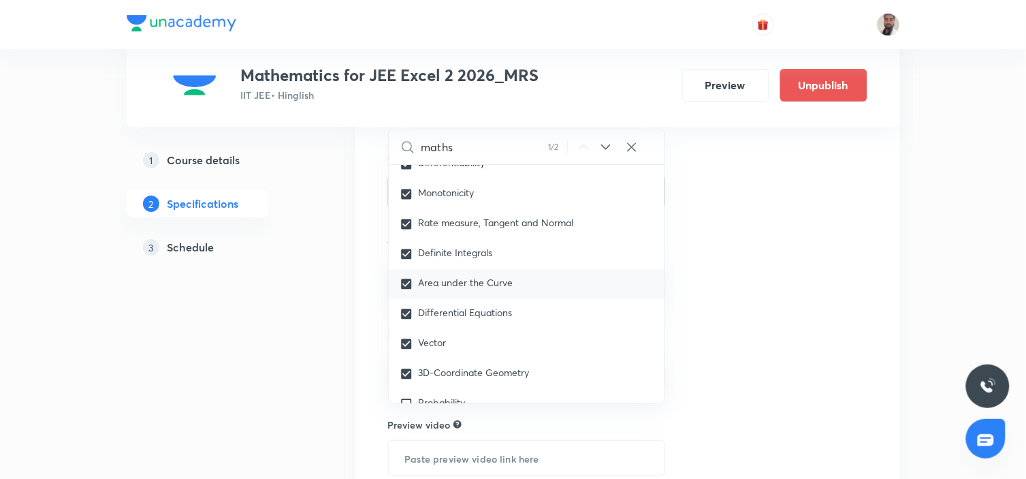
scroll to position [2963, 0]
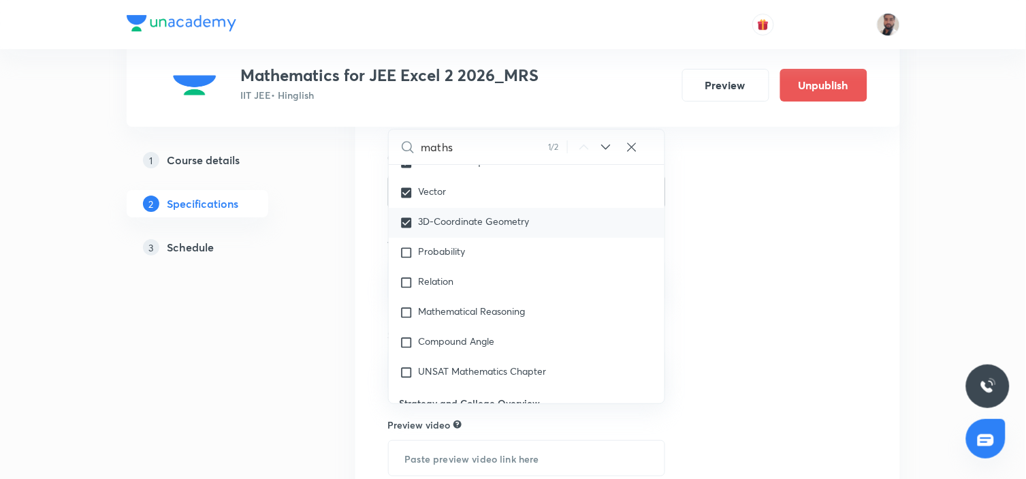
drag, startPoint x: 470, startPoint y: 255, endPoint x: 464, endPoint y: 270, distance: 16.2
click at [468, 255] on div "Probability" at bounding box center [527, 253] width 276 height 30
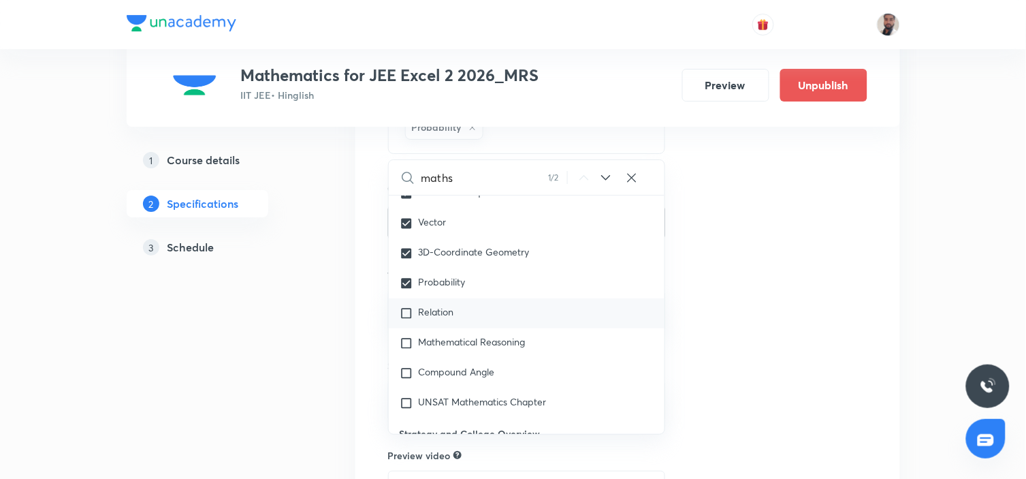
click at [445, 314] on span "Relation" at bounding box center [436, 311] width 35 height 13
click at [462, 350] on p "Mathematical Reasoning" at bounding box center [472, 343] width 107 height 14
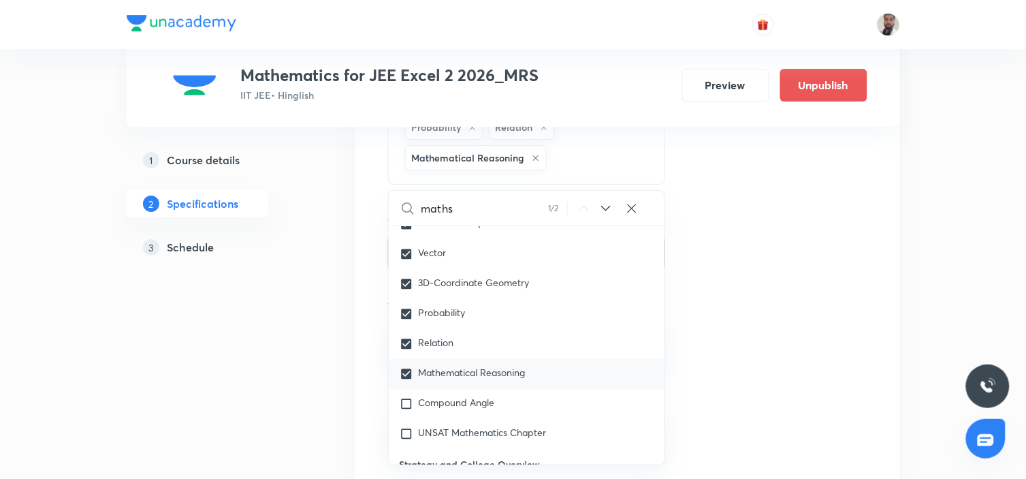
click at [460, 399] on div "Compound Angle" at bounding box center [527, 404] width 276 height 30
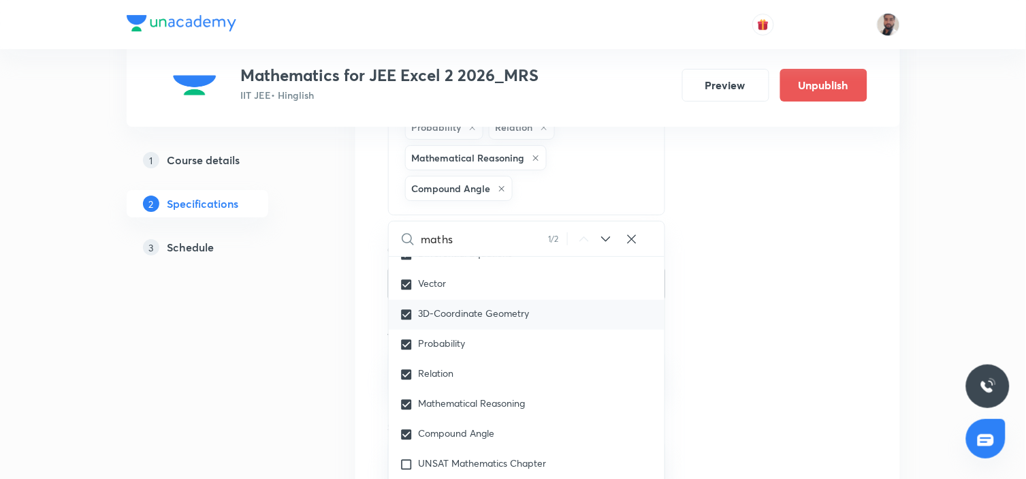
scroll to position [3038, 0]
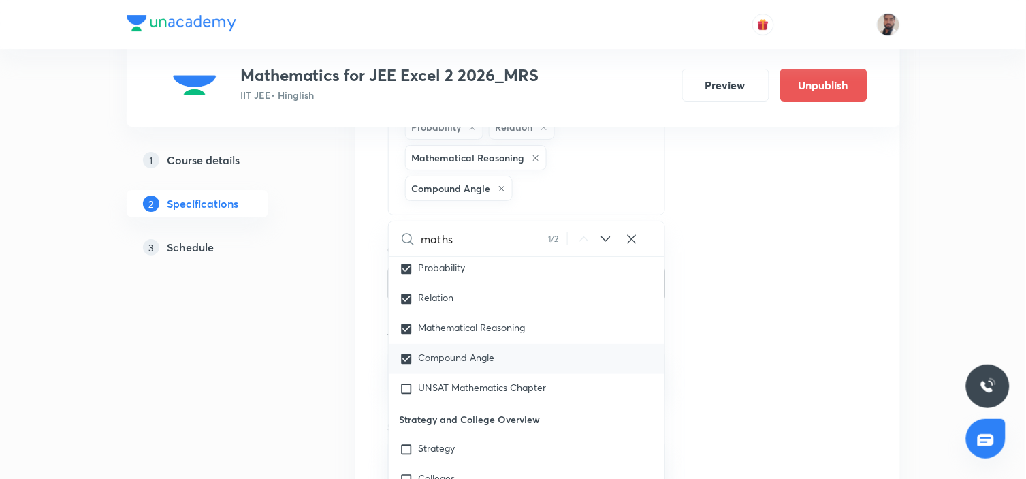
click at [484, 393] on span "UNSAT Mathematics Chapter" at bounding box center [483, 387] width 128 height 13
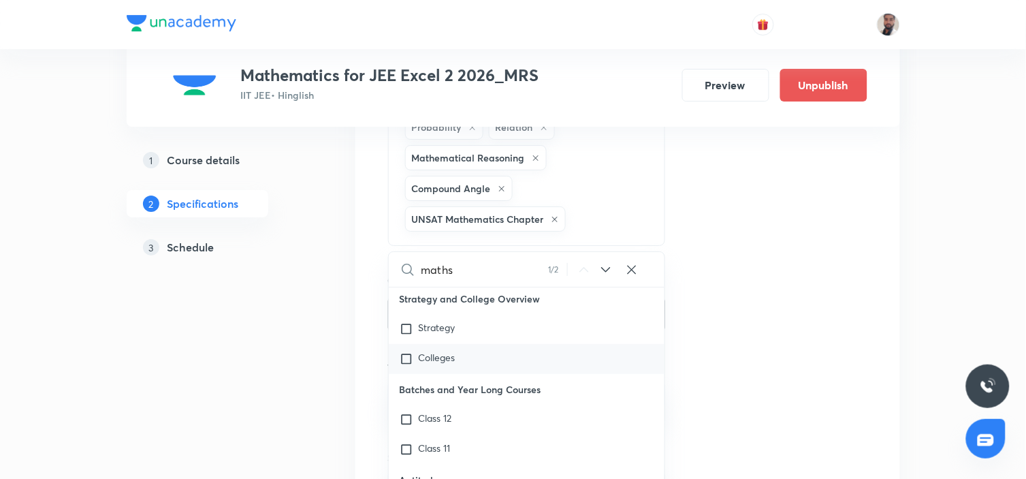
scroll to position [3416, 0]
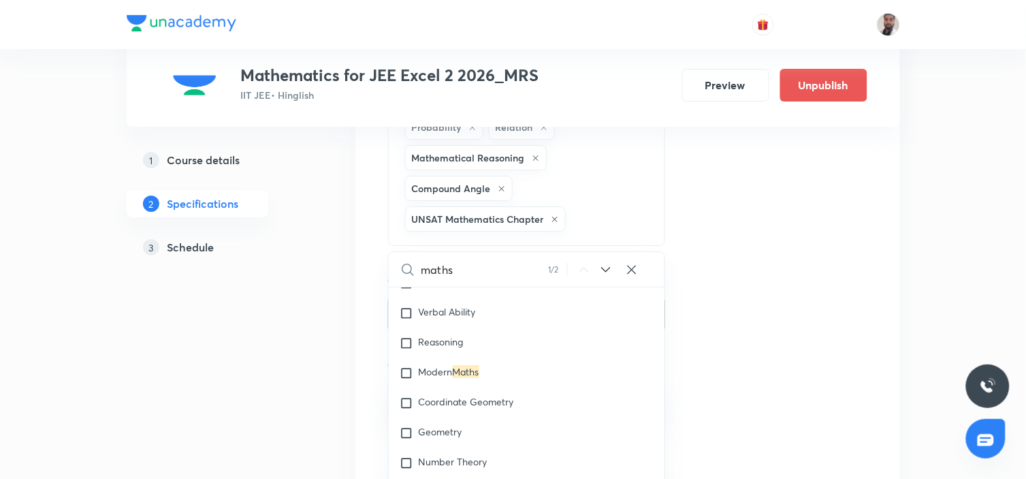
click at [636, 274] on icon at bounding box center [632, 270] width 14 height 14
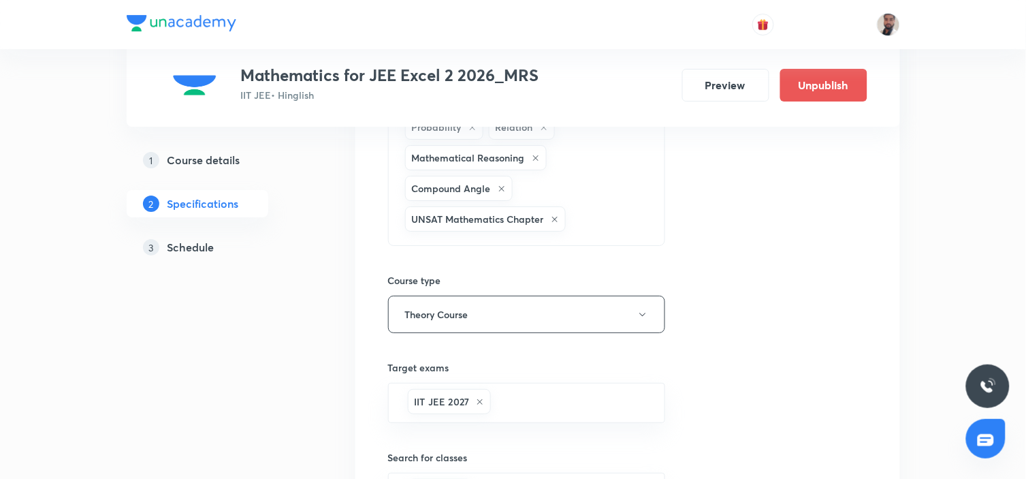
scroll to position [1551, 0]
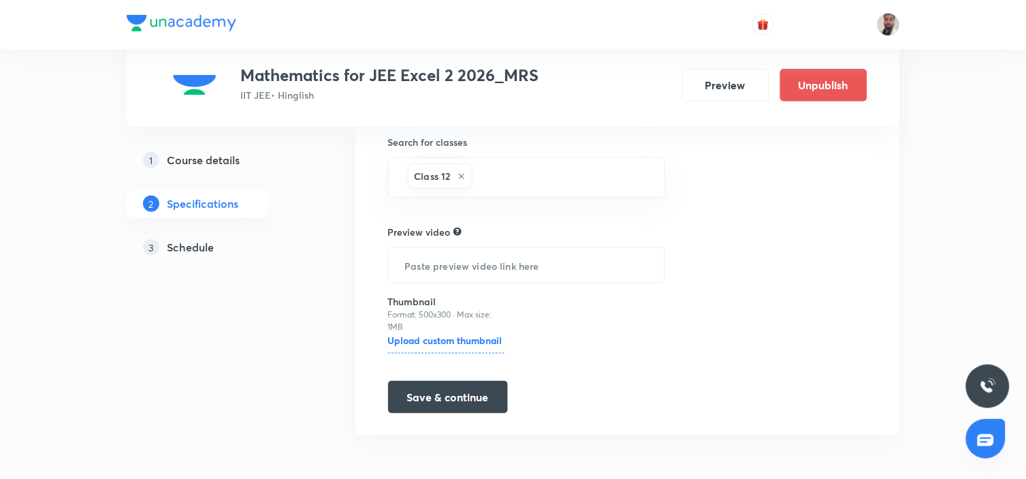
click at [465, 340] on h6 "Upload custom thumbnail" at bounding box center [446, 343] width 116 height 20
click at [0, 0] on input "Upload custom thumbnail" at bounding box center [0, 0] width 0 height 0
click at [472, 398] on button "Save & continue" at bounding box center [448, 395] width 120 height 33
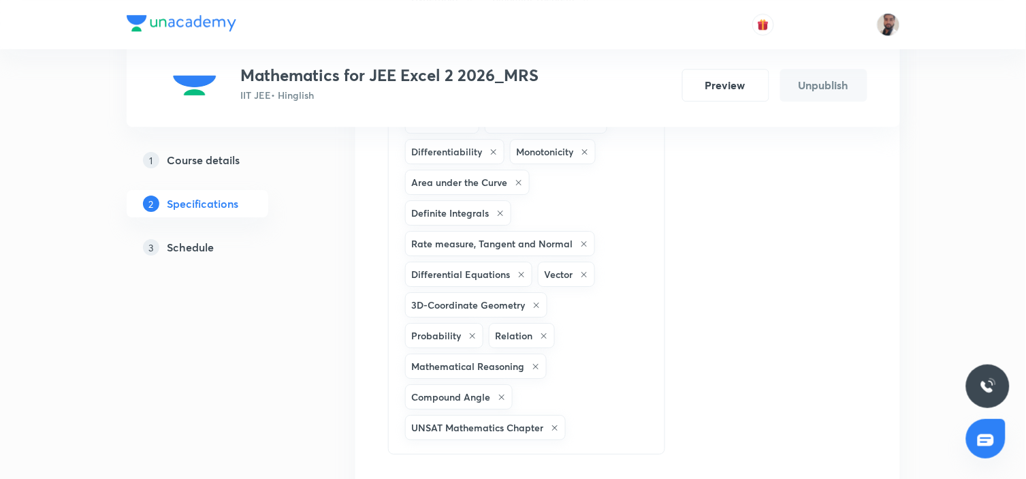
scroll to position [946, 0]
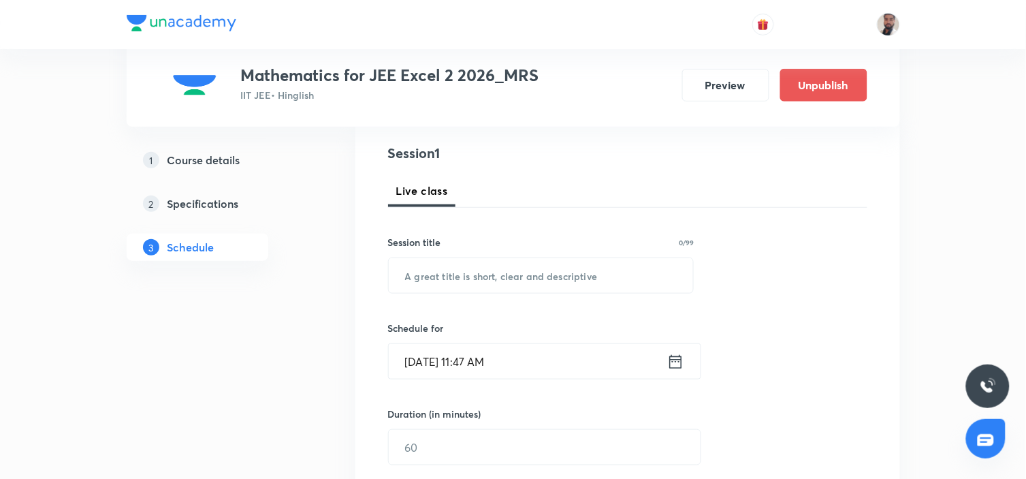
scroll to position [227, 0]
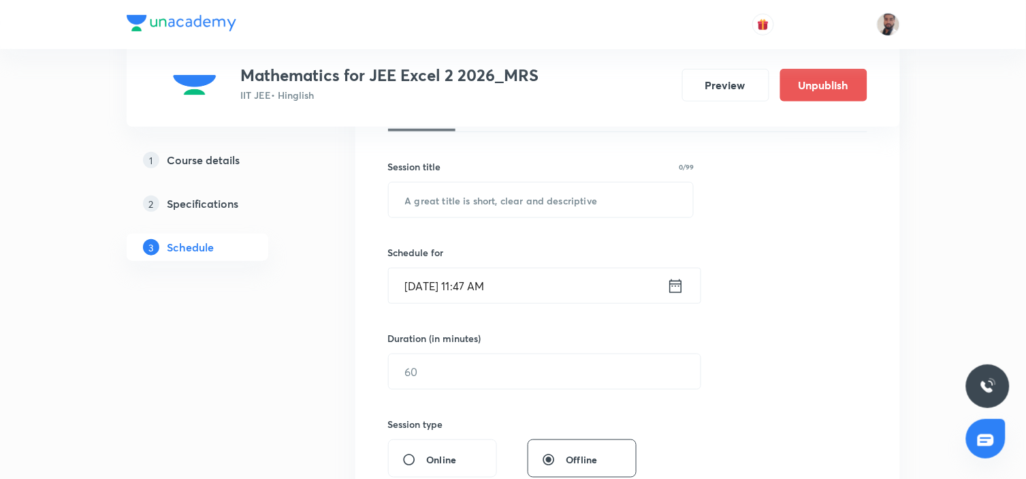
click at [225, 197] on h5 "Specifications" at bounding box center [202, 203] width 71 height 16
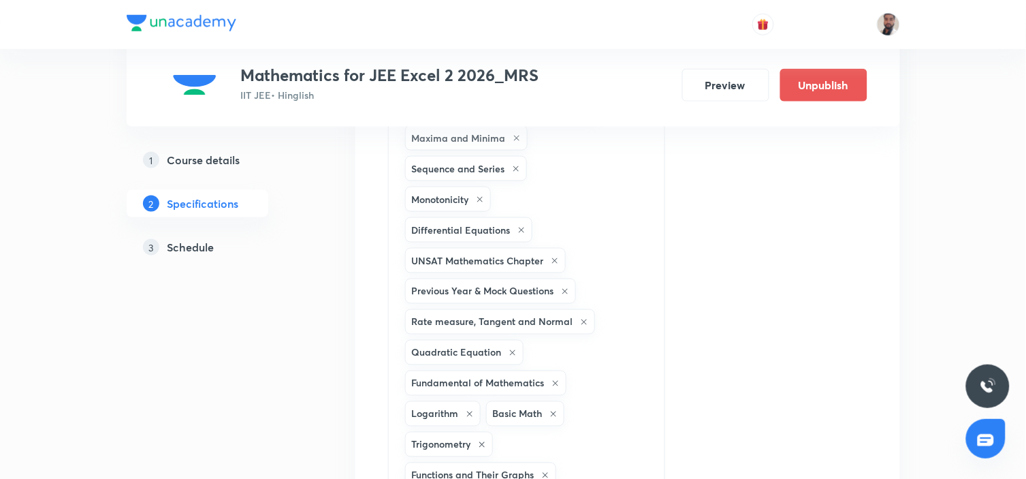
scroll to position [605, 0]
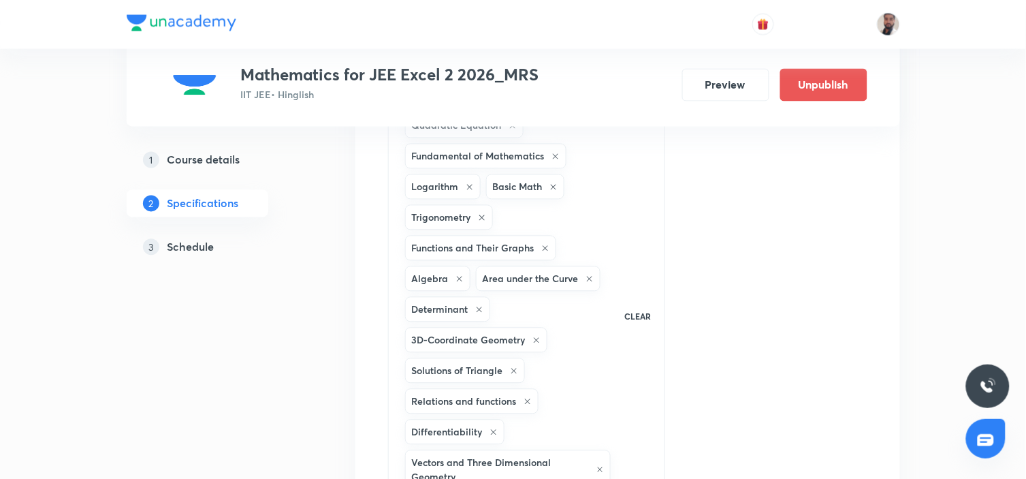
click at [218, 249] on div "3 Schedule" at bounding box center [222, 247] width 158 height 16
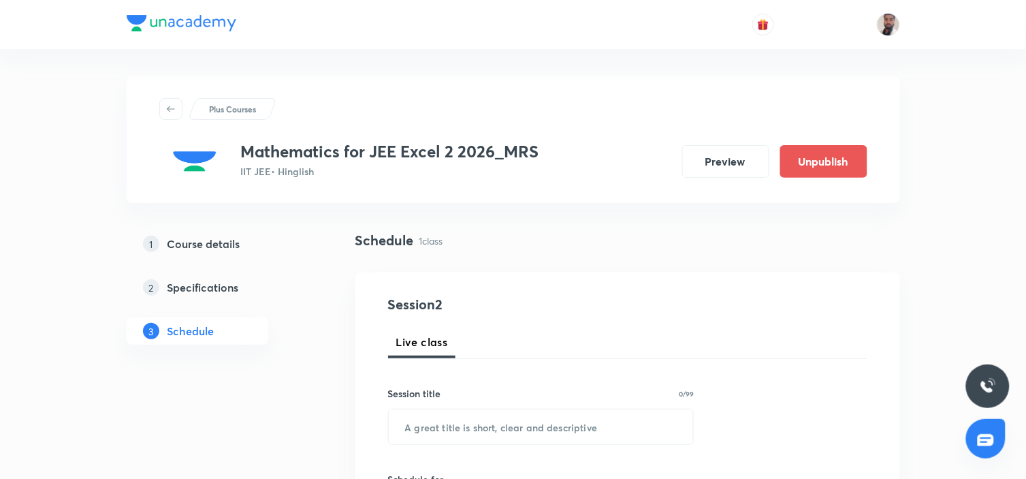
click at [169, 246] on h5 "Course details" at bounding box center [203, 244] width 73 height 16
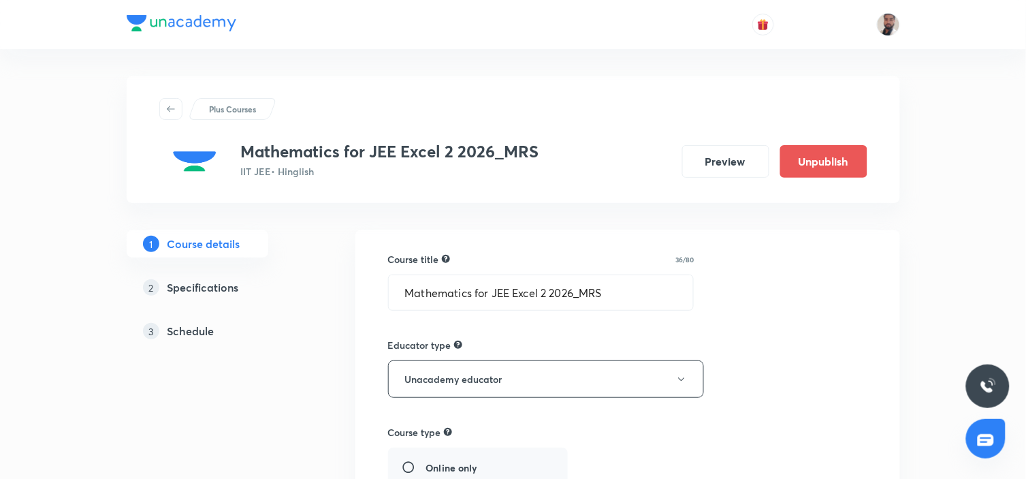
click at [185, 332] on h5 "Schedule" at bounding box center [190, 331] width 47 height 16
click at [186, 332] on h5 "Schedule" at bounding box center [190, 331] width 47 height 16
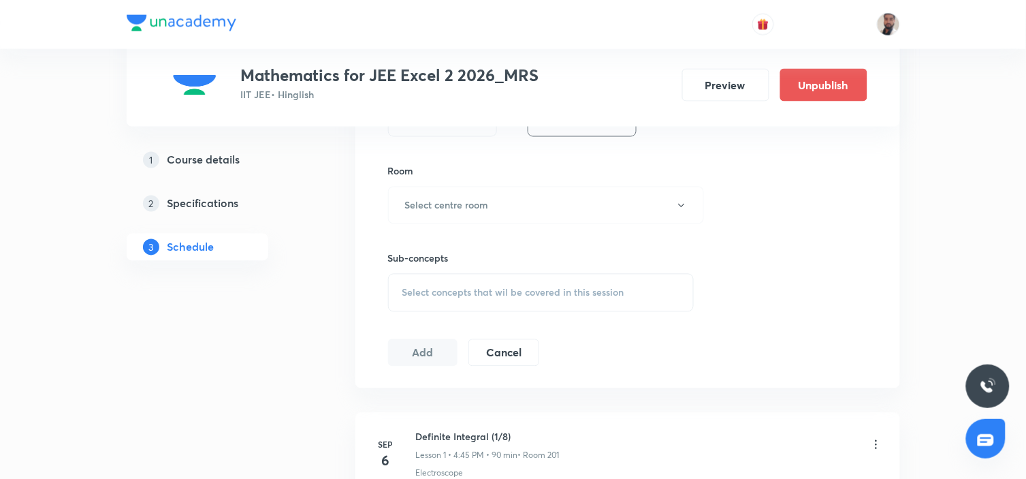
scroll to position [643, 0]
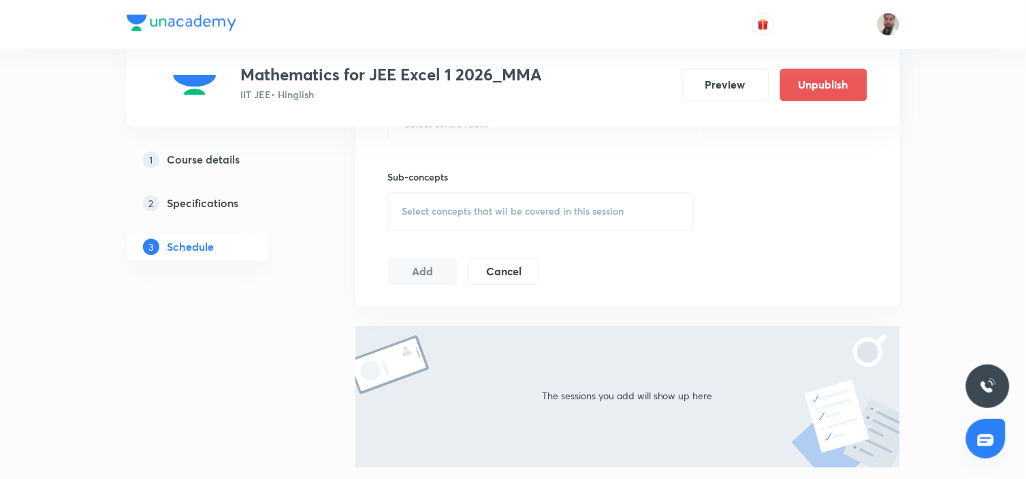
scroll to position [194, 0]
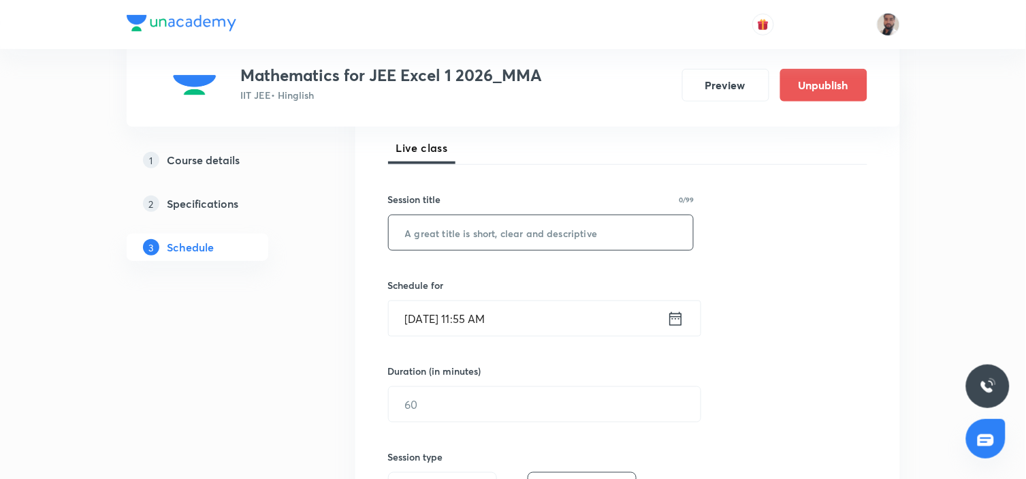
click at [481, 235] on input "text" at bounding box center [541, 232] width 305 height 35
paste input "Definite Integral"
type input "Definite Integral (1/8)"
click at [683, 321] on icon at bounding box center [675, 318] width 17 height 19
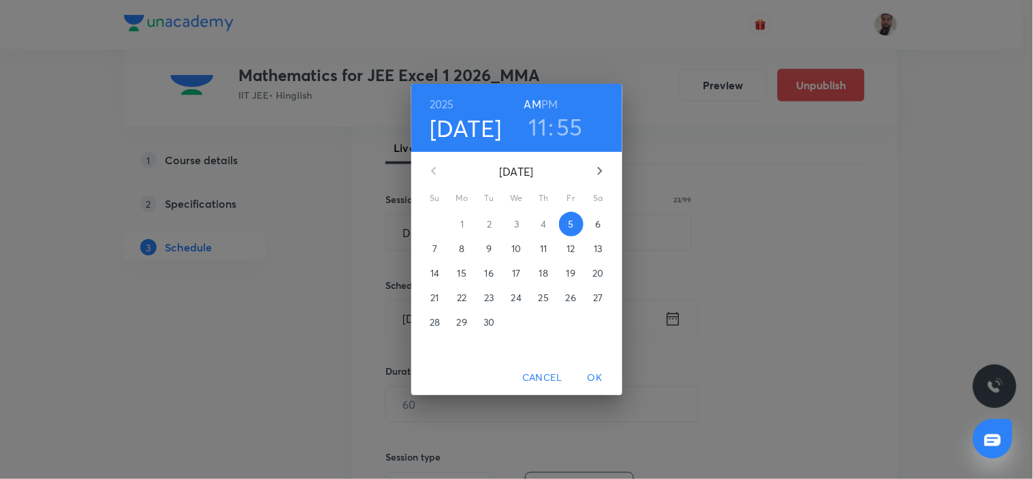
click at [490, 249] on p "9" at bounding box center [488, 249] width 5 height 14
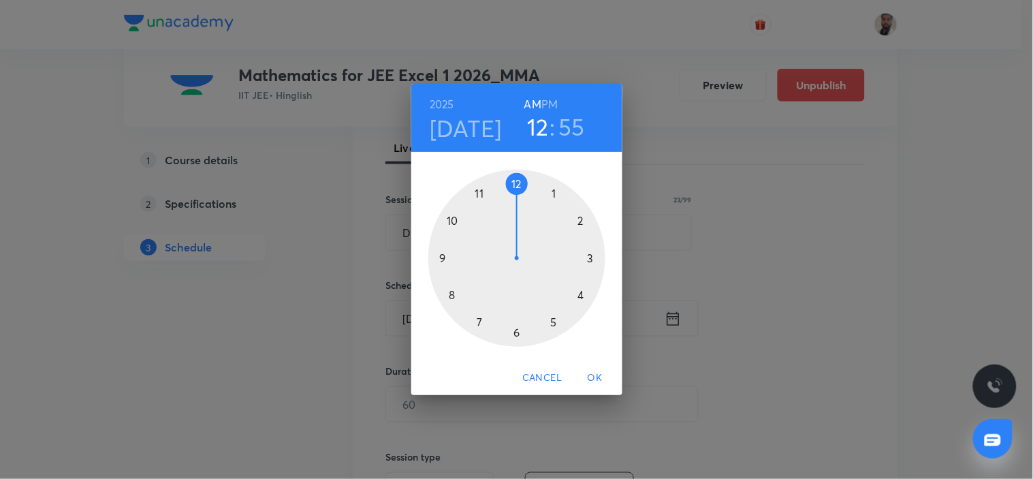
click at [516, 186] on div at bounding box center [516, 258] width 177 height 177
click at [545, 106] on h6 "PM" at bounding box center [549, 104] width 16 height 19
click at [451, 259] on div at bounding box center [516, 258] width 177 height 177
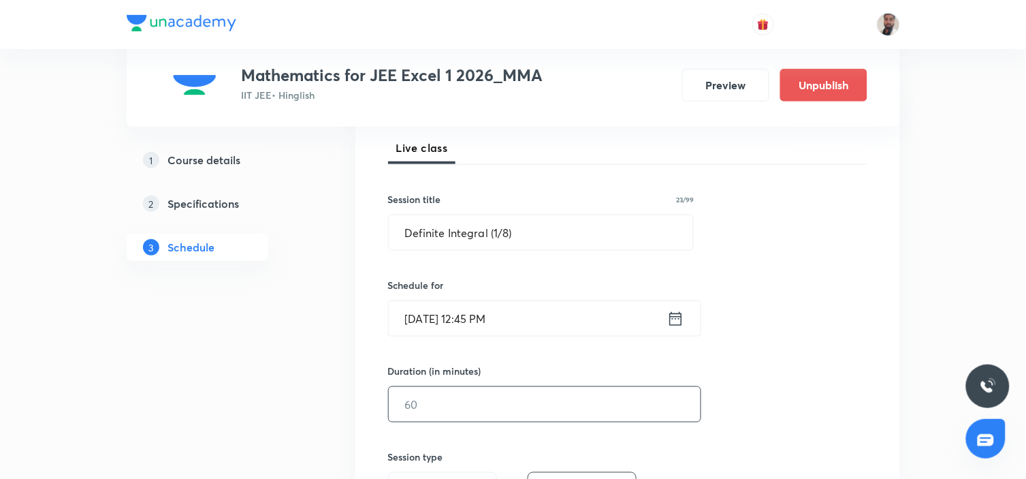
click at [443, 404] on input "text" at bounding box center [545, 404] width 312 height 35
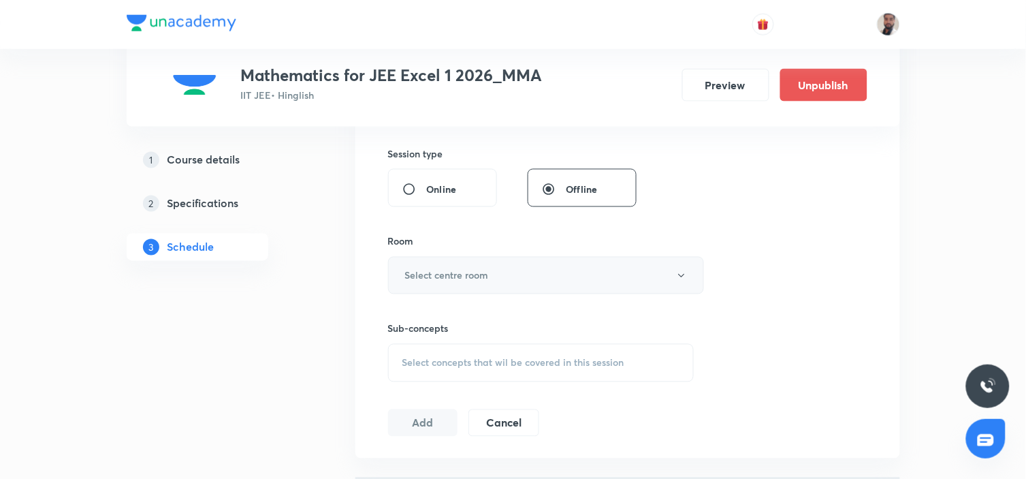
type input "90"
click at [470, 273] on h6 "Select centre room" at bounding box center [447, 275] width 84 height 14
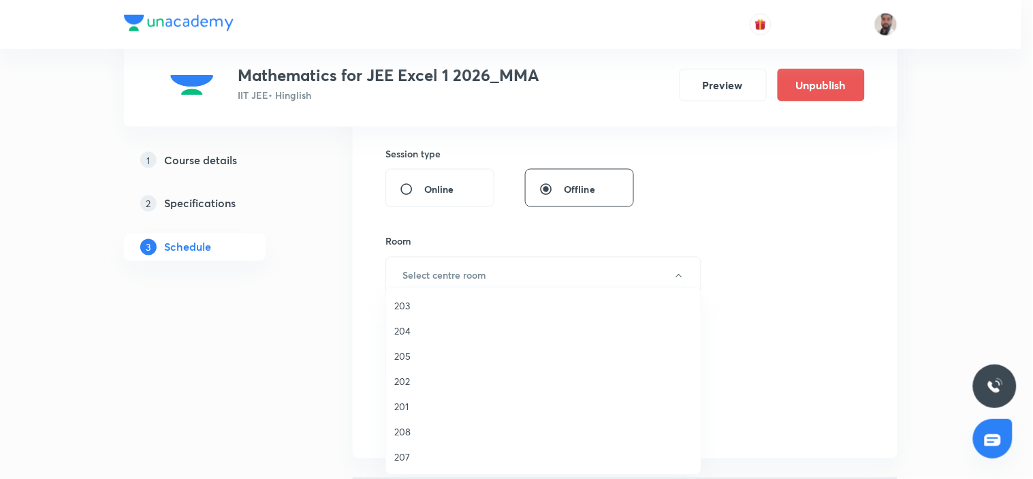
click at [413, 409] on span "201" at bounding box center [543, 406] width 298 height 14
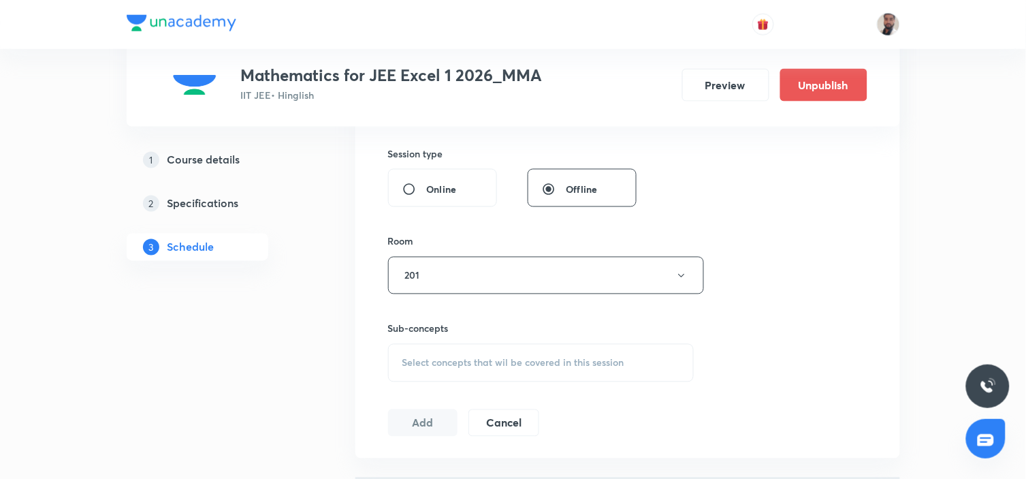
scroll to position [648, 0]
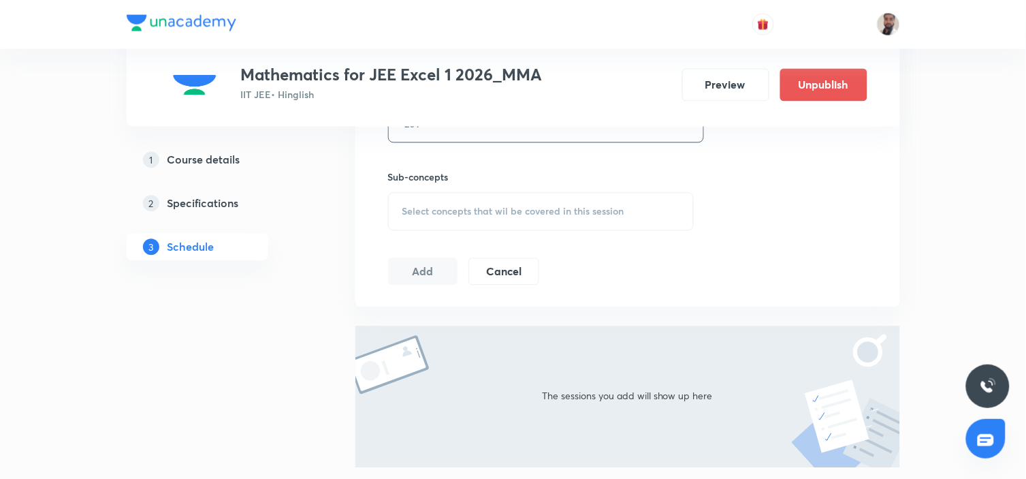
click at [569, 219] on div "Select concepts that wil be covered in this session" at bounding box center [541, 212] width 306 height 38
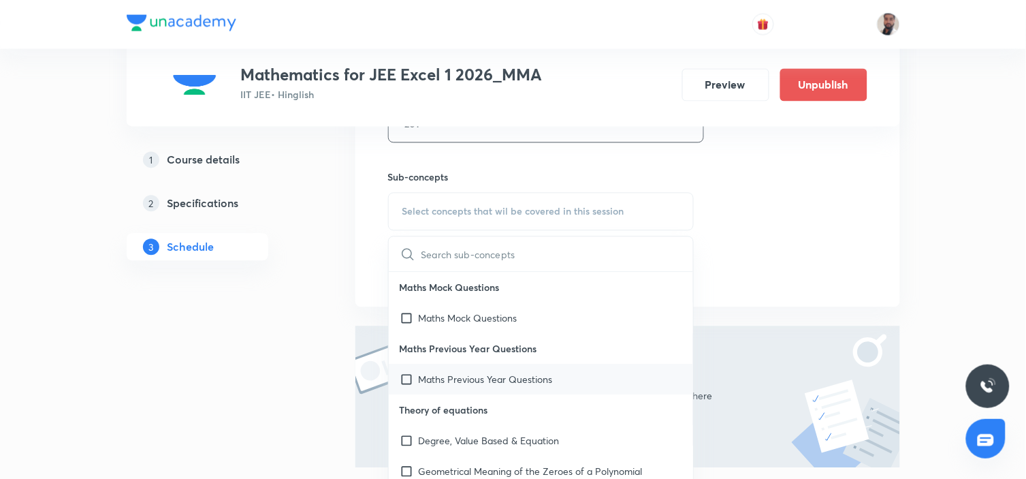
scroll to position [302, 0]
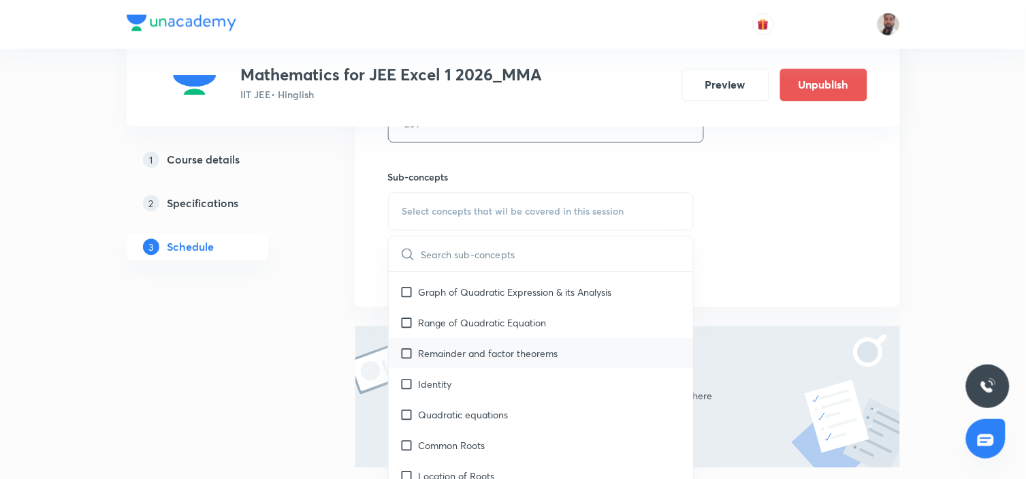
click at [485, 361] on div "Remainder and factor theorems" at bounding box center [541, 353] width 305 height 31
click at [486, 361] on div "Remainder and factor theorems" at bounding box center [541, 353] width 305 height 31
checkbox input "false"
click at [455, 426] on div "Quadratic equations" at bounding box center [541, 414] width 305 height 31
checkbox input "true"
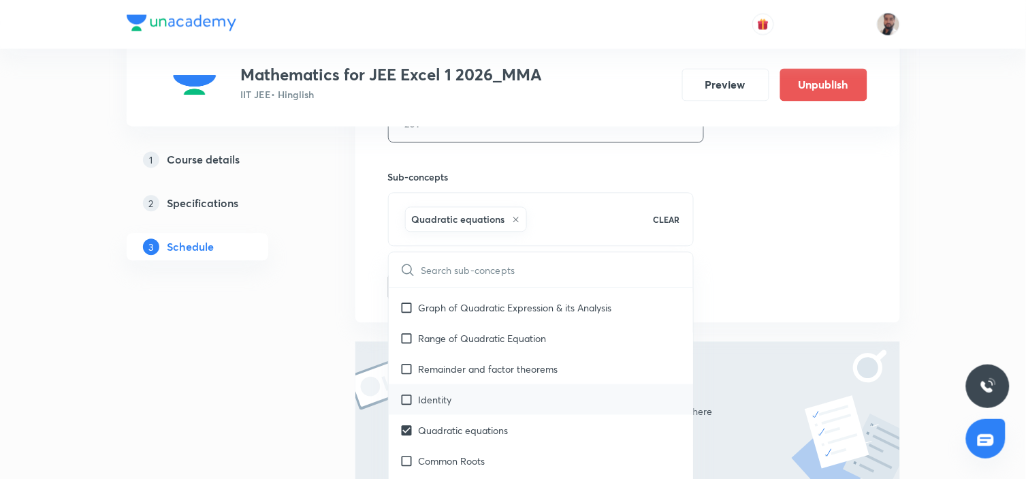
click at [457, 397] on div "Identity" at bounding box center [541, 399] width 305 height 31
checkbox input "true"
click at [453, 385] on div "Identity" at bounding box center [541, 399] width 305 height 31
checkbox input "false"
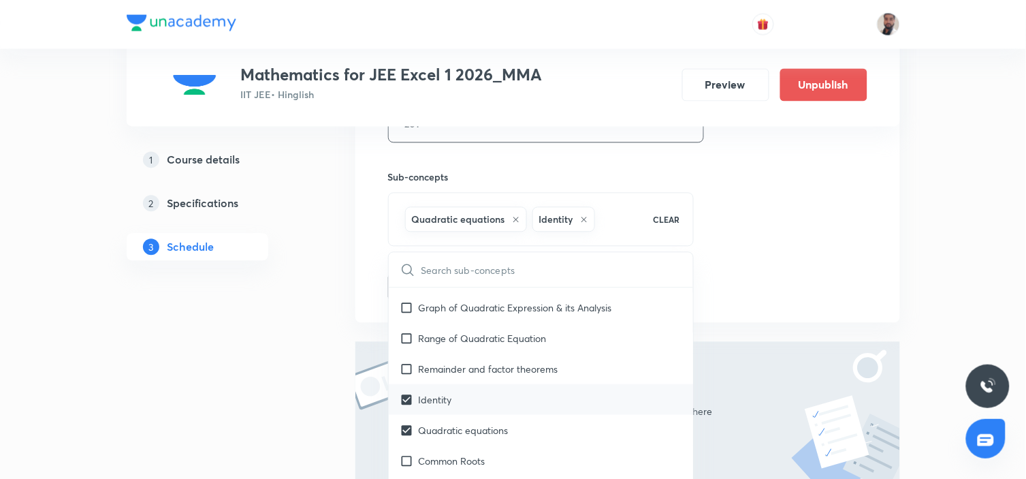
checkbox input "true"
click at [454, 368] on p "Remainder and factor theorems" at bounding box center [489, 368] width 140 height 14
checkbox input "true"
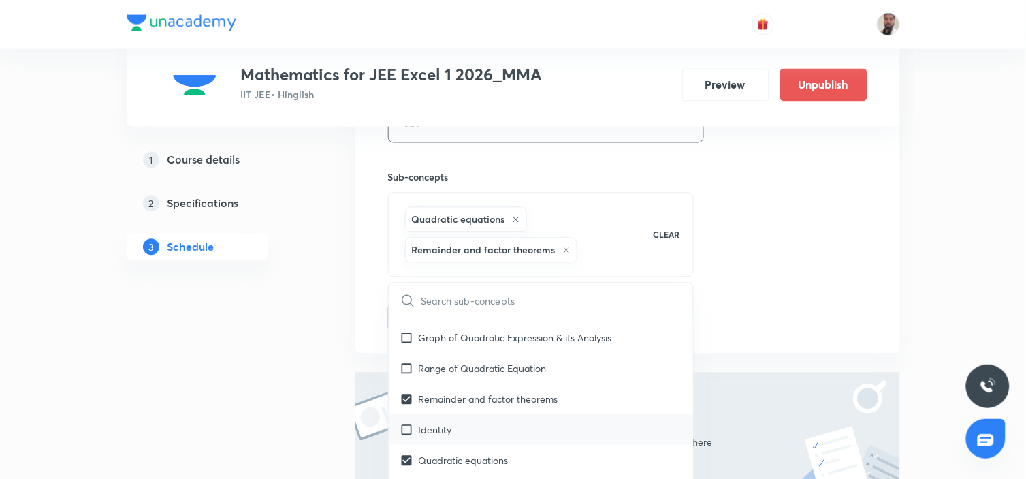
click at [427, 430] on p "Identity" at bounding box center [435, 430] width 33 height 14
checkbox input "true"
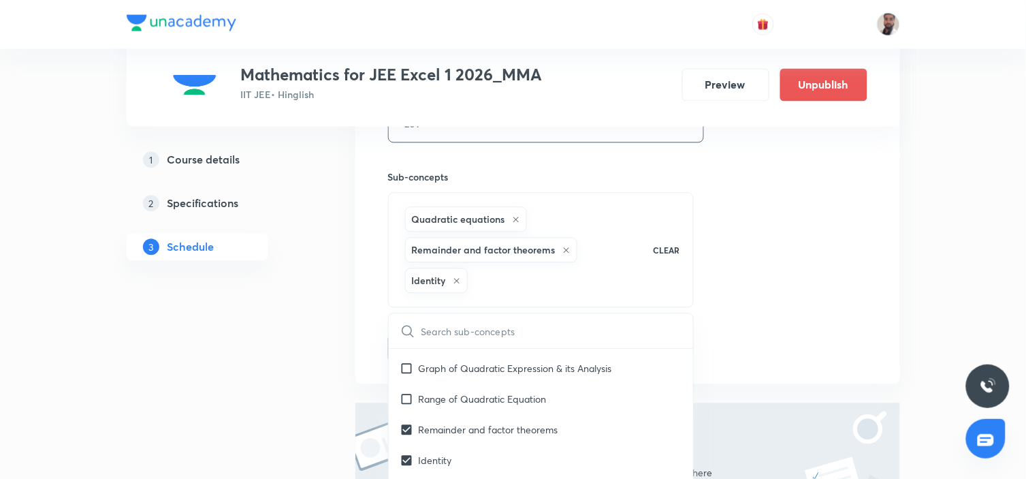
click at [213, 411] on div "1 Course details 2 Specifications 3 Schedule" at bounding box center [219, 107] width 185 height 1050
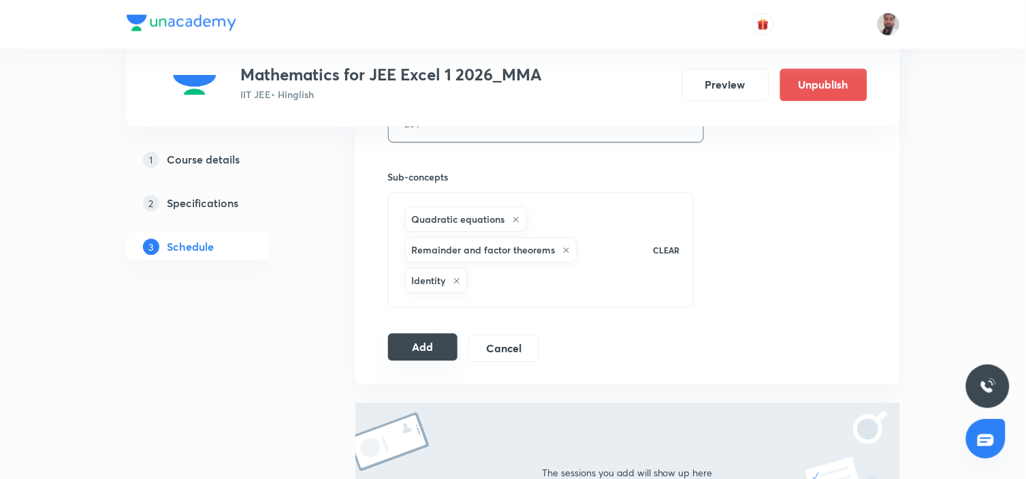
click at [419, 344] on button "Add" at bounding box center [423, 347] width 70 height 27
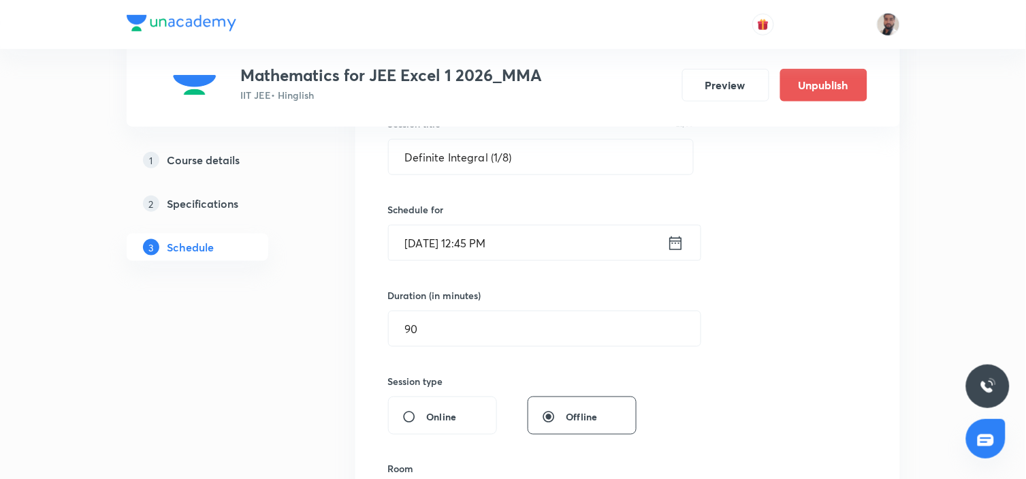
scroll to position [43, 0]
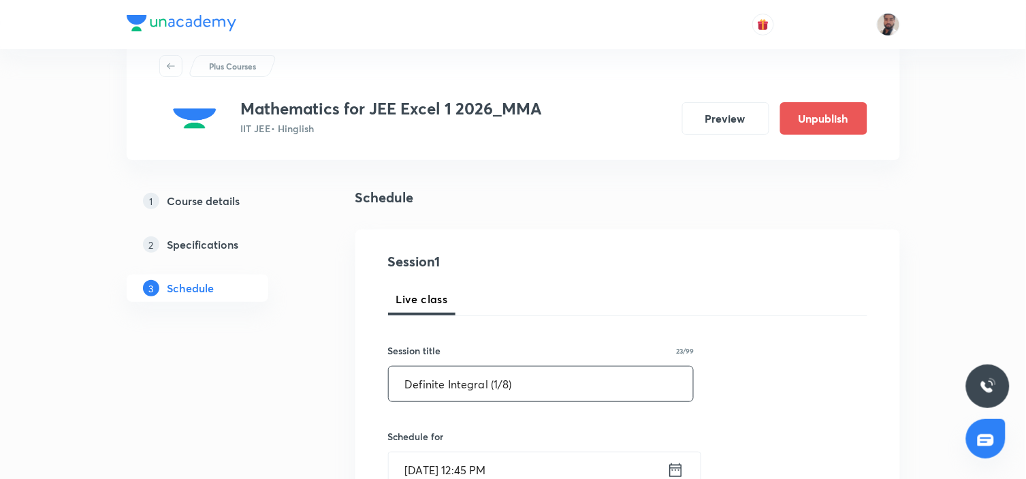
drag, startPoint x: 539, startPoint y: 384, endPoint x: 178, endPoint y: 387, distance: 360.8
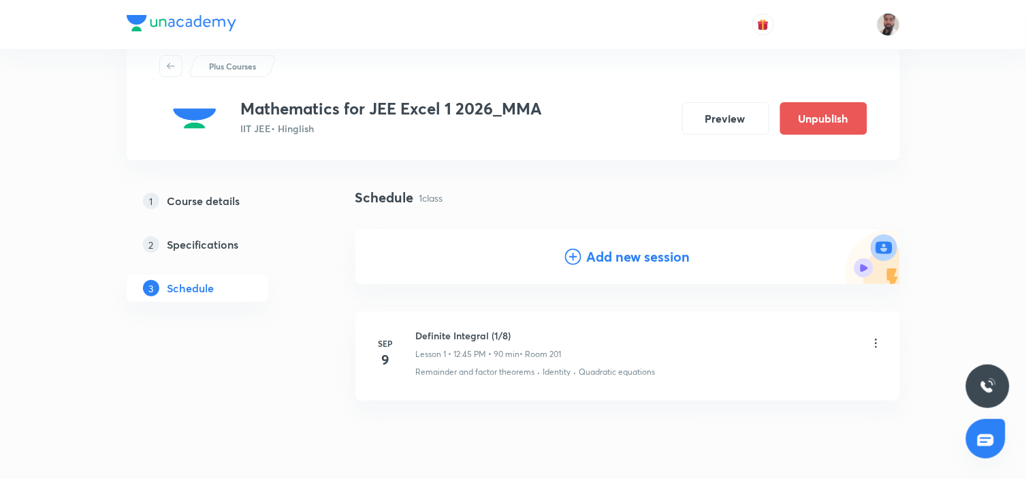
click at [568, 252] on icon at bounding box center [573, 256] width 16 height 16
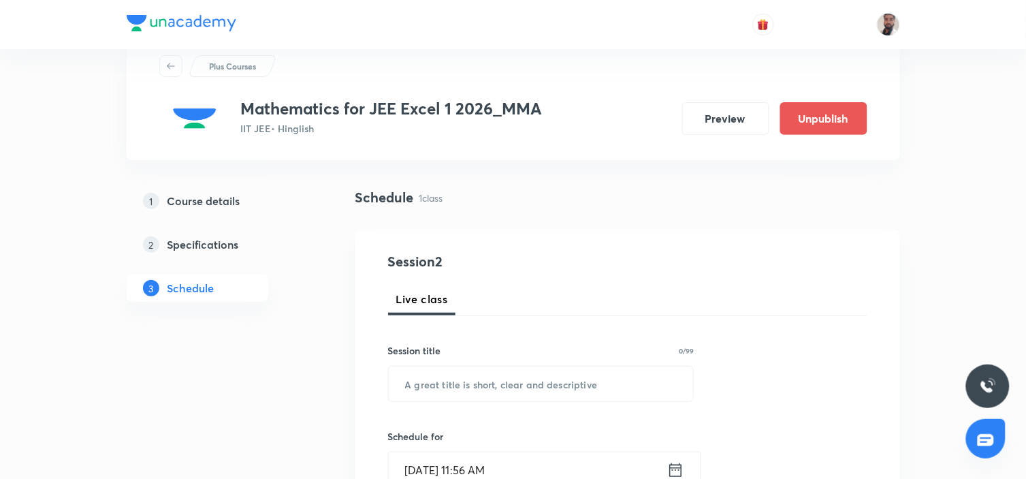
scroll to position [194, 0]
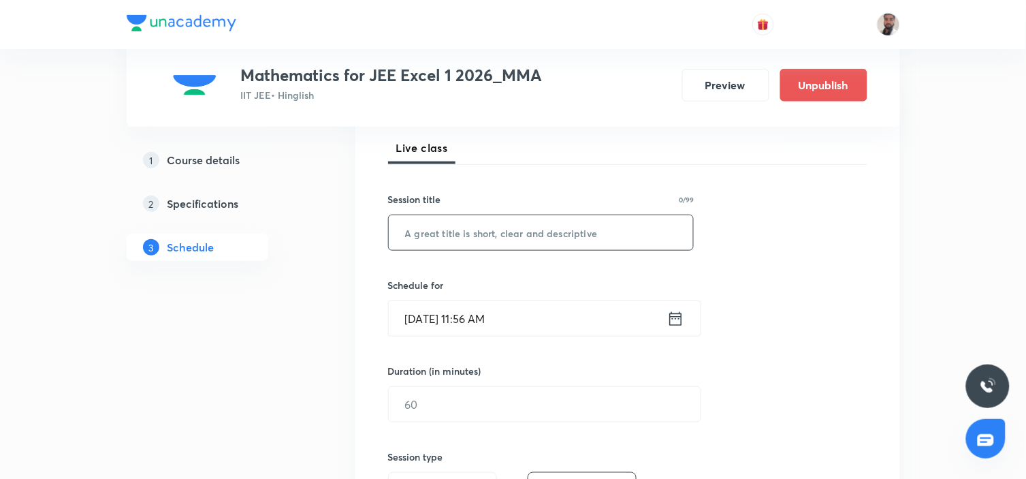
click at [526, 229] on input "text" at bounding box center [541, 232] width 305 height 35
paste input "Definite Integral (1/8)"
click at [498, 227] on input "Definite Integral (1/8)" at bounding box center [541, 232] width 305 height 35
type input "Definite Integral (2/8)"
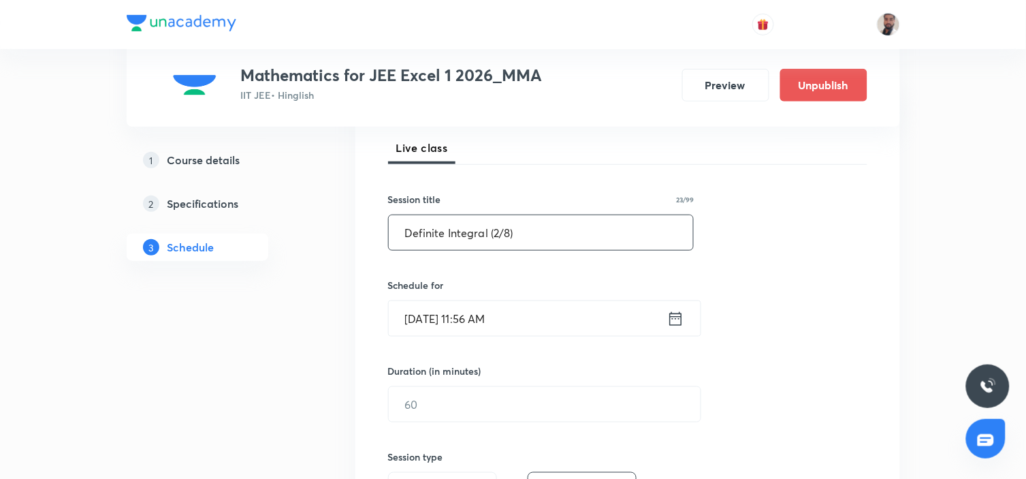
click at [673, 317] on icon at bounding box center [675, 318] width 17 height 19
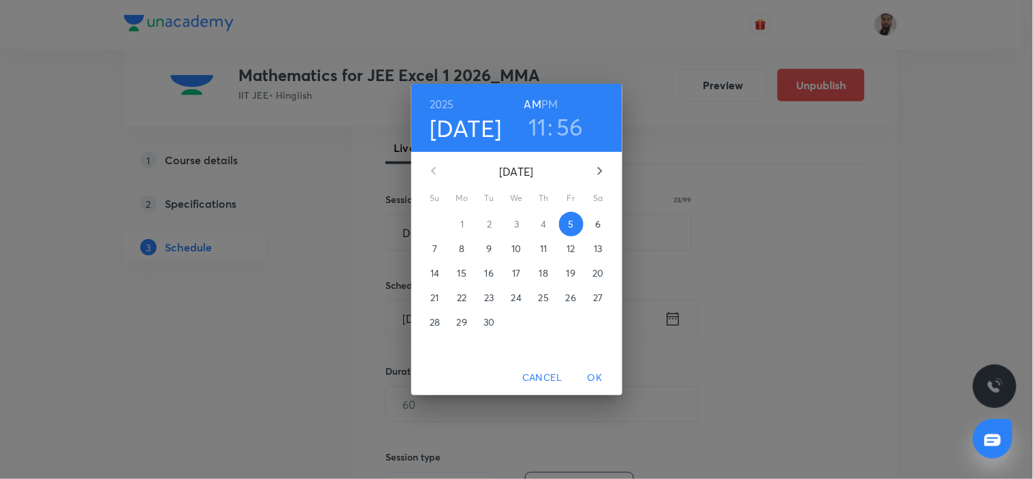
click at [546, 248] on p "11" at bounding box center [543, 249] width 7 height 14
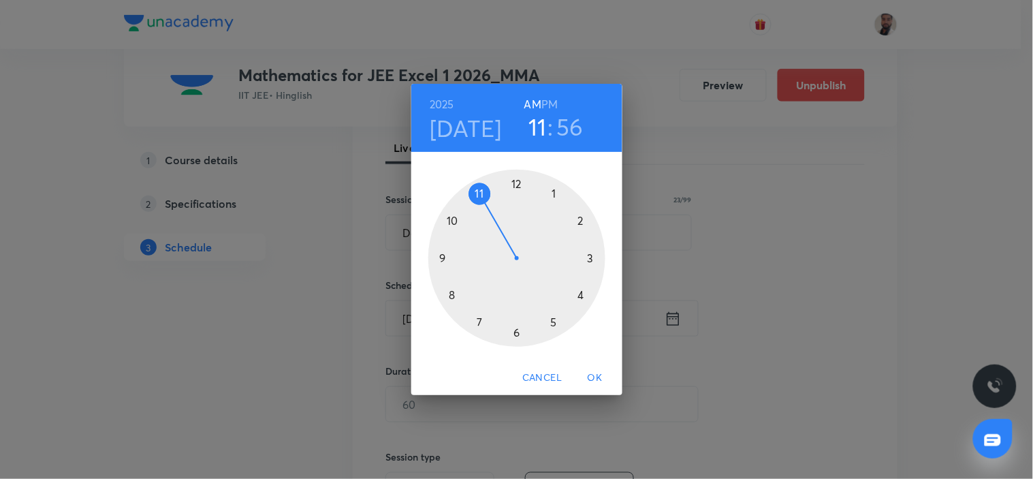
click at [515, 185] on div at bounding box center [516, 258] width 177 height 177
click at [551, 100] on h6 "PM" at bounding box center [549, 104] width 16 height 19
click at [451, 257] on div at bounding box center [516, 258] width 177 height 177
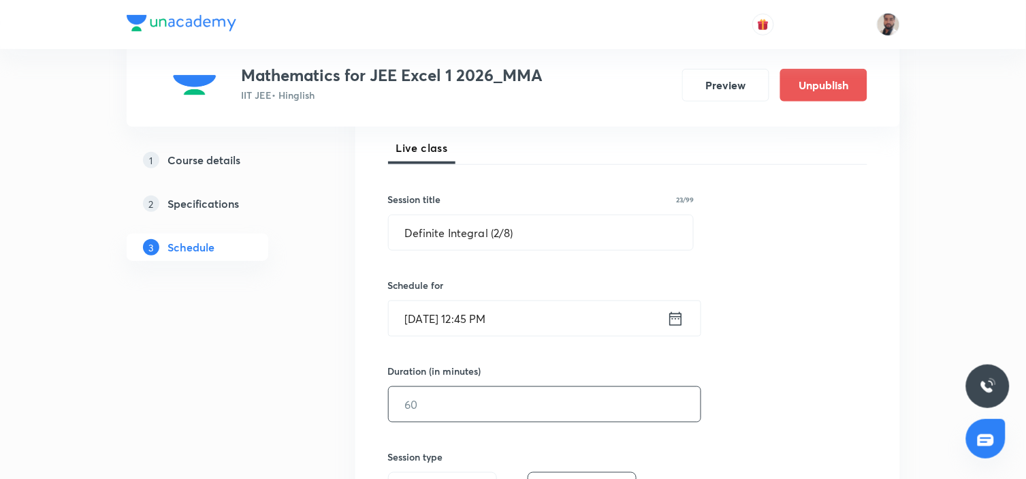
click at [453, 419] on input "text" at bounding box center [545, 404] width 312 height 35
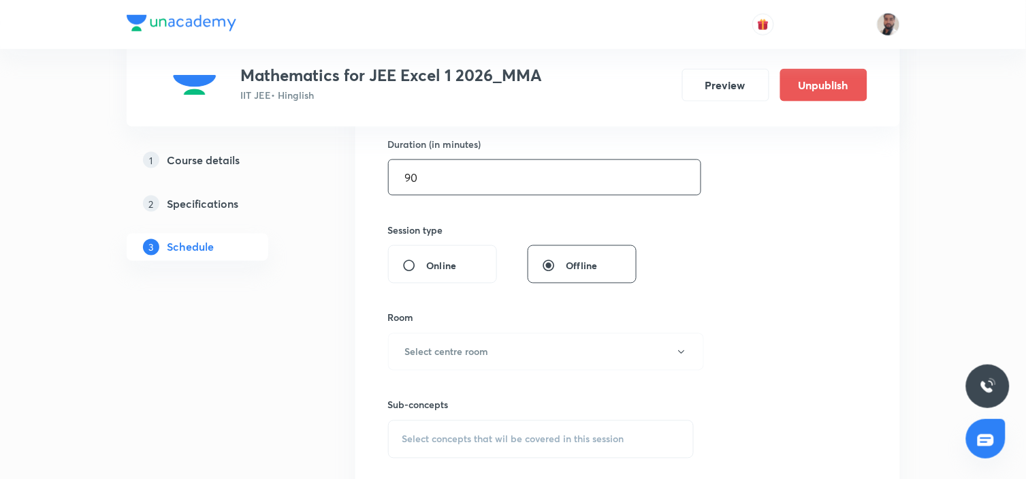
scroll to position [497, 0]
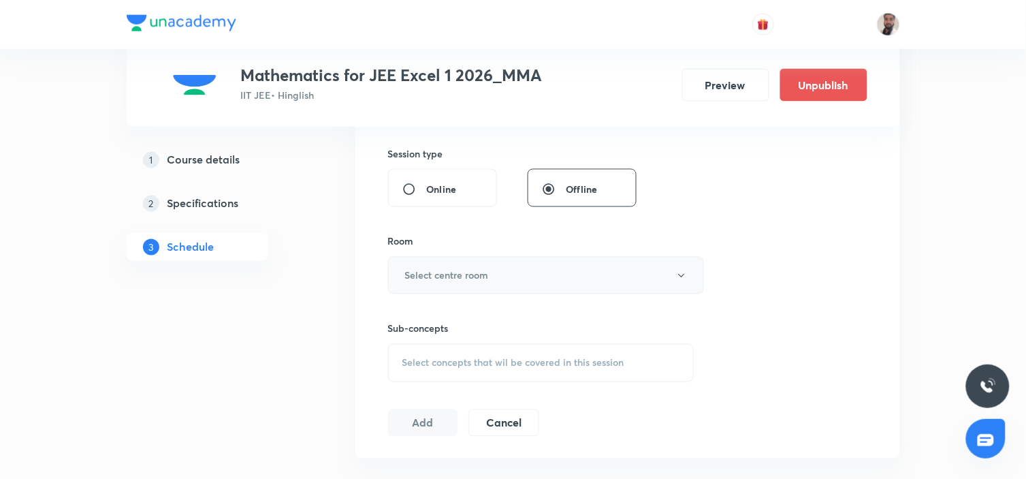
type input "90"
click at [512, 273] on button "Select centre room" at bounding box center [546, 275] width 316 height 37
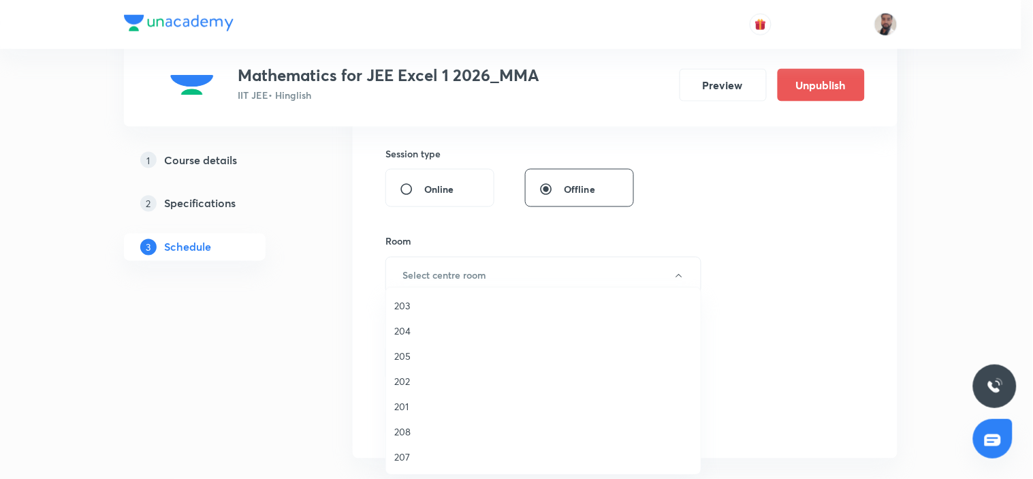
click at [425, 405] on span "201" at bounding box center [543, 406] width 298 height 14
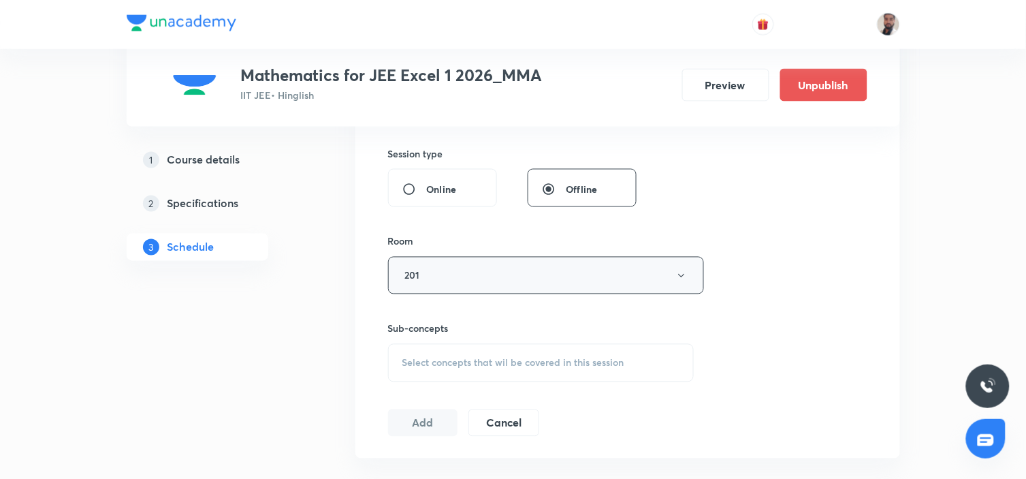
scroll to position [573, 0]
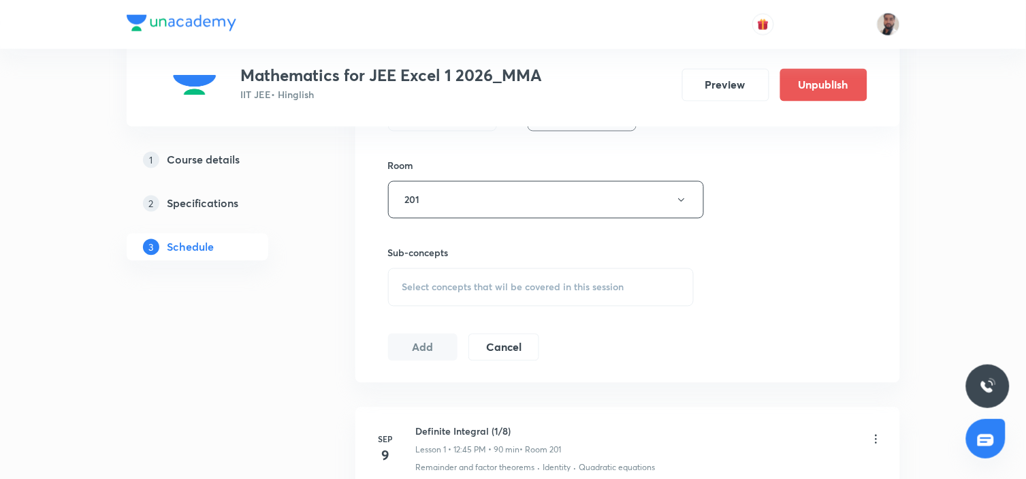
click at [545, 300] on div "Select concepts that wil be covered in this session" at bounding box center [541, 287] width 306 height 38
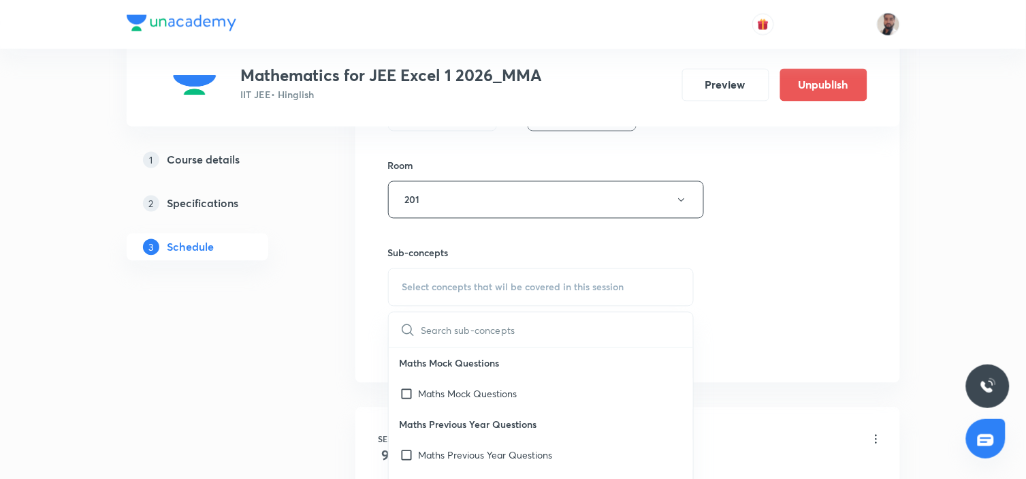
drag, startPoint x: 681, startPoint y: 364, endPoint x: 682, endPoint y: 372, distance: 8.2
click at [682, 372] on div "Maths Mock Questions Maths Mock Questions Maths Previous Year Questions Maths P…" at bounding box center [541, 467] width 305 height 238
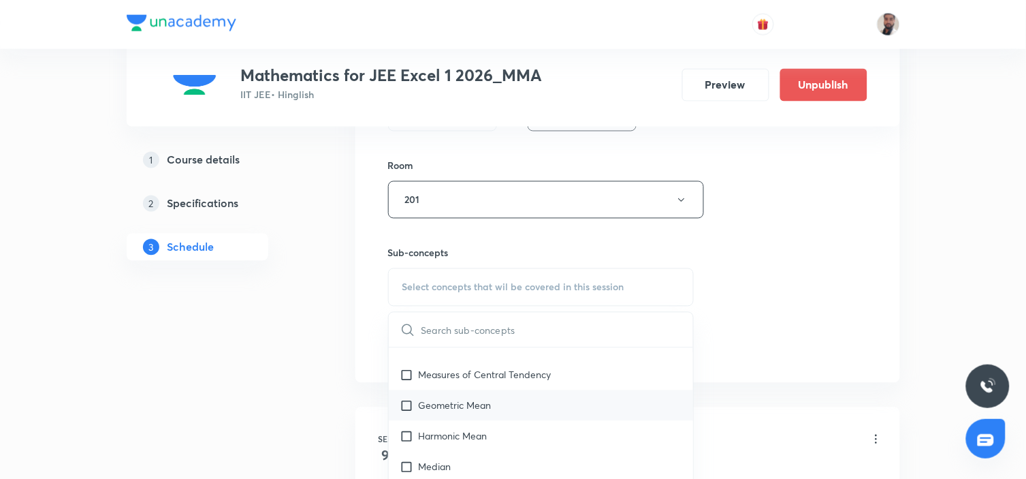
click at [480, 390] on div "Geometric Mean" at bounding box center [541, 405] width 305 height 31
checkbox input "true"
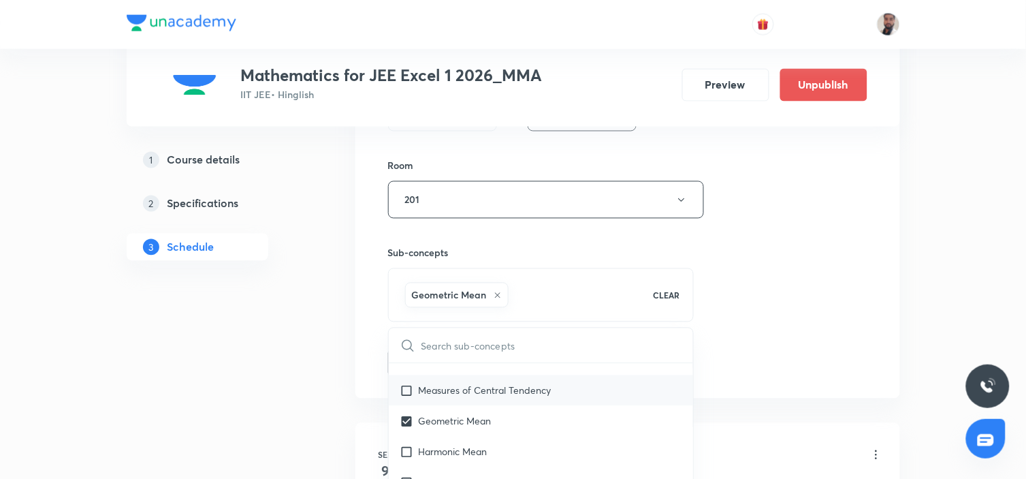
click at [454, 383] on p "Measures of Central Tendency" at bounding box center [485, 390] width 133 height 14
checkbox input "true"
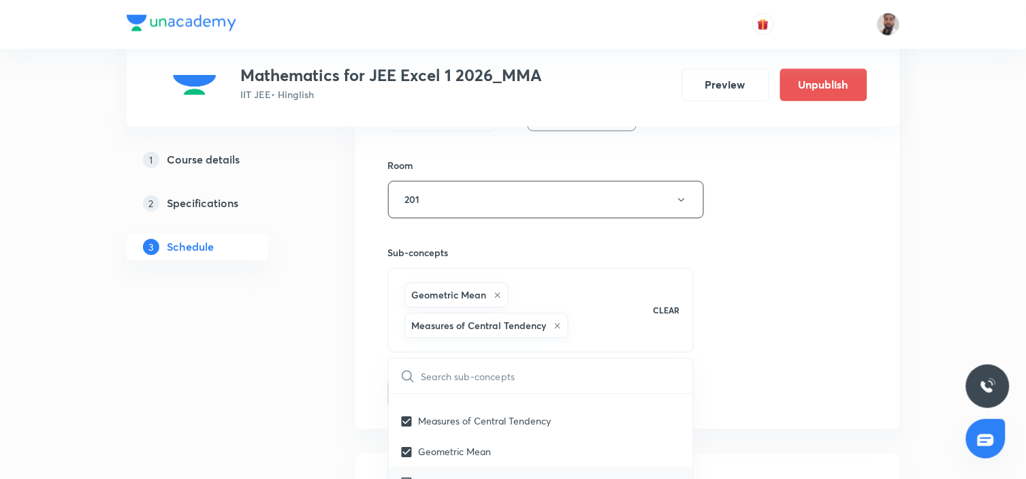
click at [431, 467] on div "Harmonic Mean" at bounding box center [541, 482] width 305 height 31
checkbox input "true"
click at [276, 438] on div "1 Course details 2 Specifications 3 Schedule" at bounding box center [219, 167] width 185 height 1019
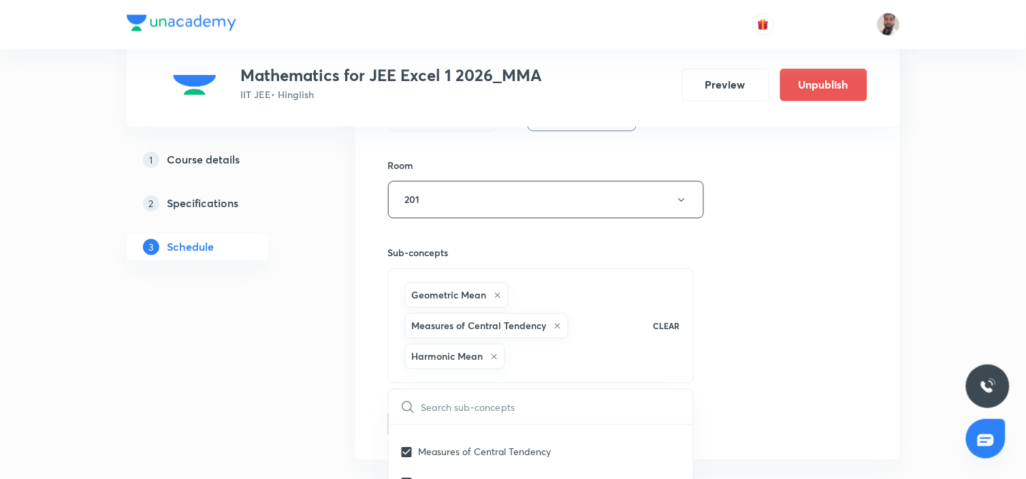
drag, startPoint x: 276, startPoint y: 438, endPoint x: 395, endPoint y: 397, distance: 125.5
click at [280, 436] on div "1 Course details 2 Specifications 3 Schedule" at bounding box center [219, 167] width 185 height 1019
click at [419, 417] on button "Add" at bounding box center [423, 422] width 70 height 27
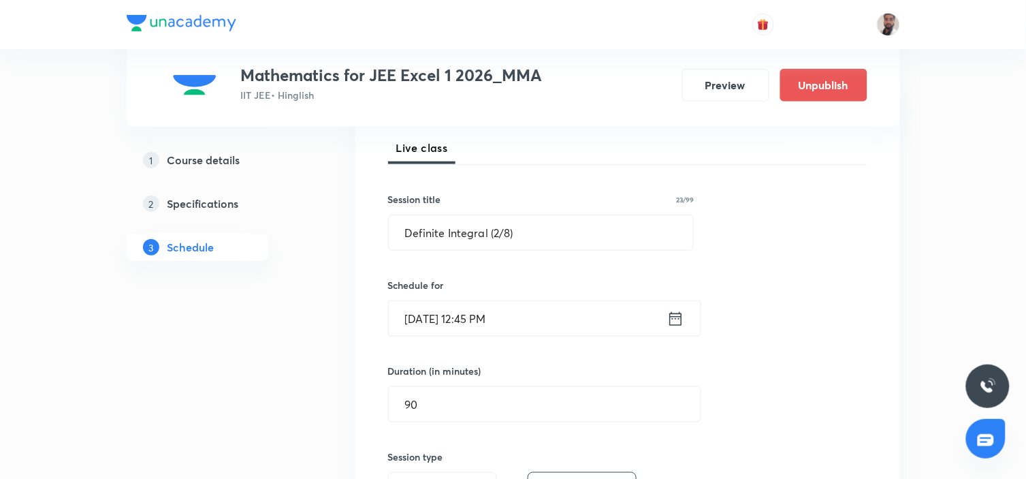
scroll to position [43, 0]
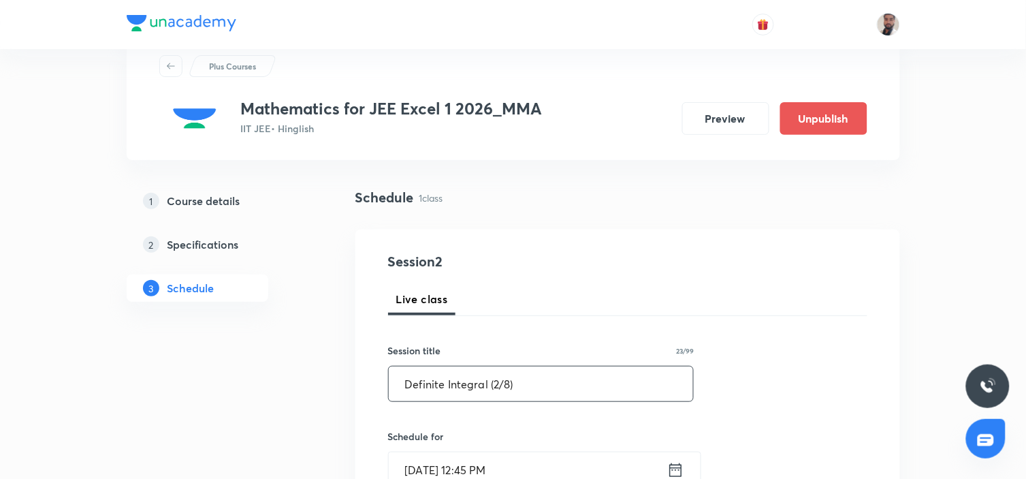
drag, startPoint x: 543, startPoint y: 374, endPoint x: 56, endPoint y: 403, distance: 488.3
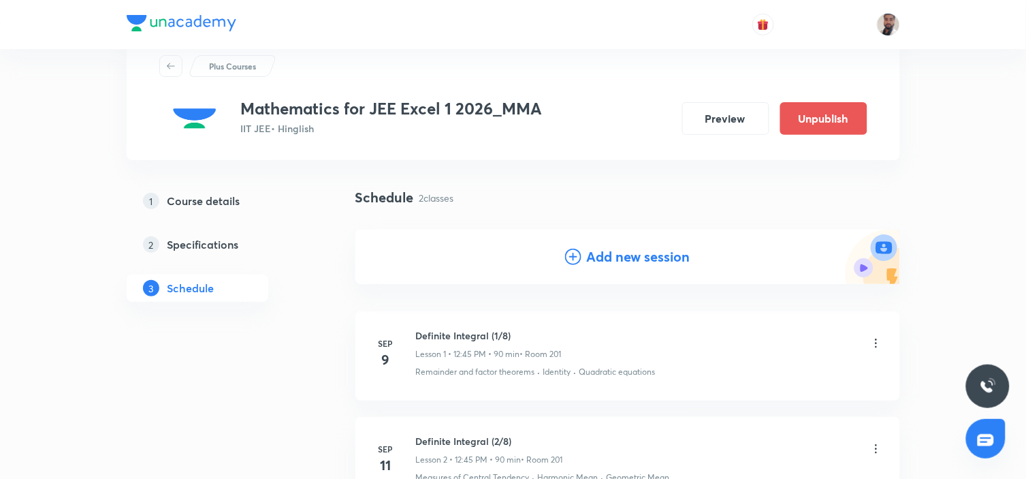
click at [573, 255] on icon at bounding box center [573, 256] width 16 height 16
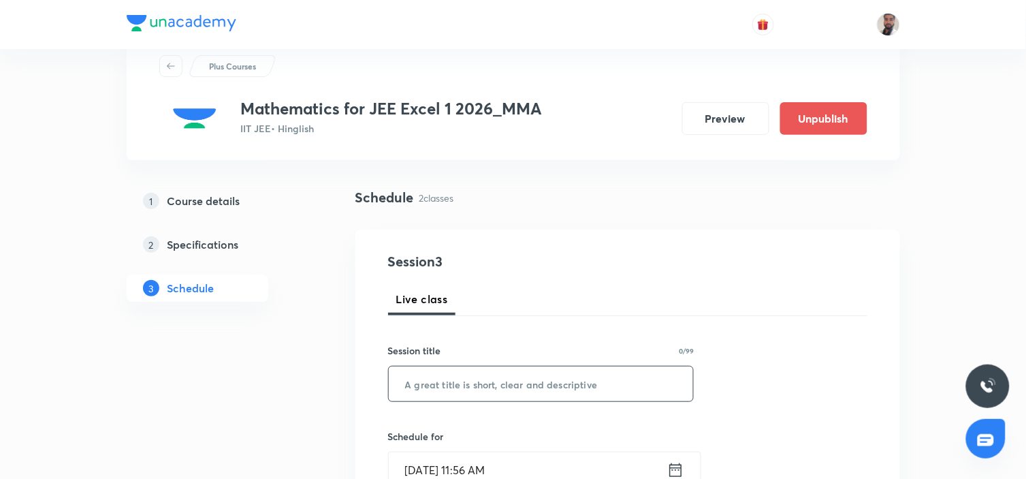
click at [479, 380] on input "text" at bounding box center [541, 383] width 305 height 35
paste input "Definite Integral (2/8)"
click at [500, 379] on input "Definite Integral (2/8)" at bounding box center [541, 383] width 305 height 35
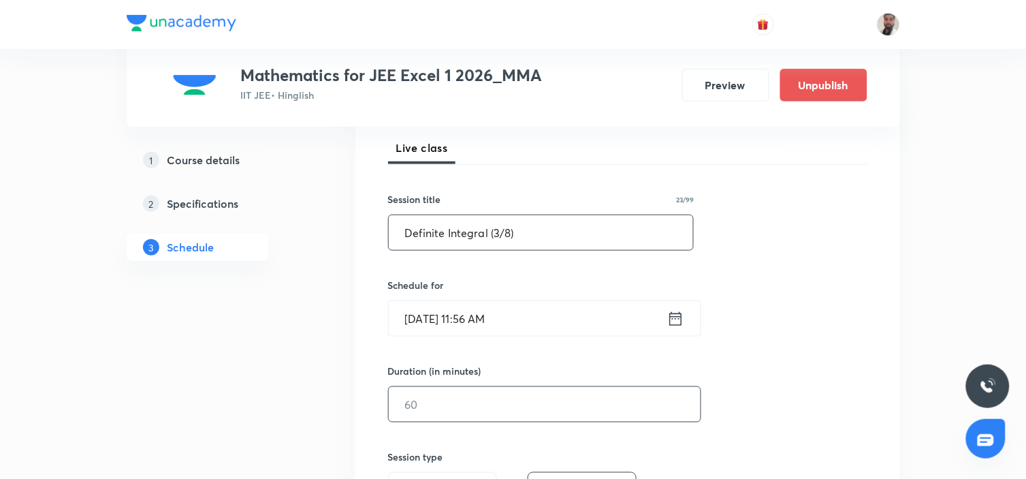
scroll to position [270, 0]
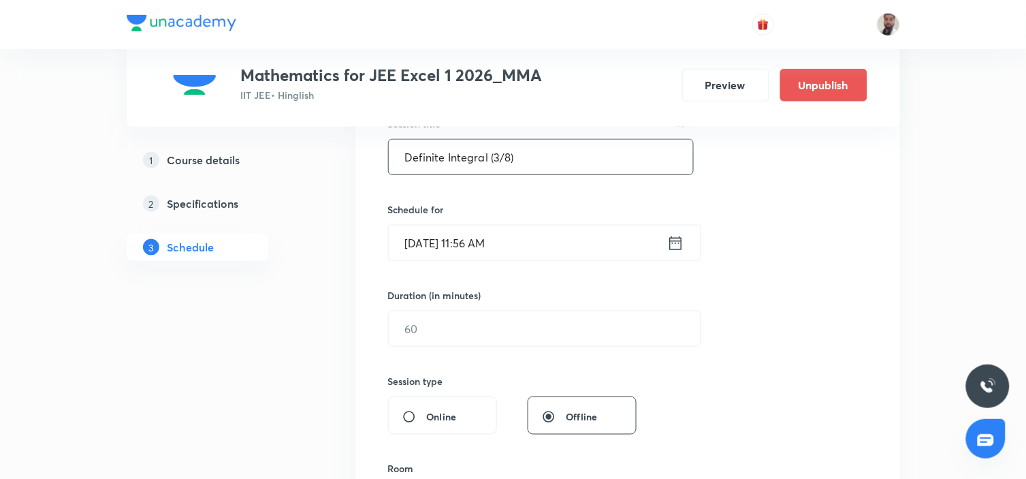
type input "Definite Integral (3/8)"
click at [676, 242] on icon at bounding box center [675, 243] width 17 height 19
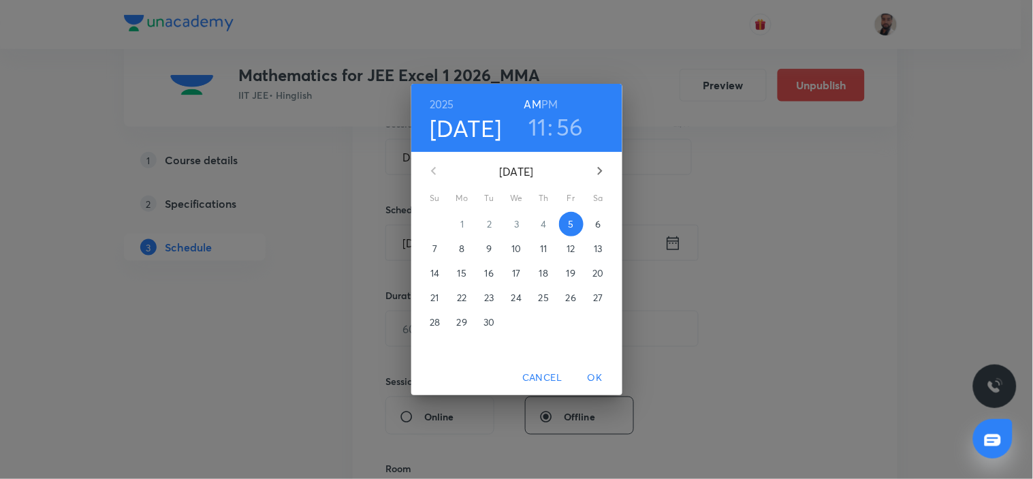
click at [565, 248] on span "12" at bounding box center [571, 249] width 25 height 14
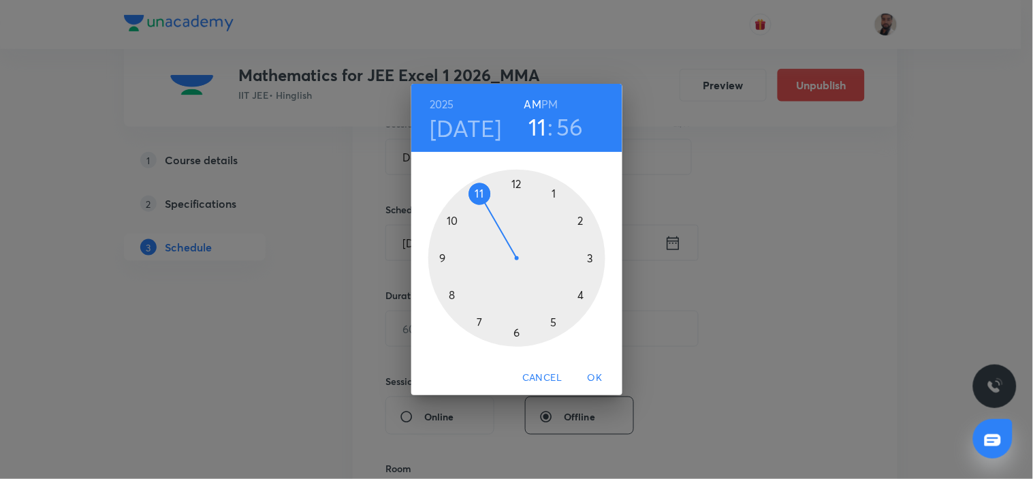
click at [514, 186] on div at bounding box center [516, 258] width 177 height 177
click at [556, 93] on div "2025 Sep 12 12 : 56 AM PM" at bounding box center [516, 118] width 211 height 68
click at [552, 100] on h6 "PM" at bounding box center [549, 104] width 16 height 19
click at [445, 259] on div at bounding box center [516, 258] width 177 height 177
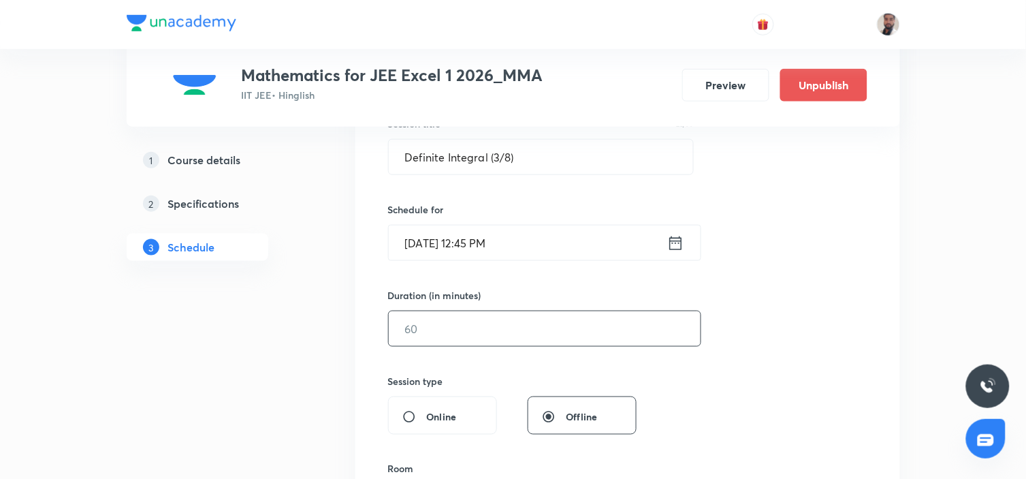
click at [445, 329] on input "text" at bounding box center [545, 328] width 312 height 35
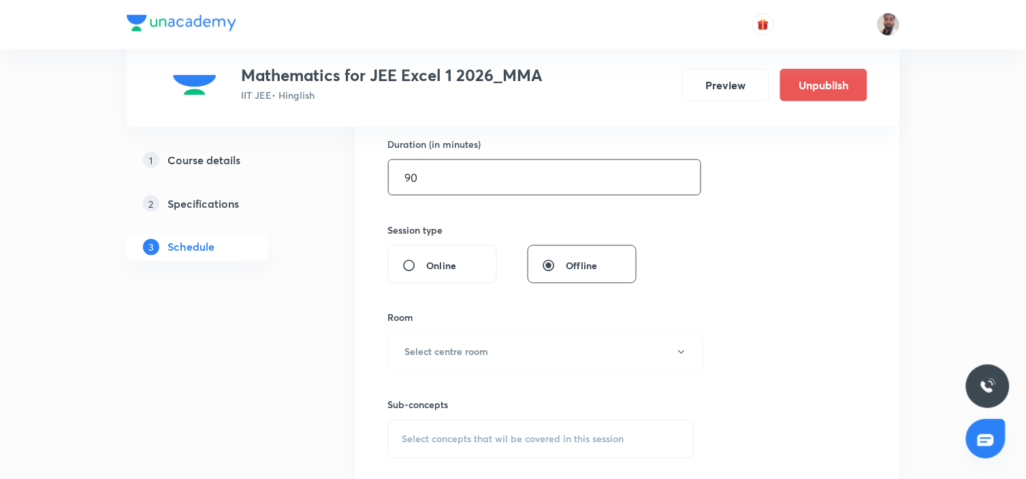
scroll to position [497, 0]
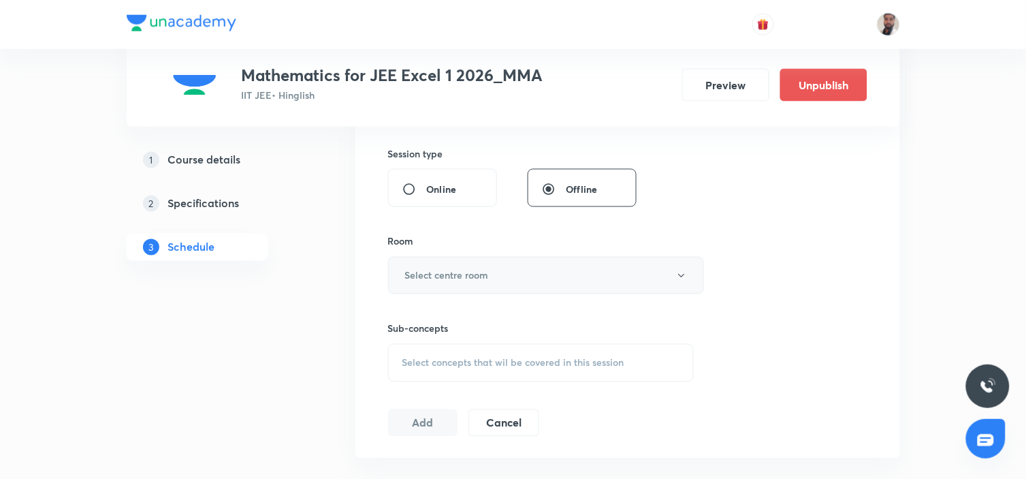
type input "90"
click at [488, 268] on h6 "Select centre room" at bounding box center [447, 275] width 84 height 14
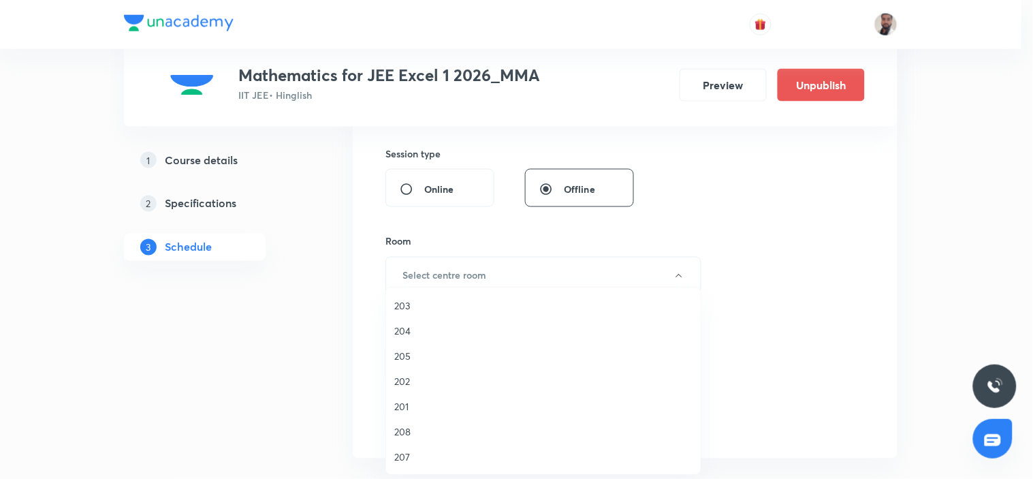
click at [411, 399] on span "201" at bounding box center [543, 406] width 298 height 14
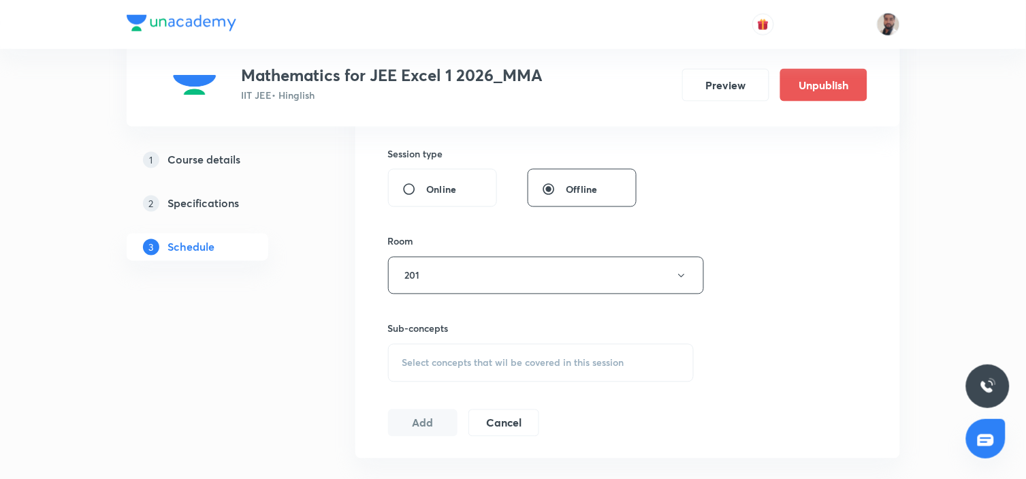
scroll to position [648, 0]
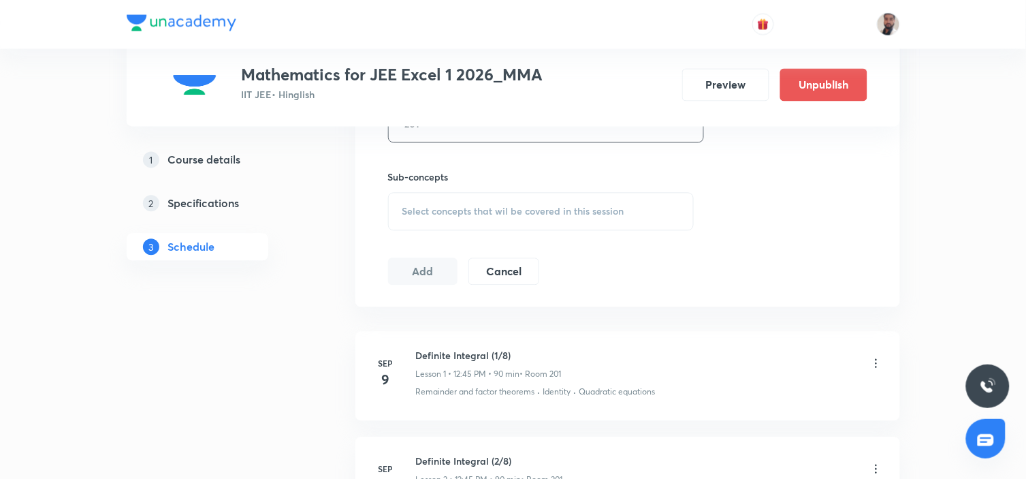
click at [570, 207] on span "Select concepts that wil be covered in this session" at bounding box center [513, 211] width 222 height 11
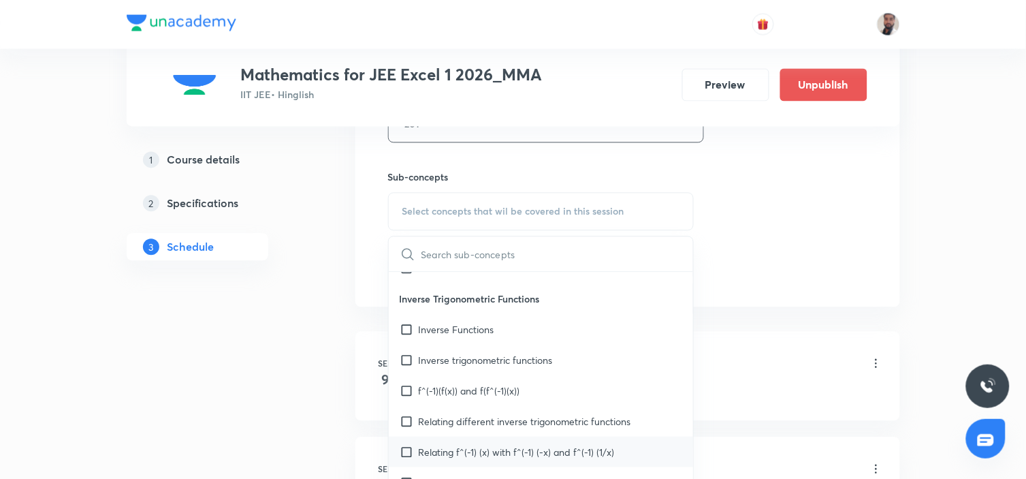
scroll to position [7040, 0]
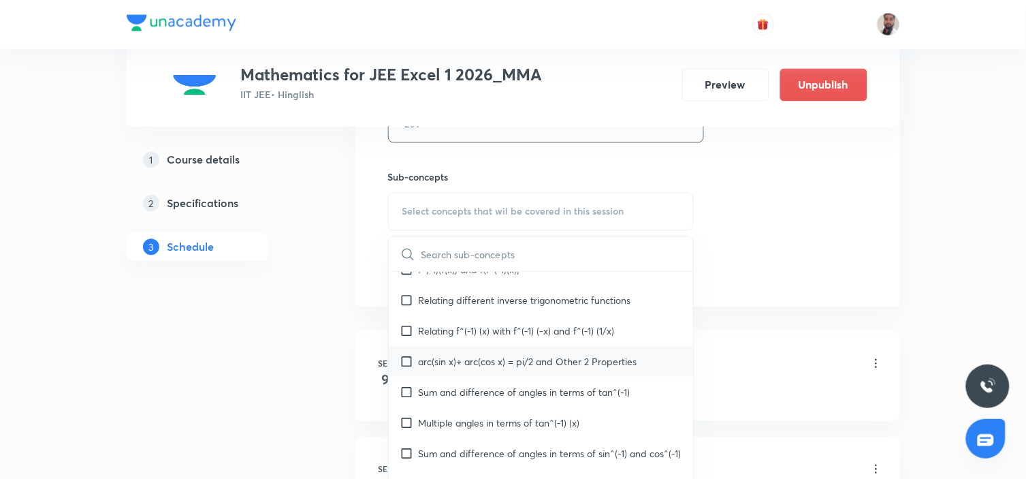
drag, startPoint x: 464, startPoint y: 338, endPoint x: 468, endPoint y: 371, distance: 33.6
click at [462, 338] on div "Relating f^(-1) (x) with f^(-1) (-x) and f^(-1) (1/x)" at bounding box center [541, 330] width 305 height 31
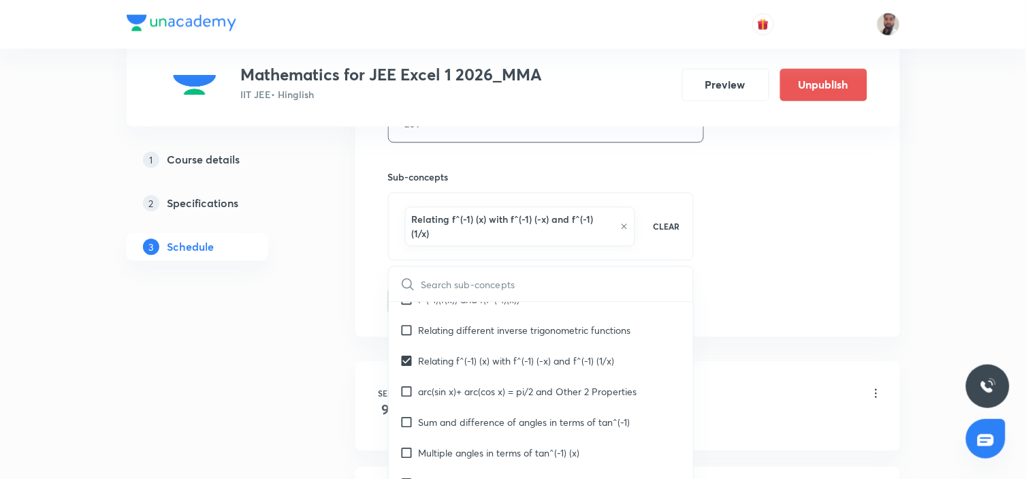
drag, startPoint x: 467, startPoint y: 387, endPoint x: 256, endPoint y: 385, distance: 211.0
click at [466, 387] on div "arc(sin x)+ arc(cos x) = pi/2 and Other 2 Properties" at bounding box center [541, 391] width 305 height 31
checkbox input "true"
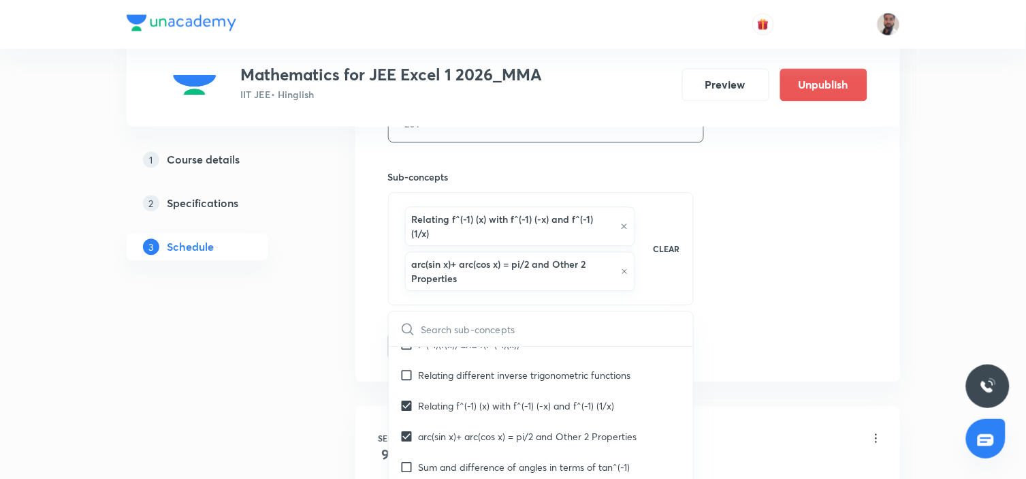
drag, startPoint x: 221, startPoint y: 384, endPoint x: 391, endPoint y: 355, distance: 172.7
click at [223, 381] on div "1 Course details 2 Specifications 3 Schedule" at bounding box center [219, 143] width 185 height 1123
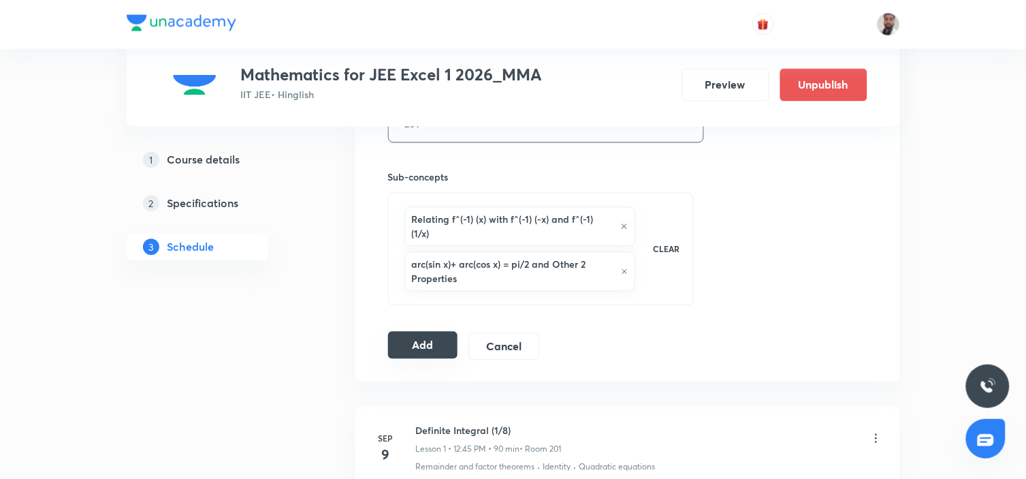
click at [416, 336] on button "Add" at bounding box center [423, 345] width 70 height 27
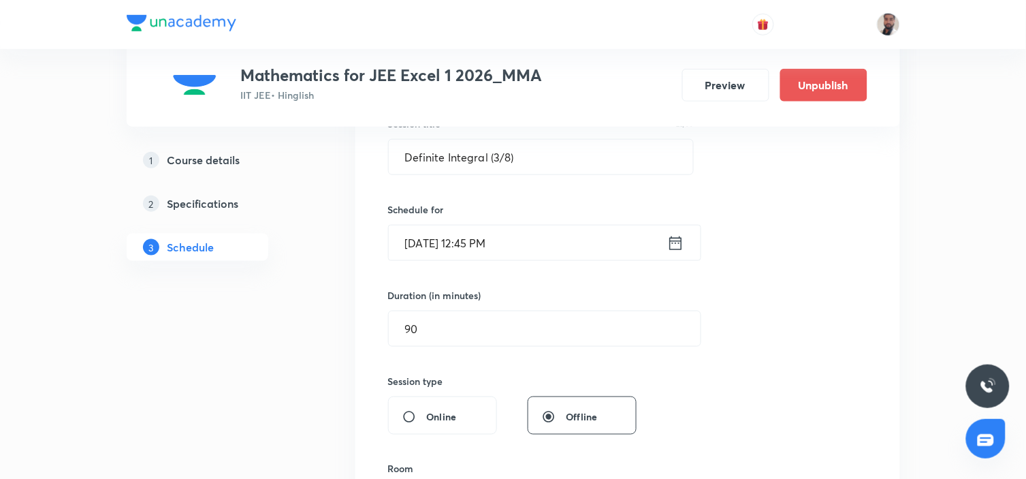
scroll to position [43, 0]
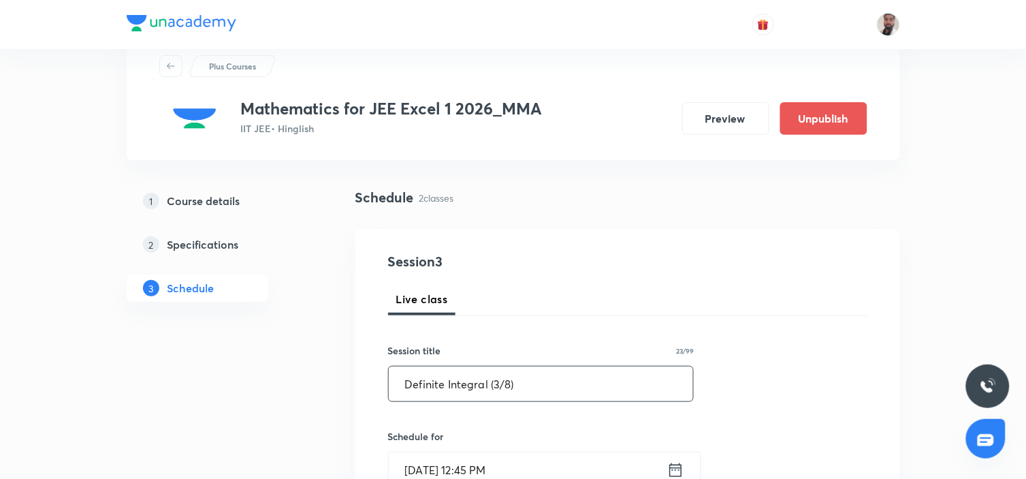
drag, startPoint x: 536, startPoint y: 382, endPoint x: 311, endPoint y: 383, distance: 224.7
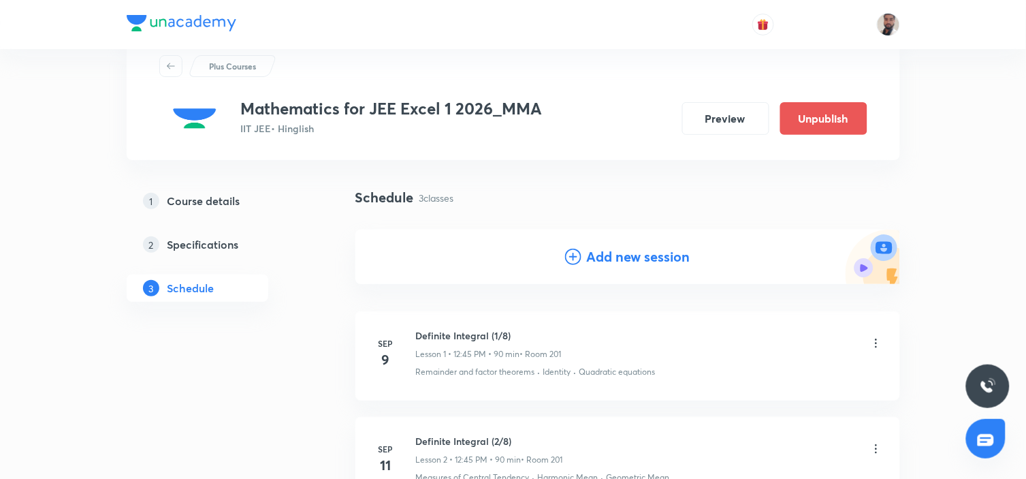
click at [577, 253] on icon at bounding box center [573, 256] width 16 height 16
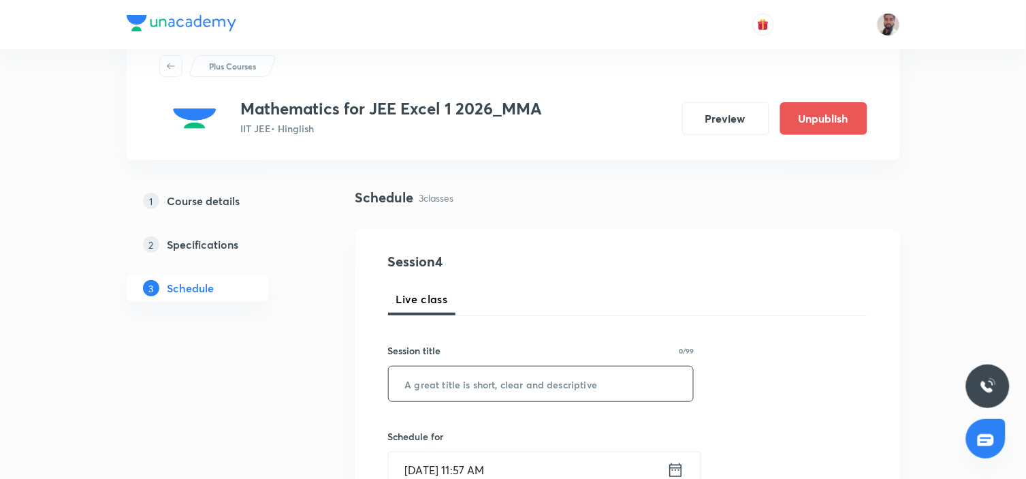
scroll to position [118, 0]
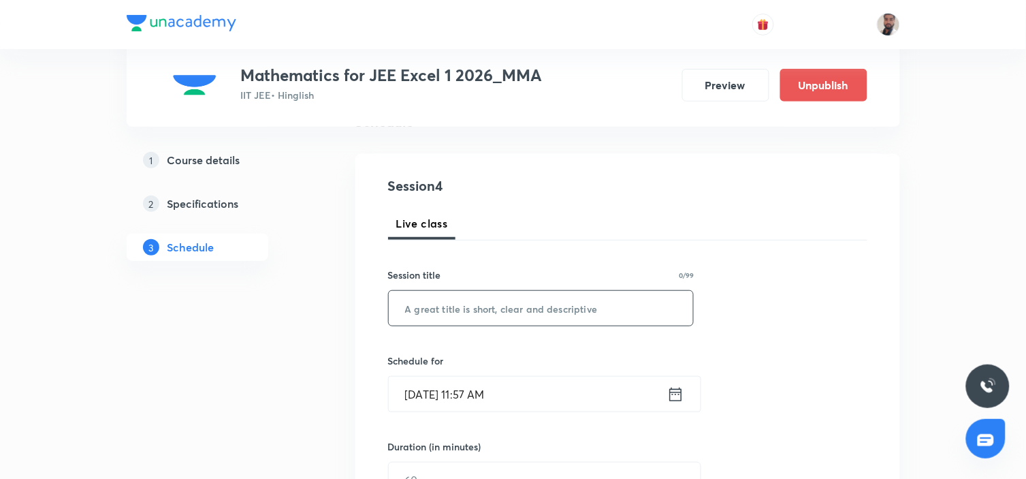
click at [498, 293] on input "text" at bounding box center [541, 308] width 305 height 35
paste input "Definite Integral (3/8)"
drag, startPoint x: 498, startPoint y: 303, endPoint x: 530, endPoint y: 375, distance: 78.7
click at [499, 304] on input "Definite Integral (3/8)" at bounding box center [541, 308] width 305 height 35
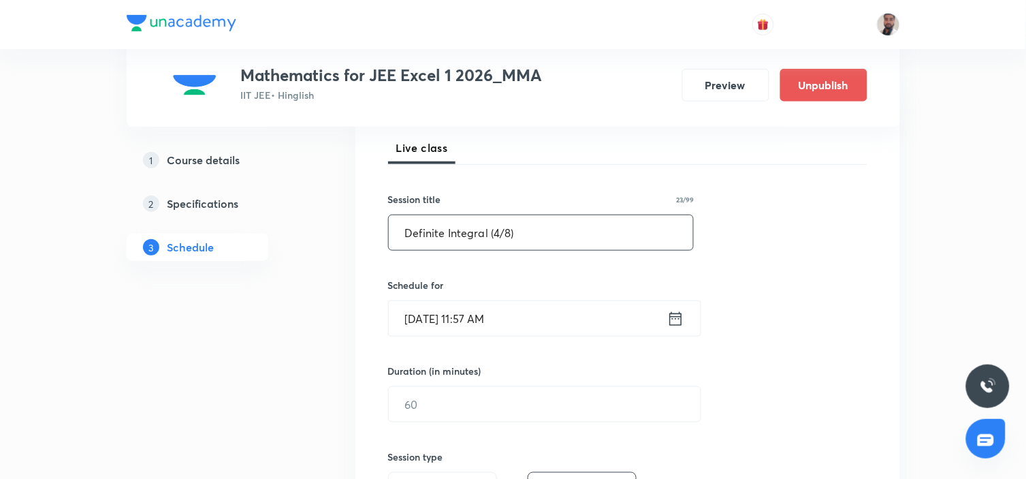
type input "Definite Integral (4/8)"
click at [677, 317] on icon at bounding box center [675, 318] width 17 height 19
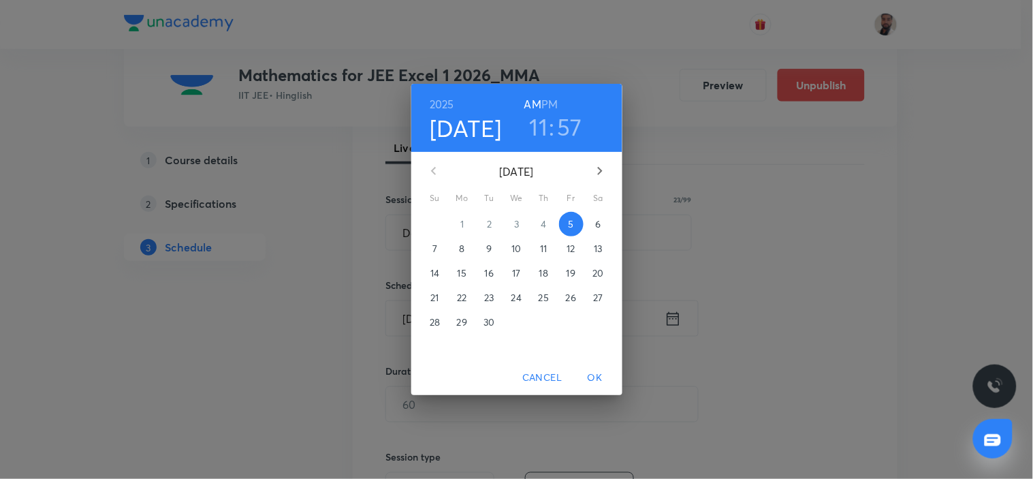
click at [596, 250] on p "13" at bounding box center [598, 249] width 8 height 14
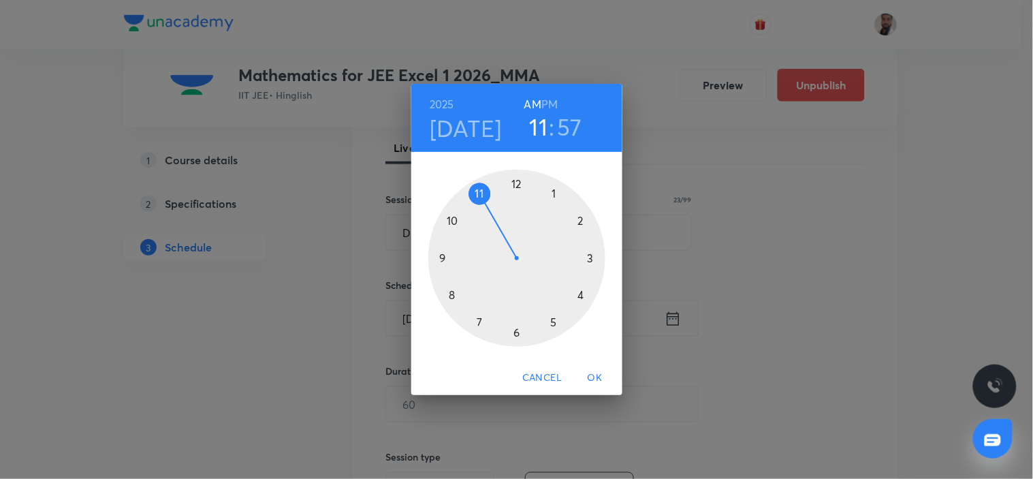
click at [517, 184] on div at bounding box center [516, 258] width 177 height 177
click at [549, 103] on h6 "PM" at bounding box center [549, 104] width 16 height 19
click at [445, 259] on div at bounding box center [516, 258] width 177 height 177
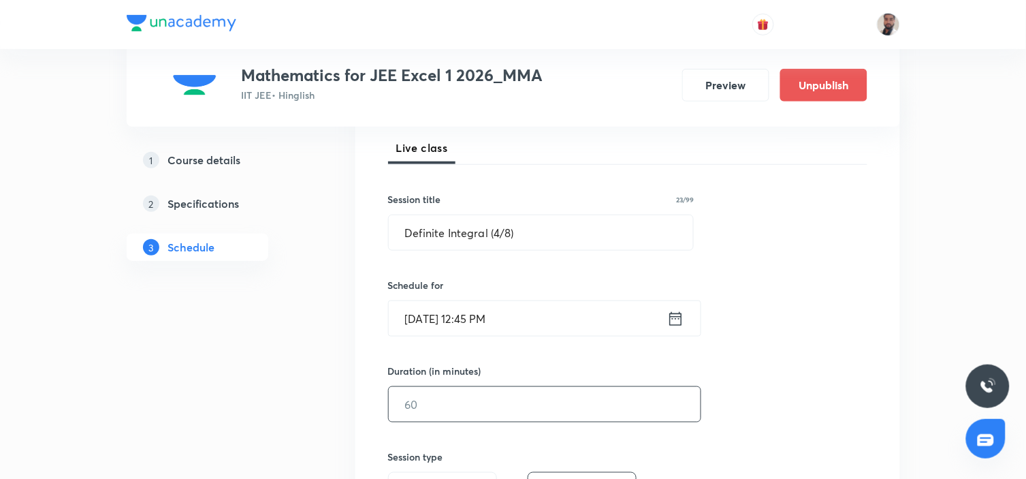
click at [459, 412] on input "text" at bounding box center [545, 404] width 312 height 35
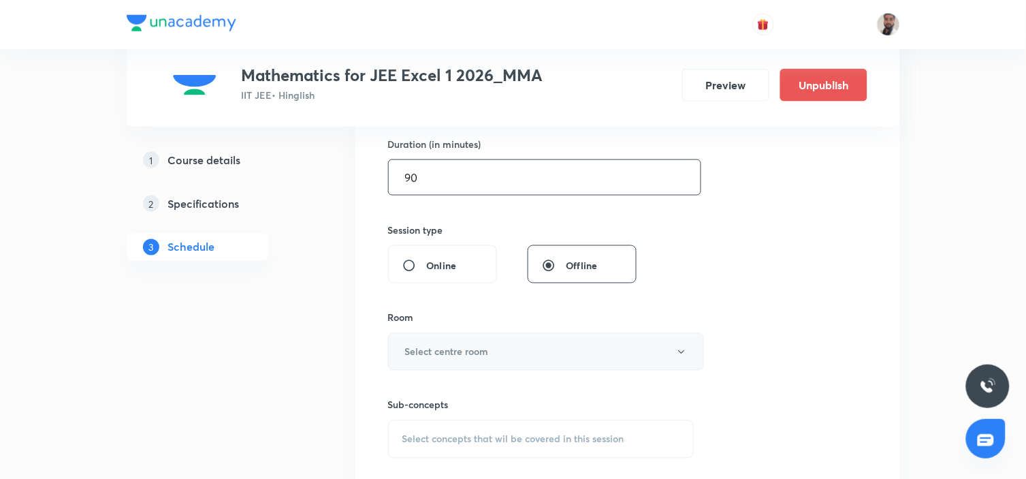
type input "90"
click at [524, 355] on button "Select centre room" at bounding box center [546, 351] width 316 height 37
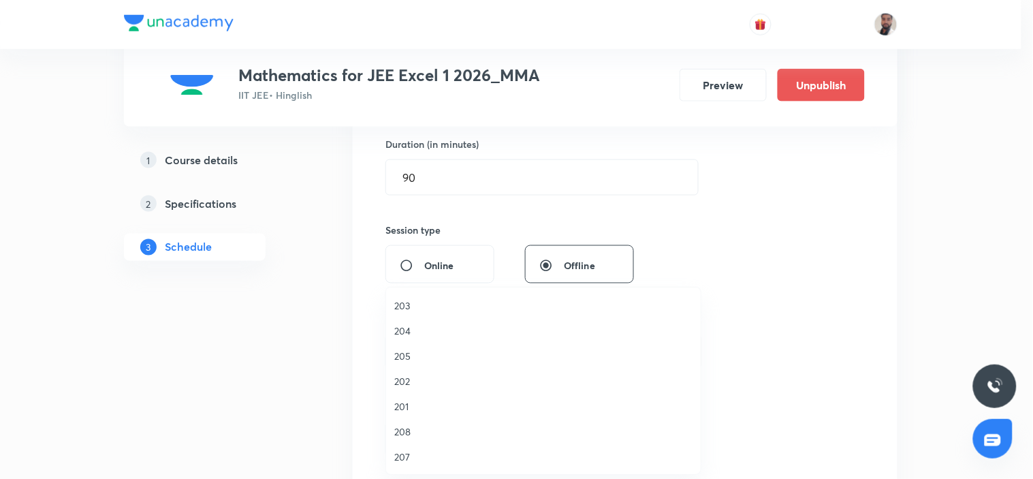
click at [417, 408] on span "201" at bounding box center [543, 406] width 298 height 14
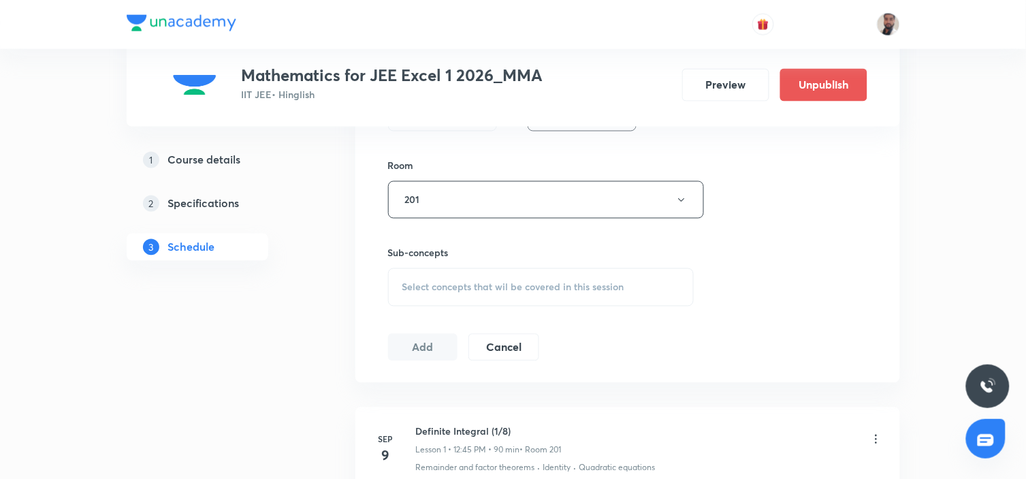
scroll to position [648, 0]
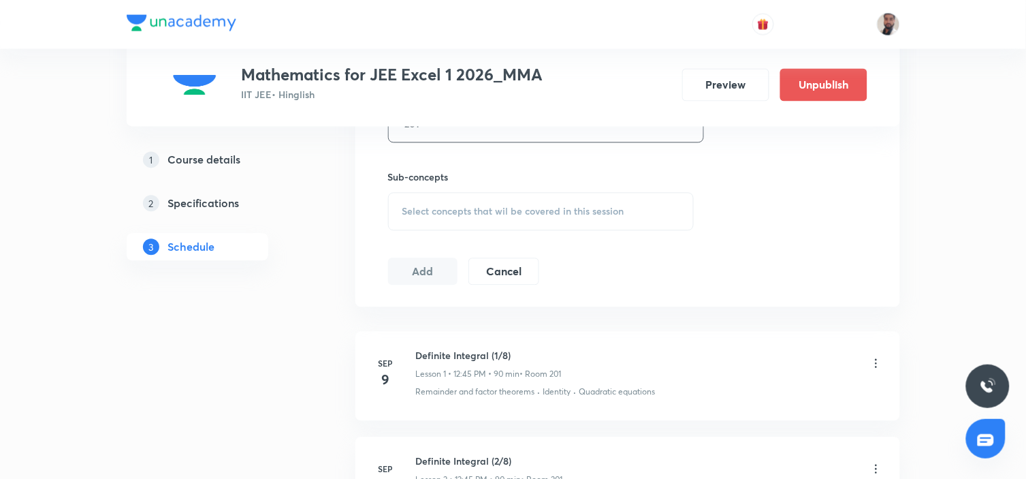
click at [535, 216] on span "Select concepts that wil be covered in this session" at bounding box center [513, 211] width 222 height 11
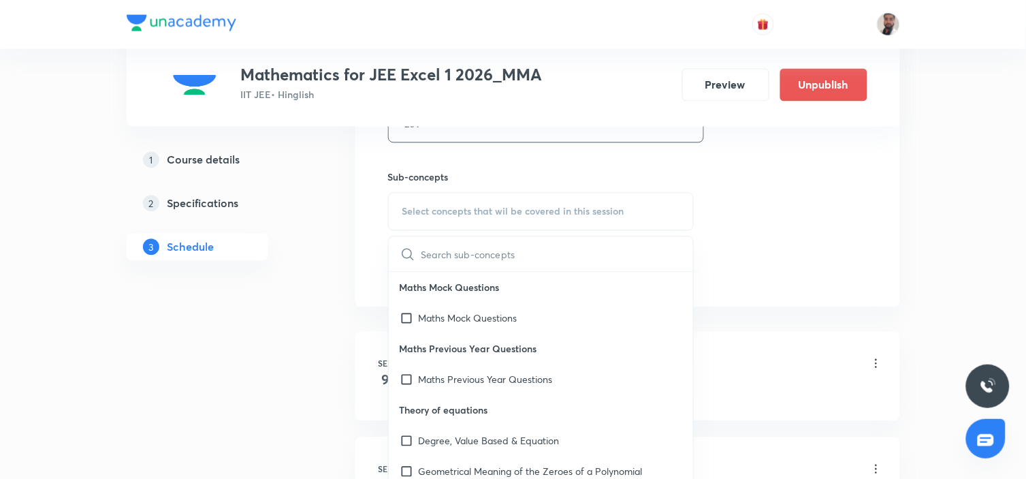
scroll to position [5462, 0]
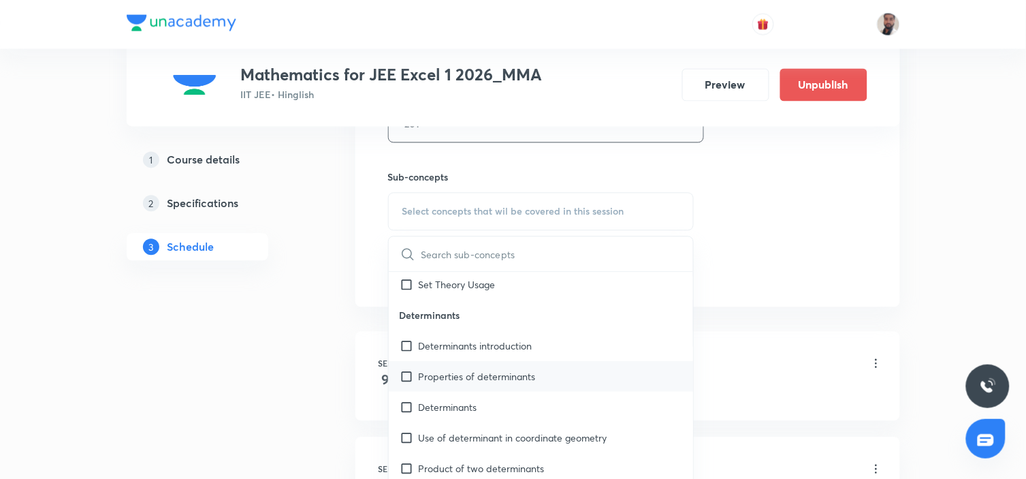
drag, startPoint x: 520, startPoint y: 337, endPoint x: 475, endPoint y: 383, distance: 64.0
click at [519, 339] on p "Determinants introduction" at bounding box center [476, 346] width 114 height 14
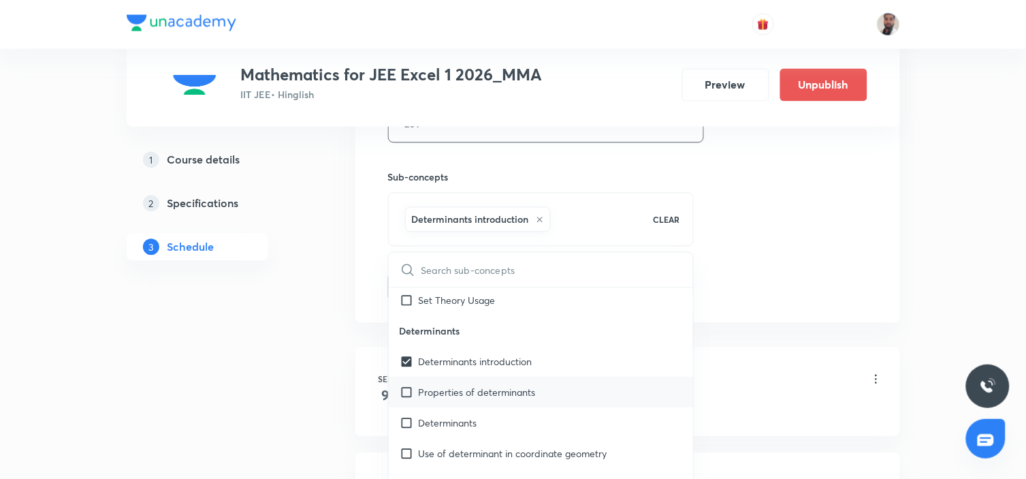
click at [474, 389] on div "Properties of determinants" at bounding box center [541, 392] width 305 height 31
checkbox input "true"
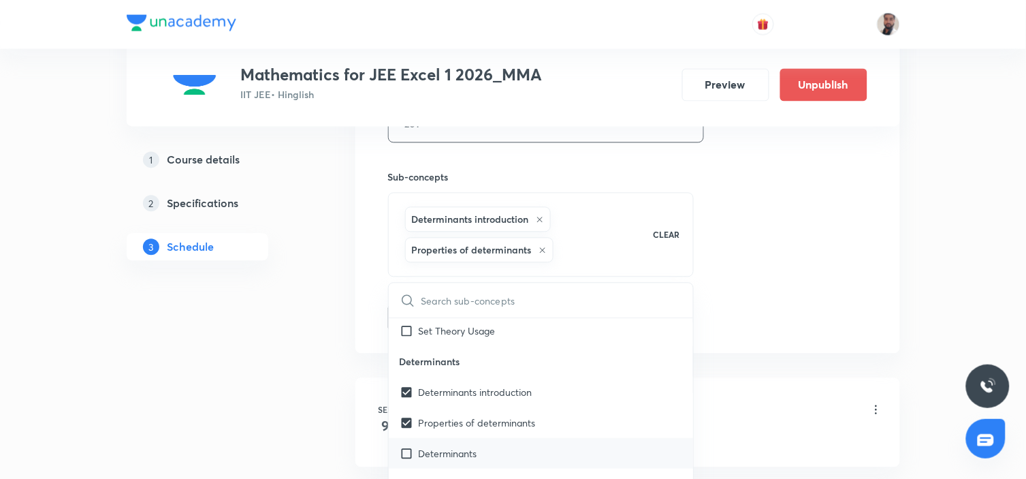
click at [444, 453] on div "Determinants" at bounding box center [541, 453] width 305 height 31
checkbox input "true"
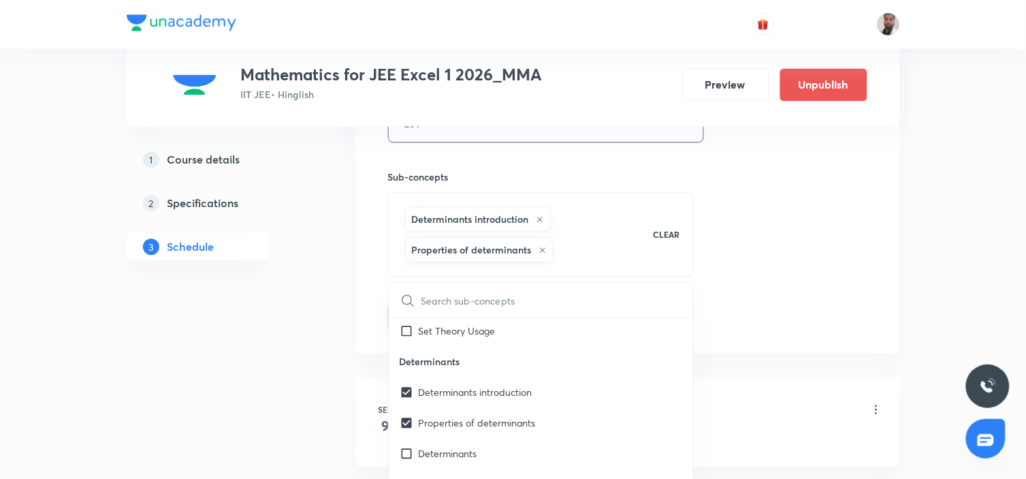
checkbox input "true"
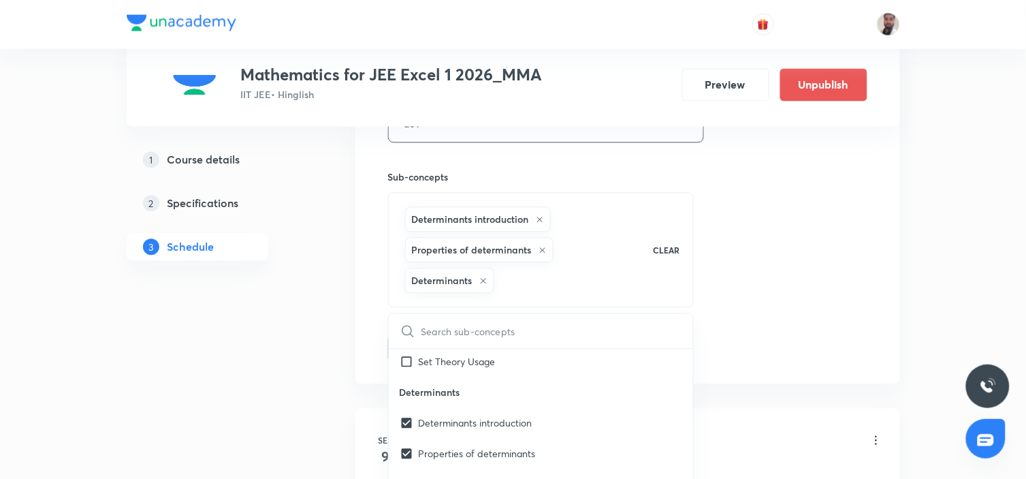
drag, startPoint x: 142, startPoint y: 410, endPoint x: 330, endPoint y: 389, distance: 189.7
click at [144, 409] on div "1 Course details 2 Specifications 3 Schedule" at bounding box center [219, 197] width 185 height 1231
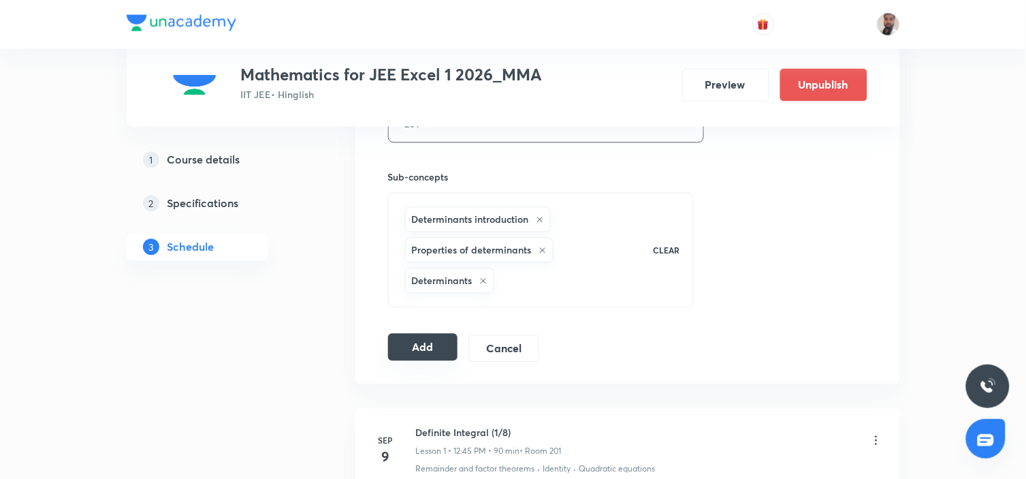
click at [393, 352] on button "Add" at bounding box center [423, 347] width 70 height 27
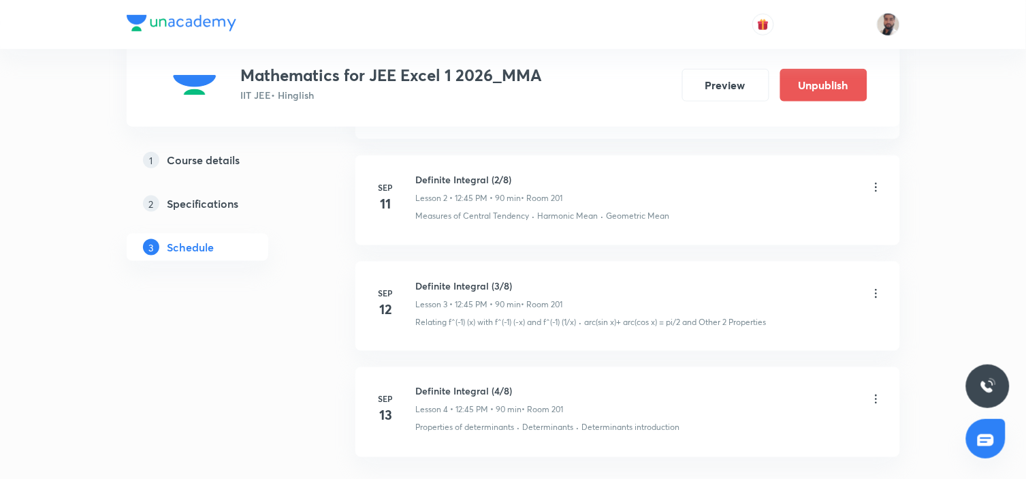
scroll to position [380, 0]
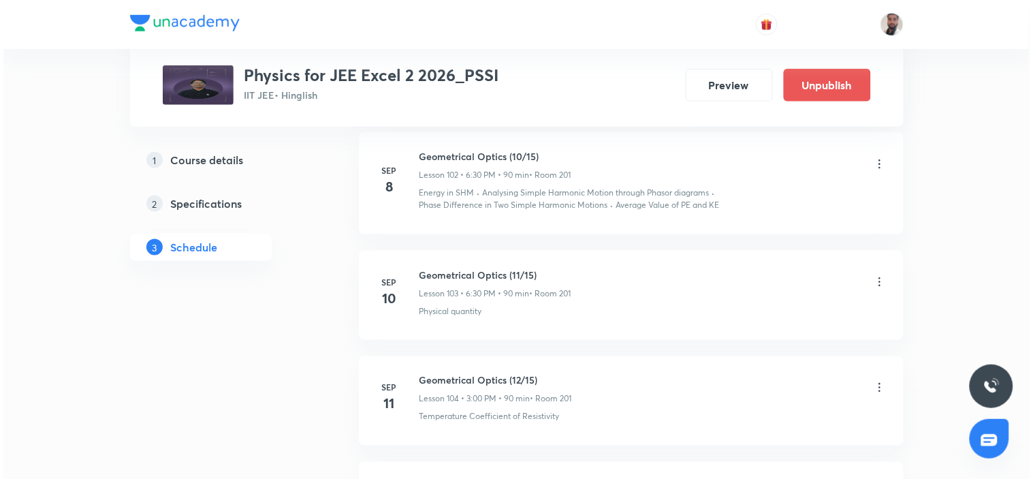
scroll to position [12272, 0]
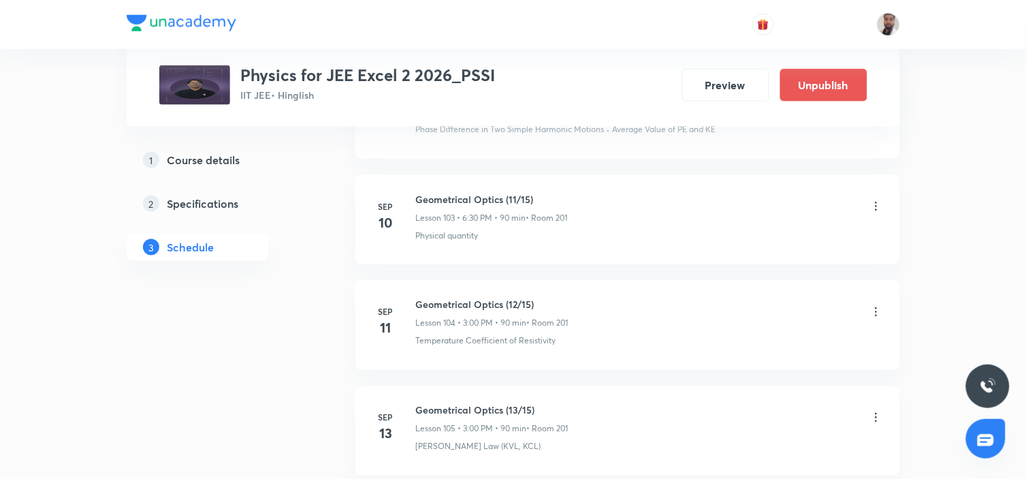
click at [875, 308] on icon at bounding box center [876, 312] width 2 height 9
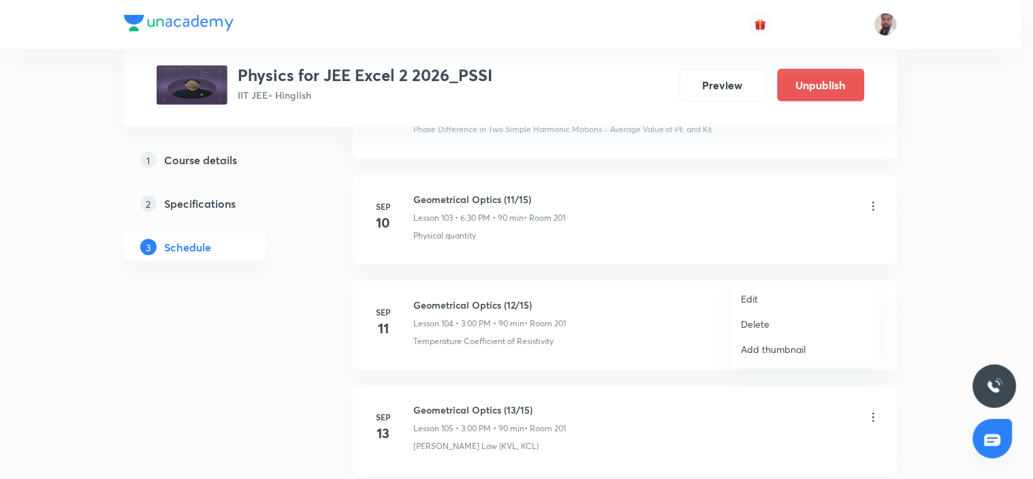
click at [759, 297] on li "Edit" at bounding box center [804, 298] width 149 height 25
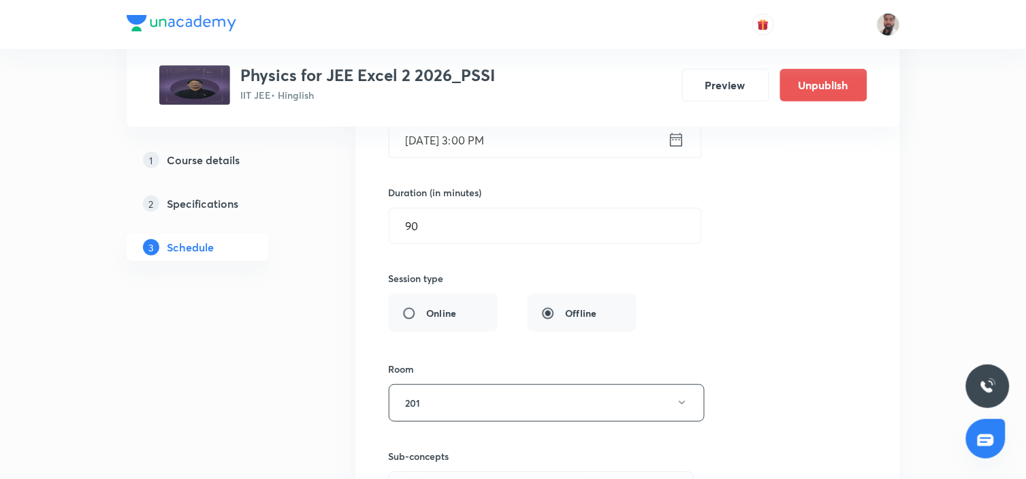
scroll to position [11792, 0]
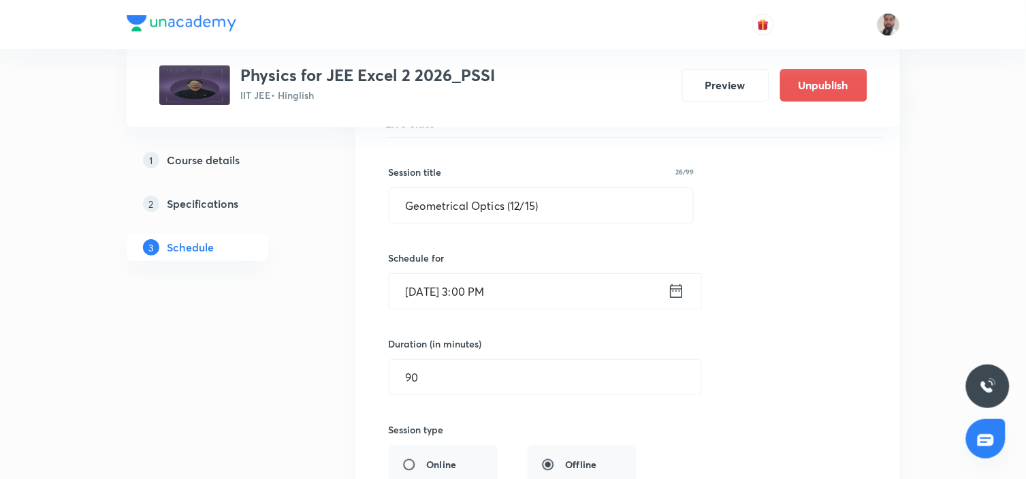
click at [683, 281] on icon at bounding box center [676, 290] width 17 height 19
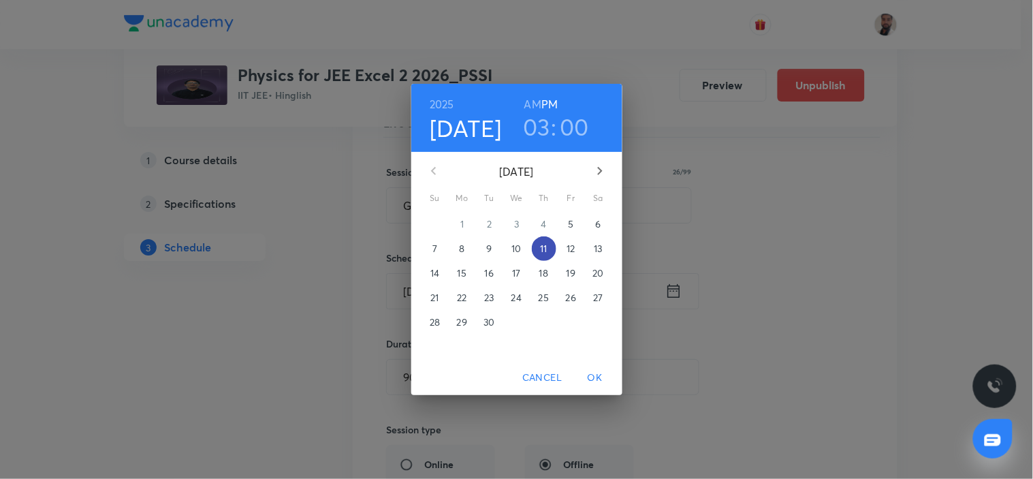
click at [546, 244] on p "11" at bounding box center [543, 249] width 7 height 14
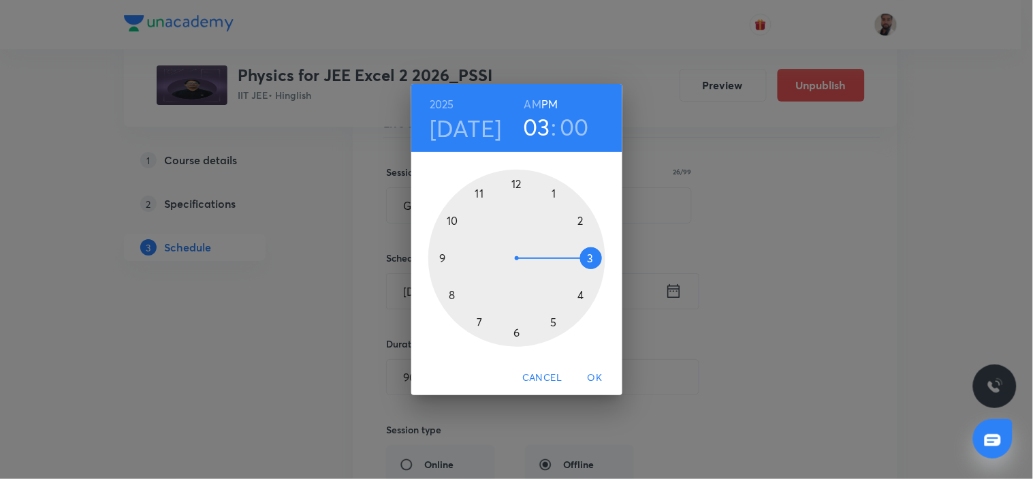
click at [516, 334] on div at bounding box center [516, 258] width 177 height 177
click at [519, 334] on div at bounding box center [516, 258] width 177 height 177
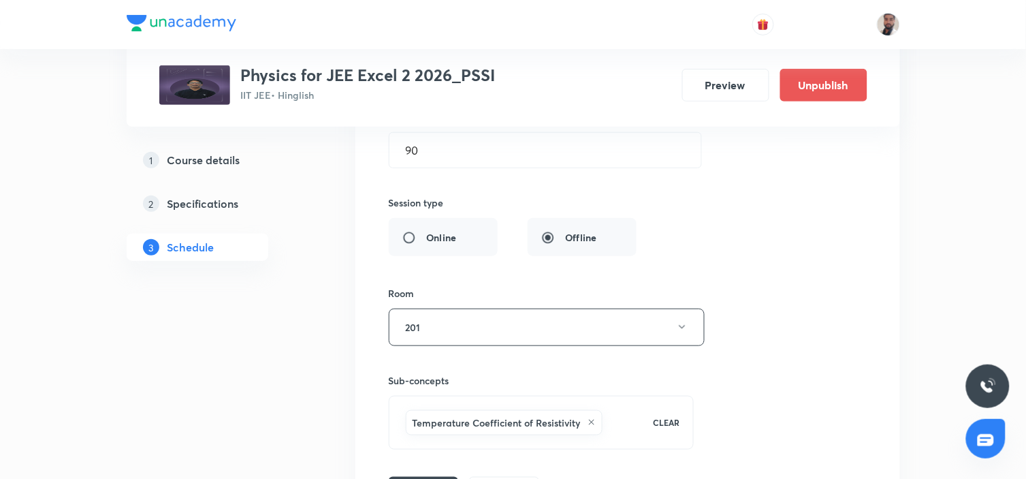
scroll to position [12170, 0]
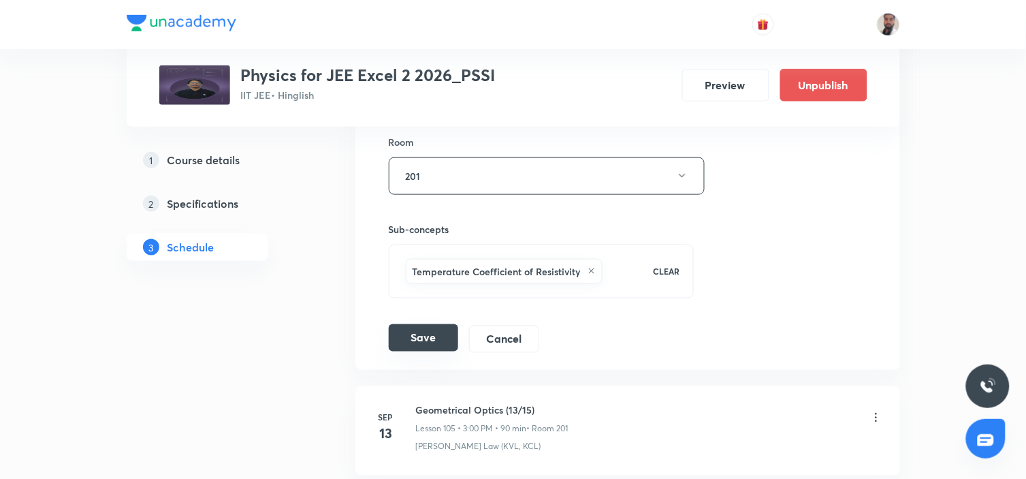
click at [433, 324] on button "Save" at bounding box center [423, 337] width 69 height 27
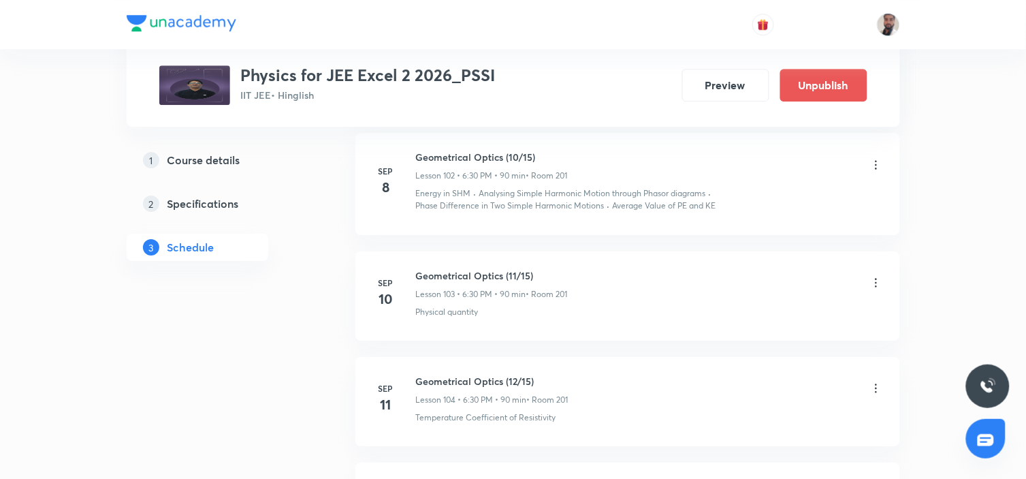
scroll to position [11646, 0]
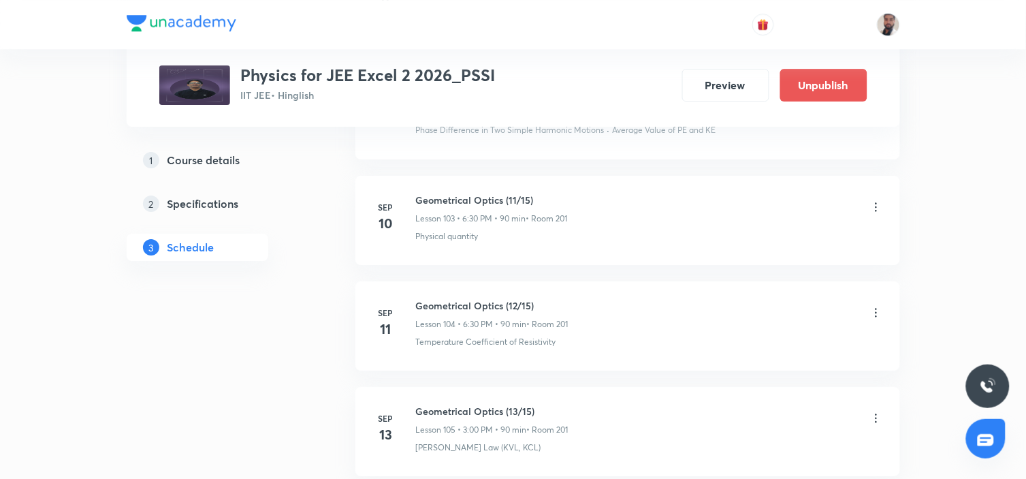
click at [873, 411] on icon at bounding box center [876, 418] width 14 height 14
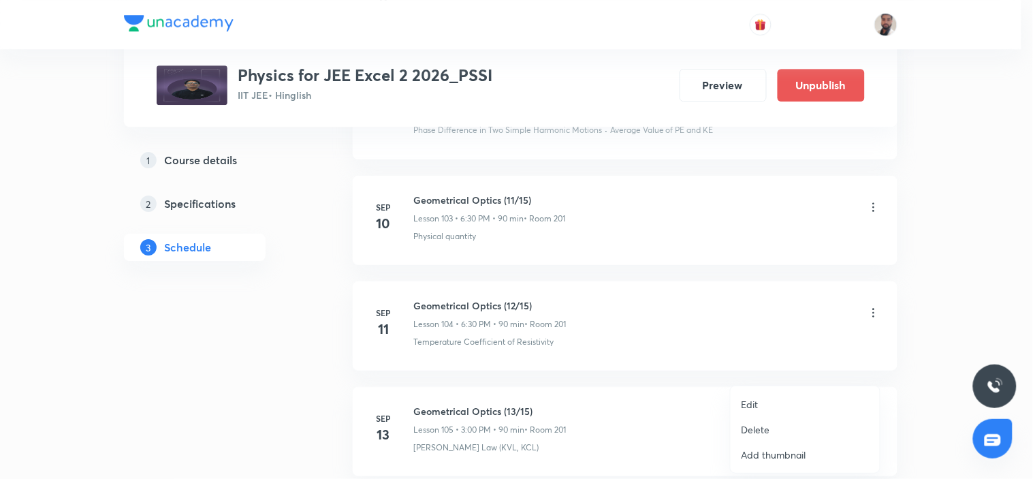
click at [801, 398] on li "Edit" at bounding box center [804, 403] width 149 height 25
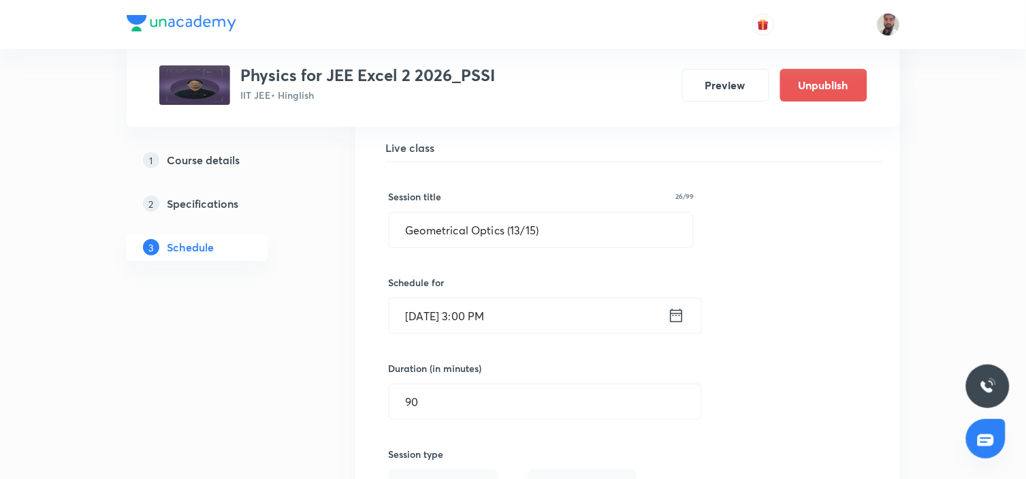
scroll to position [11949, 0]
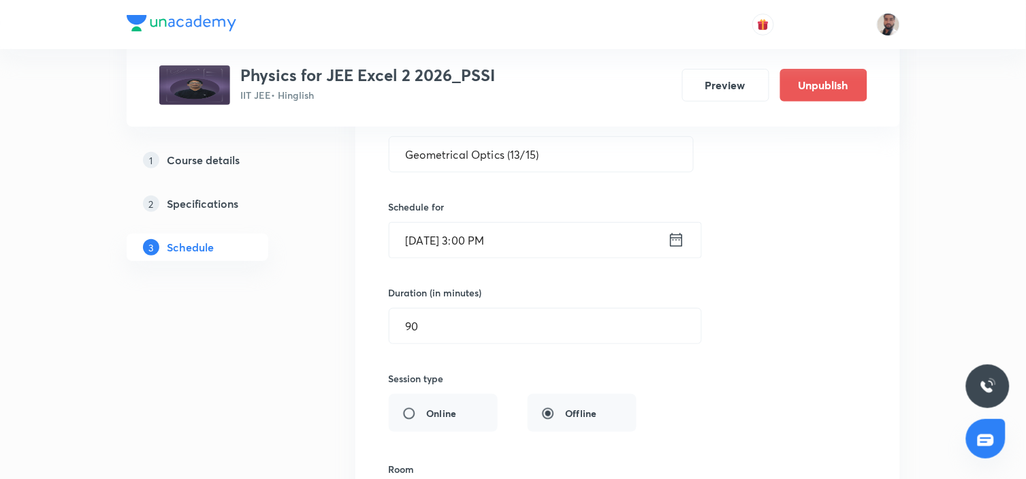
click at [671, 230] on icon at bounding box center [676, 239] width 17 height 19
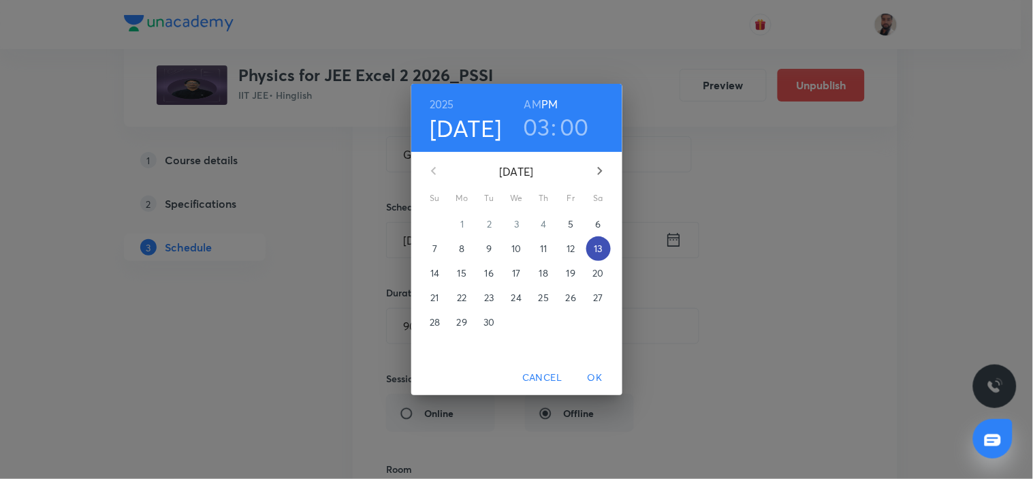
click at [600, 245] on p "13" at bounding box center [598, 249] width 8 height 14
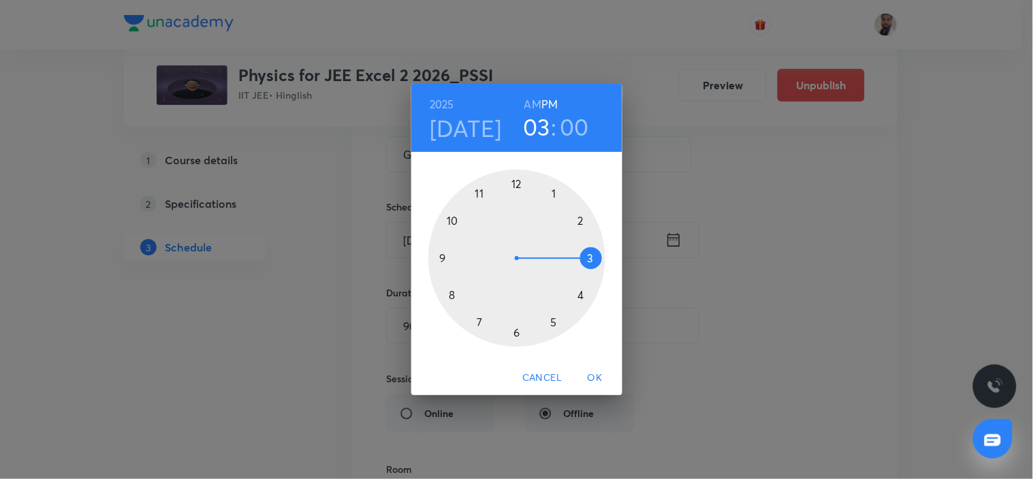
click at [515, 332] on div at bounding box center [516, 258] width 177 height 177
click at [516, 332] on div at bounding box center [516, 258] width 177 height 177
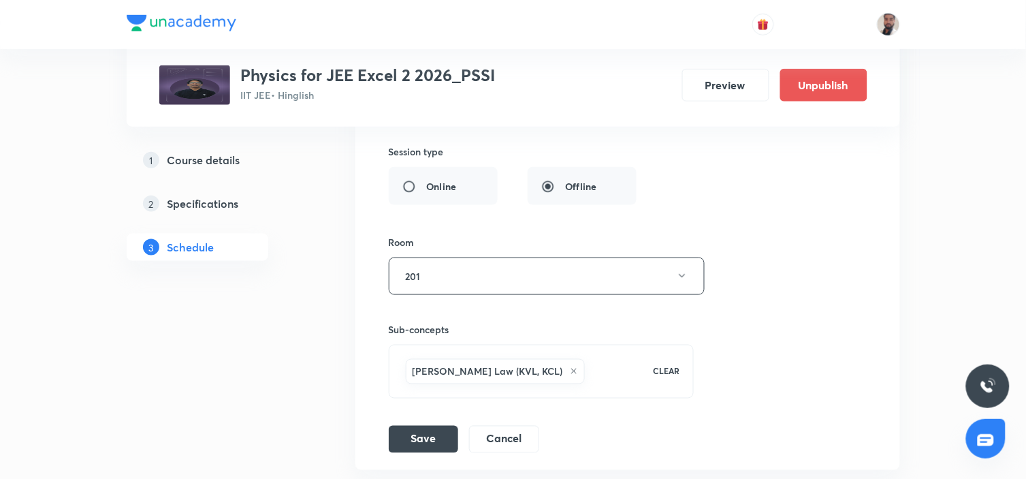
scroll to position [12246, 0]
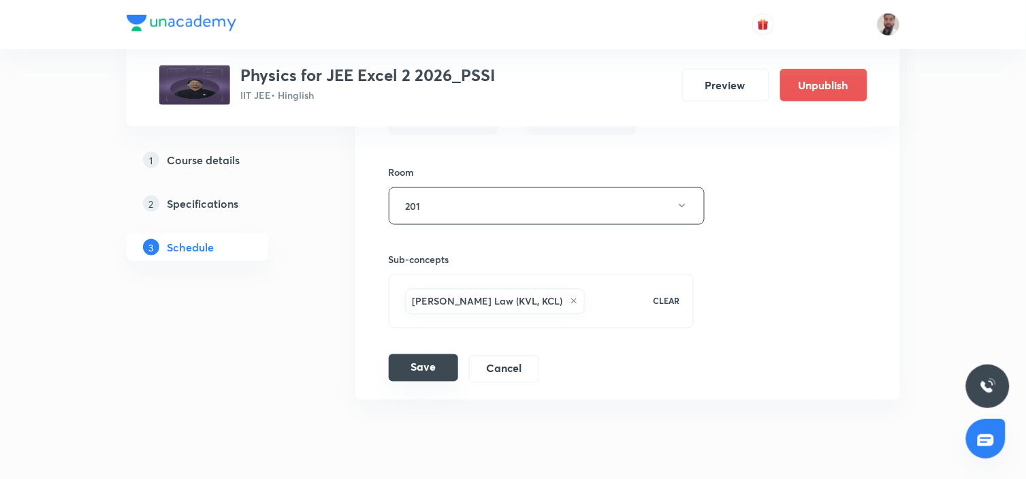
click at [444, 354] on button "Save" at bounding box center [423, 367] width 69 height 27
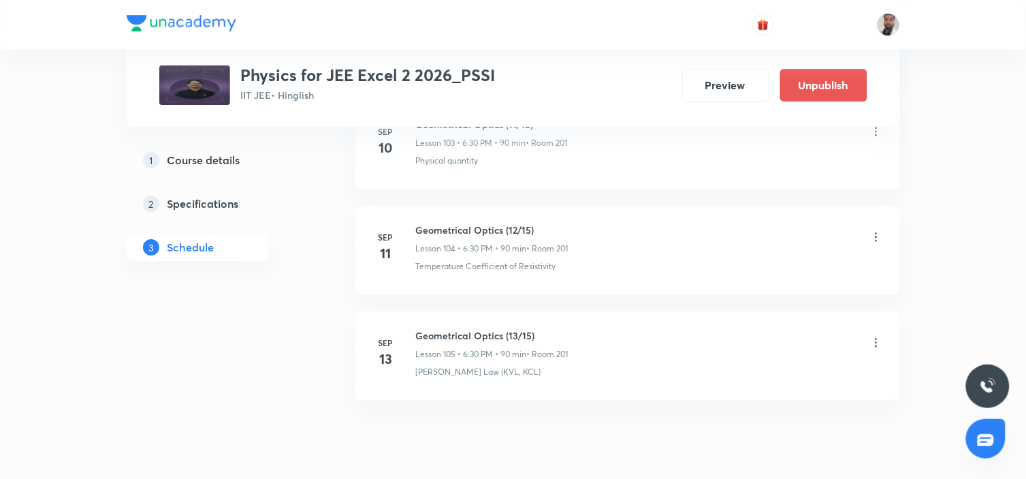
scroll to position [11646, 0]
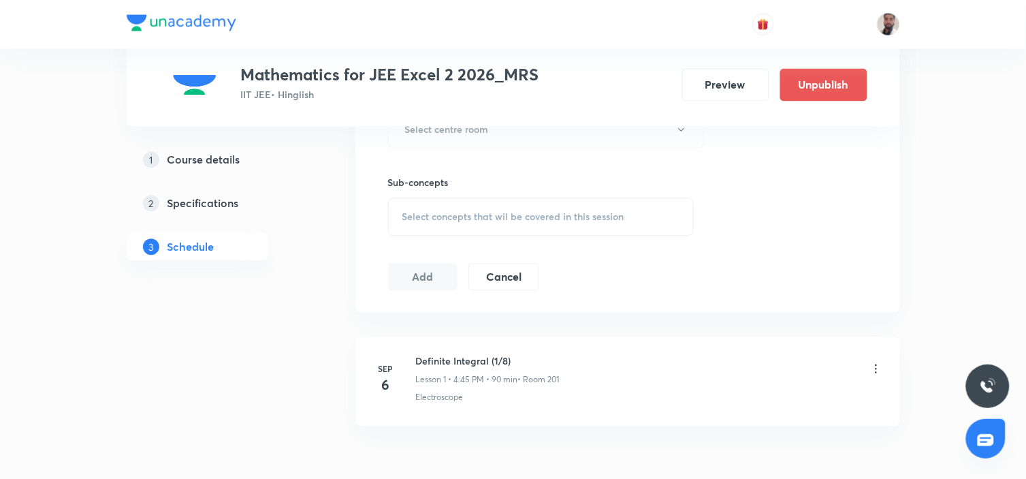
scroll to position [340, 0]
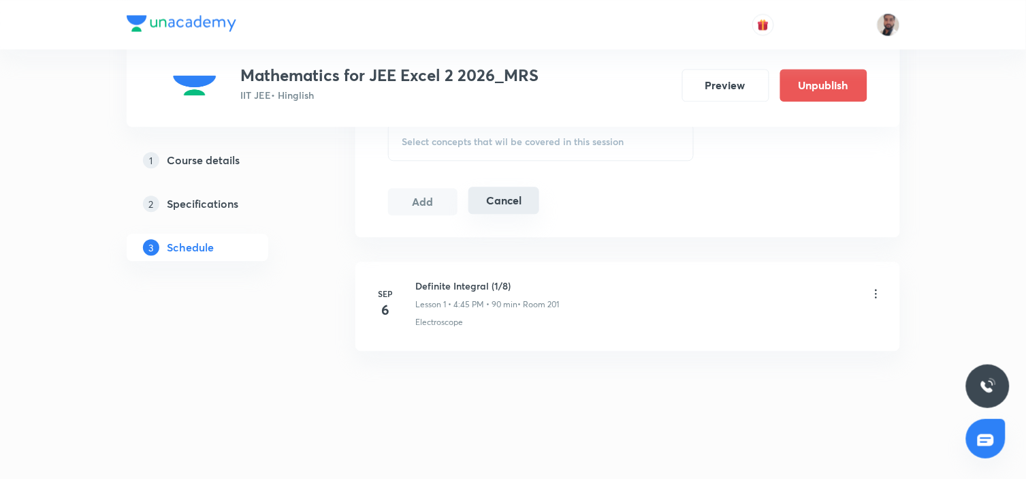
click at [506, 195] on button "Cancel" at bounding box center [503, 200] width 70 height 27
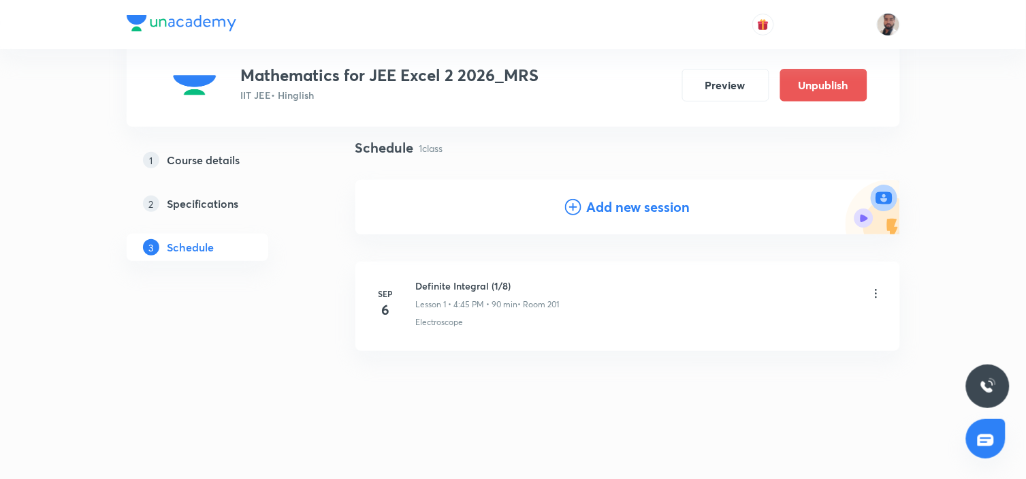
scroll to position [92, 0]
drag, startPoint x: 521, startPoint y: 285, endPoint x: 406, endPoint y: 277, distance: 115.3
click at [406, 277] on li "[DATE] Definite Integral (1/8) Lesson 1 • 4:45 PM • 90 min • Room 201 Electrosc…" at bounding box center [627, 306] width 545 height 89
click at [489, 283] on h6 "Definite Integral (1/8)" at bounding box center [488, 286] width 144 height 14
drag, startPoint x: 521, startPoint y: 288, endPoint x: 415, endPoint y: 269, distance: 107.2
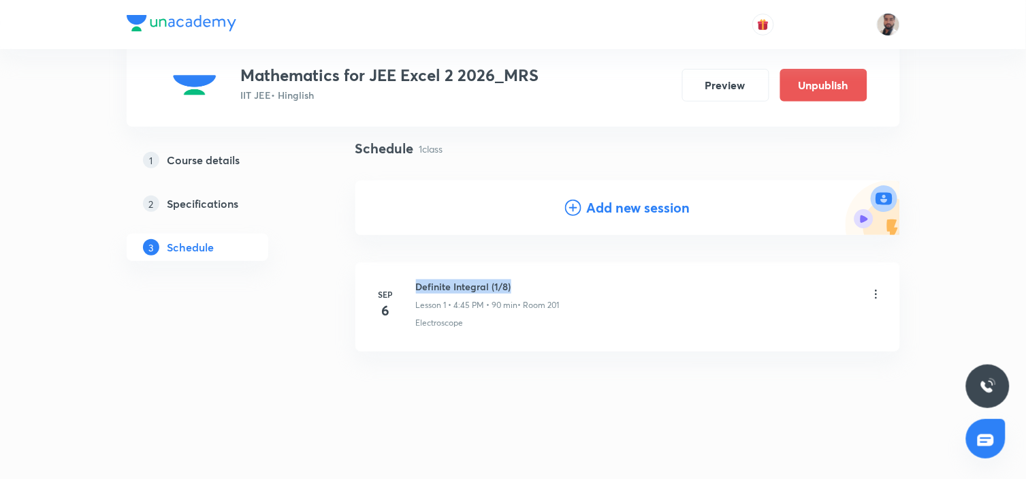
click at [415, 269] on li "[DATE] Definite Integral (1/8) Lesson 1 • 4:45 PM • 90 min • Room 201 Electrosc…" at bounding box center [627, 306] width 545 height 89
copy h6 "Definite Integral (1/8)"
click at [566, 205] on icon at bounding box center [573, 207] width 16 height 16
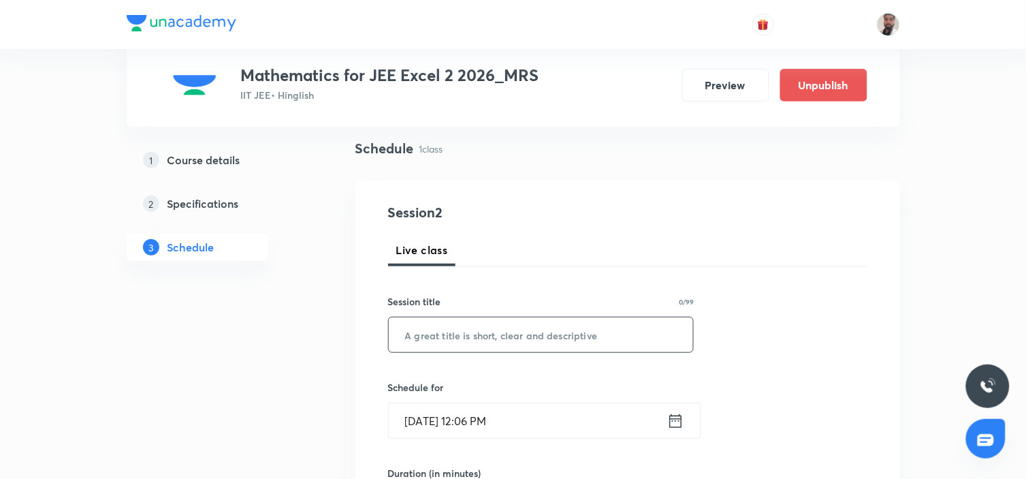
scroll to position [167, 0]
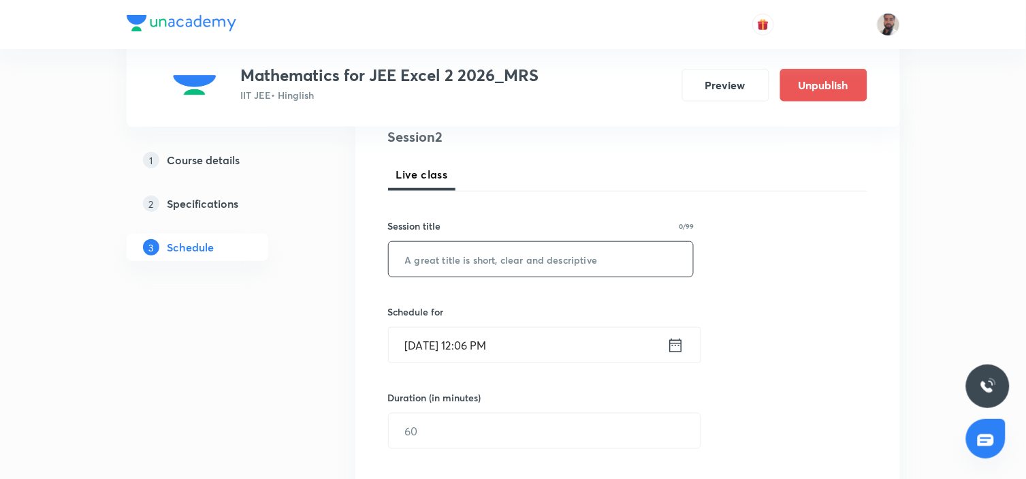
click at [542, 256] on input "text" at bounding box center [541, 259] width 305 height 35
paste input "Definite Integral (1/8)"
click at [500, 255] on input "Definite Integral (1/8)" at bounding box center [541, 259] width 305 height 35
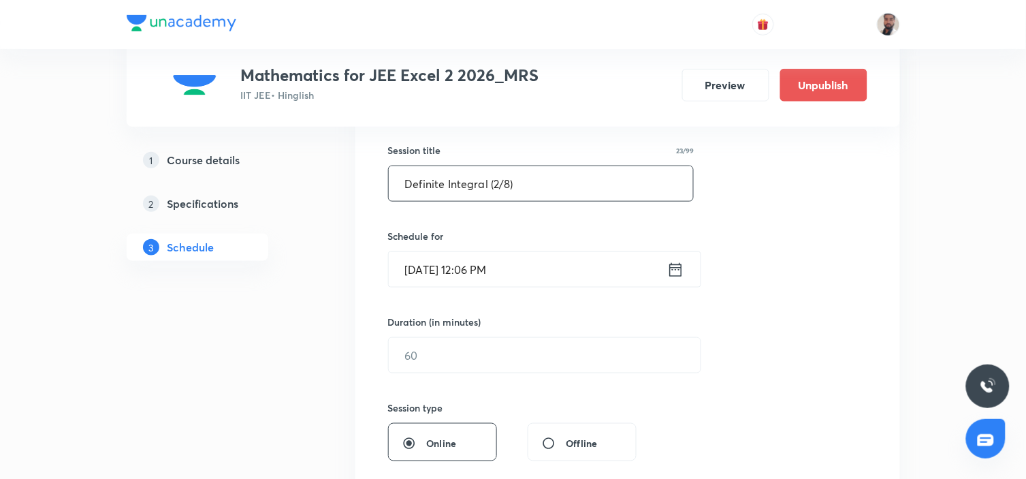
type input "Definite Integral (2/8)"
click at [674, 266] on icon at bounding box center [675, 269] width 17 height 19
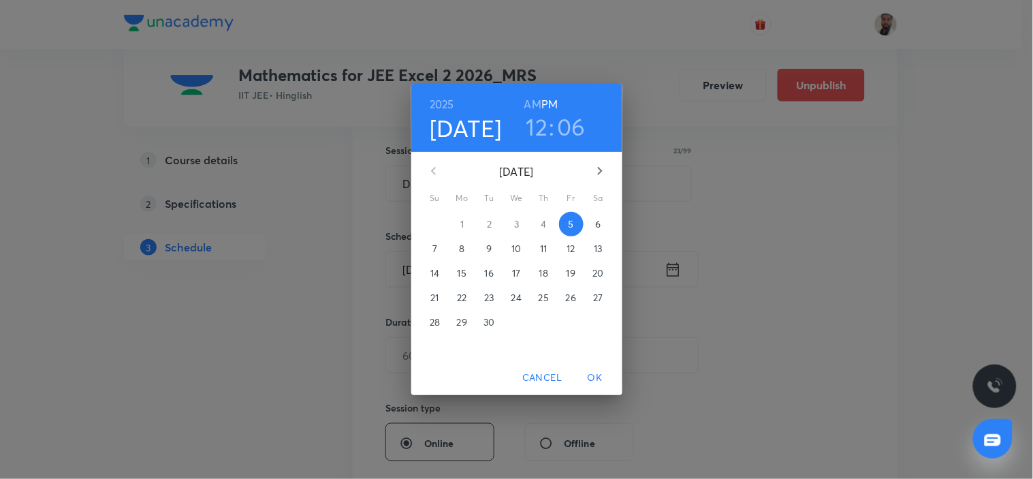
click at [464, 247] on p "8" at bounding box center [461, 249] width 5 height 14
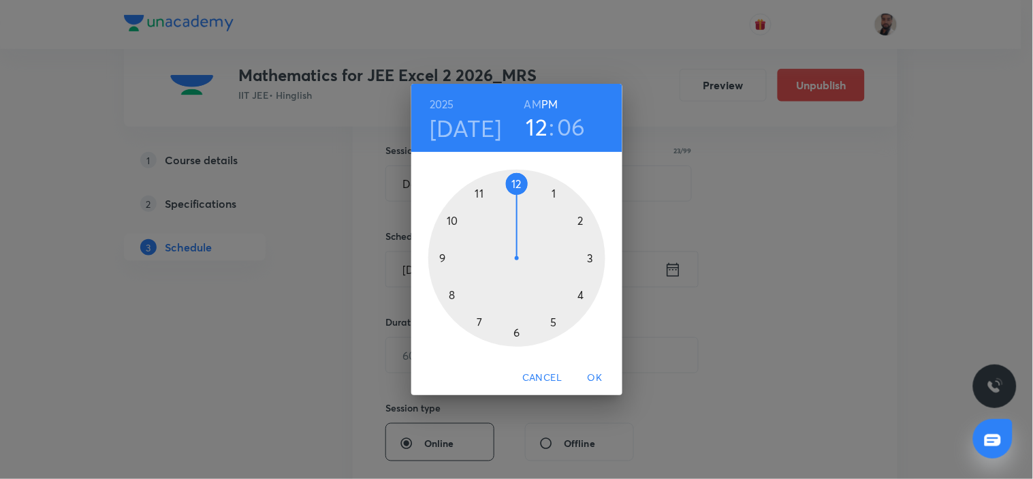
click at [582, 295] on div at bounding box center [516, 258] width 177 height 177
click at [449, 257] on div at bounding box center [516, 258] width 177 height 177
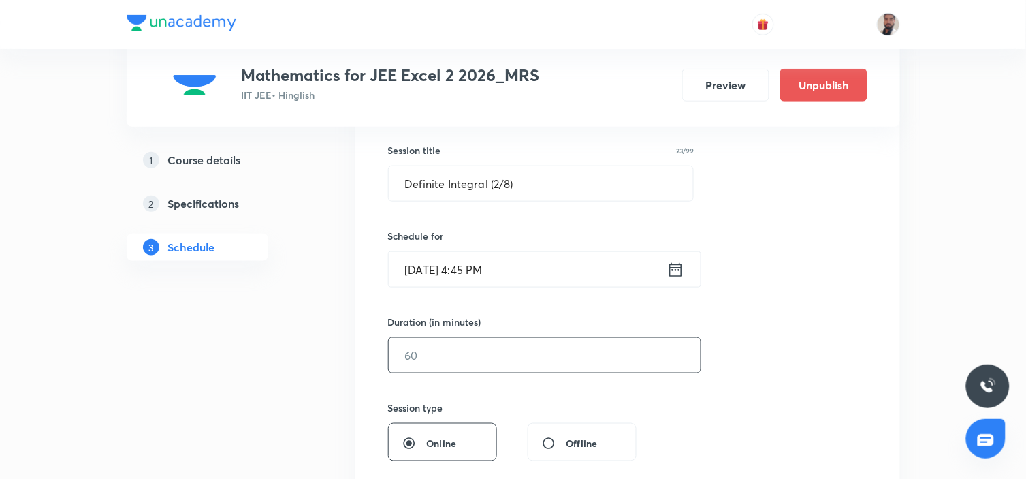
click at [448, 364] on input "text" at bounding box center [545, 355] width 312 height 35
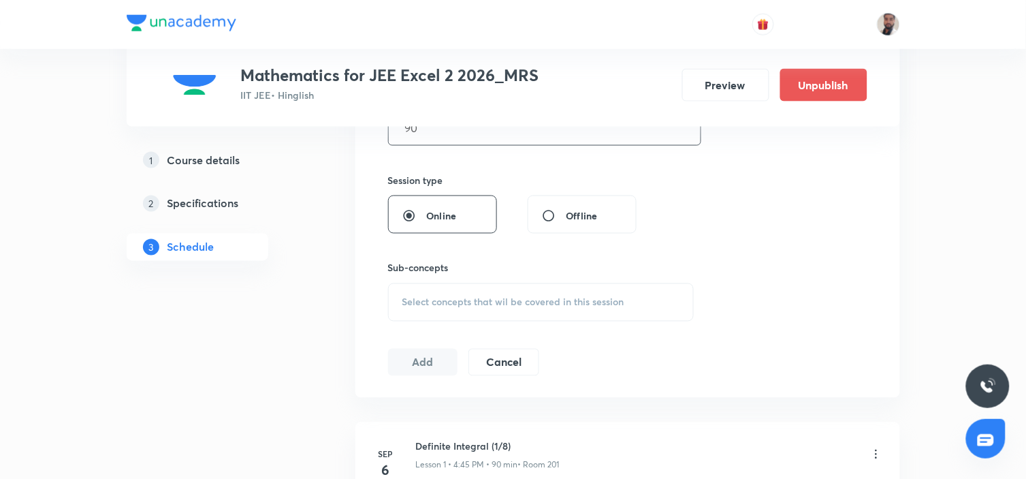
scroll to position [546, 0]
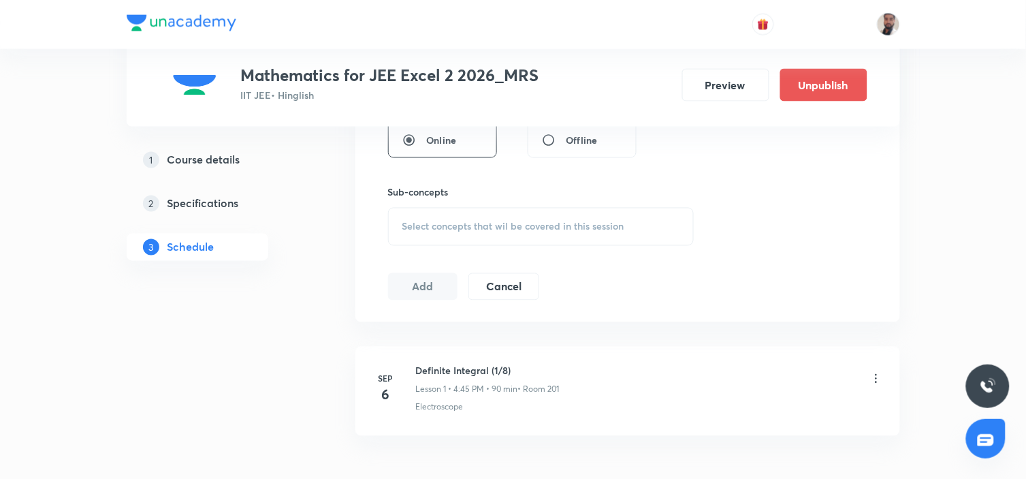
type input "90"
click at [512, 227] on span "Select concepts that wil be covered in this session" at bounding box center [513, 226] width 222 height 11
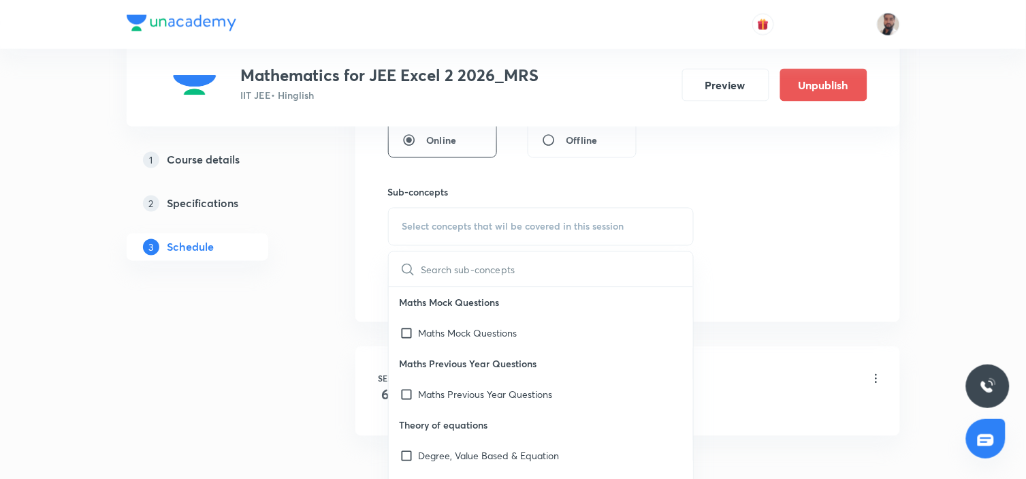
click at [547, 141] on input "Offline" at bounding box center [554, 140] width 25 height 14
radio input "true"
radio input "false"
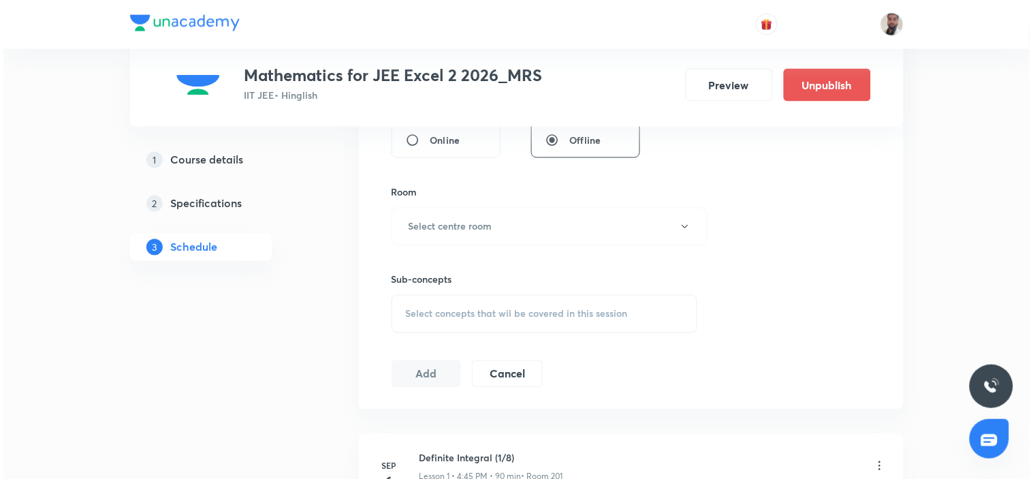
scroll to position [697, 0]
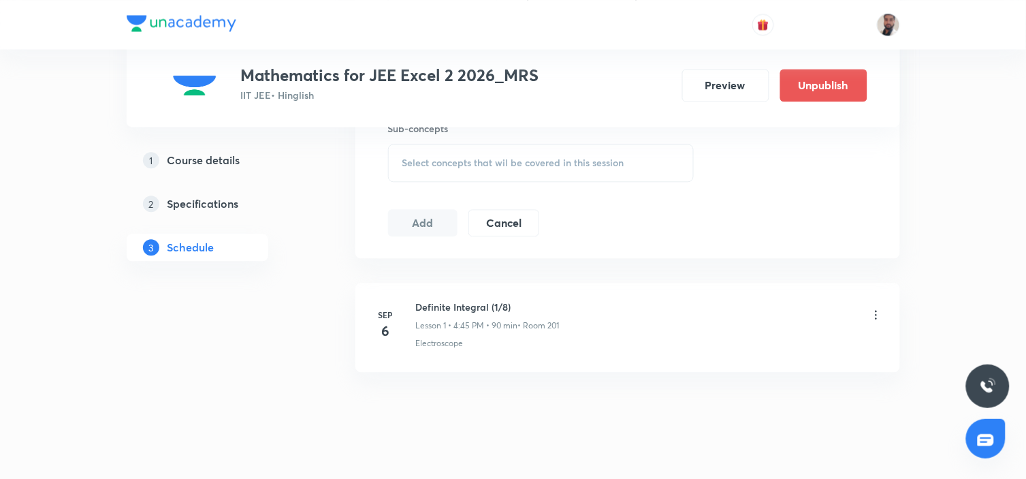
click at [882, 315] on icon at bounding box center [876, 315] width 14 height 14
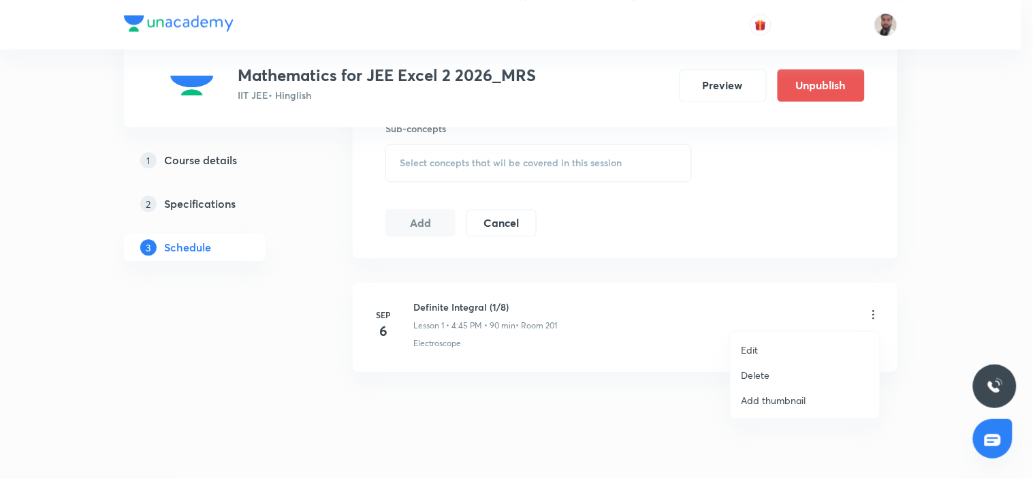
click at [761, 348] on li "Edit" at bounding box center [804, 349] width 149 height 25
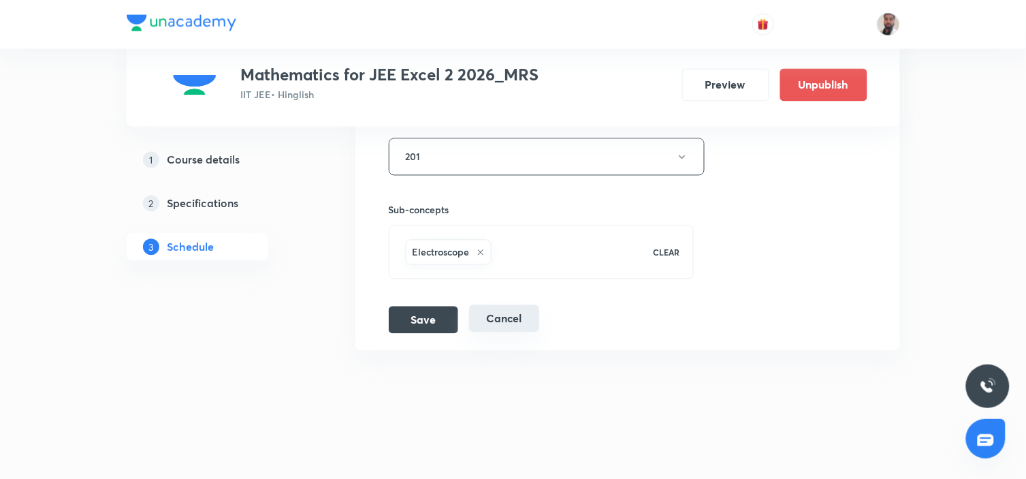
click at [513, 329] on button "Cancel" at bounding box center [504, 318] width 70 height 27
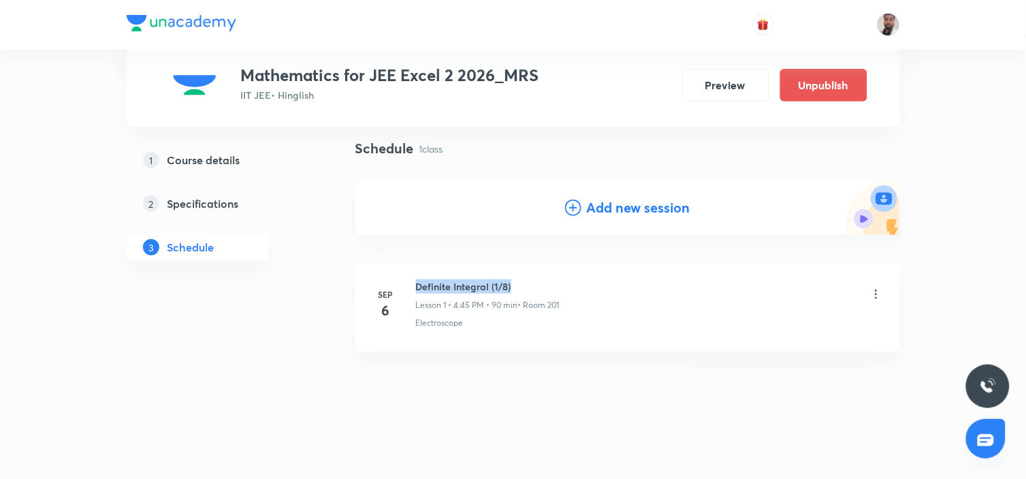
drag, startPoint x: 528, startPoint y: 286, endPoint x: 409, endPoint y: 271, distance: 119.4
click at [409, 271] on li "[DATE] Definite Integral (1/8) Lesson 1 • 4:45 PM • 90 min • Room 201 Electrosc…" at bounding box center [627, 306] width 545 height 89
copy h6 "Definite Integral (1/8)"
click at [575, 204] on icon at bounding box center [573, 207] width 16 height 16
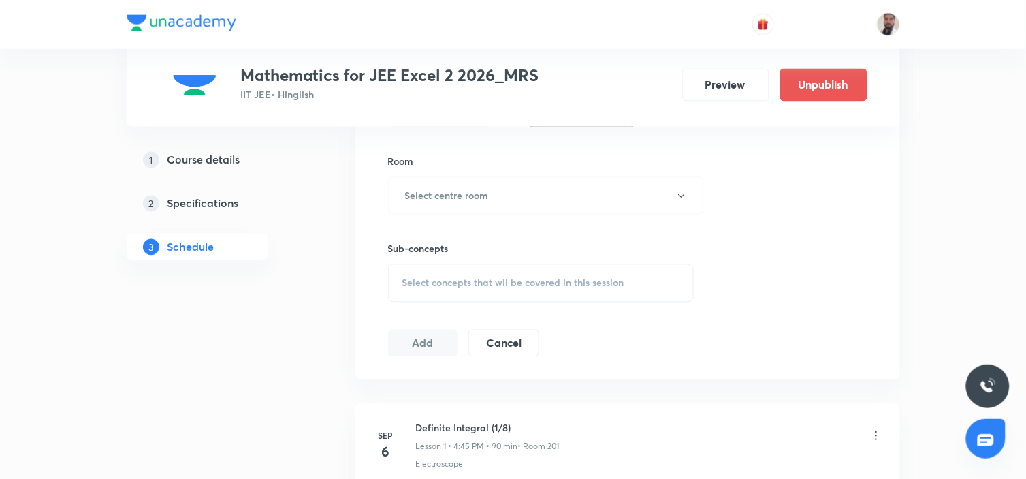
scroll to position [616, 0]
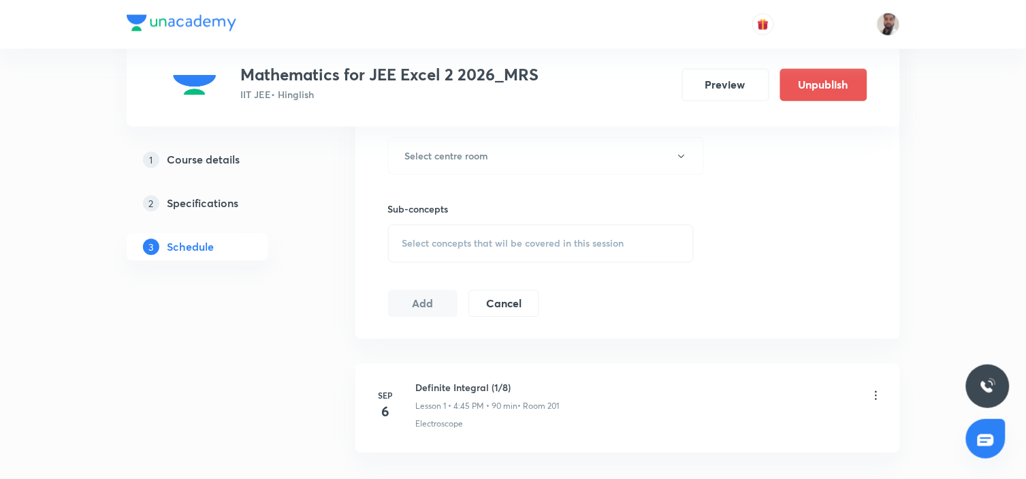
click at [545, 239] on span "Select concepts that wil be covered in this session" at bounding box center [513, 243] width 222 height 11
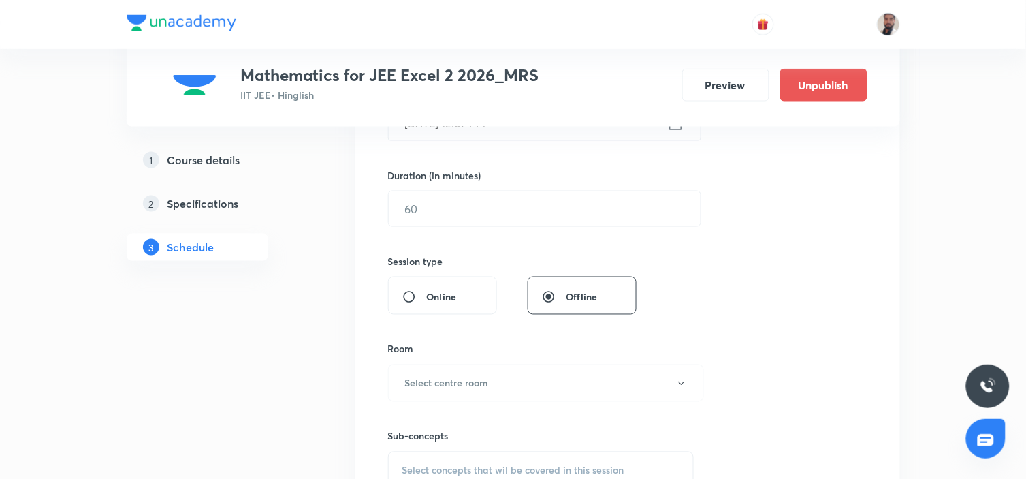
click at [756, 274] on div "Session 2 Live class Session title 0/99 ​ Schedule for [DATE] 12:07 PM ​ Durati…" at bounding box center [627, 224] width 479 height 639
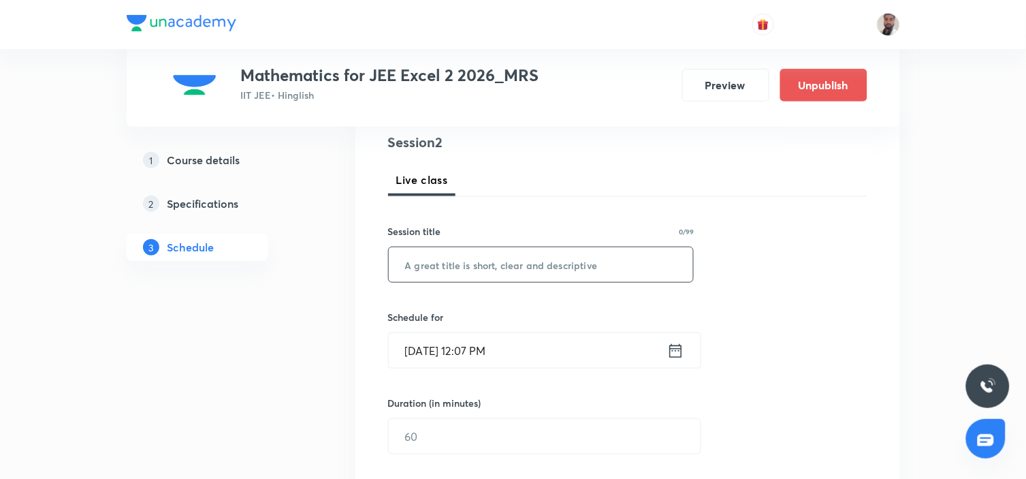
click at [512, 263] on input "text" at bounding box center [541, 264] width 305 height 35
paste input "Definite Integral (1/8)"
click at [498, 262] on input "Definite Integral (1/8)" at bounding box center [541, 264] width 305 height 35
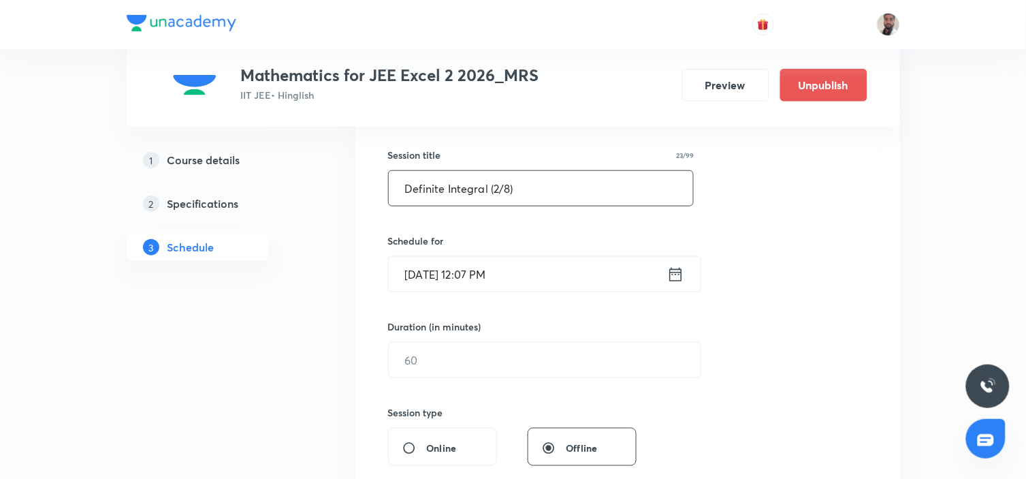
type input "Definite Integral (2/8)"
click at [675, 276] on icon at bounding box center [675, 274] width 17 height 19
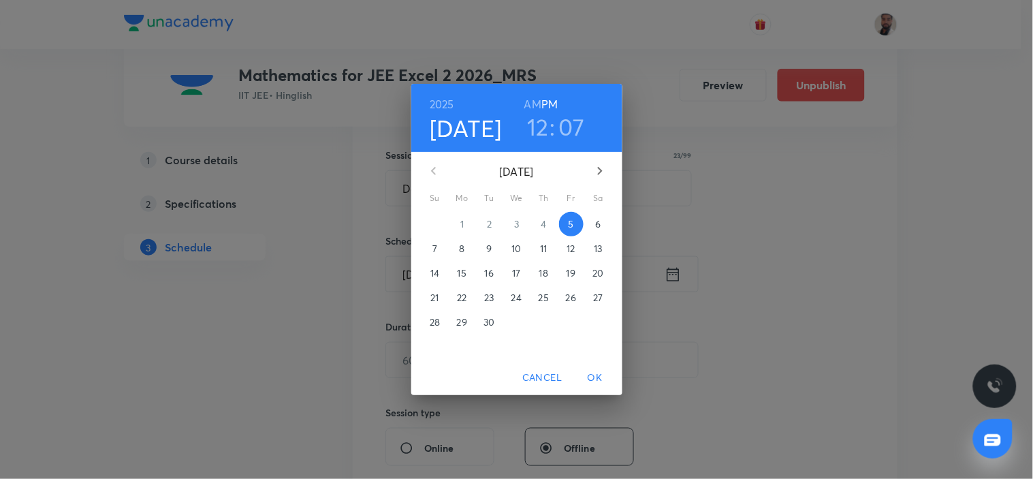
click at [460, 250] on p "8" at bounding box center [461, 249] width 5 height 14
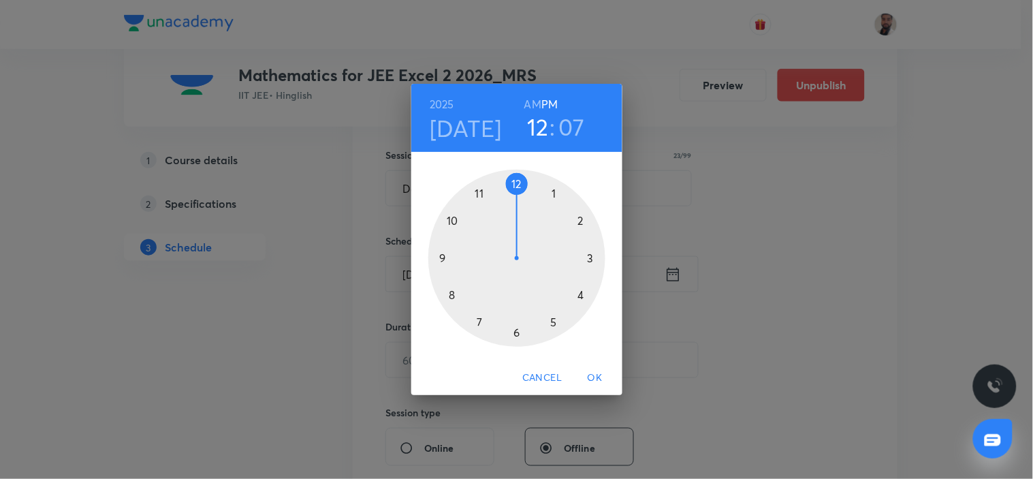
click at [579, 295] on div at bounding box center [516, 258] width 177 height 177
click at [438, 259] on div at bounding box center [516, 258] width 177 height 177
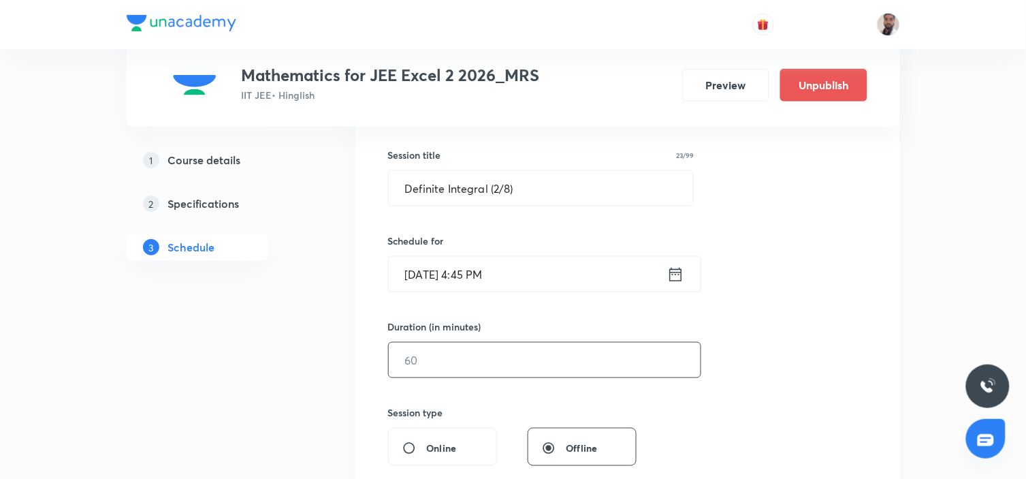
click at [432, 351] on input "text" at bounding box center [545, 359] width 312 height 35
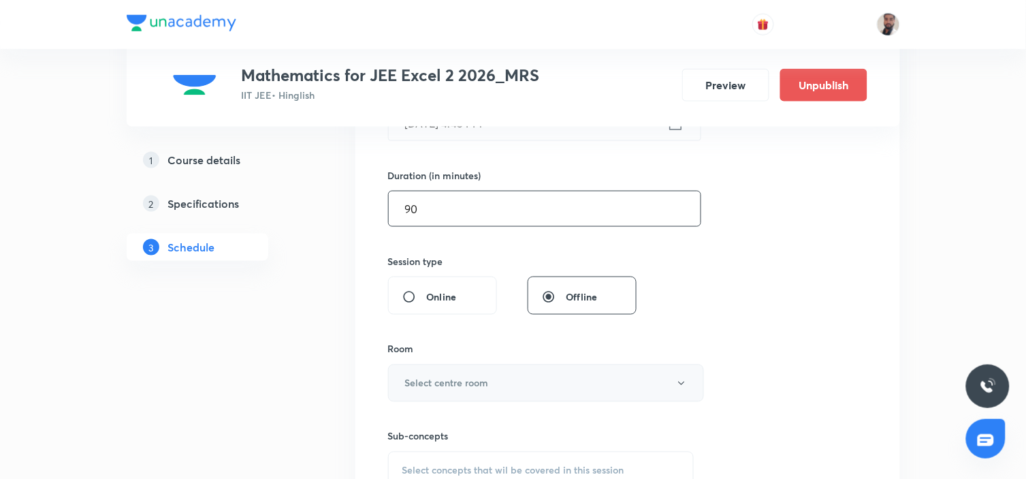
type input "90"
click at [479, 378] on h6 "Select centre room" at bounding box center [447, 383] width 84 height 14
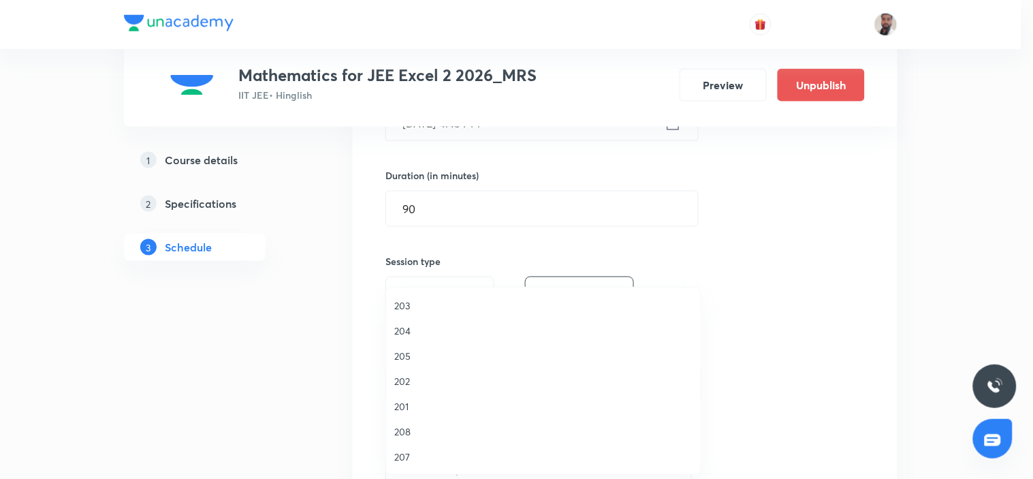
click at [419, 400] on span "201" at bounding box center [543, 406] width 298 height 14
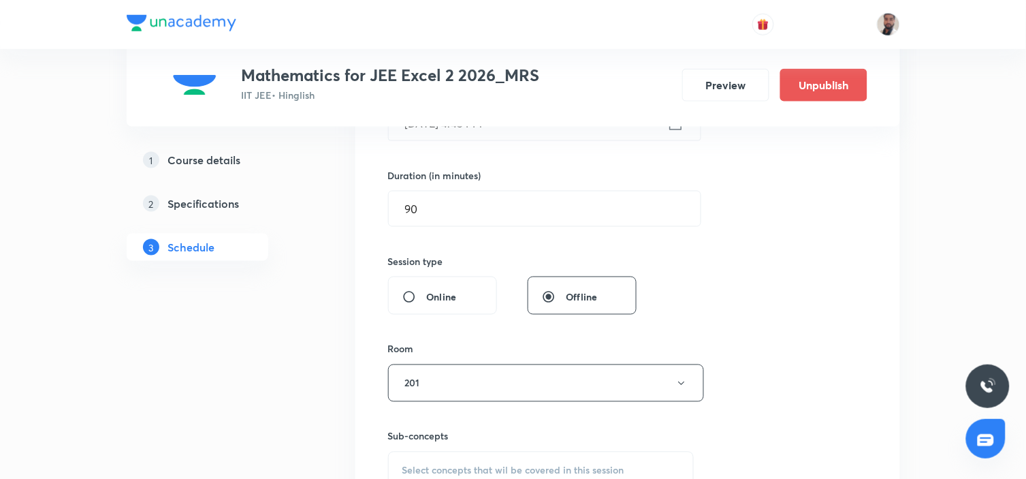
scroll to position [541, 0]
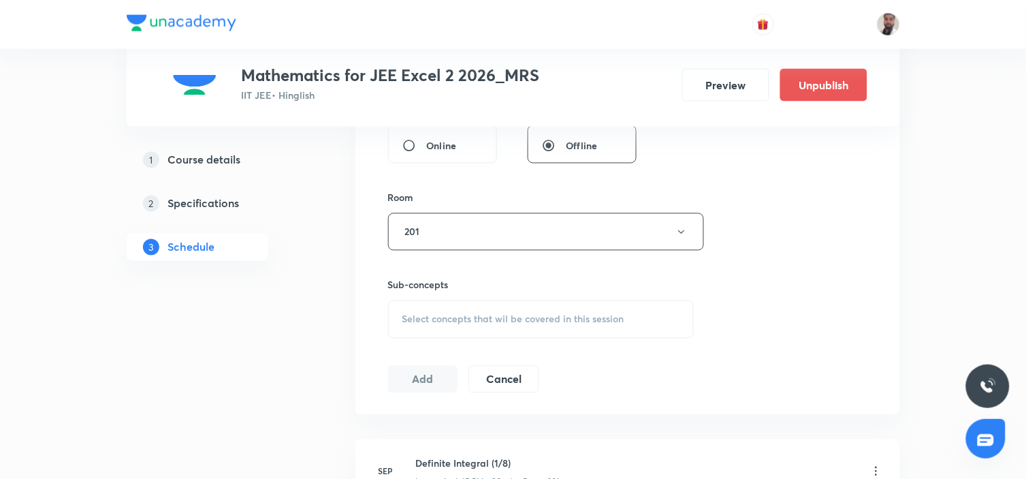
click at [526, 304] on div "Select concepts that wil be covered in this session" at bounding box center [541, 319] width 306 height 38
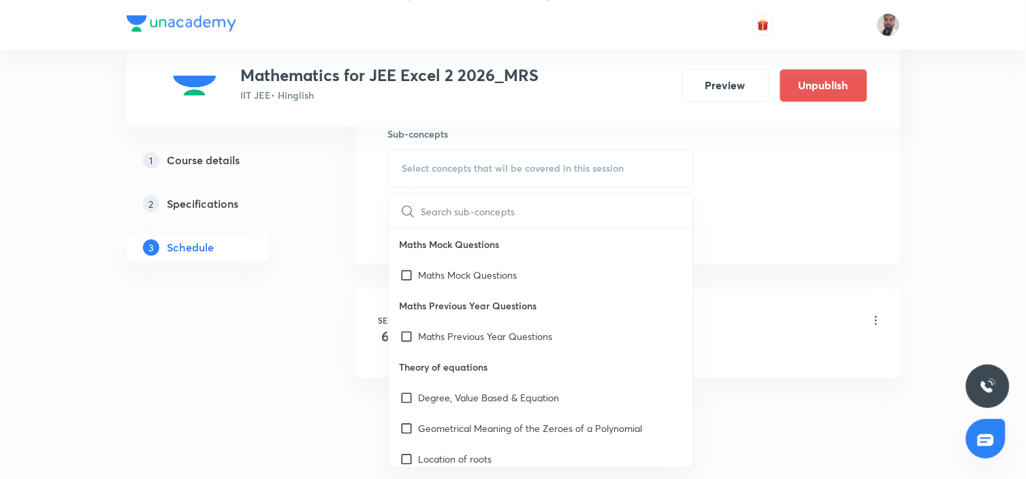
scroll to position [3927, 0]
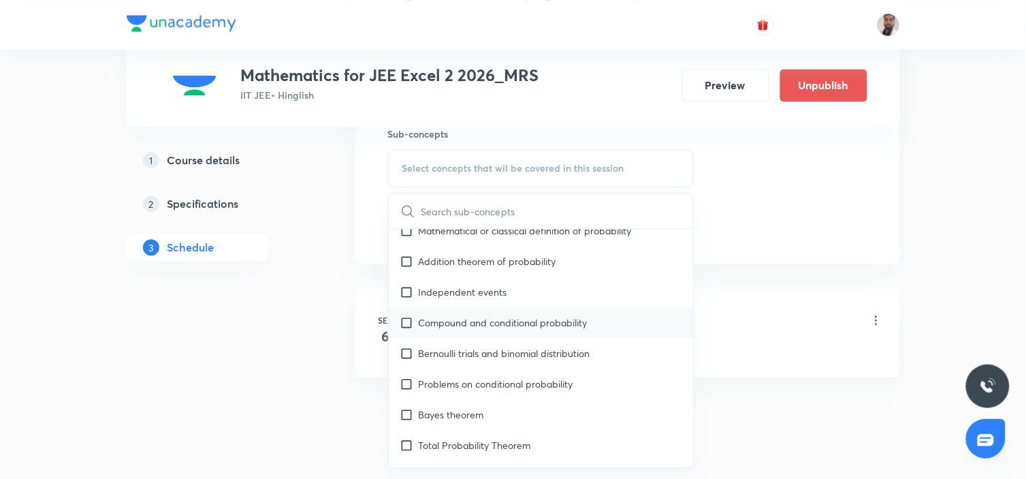
click at [509, 315] on p "Compound and conditional probability" at bounding box center [503, 322] width 169 height 14
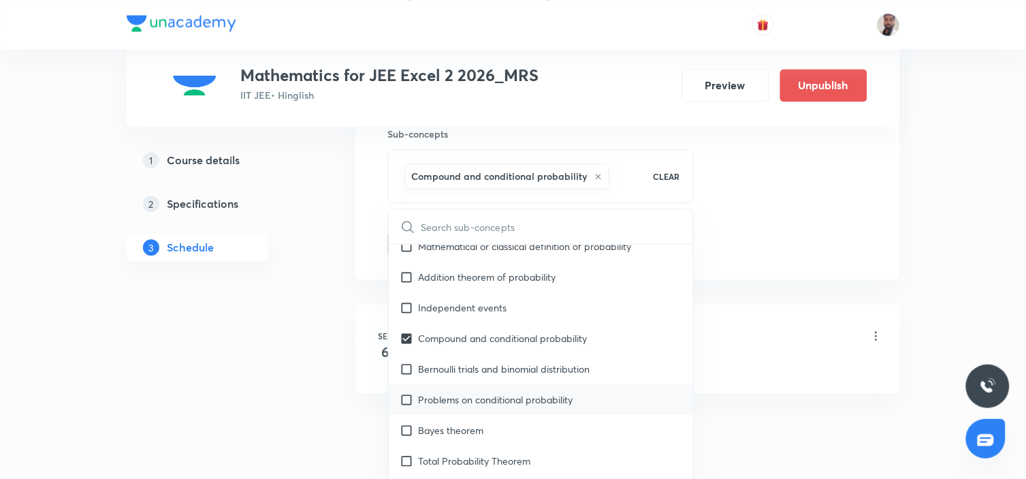
click at [432, 384] on div "Problems on conditional probability" at bounding box center [541, 399] width 305 height 31
checkbox input "true"
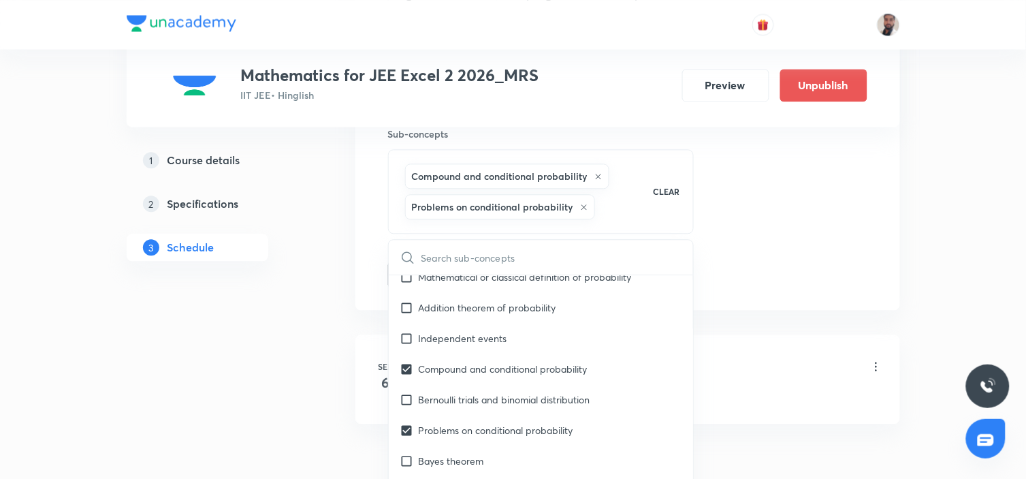
click at [266, 364] on div "1 Course details 2 Specifications 3 Schedule" at bounding box center [219, 32] width 185 height 988
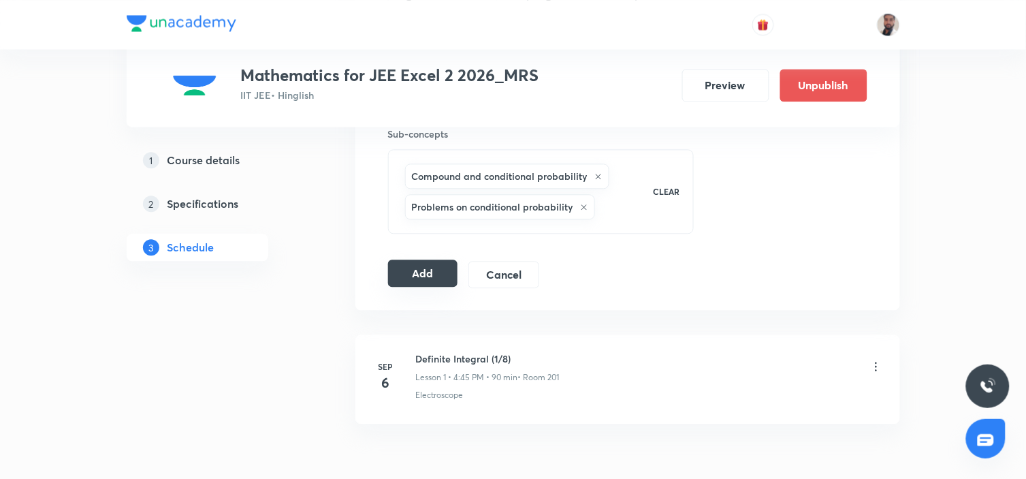
click at [432, 275] on button "Add" at bounding box center [423, 272] width 70 height 27
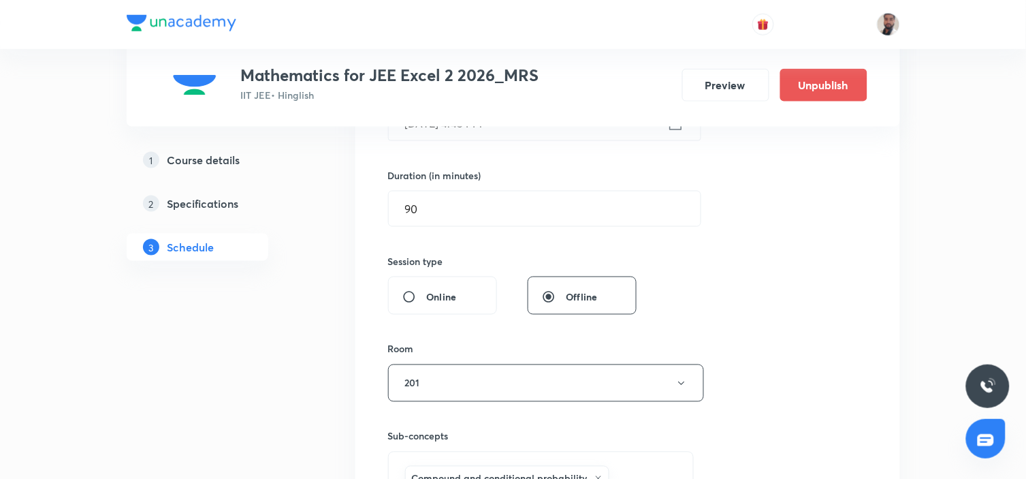
scroll to position [238, 0]
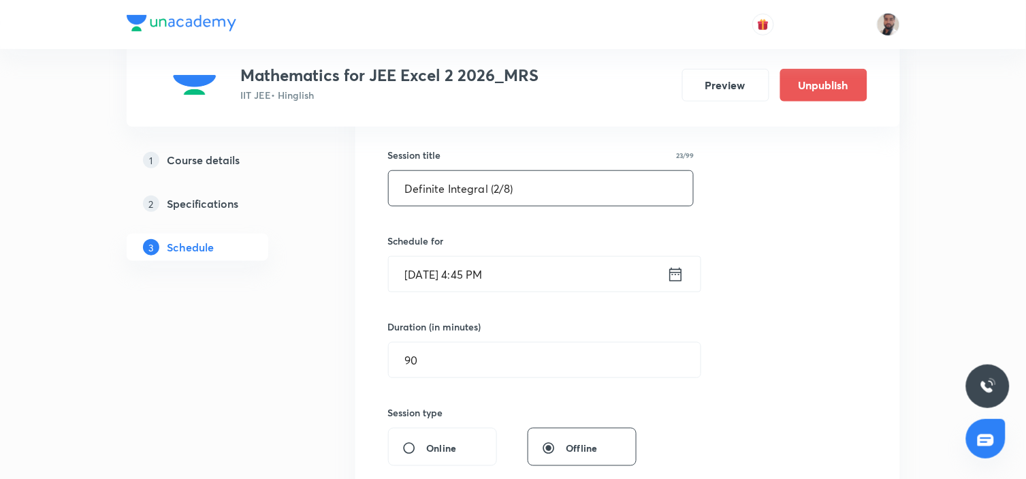
drag, startPoint x: 541, startPoint y: 204, endPoint x: 304, endPoint y: 202, distance: 236.9
click at [304, 202] on div "Plus Courses Mathematics for JEE Excel 2 2026_MRS IIT JEE • Hinglish Preview Un…" at bounding box center [513, 409] width 773 height 1142
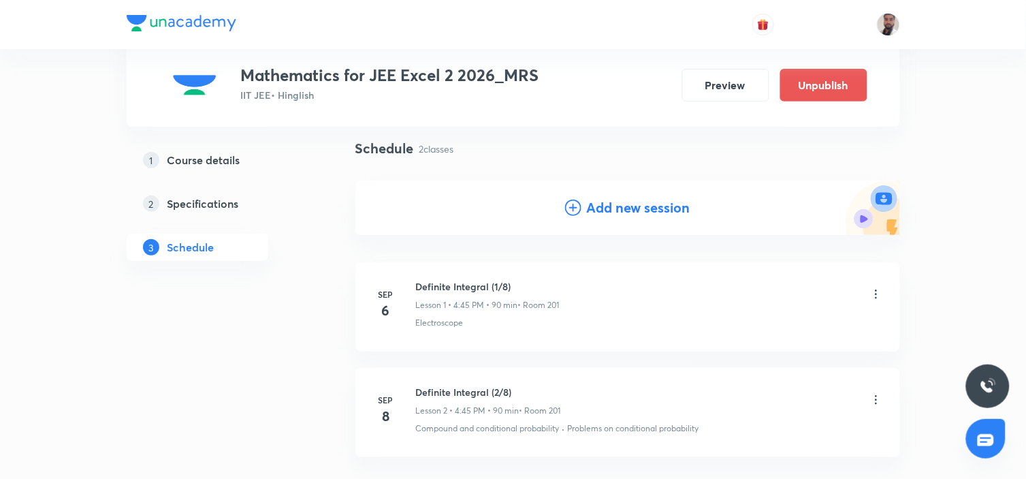
click at [572, 208] on icon at bounding box center [573, 207] width 16 height 16
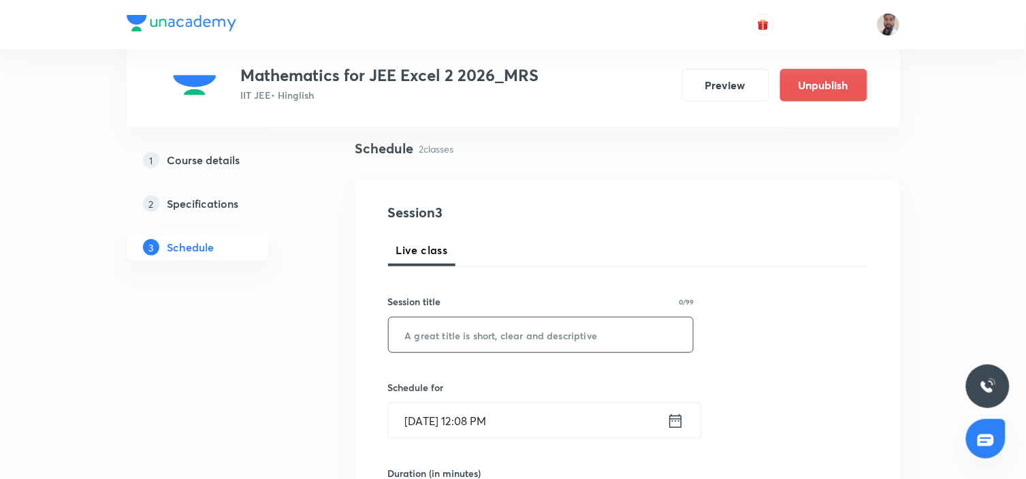
click at [524, 322] on input "text" at bounding box center [541, 334] width 305 height 35
paste input "Definite Integral (2/8)"
click at [498, 332] on input "Definite Integral (2/8)" at bounding box center [541, 334] width 305 height 35
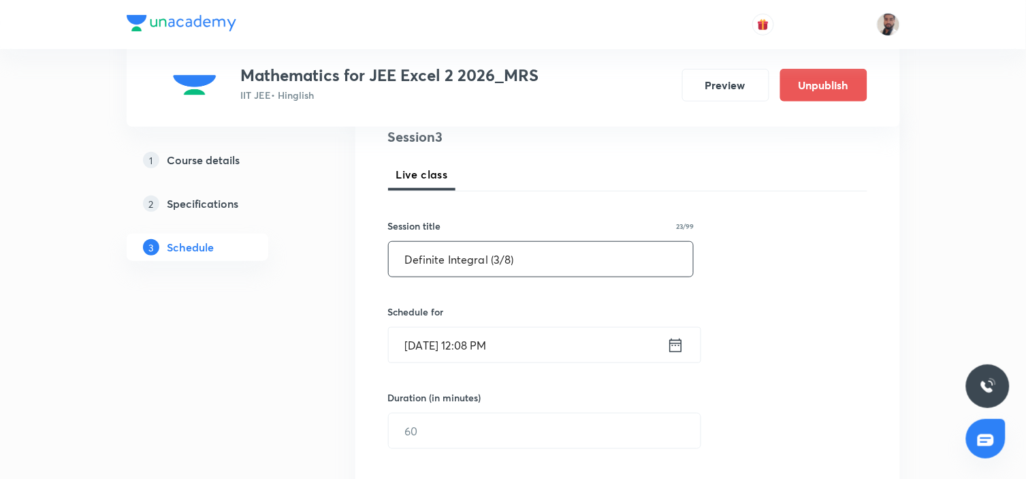
type input "Definite Integral (3/8)"
click at [671, 350] on icon at bounding box center [675, 345] width 17 height 19
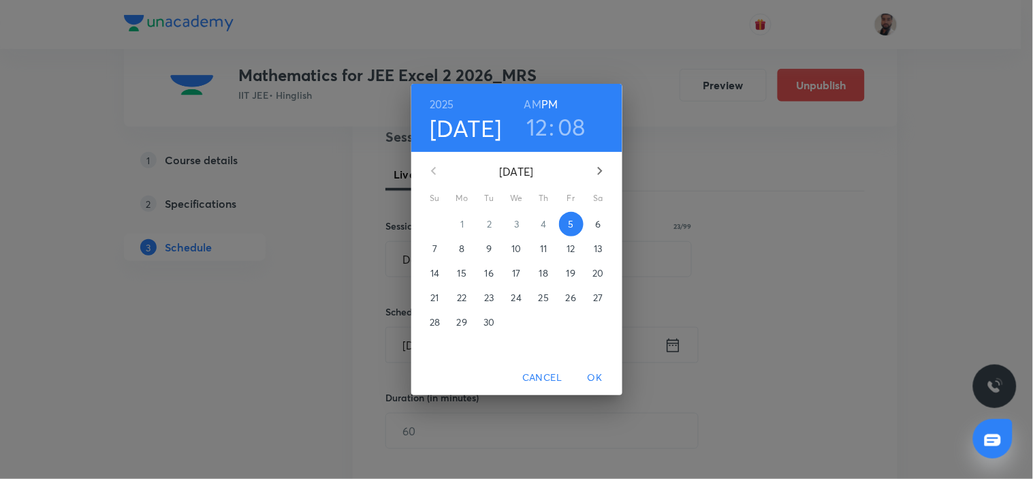
click at [513, 251] on p "10" at bounding box center [516, 249] width 10 height 14
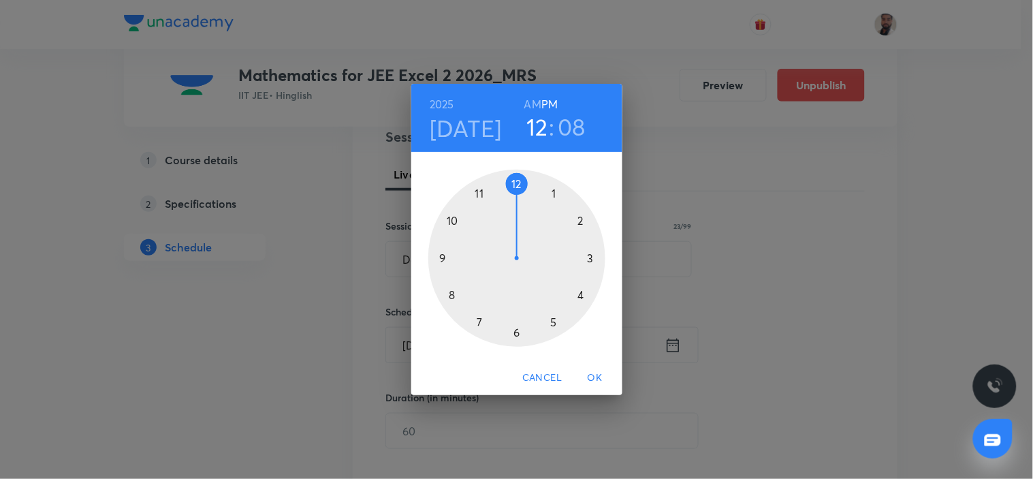
click at [579, 295] on div at bounding box center [516, 258] width 177 height 177
click at [440, 259] on div at bounding box center [516, 258] width 177 height 177
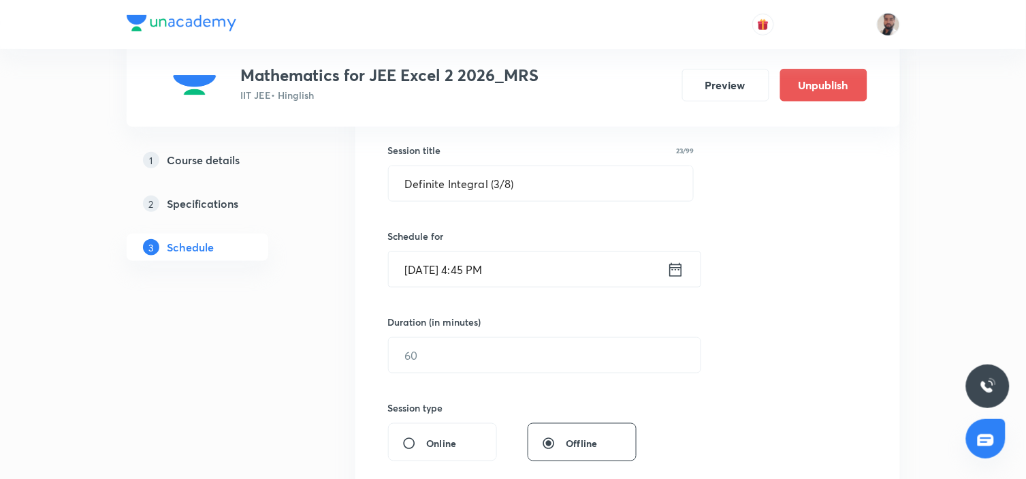
scroll to position [319, 0]
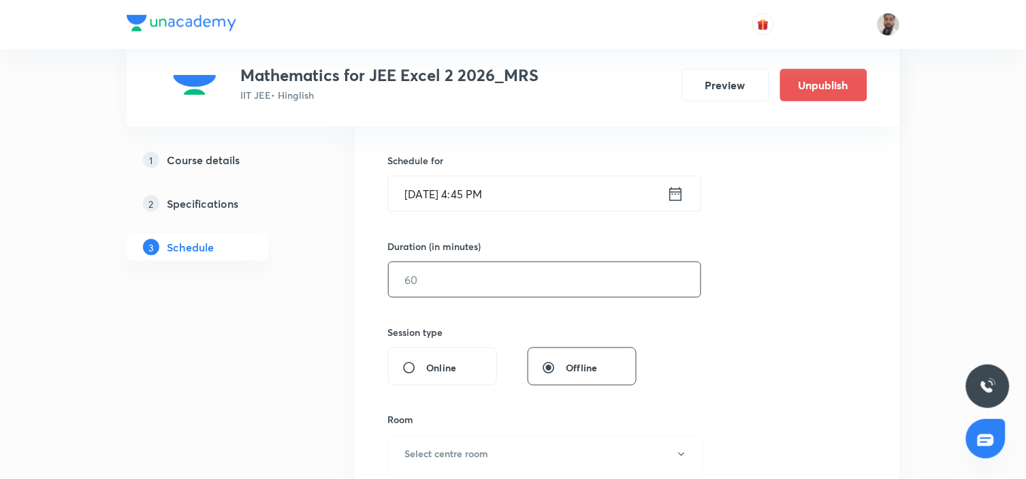
click at [443, 285] on input "text" at bounding box center [545, 279] width 312 height 35
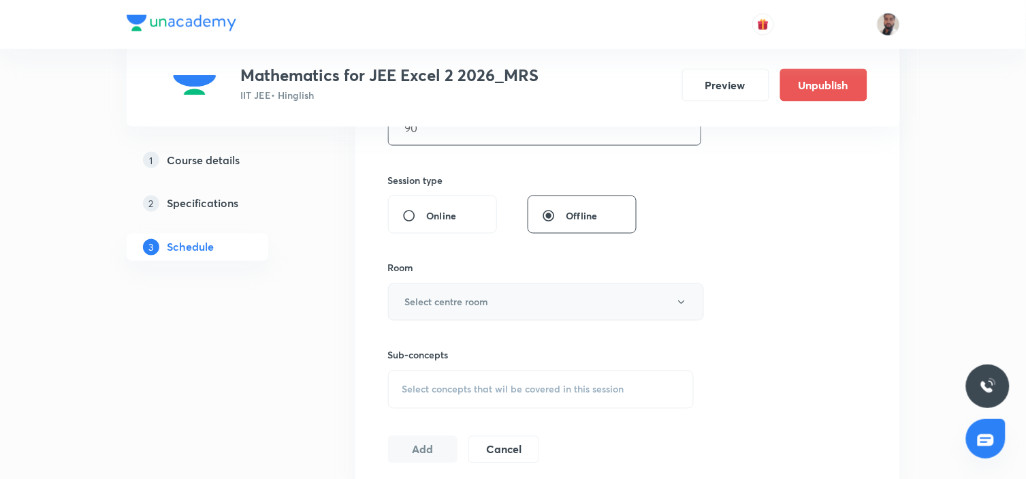
type input "90"
click at [522, 307] on button "Select centre room" at bounding box center [546, 301] width 316 height 37
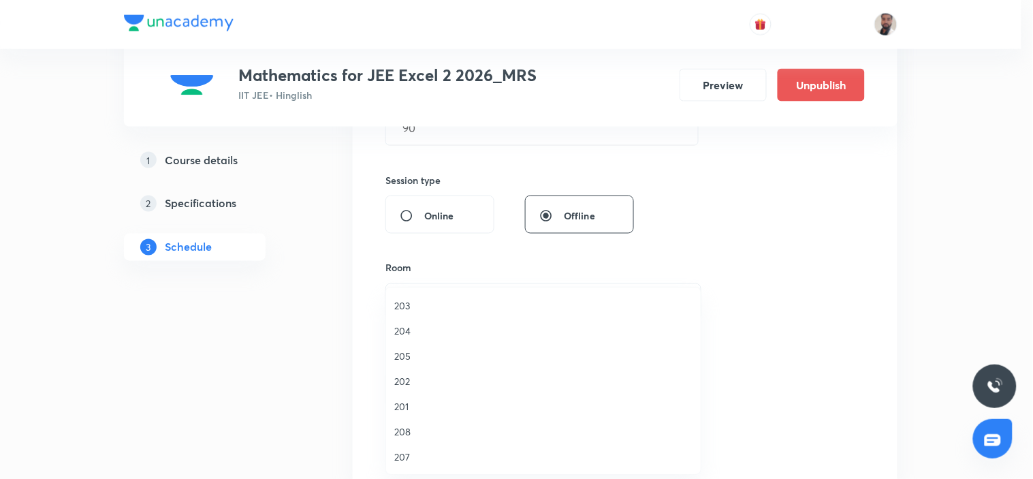
click at [410, 404] on span "201" at bounding box center [543, 406] width 298 height 14
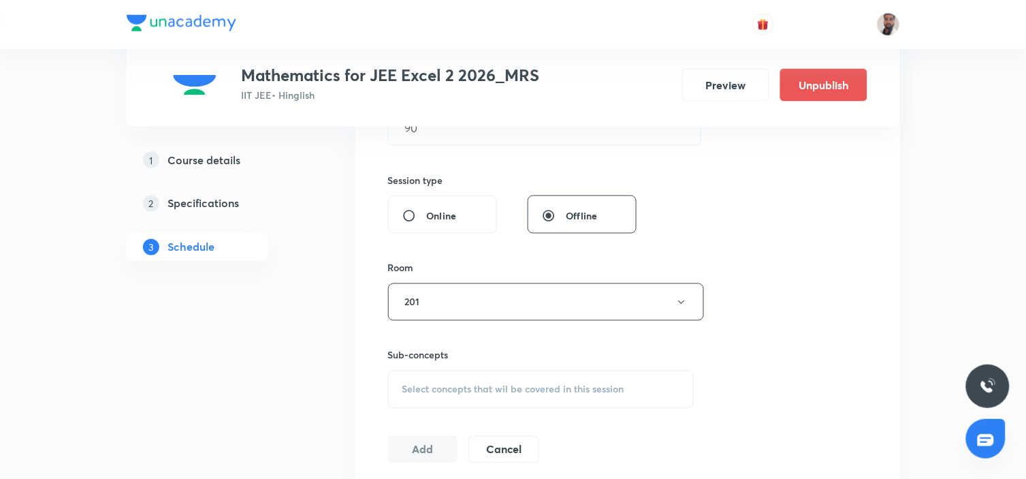
scroll to position [546, 0]
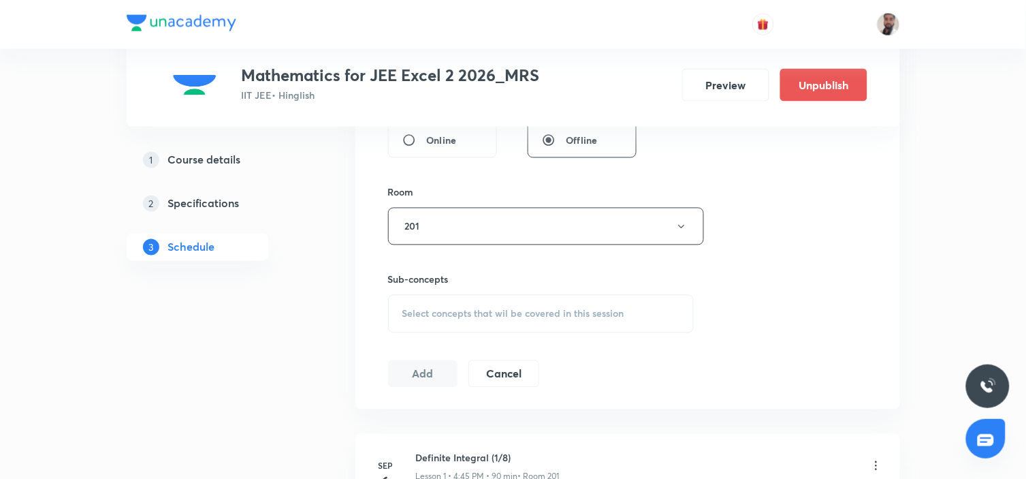
drag, startPoint x: 542, startPoint y: 308, endPoint x: 600, endPoint y: 296, distance: 59.7
click at [541, 308] on span "Select concepts that wil be covered in this session" at bounding box center [513, 313] width 222 height 11
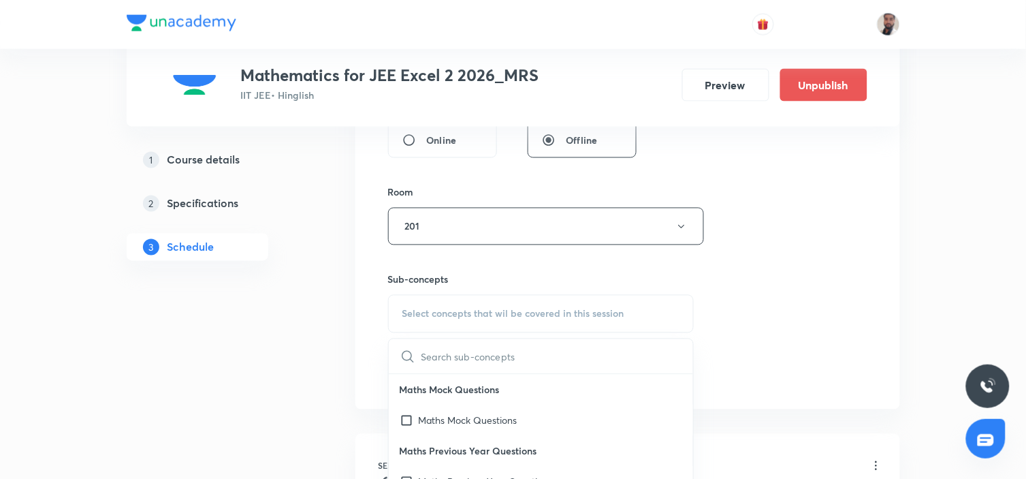
scroll to position [2487, 0]
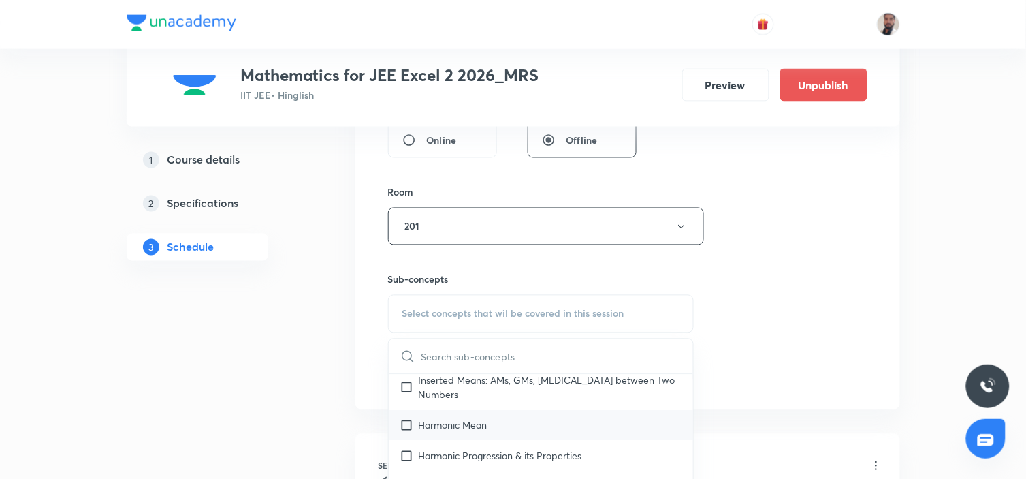
click at [493, 414] on div "Harmonic Mean" at bounding box center [541, 425] width 305 height 31
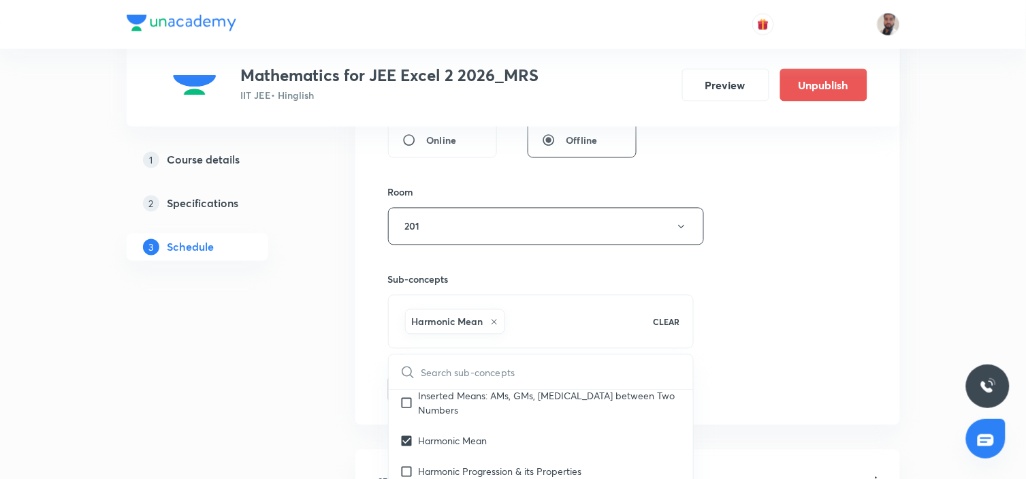
drag, startPoint x: 472, startPoint y: 453, endPoint x: 204, endPoint y: 436, distance: 268.1
click at [471, 430] on p "Harmonic Progression & its Properties" at bounding box center [500, 471] width 163 height 14
checkbox input "true"
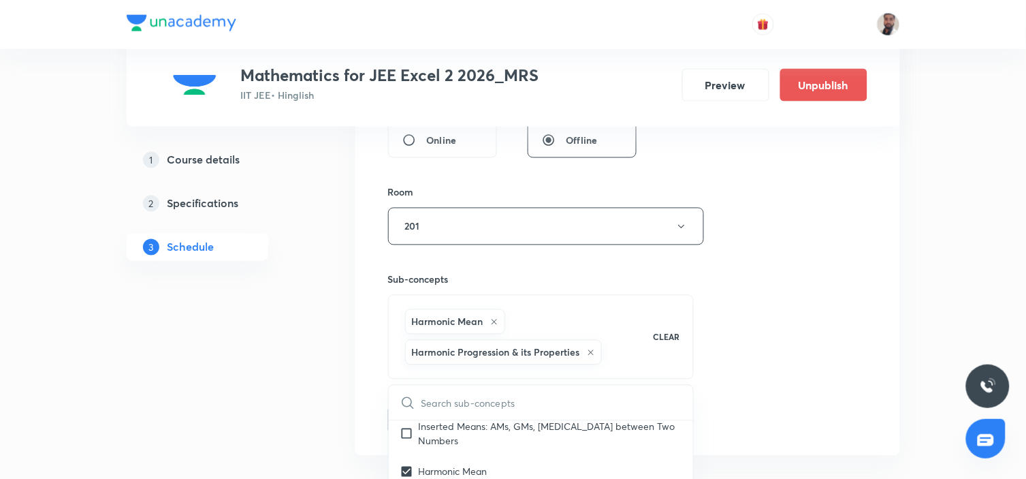
click at [194, 430] on div "1 Course details 2 Specifications 3 Schedule" at bounding box center [219, 231] width 185 height 1094
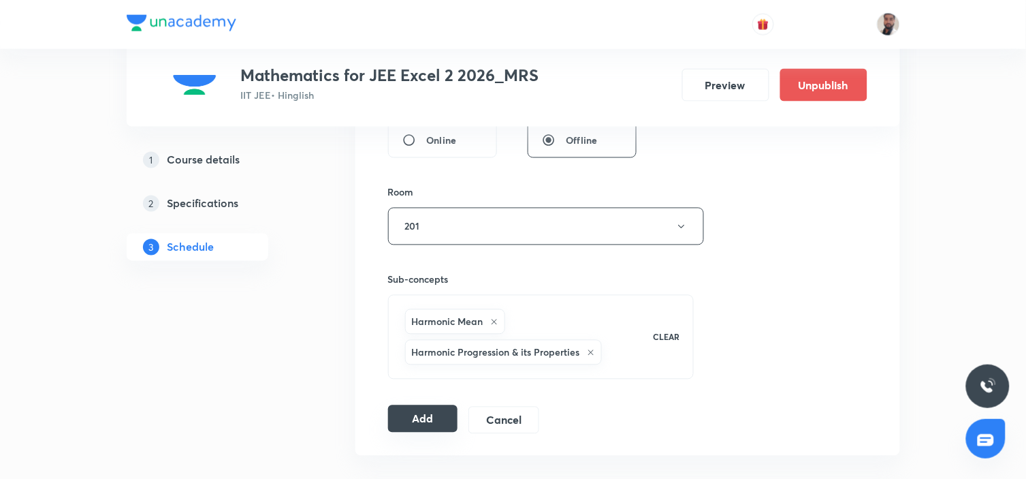
click at [417, 417] on button "Add" at bounding box center [423, 418] width 70 height 27
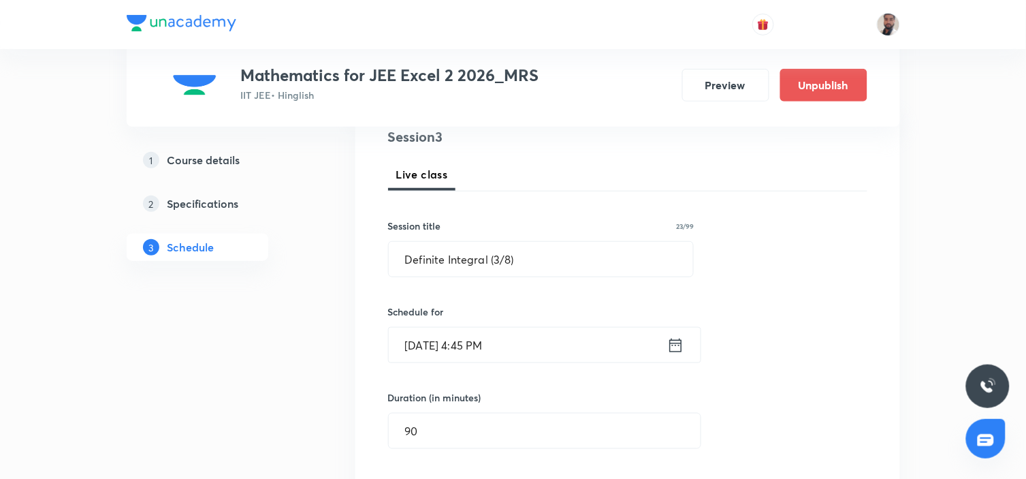
scroll to position [16, 0]
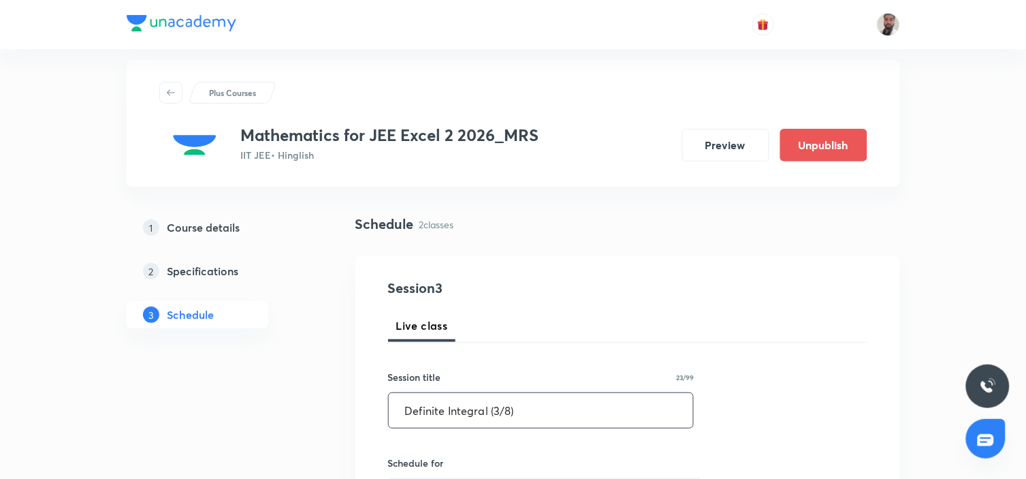
drag, startPoint x: 549, startPoint y: 413, endPoint x: 246, endPoint y: 408, distance: 303.0
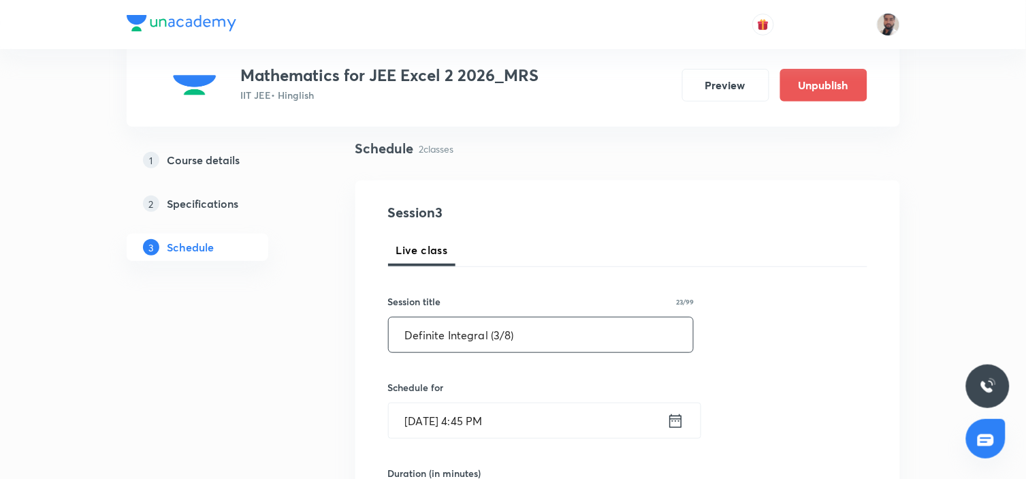
scroll to position [167, 0]
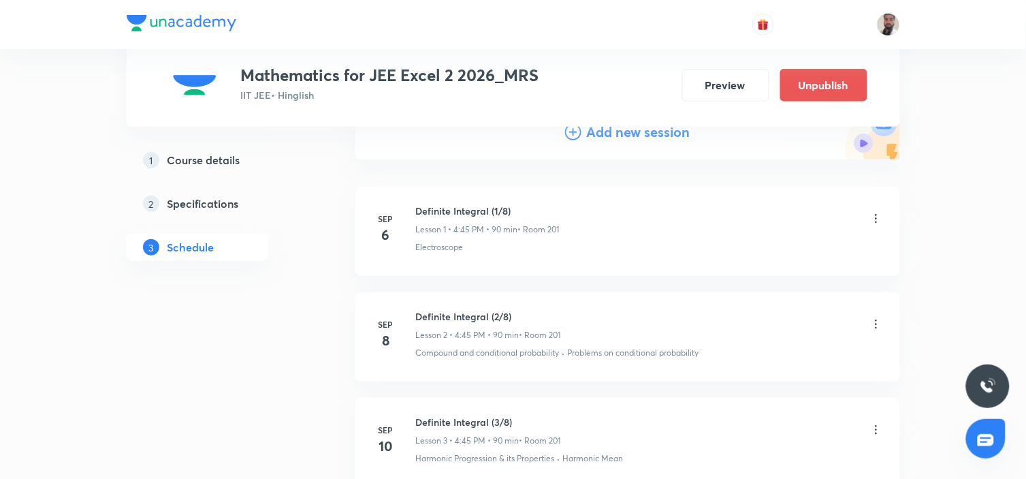
click at [568, 131] on icon at bounding box center [573, 132] width 16 height 16
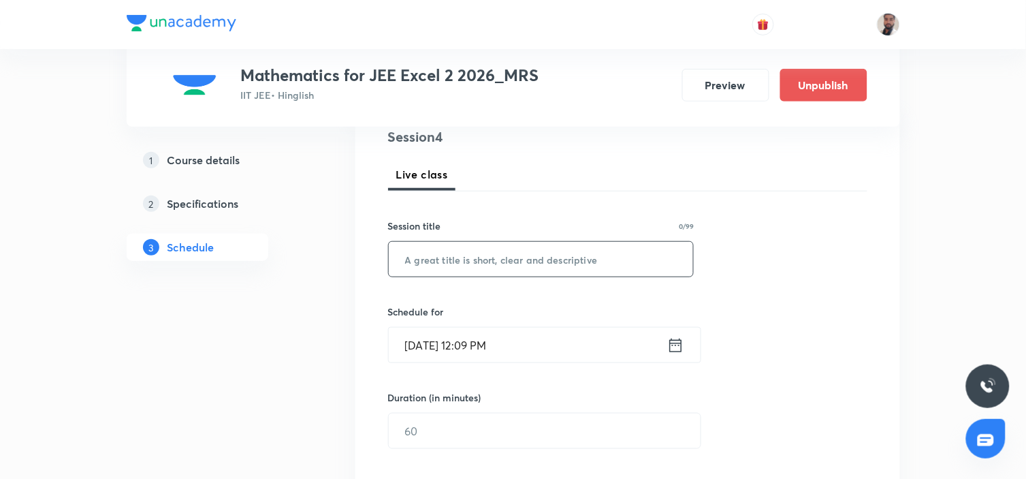
click at [487, 260] on input "text" at bounding box center [541, 259] width 305 height 35
paste input "Definite Integral (3/8)"
click at [498, 255] on input "Definite Integral (3/8)" at bounding box center [541, 259] width 305 height 35
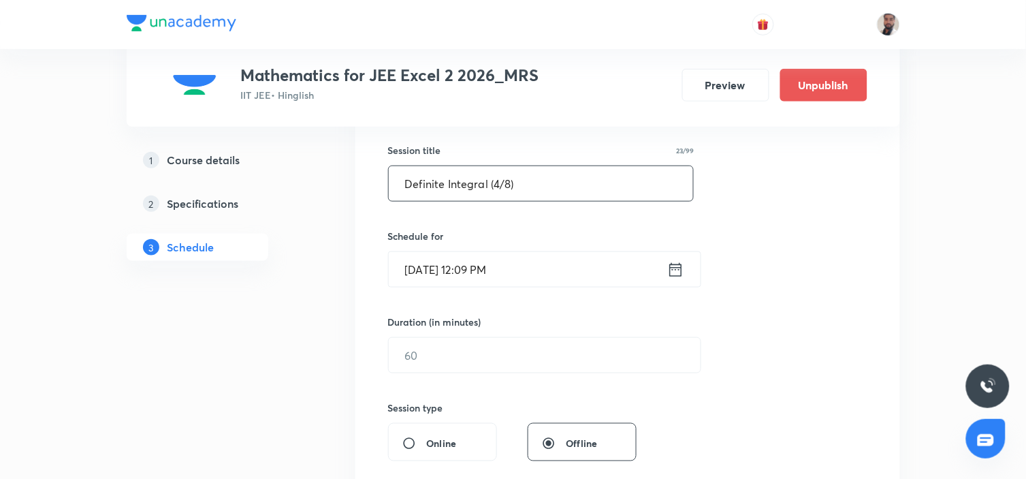
type input "Definite Integral (4/8)"
click at [679, 270] on icon at bounding box center [675, 269] width 17 height 19
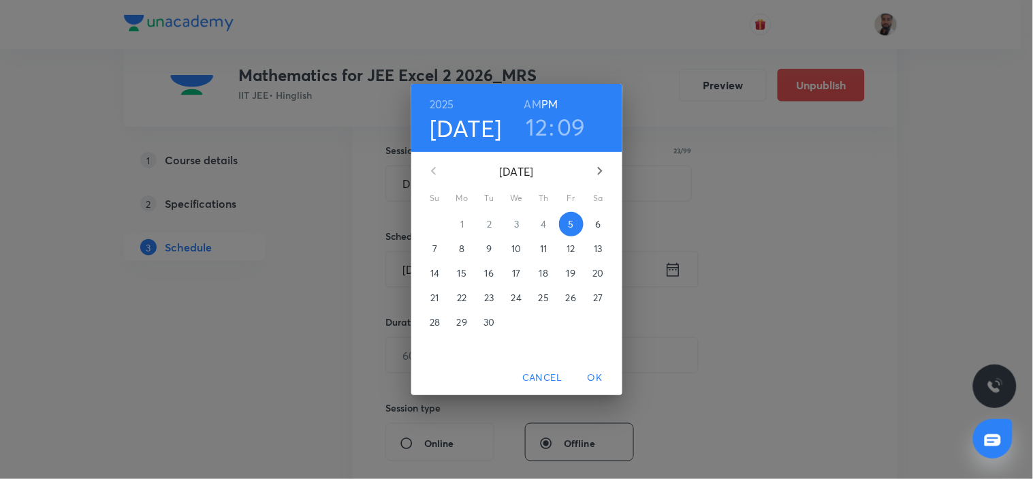
click at [540, 249] on p "11" at bounding box center [543, 249] width 7 height 14
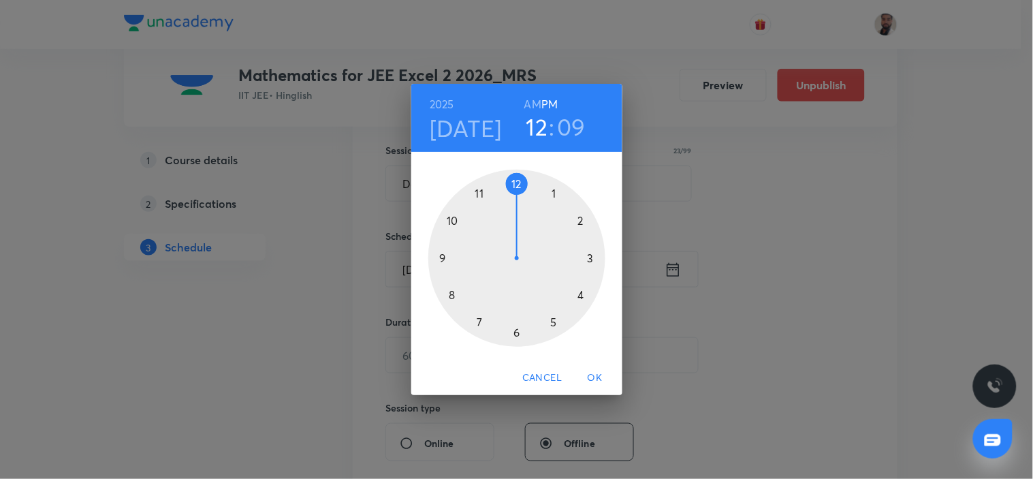
click at [581, 291] on div at bounding box center [516, 258] width 177 height 177
click at [453, 259] on div at bounding box center [516, 258] width 177 height 177
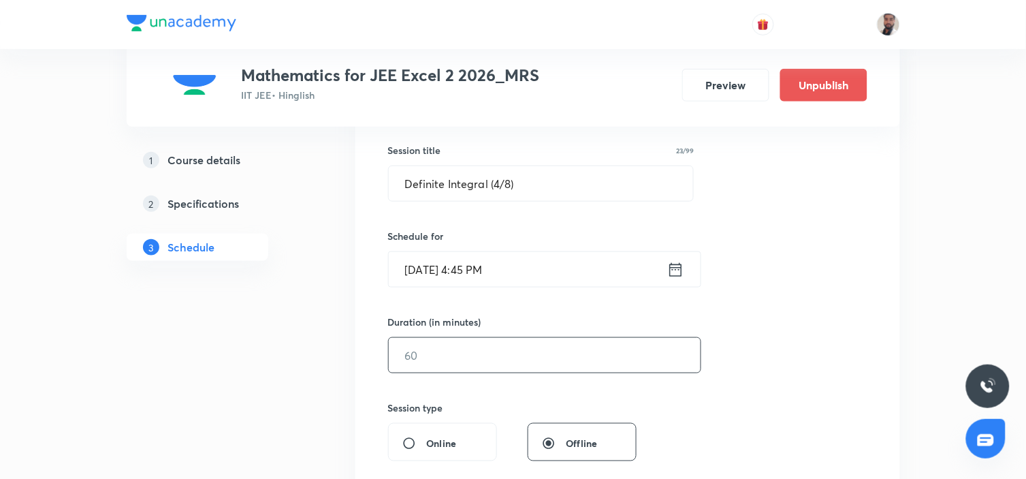
click at [485, 351] on input "text" at bounding box center [545, 355] width 312 height 35
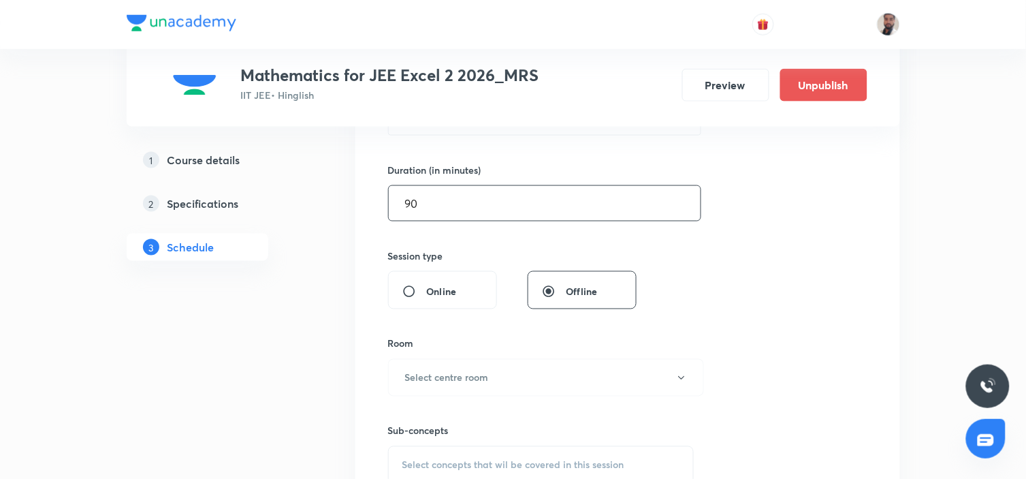
scroll to position [546, 0]
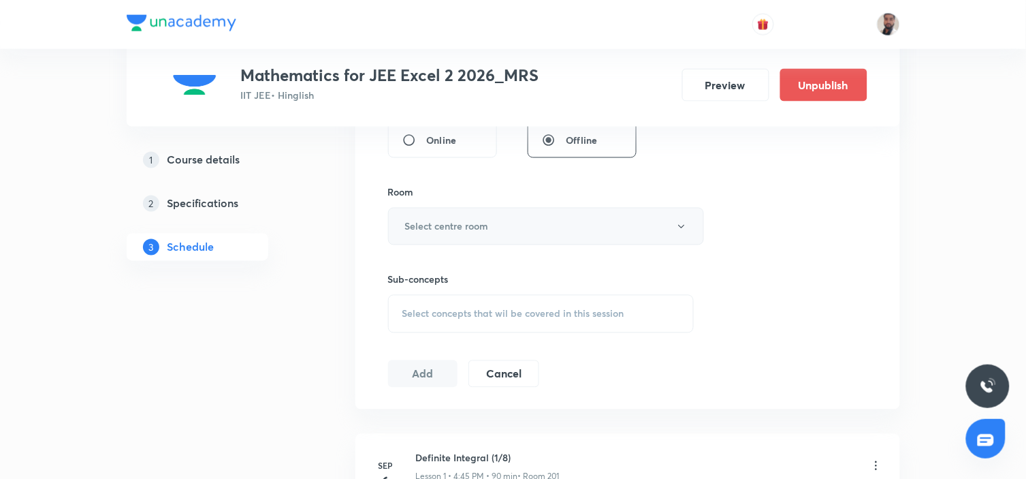
type input "90"
click at [497, 221] on button "Select centre room" at bounding box center [546, 226] width 316 height 37
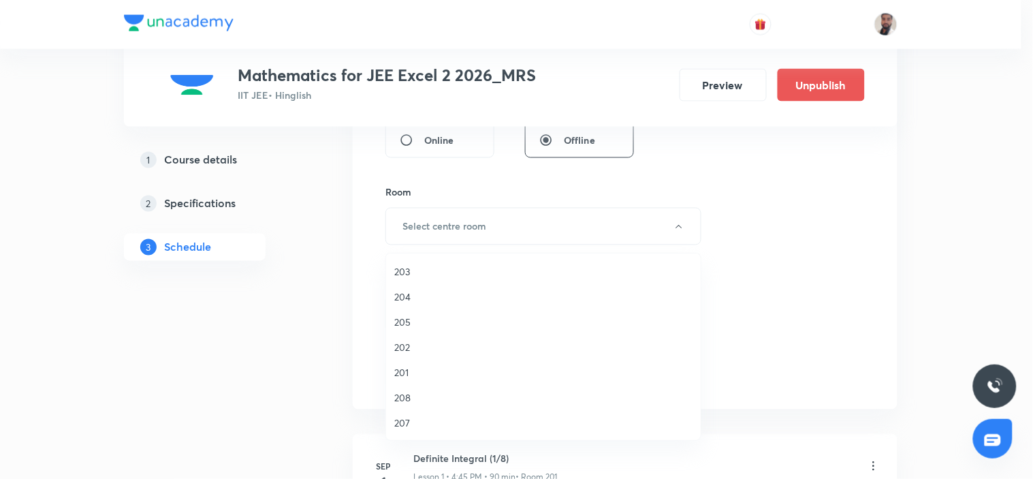
click at [419, 378] on span "201" at bounding box center [543, 372] width 298 height 14
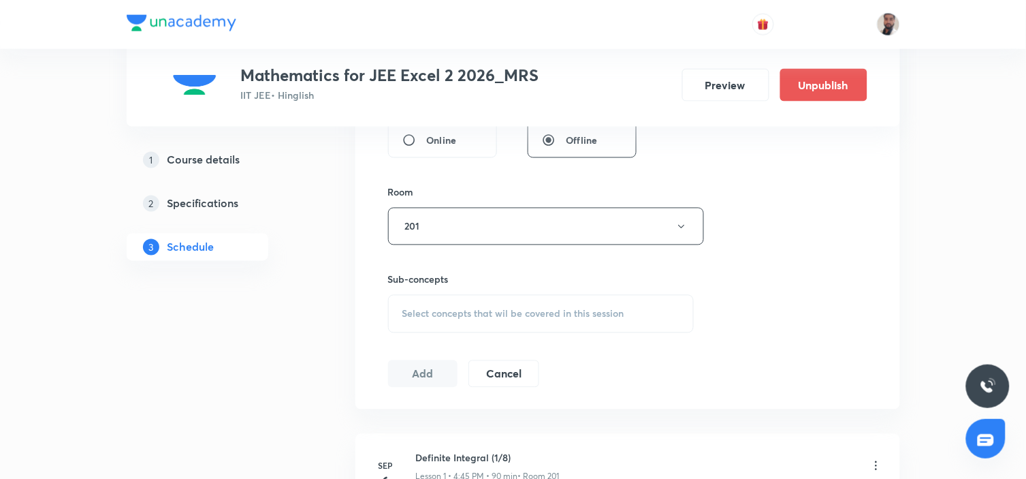
scroll to position [622, 0]
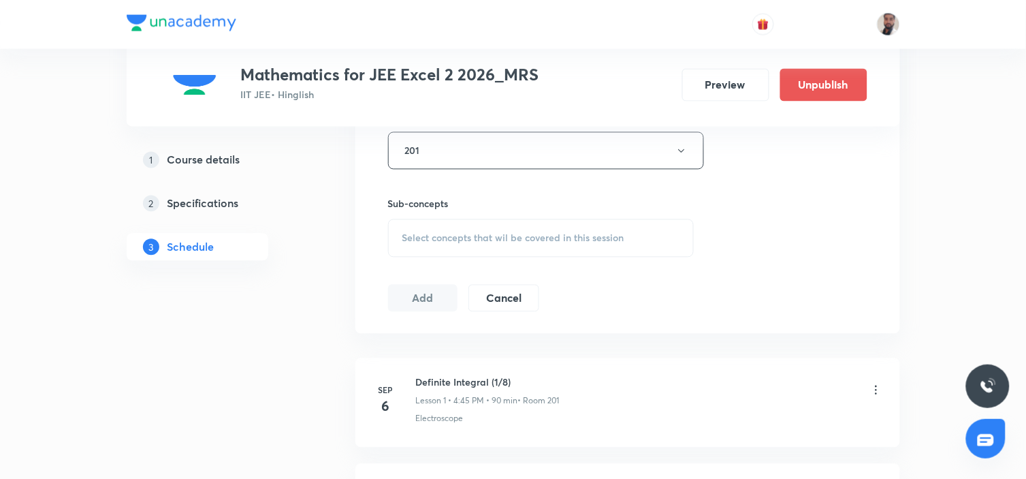
click at [526, 249] on div "Select concepts that wil be covered in this session" at bounding box center [541, 238] width 306 height 38
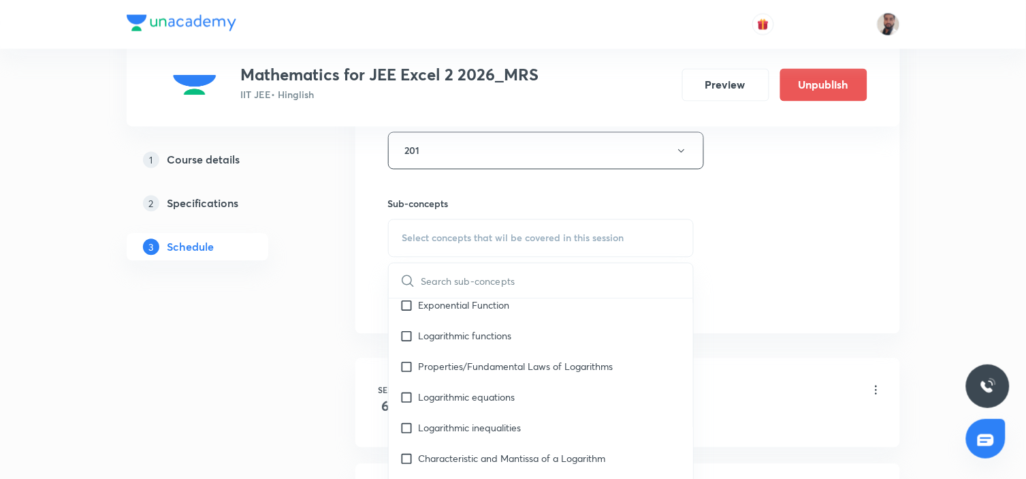
scroll to position [7599, 0]
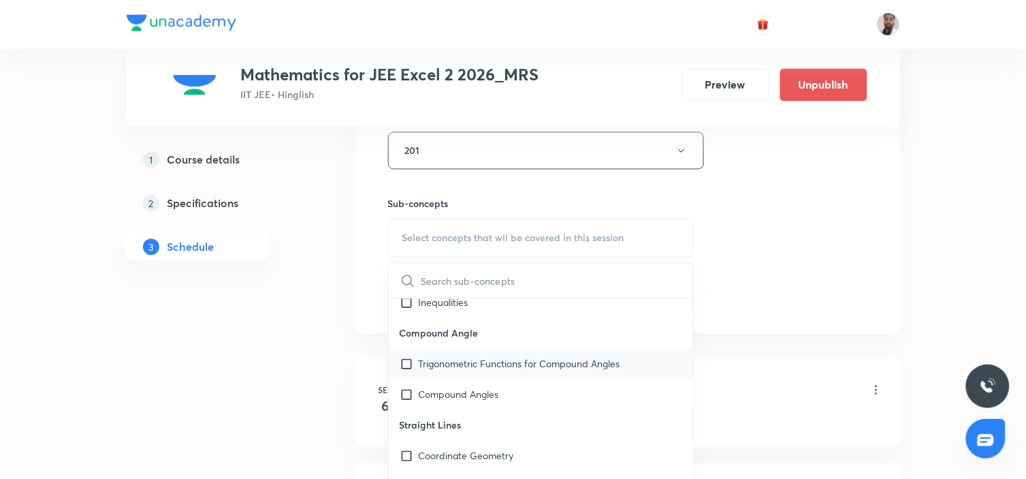
click at [495, 371] on p "Trigonometric Functions for Compound Angles" at bounding box center [520, 364] width 202 height 14
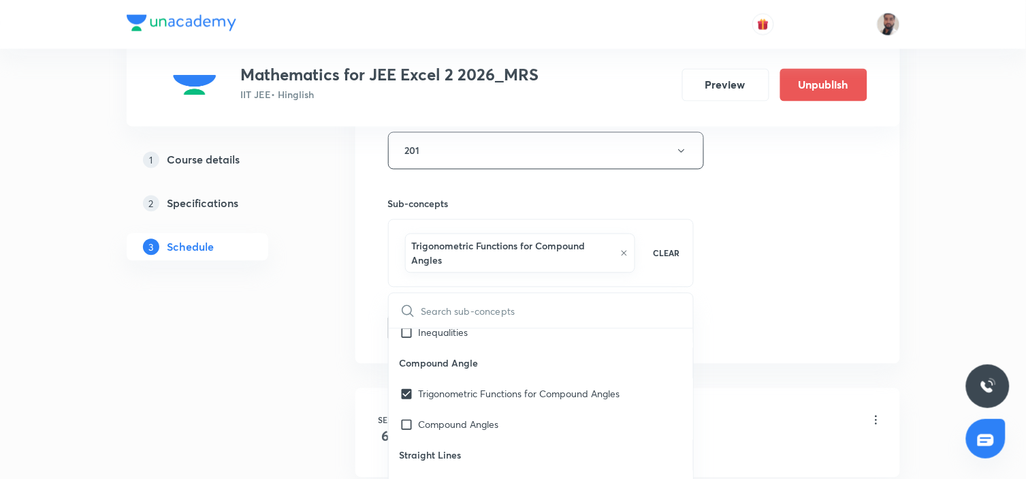
drag, startPoint x: 433, startPoint y: 443, endPoint x: 332, endPoint y: 410, distance: 106.1
click at [432, 430] on p "Compound Angles" at bounding box center [459, 424] width 80 height 14
checkbox input "true"
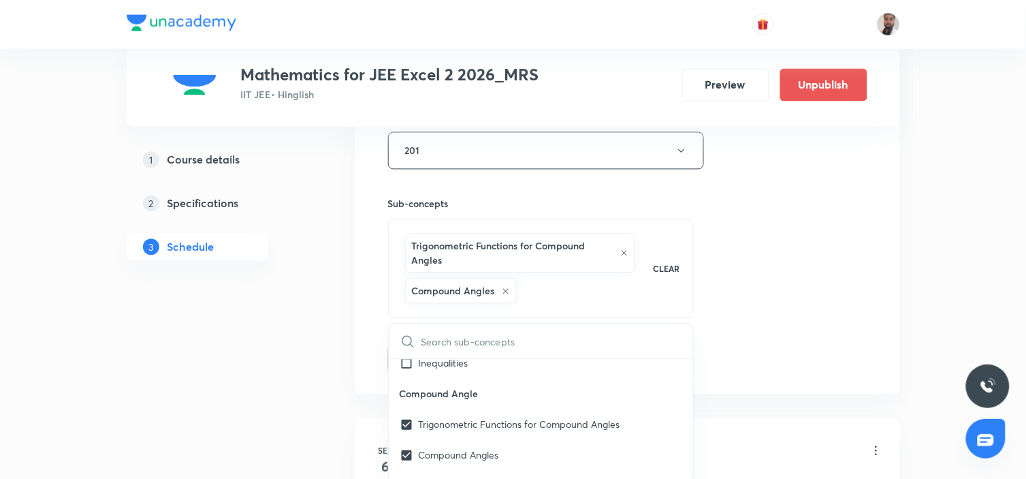
click at [250, 400] on div "1 Course details 2 Specifications 3 Schedule" at bounding box center [219, 216] width 185 height 1214
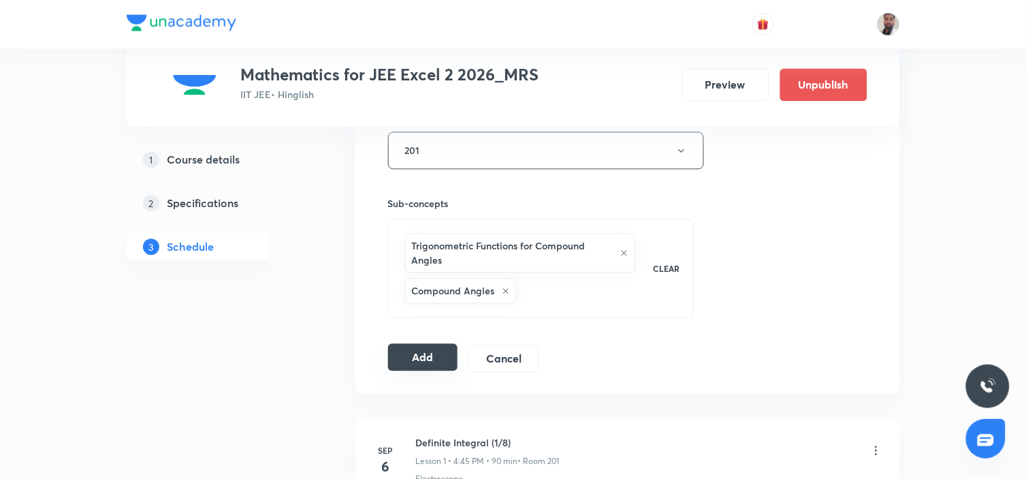
click at [431, 351] on button "Add" at bounding box center [423, 357] width 70 height 27
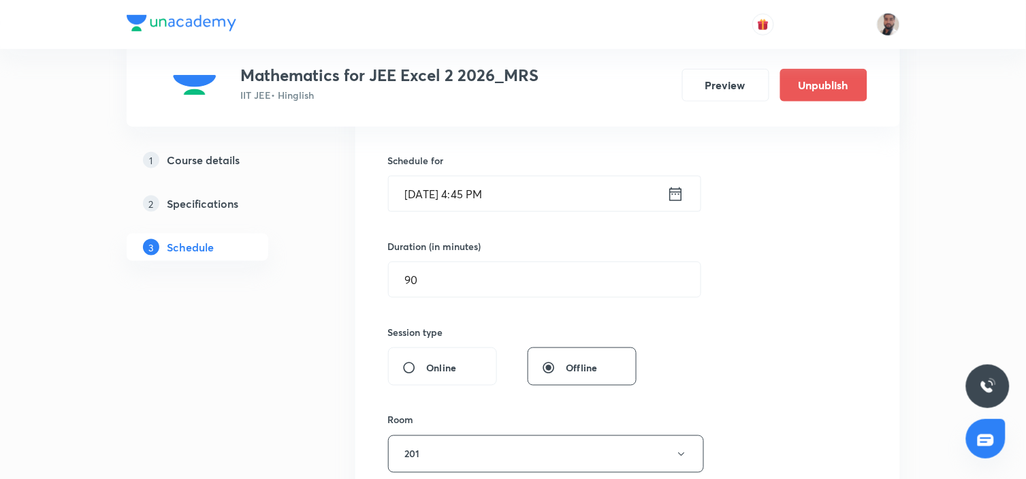
scroll to position [92, 0]
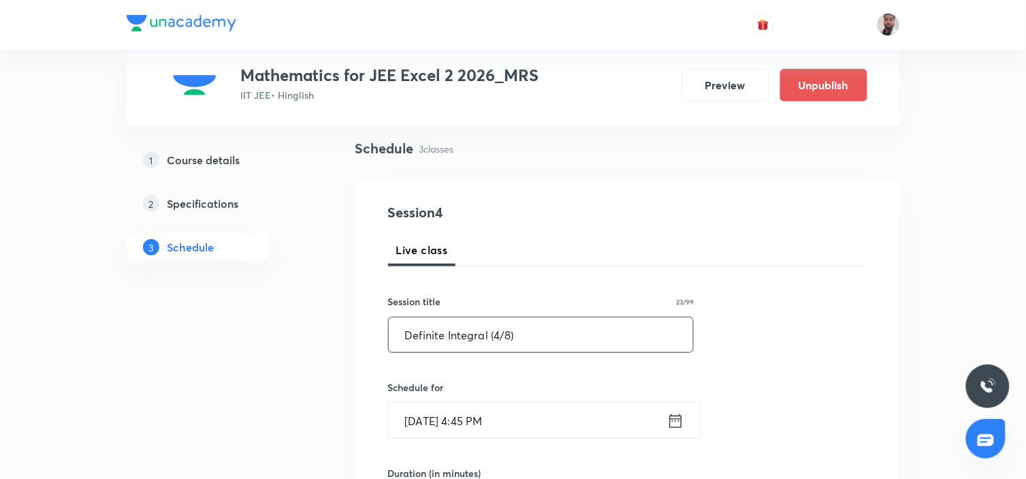
drag, startPoint x: 569, startPoint y: 331, endPoint x: 257, endPoint y: 340, distance: 311.9
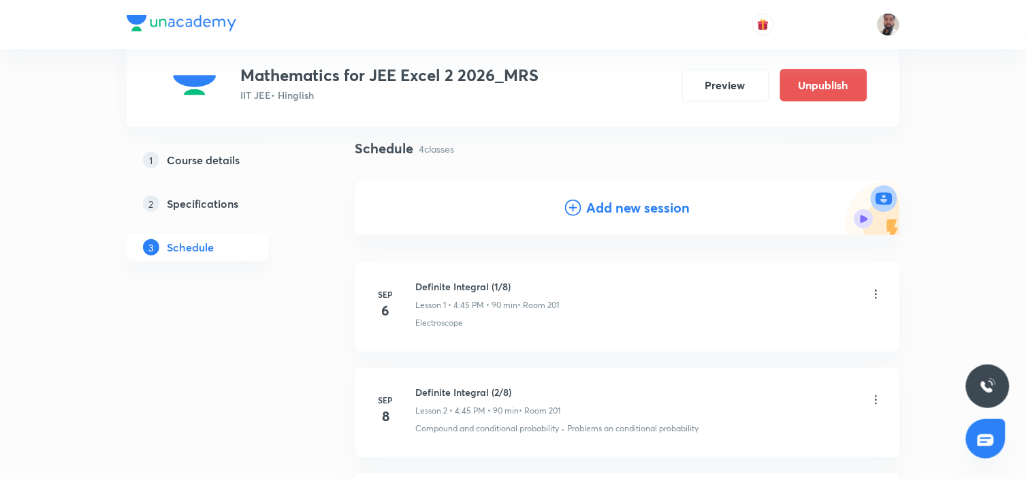
click at [570, 203] on icon at bounding box center [573, 207] width 16 height 16
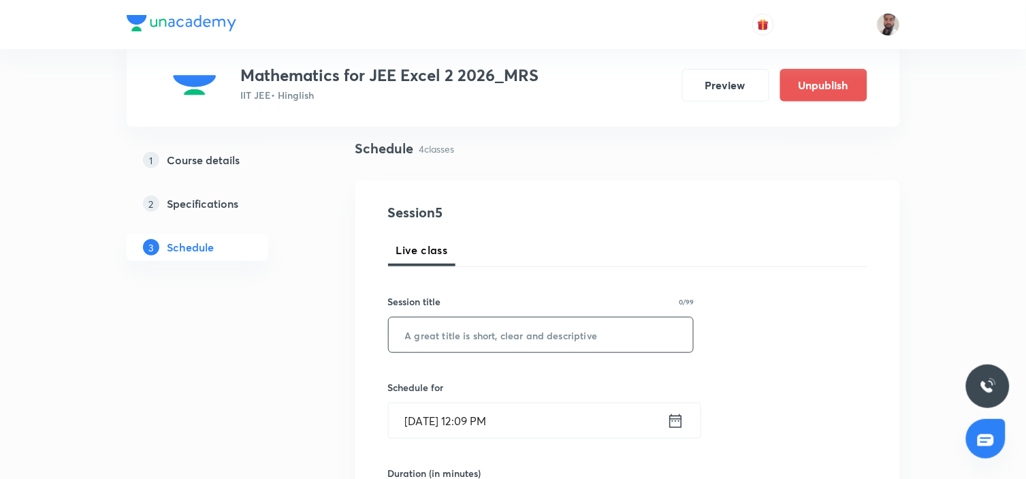
click at [515, 323] on input "text" at bounding box center [541, 334] width 305 height 35
paste input "Definite Integral (4/8)"
click at [499, 336] on input "Definite Integral (4/8)" at bounding box center [541, 334] width 305 height 35
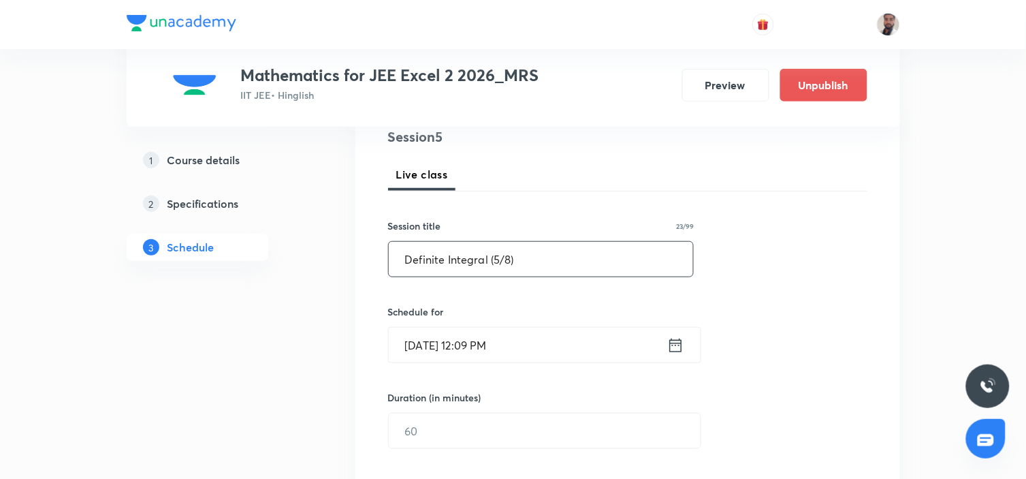
scroll to position [243, 0]
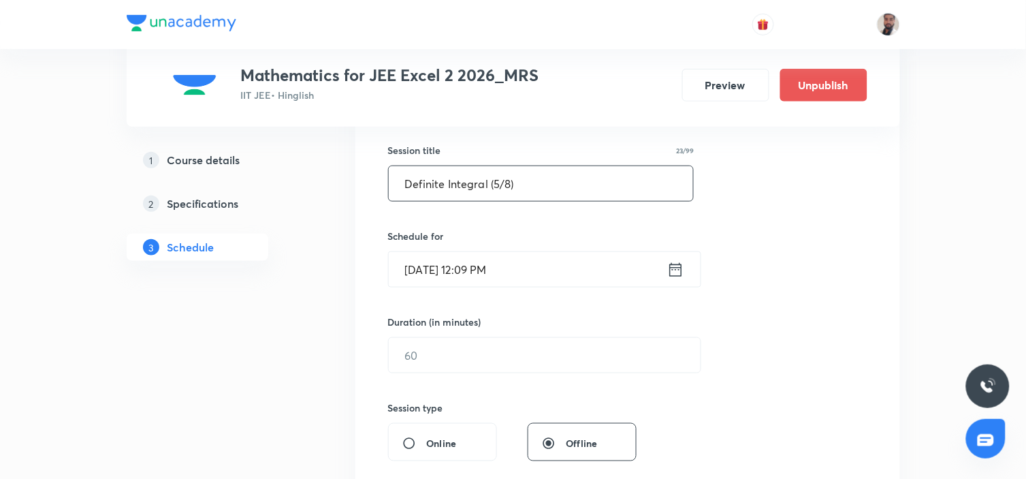
type input "Definite Integral (5/8)"
click at [681, 270] on icon at bounding box center [675, 269] width 12 height 14
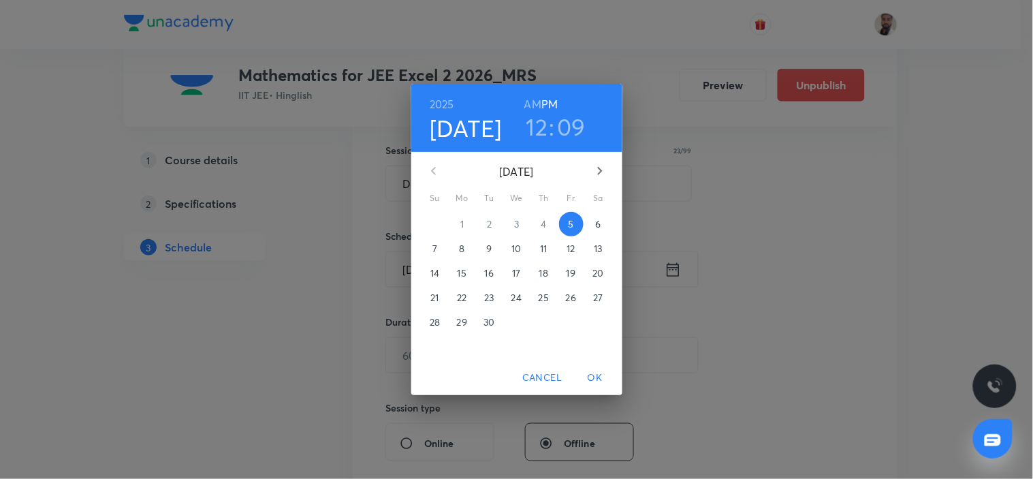
click at [599, 247] on p "13" at bounding box center [598, 249] width 8 height 14
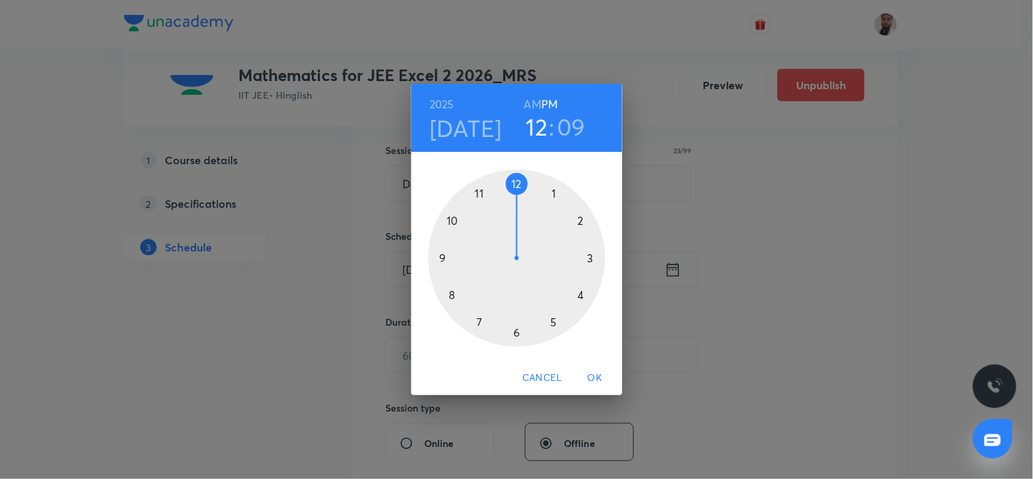
click at [581, 288] on div at bounding box center [516, 258] width 177 height 177
click at [436, 257] on div at bounding box center [516, 258] width 177 height 177
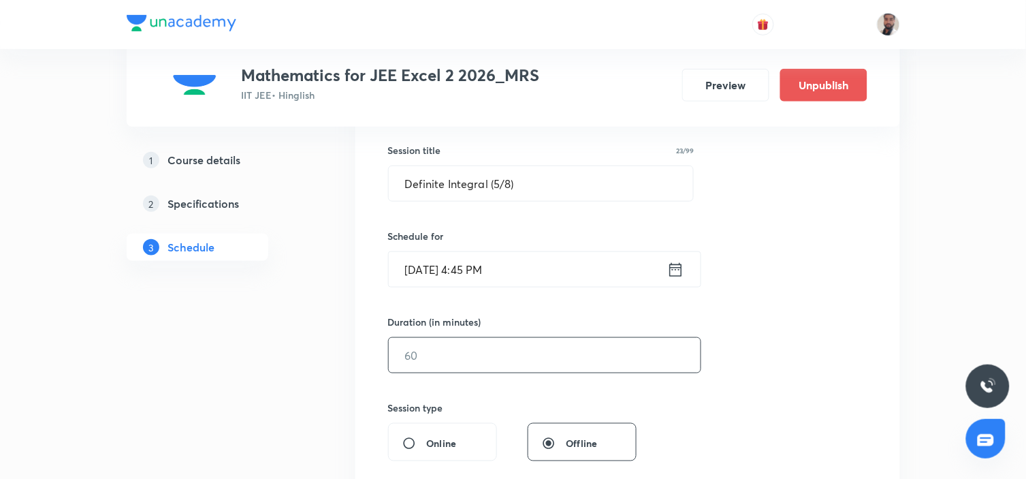
click at [487, 361] on input "text" at bounding box center [545, 355] width 312 height 35
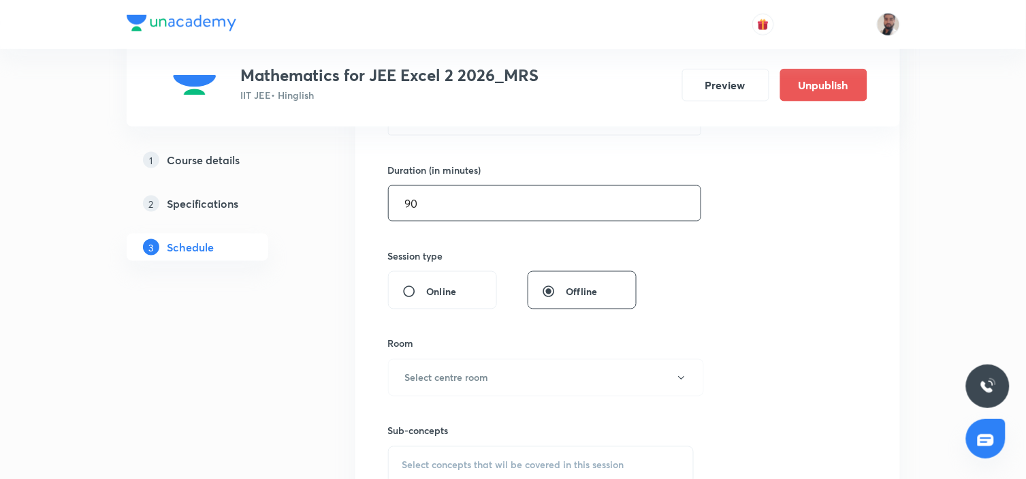
scroll to position [470, 0]
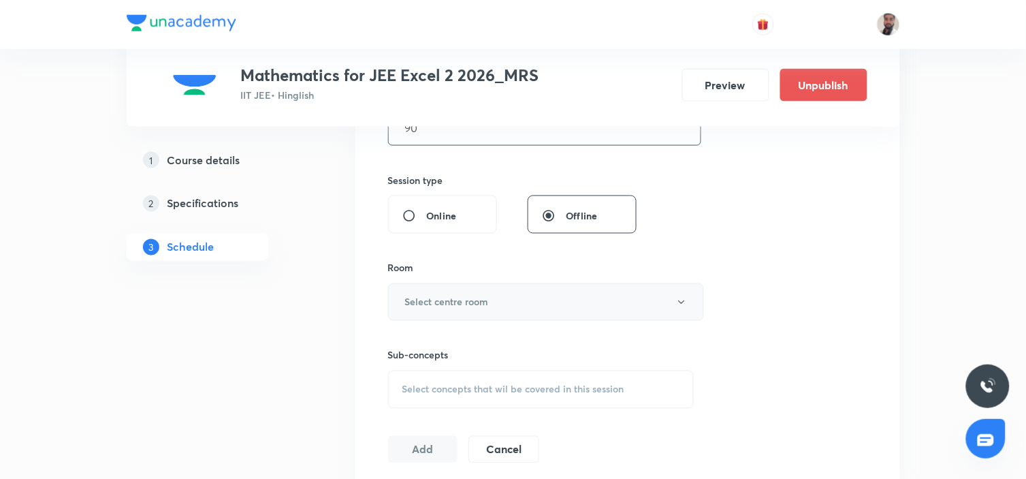
type input "90"
click at [506, 304] on button "Select centre room" at bounding box center [546, 301] width 316 height 37
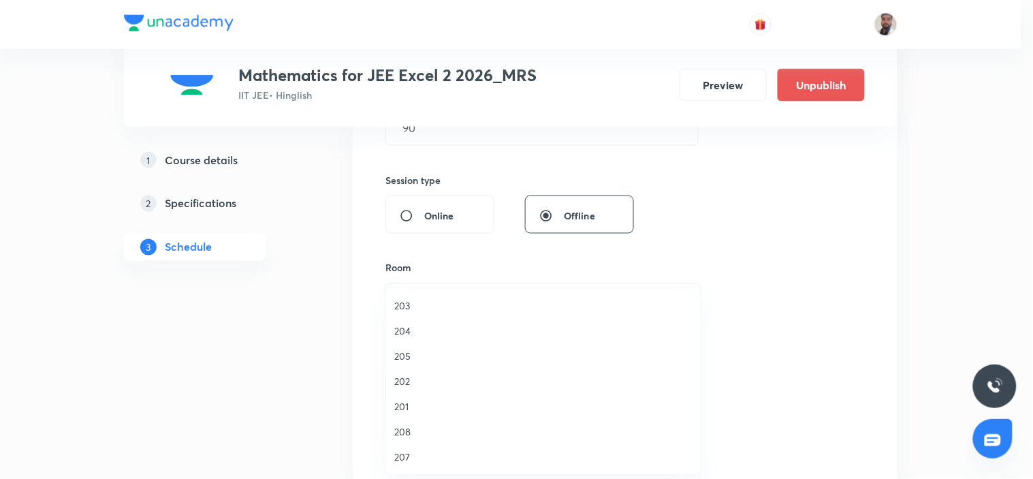
click at [404, 400] on span "201" at bounding box center [543, 406] width 298 height 14
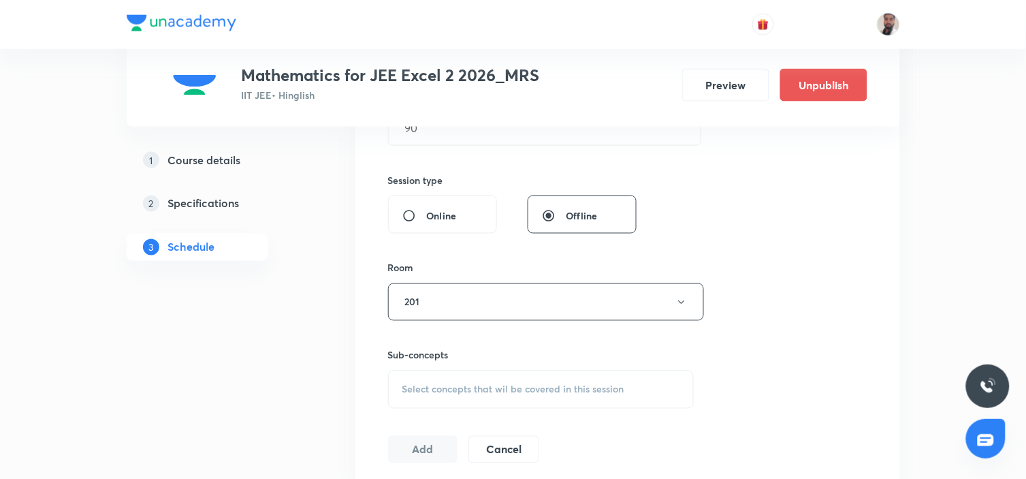
scroll to position [546, 0]
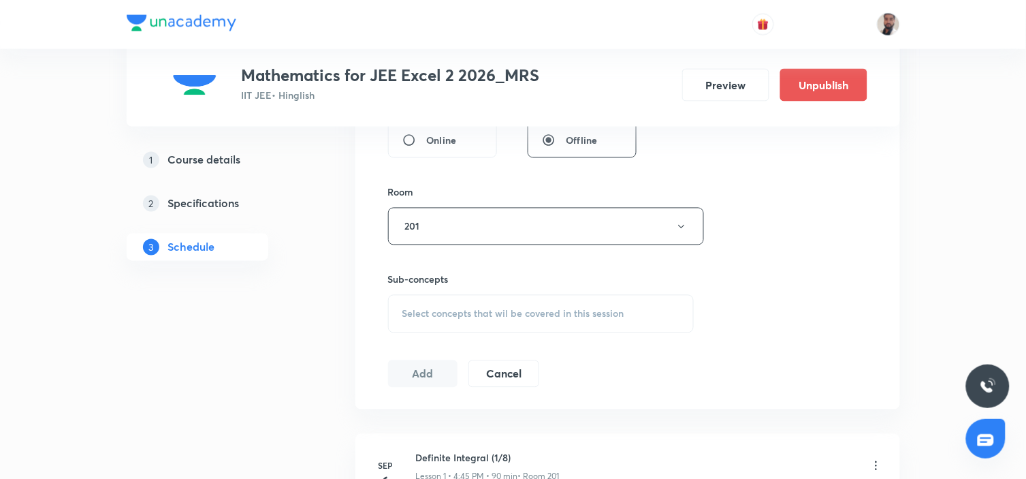
click at [531, 303] on div "Select concepts that wil be covered in this session" at bounding box center [541, 314] width 306 height 38
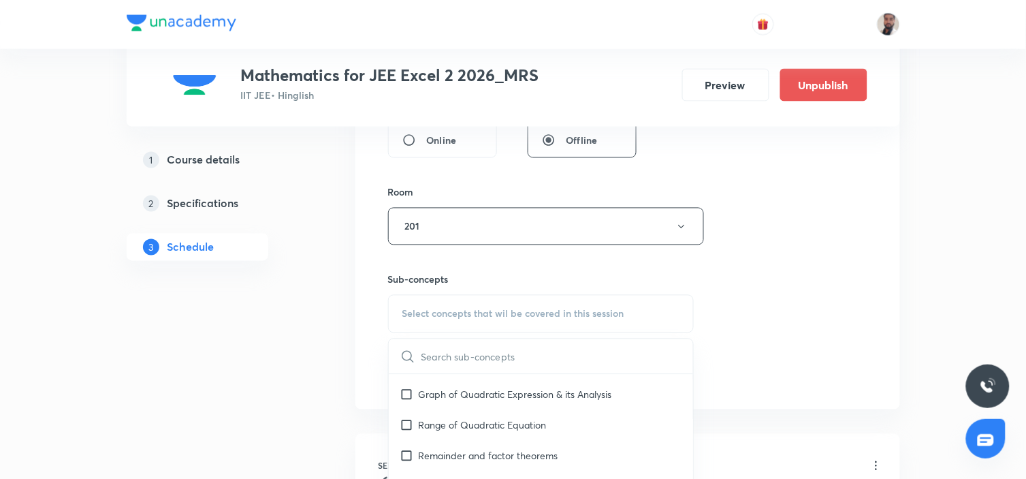
scroll to position [529, 0]
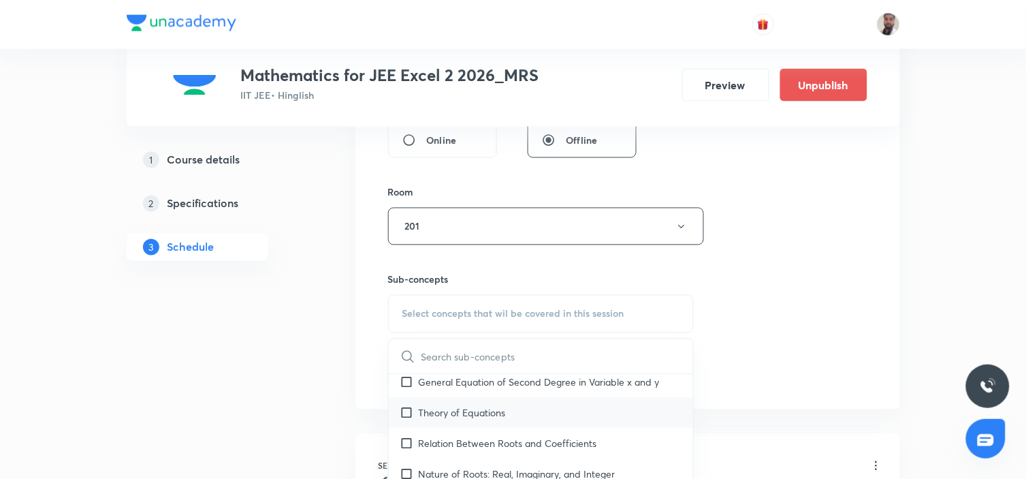
click at [460, 406] on p "Theory of Equations" at bounding box center [462, 412] width 87 height 14
checkbox input "true"
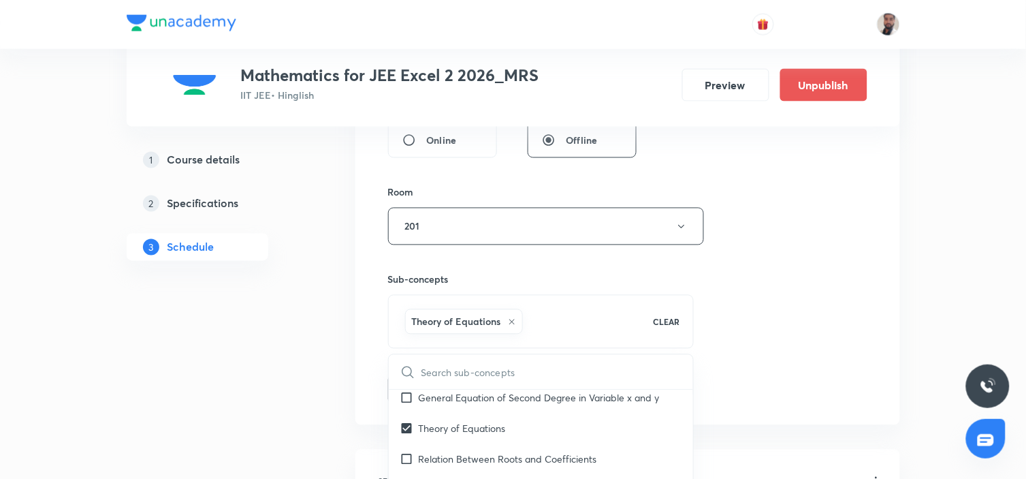
drag, startPoint x: 278, startPoint y: 393, endPoint x: 357, endPoint y: 380, distance: 80.8
click at [277, 393] on div "1 Course details 2 Specifications 3 Schedule" at bounding box center [219, 321] width 185 height 1275
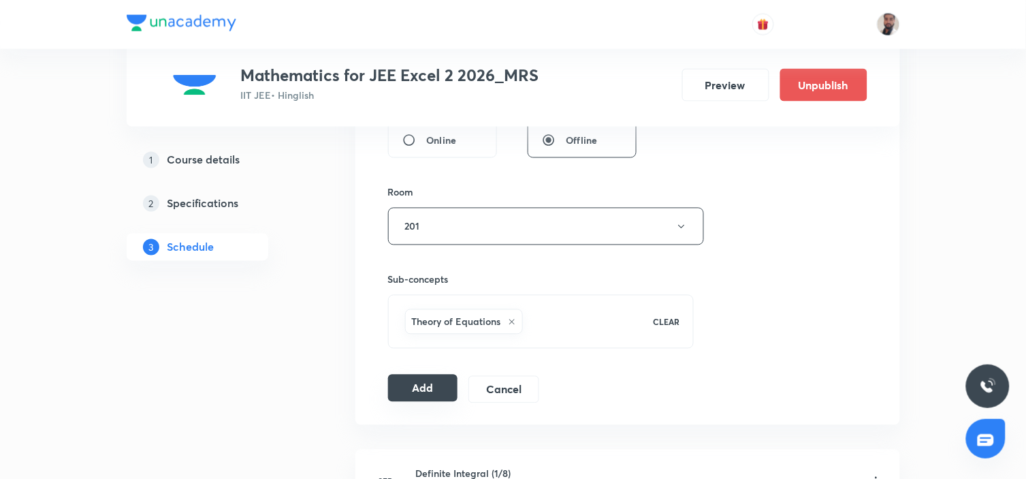
click at [404, 385] on button "Add" at bounding box center [423, 387] width 70 height 27
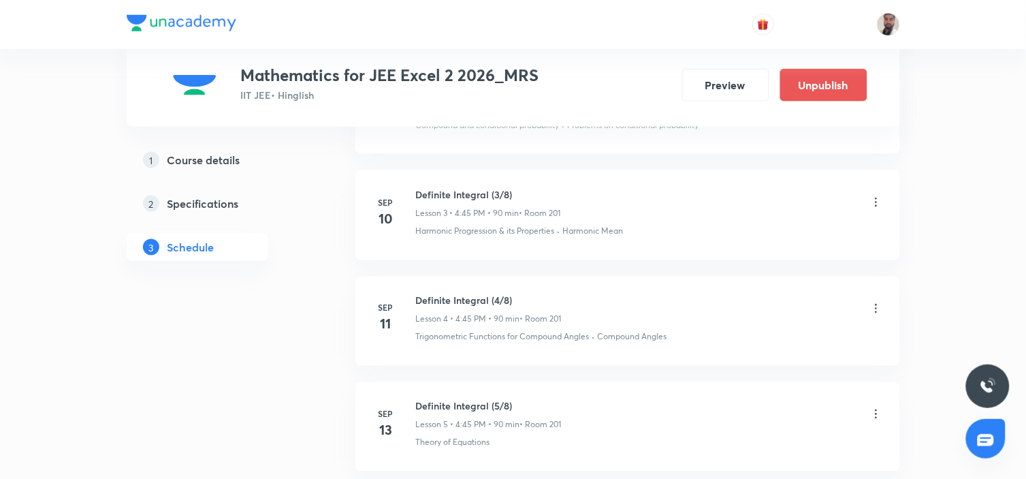
scroll to position [470, 0]
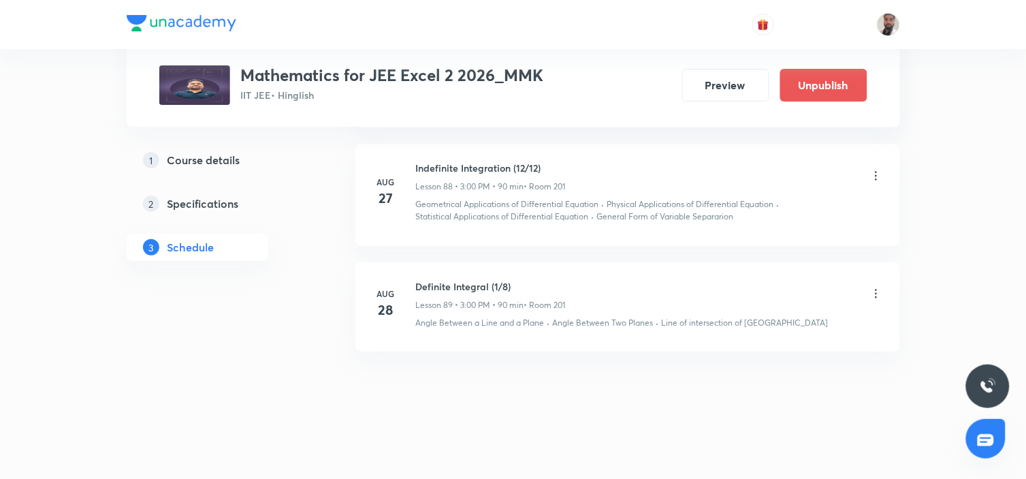
scroll to position [10440, 0]
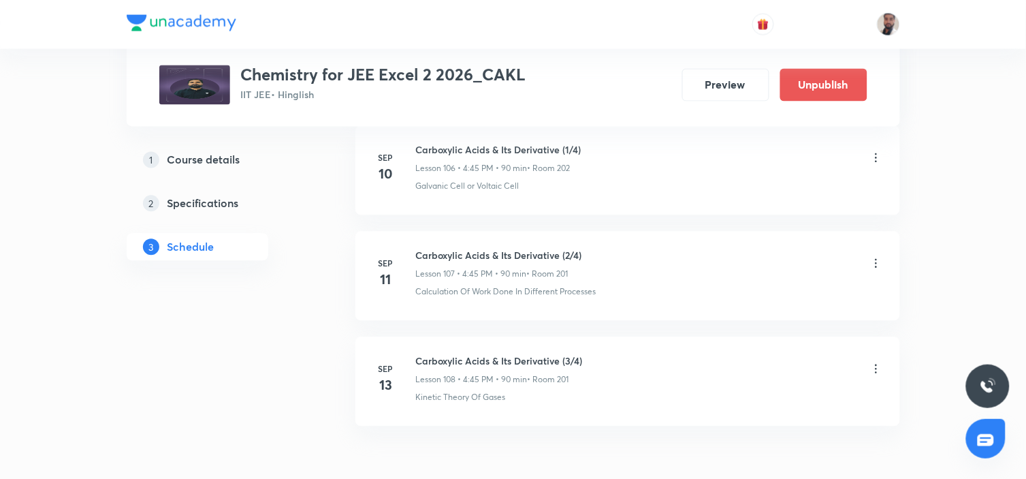
scroll to position [12586, 0]
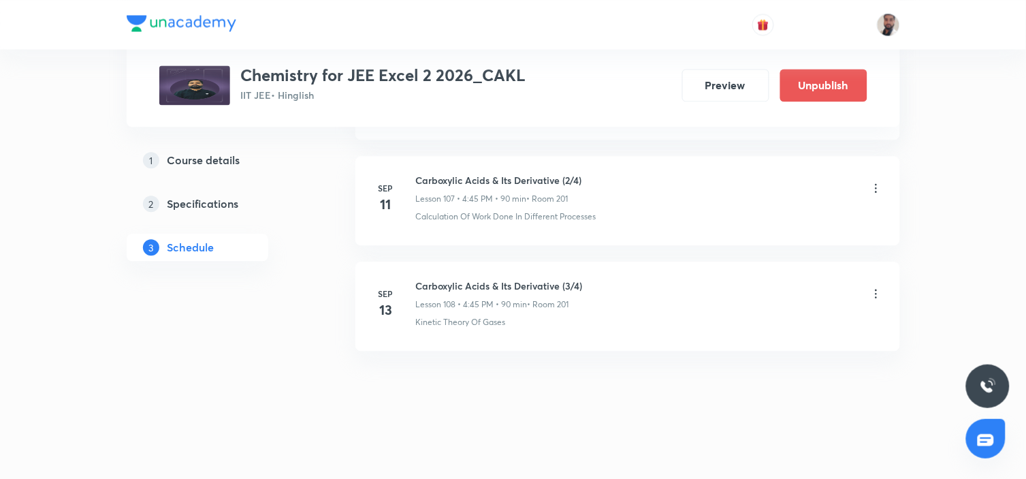
click at [875, 187] on icon at bounding box center [876, 187] width 2 height 9
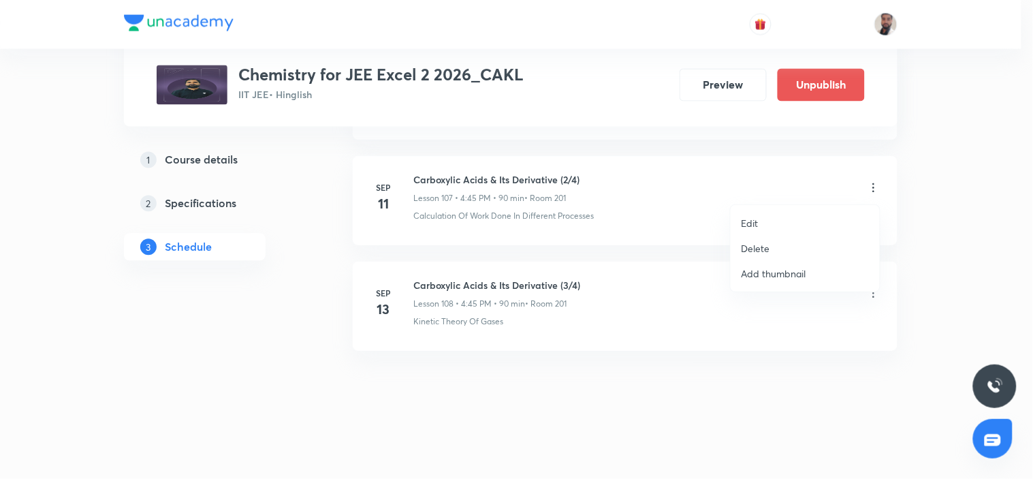
click at [770, 246] on li "Delete" at bounding box center [804, 248] width 149 height 25
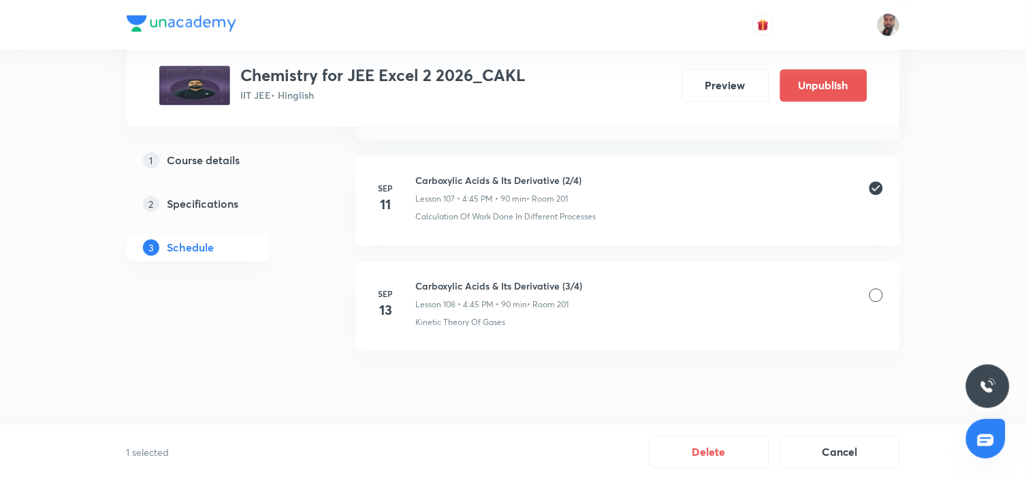
click at [873, 296] on div at bounding box center [876, 295] width 14 height 14
click at [726, 430] on button "Delete" at bounding box center [709, 450] width 120 height 33
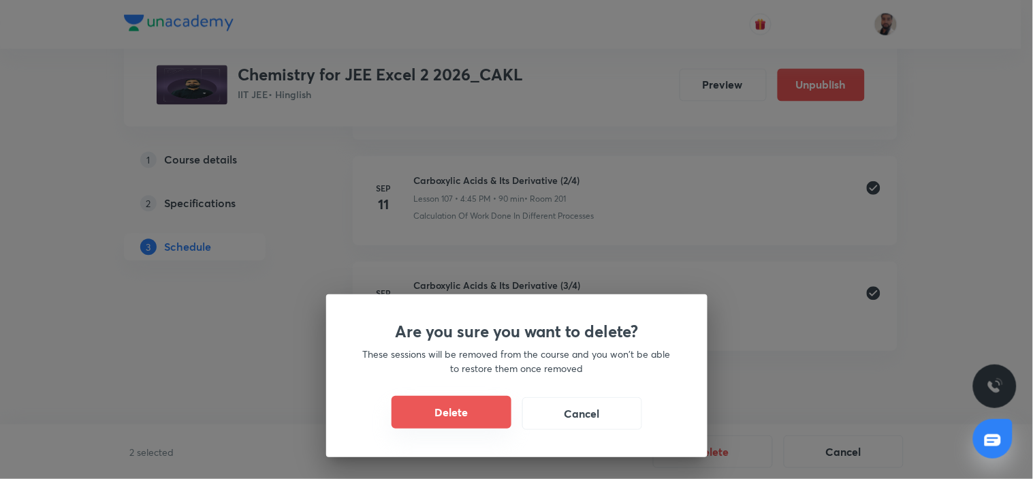
click at [475, 397] on button "Delete" at bounding box center [451, 412] width 120 height 33
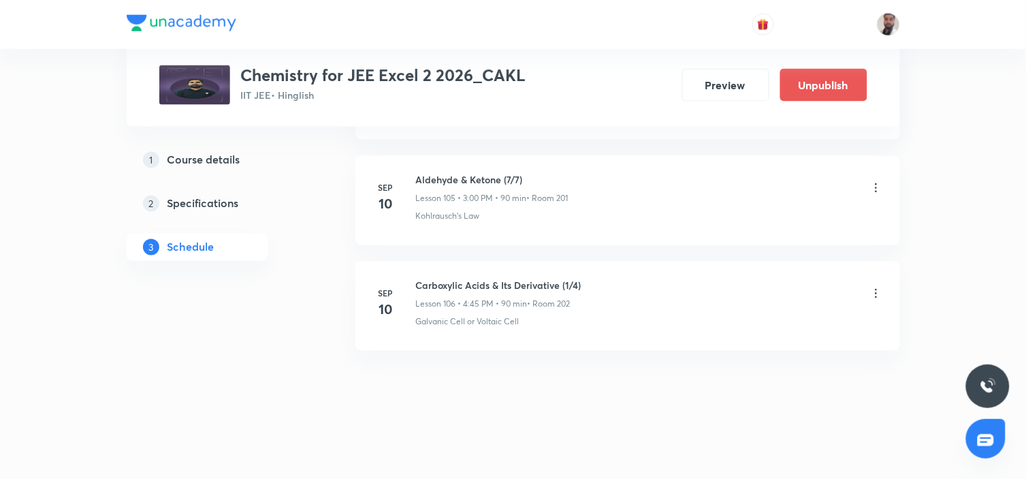
scroll to position [12375, 0]
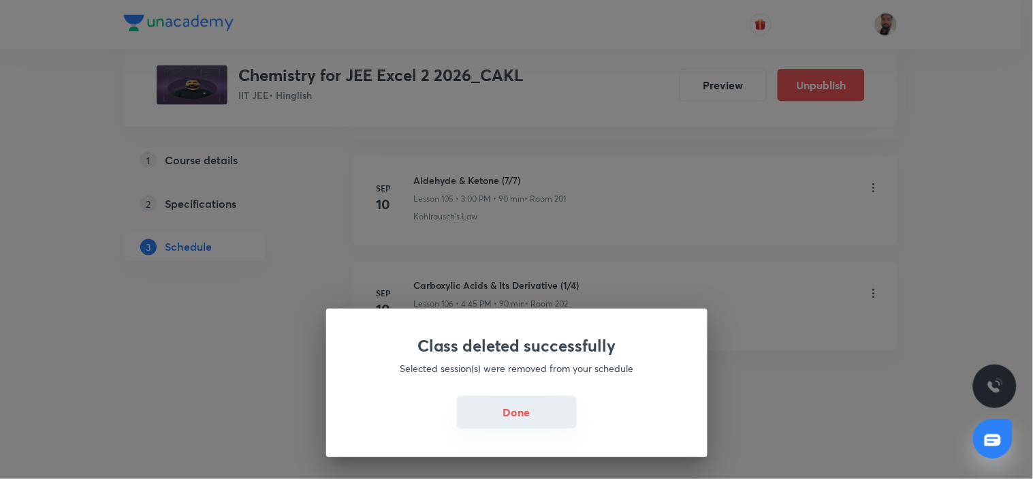
click at [486, 416] on button "Done" at bounding box center [517, 412] width 120 height 33
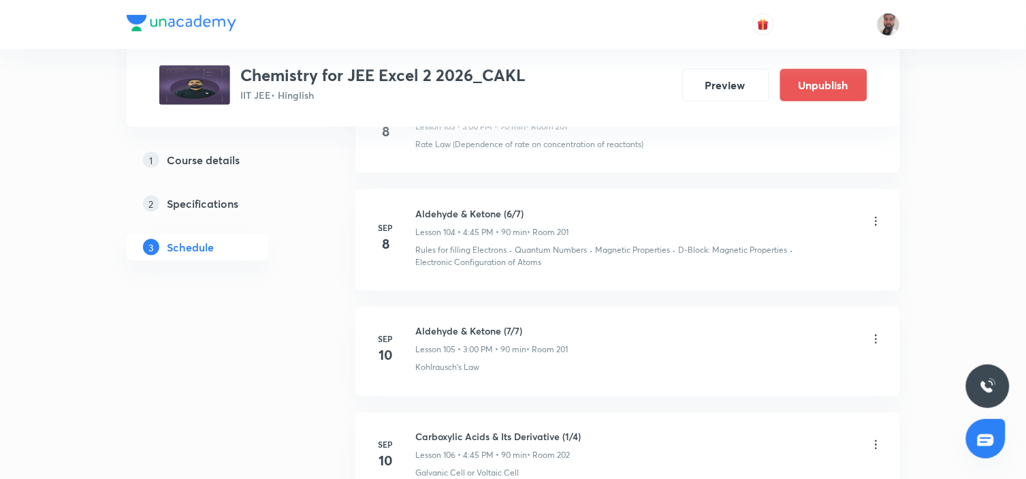
scroll to position [12148, 0]
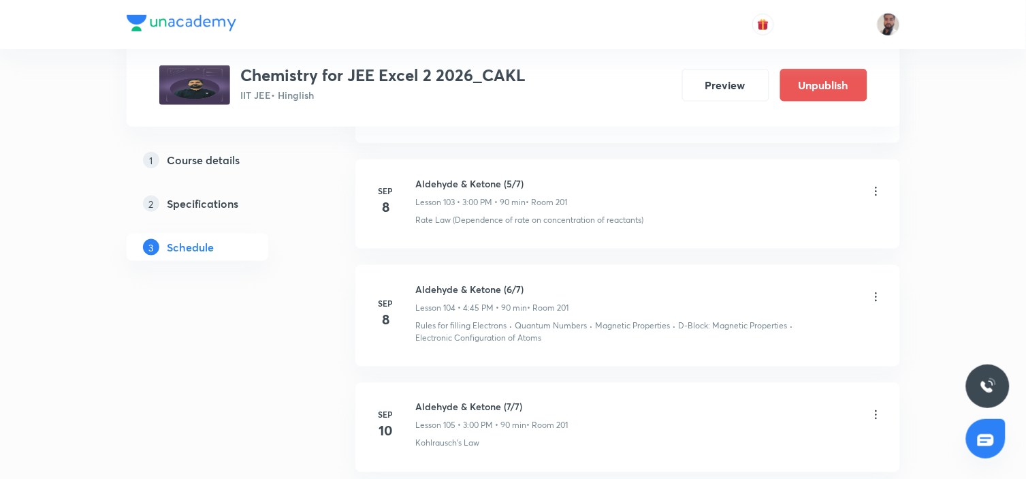
click at [878, 291] on icon at bounding box center [876, 297] width 14 height 14
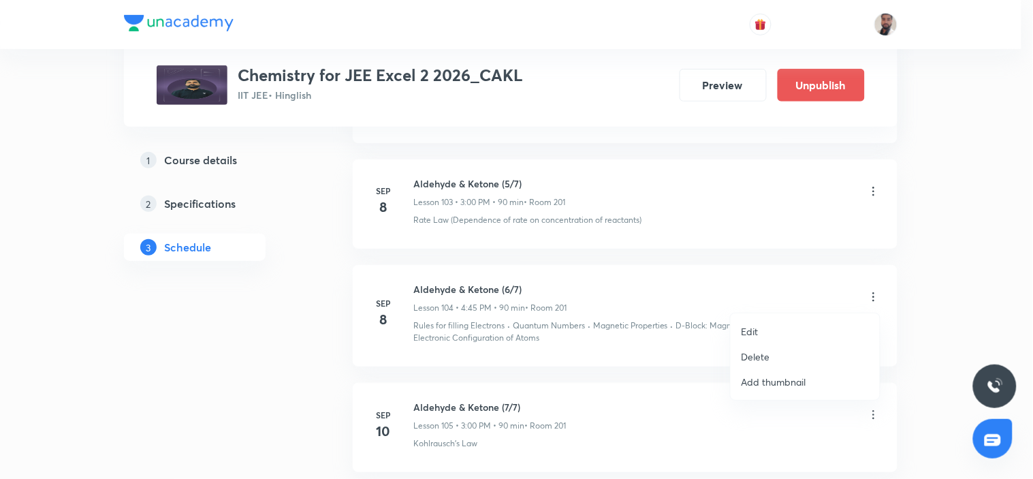
click at [779, 327] on li "Edit" at bounding box center [804, 331] width 149 height 25
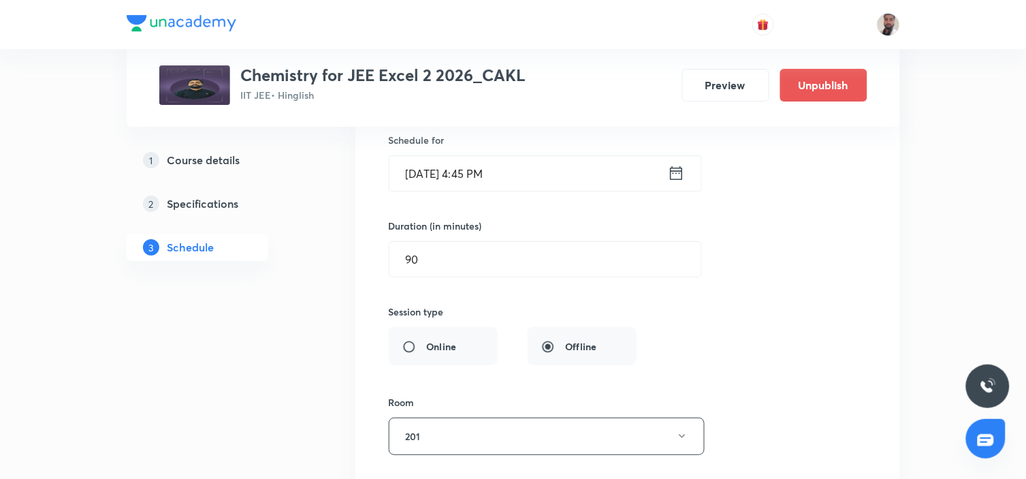
scroll to position [11694, 0]
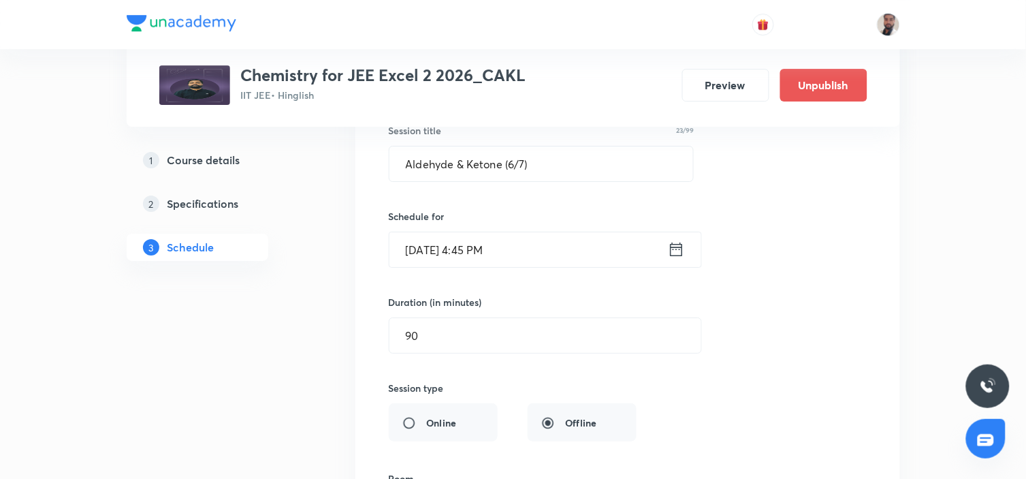
click at [686, 247] on div "[DATE] 4:45 PM ​" at bounding box center [545, 249] width 313 height 36
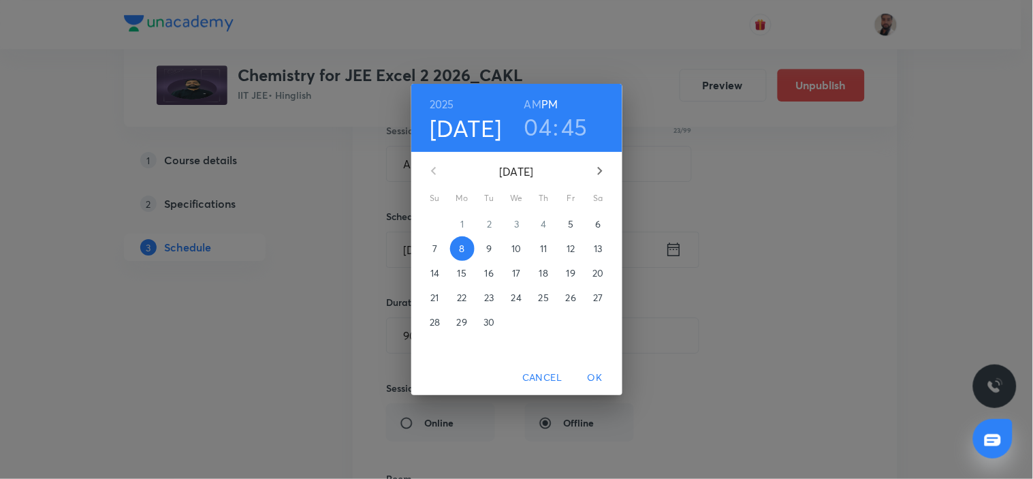
click at [679, 248] on div "[DATE] 04 : 45 AM PM [DATE] Su Mo Tu We Th Fr Sa 31 1 2 3 4 5 6 7 8 9 10 11 12 …" at bounding box center [516, 239] width 1033 height 479
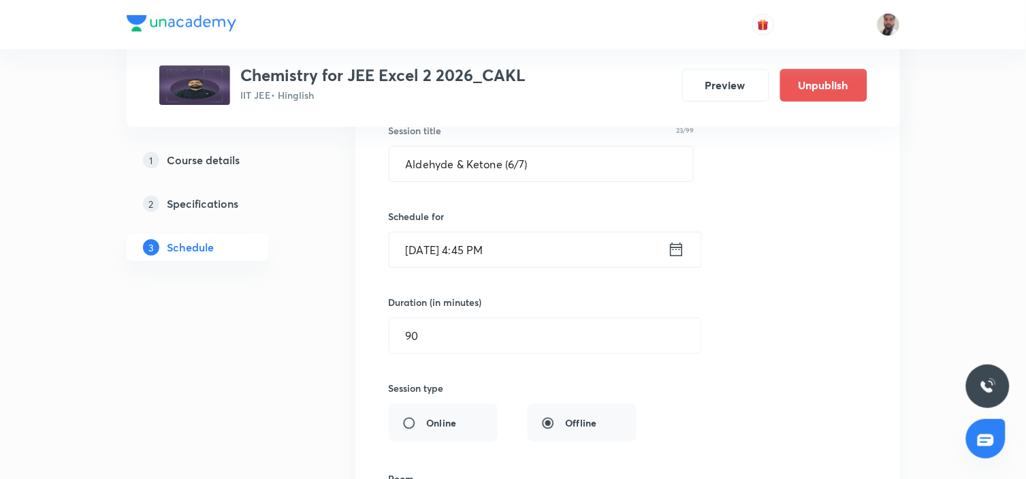
click at [670, 247] on icon at bounding box center [676, 249] width 12 height 14
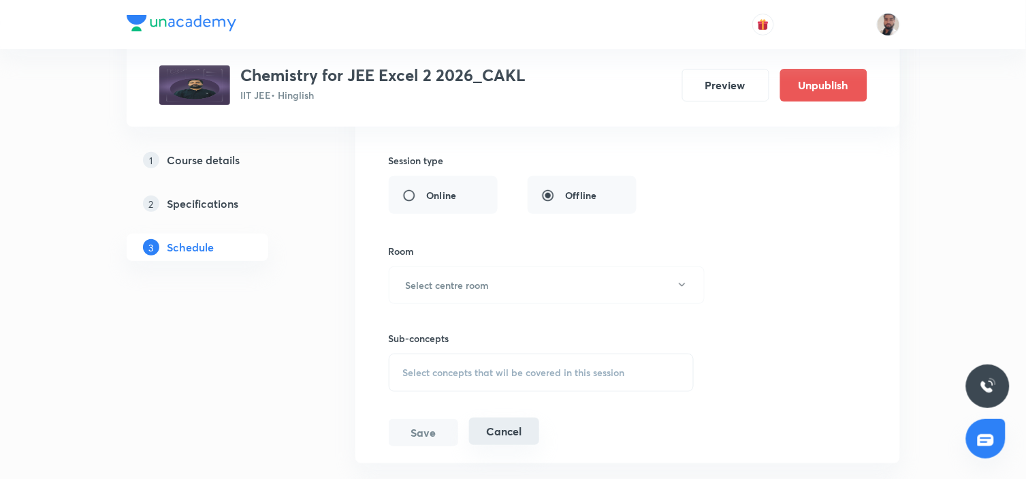
click at [522, 425] on button "Cancel" at bounding box center [504, 430] width 70 height 27
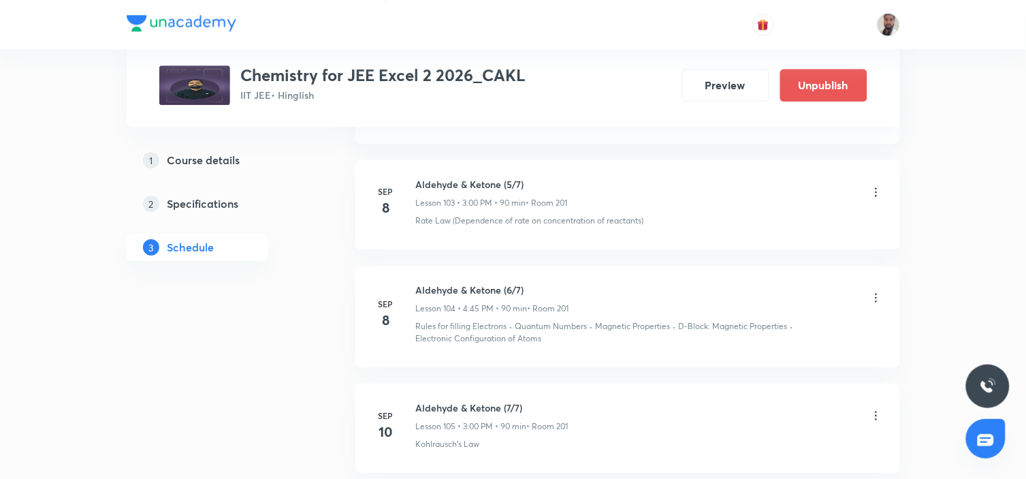
scroll to position [11446, 0]
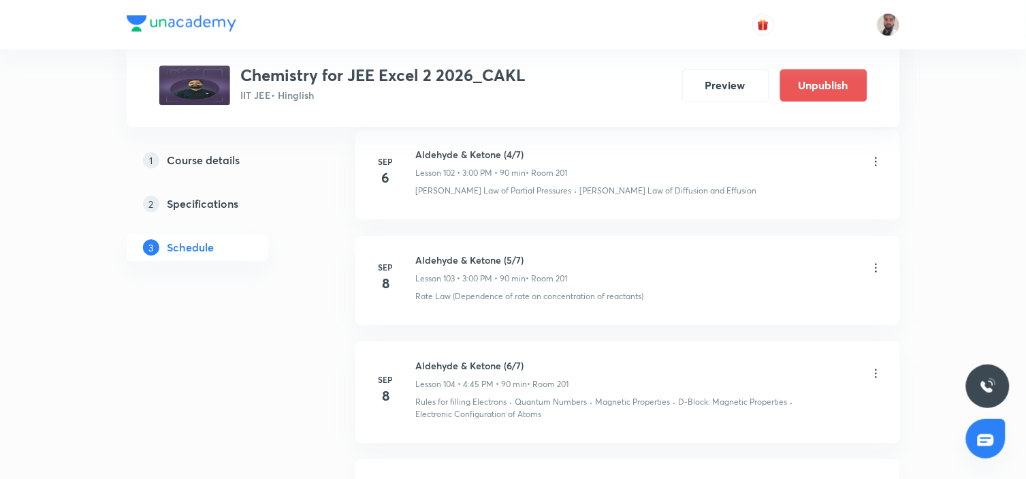
click at [877, 370] on icon at bounding box center [876, 373] width 14 height 14
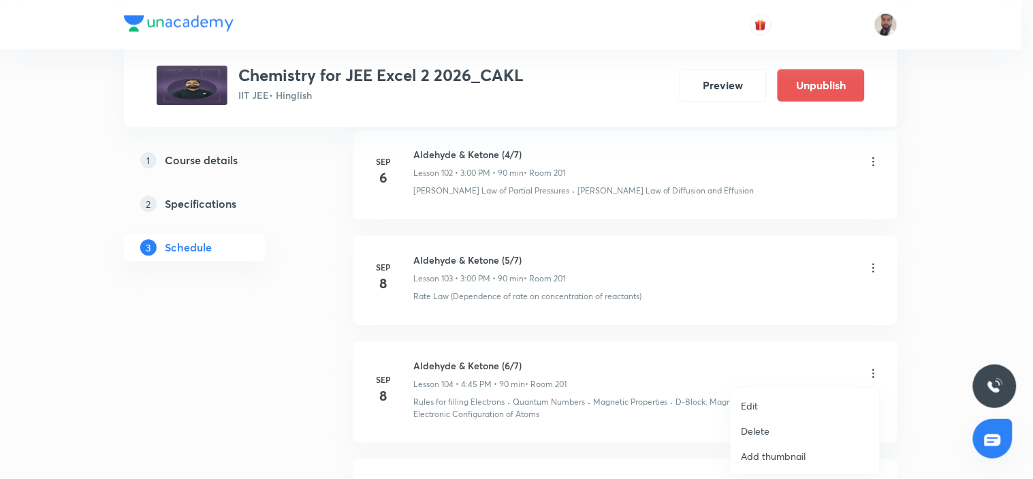
click at [880, 263] on div at bounding box center [516, 239] width 1033 height 479
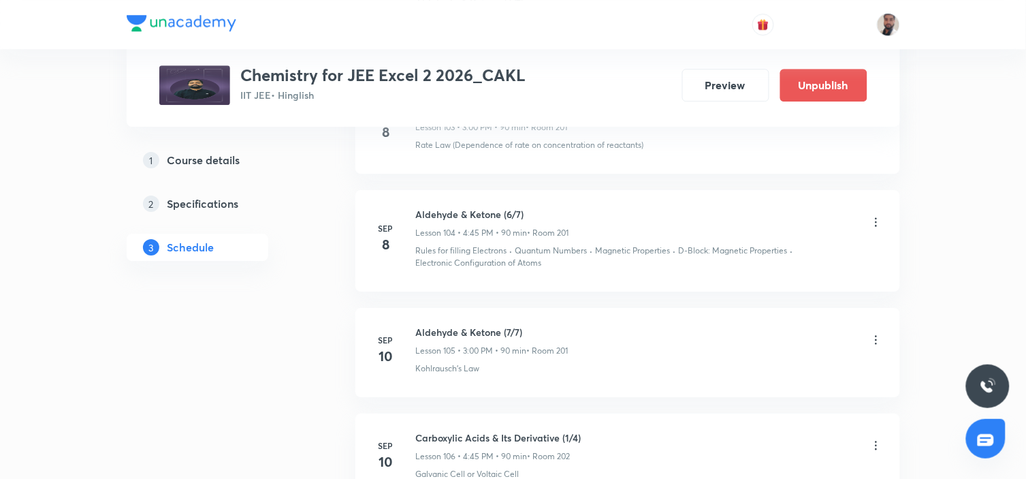
scroll to position [11673, 0]
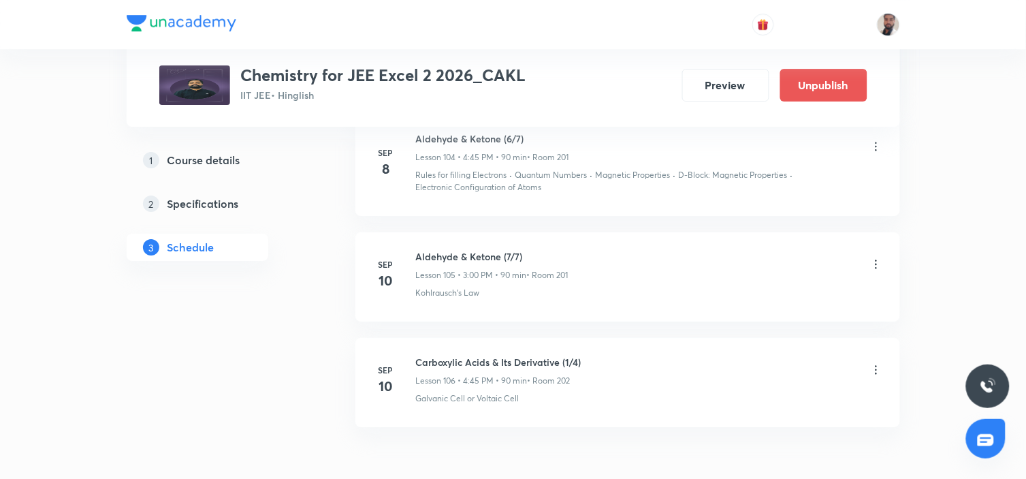
click at [872, 369] on icon at bounding box center [876, 370] width 14 height 14
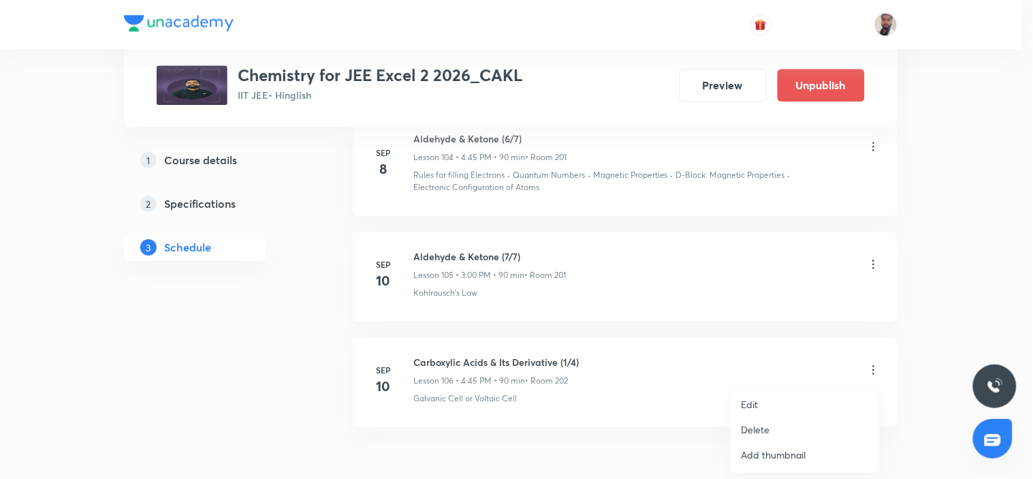
click at [765, 406] on li "Edit" at bounding box center [804, 403] width 149 height 25
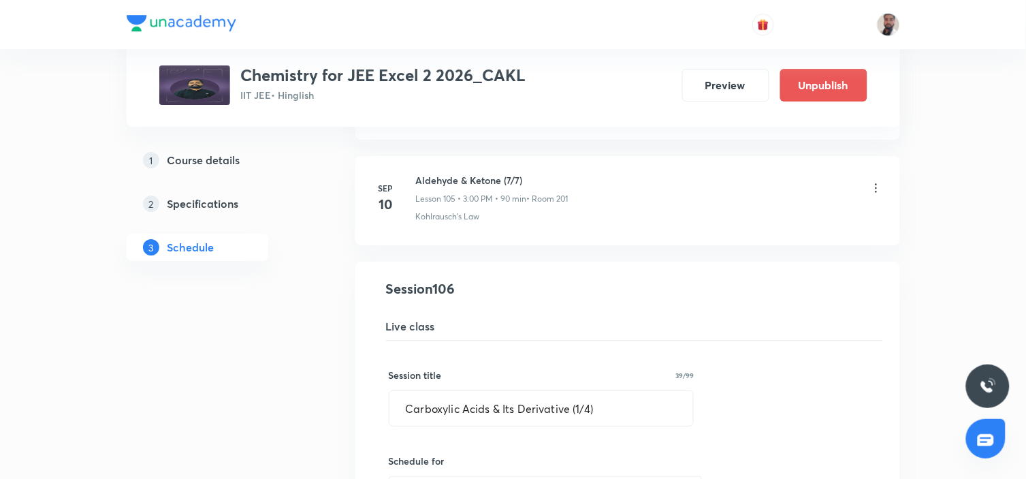
scroll to position [11825, 0]
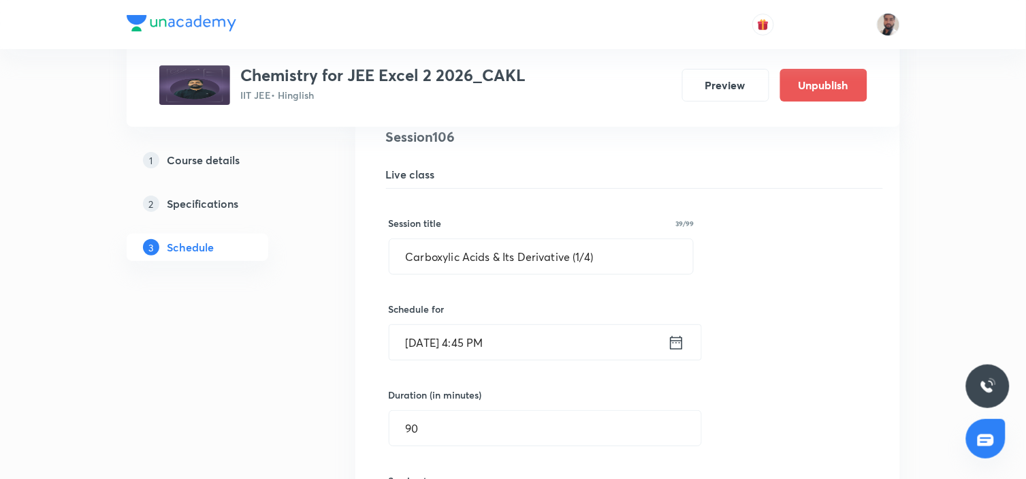
click at [672, 347] on icon at bounding box center [676, 342] width 17 height 19
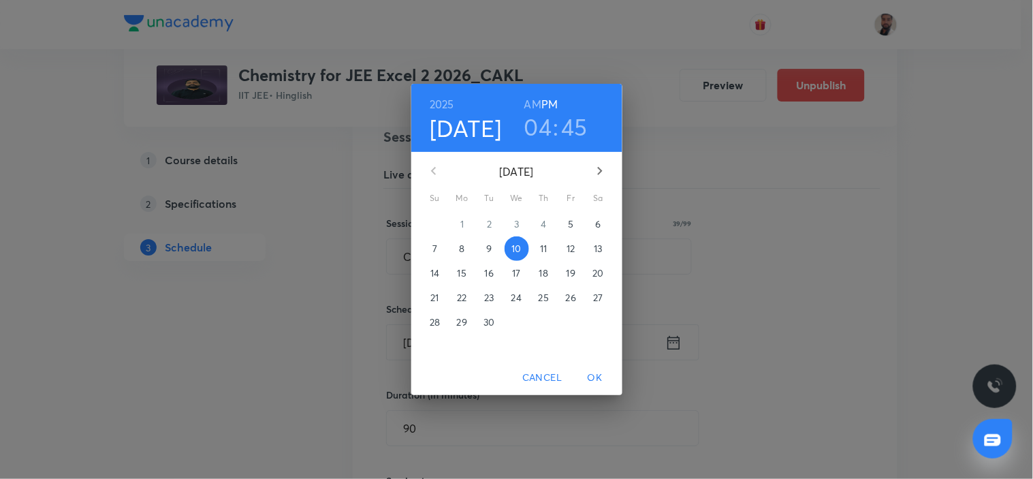
click at [598, 248] on p "13" at bounding box center [598, 249] width 8 height 14
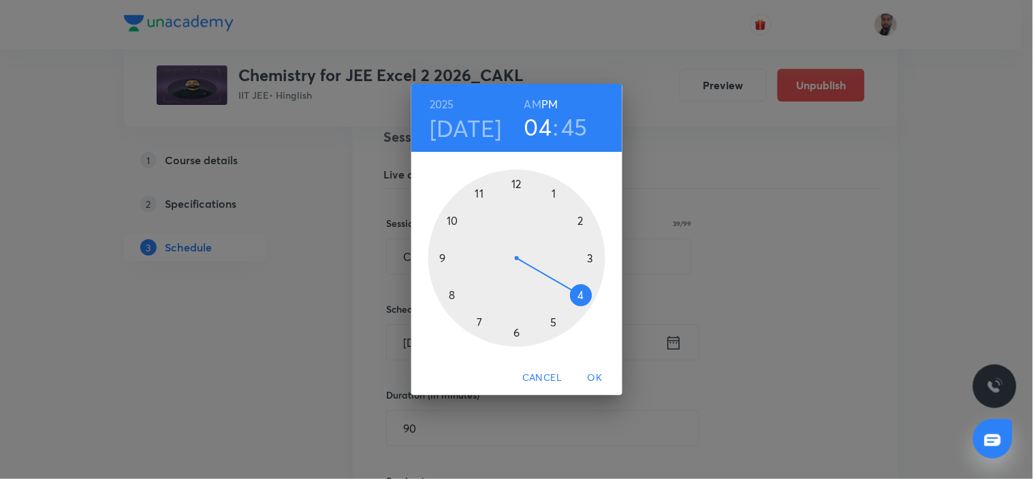
click at [588, 257] on div at bounding box center [516, 258] width 177 height 177
click at [515, 184] on div at bounding box center [516, 258] width 177 height 177
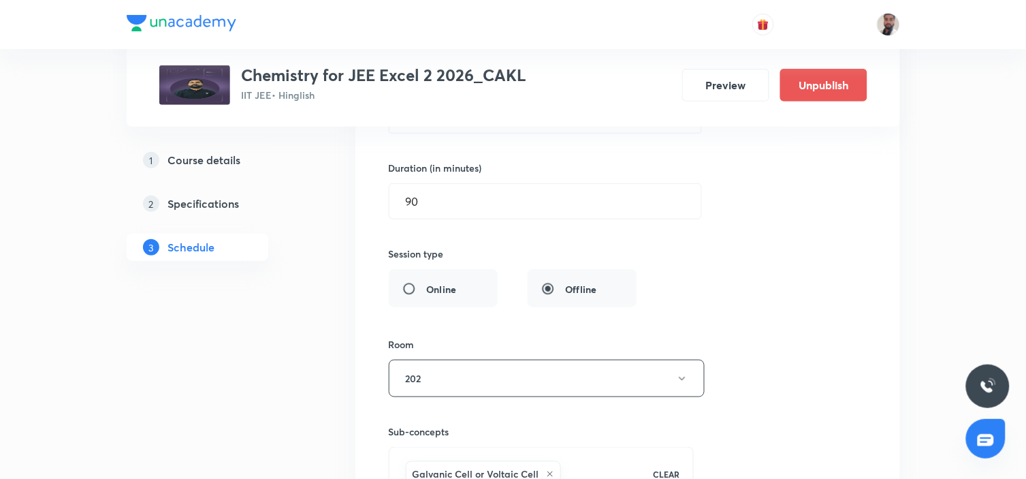
scroll to position [12203, 0]
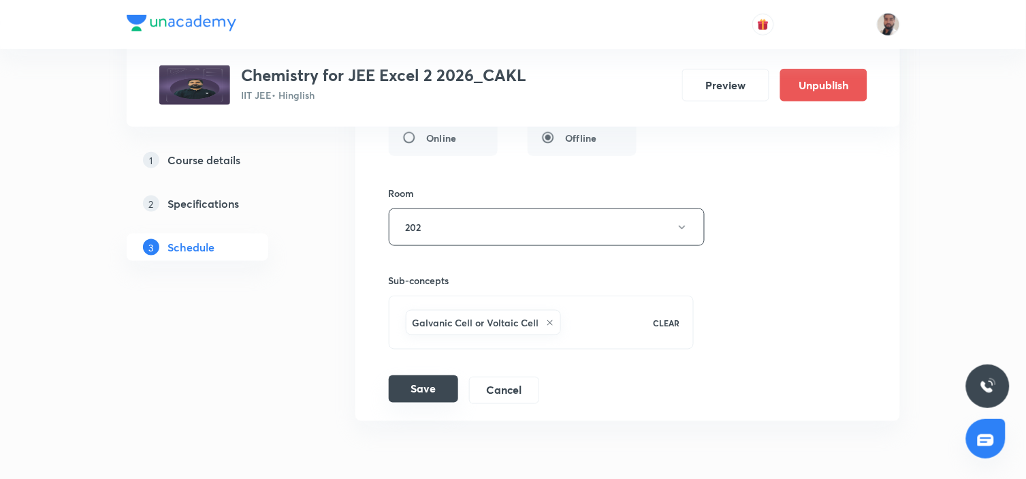
click at [430, 389] on button "Save" at bounding box center [423, 388] width 69 height 27
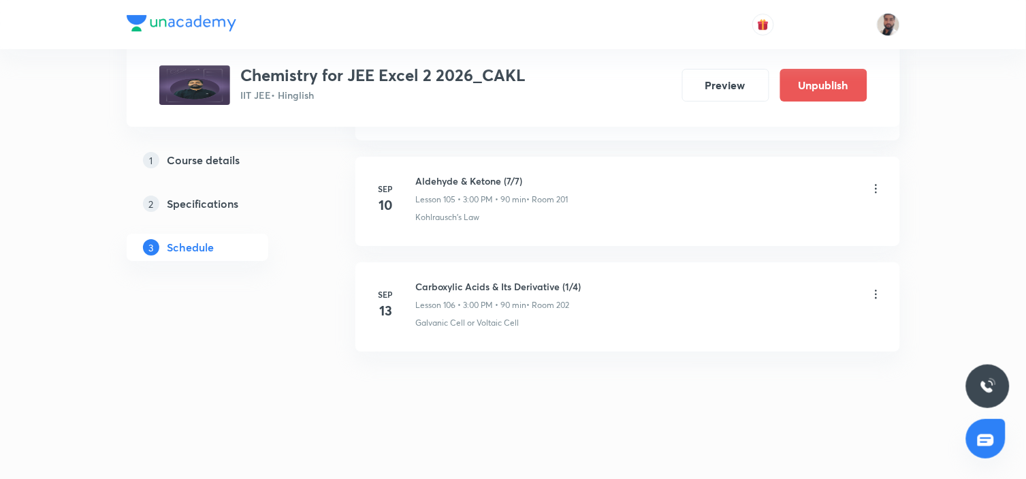
scroll to position [11673, 0]
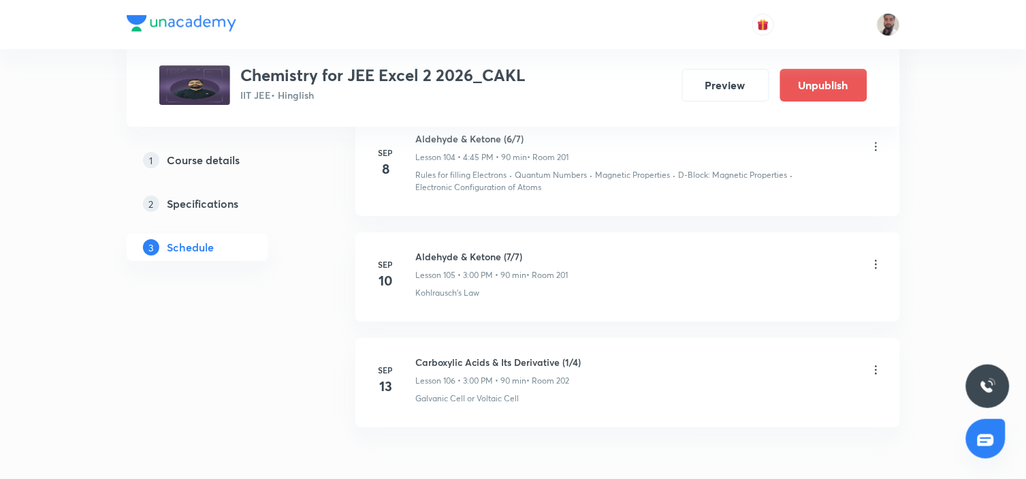
click at [878, 263] on icon at bounding box center [876, 264] width 14 height 14
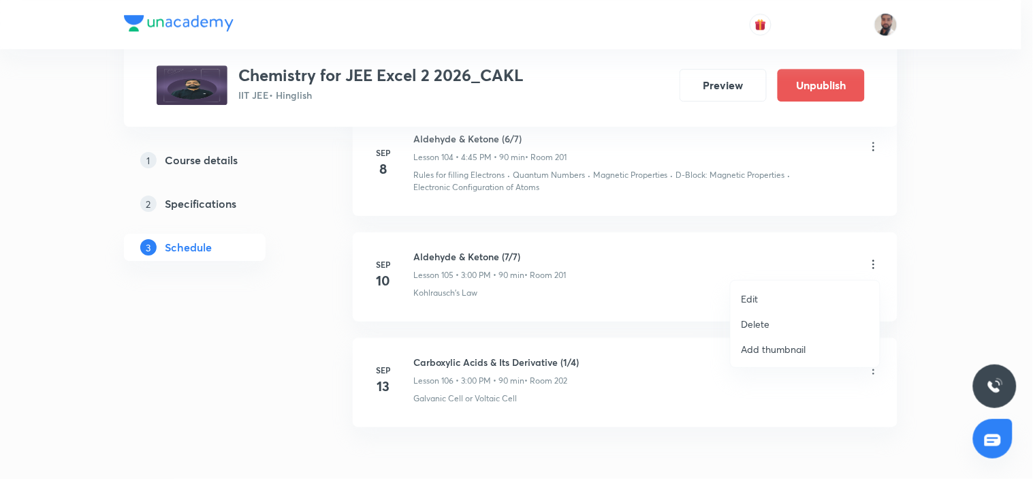
click at [779, 298] on li "Edit" at bounding box center [804, 298] width 149 height 25
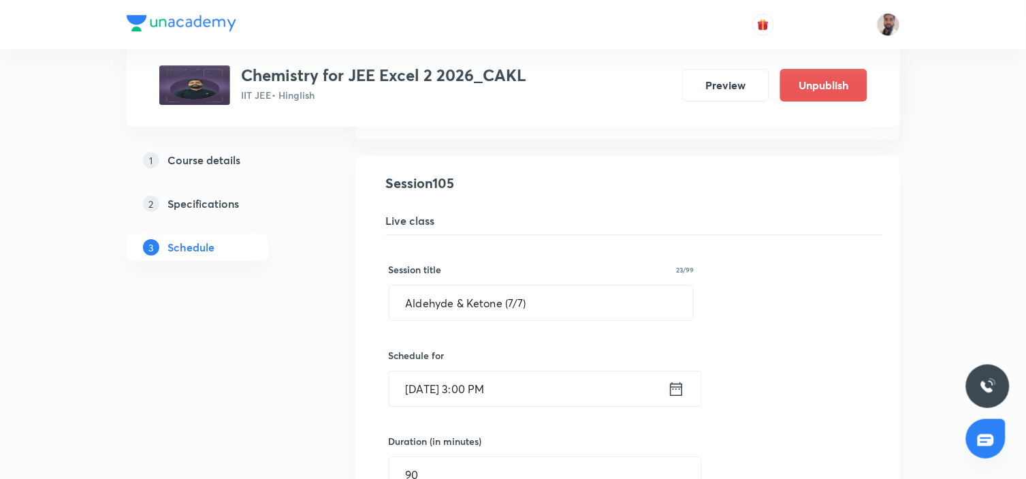
scroll to position [11749, 0]
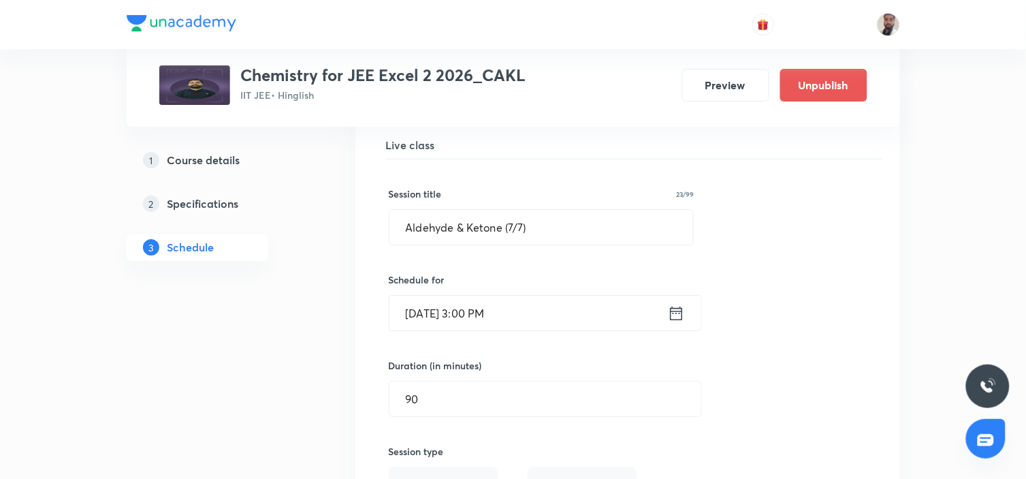
click at [679, 317] on icon at bounding box center [676, 313] width 17 height 19
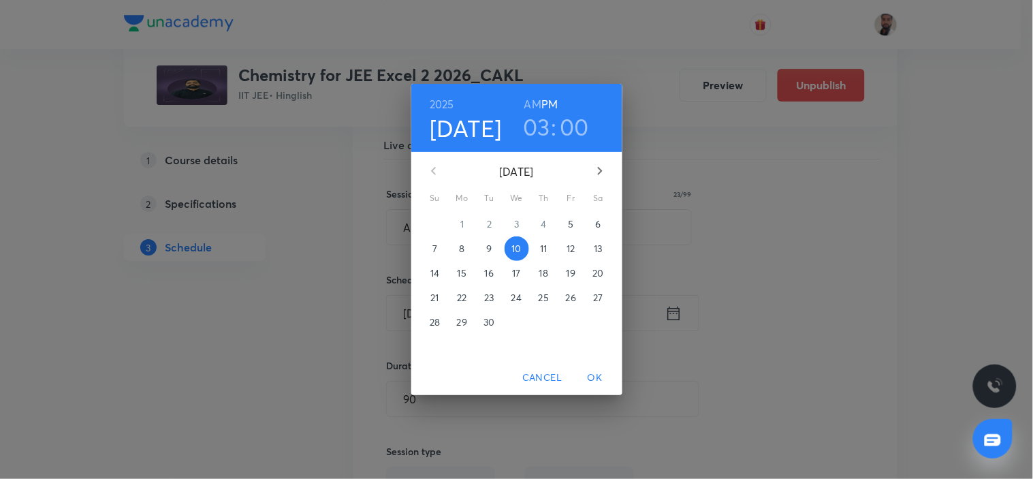
click at [546, 249] on p "11" at bounding box center [543, 249] width 7 height 14
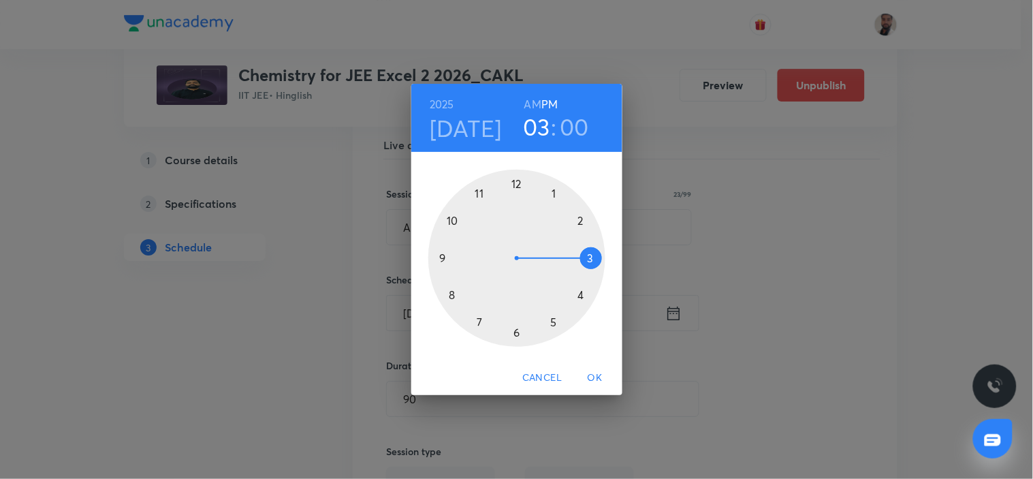
click at [589, 257] on div at bounding box center [516, 258] width 177 height 177
click at [602, 379] on span "OK" at bounding box center [595, 377] width 33 height 17
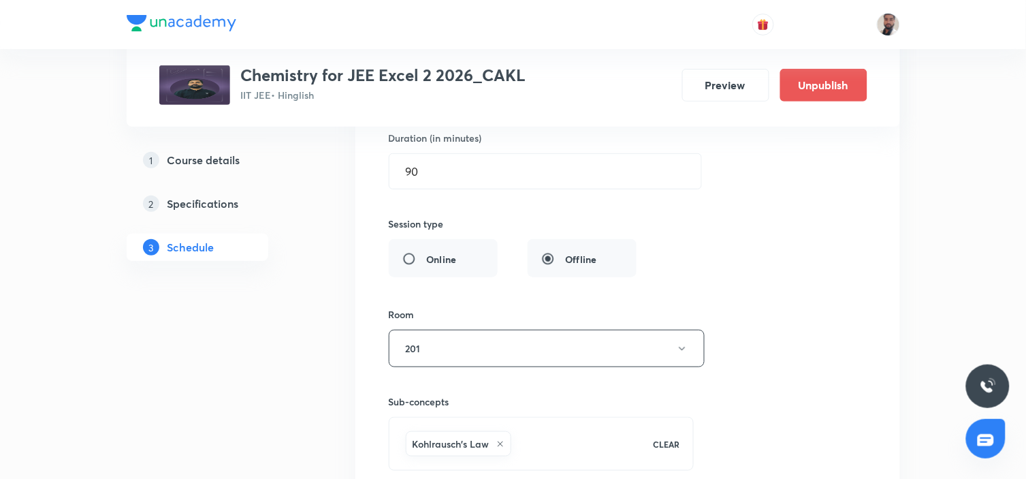
scroll to position [12127, 0]
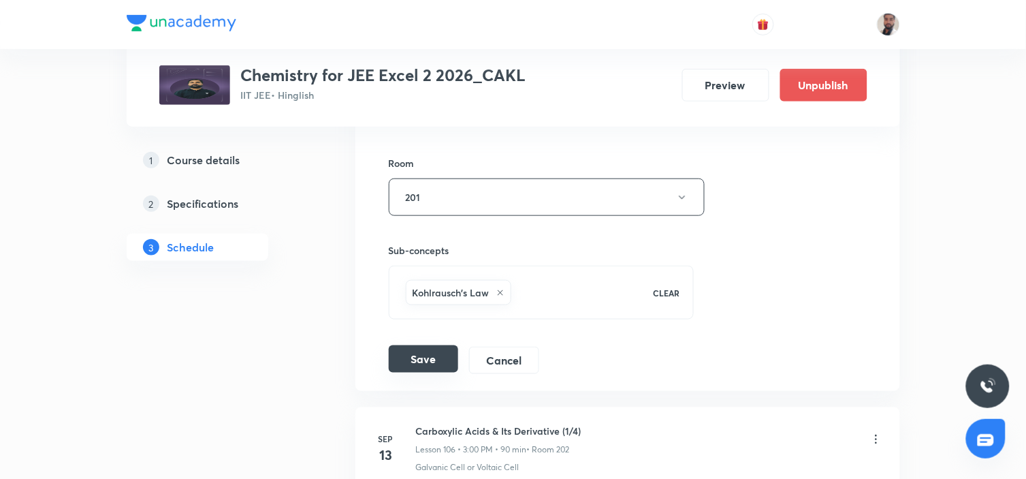
click at [433, 355] on button "Save" at bounding box center [423, 358] width 69 height 27
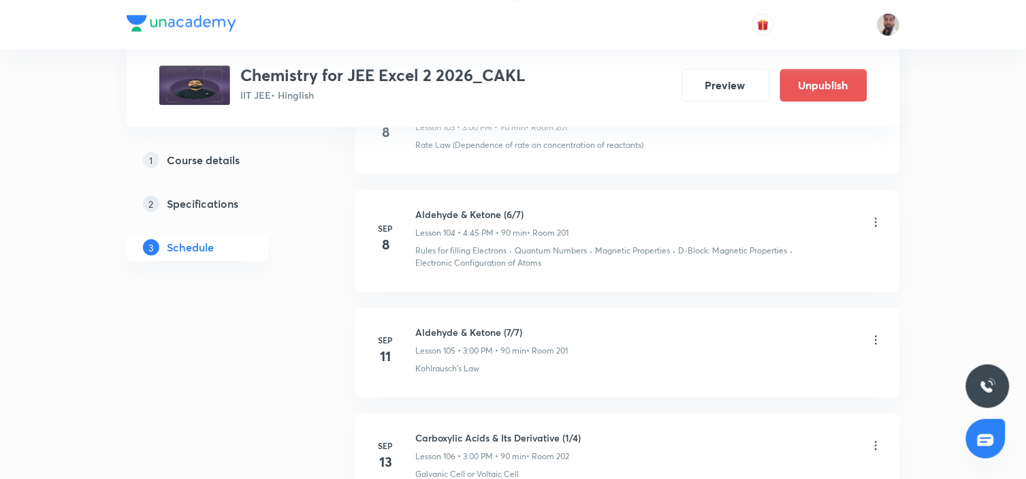
scroll to position [11522, 0]
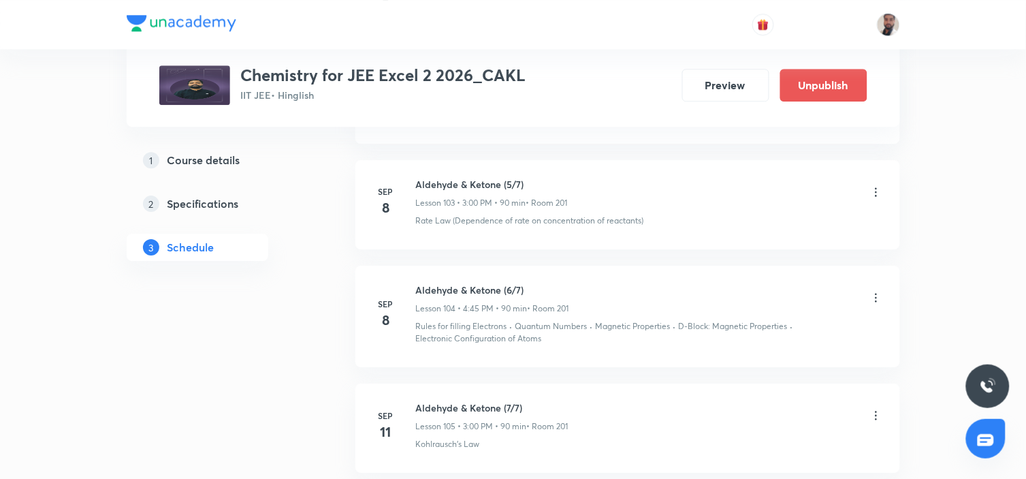
click at [875, 298] on icon at bounding box center [876, 298] width 14 height 14
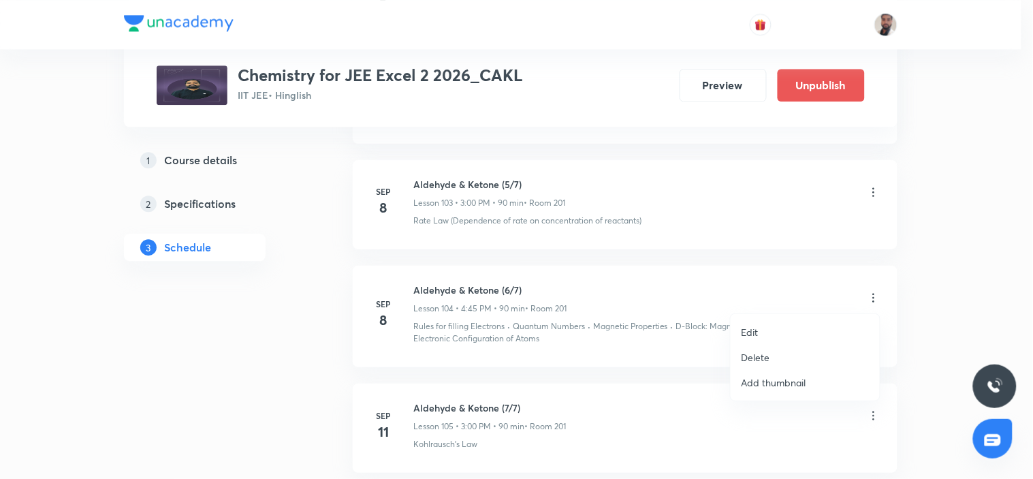
click at [778, 330] on li "Edit" at bounding box center [804, 331] width 149 height 25
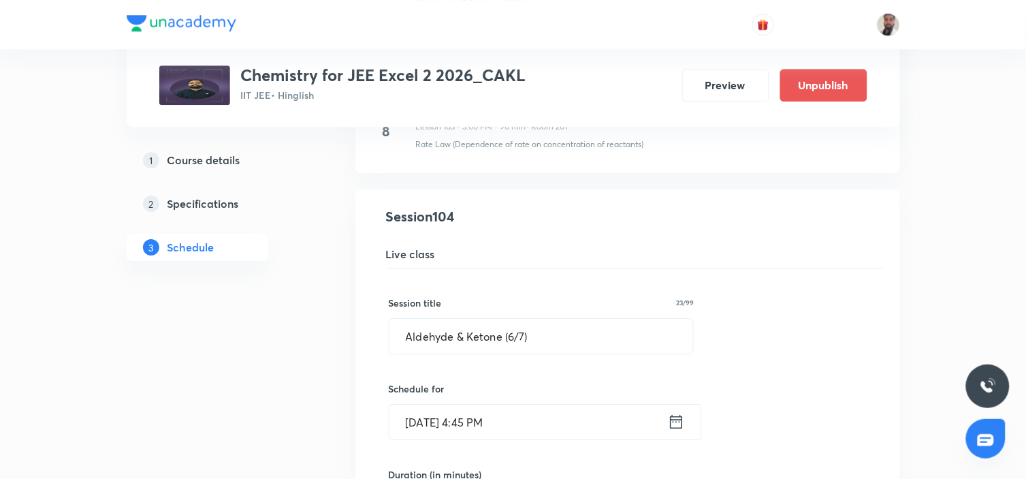
scroll to position [11673, 0]
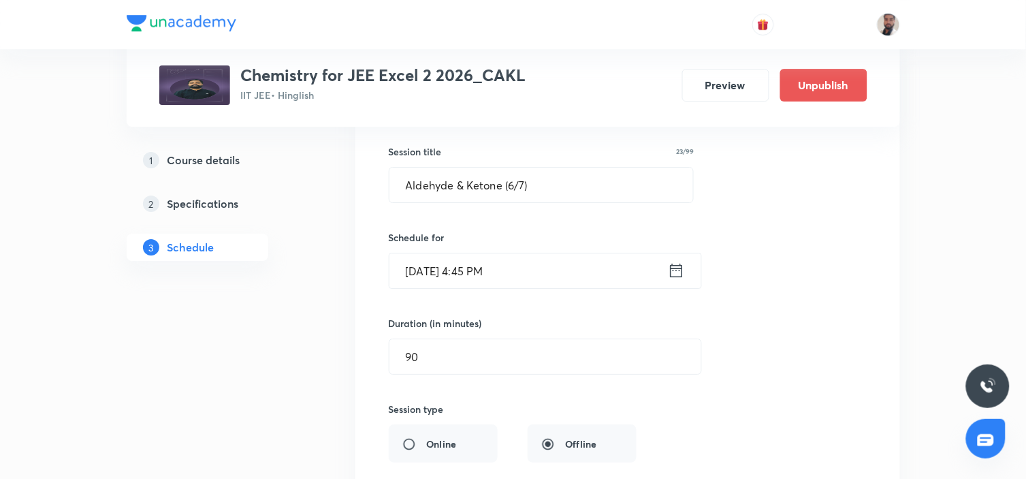
click at [675, 276] on icon at bounding box center [676, 270] width 12 height 14
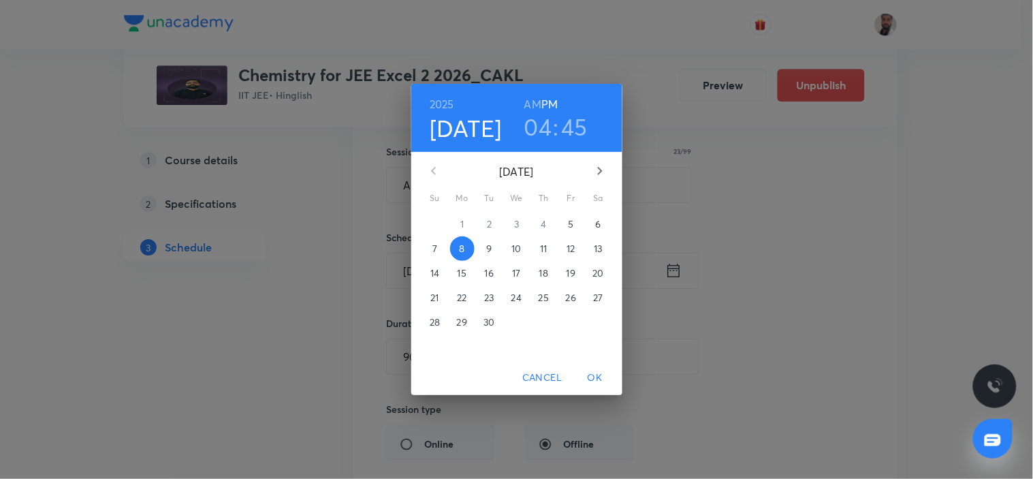
click at [512, 250] on p "10" at bounding box center [516, 249] width 10 height 14
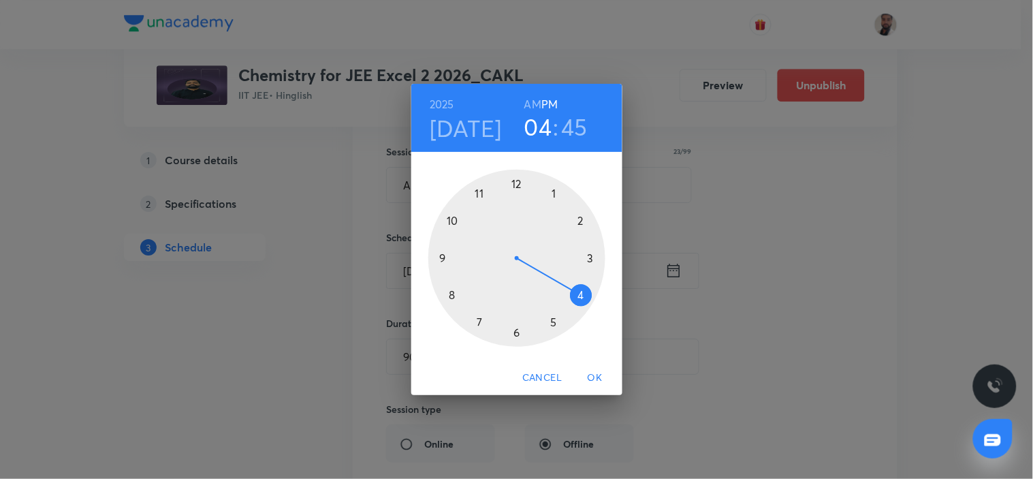
click at [588, 257] on div at bounding box center [516, 258] width 177 height 177
click at [514, 189] on div at bounding box center [516, 258] width 177 height 177
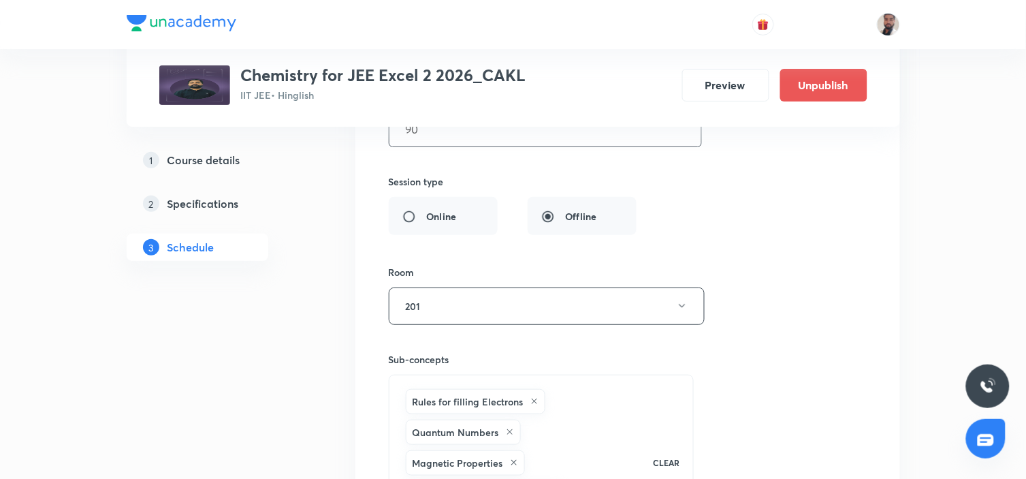
scroll to position [12052, 0]
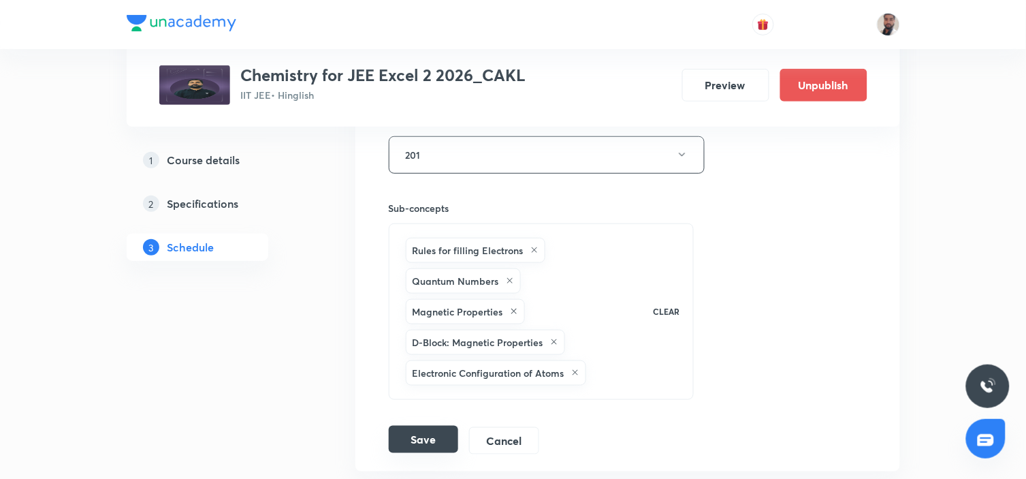
click at [438, 430] on button "Save" at bounding box center [423, 438] width 69 height 27
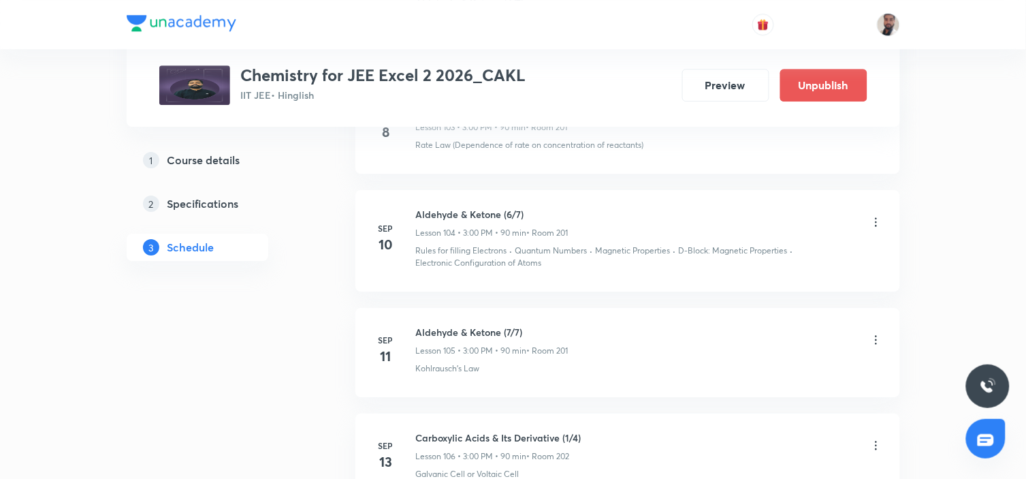
scroll to position [11673, 0]
